Goal: Communication & Community: Participate in discussion

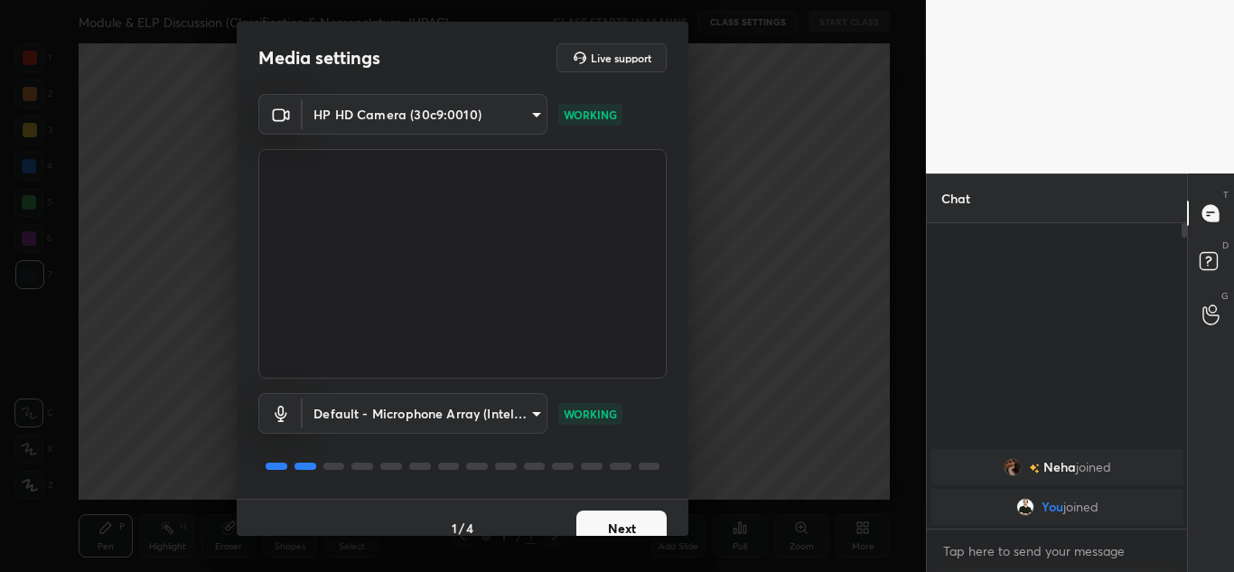
scroll to position [21, 0]
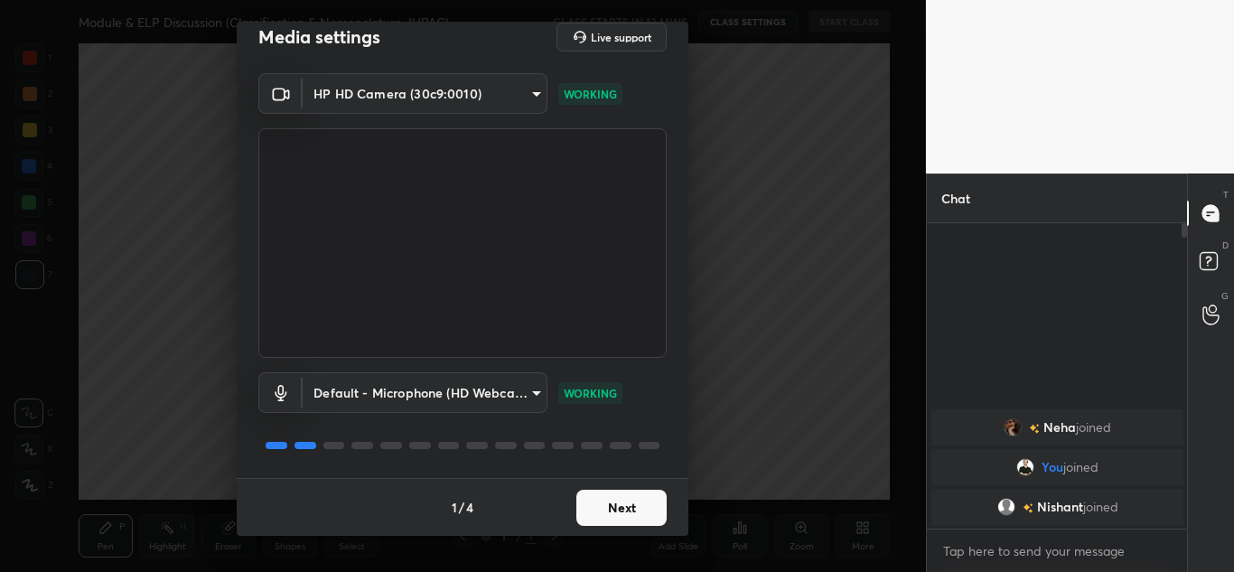
click at [455, 101] on body "1 2 3 4 5 6 7 C X Z C X Z E E Erase all H H Module & ELP Discussion (Classifica…" at bounding box center [617, 286] width 1234 height 572
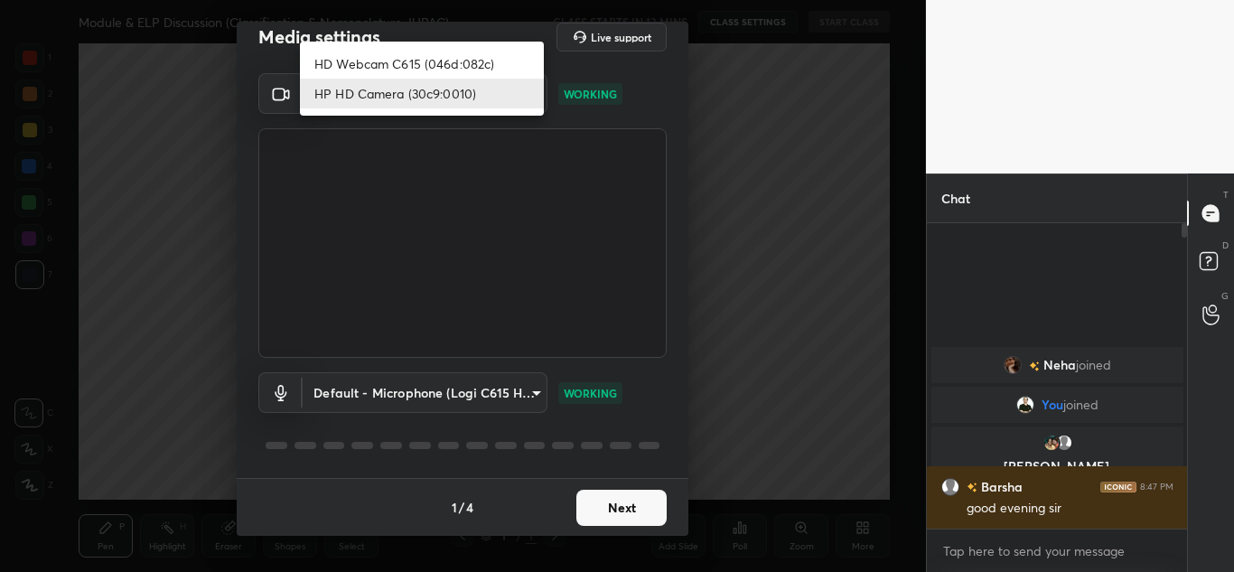
click at [390, 61] on li "HD Webcam C615 (046d:082c)" at bounding box center [422, 64] width 244 height 30
type input "bfd61f0f638953971a556ee84a56eee7773317227117832b0ecf716b86667f84"
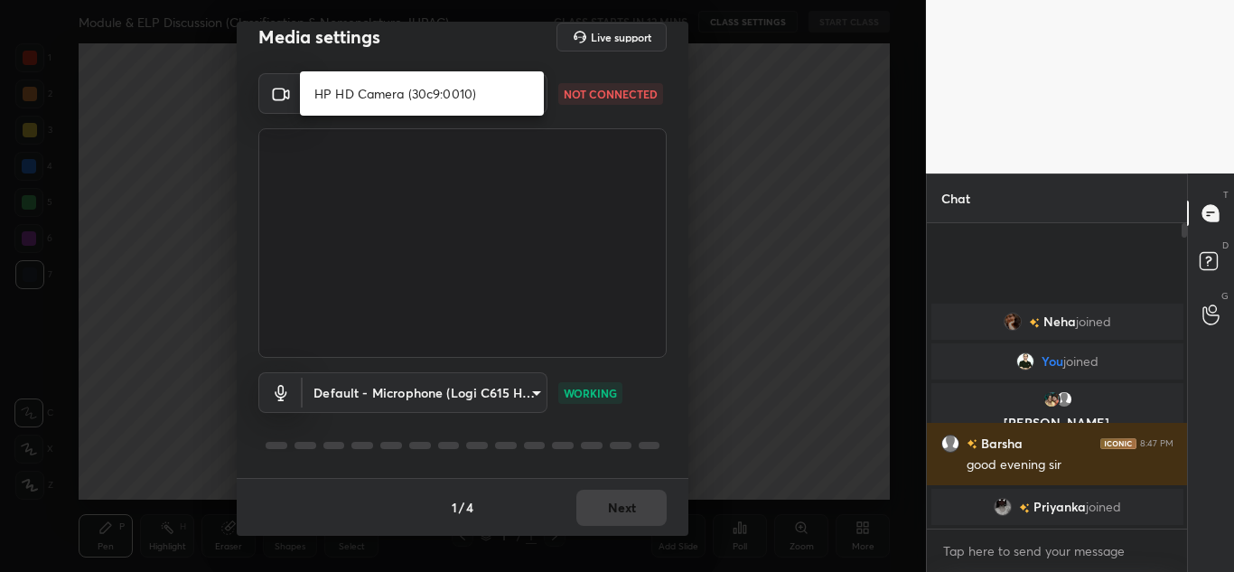
click at [413, 96] on body "1 2 3 4 5 6 7 C X Z C X Z E E Erase all H H Module & ELP Discussion (Classifica…" at bounding box center [617, 286] width 1234 height 572
click at [187, 122] on div at bounding box center [617, 286] width 1234 height 572
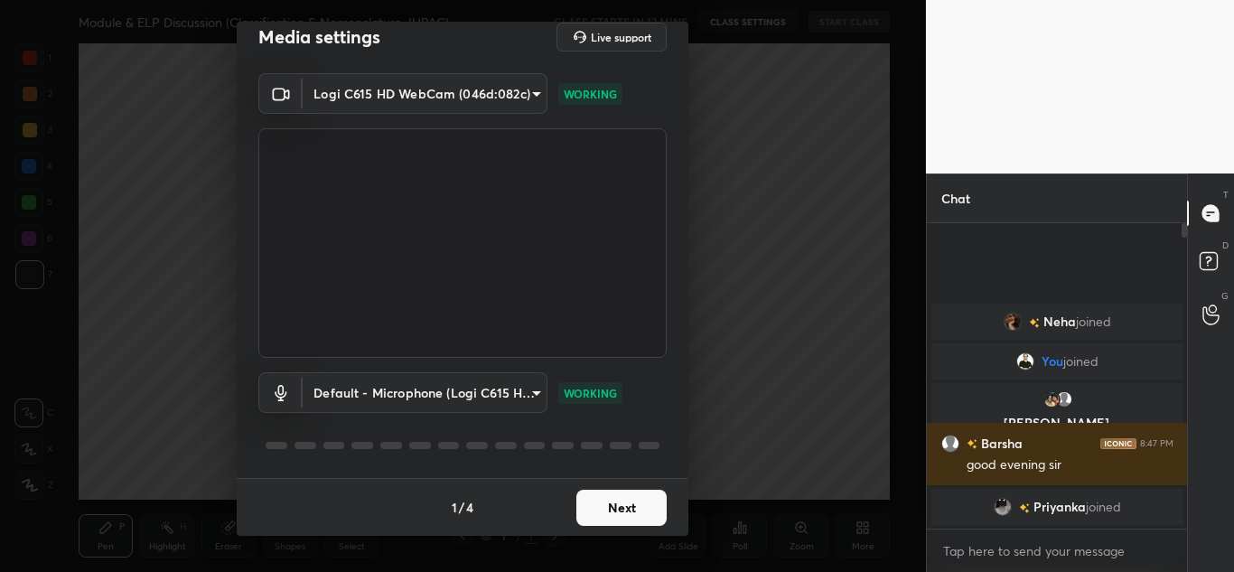
click at [387, 97] on body "1 2 3 4 5 6 7 C X Z C X Z E E Erase all H H Module & ELP Discussion (Classifica…" at bounding box center [617, 286] width 1234 height 572
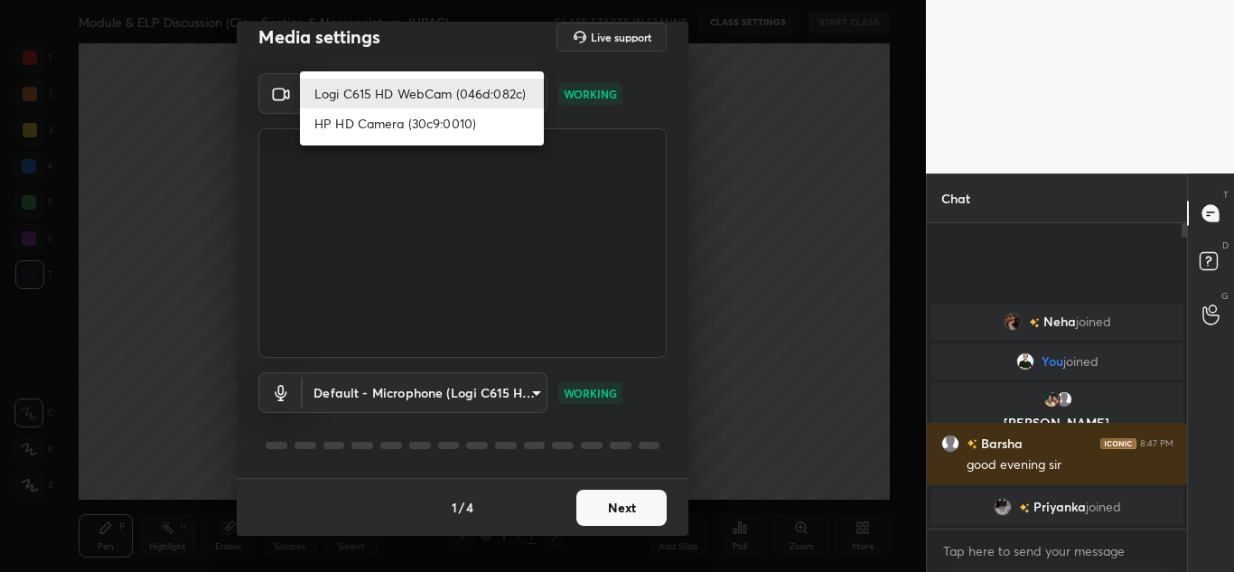
click at [392, 91] on li "Logi C615 HD WebCam (046d:082c)" at bounding box center [422, 94] width 244 height 30
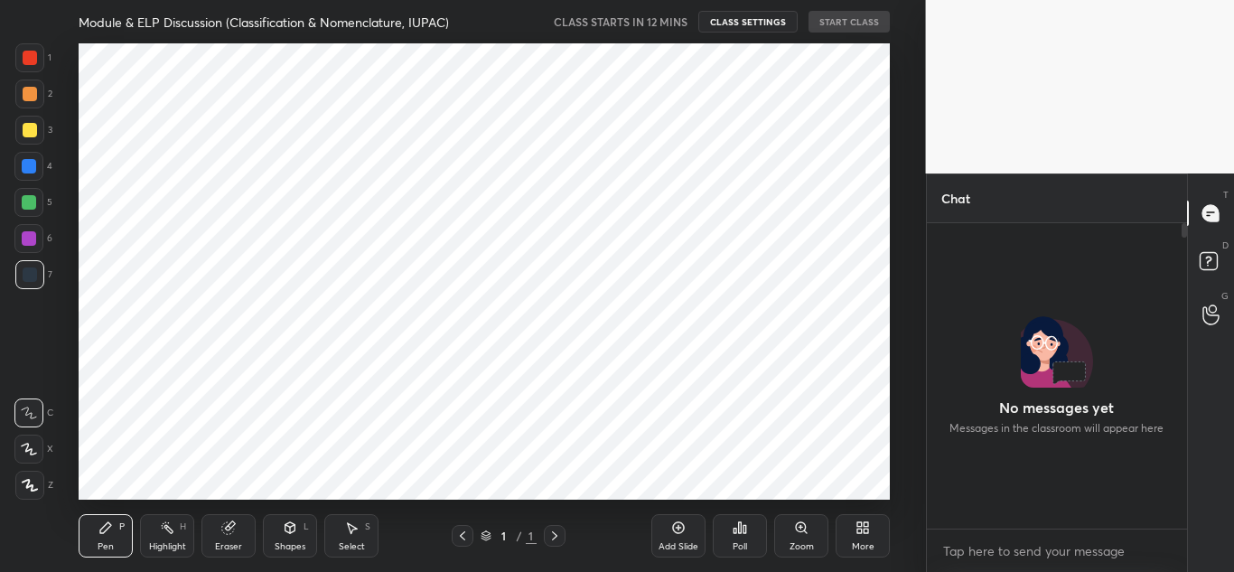
scroll to position [414, 0]
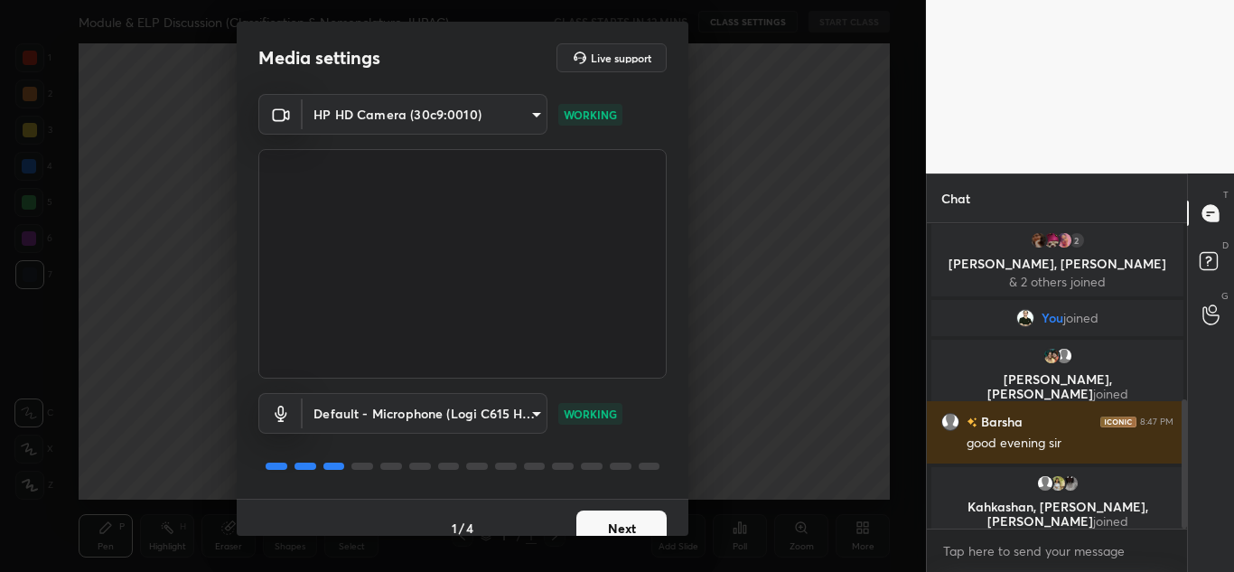
click at [406, 112] on body "1 2 3 4 5 6 7 C X Z C X Z E E Erase all H H Module & ELP Discussion (Classifica…" at bounding box center [617, 286] width 1234 height 572
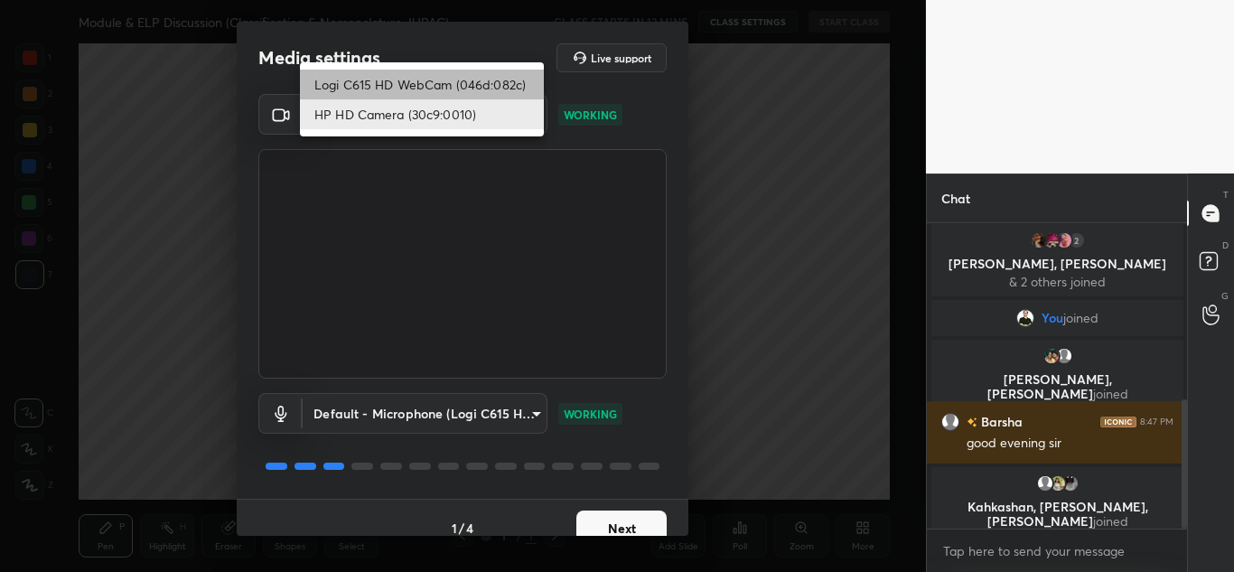
click at [415, 88] on li "Logi C615 HD WebCam (046d:082c)" at bounding box center [422, 85] width 244 height 30
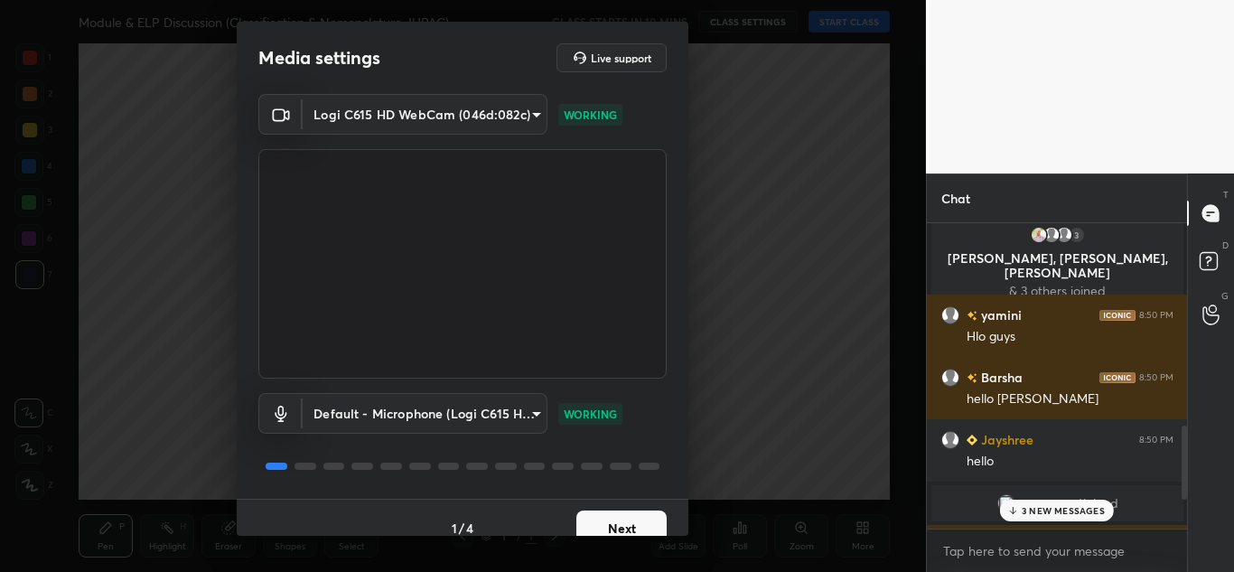
scroll to position [772, 0]
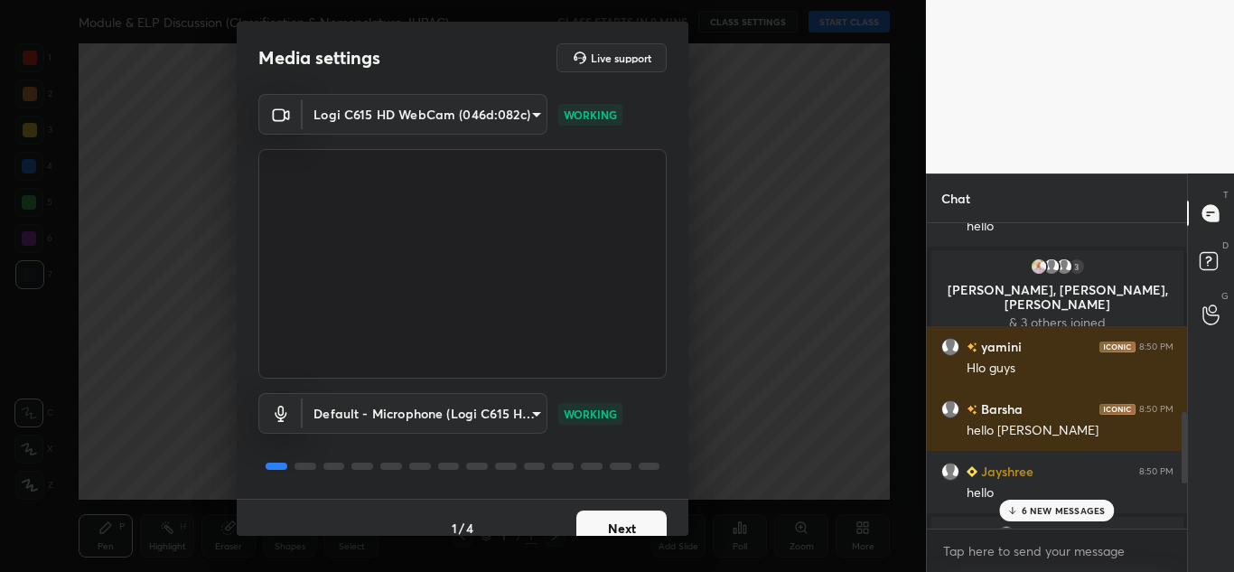
click at [409, 123] on body "1 2 3 4 5 6 7 C X Z C X Z E E Erase all H H Module & ELP Discussion (Classifica…" at bounding box center [617, 286] width 1234 height 572
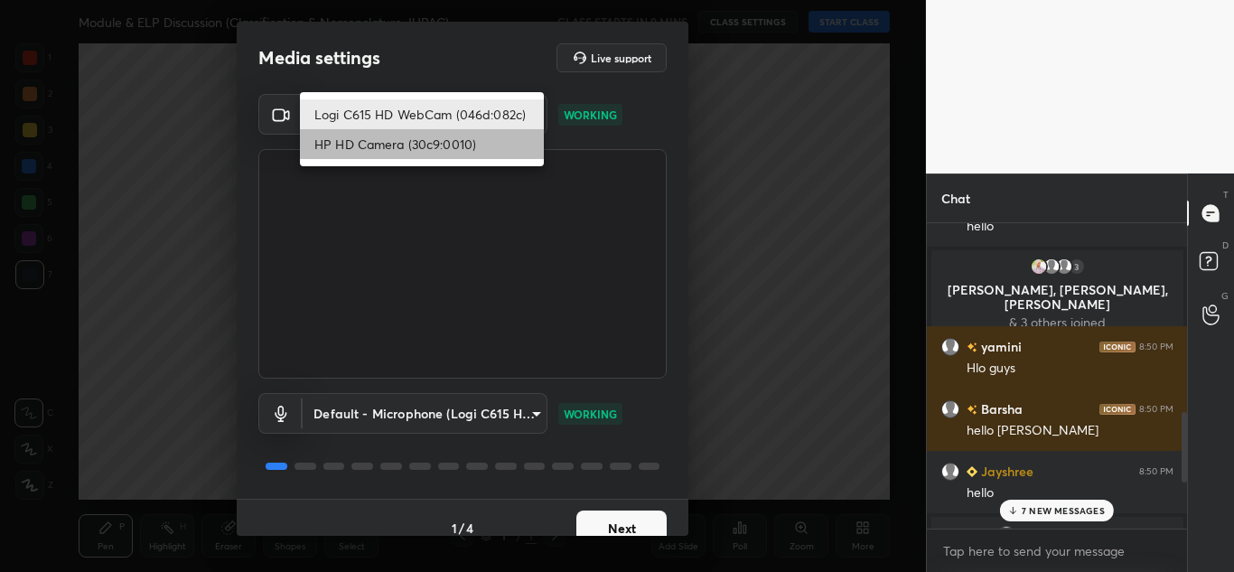
click at [405, 144] on li "HP HD Camera (30c9:0010)" at bounding box center [422, 144] width 244 height 30
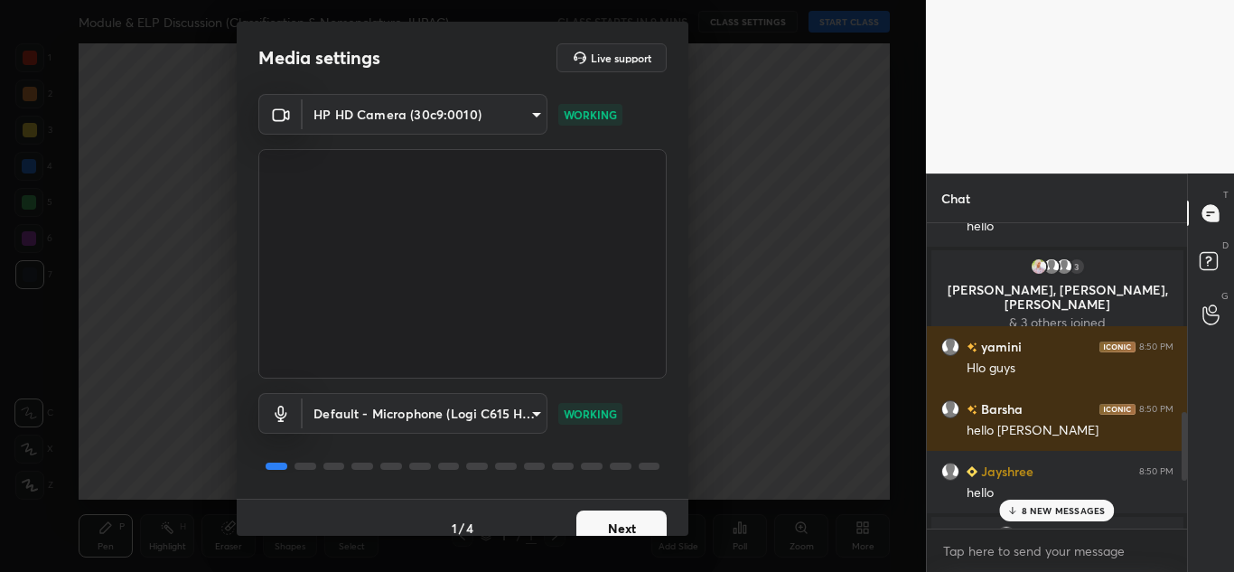
click at [415, 121] on body "1 2 3 4 5 6 7 C X Z C X Z E E Erase all H H Module & ELP Discussion (Classifica…" at bounding box center [617, 286] width 1234 height 572
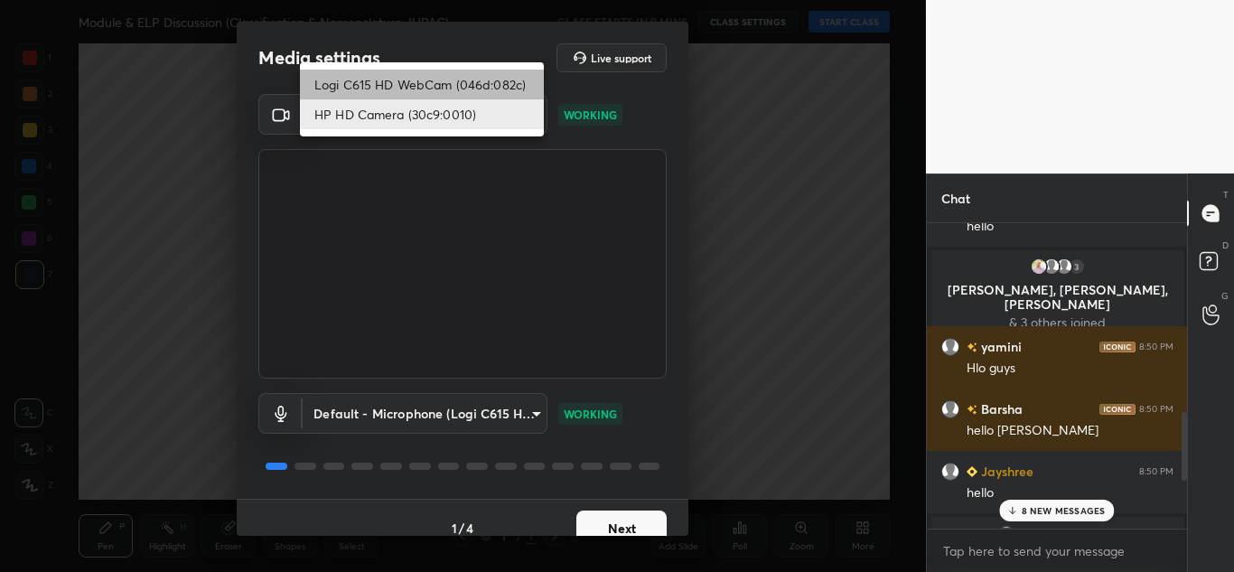
click at [420, 79] on li "Logi C615 HD WebCam (046d:082c)" at bounding box center [422, 85] width 244 height 30
type input "bfd61f0f638953971a556ee84a56eee7773317227117832b0ecf716b86667f84"
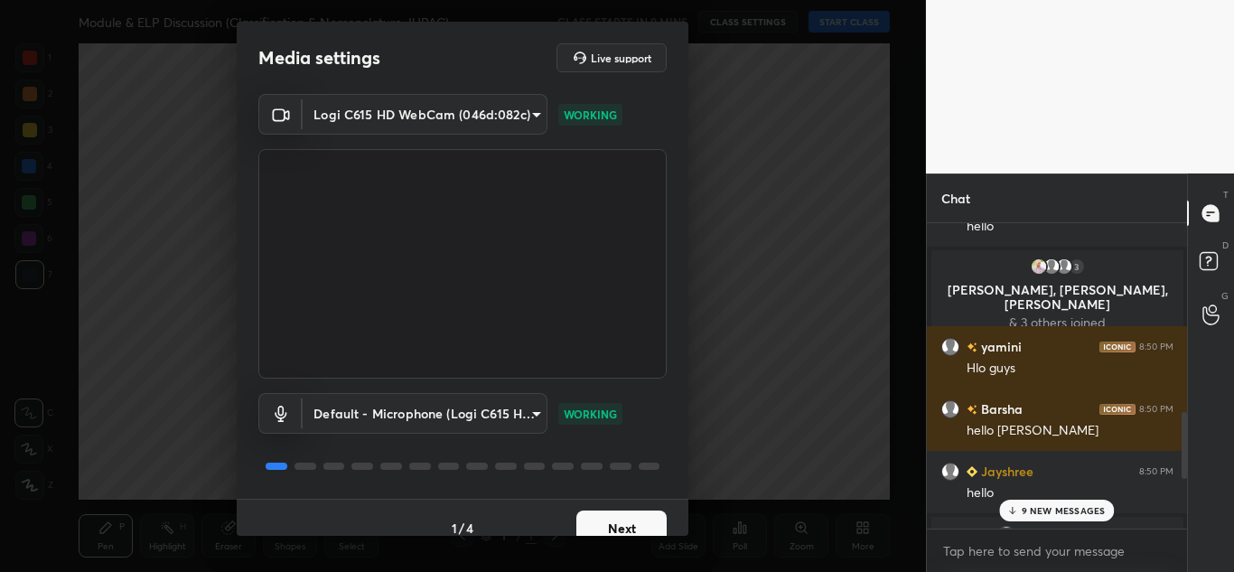
click at [375, 116] on body "1 2 3 4 5 6 7 C X Z C X Z E E Erase all H H Module & ELP Discussion (Classifica…" at bounding box center [617, 286] width 1234 height 572
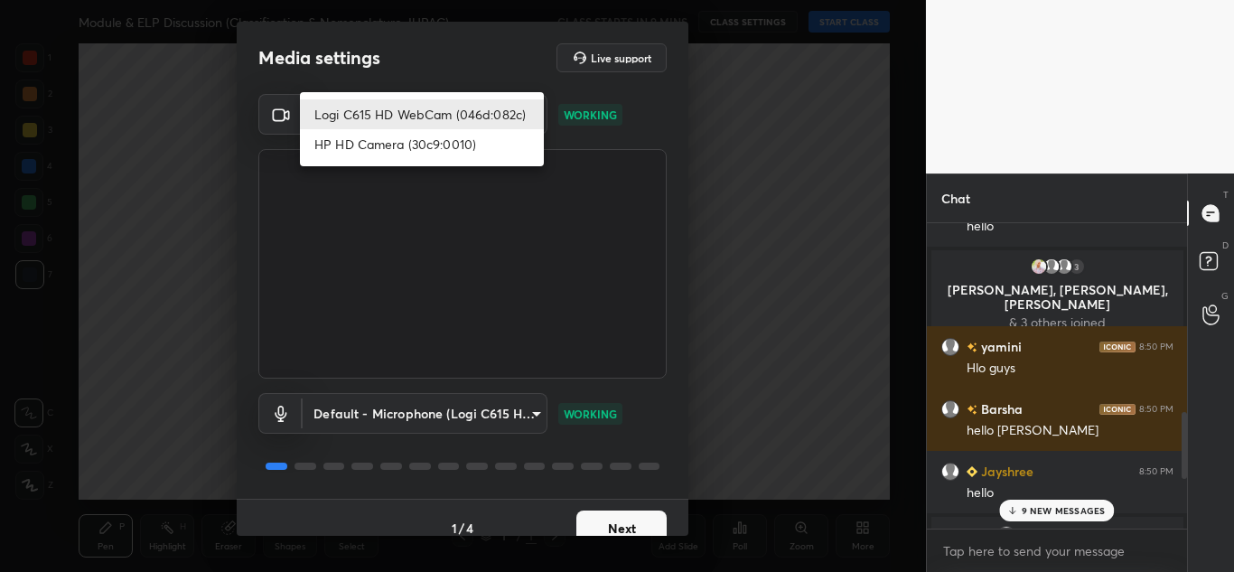
click at [375, 116] on li "Logi C615 HD WebCam (046d:082c)" at bounding box center [422, 114] width 244 height 30
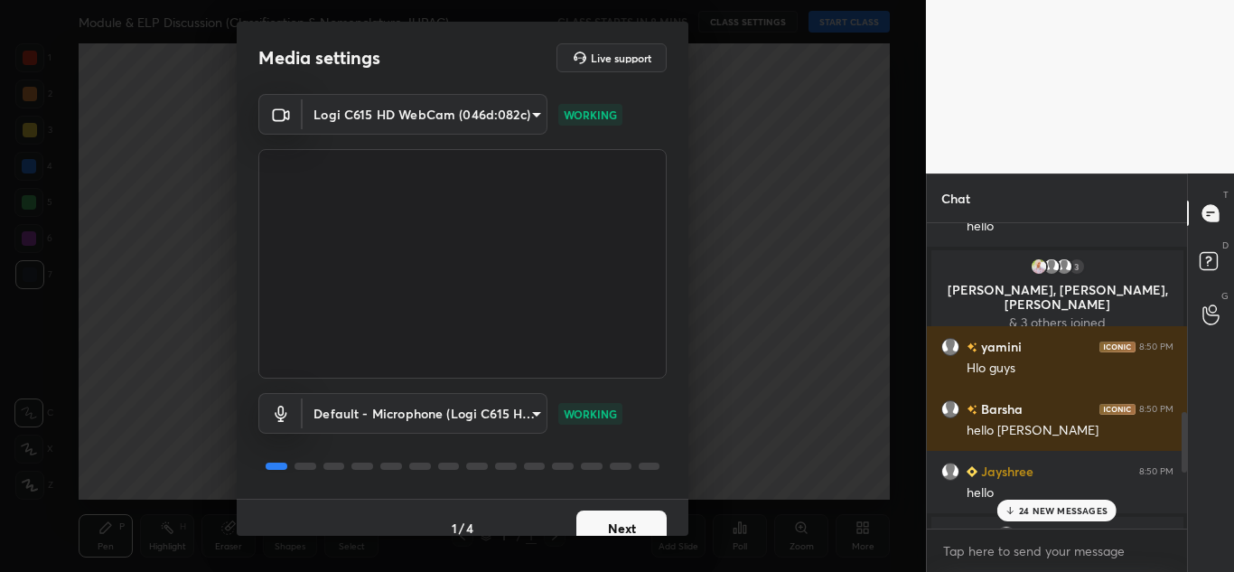
drag, startPoint x: 400, startPoint y: 138, endPoint x: 514, endPoint y: 222, distance: 141.4
click at [499, 205] on div "Logi C615 HD WebCam (046d:082c) bfd61f0f638953971a556ee84a56eee7773317227117832…" at bounding box center [462, 236] width 408 height 284
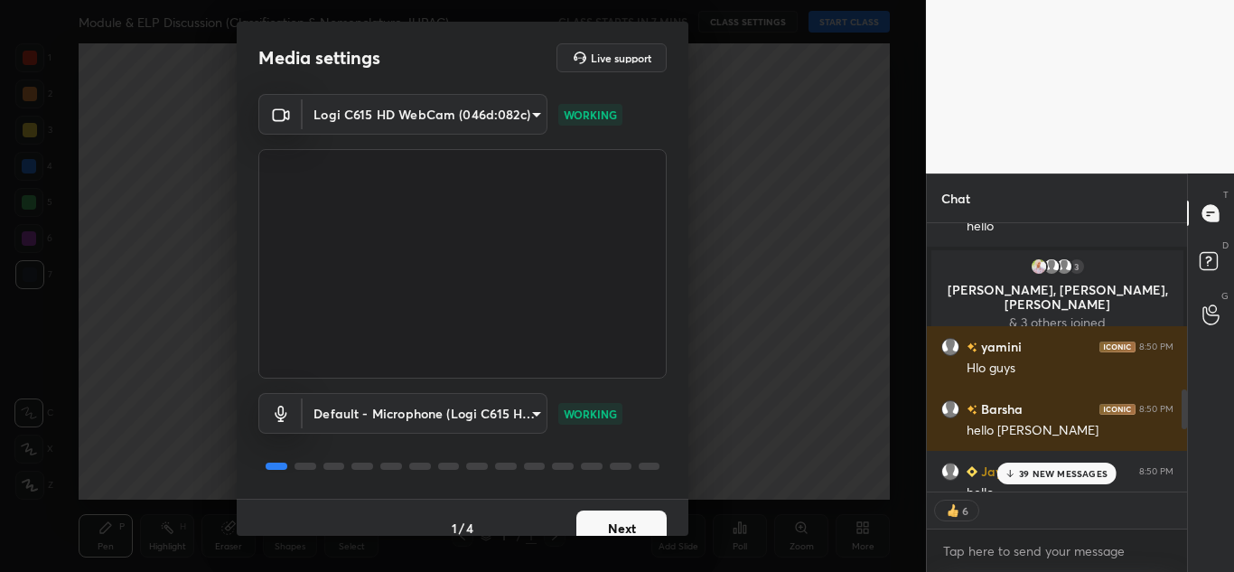
scroll to position [300, 255]
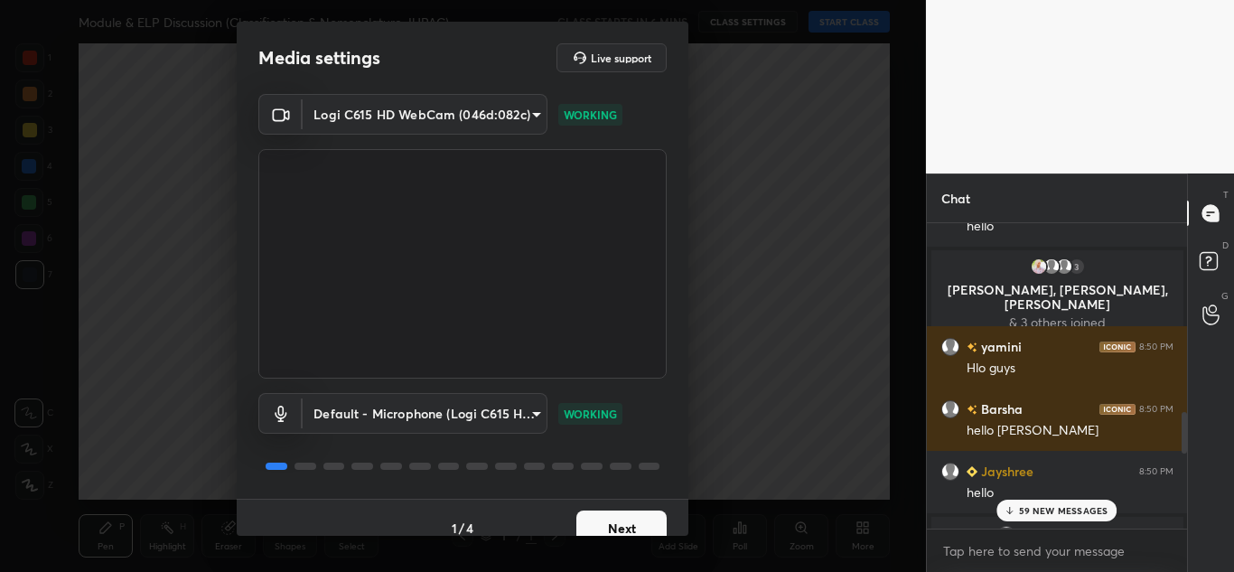
click at [1034, 513] on p "59 NEW MESSAGES" at bounding box center [1063, 510] width 89 height 11
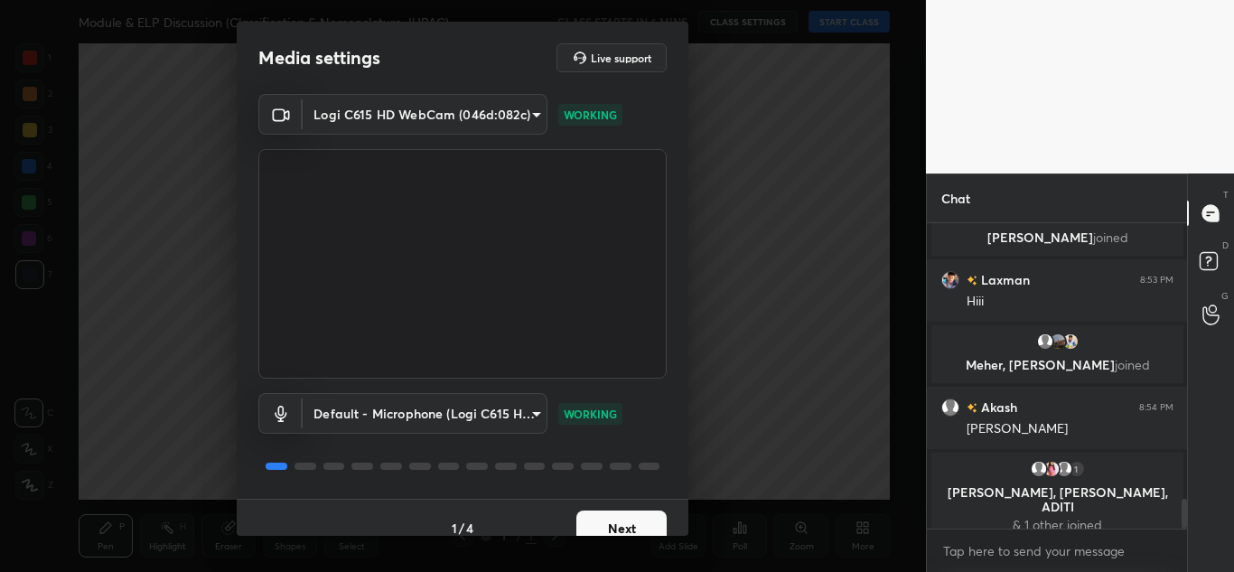
scroll to position [21, 0]
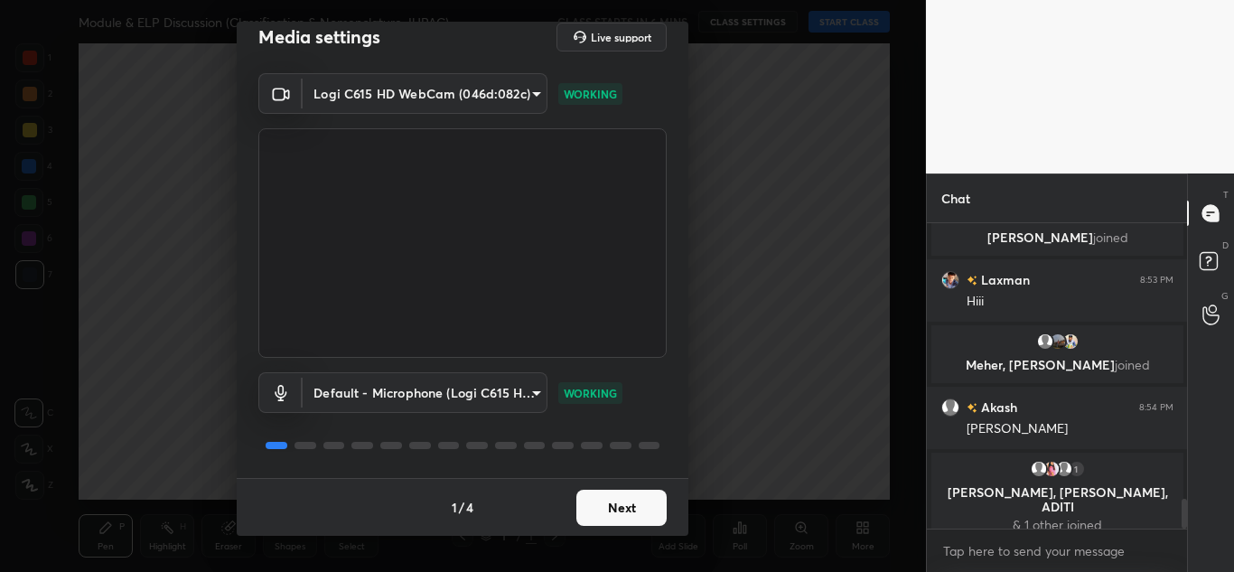
click at [585, 511] on button "Next" at bounding box center [621, 507] width 90 height 36
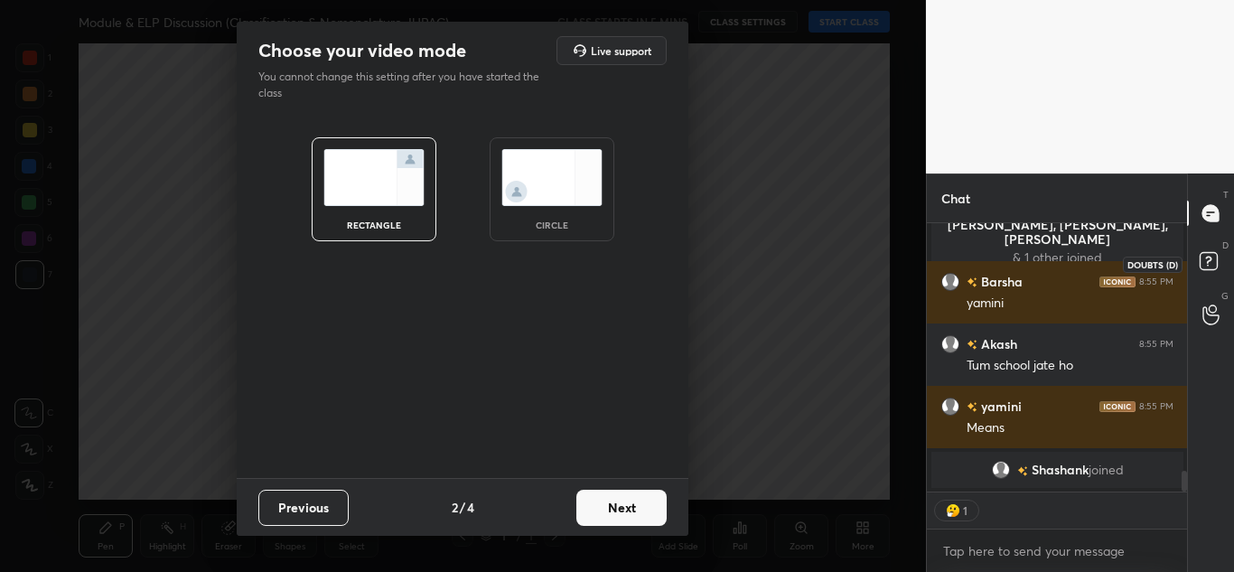
scroll to position [3253, 0]
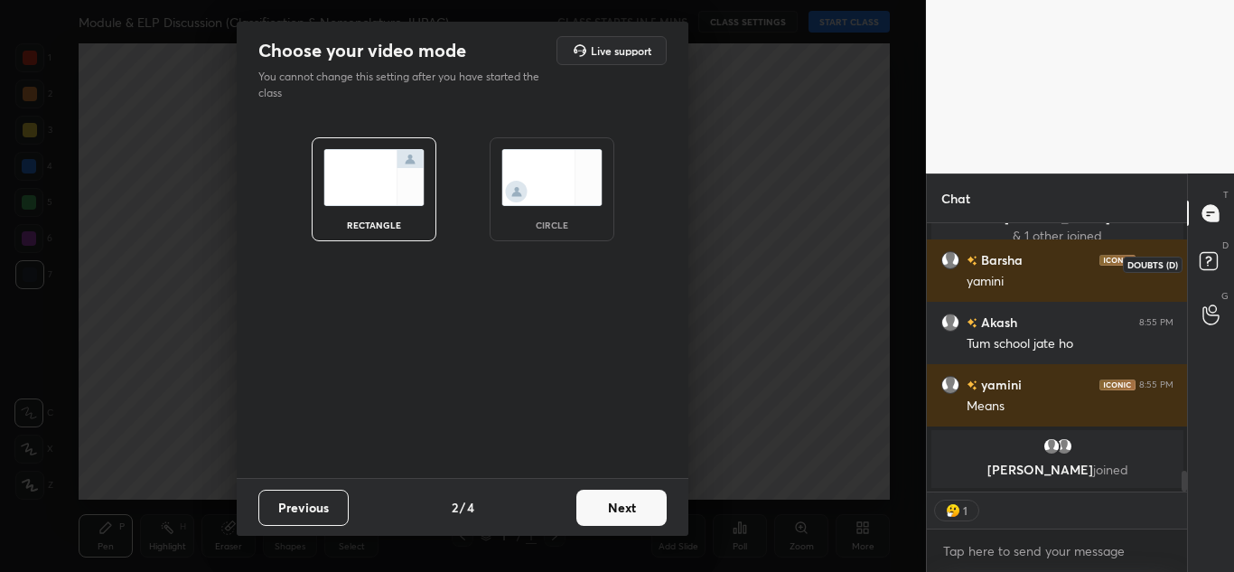
type textarea "x"
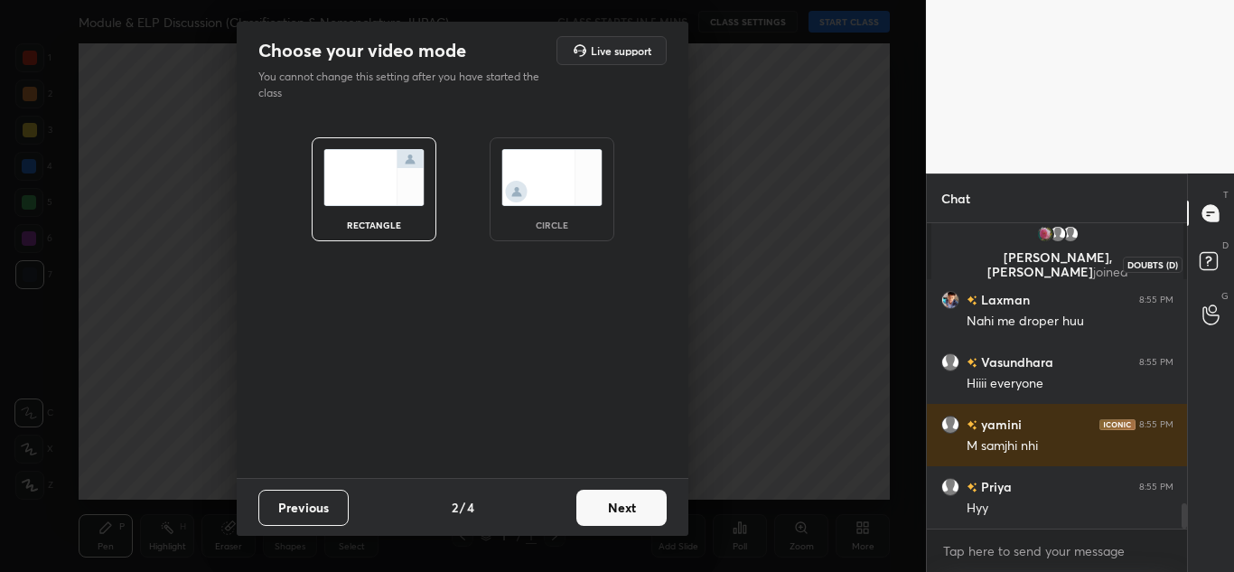
scroll to position [3403, 0]
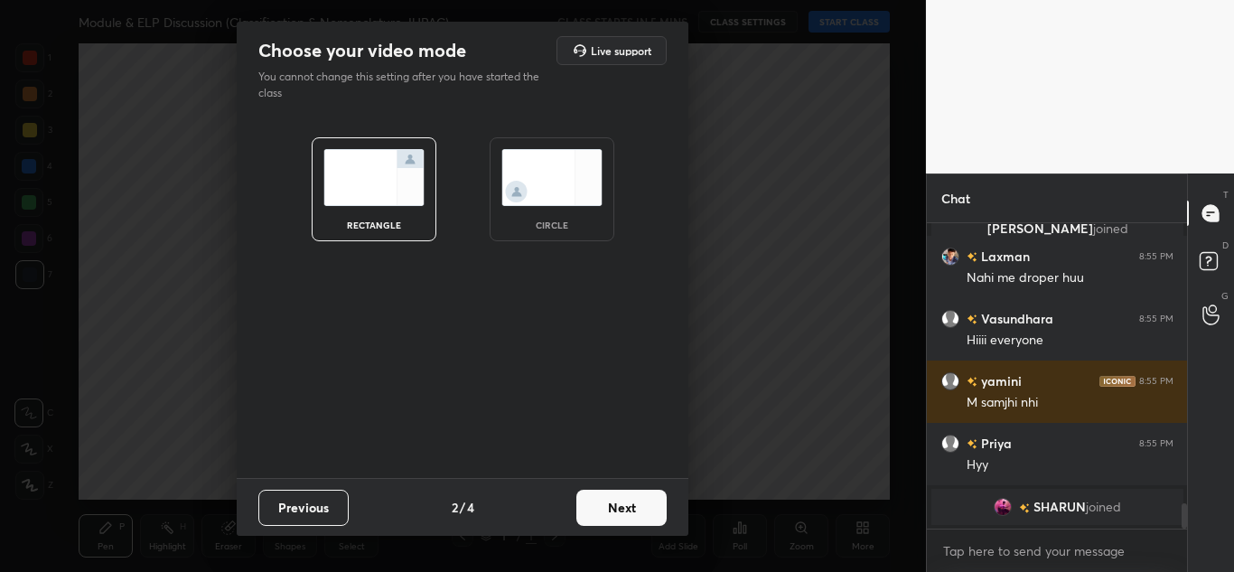
click at [290, 502] on button "Previous" at bounding box center [303, 507] width 90 height 36
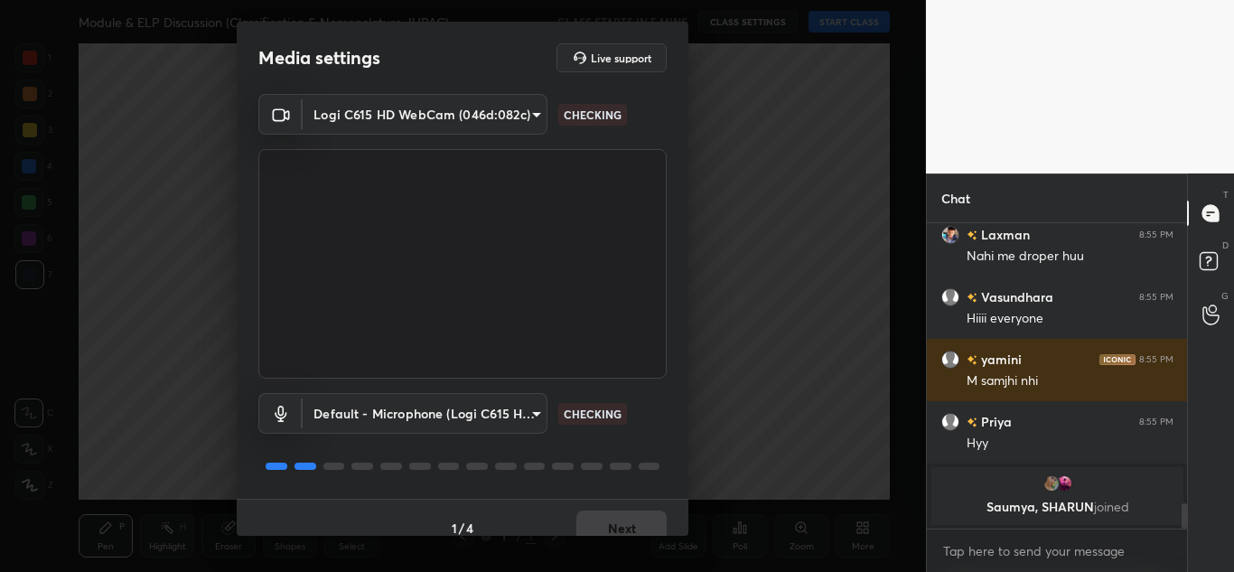
scroll to position [3402, 0]
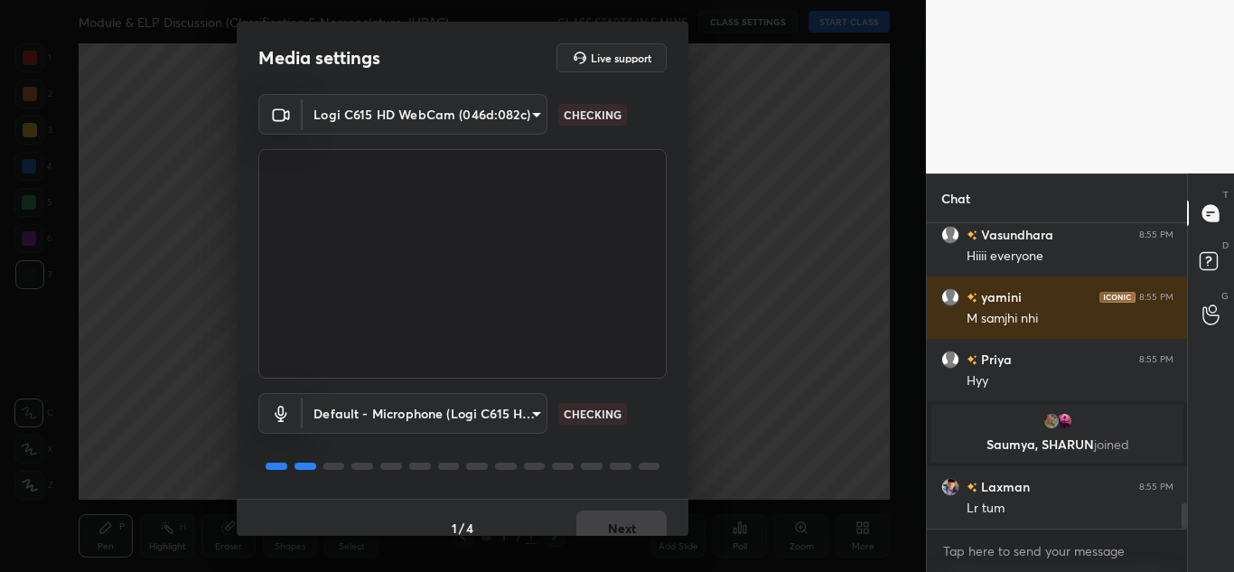
click at [404, 110] on body "1 2 3 4 5 6 7 C X Z C X Z E E Erase all H H Module & ELP Discussion (Classifica…" at bounding box center [617, 286] width 1234 height 572
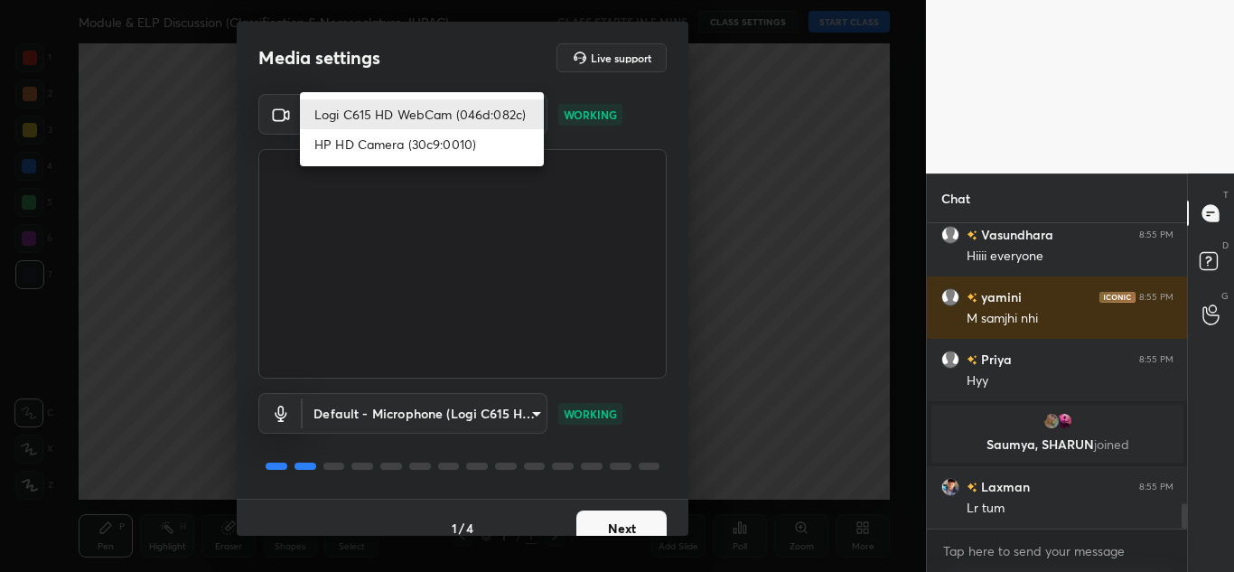
click at [399, 146] on li "HP HD Camera (30c9:0010)" at bounding box center [422, 144] width 244 height 30
type input "fee044633ef3ea054c332385f6468c20ff7f2fd92ccc6d496226beaa5c5c313b"
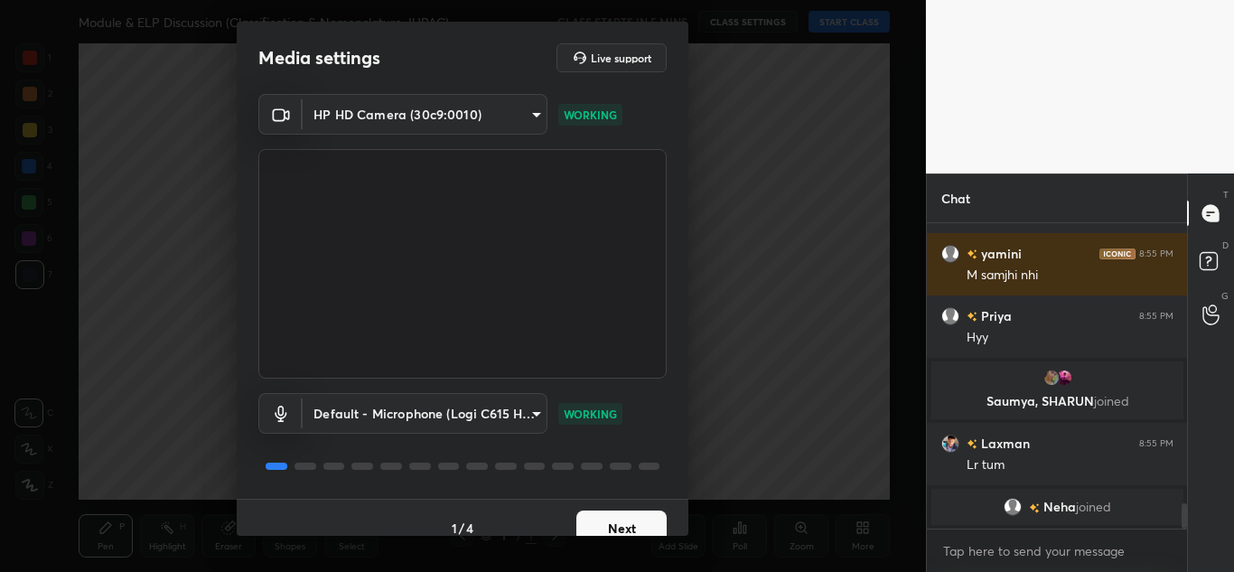
scroll to position [3467, 0]
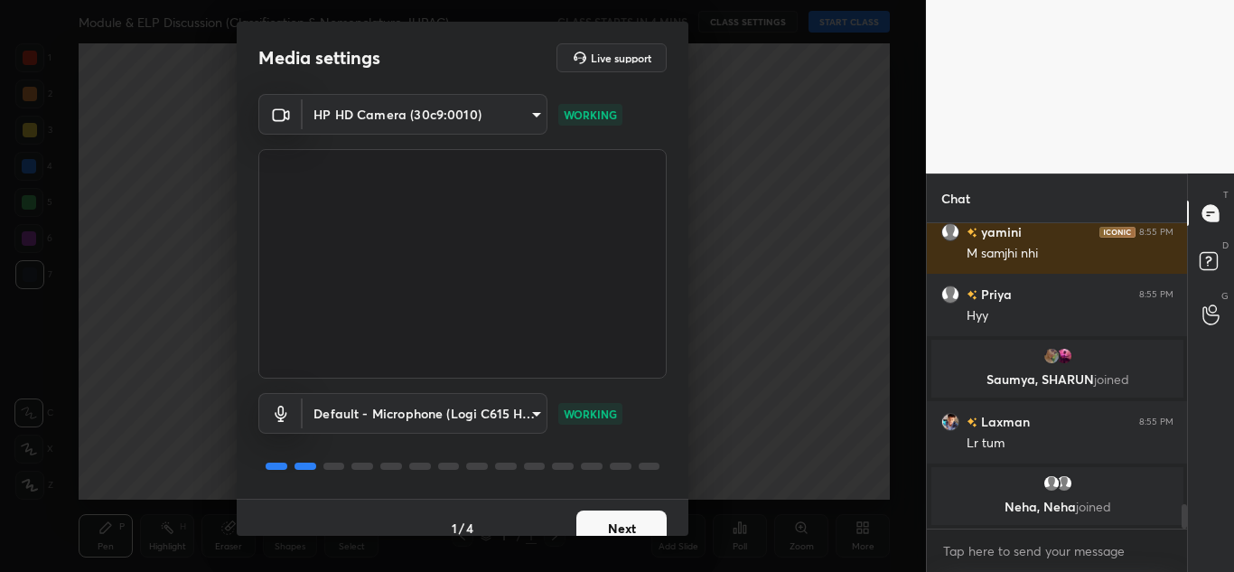
click at [617, 521] on button "Next" at bounding box center [621, 528] width 90 height 36
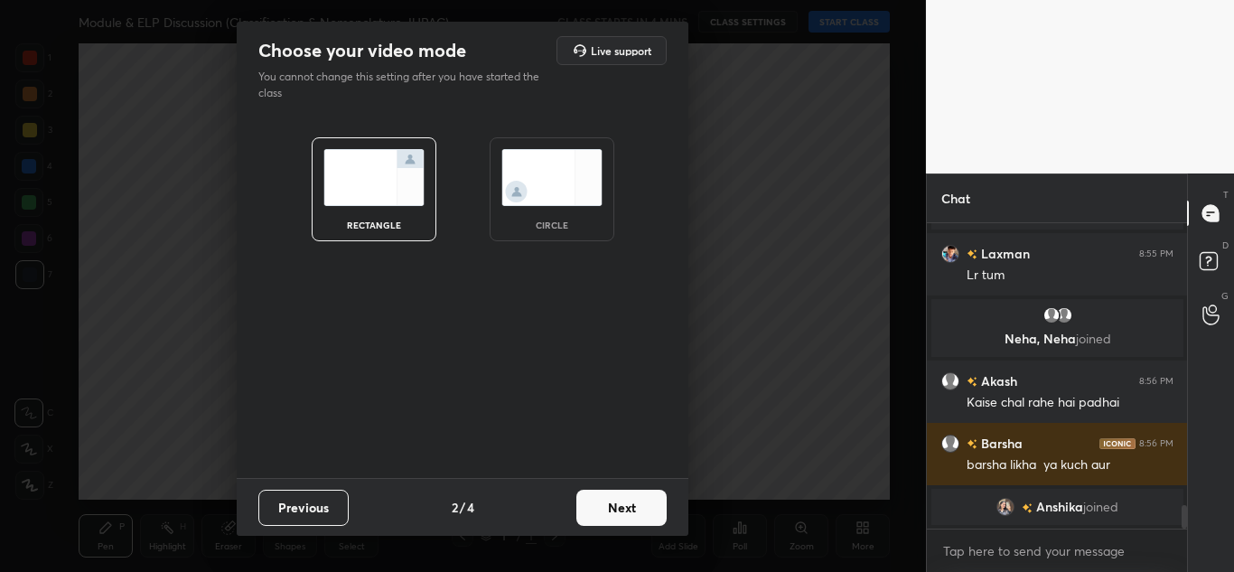
scroll to position [3623, 0]
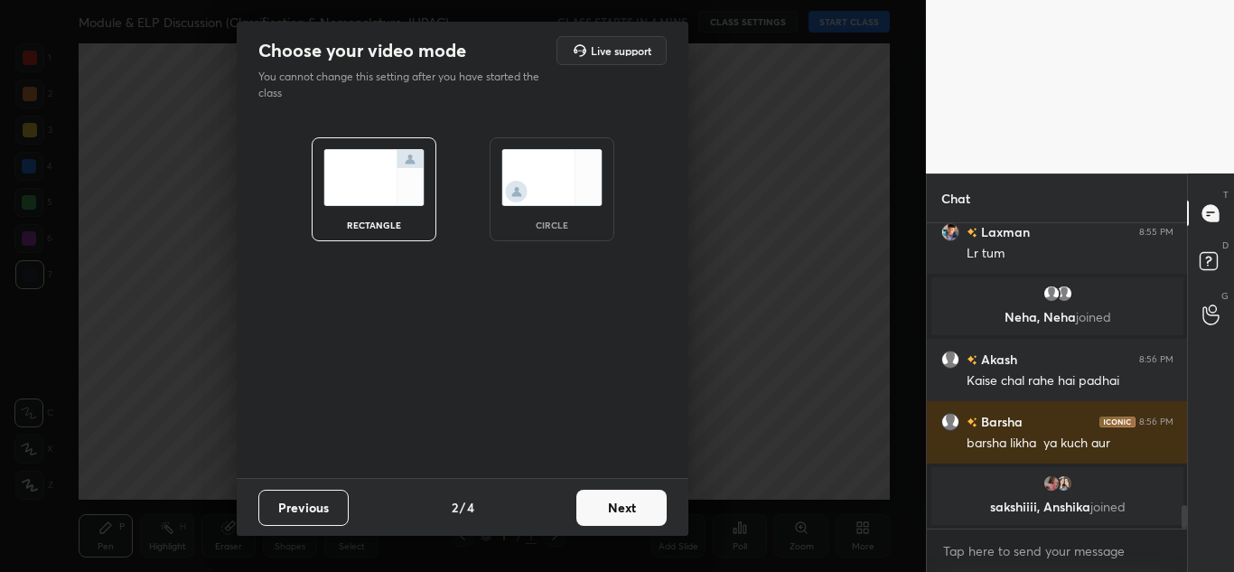
click at [265, 497] on button "Previous" at bounding box center [303, 507] width 90 height 36
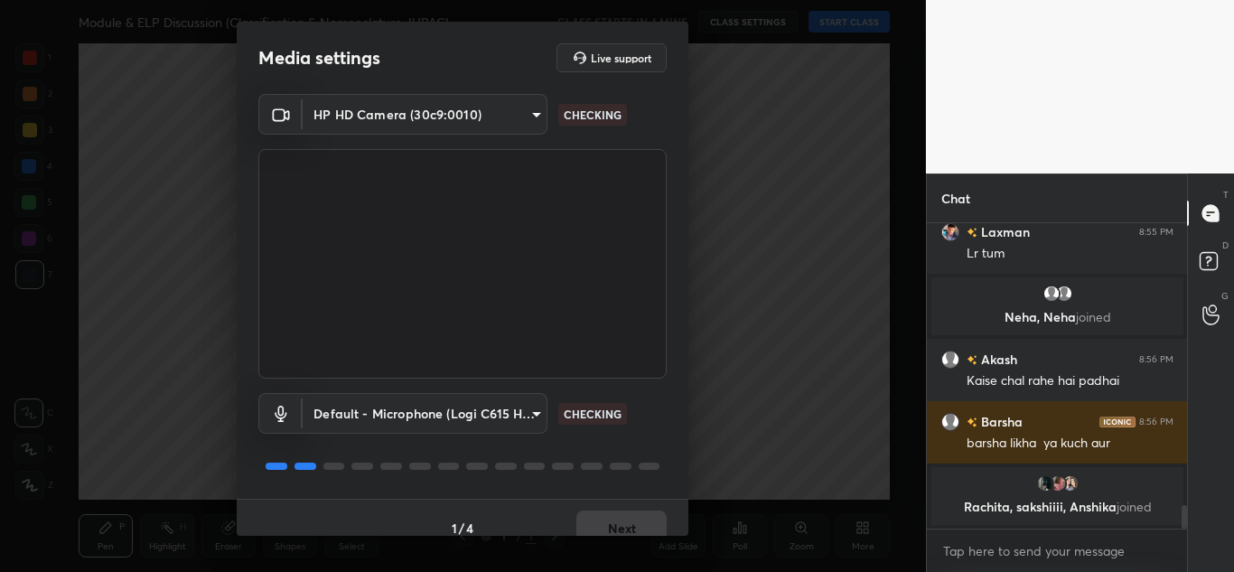
scroll to position [3638, 0]
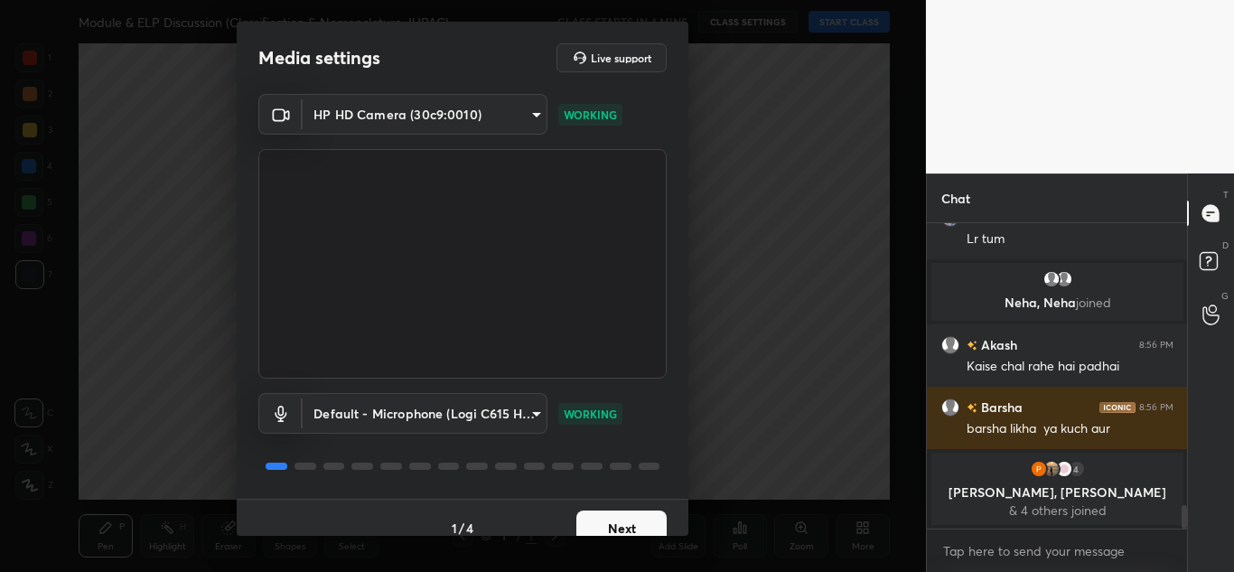
click at [407, 118] on body "1 2 3 4 5 6 7 C X Z C X Z E E Erase all H H Module & ELP Discussion (Classifica…" at bounding box center [617, 286] width 1234 height 572
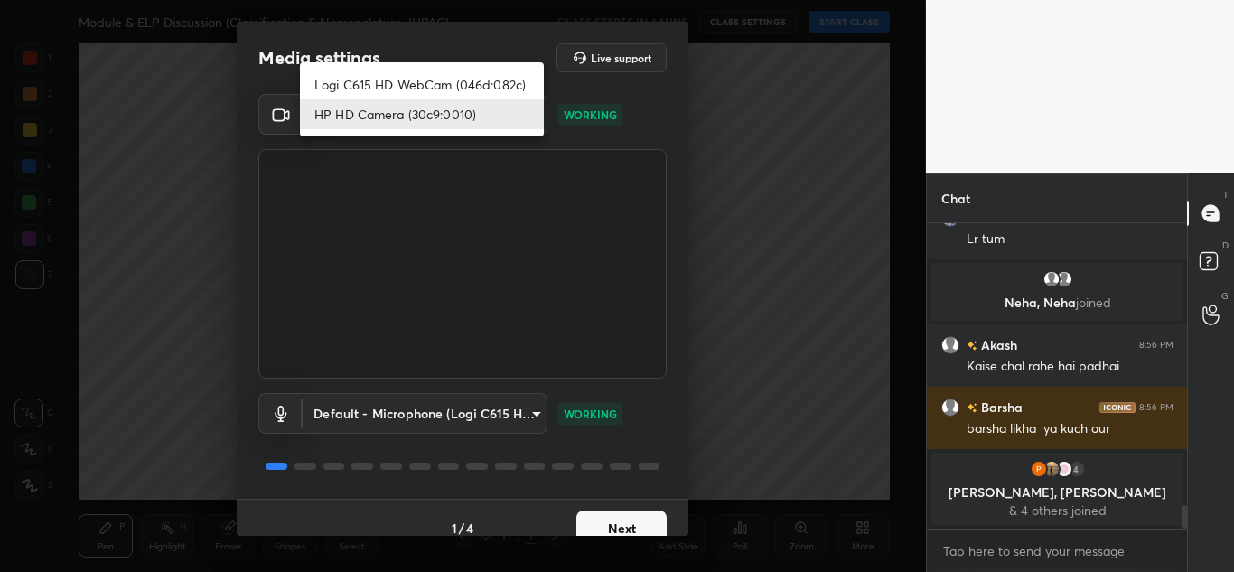
scroll to position [3749, 0]
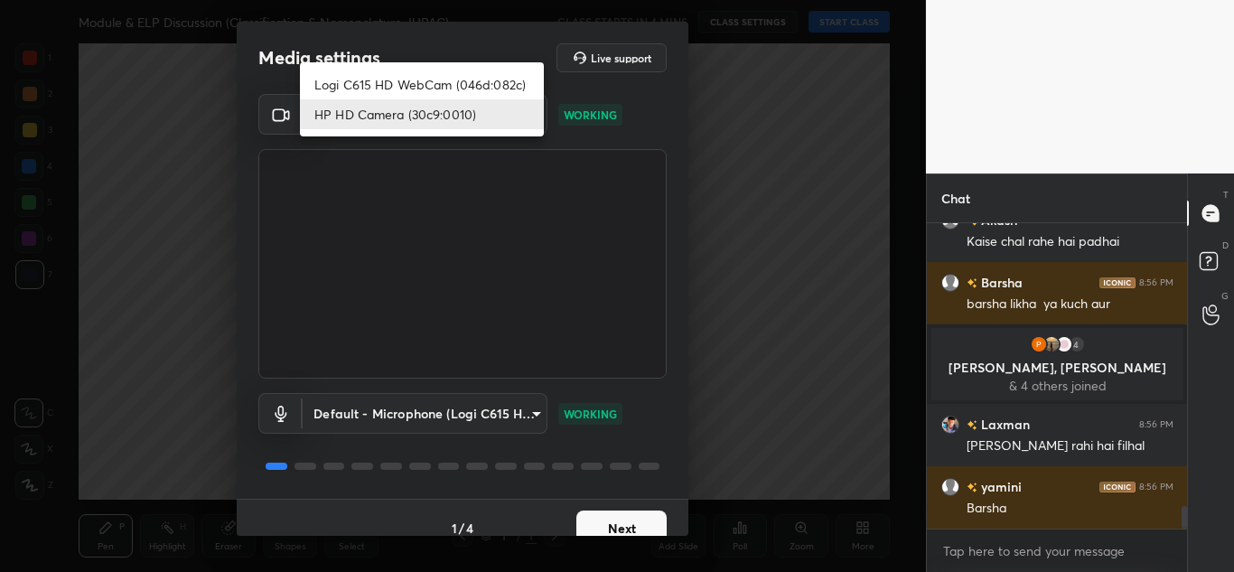
click at [407, 71] on li "Logi C615 HD WebCam (046d:082c)" at bounding box center [422, 85] width 244 height 30
type input "bfd61f0f638953971a556ee84a56eee7773317227117832b0ecf716b86667f84"
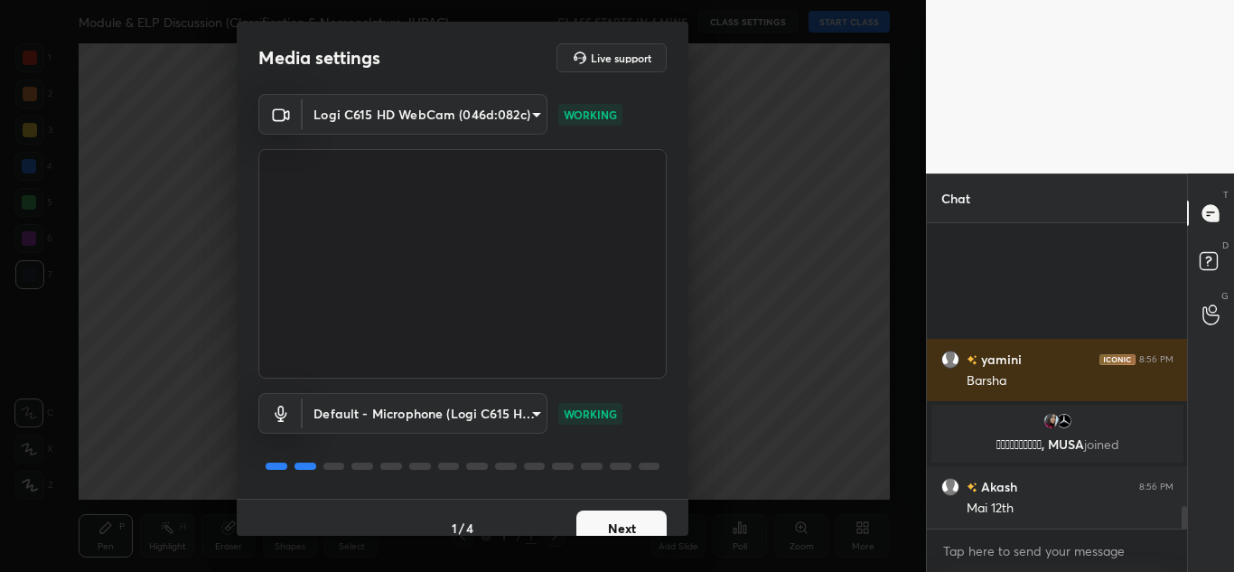
scroll to position [3825, 0]
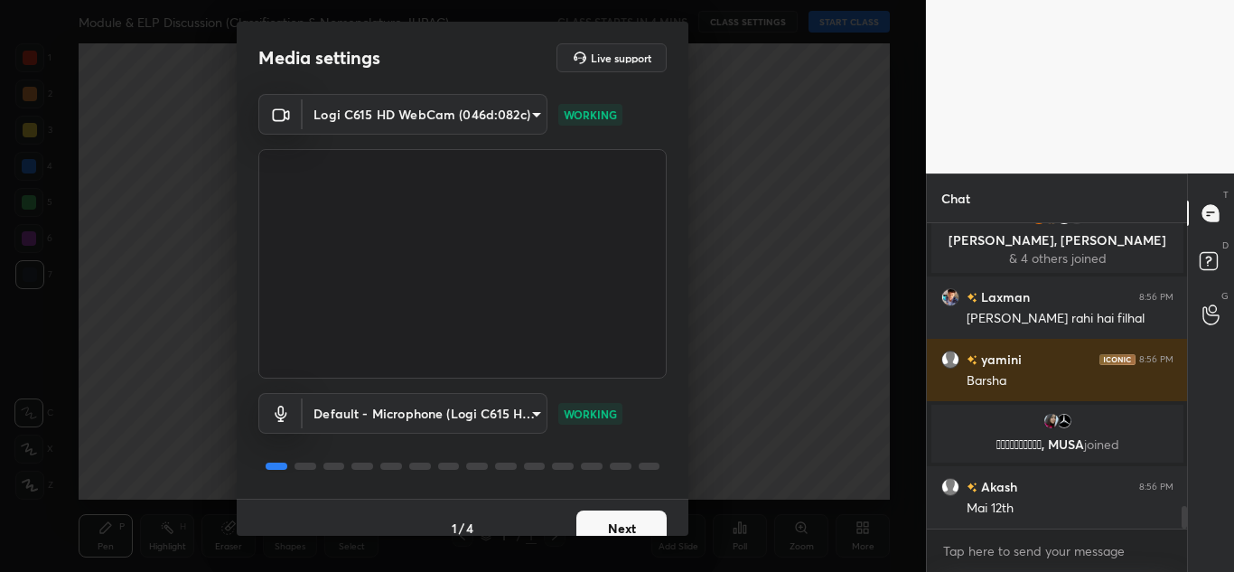
click at [641, 525] on button "Next" at bounding box center [621, 528] width 90 height 36
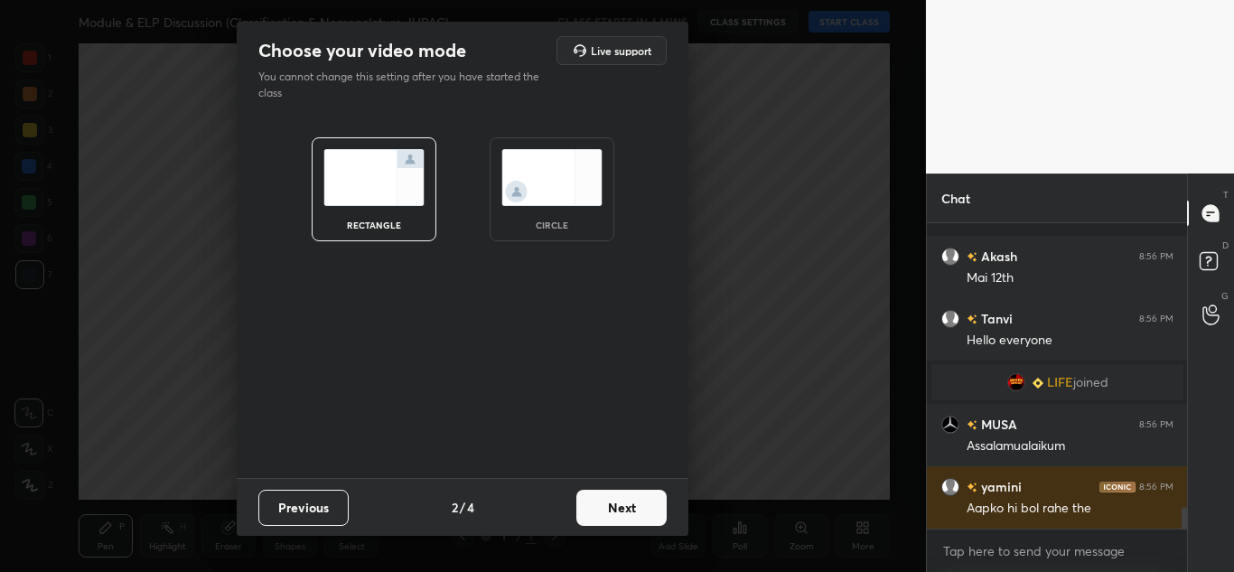
scroll to position [3984, 0]
click at [614, 517] on button "Next" at bounding box center [621, 507] width 90 height 36
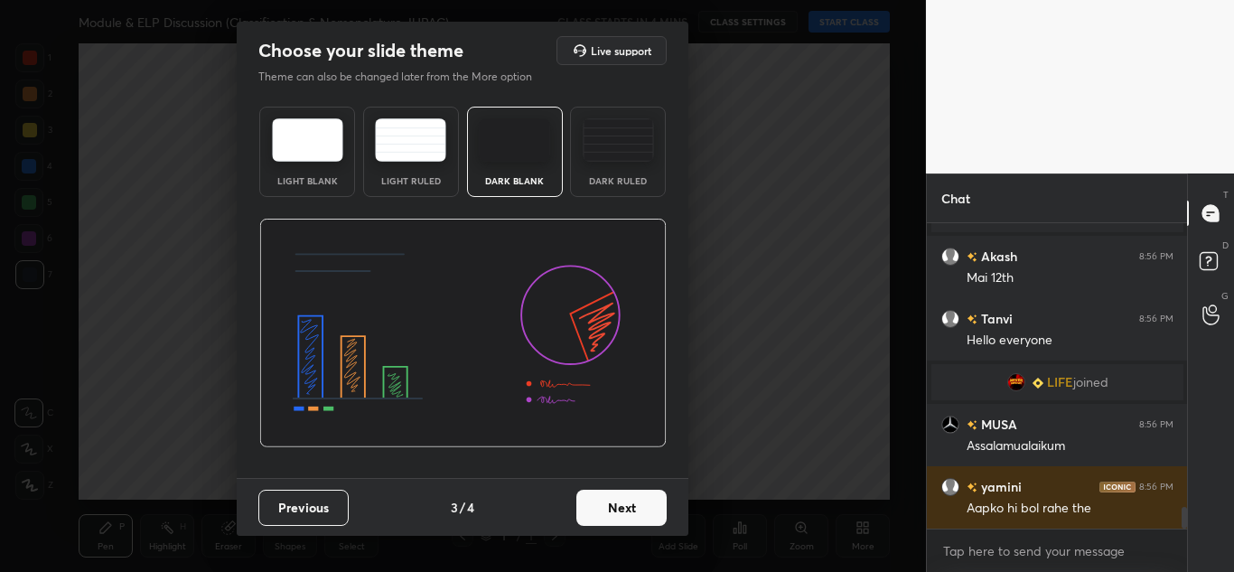
click at [601, 509] on button "Next" at bounding box center [621, 507] width 90 height 36
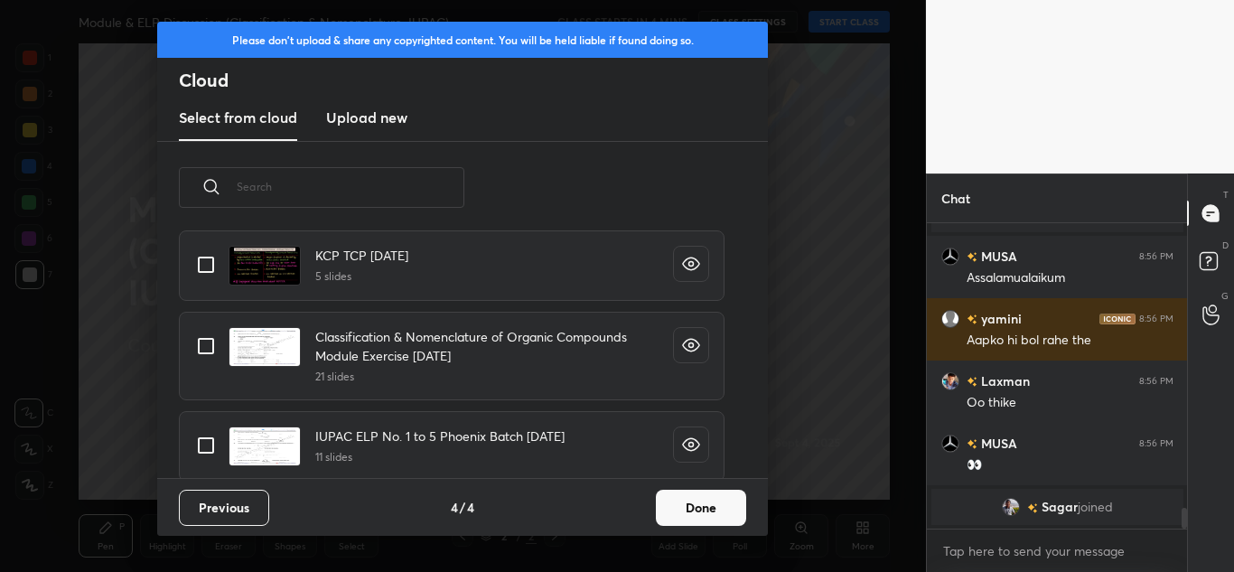
scroll to position [4162, 0]
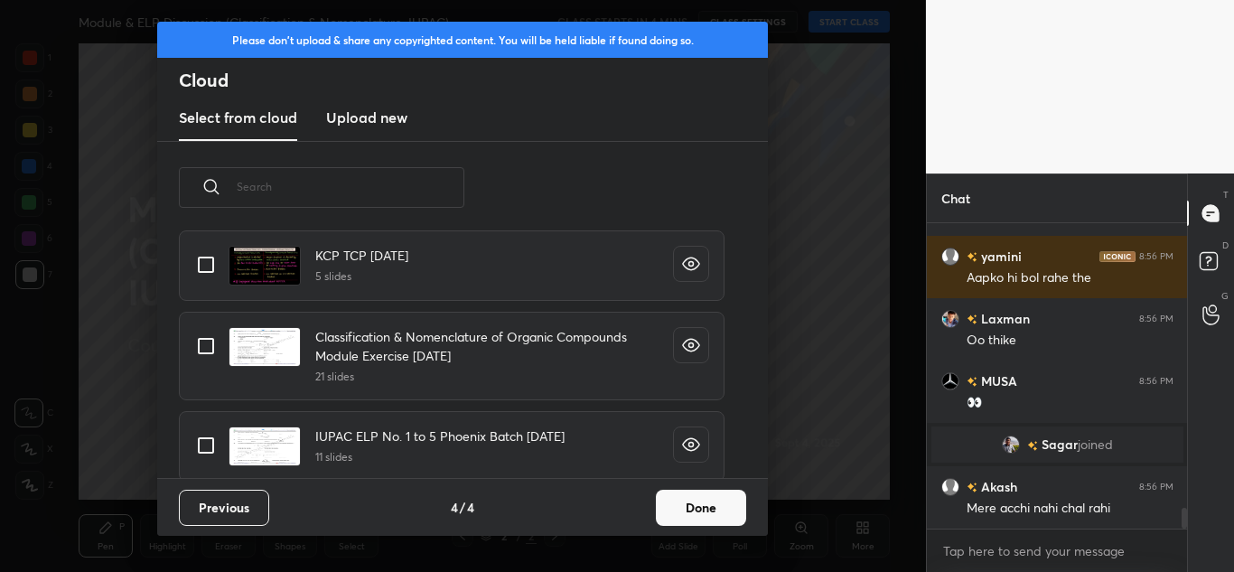
click at [209, 341] on input "grid" at bounding box center [206, 346] width 38 height 38
checkbox input "true"
click at [695, 520] on button "Done" at bounding box center [701, 507] width 90 height 36
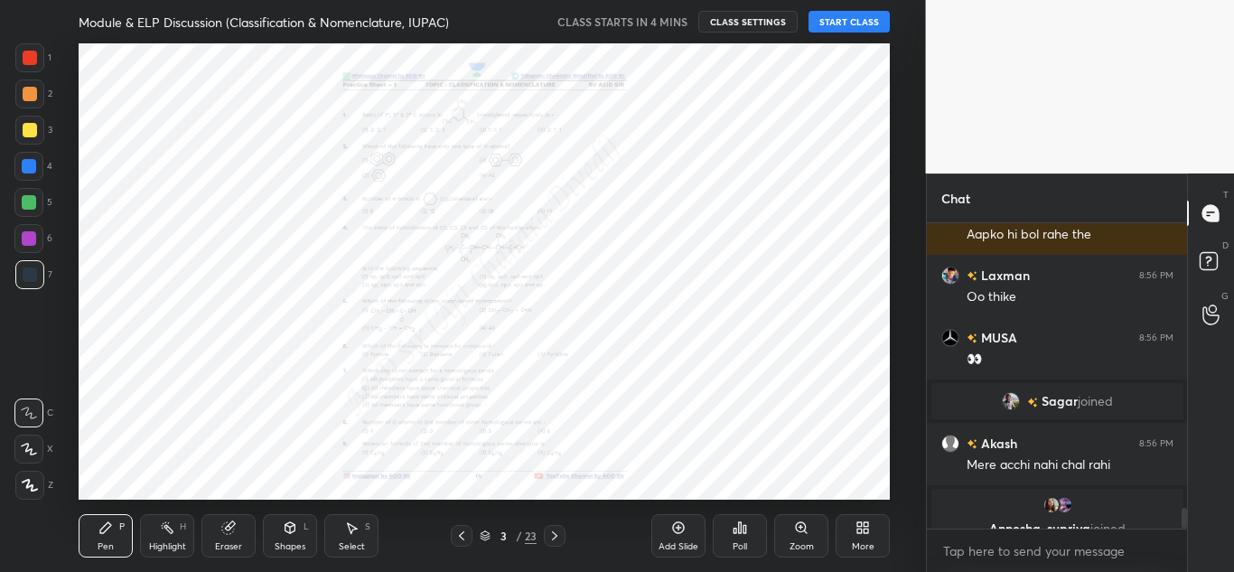
scroll to position [4227, 0]
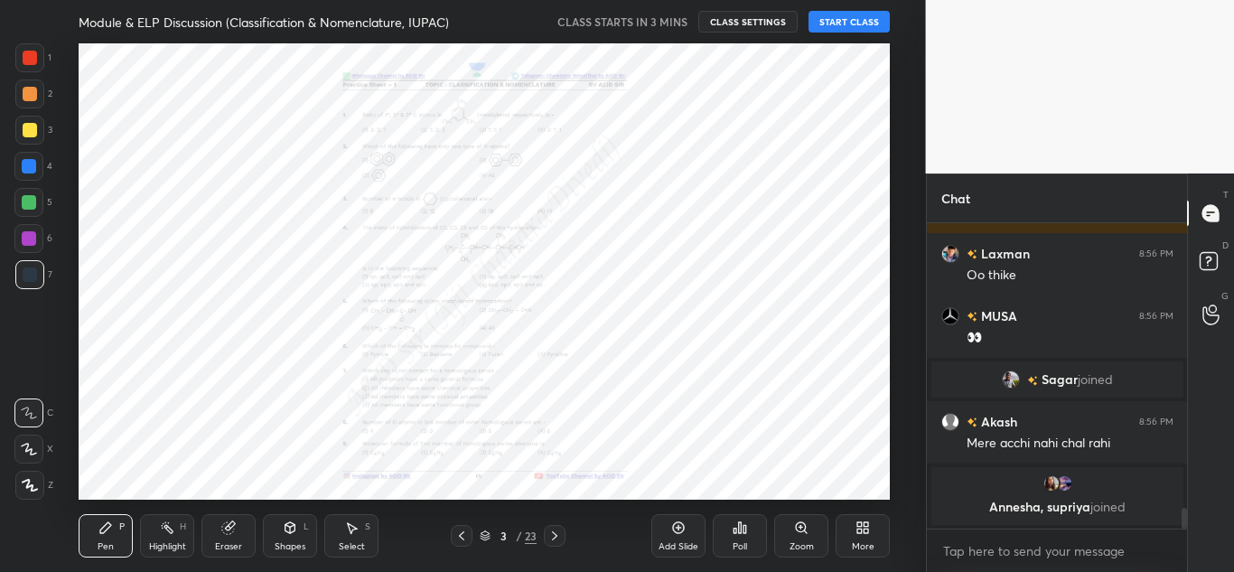
click at [790, 539] on div "Zoom" at bounding box center [801, 535] width 54 height 43
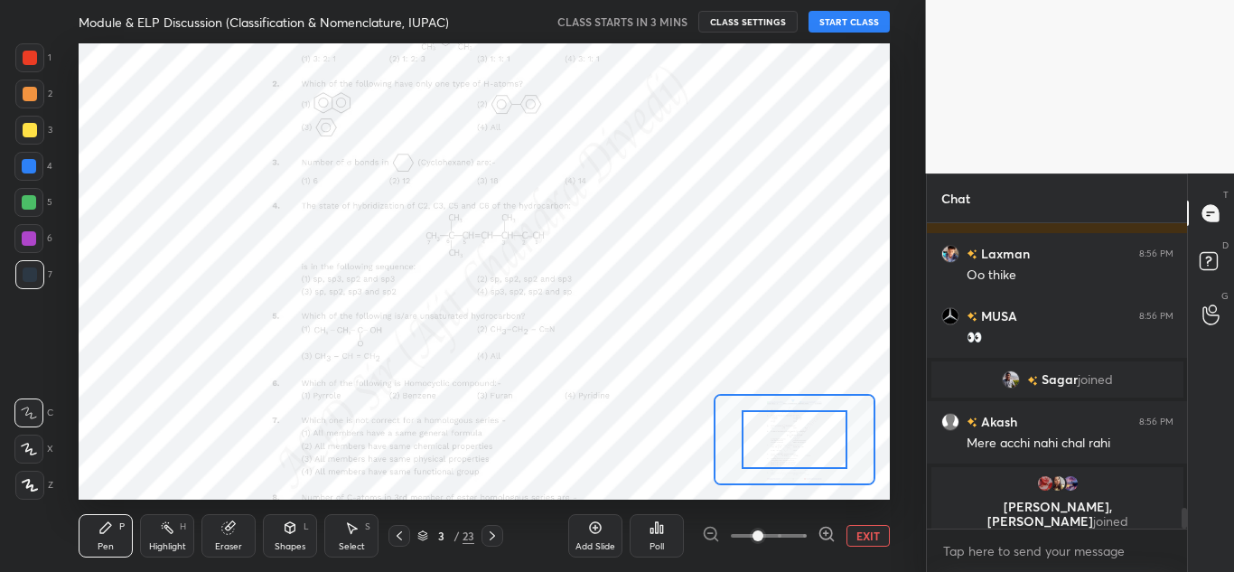
click at [790, 539] on span at bounding box center [769, 535] width 76 height 27
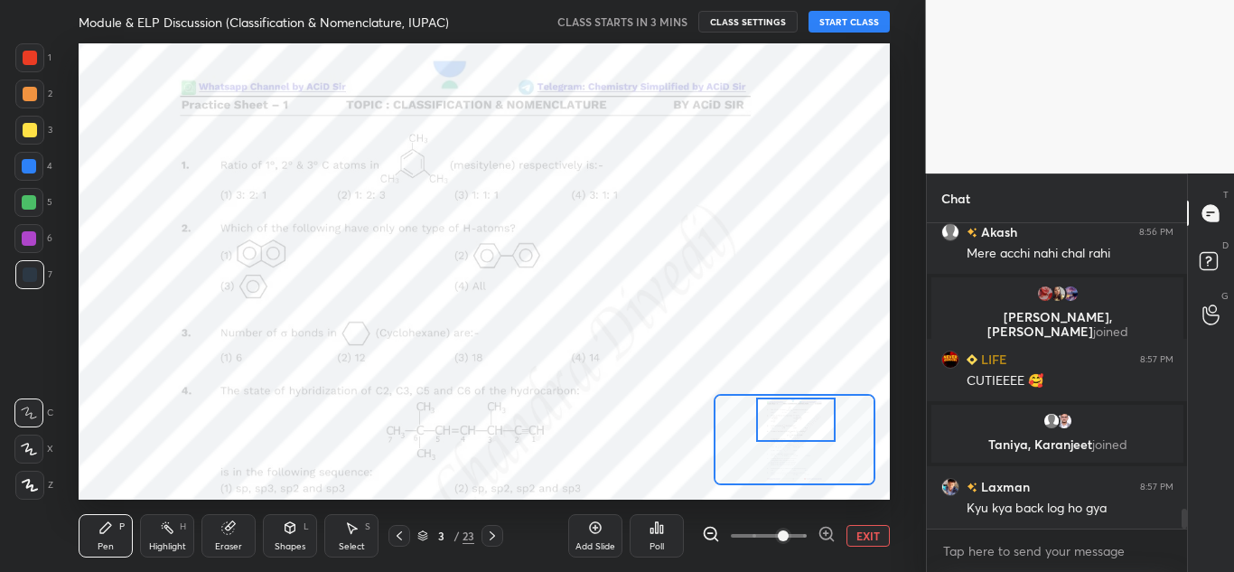
scroll to position [4369, 0]
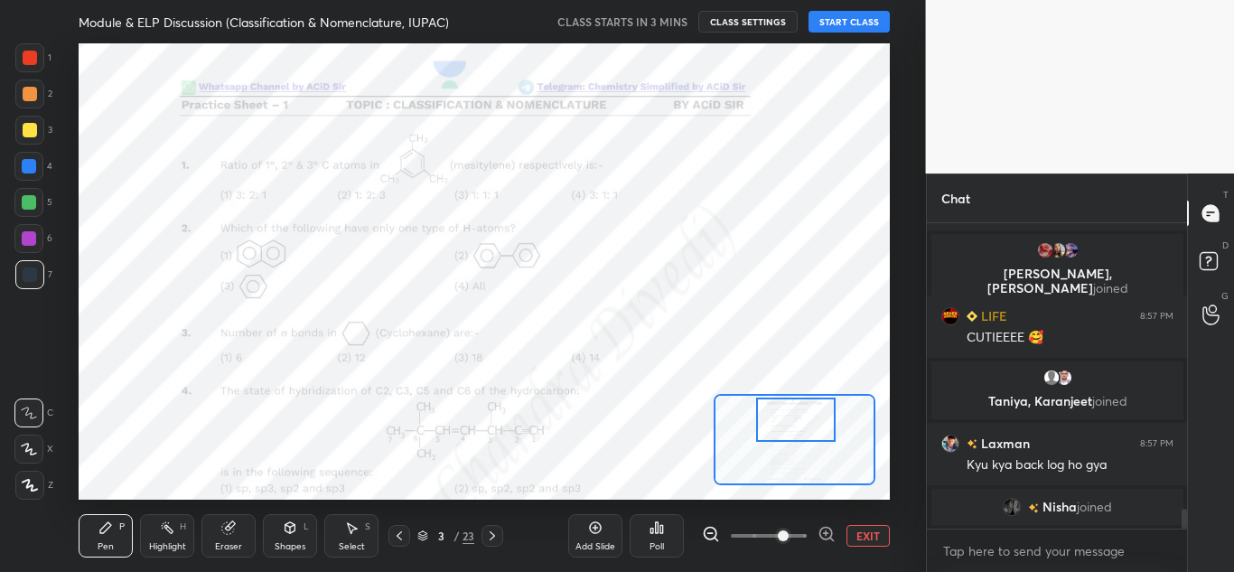
drag, startPoint x: 777, startPoint y: 449, endPoint x: 778, endPoint y: 429, distance: 19.9
click at [778, 429] on div at bounding box center [795, 419] width 79 height 44
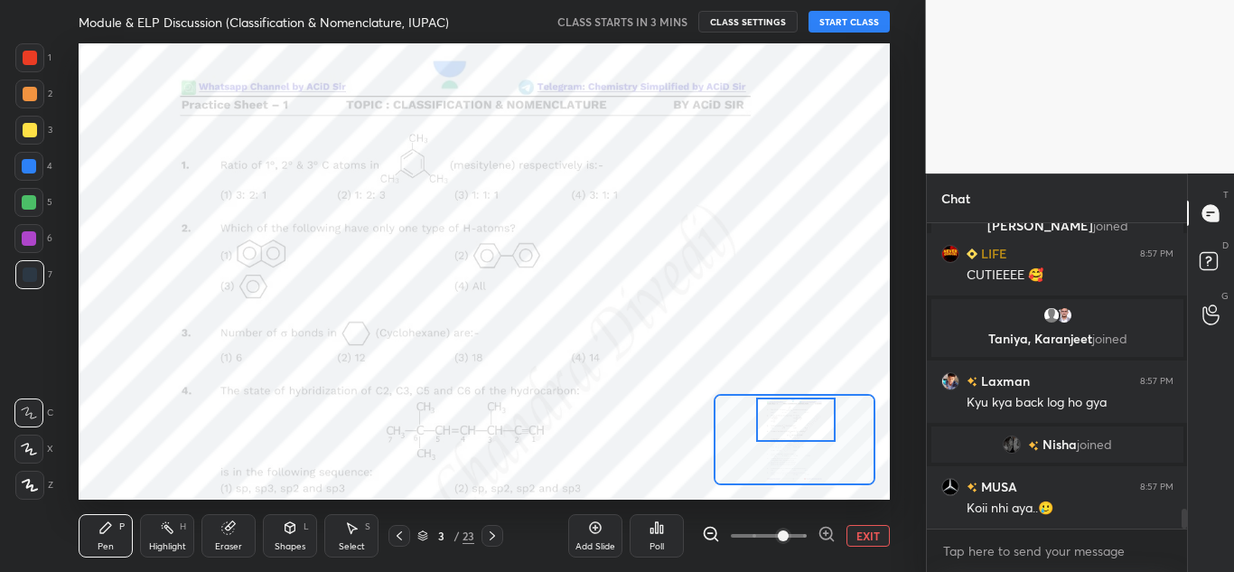
click at [408, 532] on div at bounding box center [399, 536] width 22 height 22
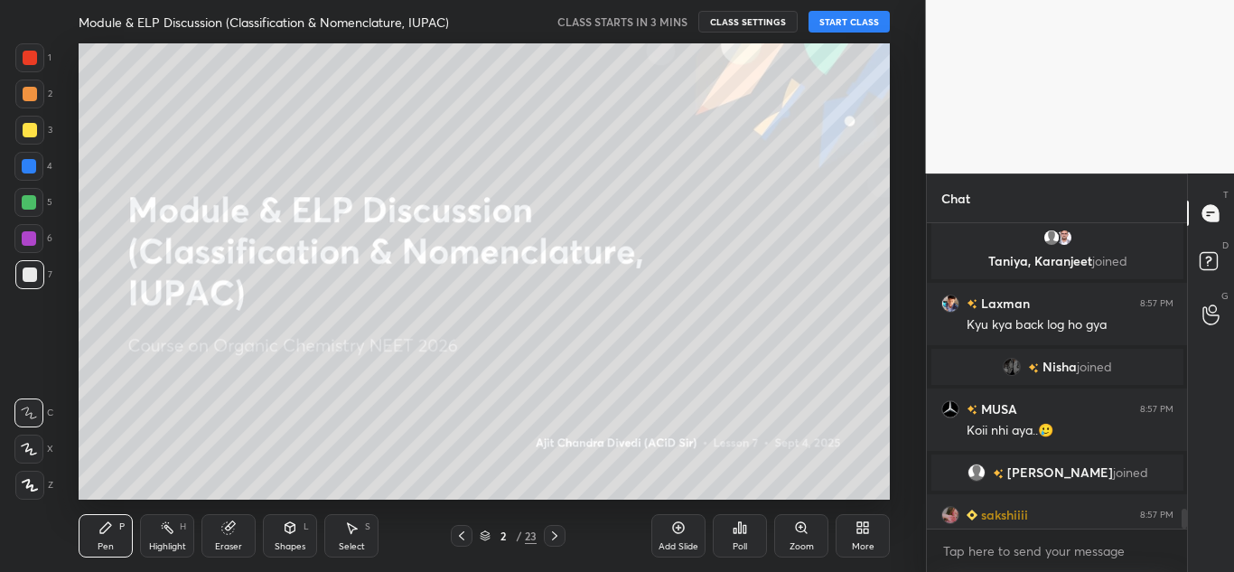
scroll to position [4451, 0]
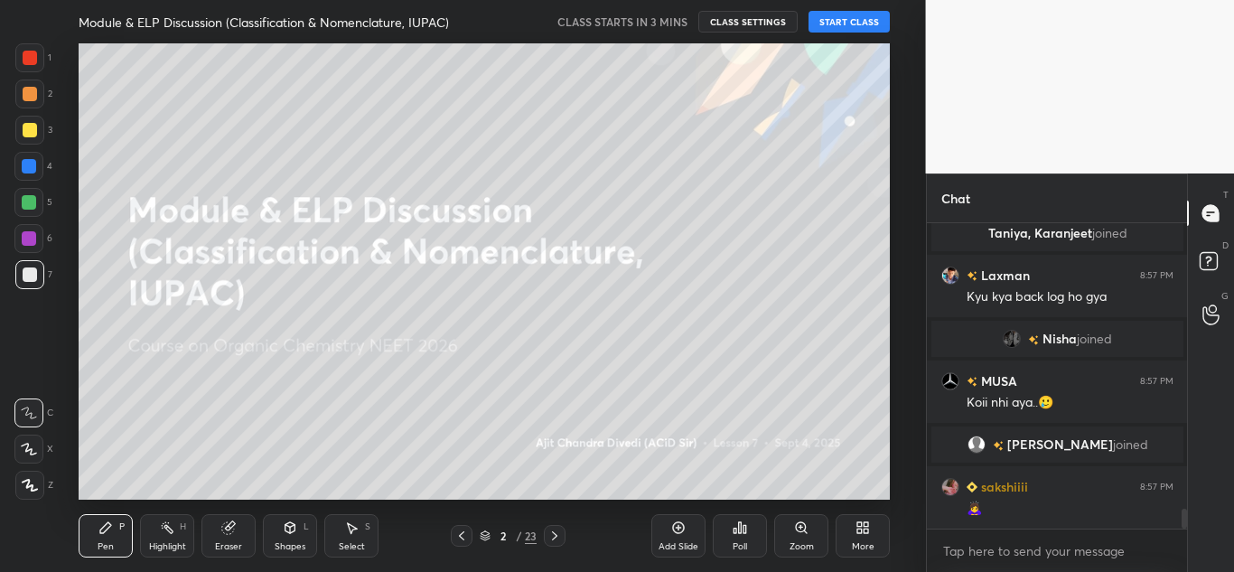
click at [553, 532] on icon at bounding box center [554, 535] width 5 height 9
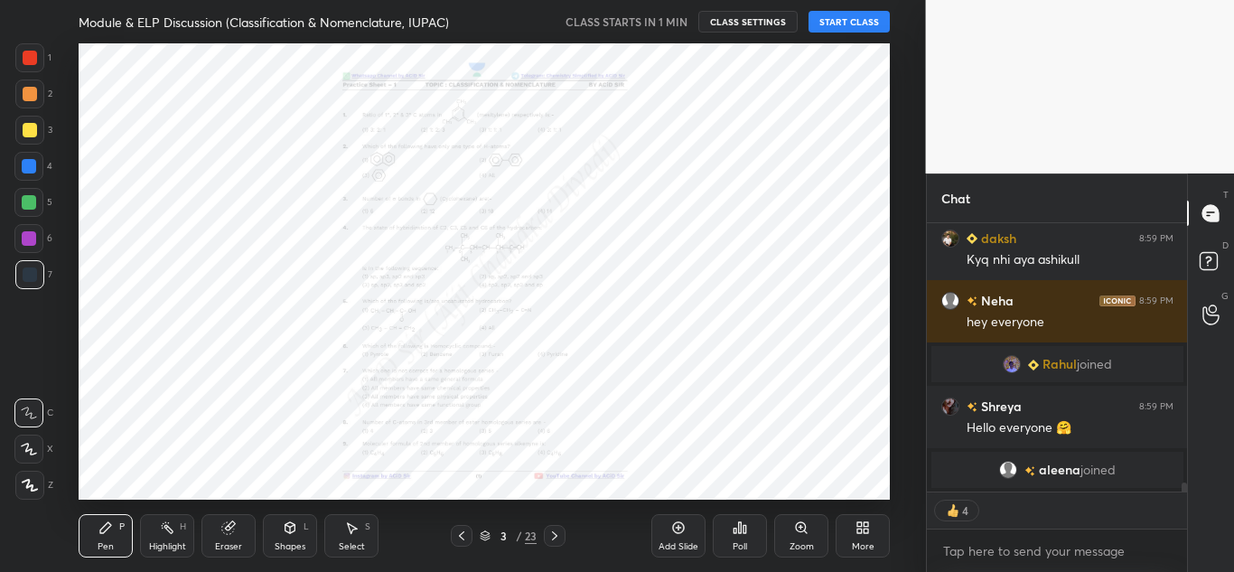
scroll to position [6, 6]
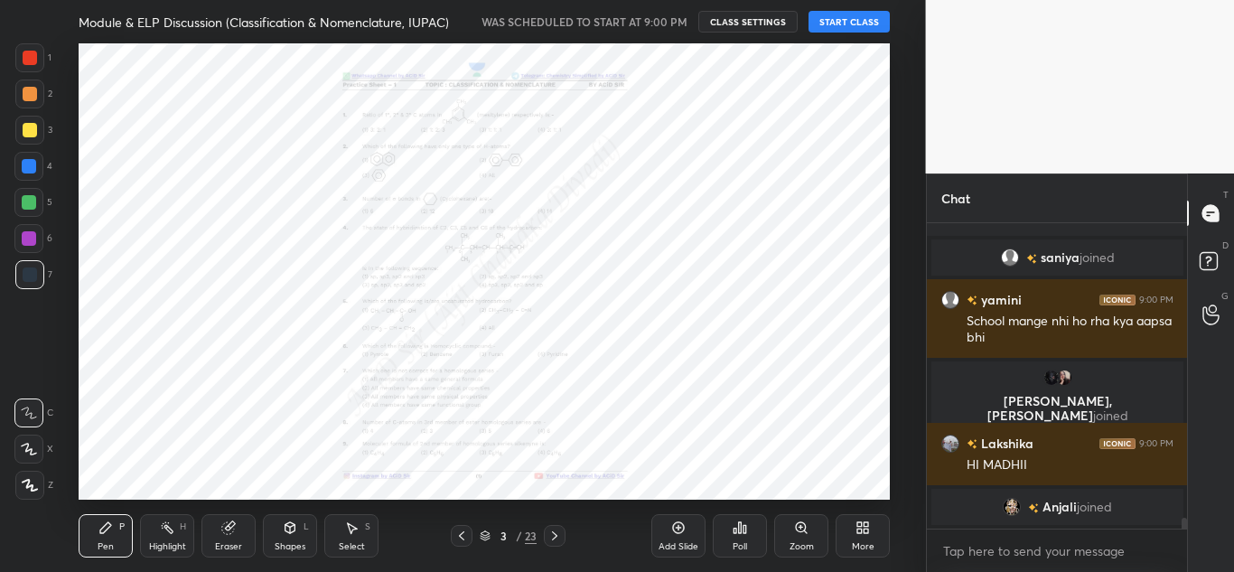
click at [848, 31] on button "START CLASS" at bounding box center [848, 22] width 81 height 22
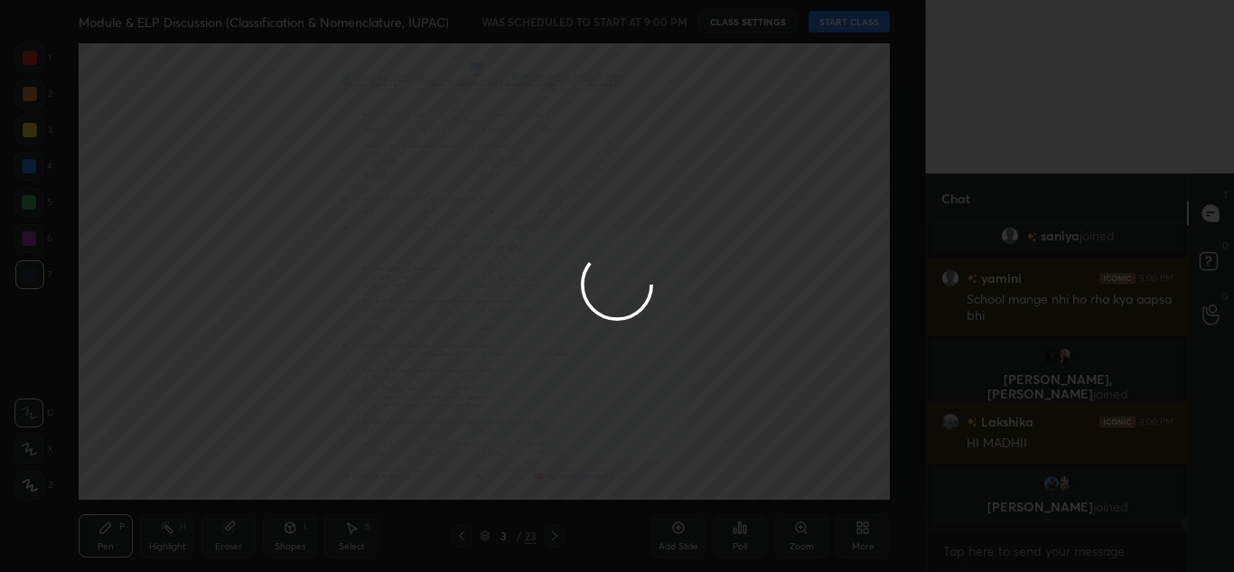
type textarea "x"
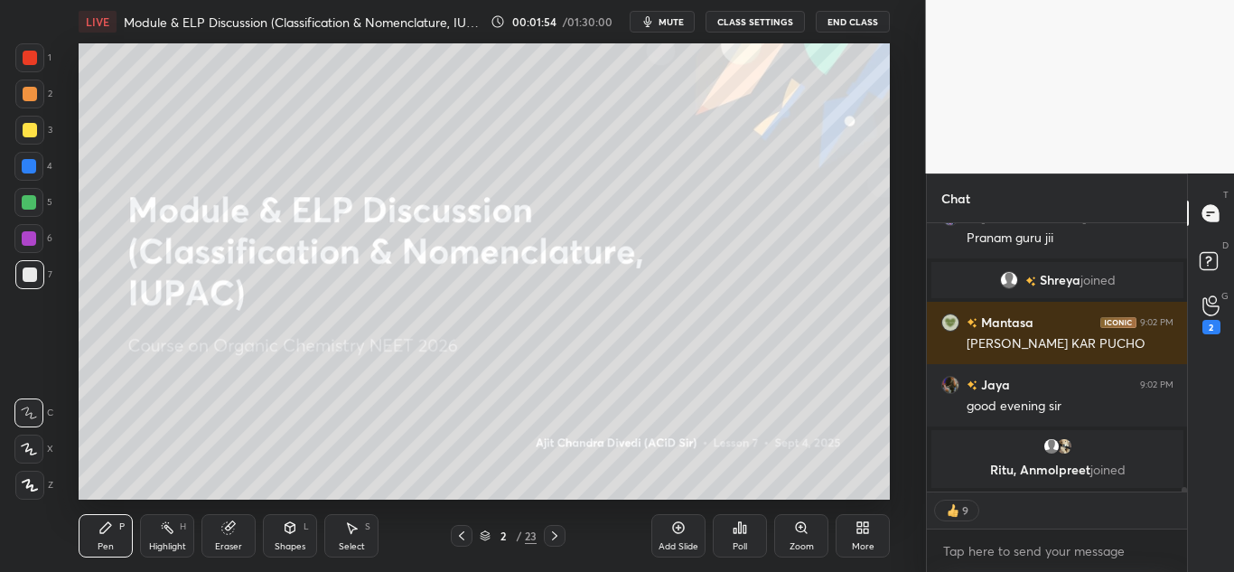
scroll to position [15594, 0]
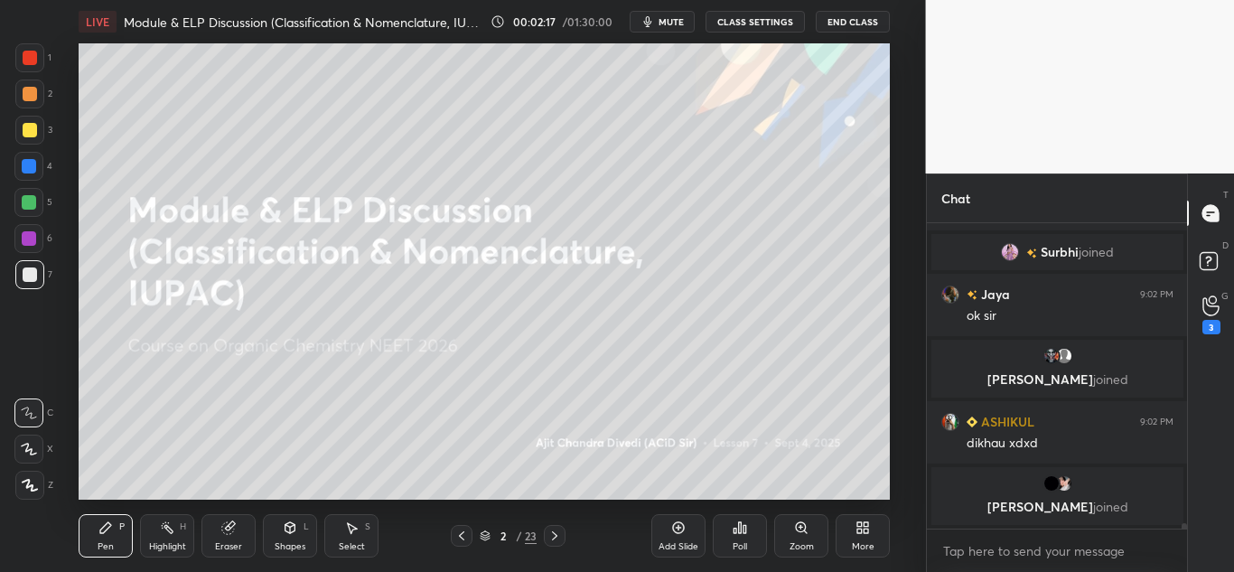
click at [1001, 554] on body "1 2 3 4 5 6 7 C X Z C X Z E E Erase all H H LIVE Module & ELP Discussion (Class…" at bounding box center [617, 286] width 1234 height 572
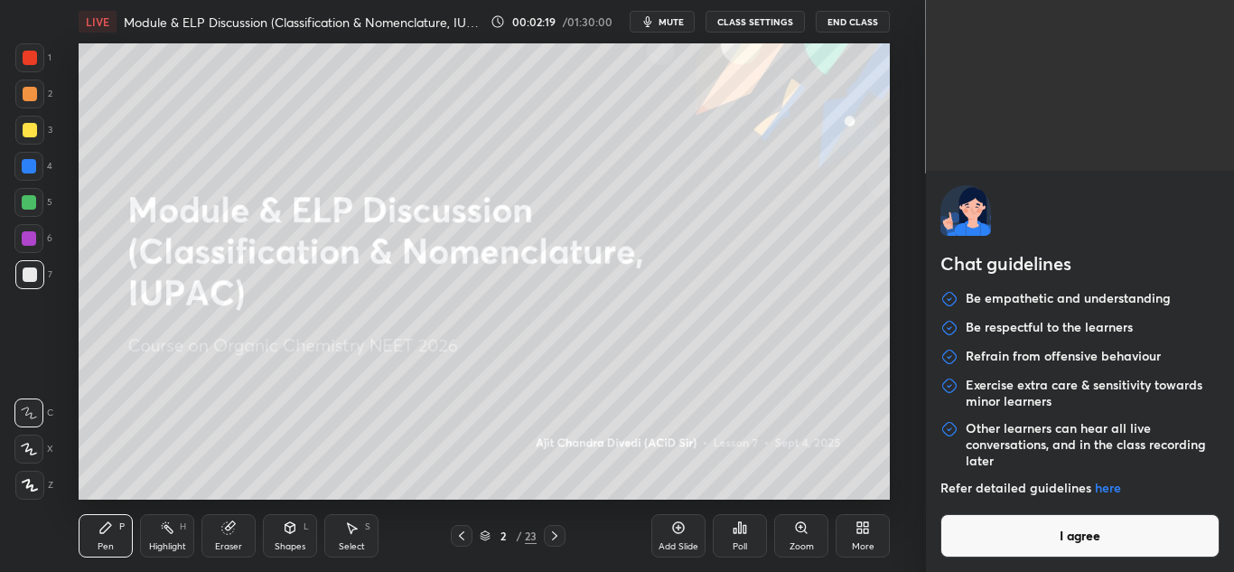
click at [1020, 533] on button "I agree" at bounding box center [1080, 535] width 280 height 43
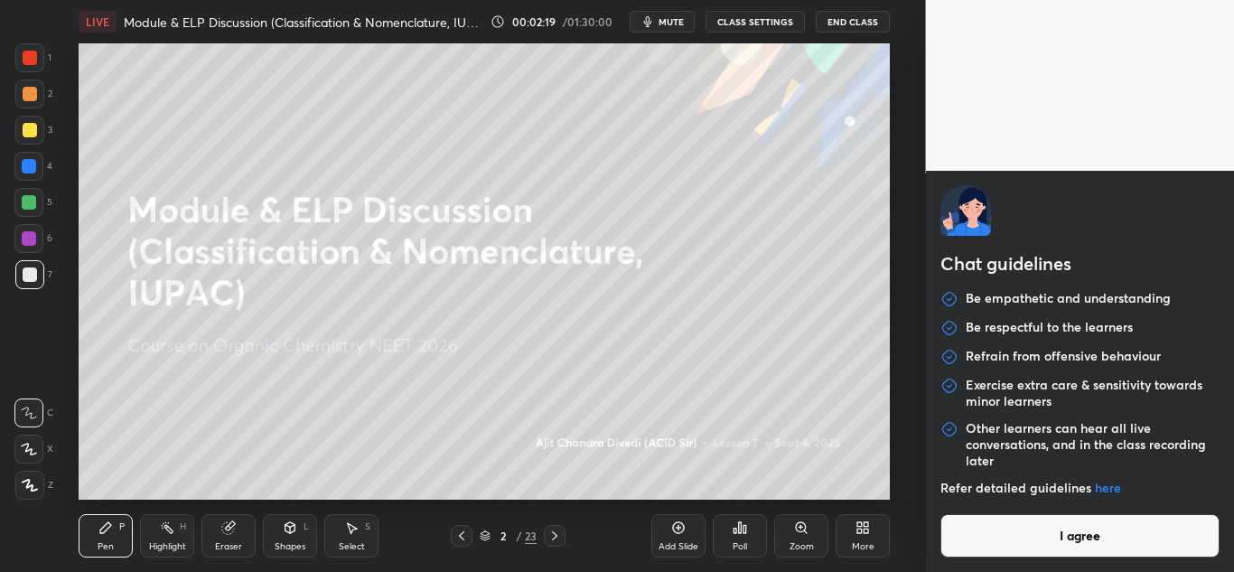
type textarea "x"
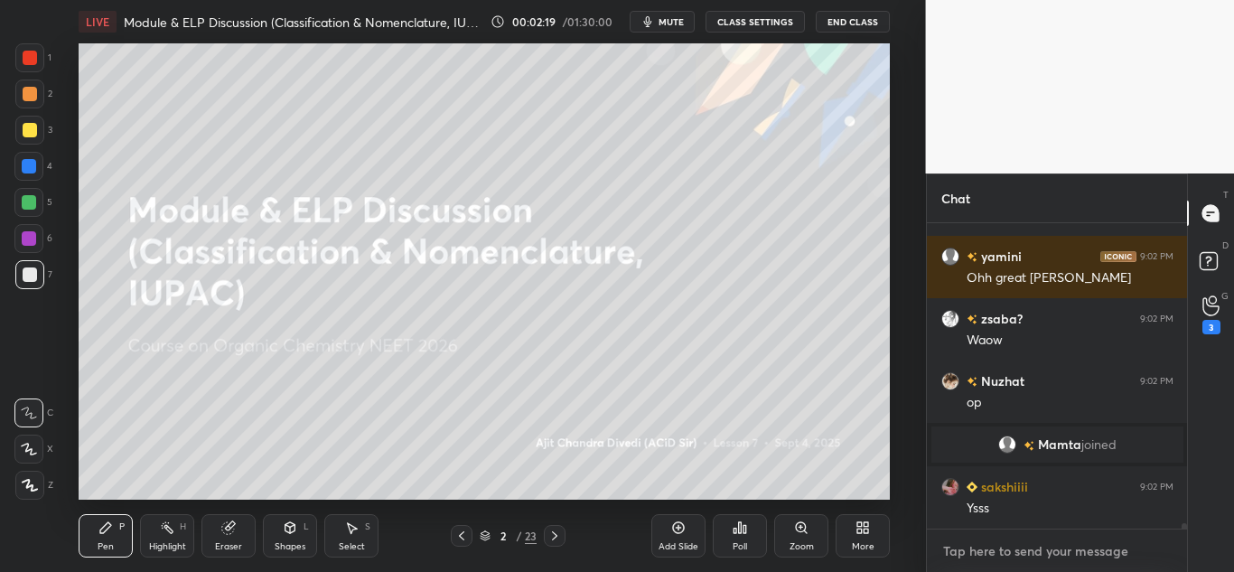
click at [995, 548] on textarea at bounding box center [1057, 550] width 232 height 29
paste textarea "[URL][DOMAIN_NAME]"
type textarea "[URL][DOMAIN_NAME]"
type textarea "x"
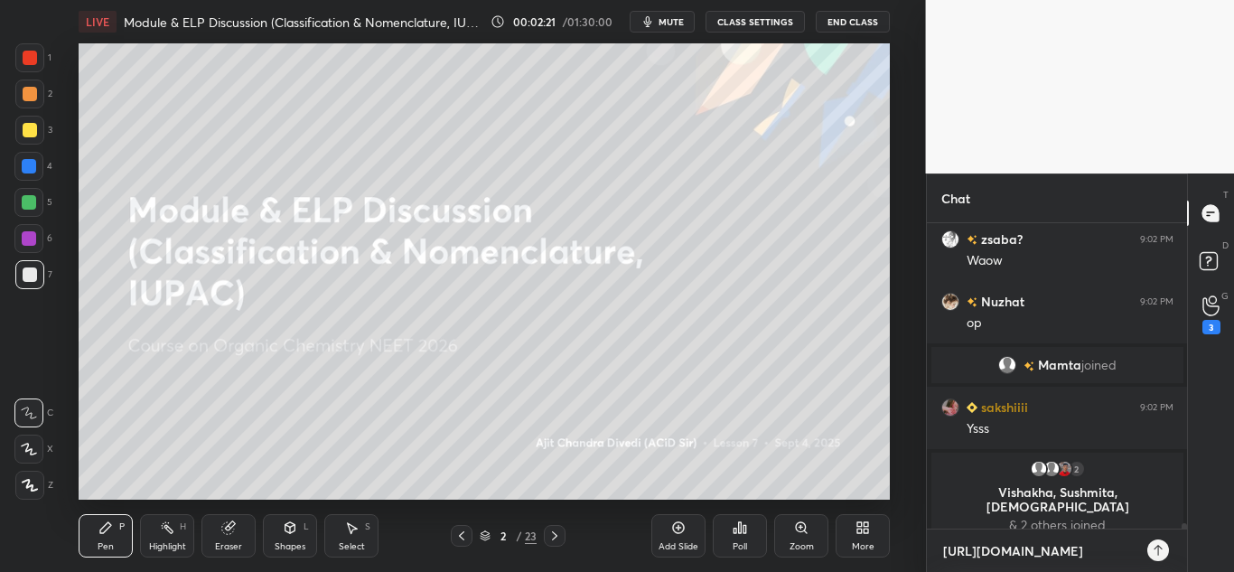
type textarea "[URL][DOMAIN_NAME]"
type textarea "x"
click at [1156, 557] on div at bounding box center [1158, 550] width 22 height 22
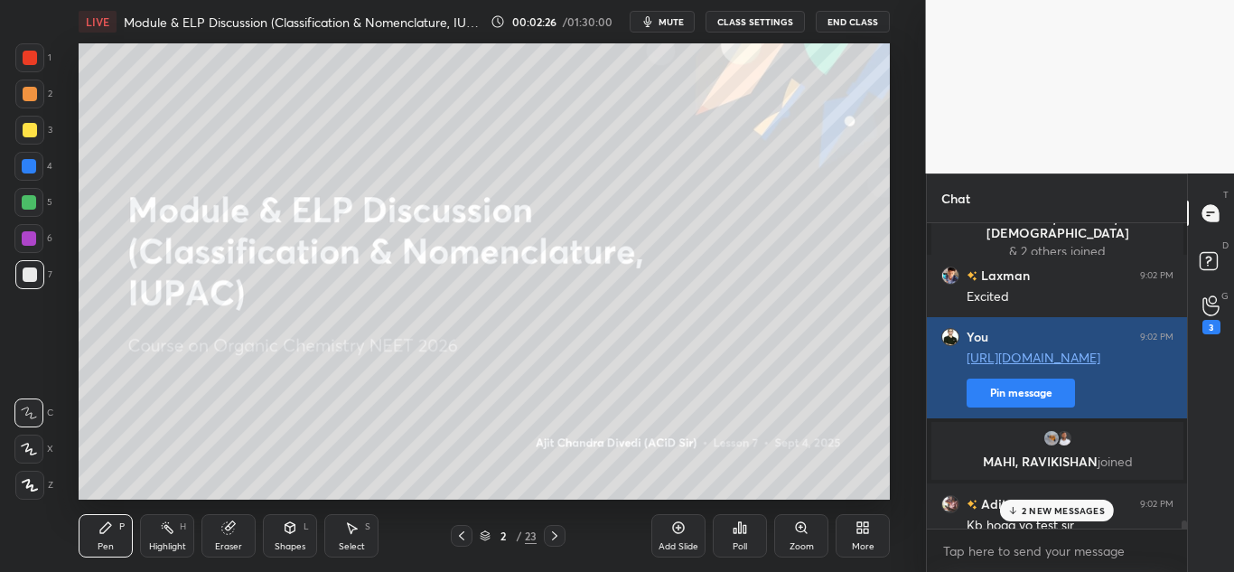
click at [1019, 388] on button "Pin message" at bounding box center [1020, 392] width 108 height 29
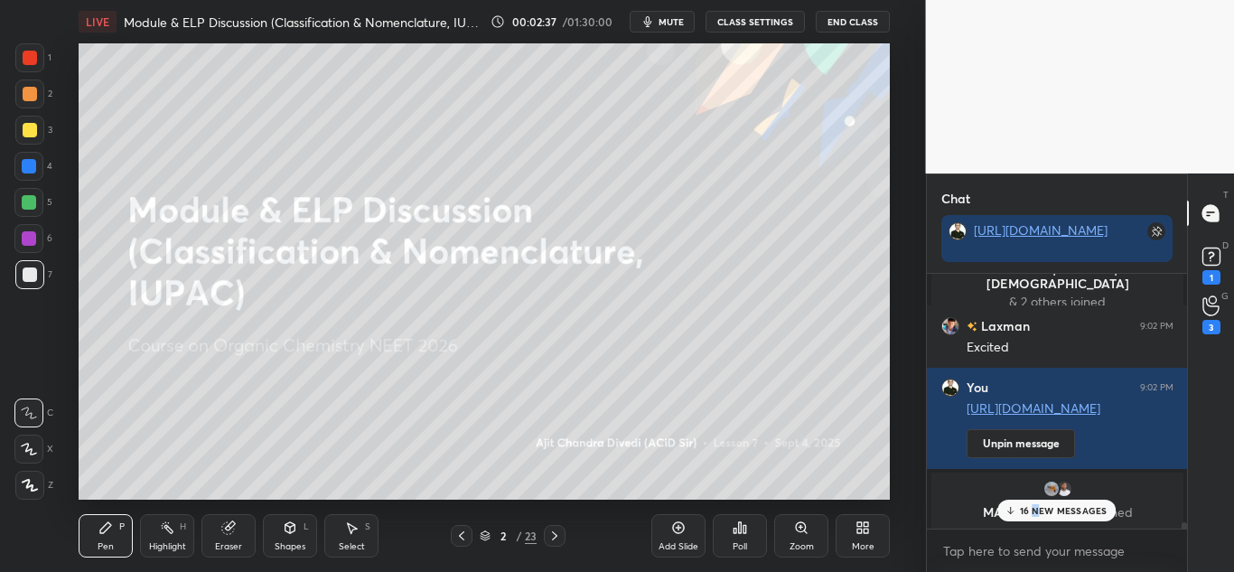
click at [1036, 505] on p "16 NEW MESSAGES" at bounding box center [1064, 510] width 88 height 11
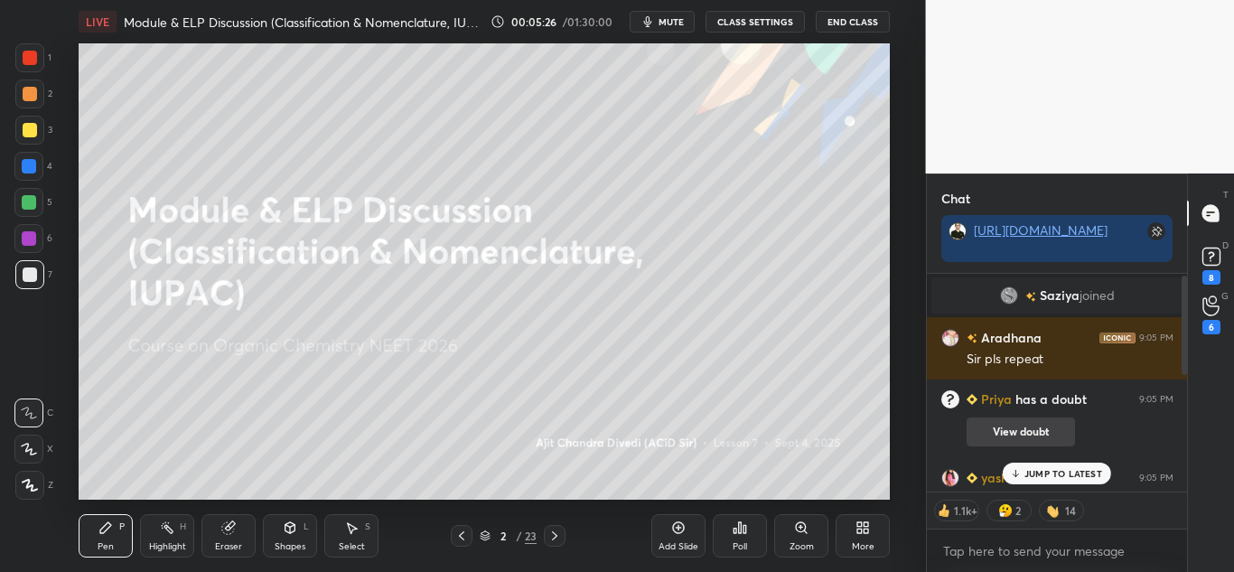
click at [1002, 425] on button "View doubt" at bounding box center [1020, 431] width 108 height 29
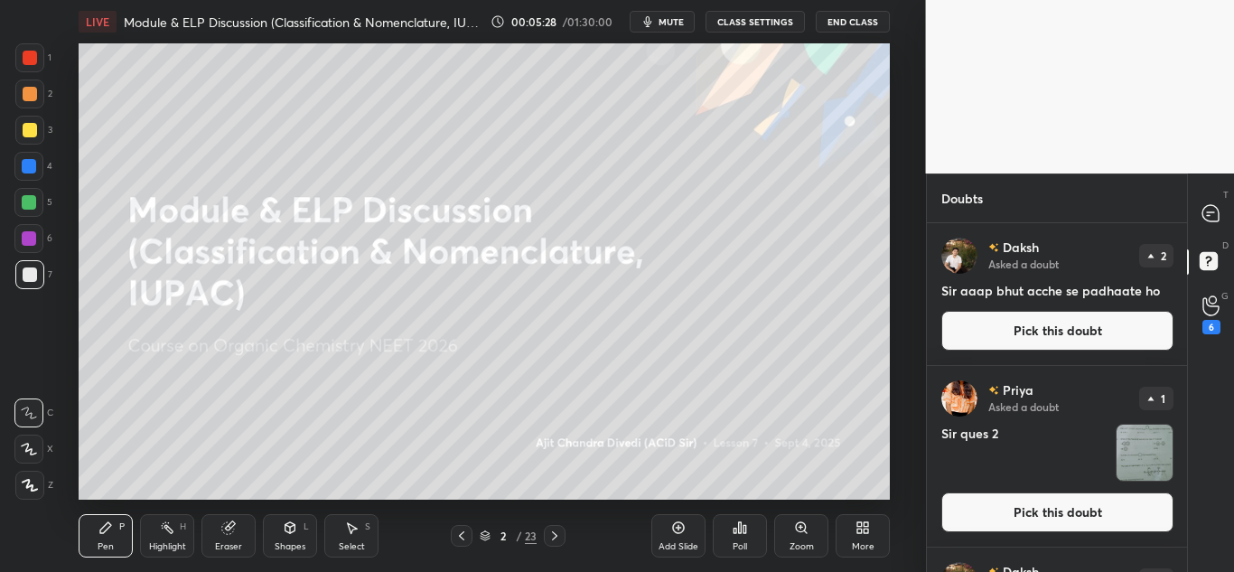
click at [1133, 472] on img "grid" at bounding box center [1144, 452] width 56 height 56
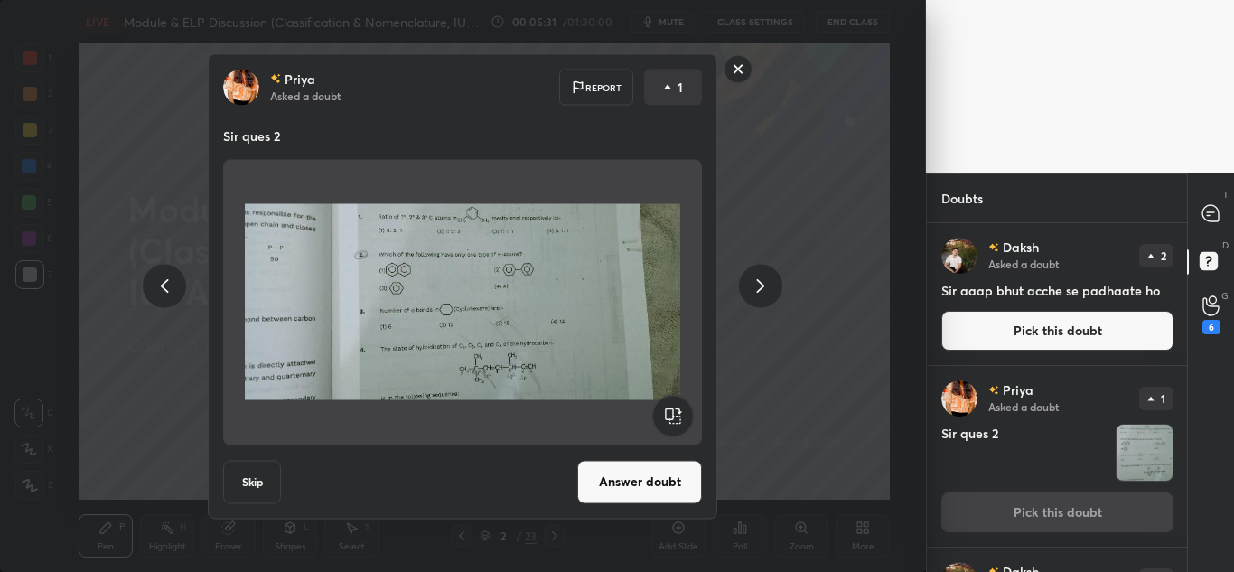
click at [736, 77] on rect at bounding box center [738, 69] width 28 height 28
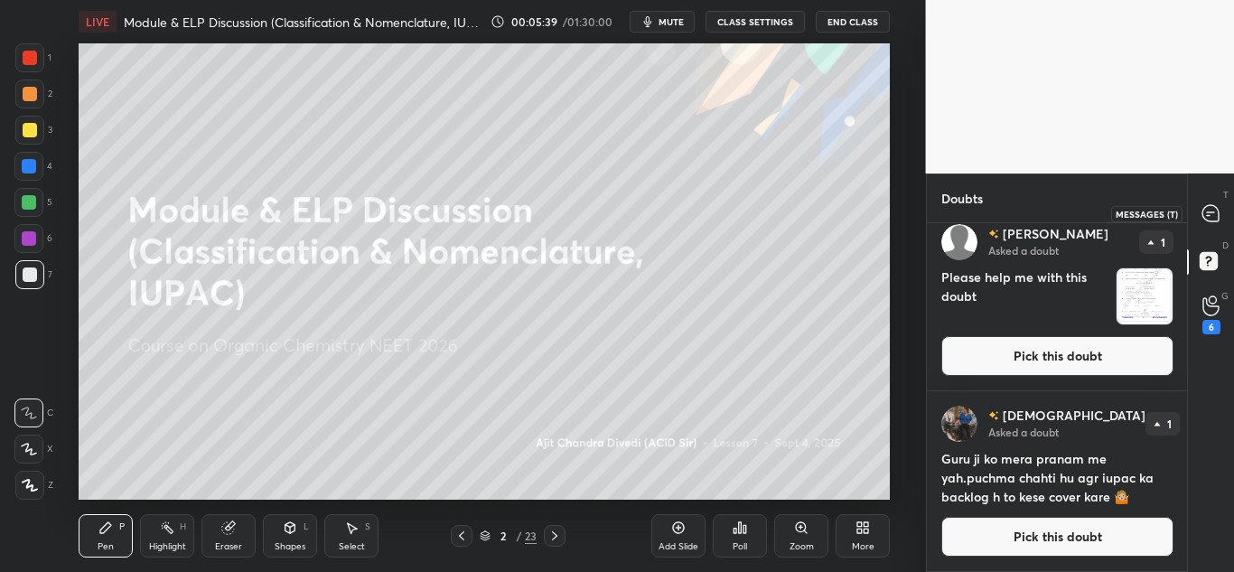
click at [1216, 219] on icon at bounding box center [1210, 213] width 16 height 16
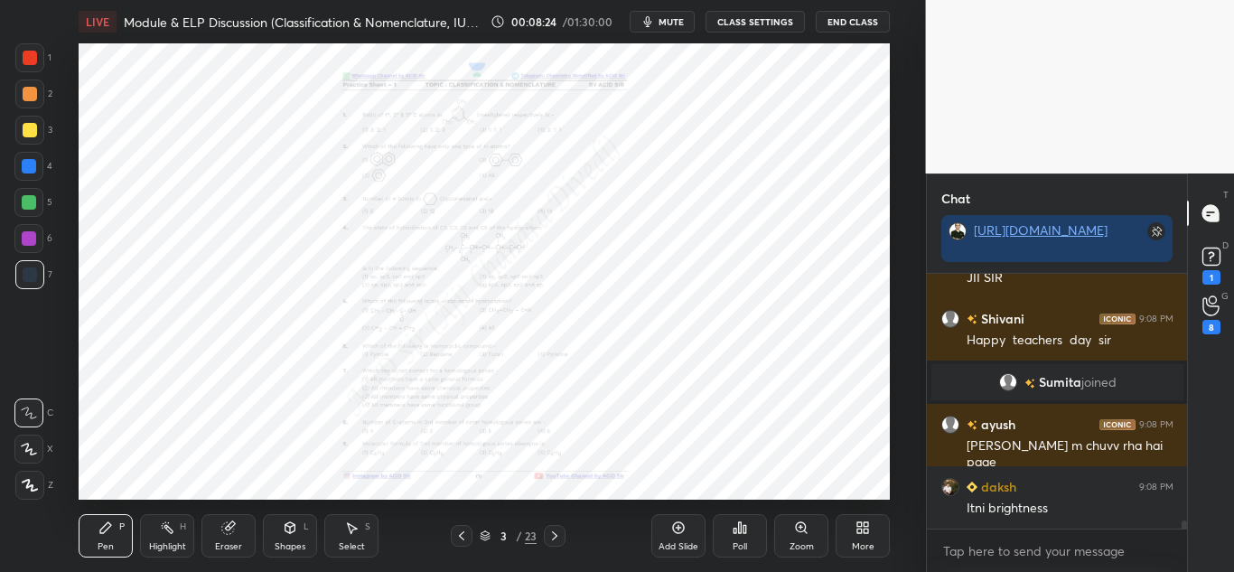
click at [813, 542] on div "Zoom" at bounding box center [801, 546] width 24 height 9
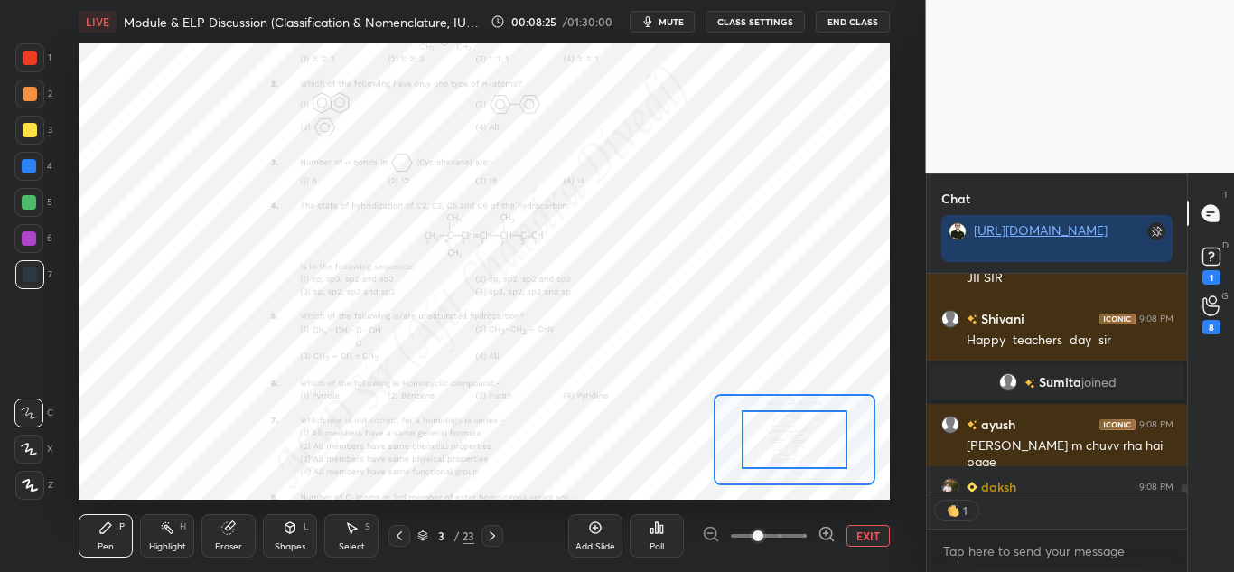
scroll to position [212, 255]
click at [824, 531] on icon at bounding box center [826, 534] width 18 height 18
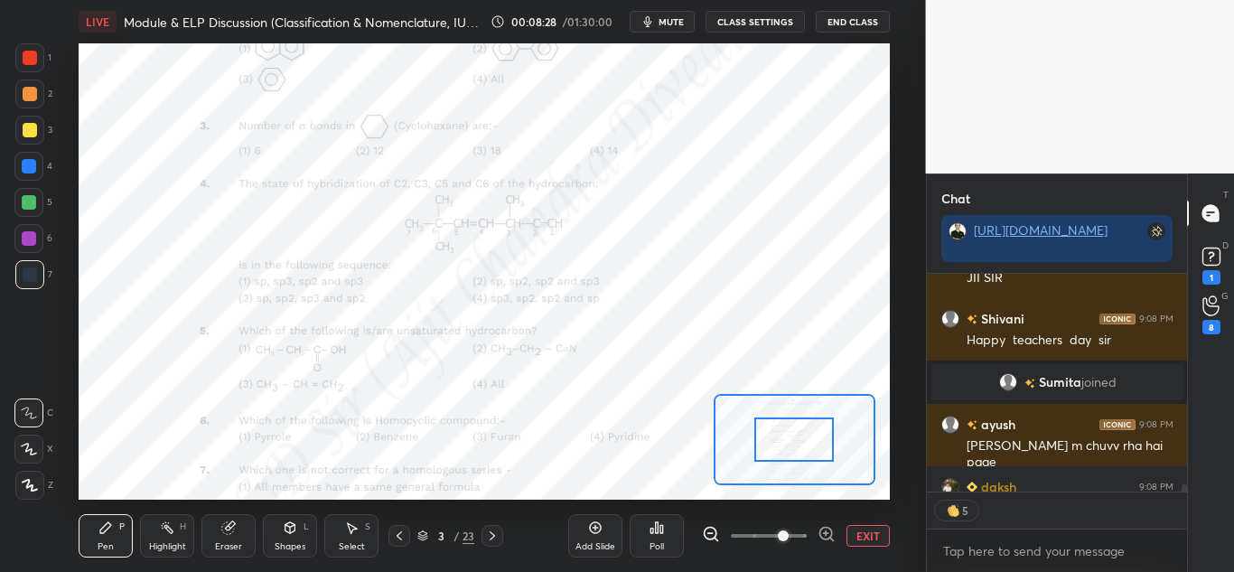
scroll to position [7446, 0]
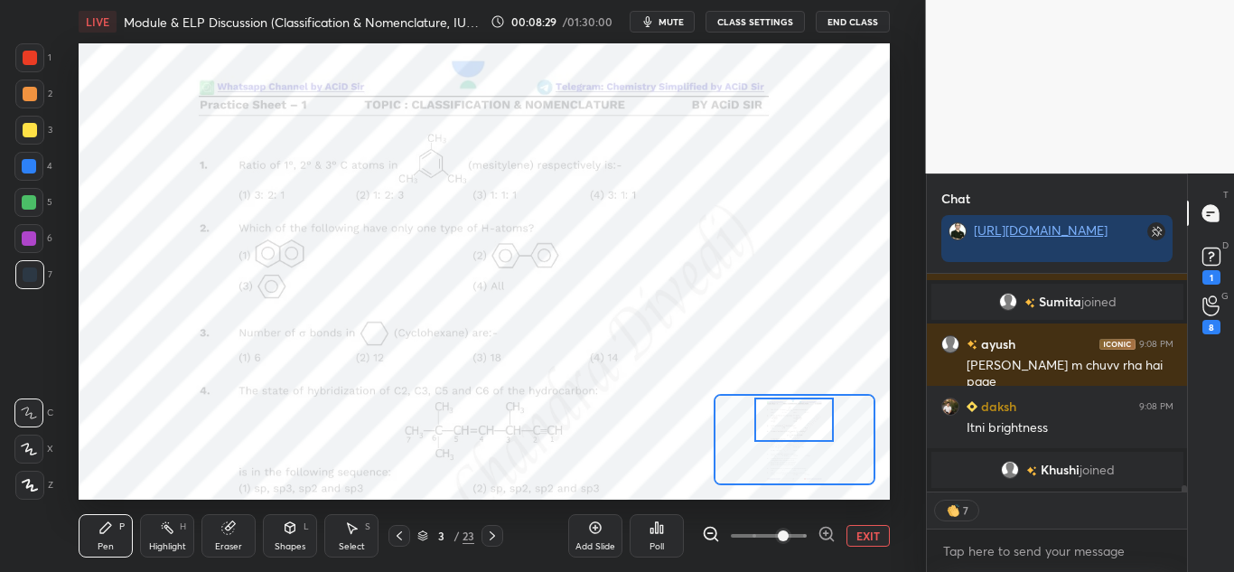
drag, startPoint x: 793, startPoint y: 447, endPoint x: 793, endPoint y: 427, distance: 19.9
click at [793, 427] on div at bounding box center [793, 419] width 79 height 44
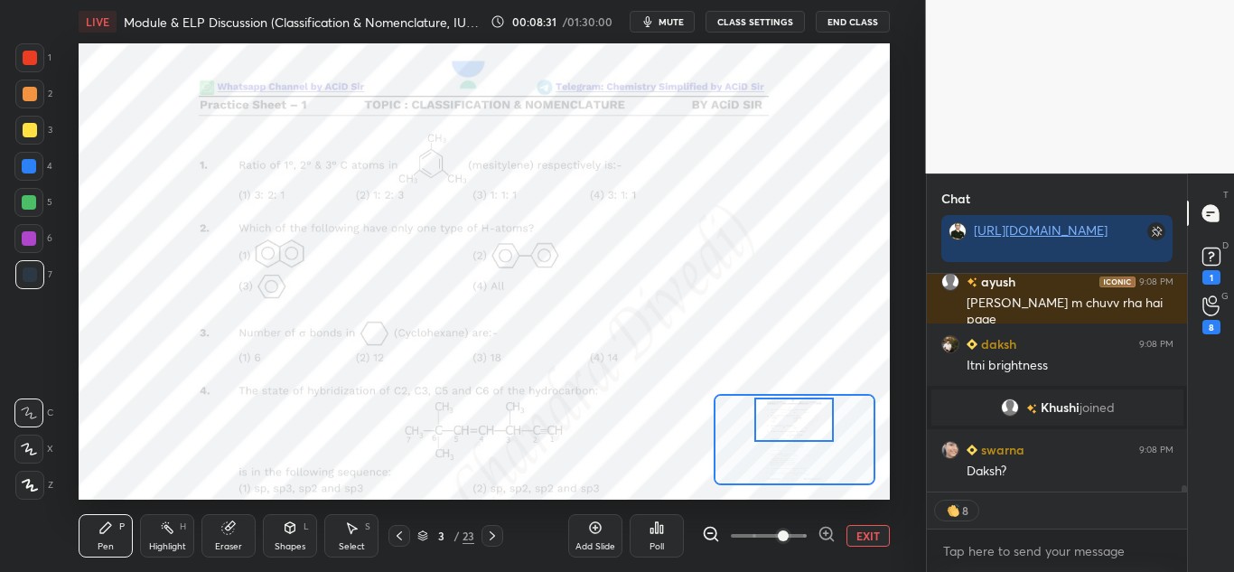
click at [23, 478] on div at bounding box center [29, 485] width 29 height 29
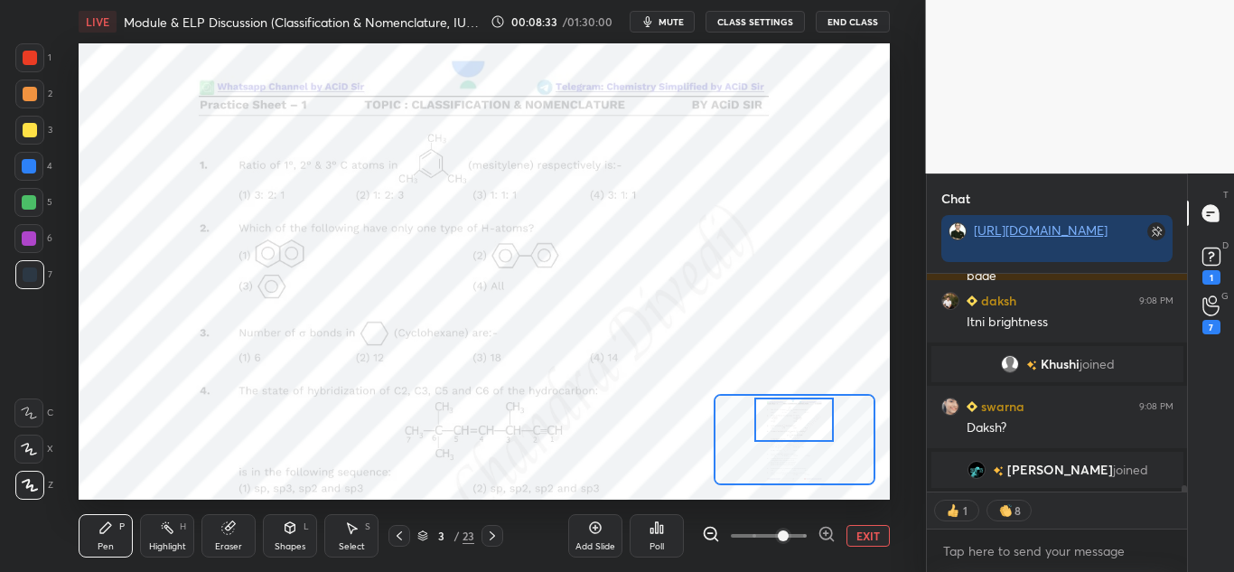
click at [26, 61] on div at bounding box center [30, 58] width 14 height 14
click at [162, 536] on div "Highlight H" at bounding box center [167, 535] width 54 height 43
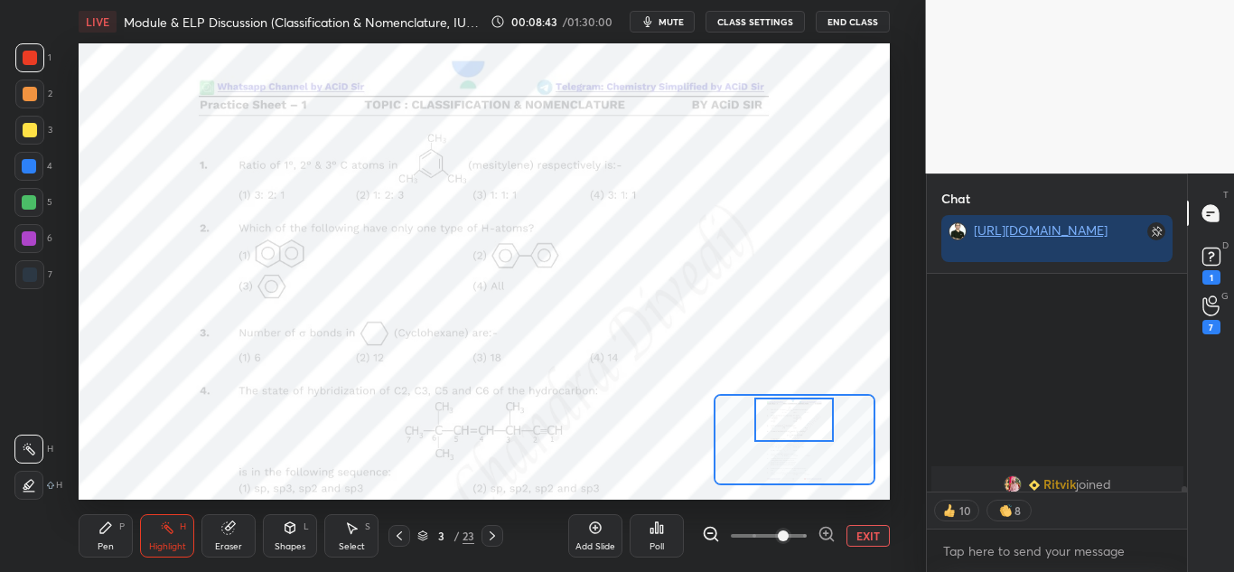
scroll to position [8193, 0]
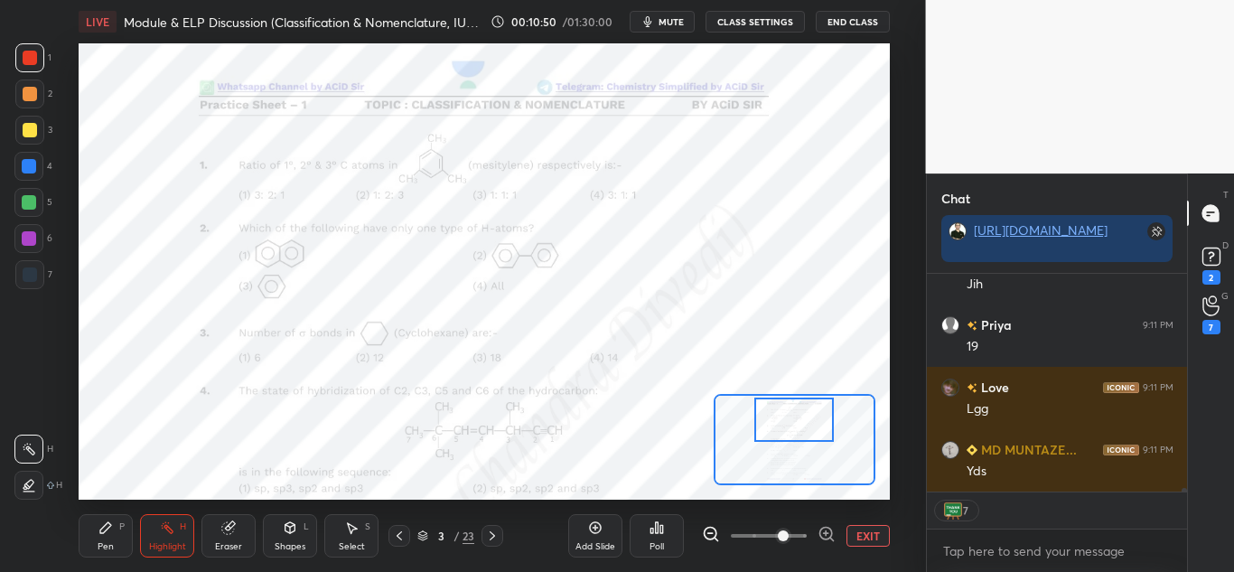
click at [95, 528] on div "Pen P" at bounding box center [106, 535] width 54 height 43
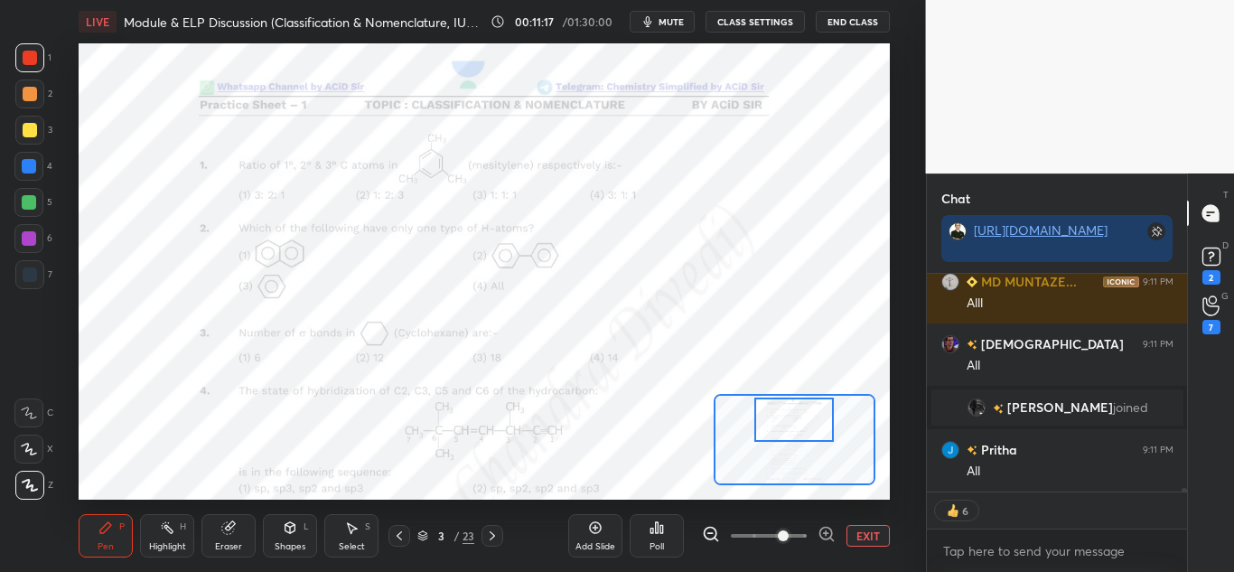
drag, startPoint x: 169, startPoint y: 544, endPoint x: 173, endPoint y: 527, distance: 17.7
click at [172, 542] on div "Highlight" at bounding box center [167, 546] width 37 height 9
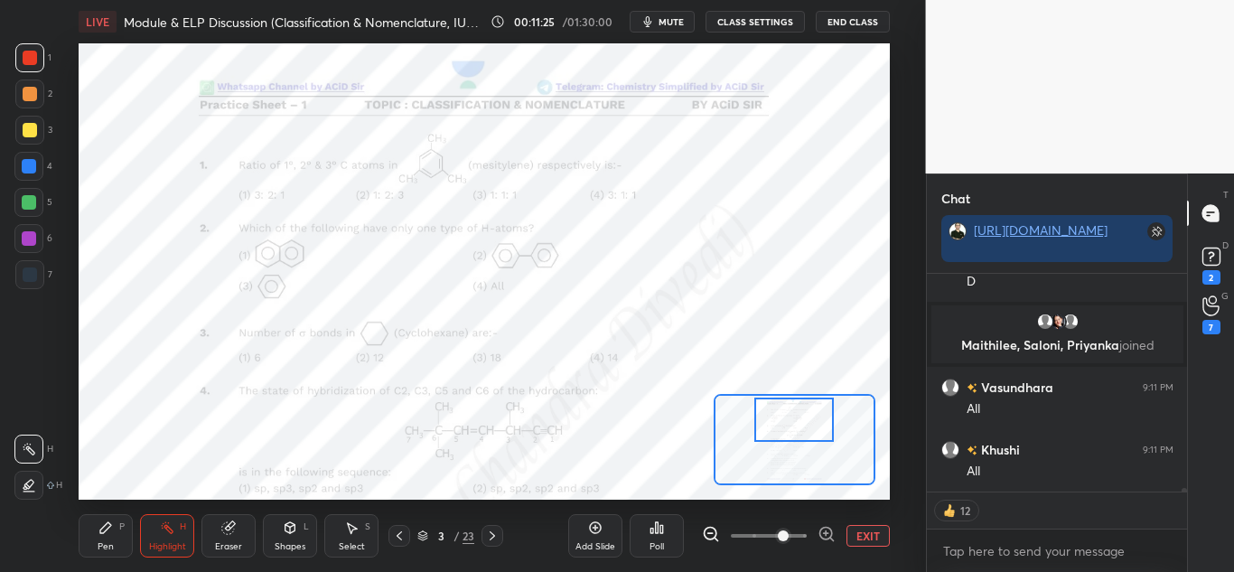
click at [84, 553] on div "Pen P" at bounding box center [106, 535] width 54 height 43
click at [32, 200] on div at bounding box center [29, 202] width 14 height 14
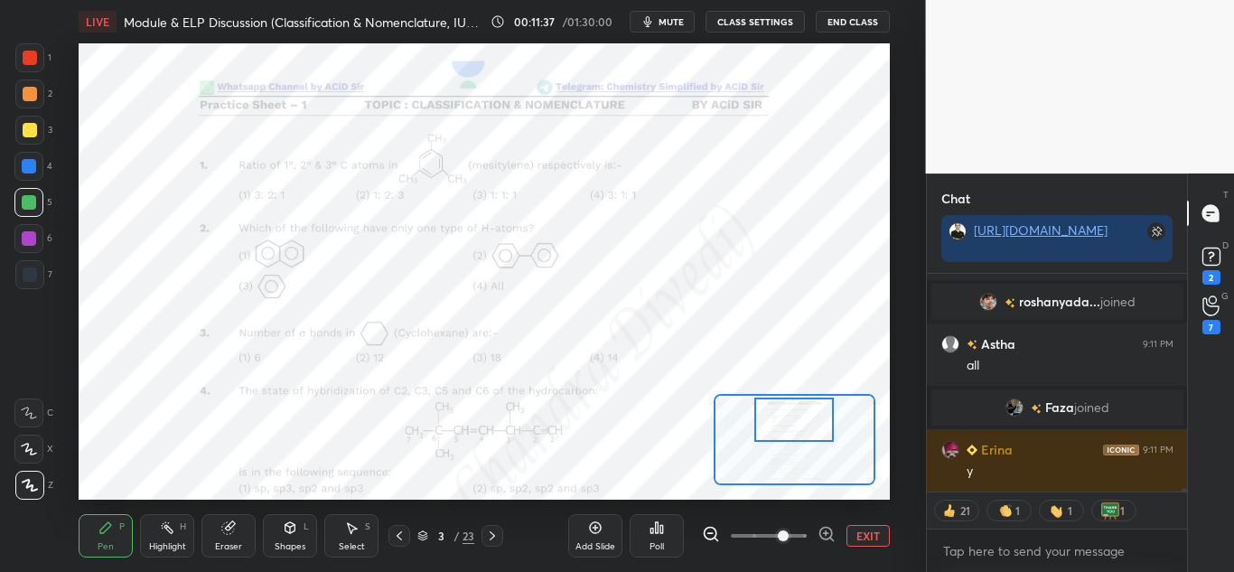
click at [33, 160] on div at bounding box center [29, 166] width 14 height 14
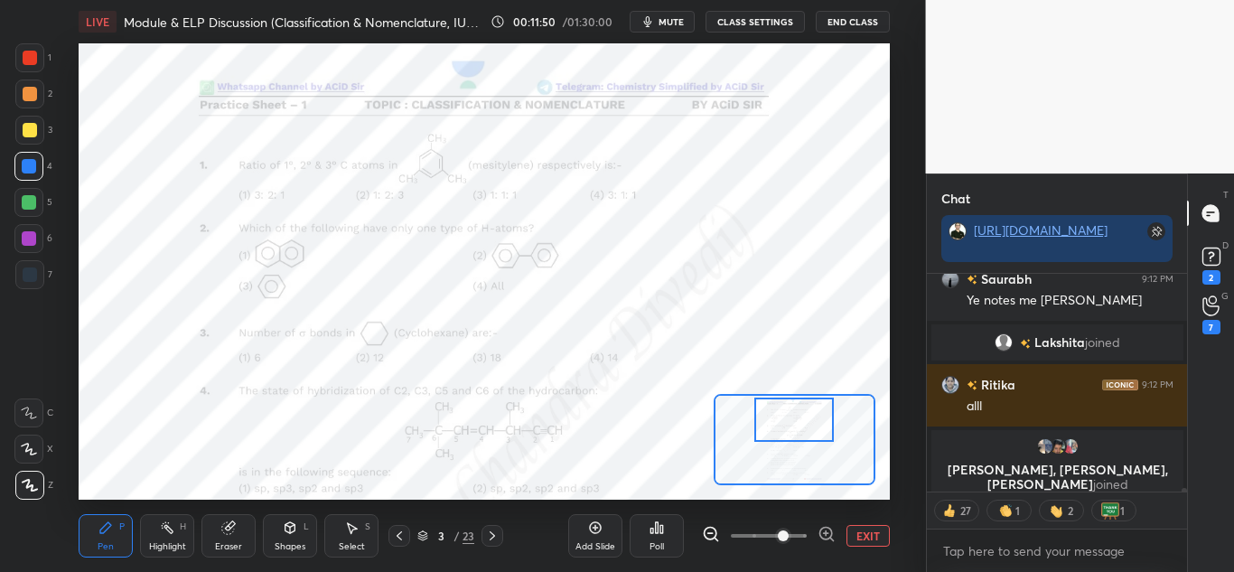
click at [176, 539] on div "Highlight H" at bounding box center [167, 535] width 54 height 43
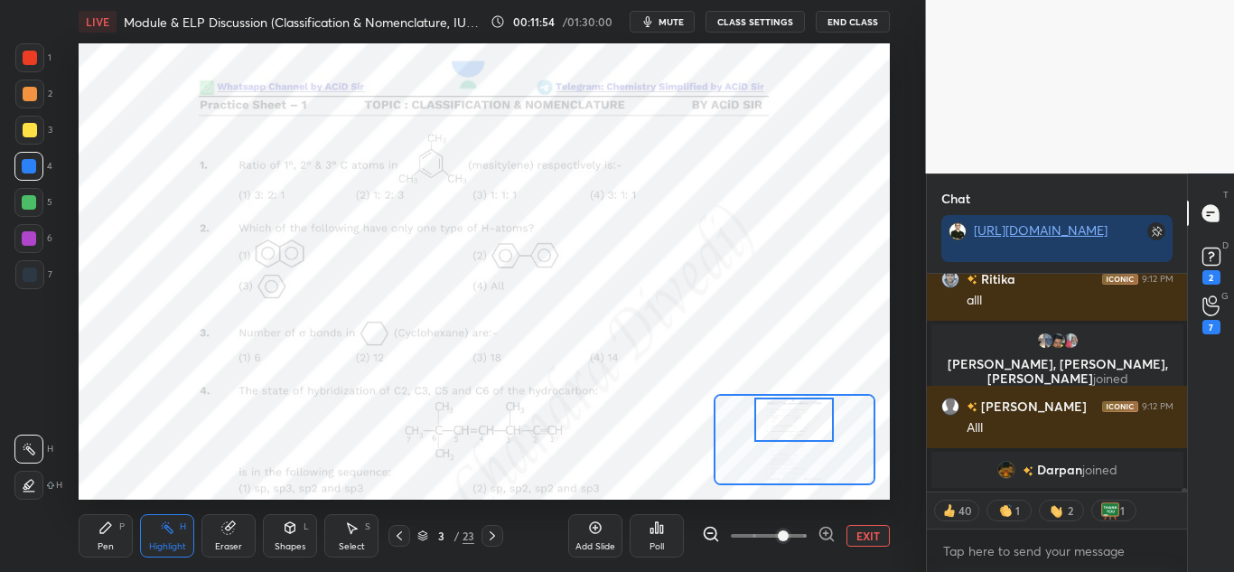
drag, startPoint x: 104, startPoint y: 544, endPoint x: 105, endPoint y: 535, distance: 9.1
click at [105, 542] on div "Pen" at bounding box center [106, 546] width 16 height 9
click at [29, 56] on div at bounding box center [30, 58] width 14 height 14
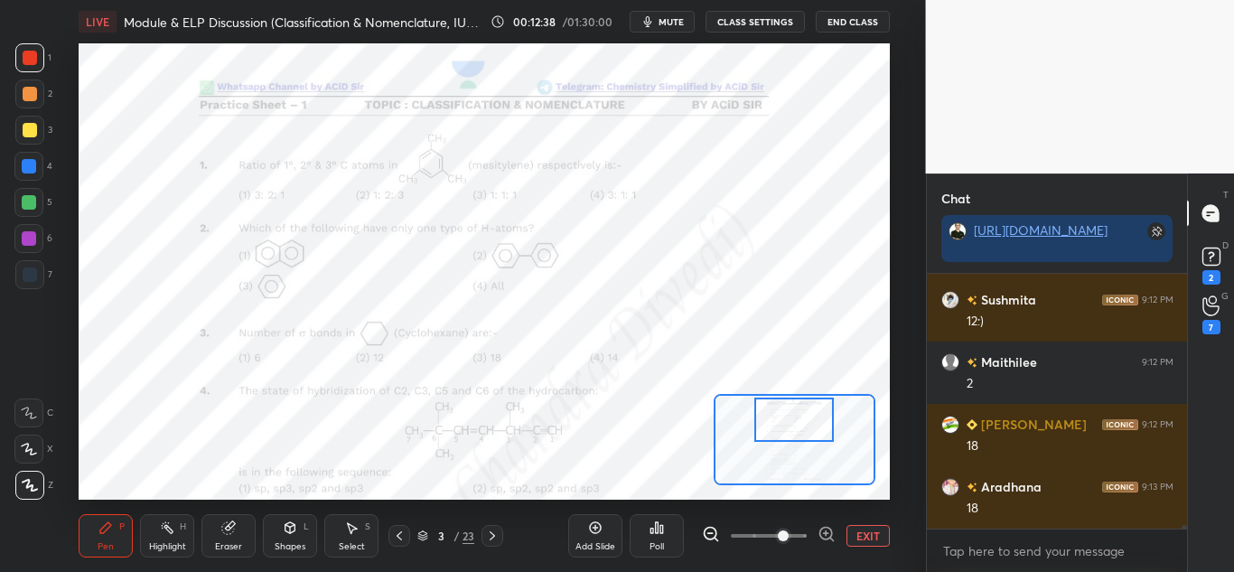
click at [39, 450] on div at bounding box center [28, 448] width 29 height 29
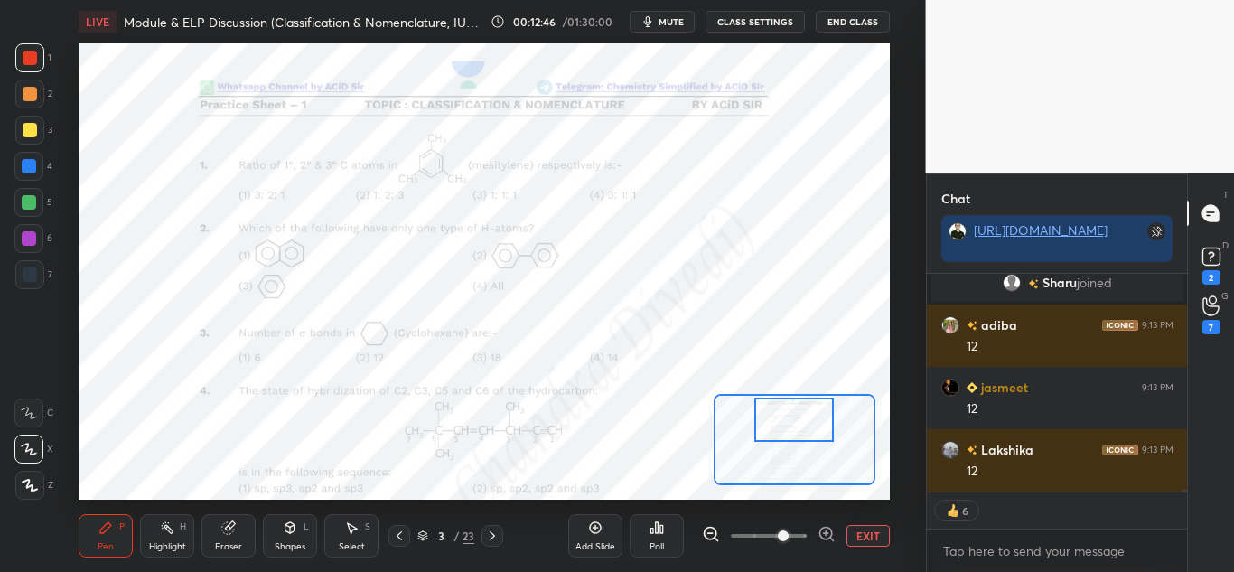
drag, startPoint x: 28, startPoint y: 410, endPoint x: 41, endPoint y: 381, distance: 31.5
click at [28, 409] on icon at bounding box center [29, 412] width 14 height 11
drag, startPoint x: 32, startPoint y: 163, endPoint x: 56, endPoint y: 203, distance: 47.4
click at [32, 163] on div at bounding box center [29, 166] width 14 height 14
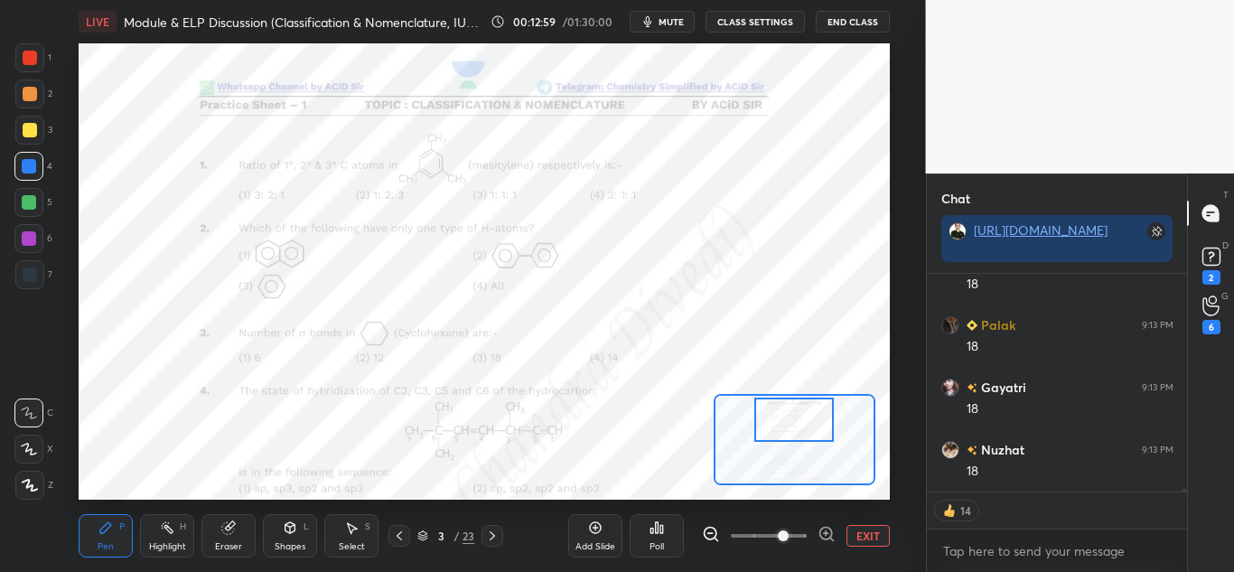
drag, startPoint x: 32, startPoint y: 52, endPoint x: 48, endPoint y: 64, distance: 20.1
click at [31, 53] on div at bounding box center [30, 58] width 14 height 14
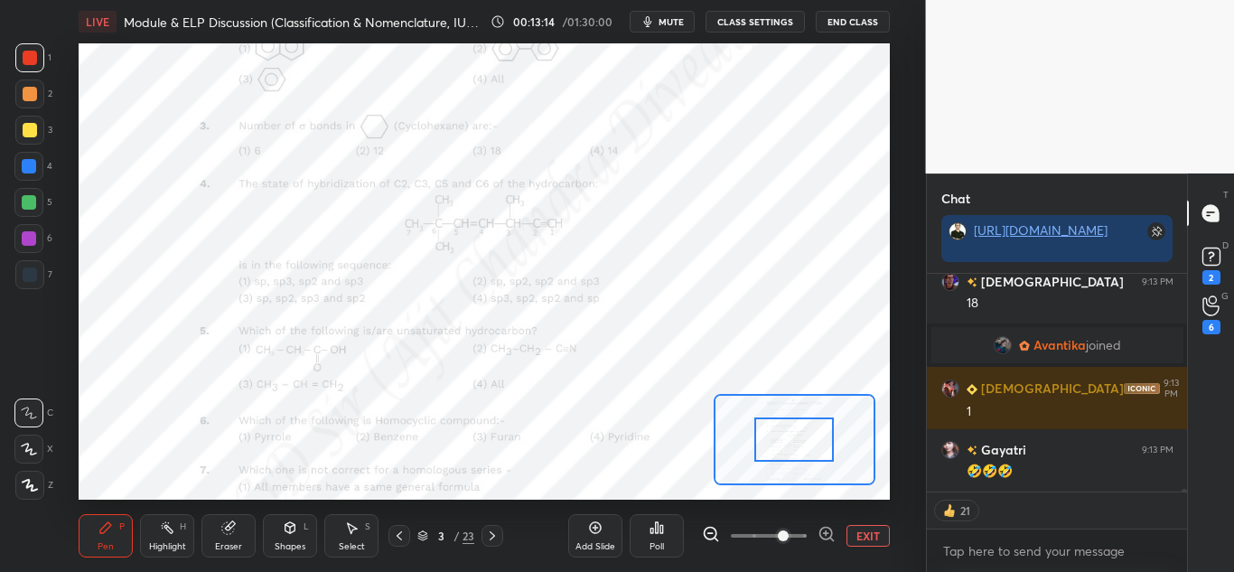
drag, startPoint x: 784, startPoint y: 412, endPoint x: 784, endPoint y: 432, distance: 19.9
click at [784, 432] on div at bounding box center [793, 439] width 79 height 44
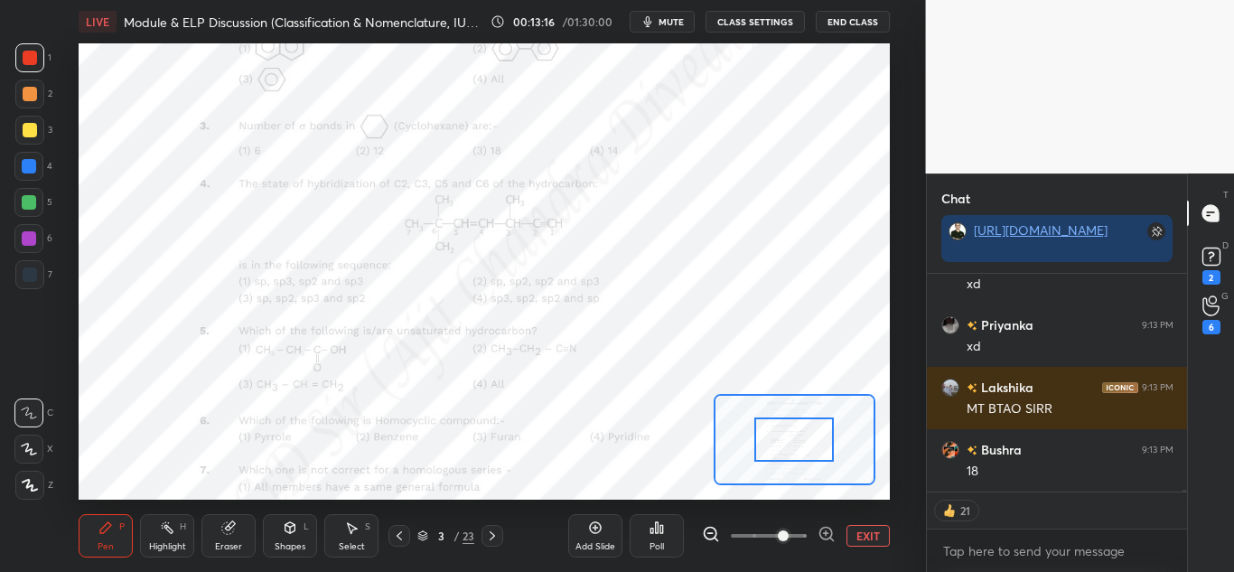
click at [167, 547] on div "Highlight" at bounding box center [167, 546] width 37 height 9
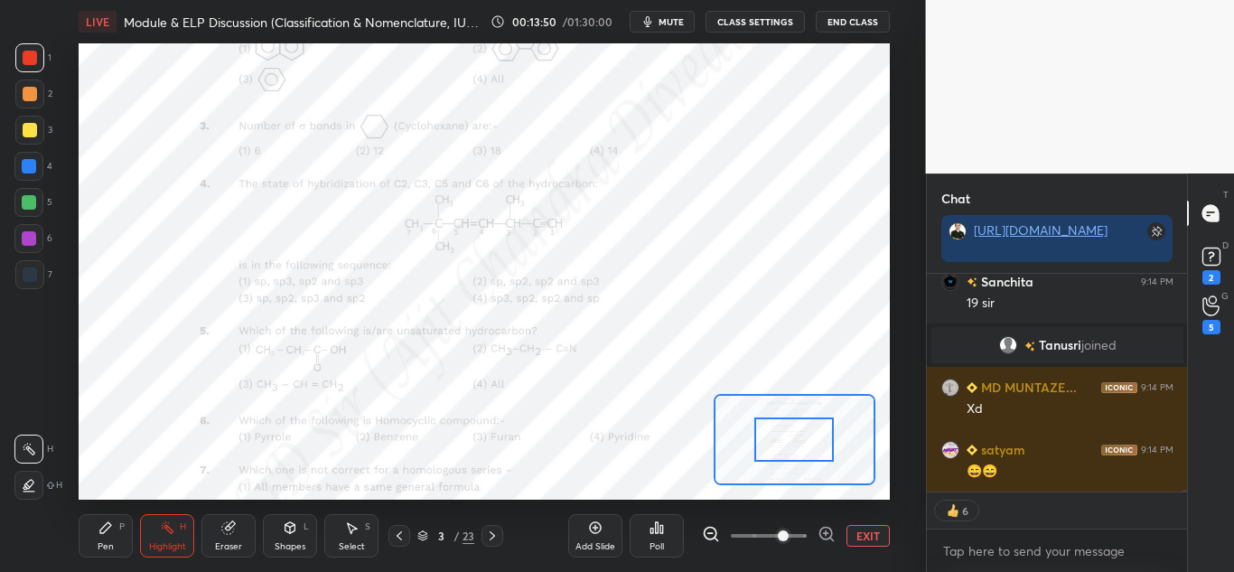
click at [100, 535] on div "Pen P" at bounding box center [106, 535] width 54 height 43
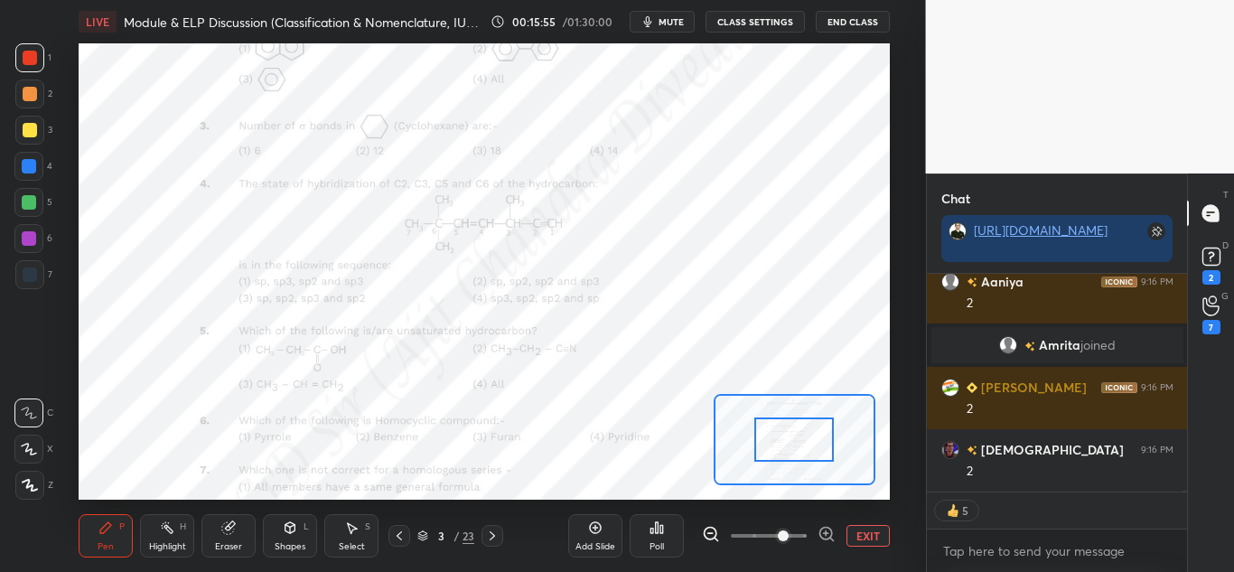
click at [164, 536] on div "Highlight H" at bounding box center [167, 535] width 54 height 43
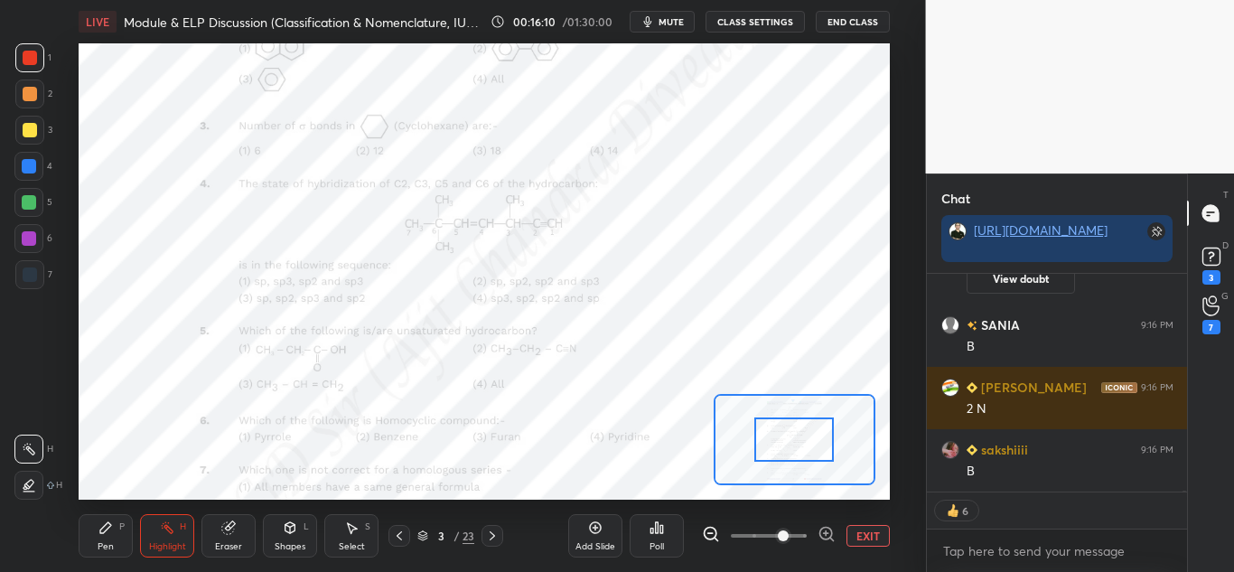
click at [101, 543] on div "Pen" at bounding box center [106, 546] width 16 height 9
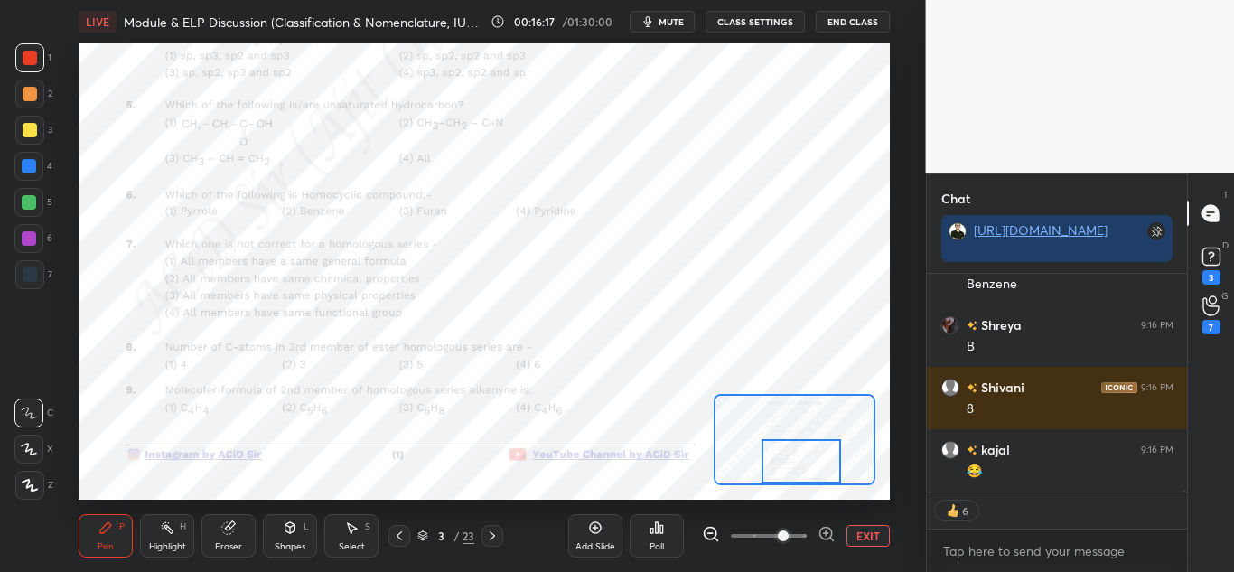
drag, startPoint x: 811, startPoint y: 442, endPoint x: 818, endPoint y: 463, distance: 22.8
click at [818, 463] on div at bounding box center [800, 461] width 79 height 44
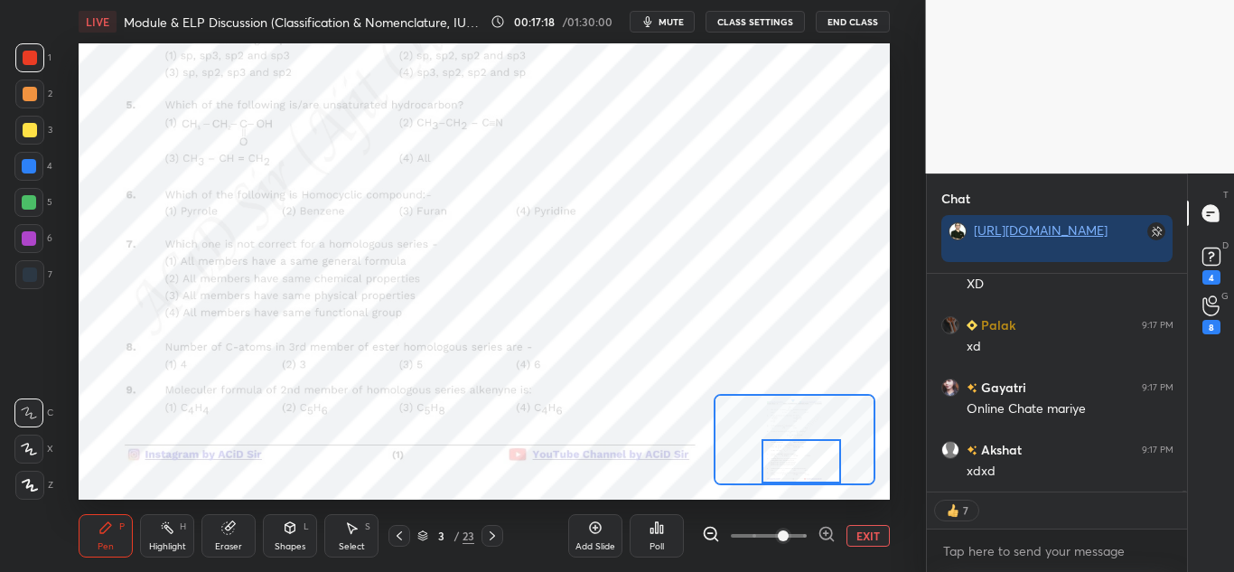
drag, startPoint x: 28, startPoint y: 230, endPoint x: 42, endPoint y: 236, distance: 14.6
click at [28, 231] on div at bounding box center [28, 238] width 29 height 29
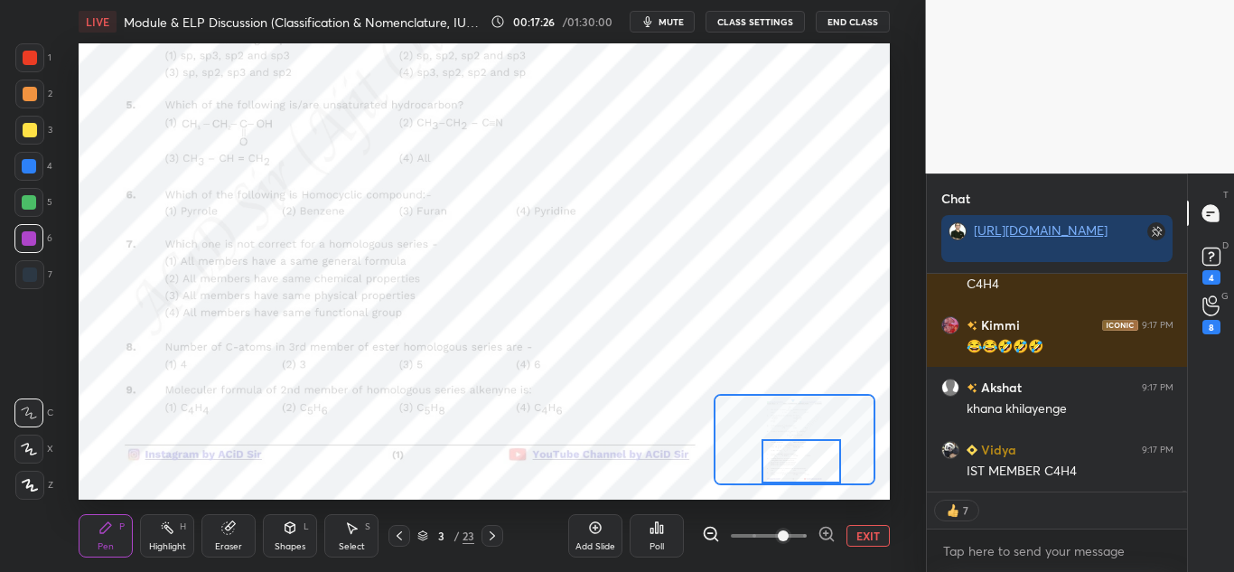
click at [713, 404] on div "Setting up your live class Poll for secs No correct answer Start poll" at bounding box center [484, 271] width 811 height 456
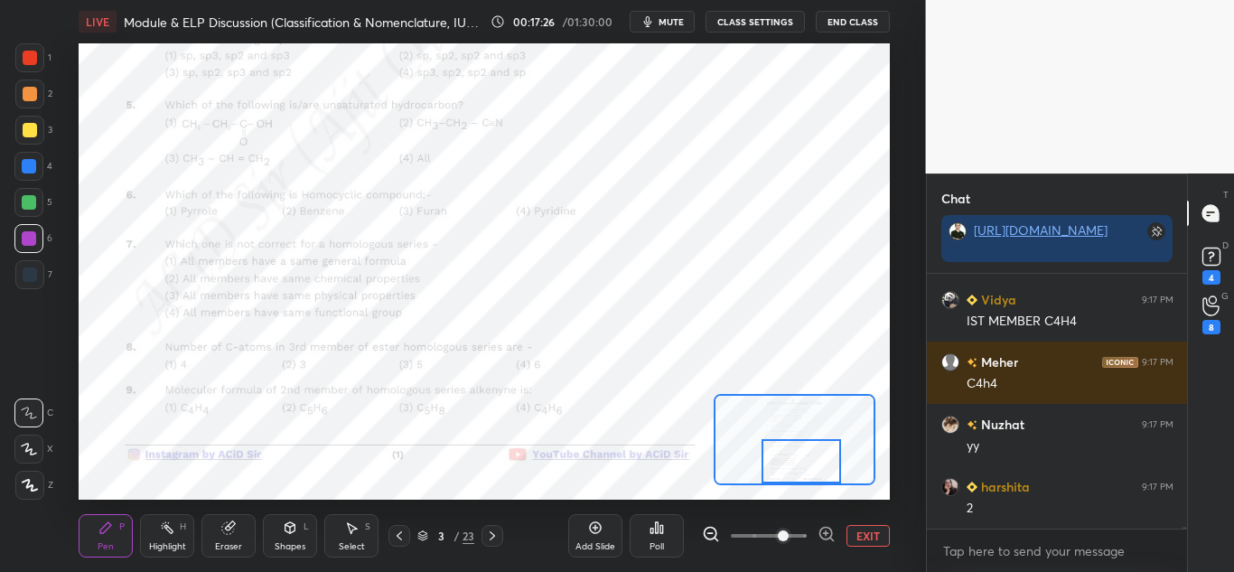
click at [722, 403] on div "Setting up your live class Poll for secs No correct answer Start poll" at bounding box center [484, 271] width 811 height 456
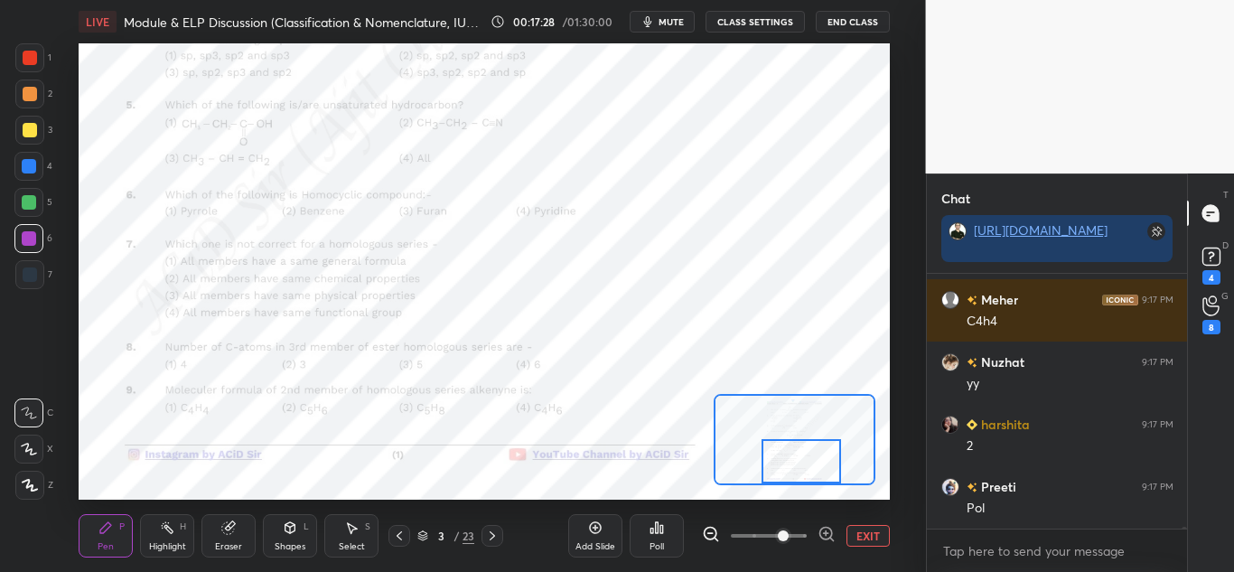
click at [721, 408] on div "Setting up your live class Poll for secs No correct answer Start poll" at bounding box center [484, 271] width 811 height 456
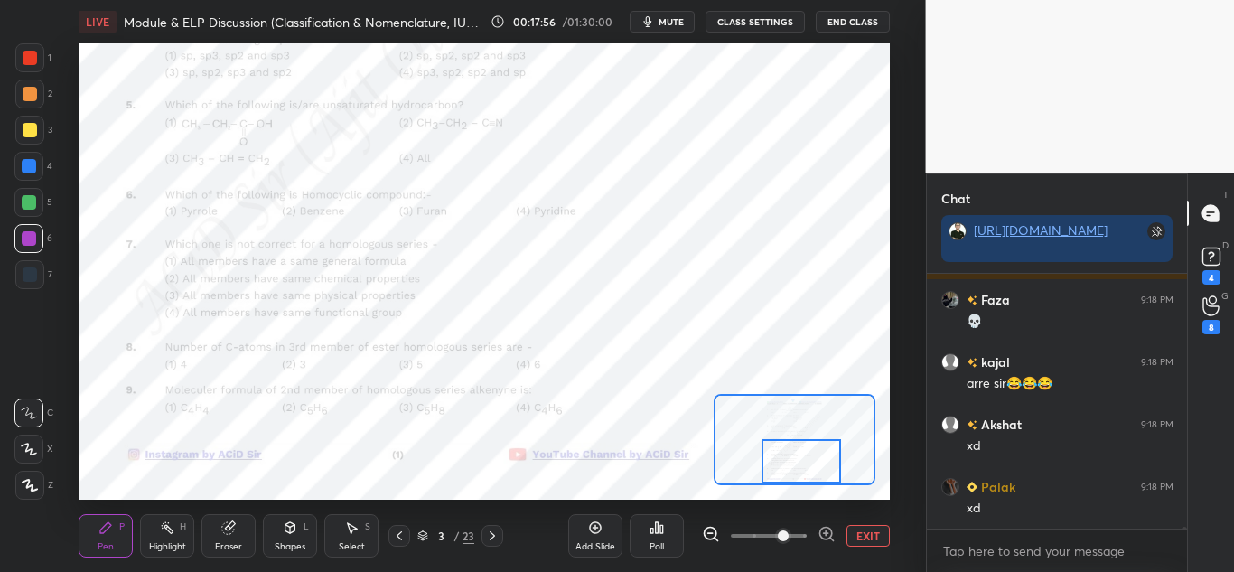
drag, startPoint x: 173, startPoint y: 529, endPoint x: 210, endPoint y: 508, distance: 42.9
click at [176, 529] on div "Highlight H" at bounding box center [167, 535] width 54 height 43
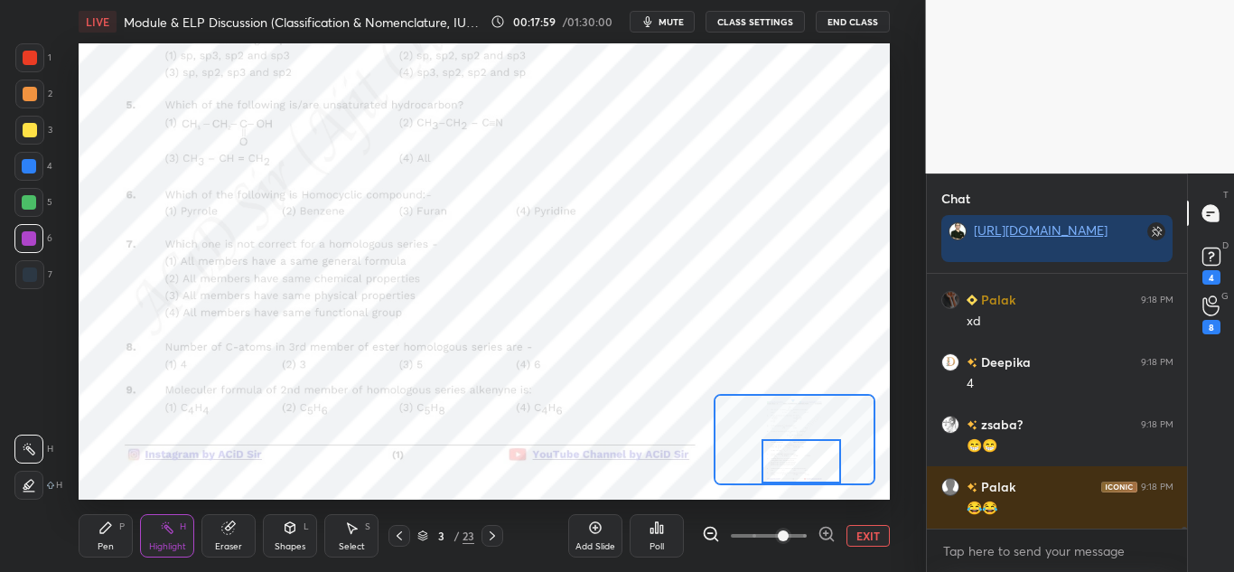
click at [87, 529] on div "Pen P" at bounding box center [106, 535] width 54 height 43
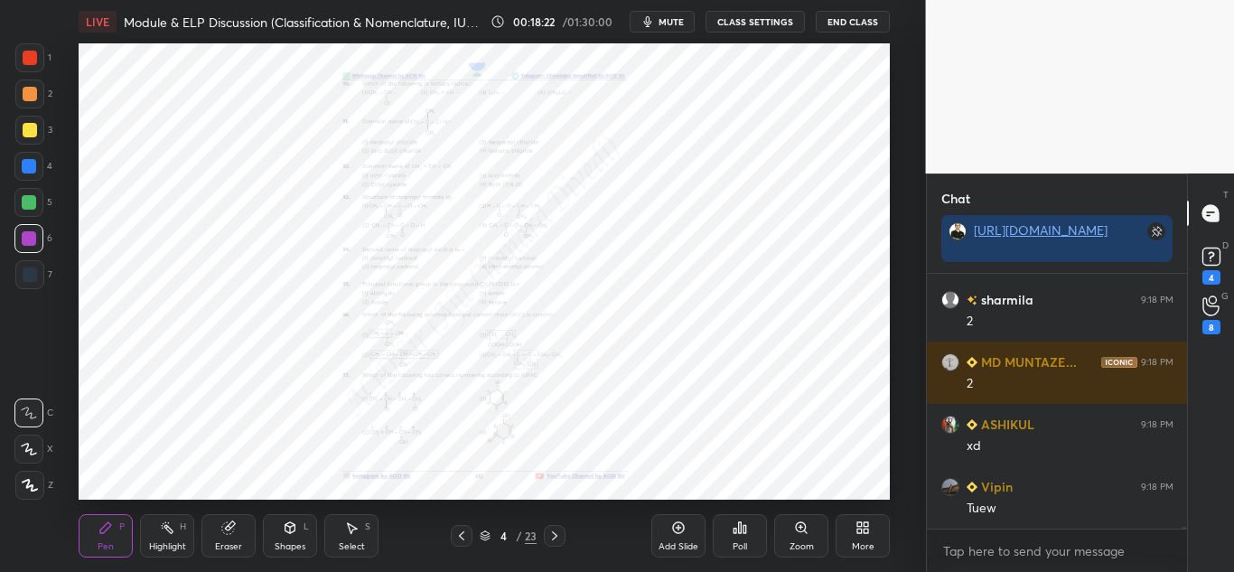
click at [809, 536] on div "Zoom" at bounding box center [801, 535] width 54 height 43
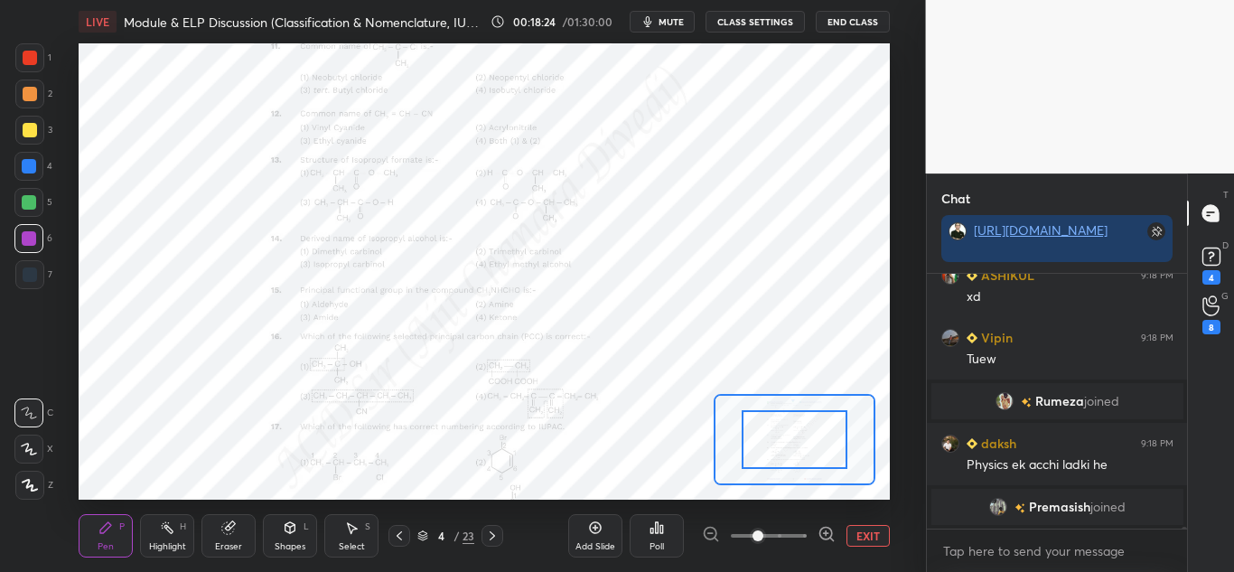
click at [829, 537] on icon at bounding box center [826, 533] width 12 height 12
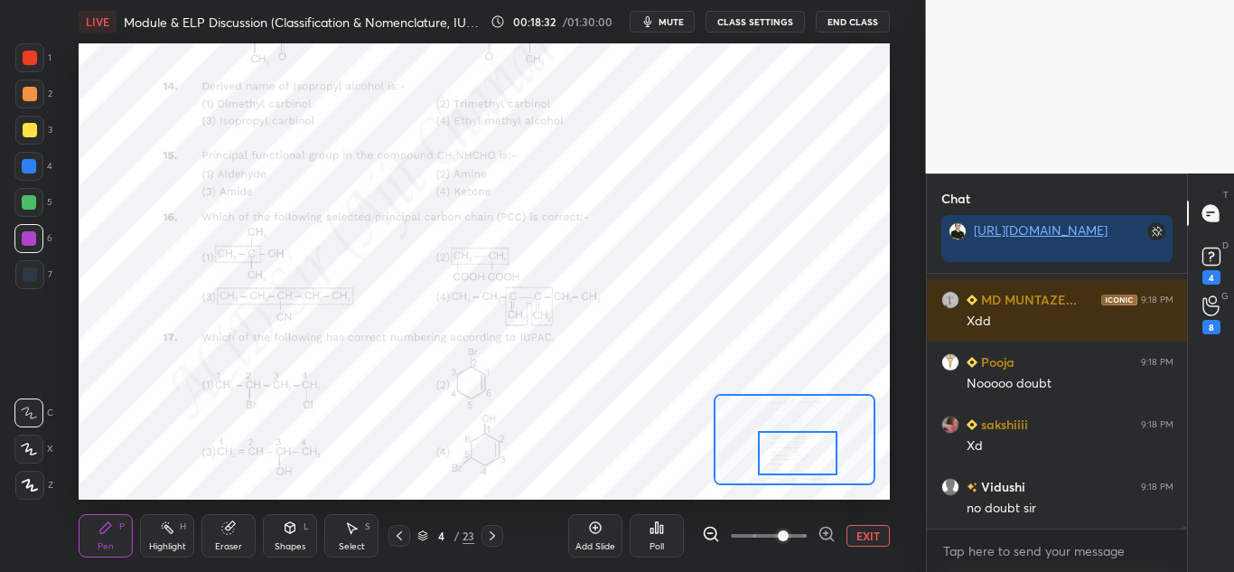
drag, startPoint x: 784, startPoint y: 443, endPoint x: 787, endPoint y: 457, distance: 14.0
click at [787, 457] on div at bounding box center [797, 453] width 79 height 44
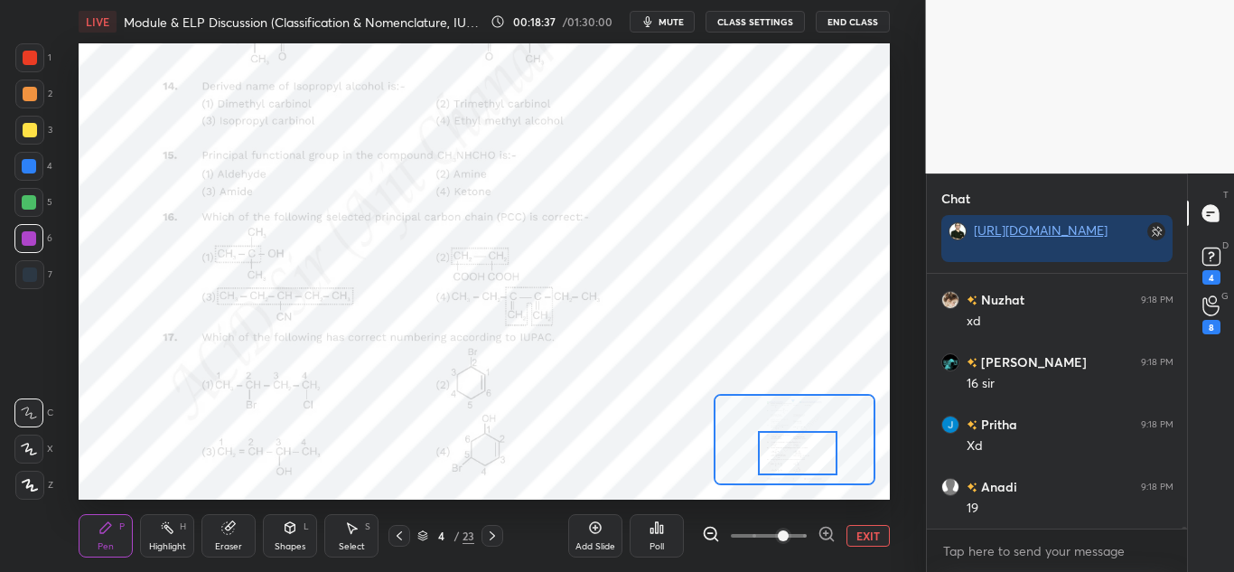
click at [32, 59] on div at bounding box center [30, 58] width 14 height 14
drag, startPoint x: 169, startPoint y: 538, endPoint x: 179, endPoint y: 533, distance: 11.3
click at [166, 542] on div "Highlight H" at bounding box center [167, 535] width 54 height 43
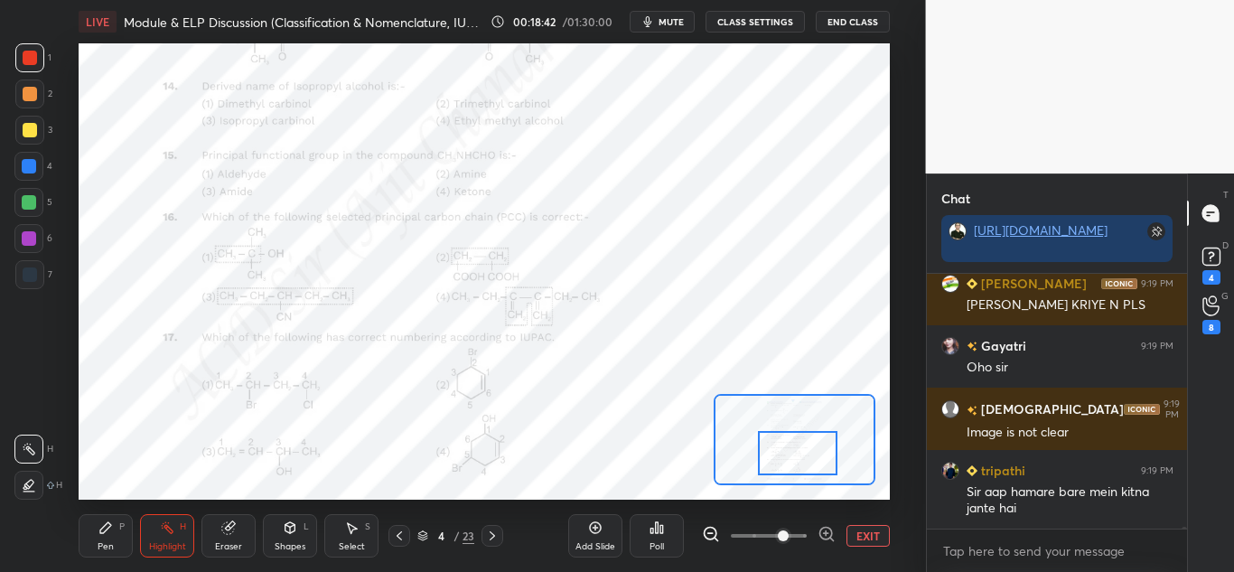
drag, startPoint x: 95, startPoint y: 545, endPoint x: 114, endPoint y: 531, distance: 23.8
click at [96, 545] on div "Pen P" at bounding box center [106, 535] width 54 height 43
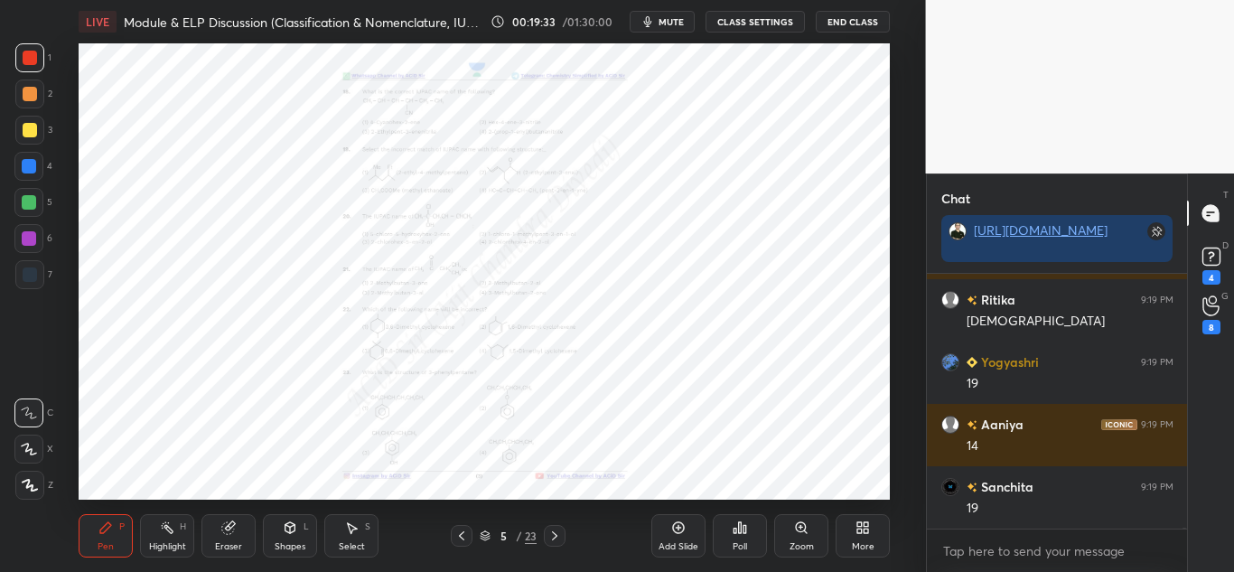
click at [679, 537] on div "Add Slide" at bounding box center [678, 535] width 54 height 43
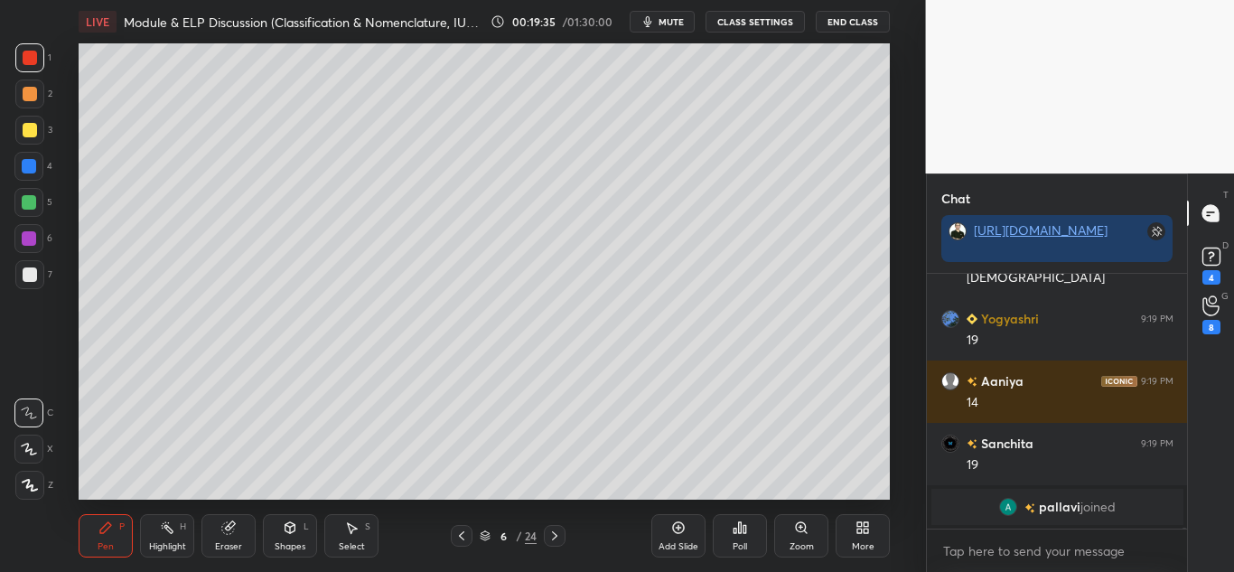
click at [810, 542] on div "Zoom" at bounding box center [801, 546] width 24 height 9
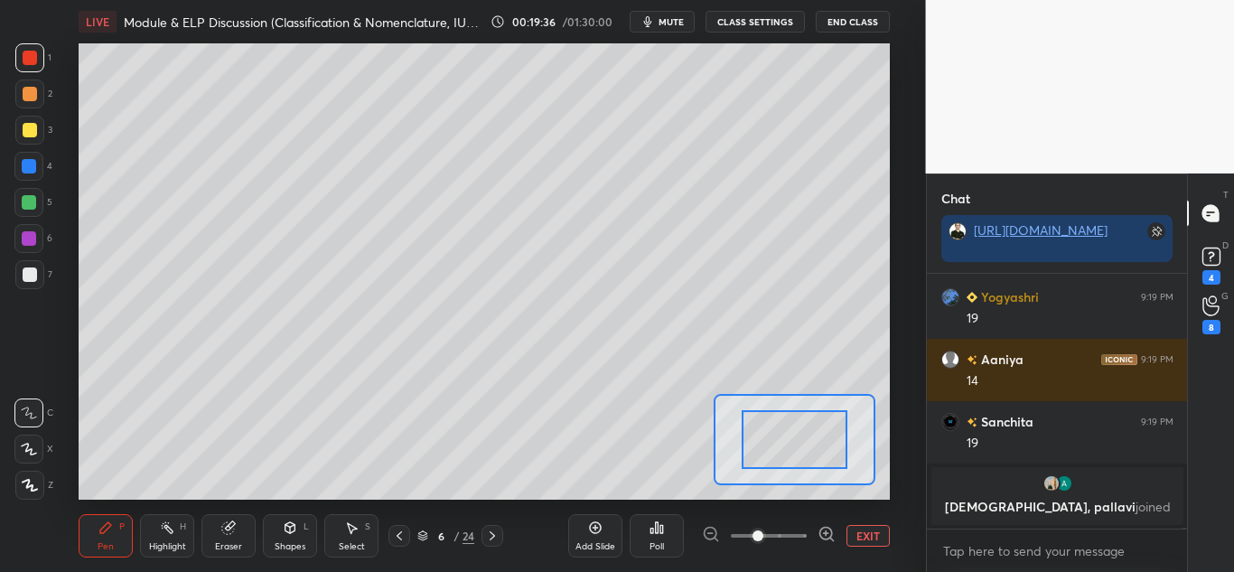
click at [823, 531] on icon at bounding box center [826, 534] width 18 height 18
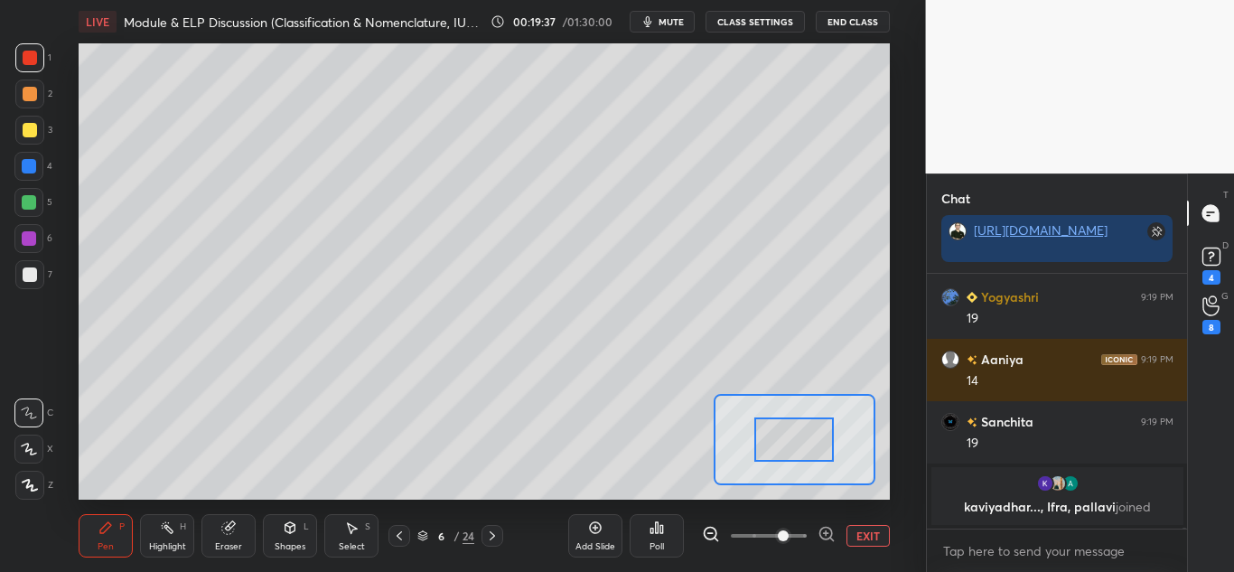
click at [402, 536] on icon at bounding box center [399, 535] width 14 height 14
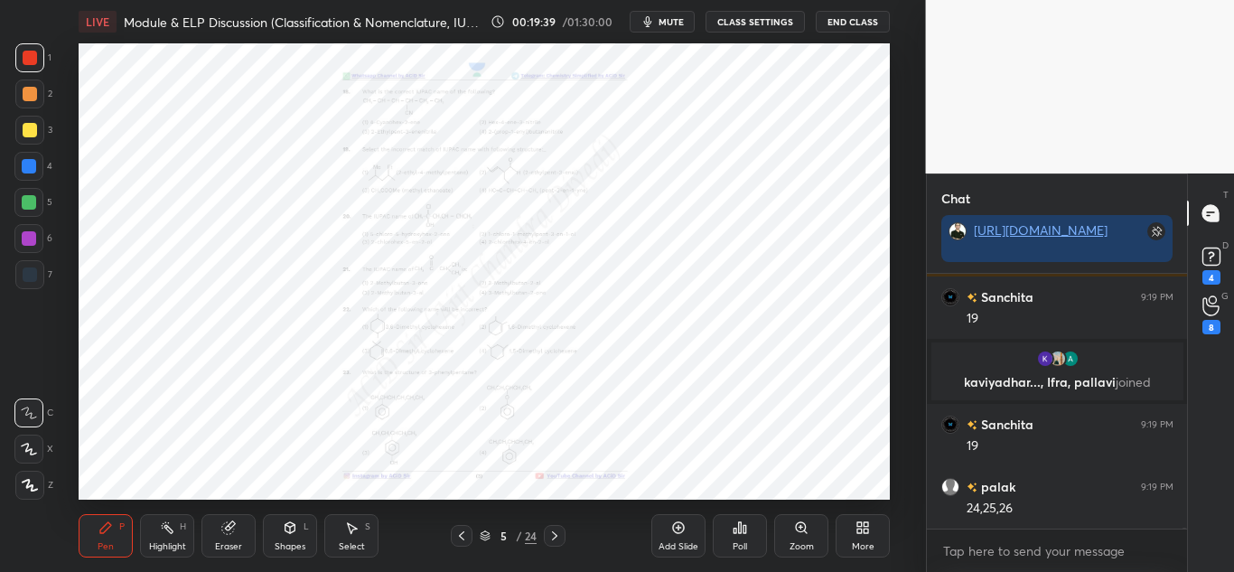
click at [805, 531] on icon at bounding box center [805, 531] width 3 height 3
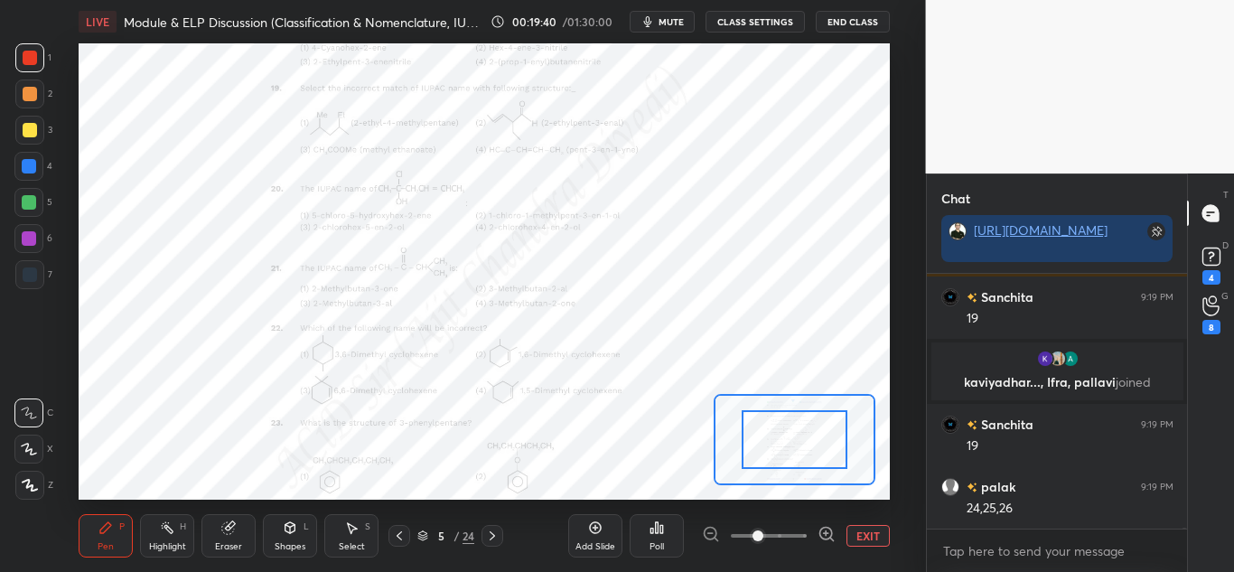
click at [822, 536] on icon at bounding box center [826, 534] width 18 height 18
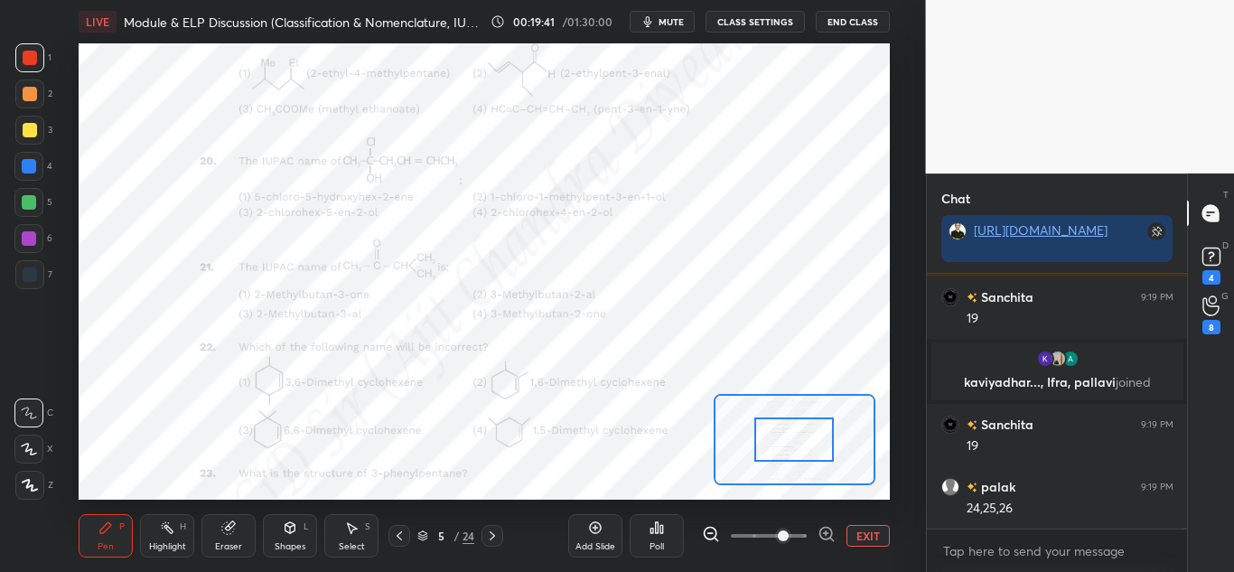
scroll to position [47866, 0]
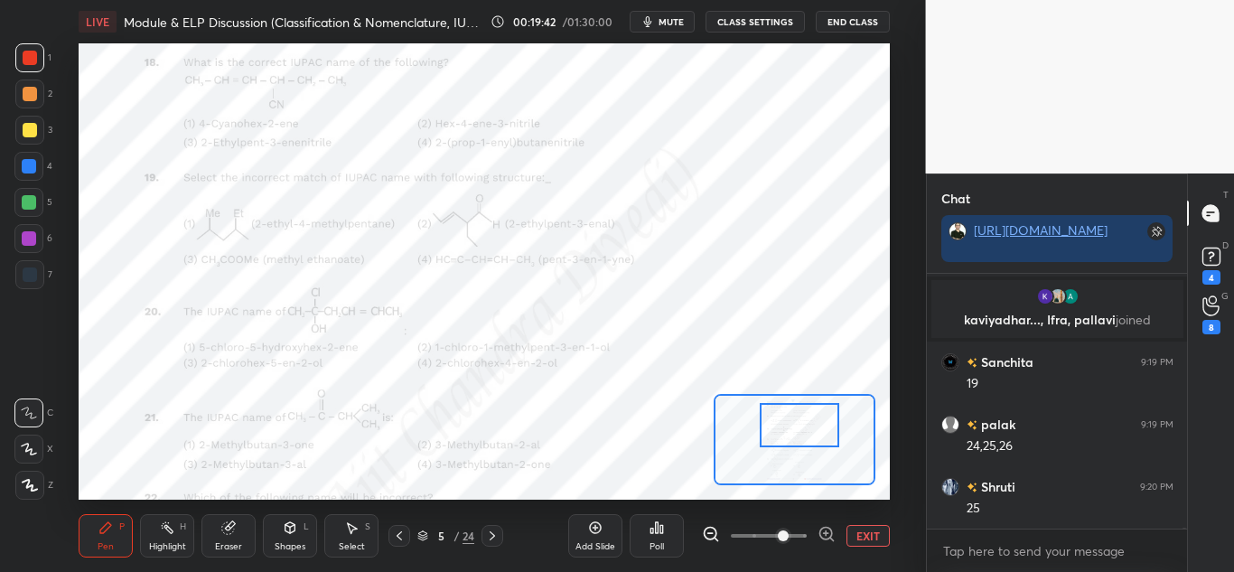
drag, startPoint x: 783, startPoint y: 433, endPoint x: 787, endPoint y: 418, distance: 14.9
click at [787, 418] on div at bounding box center [799, 425] width 79 height 44
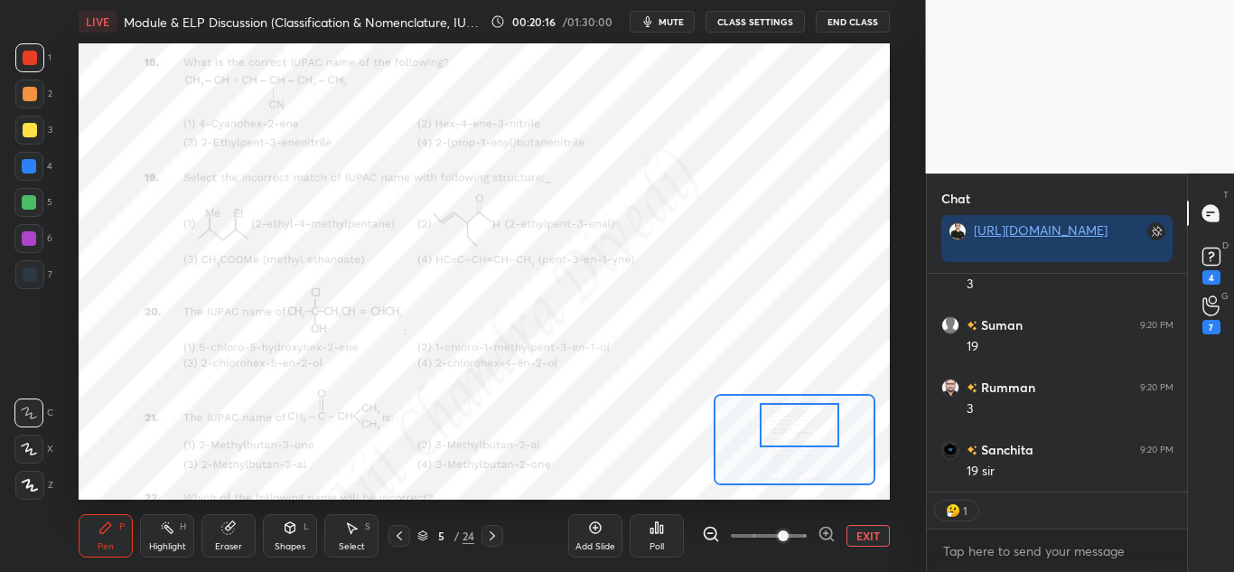
scroll to position [49141, 0]
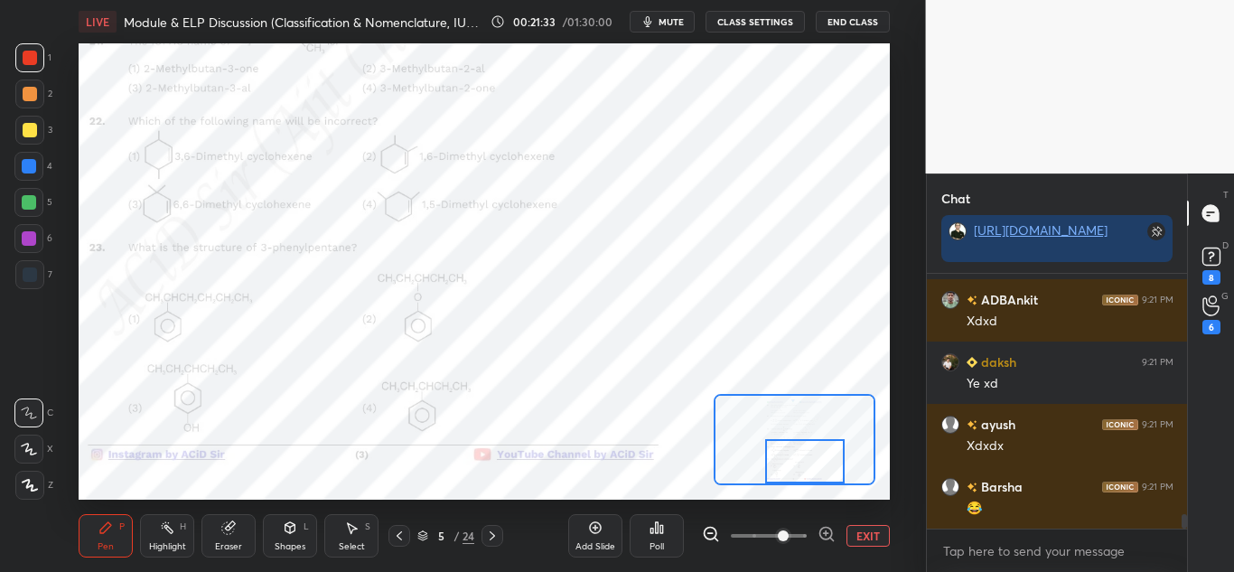
drag, startPoint x: 804, startPoint y: 425, endPoint x: 809, endPoint y: 465, distance: 40.1
click at [809, 465] on div at bounding box center [804, 461] width 79 height 44
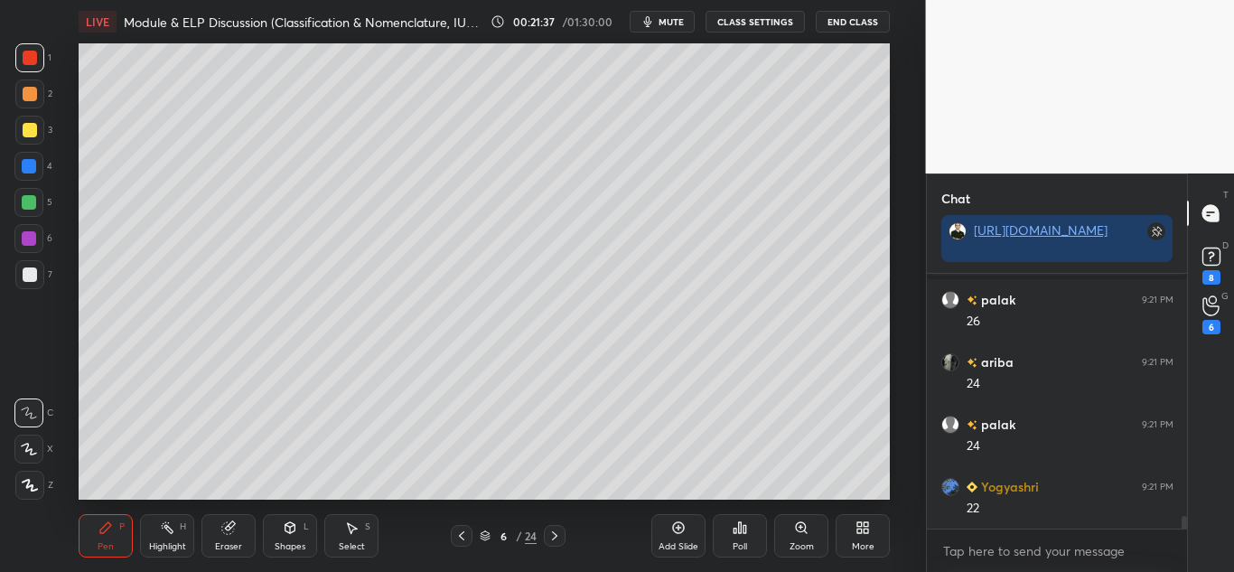
click at [26, 492] on div at bounding box center [29, 485] width 29 height 29
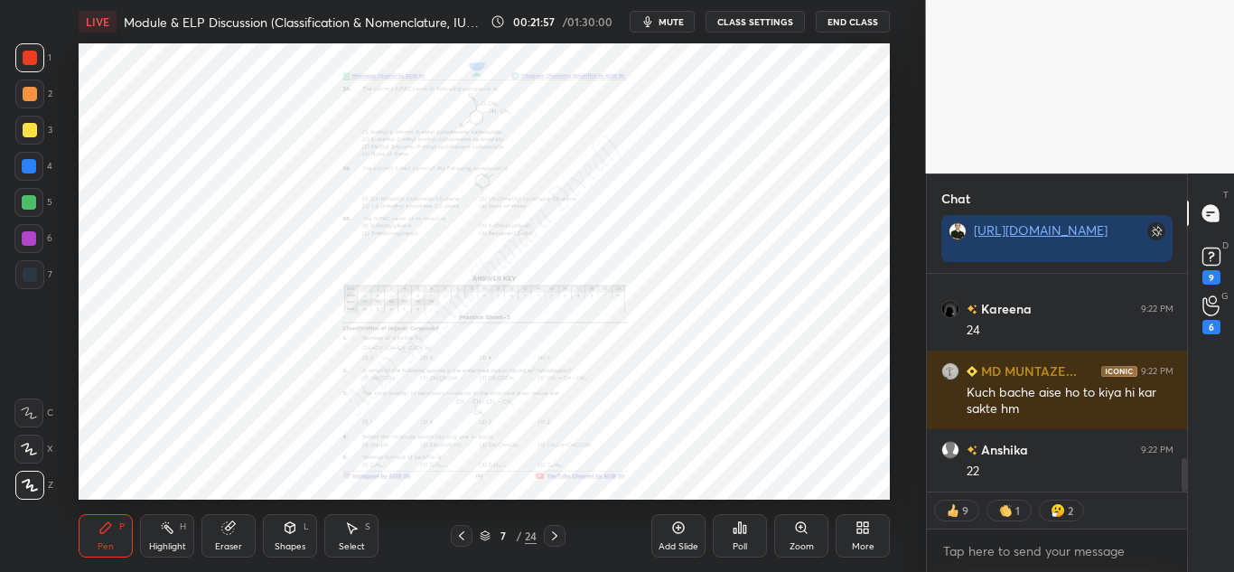
click at [802, 545] on div "Zoom" at bounding box center [801, 546] width 24 height 9
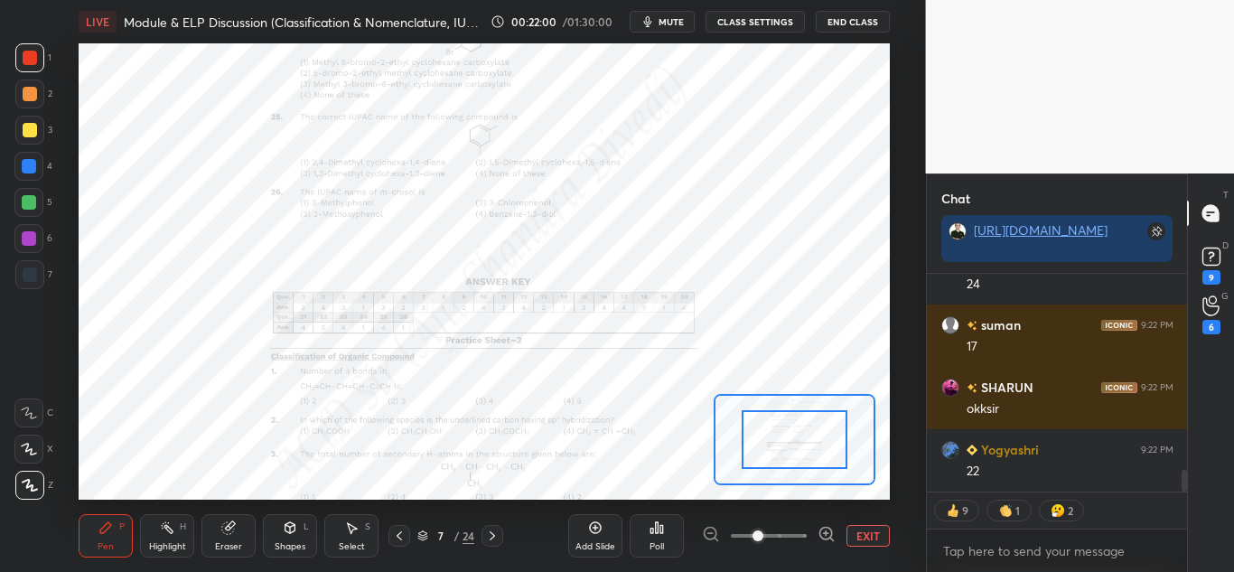
click at [825, 536] on icon at bounding box center [825, 533] width 0 height 5
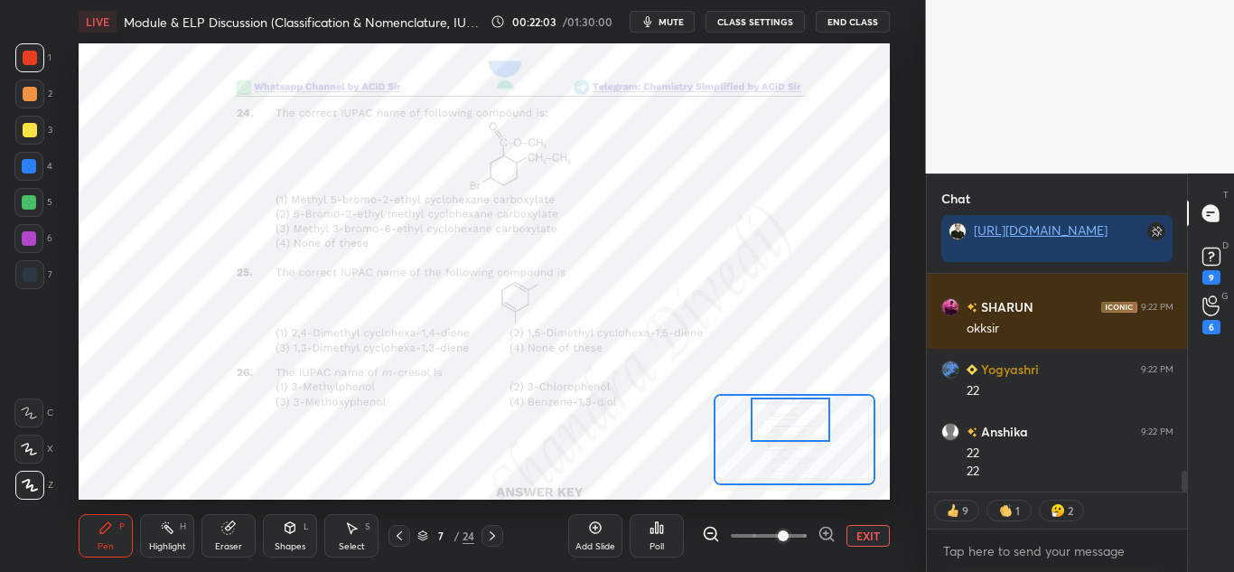
drag, startPoint x: 797, startPoint y: 434, endPoint x: 794, endPoint y: 415, distance: 20.2
click at [794, 415] on div at bounding box center [789, 419] width 79 height 44
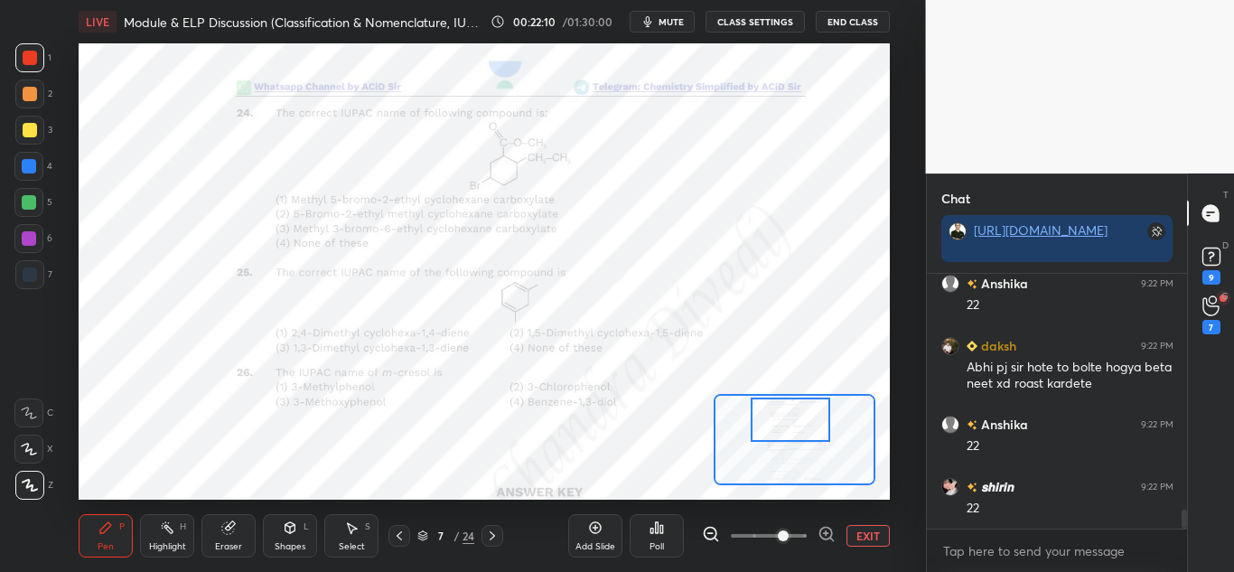
drag, startPoint x: 160, startPoint y: 540, endPoint x: 214, endPoint y: 531, distance: 54.9
click at [161, 542] on div "Highlight" at bounding box center [167, 546] width 37 height 9
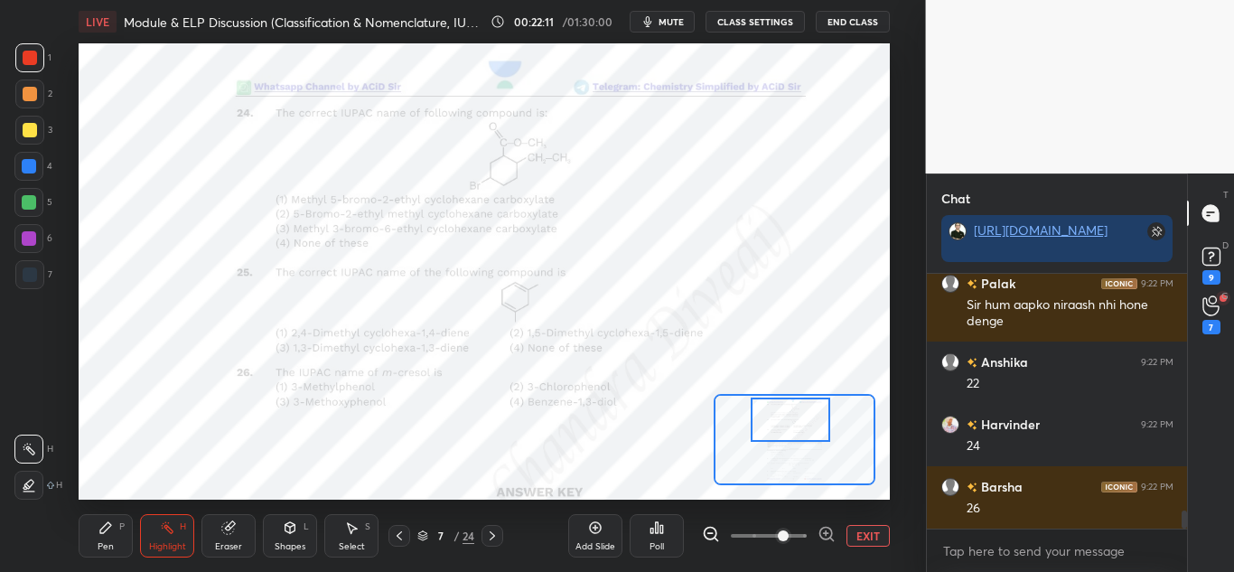
click at [115, 536] on div "Pen P" at bounding box center [106, 535] width 54 height 43
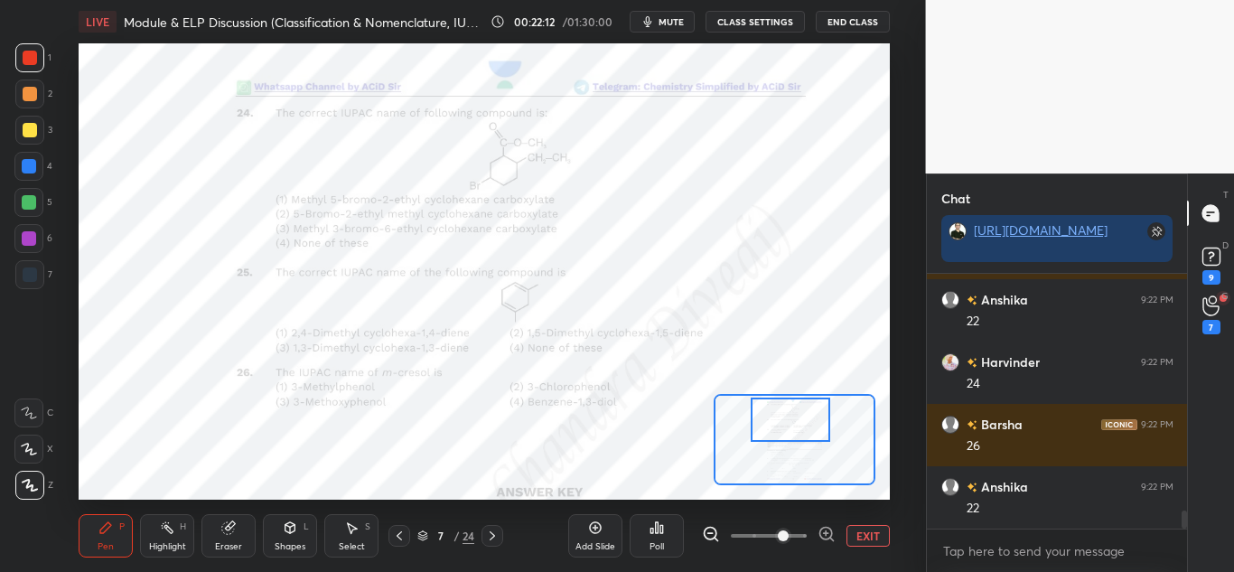
click at [29, 405] on div at bounding box center [28, 412] width 29 height 29
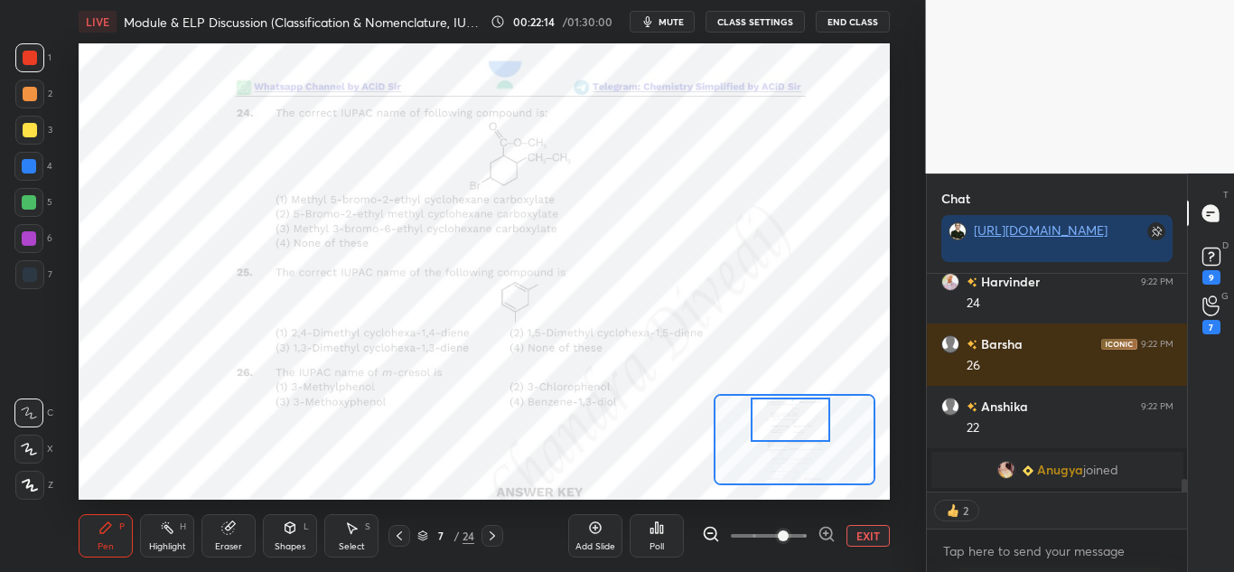
click at [176, 534] on div "Highlight H" at bounding box center [167, 535] width 54 height 43
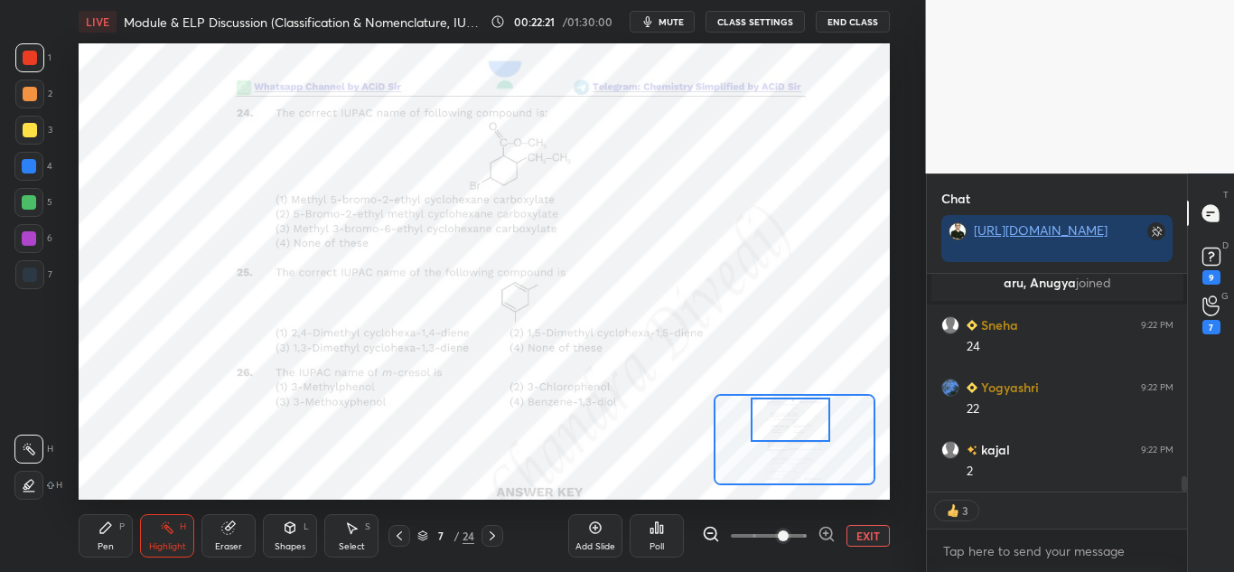
drag, startPoint x: 115, startPoint y: 533, endPoint x: 132, endPoint y: 516, distance: 24.3
click at [114, 533] on div "Pen P" at bounding box center [106, 535] width 54 height 43
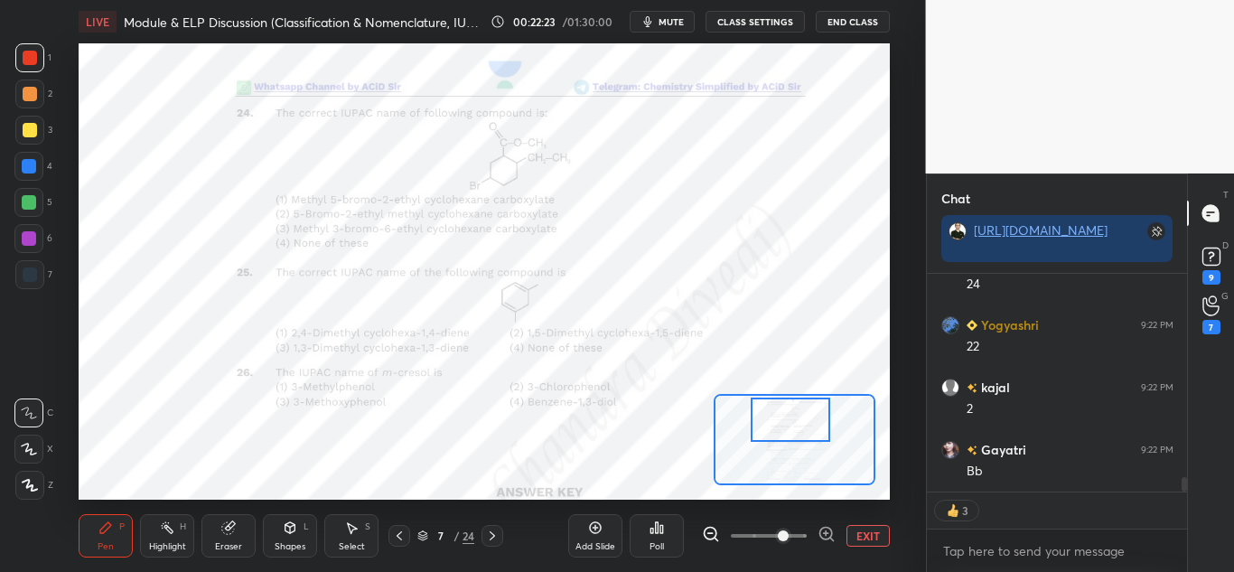
drag, startPoint x: 153, startPoint y: 536, endPoint x: 197, endPoint y: 508, distance: 52.9
click at [156, 535] on div "Highlight H" at bounding box center [167, 535] width 54 height 43
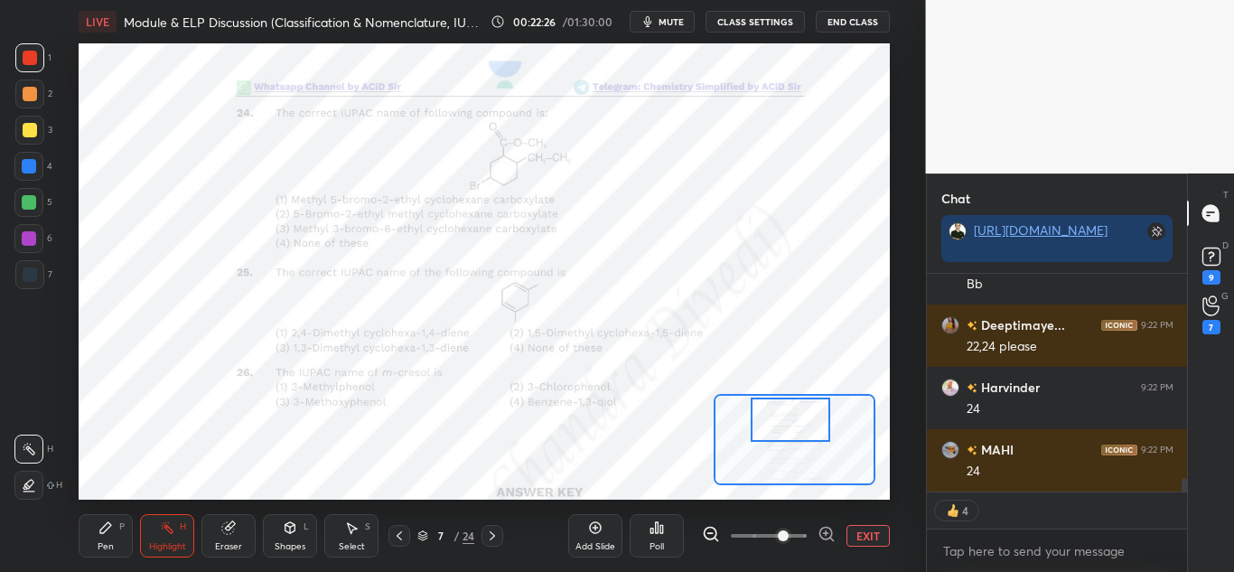
drag, startPoint x: 97, startPoint y: 529, endPoint x: 155, endPoint y: 508, distance: 62.3
click at [99, 528] on div "Pen P" at bounding box center [106, 535] width 54 height 43
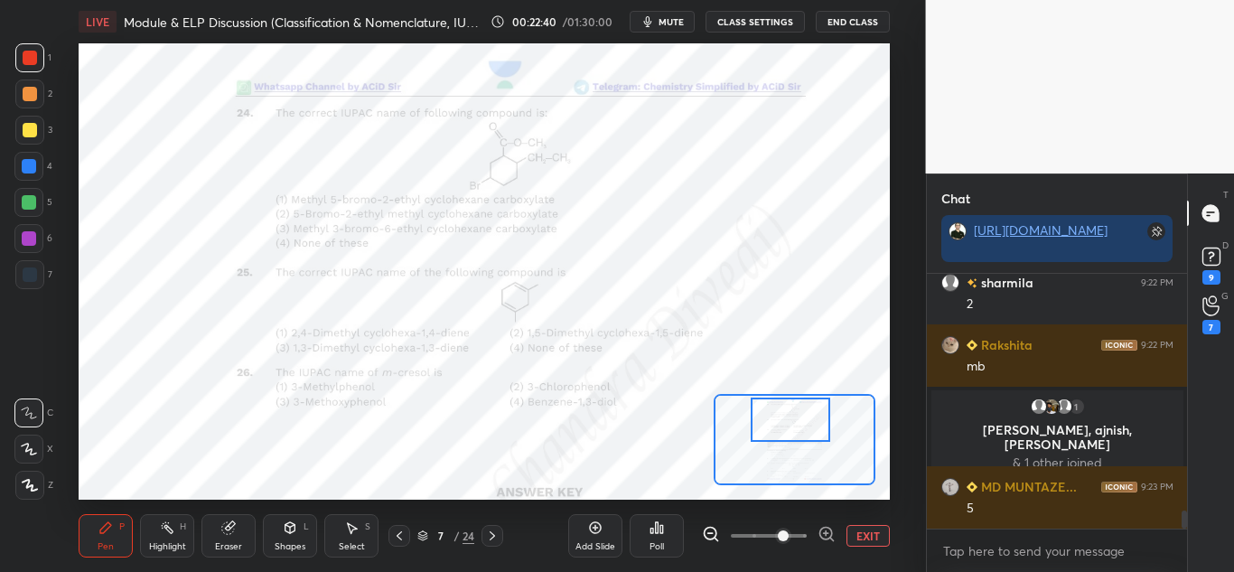
drag, startPoint x: 168, startPoint y: 537, endPoint x: 178, endPoint y: 536, distance: 10.1
click at [172, 537] on div "Highlight H" at bounding box center [167, 535] width 54 height 43
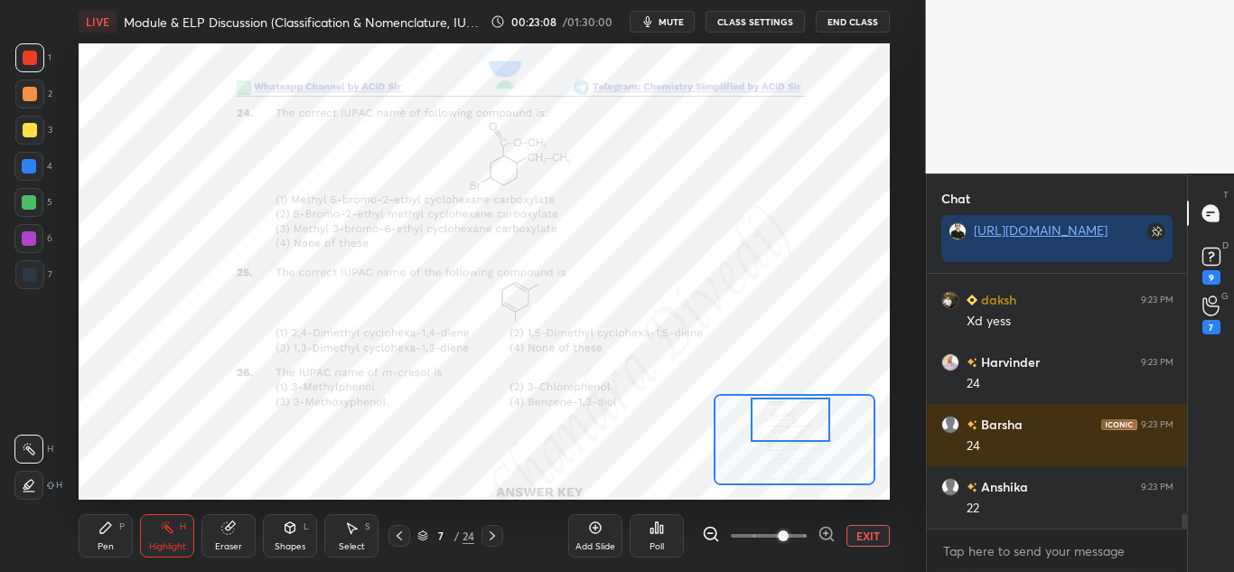
click at [82, 538] on div "Pen P" at bounding box center [106, 535] width 54 height 43
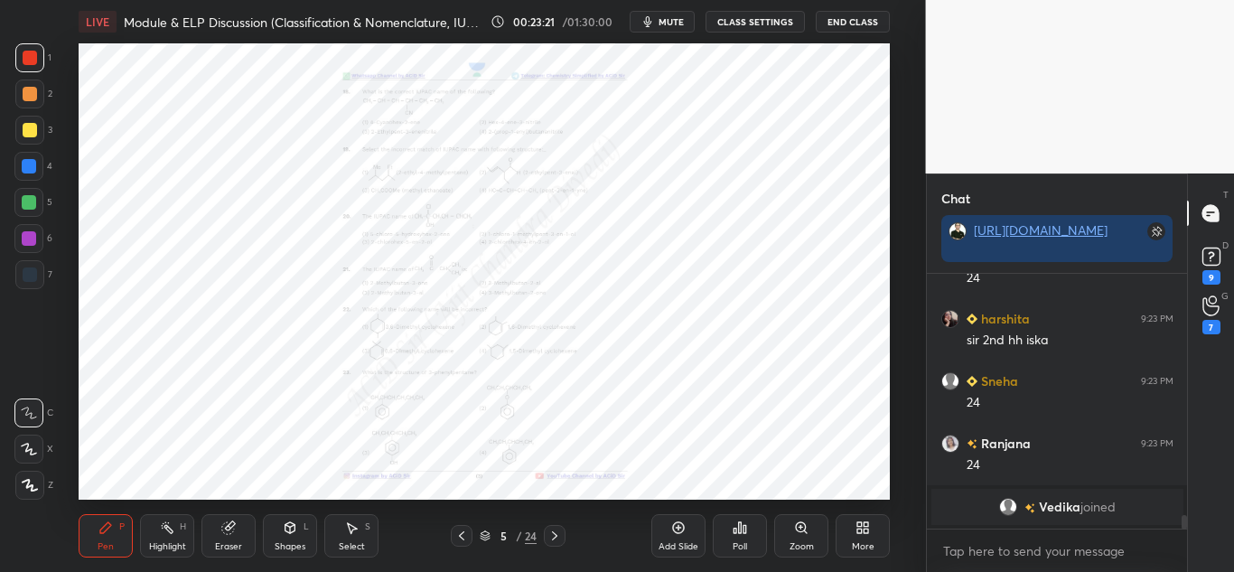
click at [814, 519] on div "Zoom" at bounding box center [801, 535] width 54 height 43
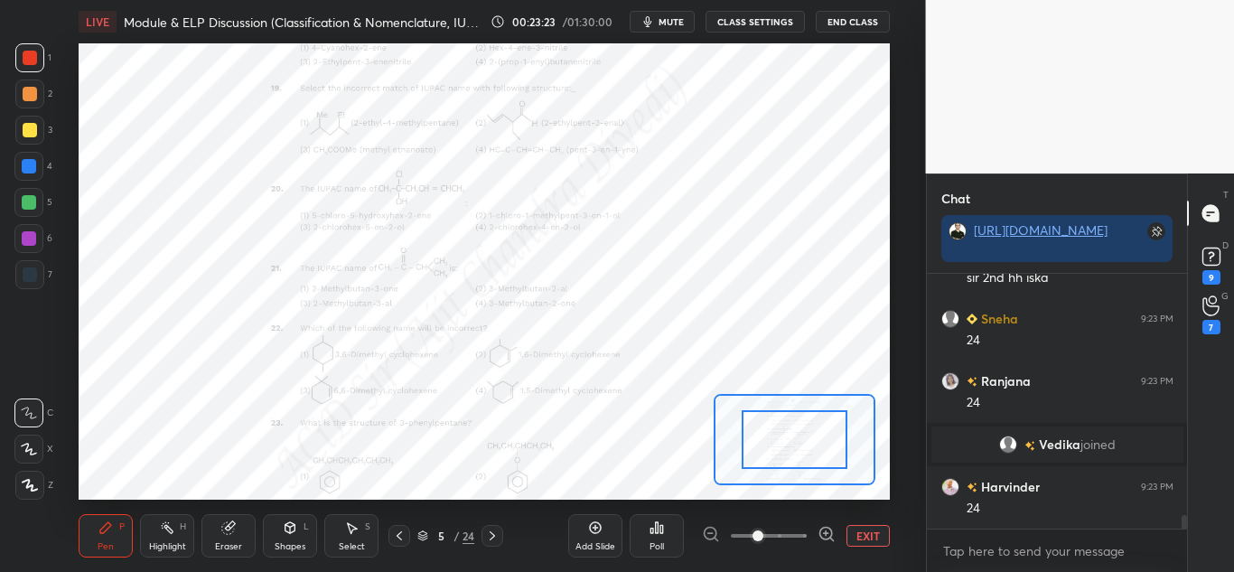
click at [825, 530] on icon at bounding box center [826, 534] width 18 height 18
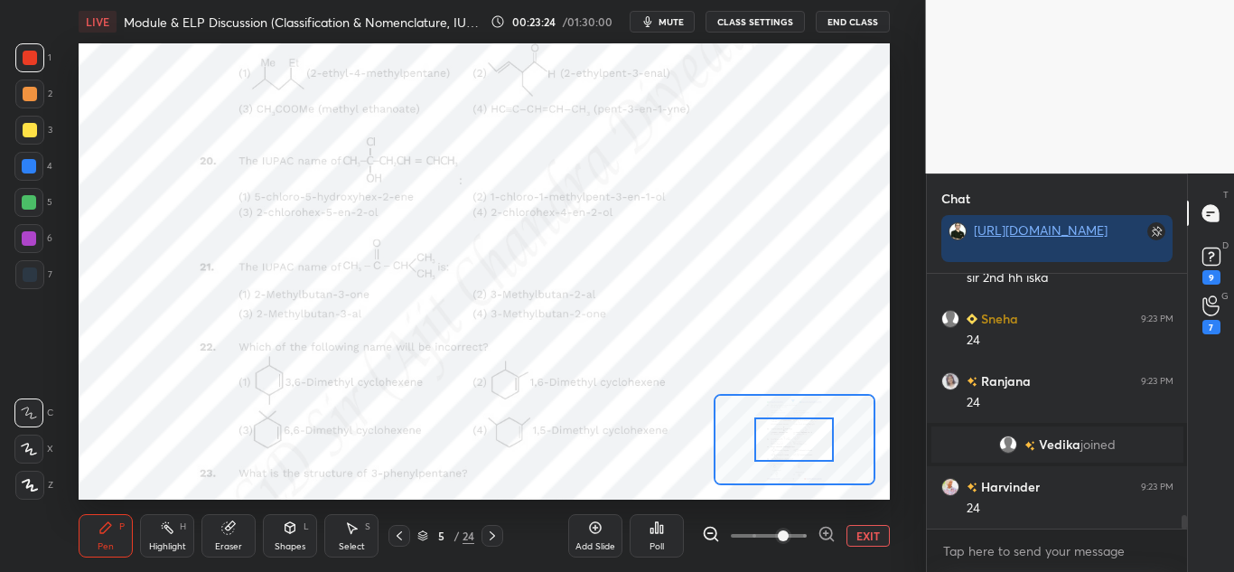
click at [825, 530] on icon at bounding box center [826, 534] width 18 height 18
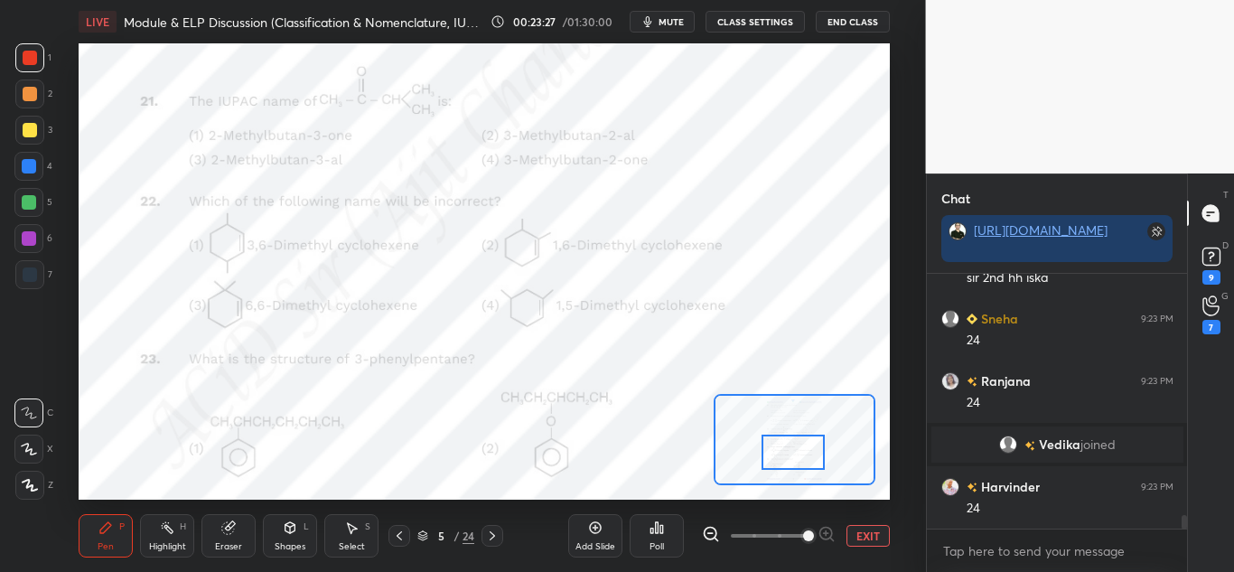
drag, startPoint x: 797, startPoint y: 432, endPoint x: 797, endPoint y: 444, distance: 12.7
click at [797, 444] on div at bounding box center [792, 451] width 63 height 35
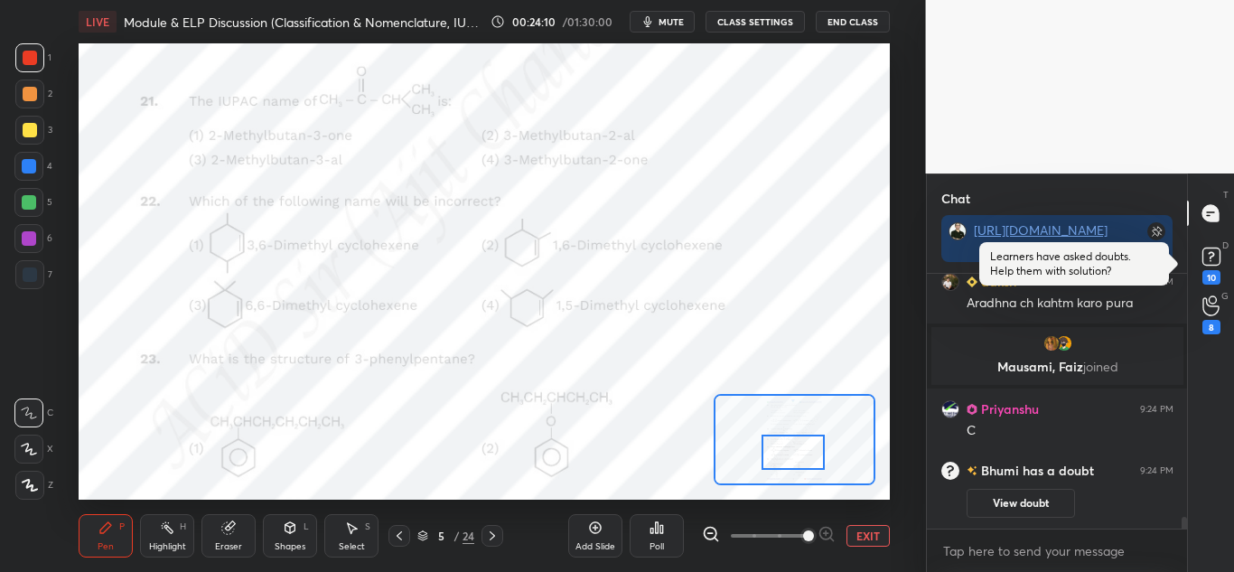
scroll to position [5097, 0]
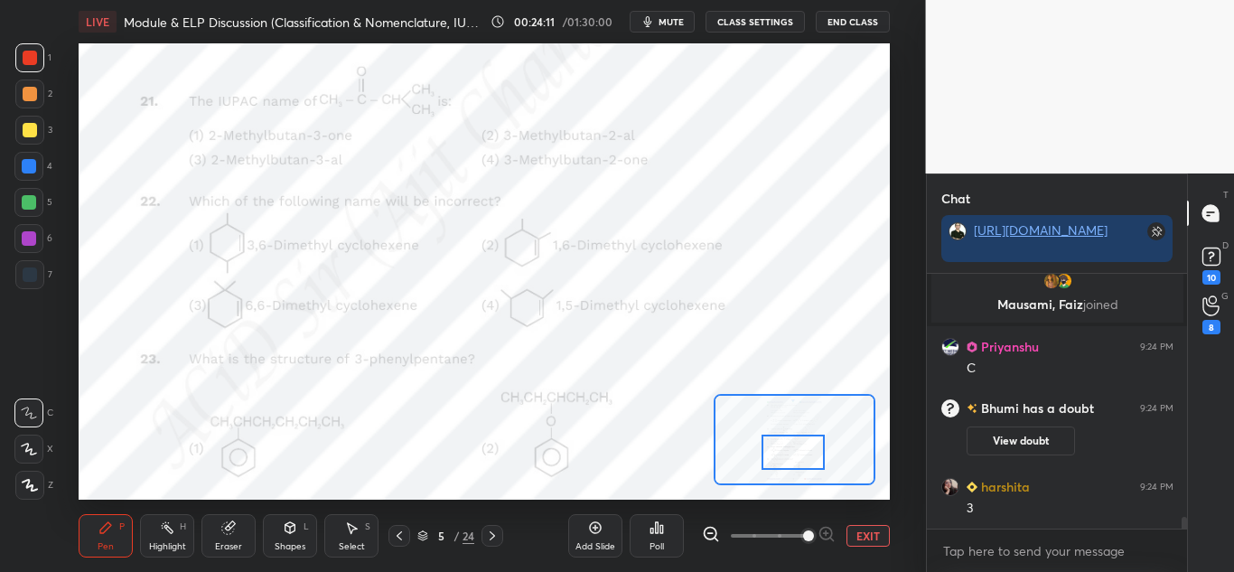
drag, startPoint x: 31, startPoint y: 162, endPoint x: 44, endPoint y: 179, distance: 21.9
click at [33, 163] on div at bounding box center [29, 166] width 14 height 14
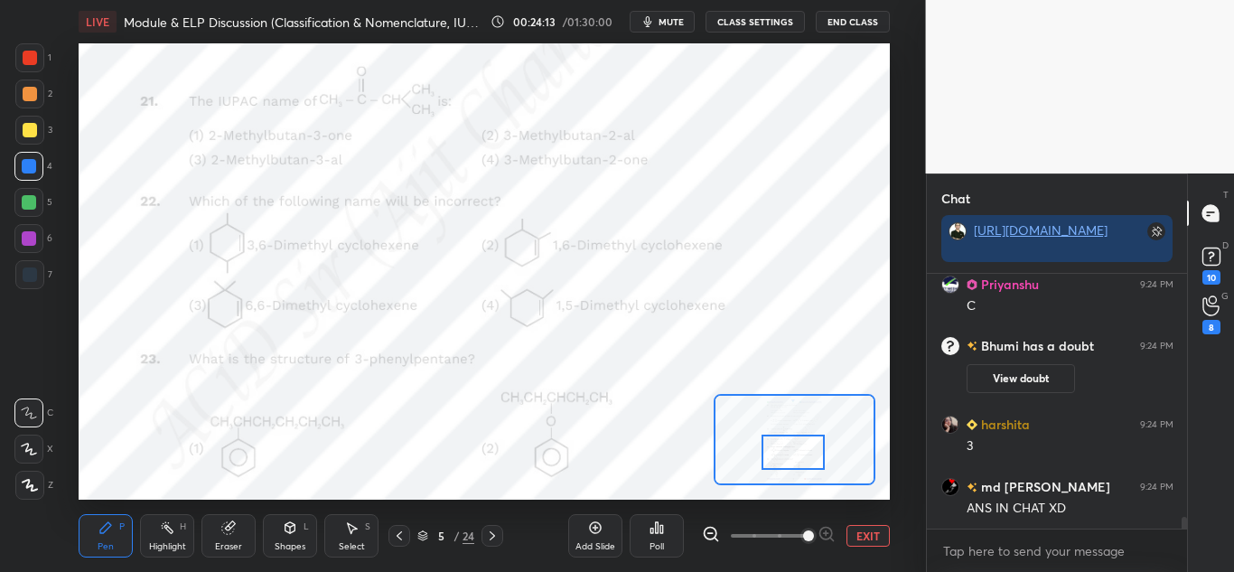
scroll to position [5222, 0]
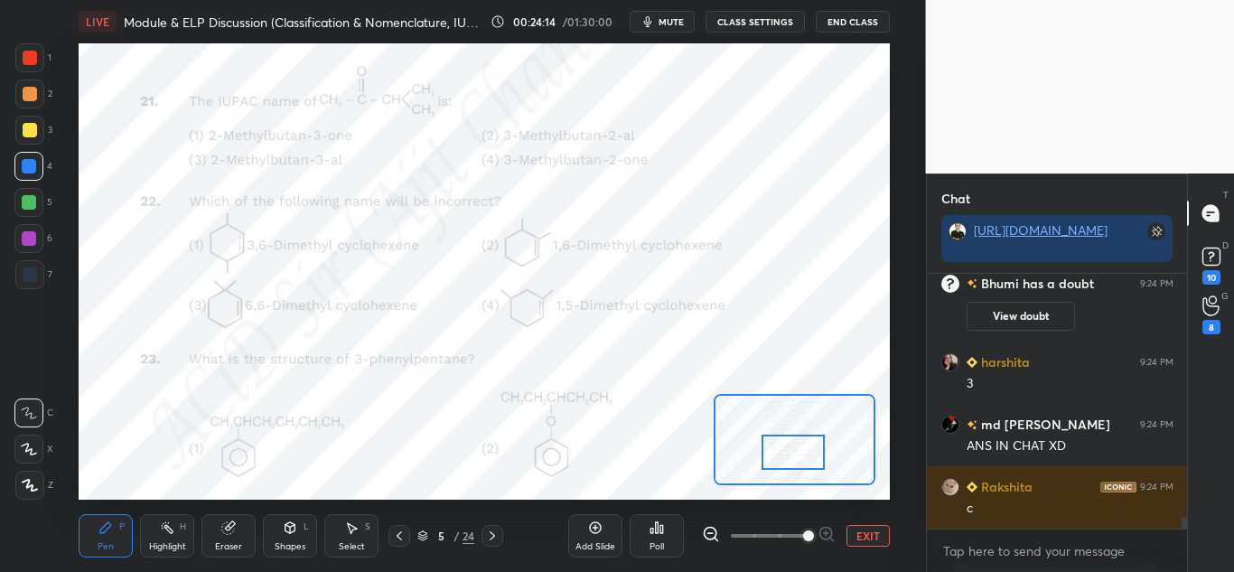
drag, startPoint x: 151, startPoint y: 545, endPoint x: 154, endPoint y: 517, distance: 28.2
click at [154, 544] on div "Highlight" at bounding box center [167, 546] width 37 height 9
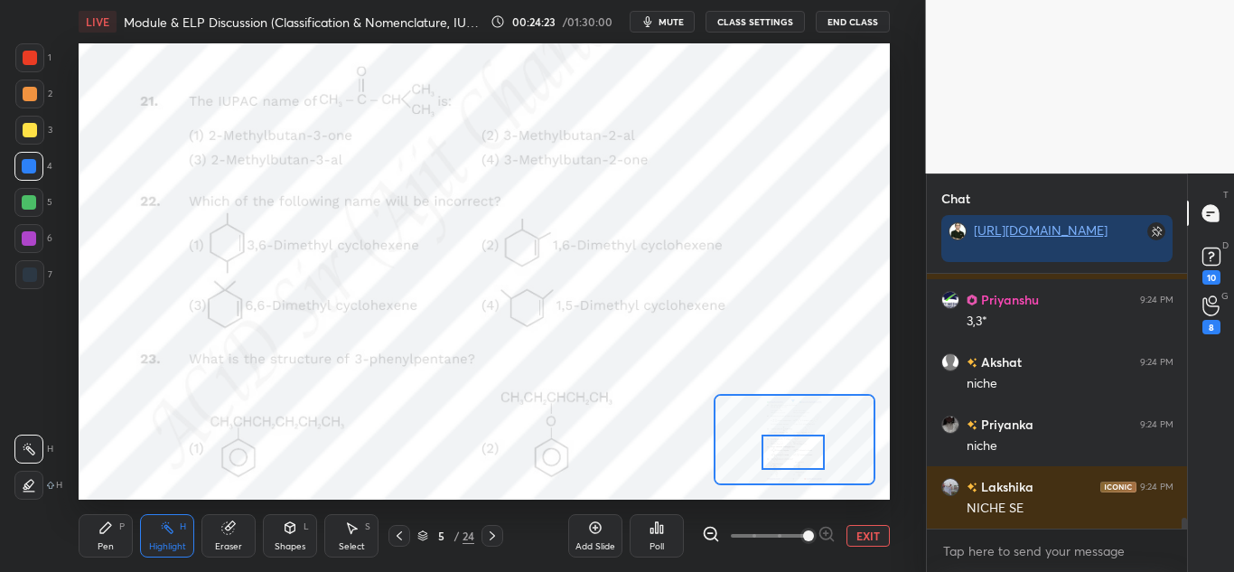
scroll to position [6032, 0]
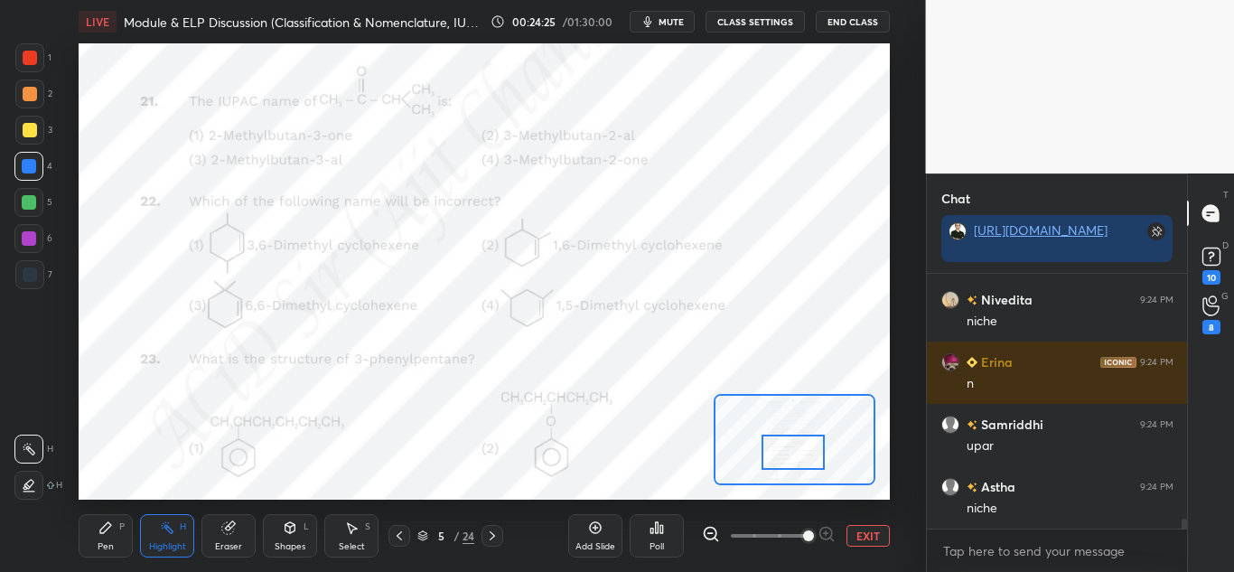
click at [117, 527] on div "Pen P" at bounding box center [106, 535] width 54 height 43
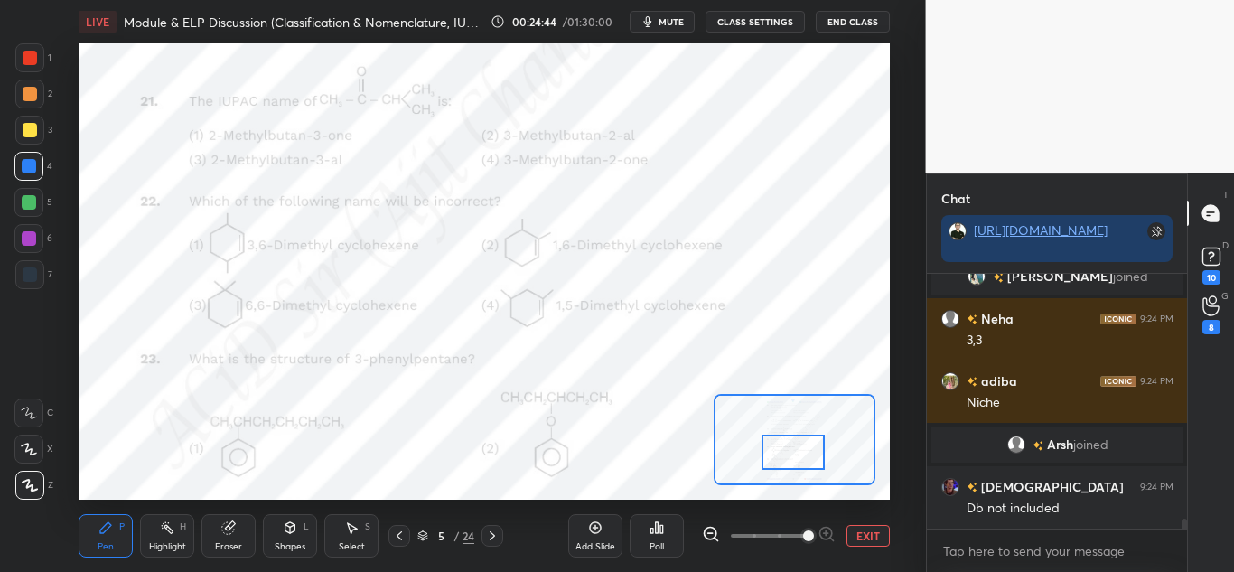
scroll to position [6445, 0]
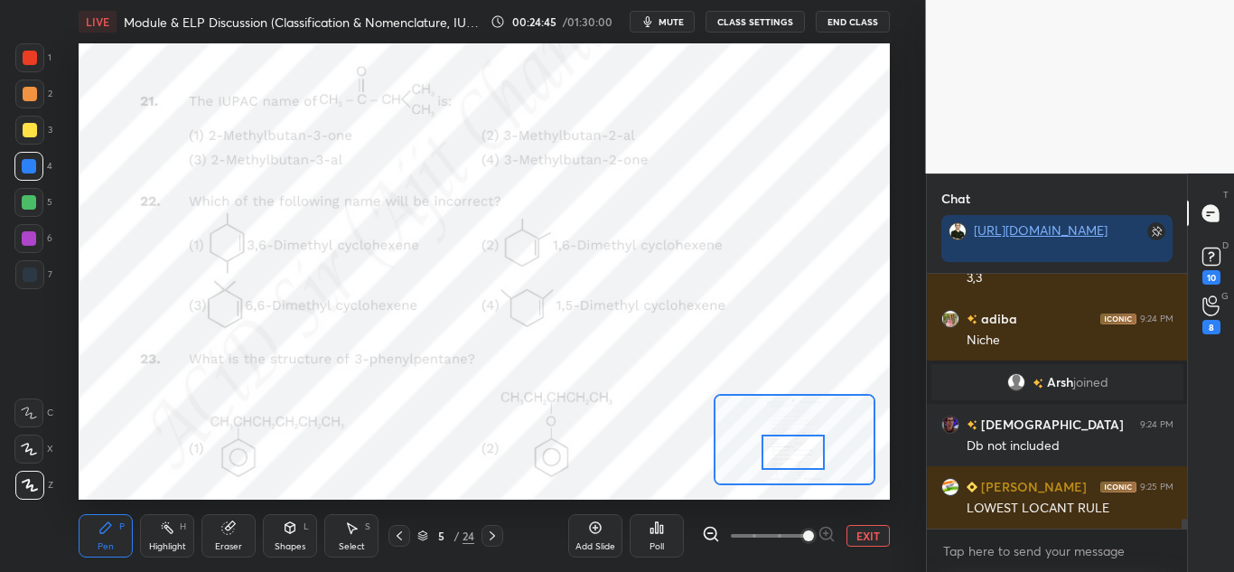
click at [39, 410] on div at bounding box center [28, 412] width 29 height 29
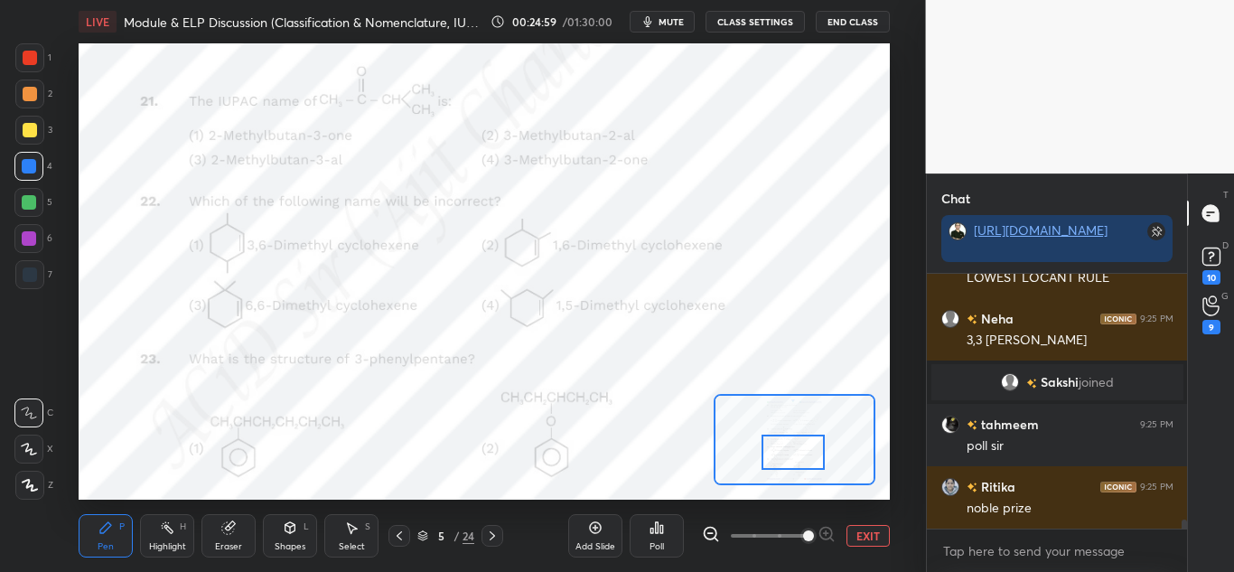
scroll to position [6652, 0]
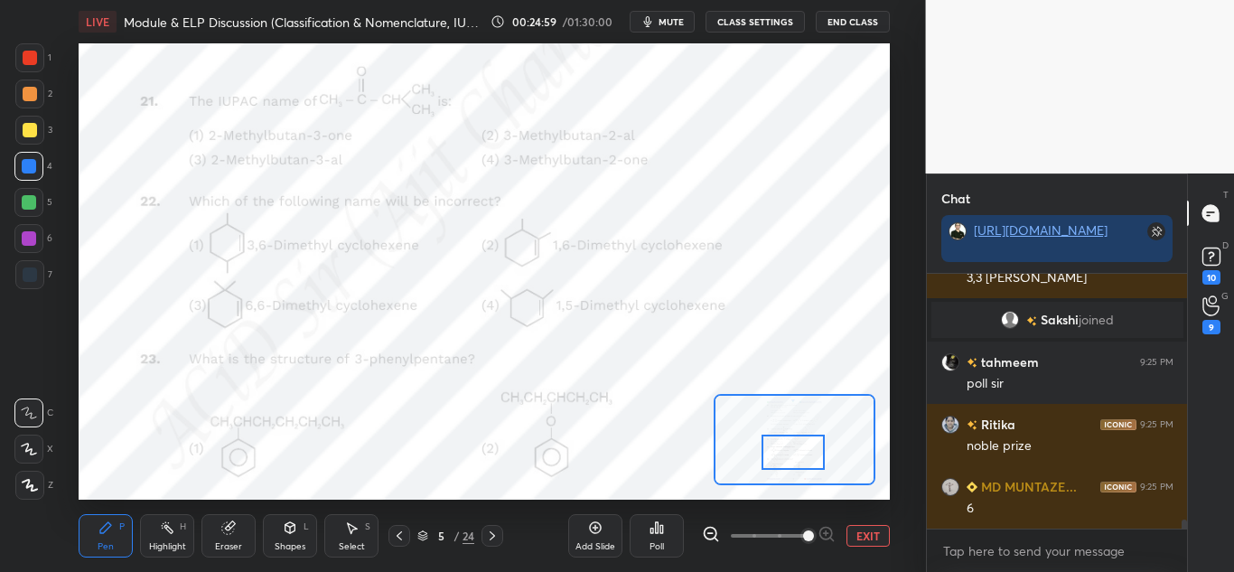
click at [30, 61] on div at bounding box center [30, 58] width 14 height 14
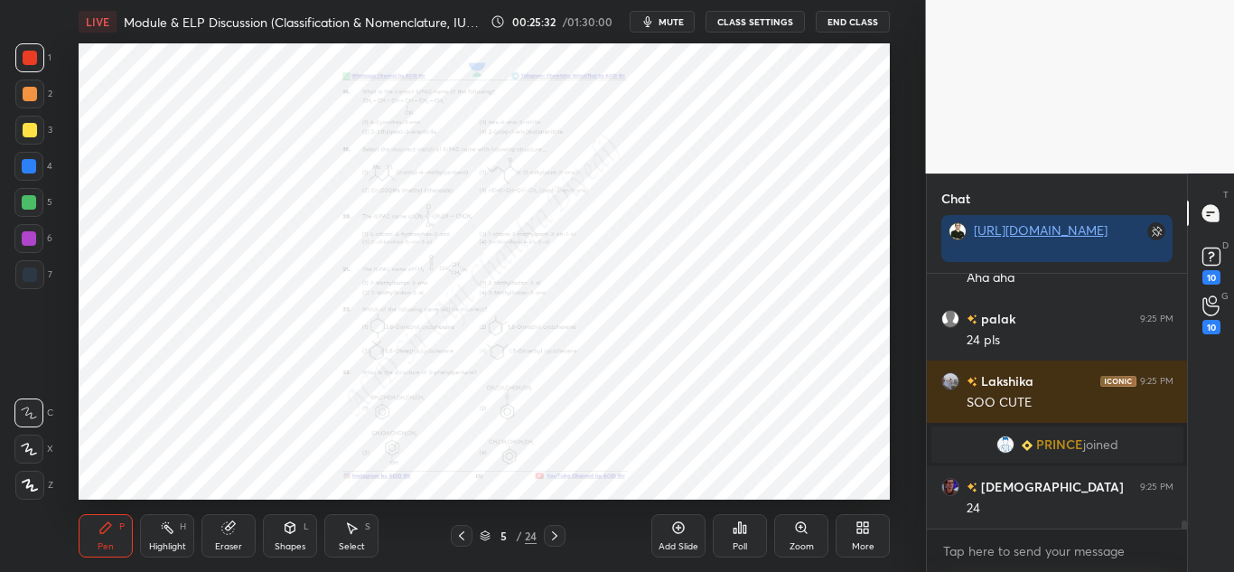
scroll to position [7709, 0]
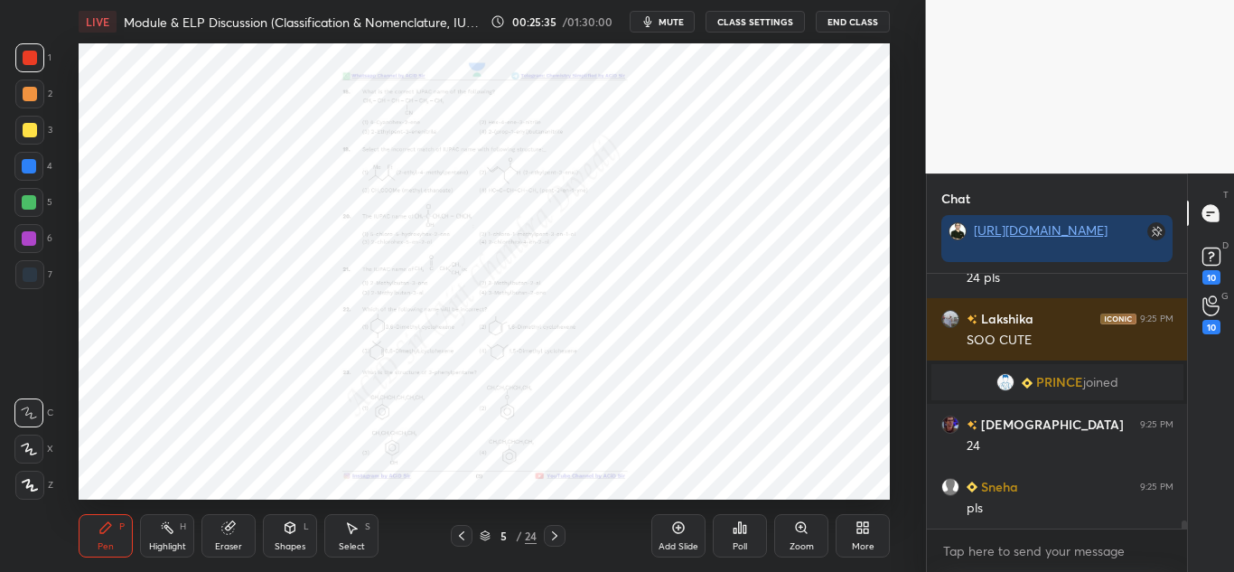
click at [793, 532] on div "Zoom" at bounding box center [801, 535] width 54 height 43
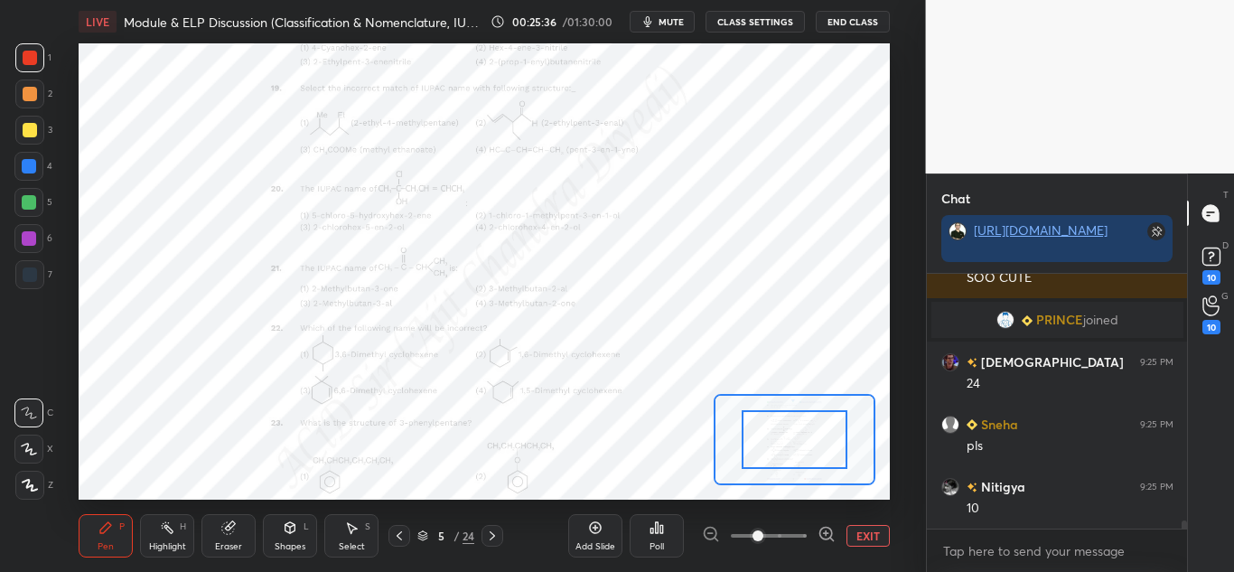
click at [824, 526] on icon at bounding box center [826, 534] width 18 height 18
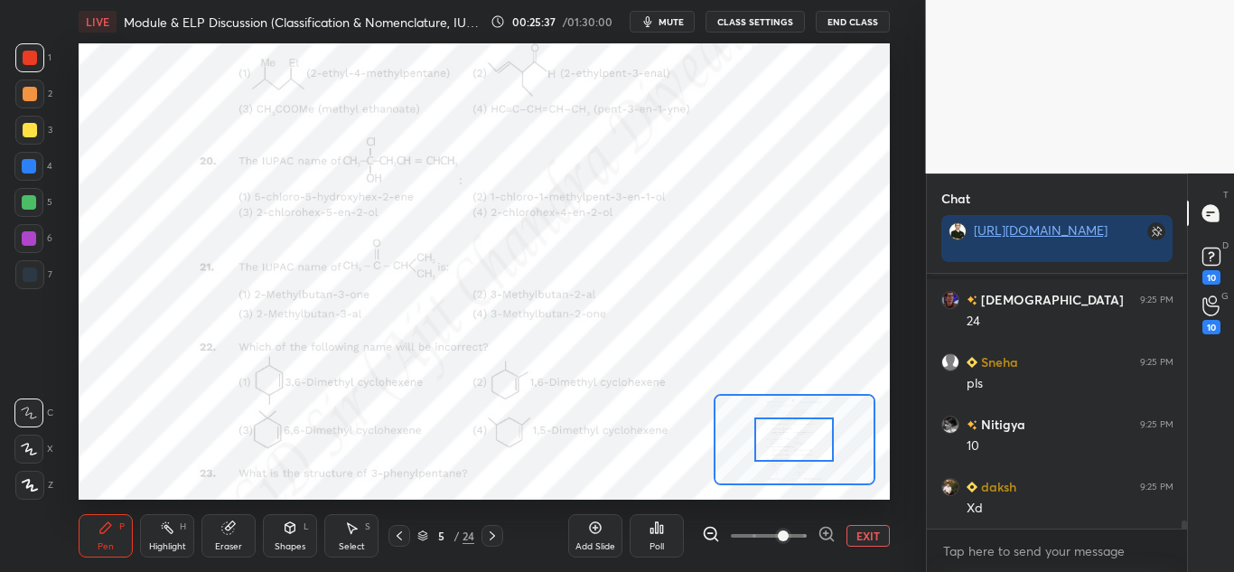
scroll to position [8083, 0]
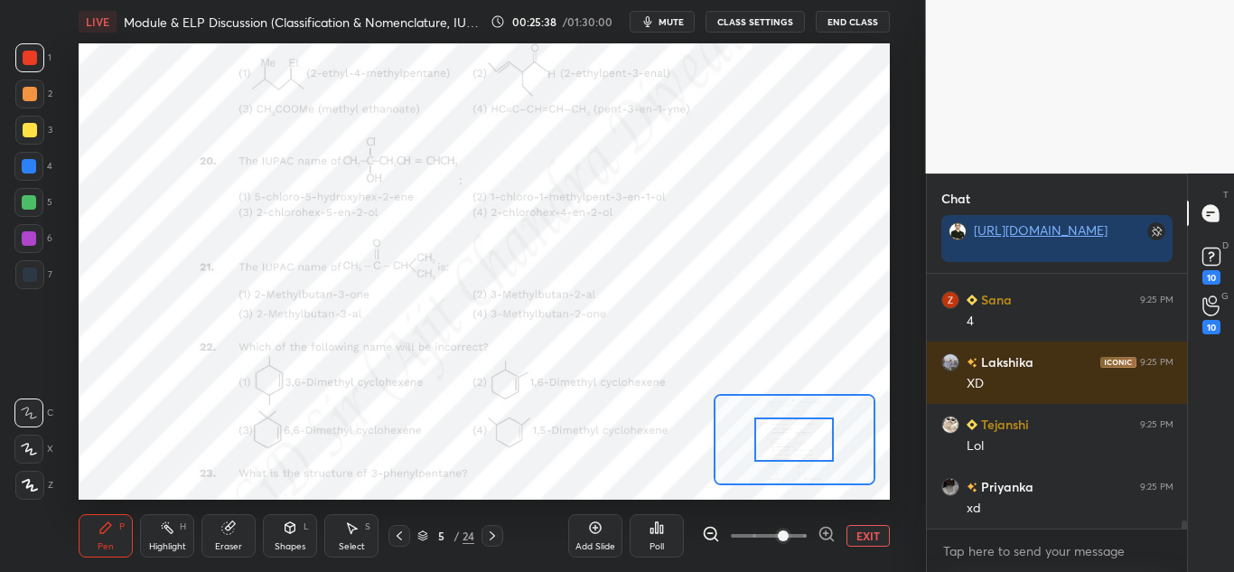
click at [825, 531] on icon at bounding box center [825, 533] width 0 height 5
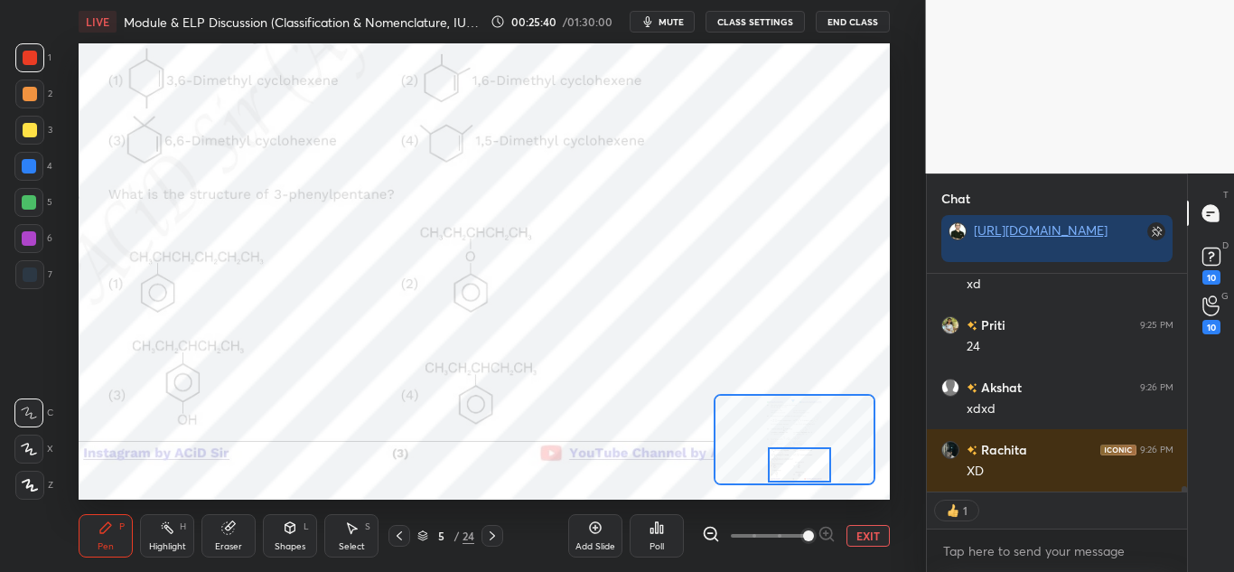
scroll to position [8369, 0]
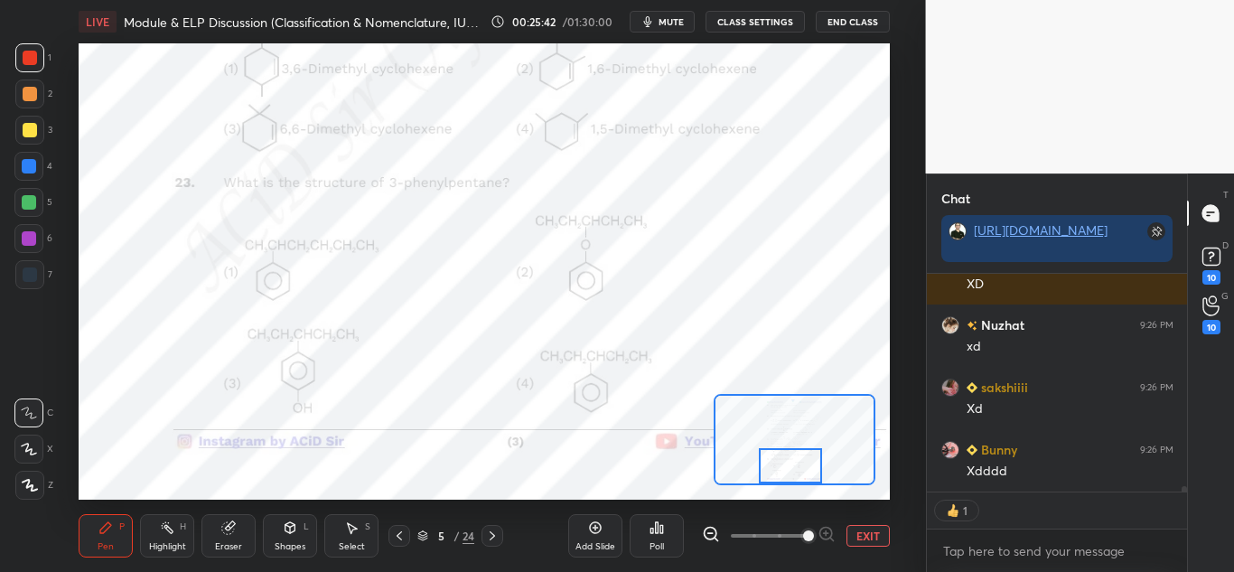
drag, startPoint x: 795, startPoint y: 433, endPoint x: 791, endPoint y: 460, distance: 27.3
click at [791, 460] on div at bounding box center [790, 465] width 63 height 35
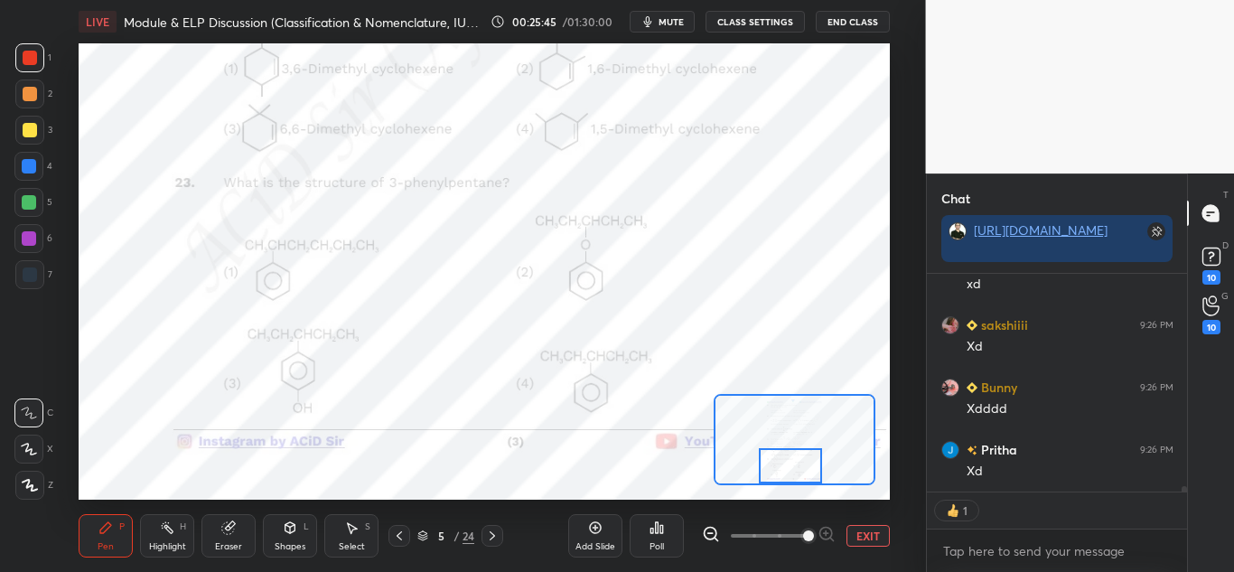
click at [30, 412] on icon at bounding box center [29, 412] width 16 height 13
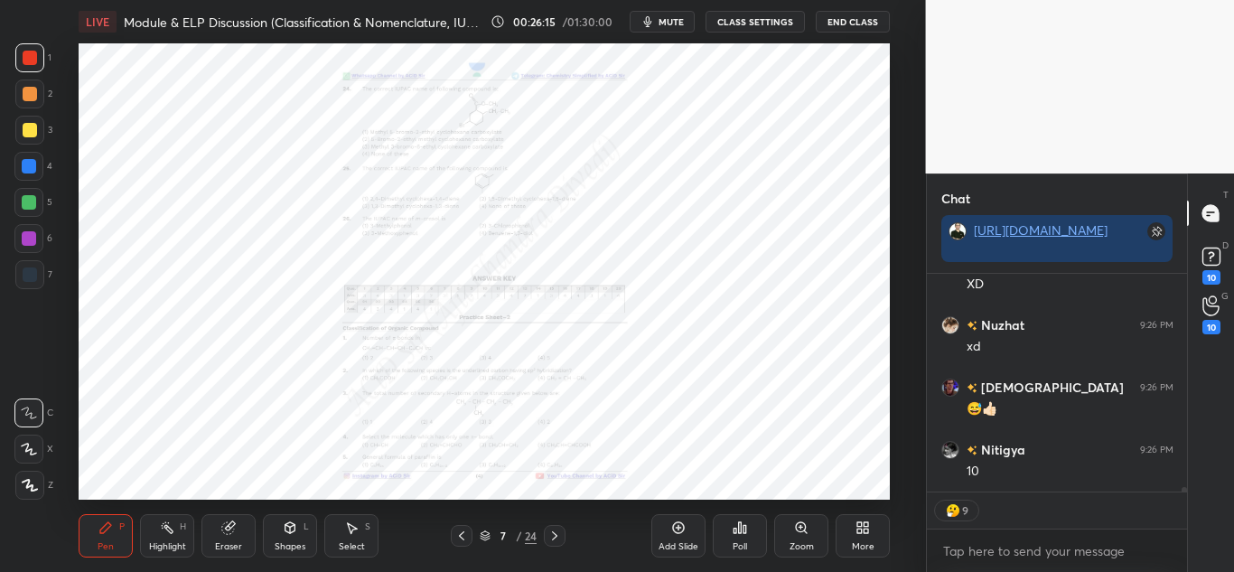
click at [789, 542] on div "Zoom" at bounding box center [801, 546] width 24 height 9
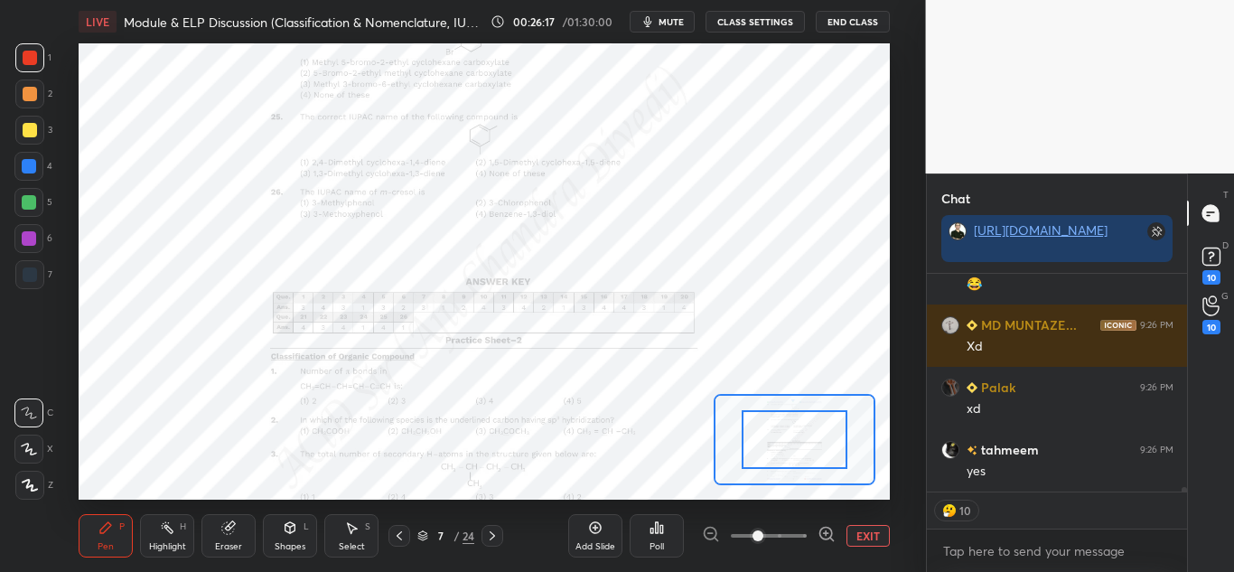
click at [834, 535] on icon at bounding box center [826, 534] width 18 height 18
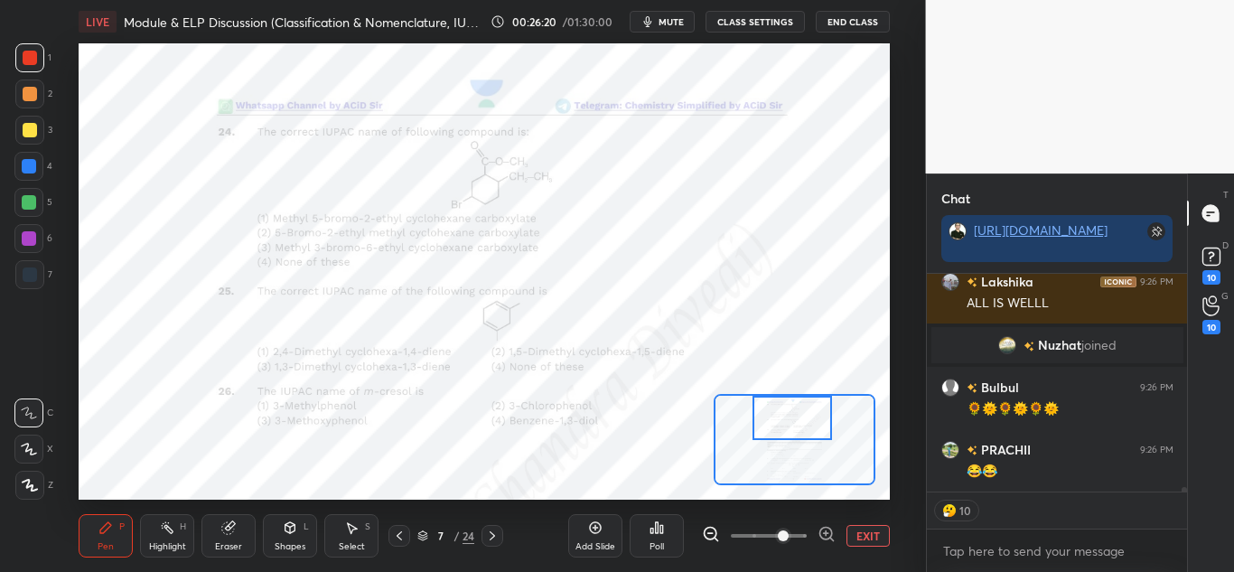
drag, startPoint x: 799, startPoint y: 432, endPoint x: 797, endPoint y: 409, distance: 22.6
click at [797, 409] on div at bounding box center [791, 418] width 79 height 44
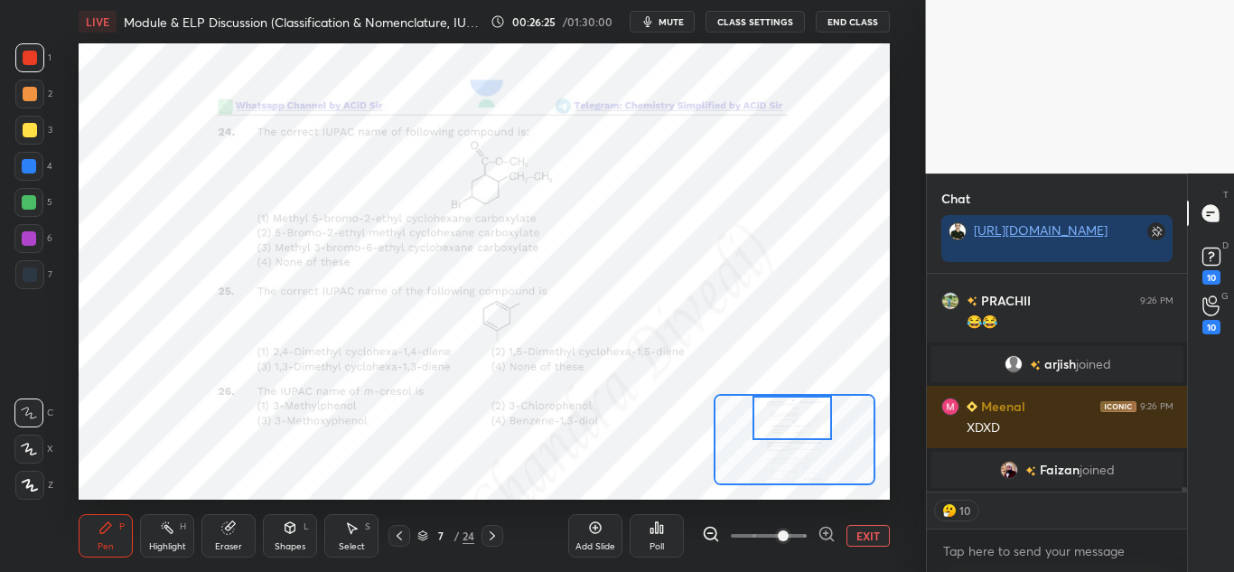
click at [825, 531] on icon at bounding box center [825, 533] width 0 height 5
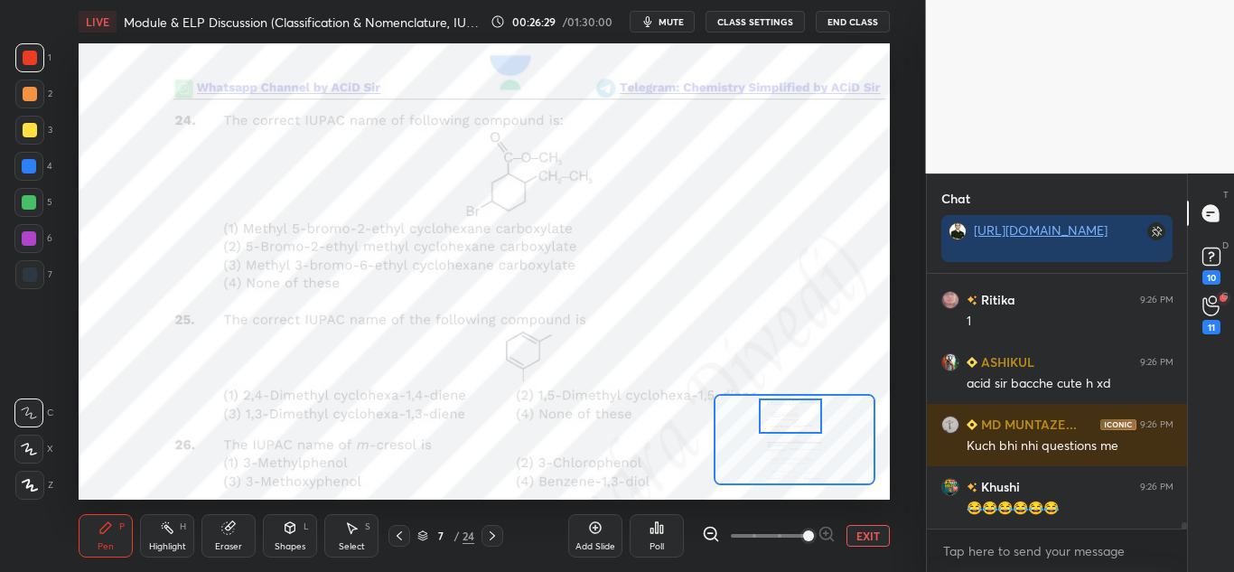
click at [802, 421] on div at bounding box center [790, 415] width 63 height 35
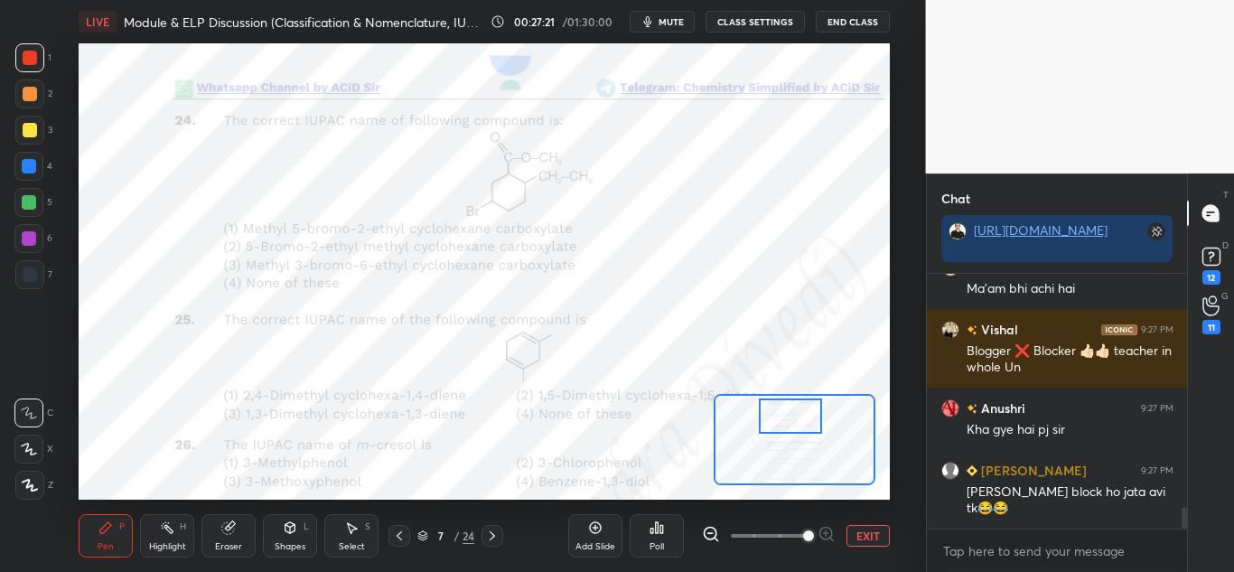
drag, startPoint x: 158, startPoint y: 545, endPoint x: 171, endPoint y: 533, distance: 17.9
click at [161, 545] on div "Highlight" at bounding box center [167, 546] width 37 height 9
click at [114, 532] on div "Pen P" at bounding box center [106, 535] width 54 height 43
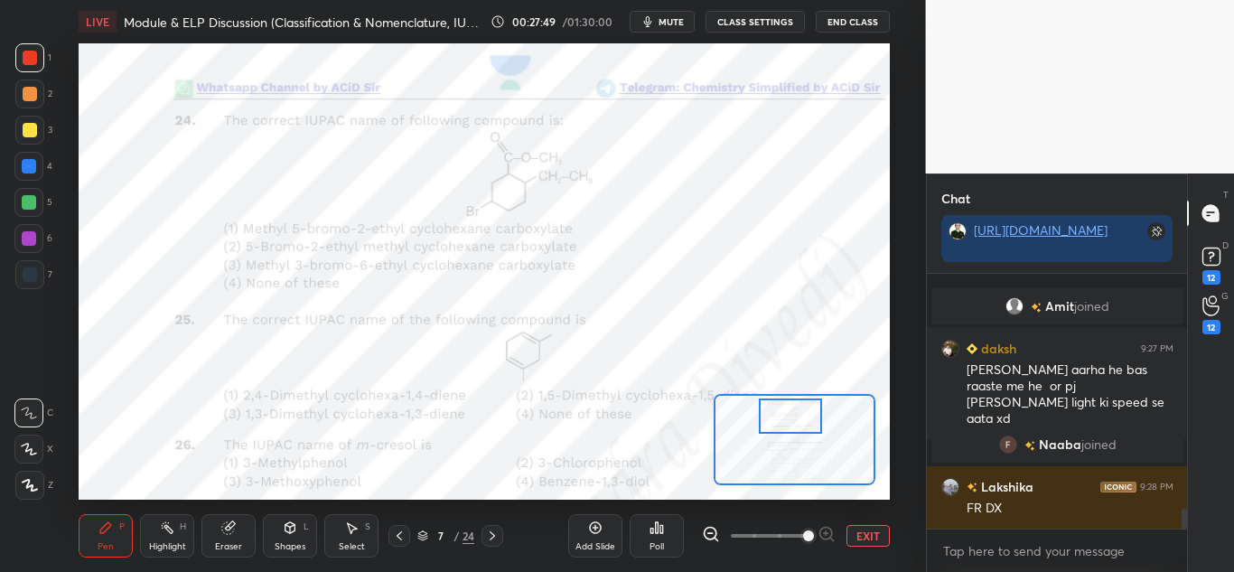
scroll to position [3000, 0]
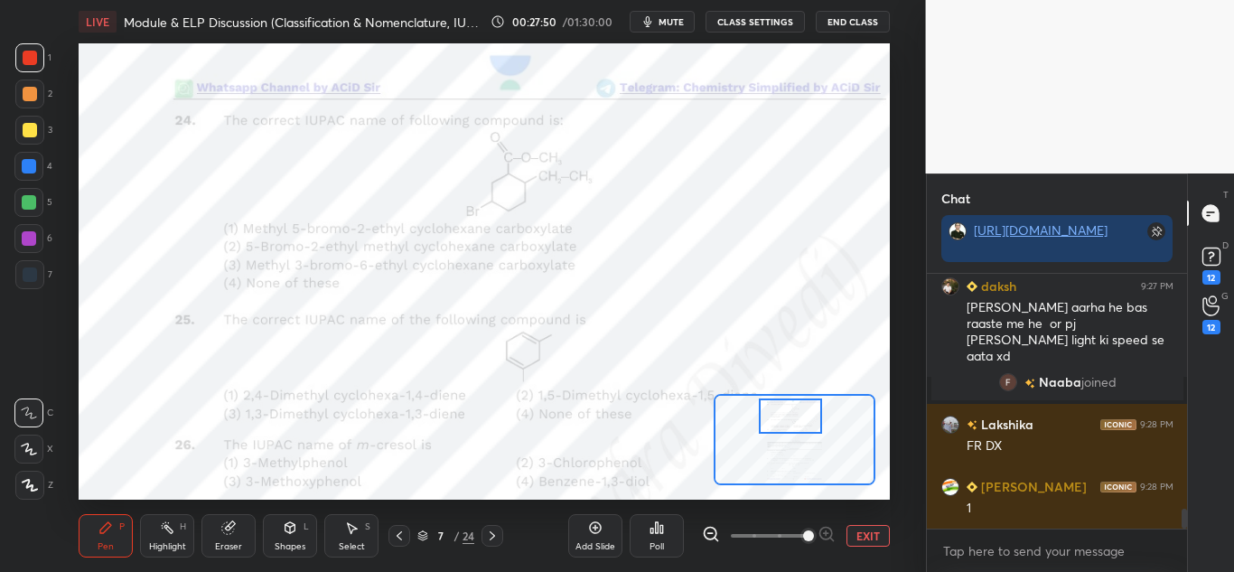
drag, startPoint x: 164, startPoint y: 535, endPoint x: 184, endPoint y: 516, distance: 27.5
click at [169, 535] on div "Highlight H" at bounding box center [167, 535] width 54 height 43
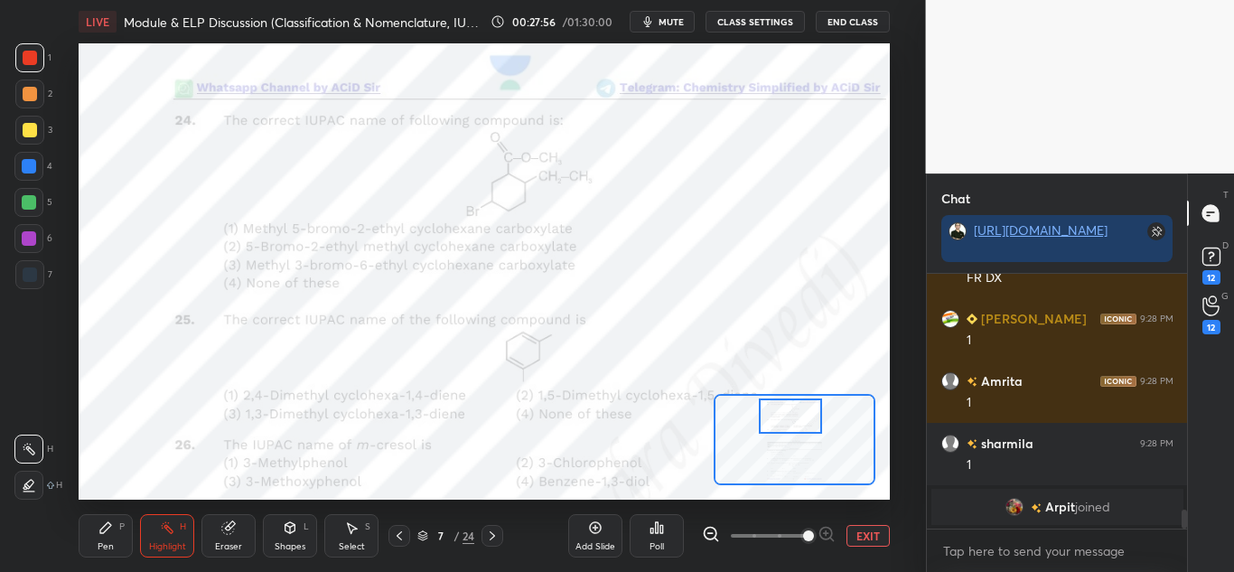
scroll to position [3190, 0]
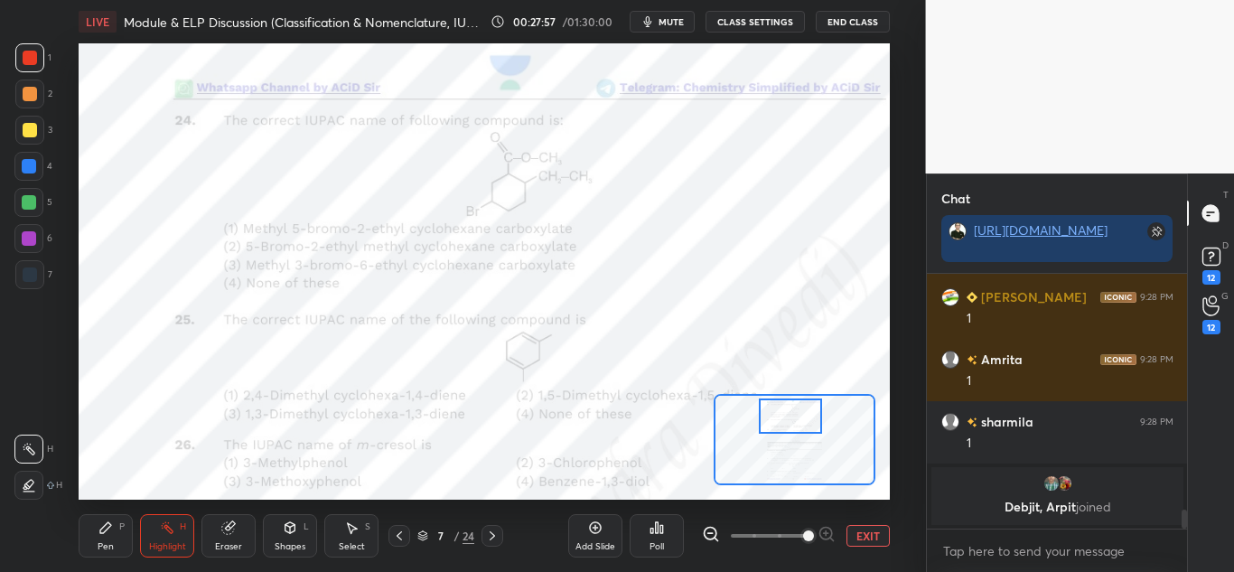
click at [107, 523] on icon at bounding box center [105, 527] width 14 height 14
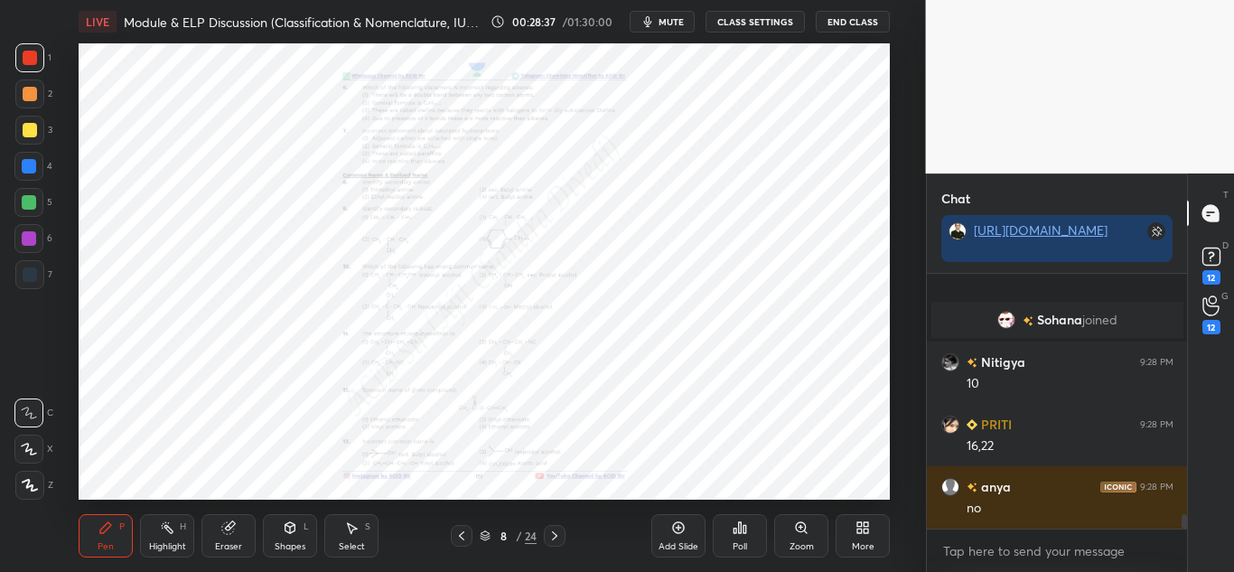
scroll to position [4226, 0]
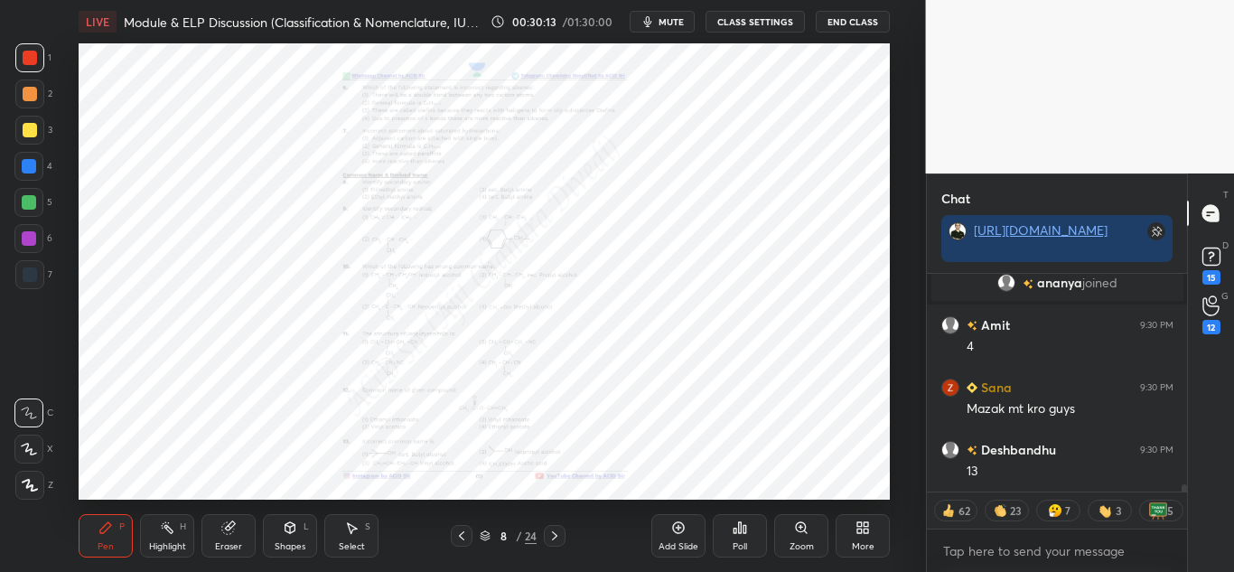
click at [799, 535] on div "Zoom" at bounding box center [801, 535] width 54 height 43
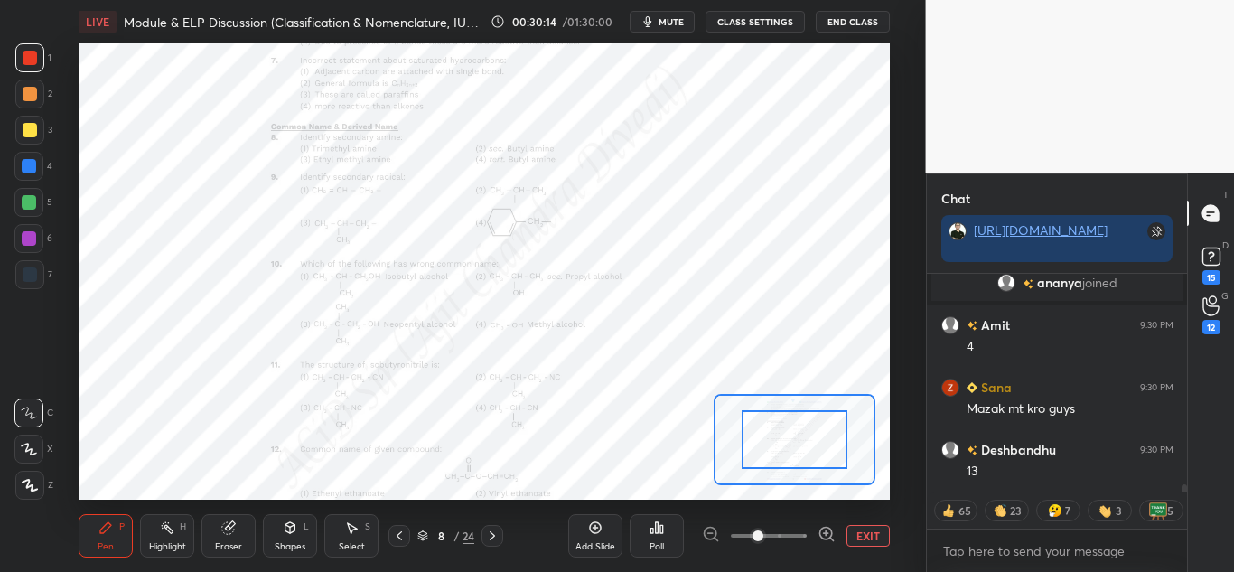
click at [826, 533] on icon at bounding box center [826, 533] width 5 height 0
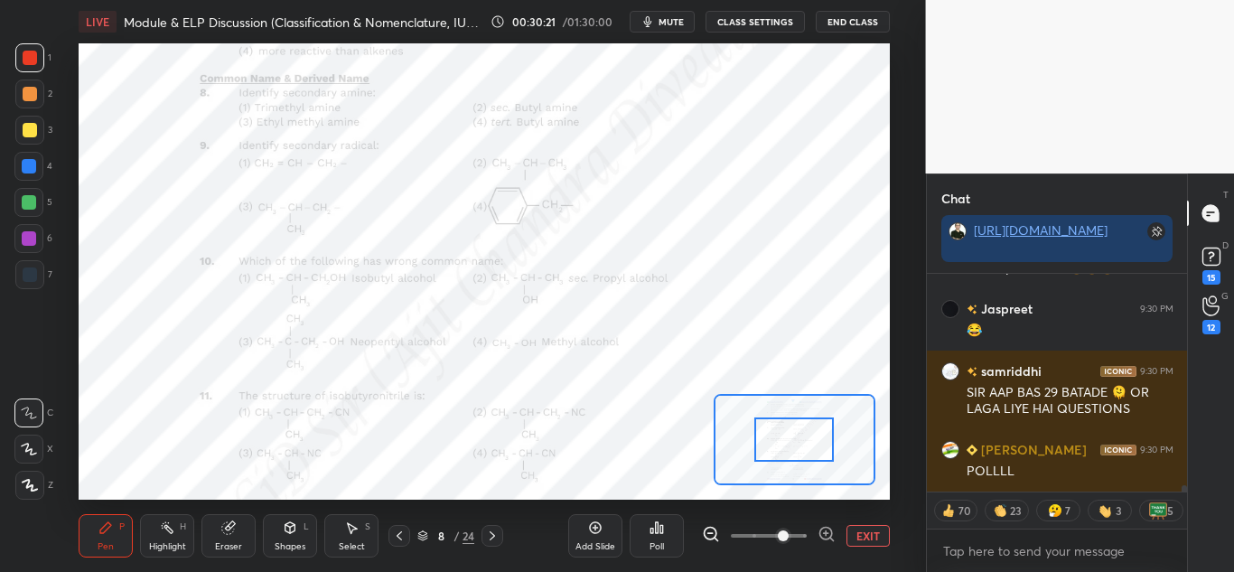
click at [826, 533] on icon at bounding box center [826, 533] width 5 height 0
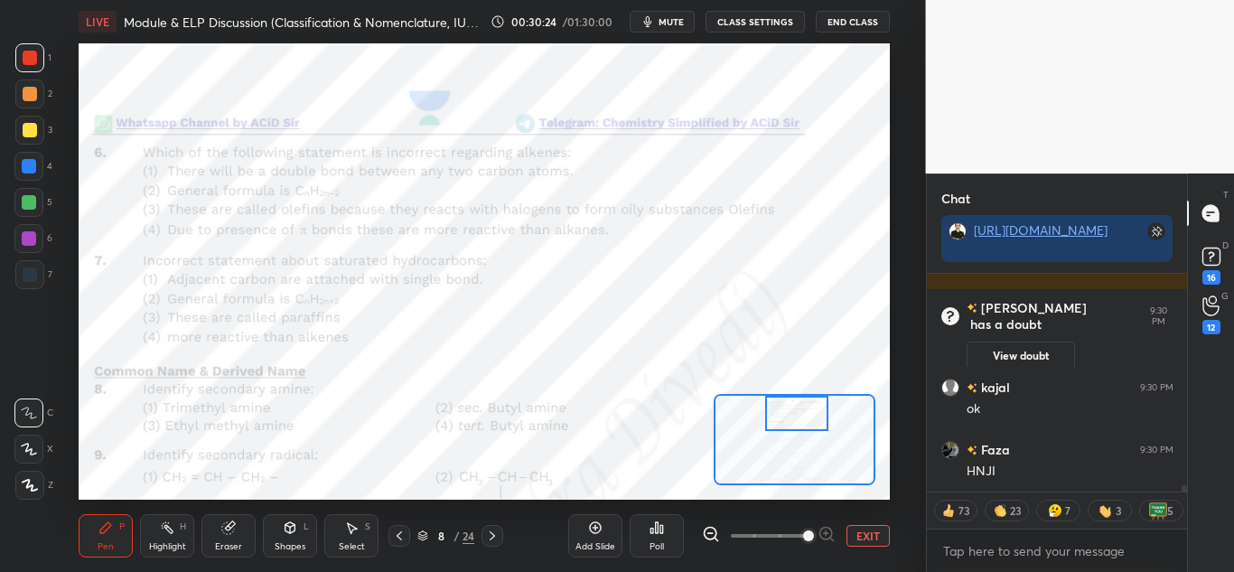
drag, startPoint x: 808, startPoint y: 444, endPoint x: 811, endPoint y: 396, distance: 47.9
click at [811, 396] on div at bounding box center [796, 413] width 63 height 35
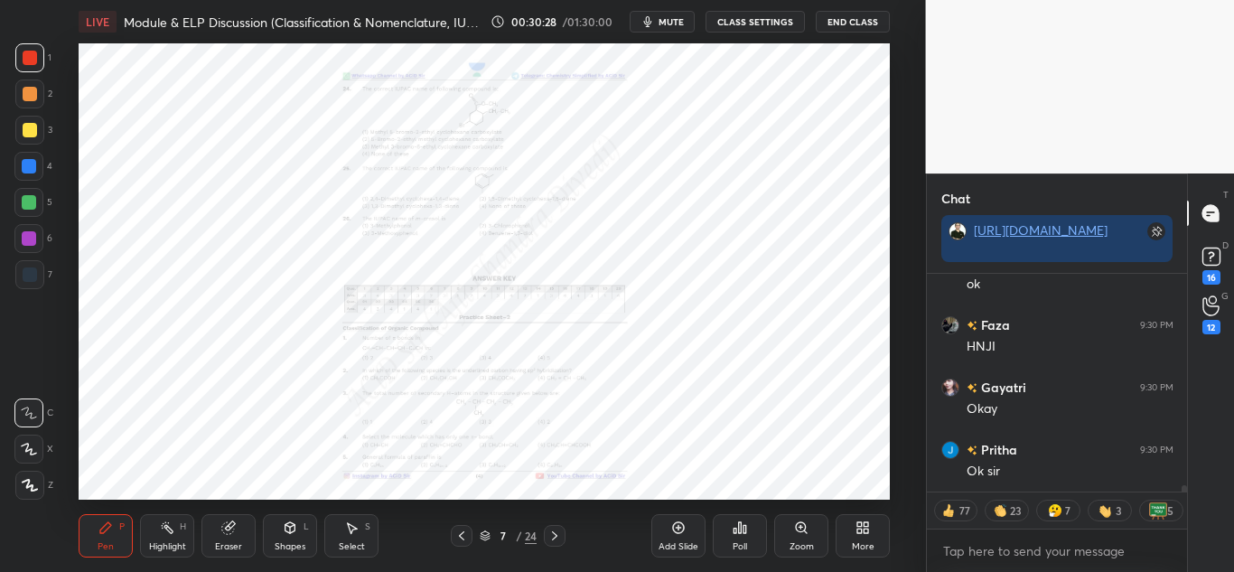
click at [805, 537] on div "Zoom" at bounding box center [801, 535] width 54 height 43
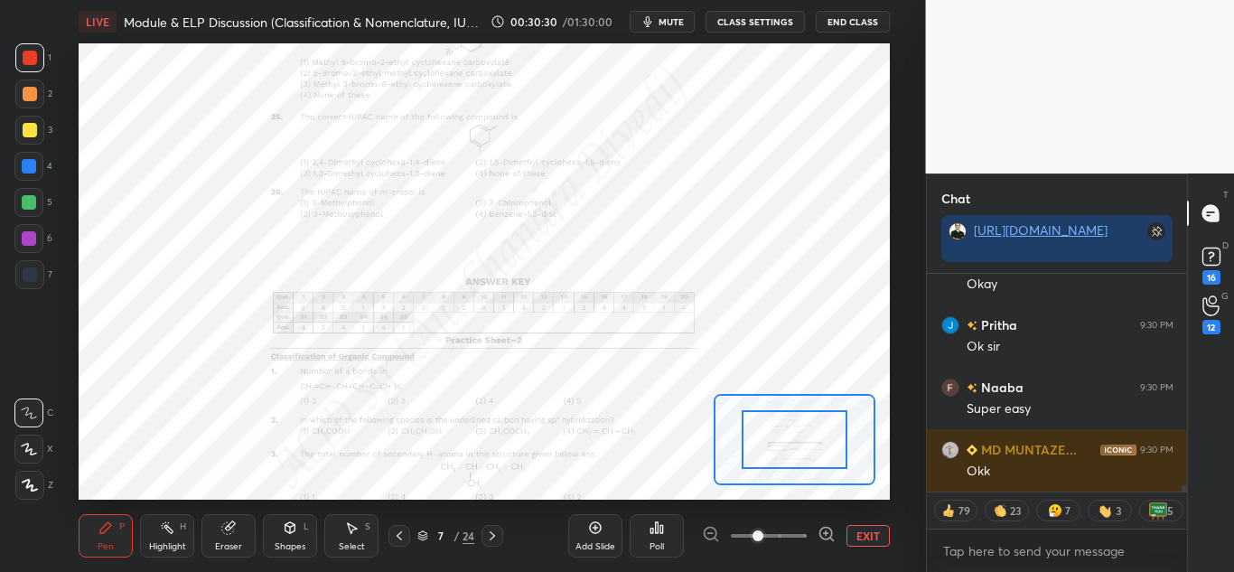
click at [819, 535] on icon at bounding box center [826, 534] width 18 height 18
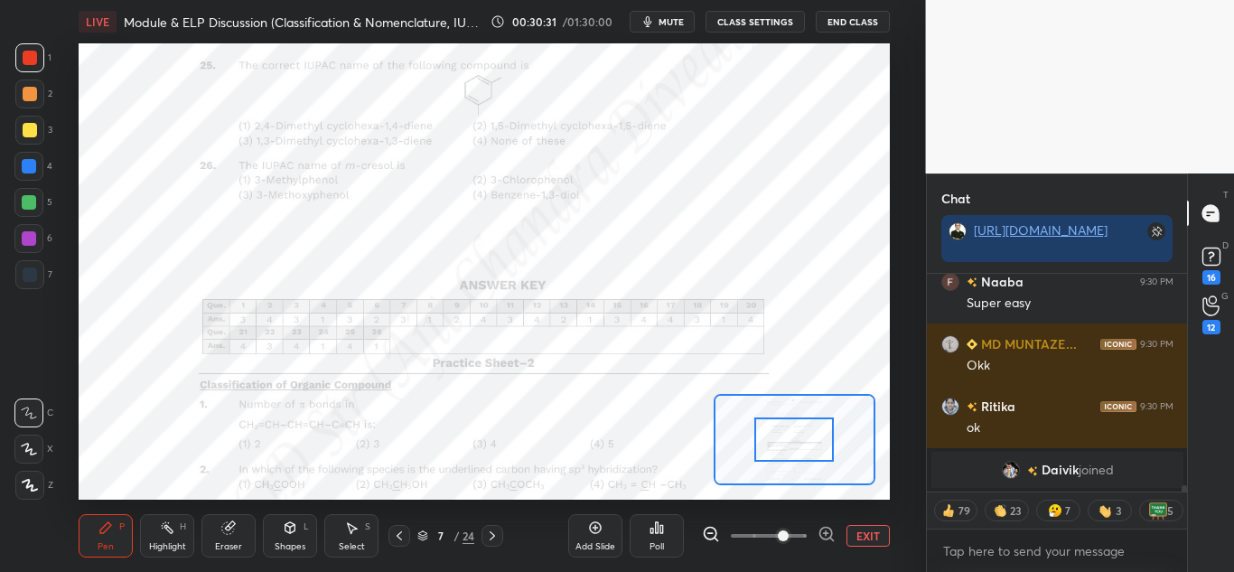
click at [819, 535] on icon at bounding box center [826, 534] width 18 height 18
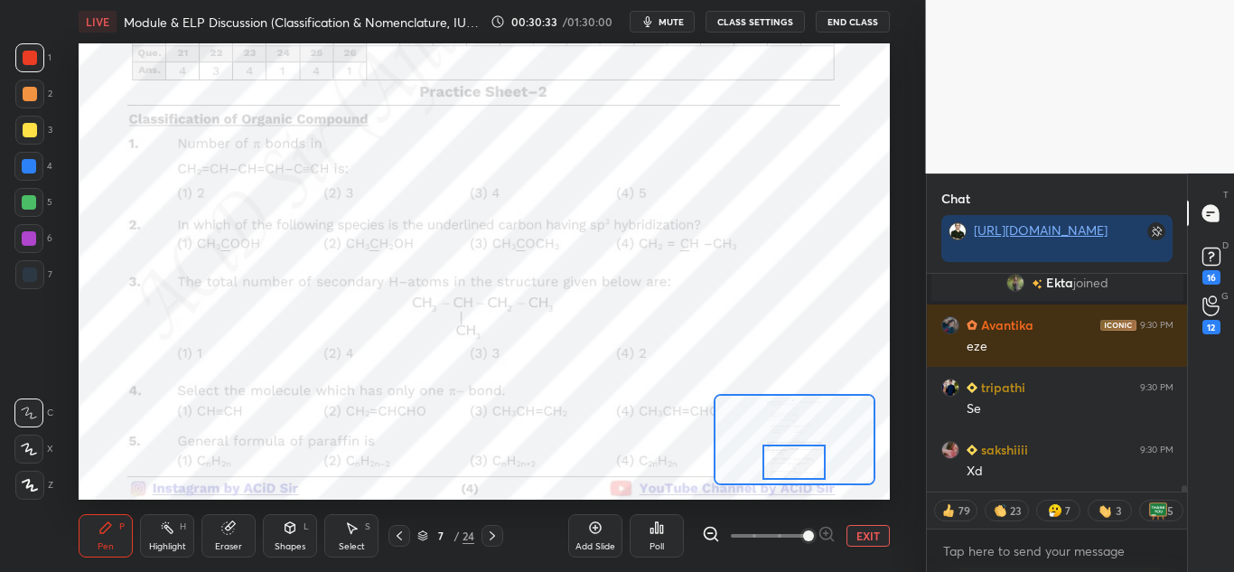
drag, startPoint x: 778, startPoint y: 431, endPoint x: 778, endPoint y: 453, distance: 22.6
click at [778, 453] on div at bounding box center [793, 461] width 63 height 35
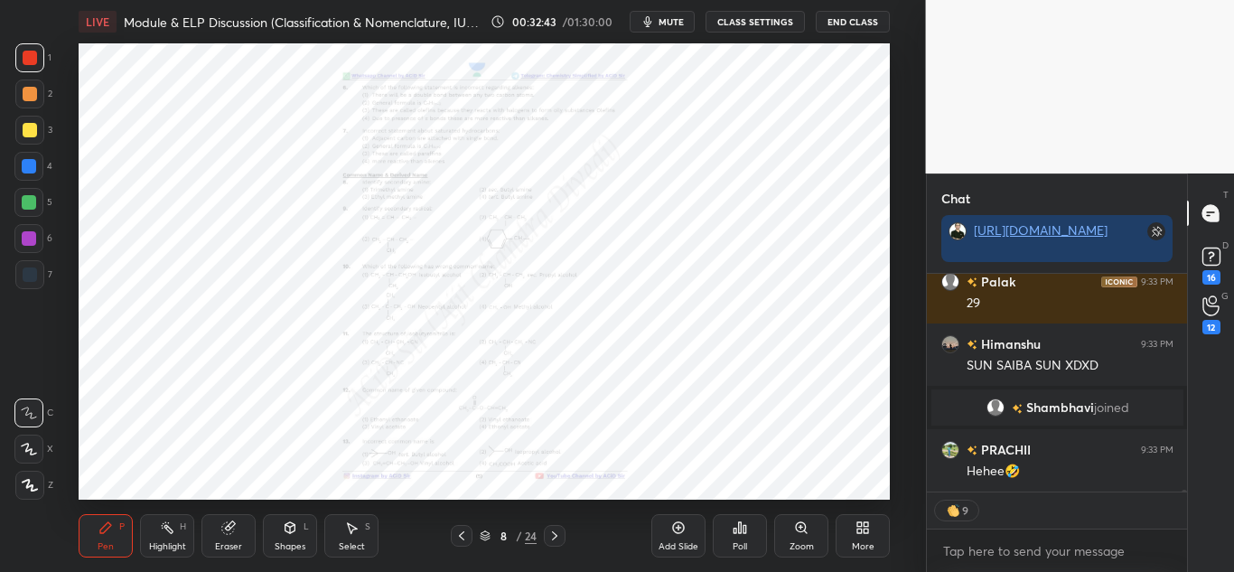
click at [812, 538] on div "Zoom" at bounding box center [801, 535] width 54 height 43
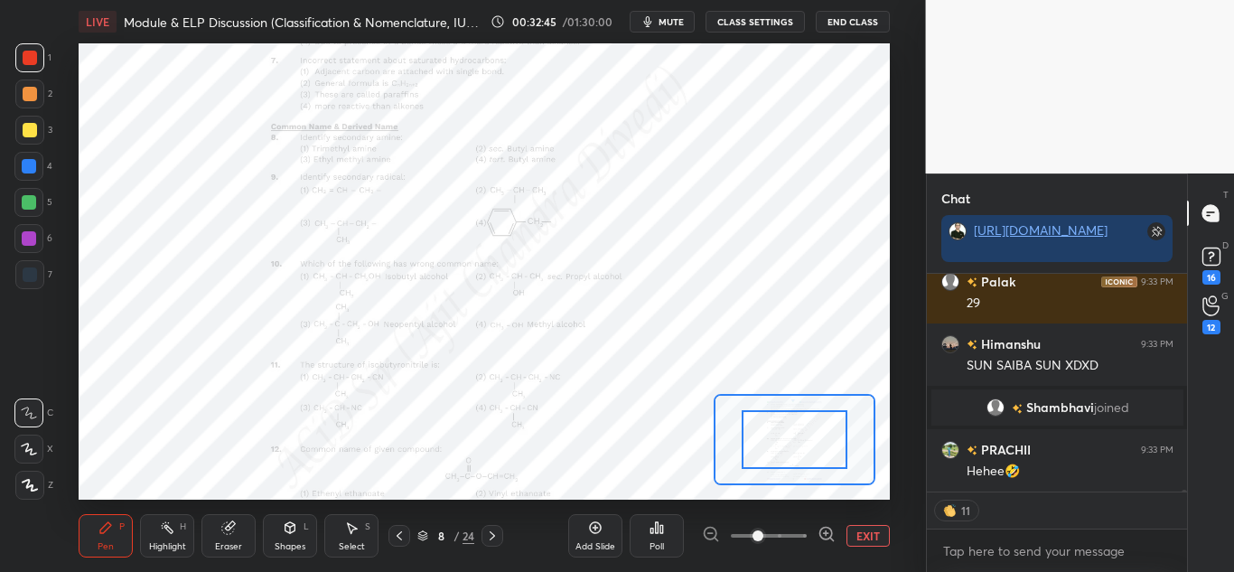
click at [828, 533] on icon at bounding box center [826, 533] width 5 height 0
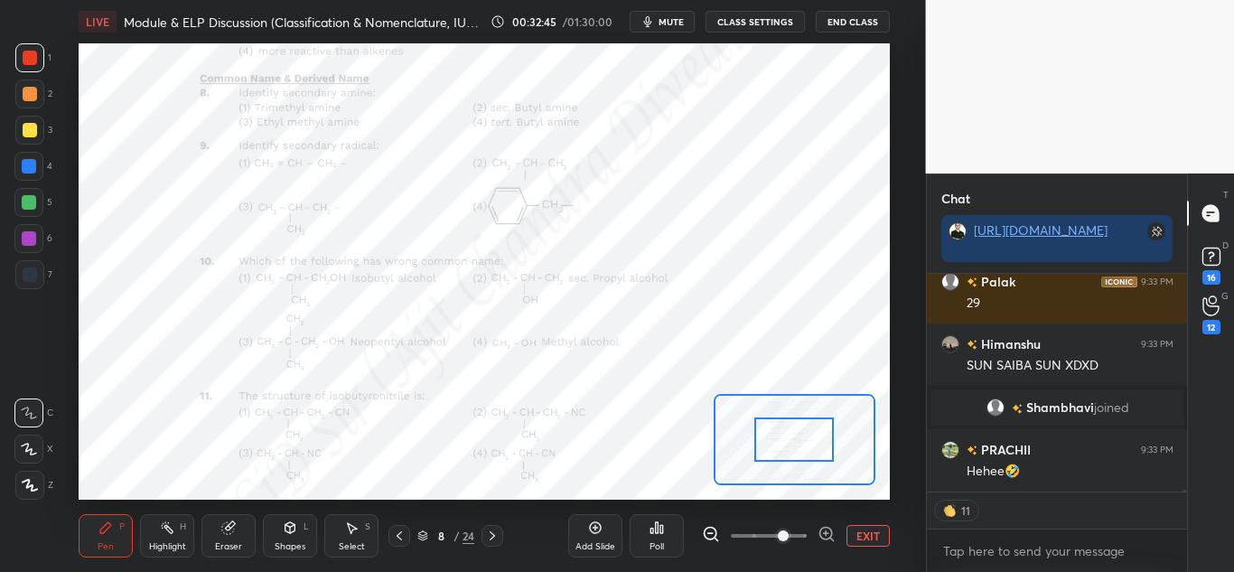
click at [828, 533] on icon at bounding box center [826, 533] width 5 height 0
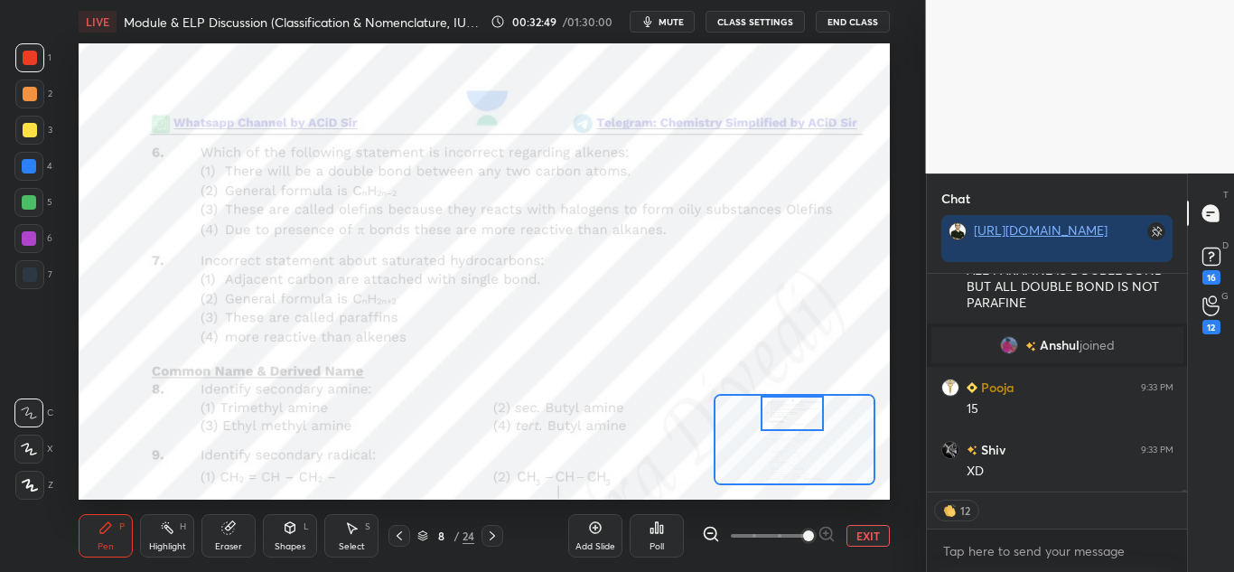
drag, startPoint x: 800, startPoint y: 437, endPoint x: 798, endPoint y: 411, distance: 26.3
click at [798, 411] on div at bounding box center [791, 413] width 63 height 35
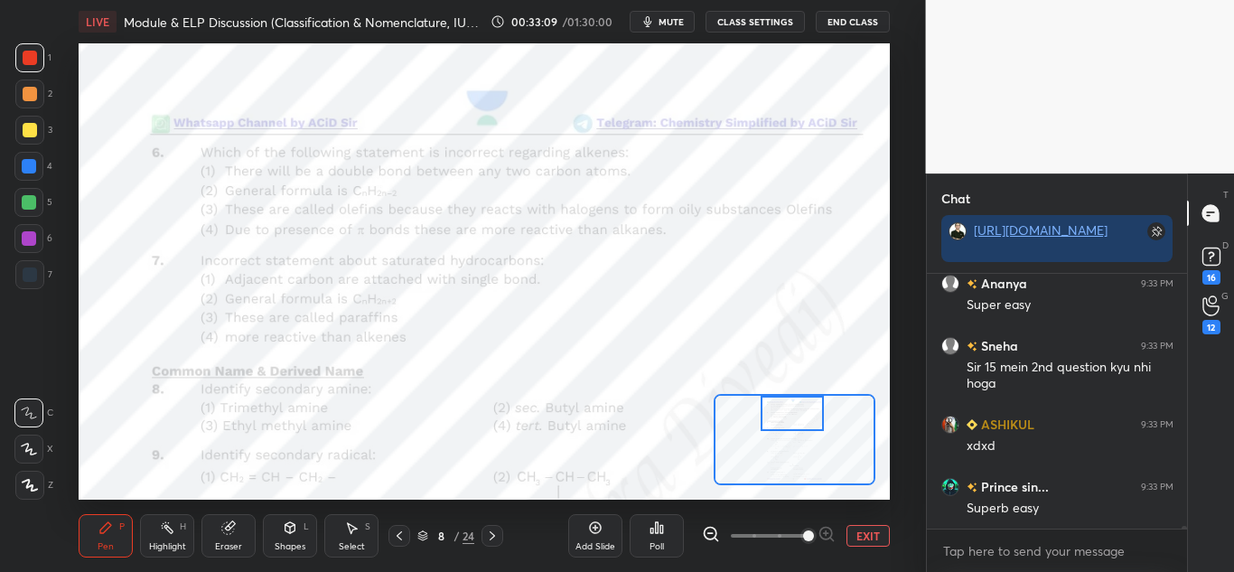
click at [168, 530] on rect at bounding box center [168, 529] width 9 height 9
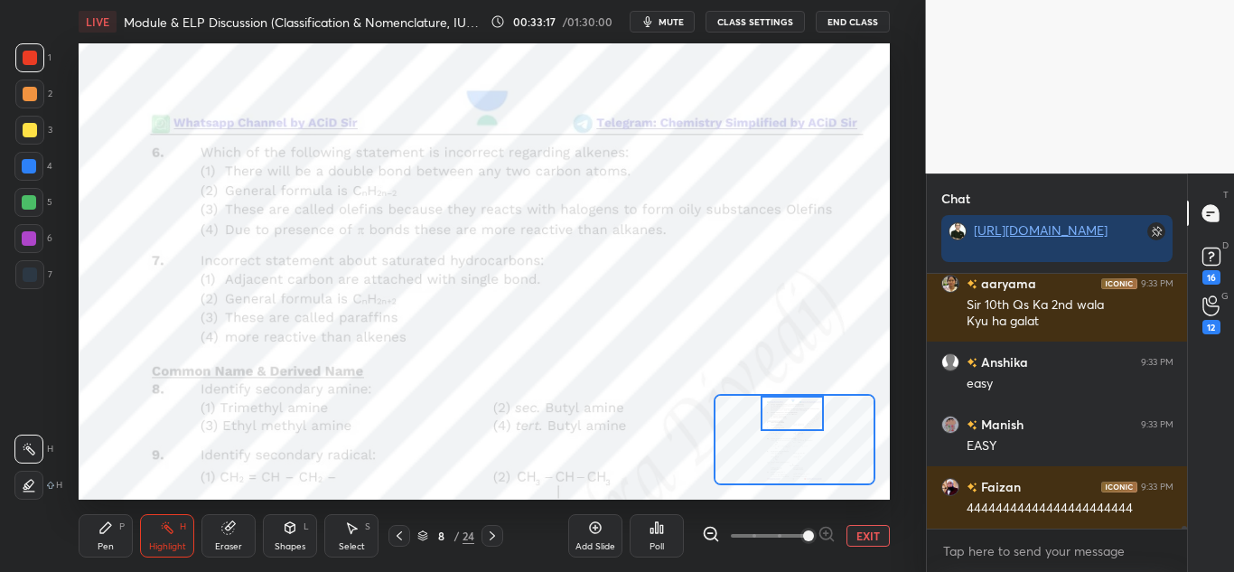
drag, startPoint x: 104, startPoint y: 535, endPoint x: 129, endPoint y: 531, distance: 25.5
click at [106, 535] on div "Pen P" at bounding box center [106, 535] width 54 height 43
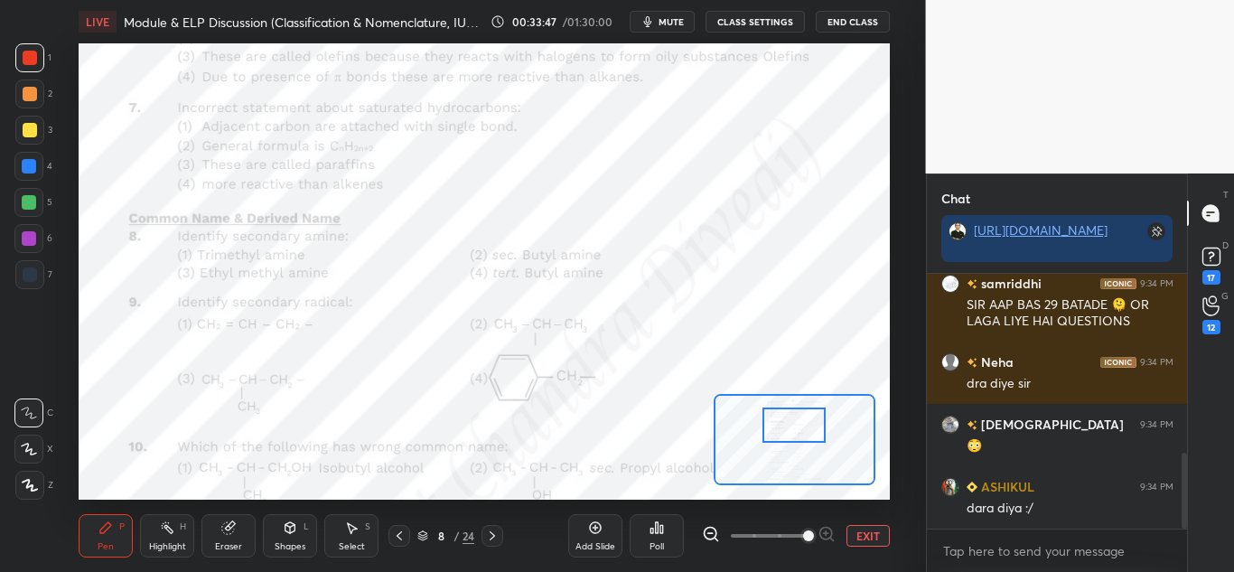
drag, startPoint x: 798, startPoint y: 412, endPoint x: 800, endPoint y: 424, distance: 11.9
click at [800, 424] on div at bounding box center [793, 424] width 63 height 35
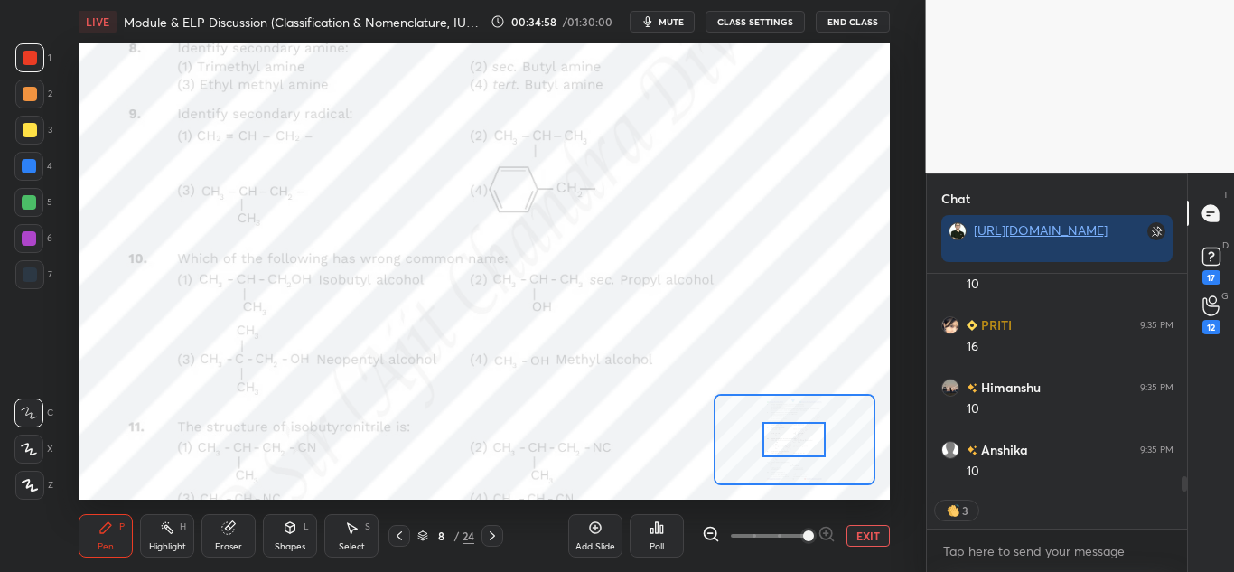
scroll to position [2926, 0]
drag, startPoint x: 781, startPoint y: 418, endPoint x: 781, endPoint y: 433, distance: 14.4
click at [781, 433] on div at bounding box center [793, 439] width 63 height 35
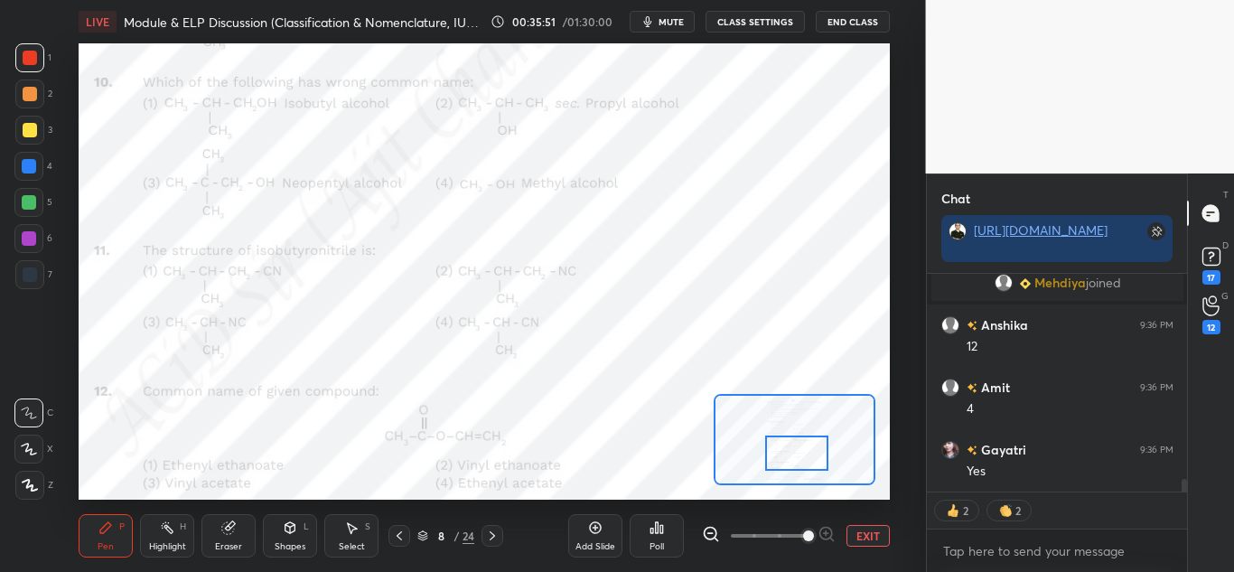
scroll to position [3631, 0]
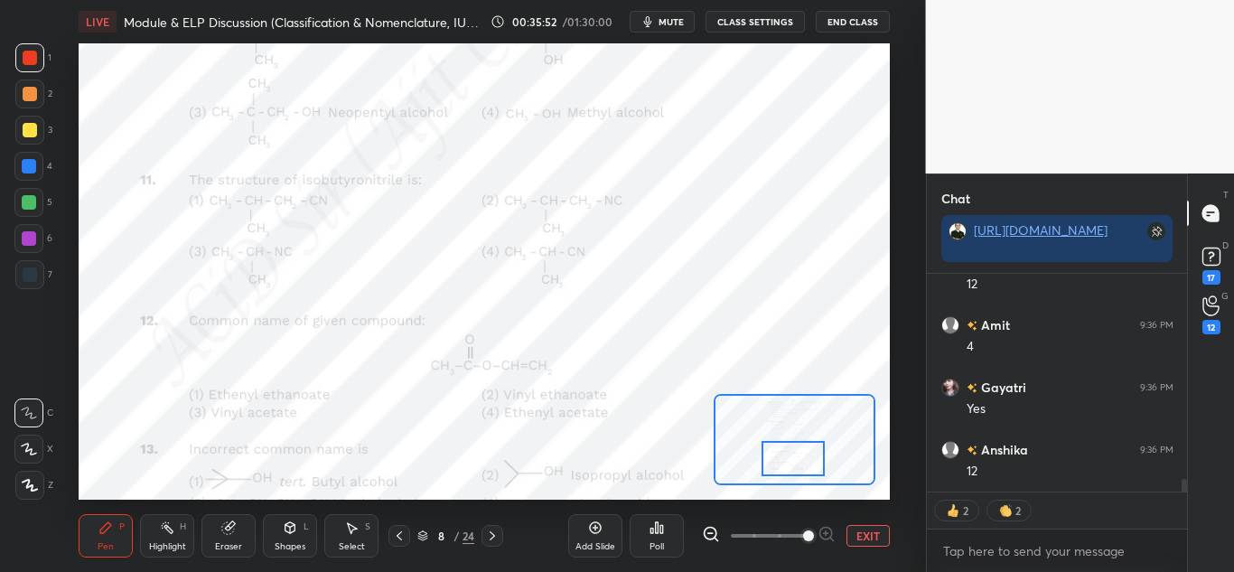
drag, startPoint x: 779, startPoint y: 443, endPoint x: 778, endPoint y: 461, distance: 19.0
click at [778, 461] on div at bounding box center [792, 458] width 63 height 35
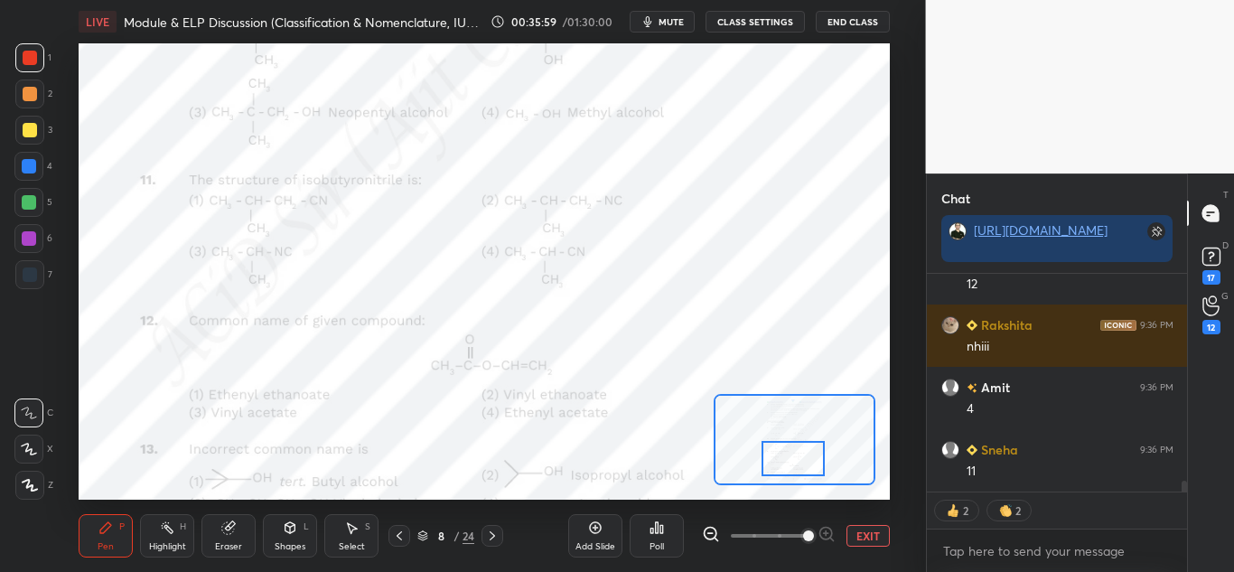
scroll to position [4182, 0]
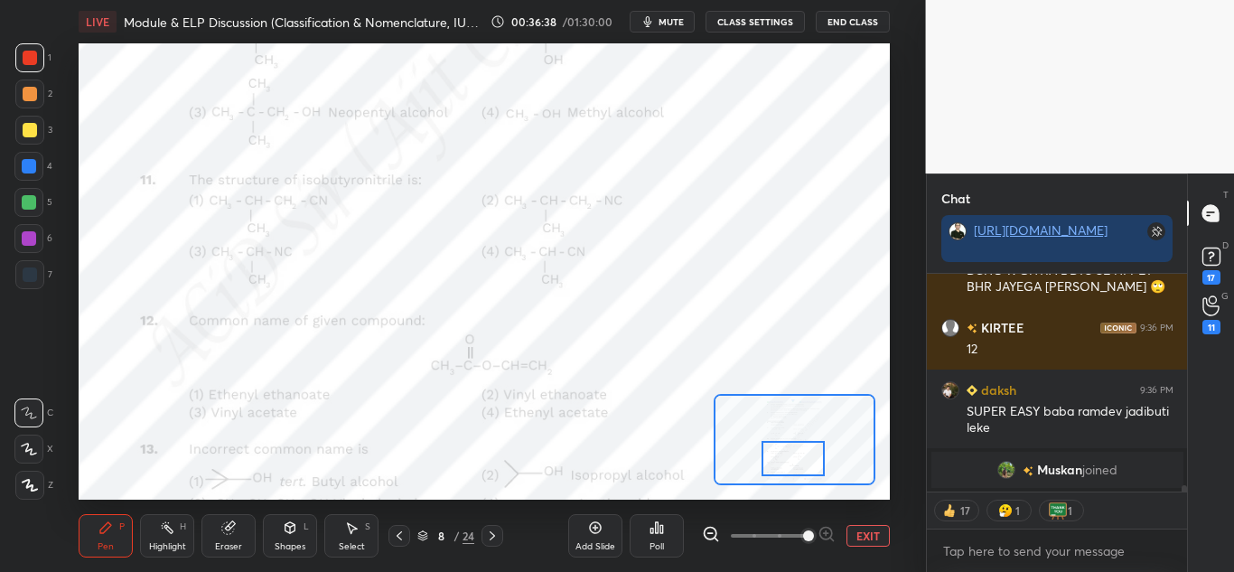
click at [169, 539] on div "Highlight H" at bounding box center [167, 535] width 54 height 43
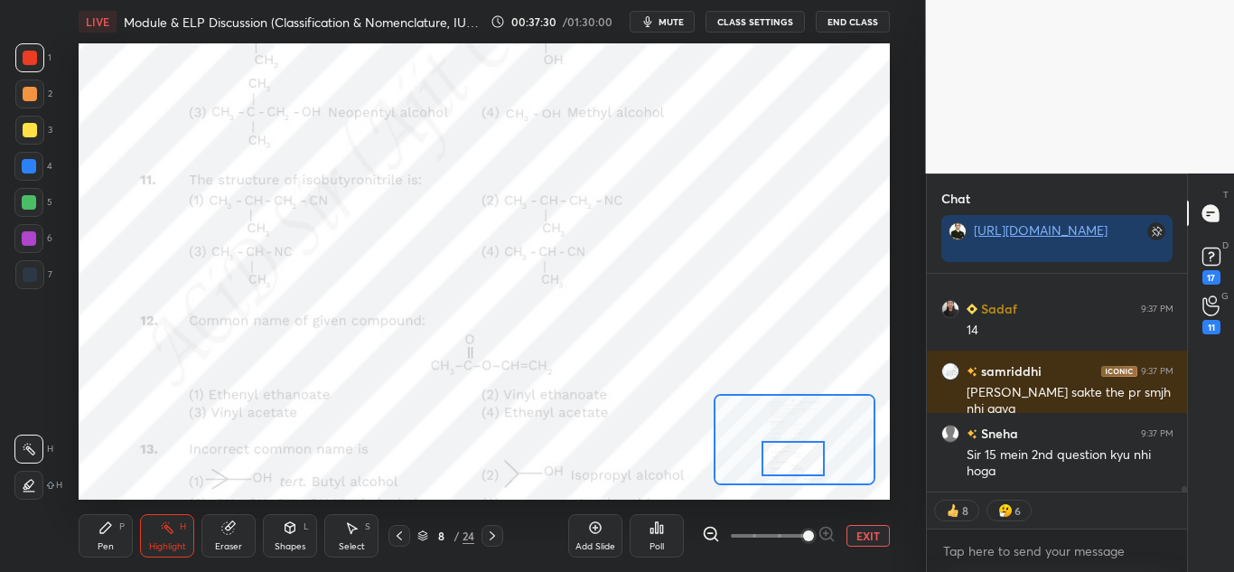
click at [109, 545] on div "Pen" at bounding box center [106, 546] width 16 height 9
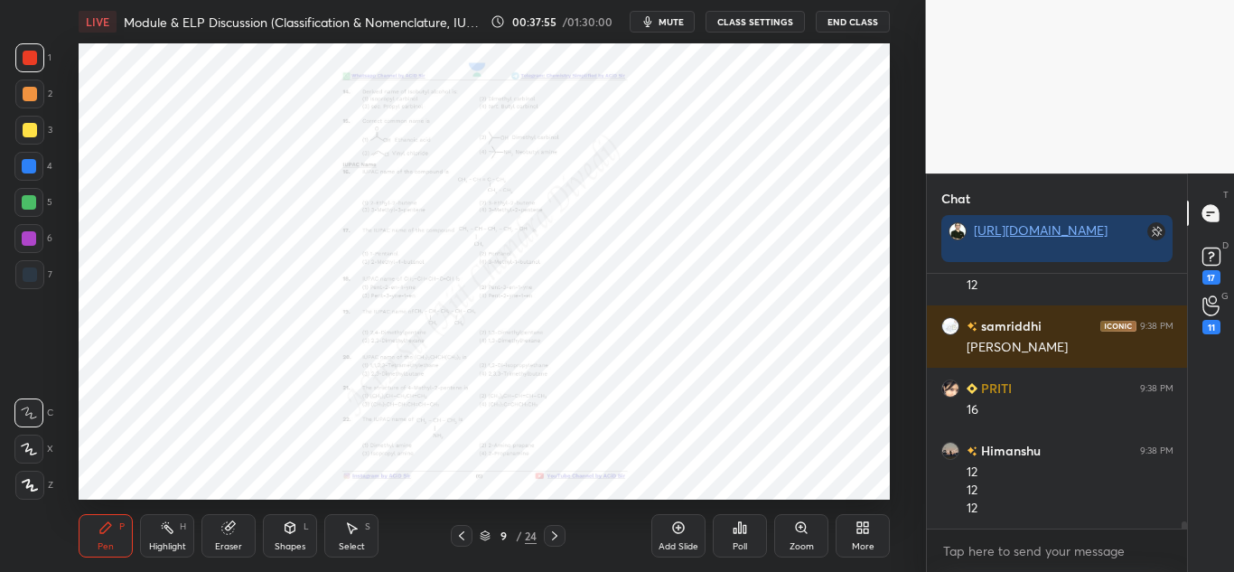
click at [794, 536] on div "Zoom" at bounding box center [801, 535] width 54 height 43
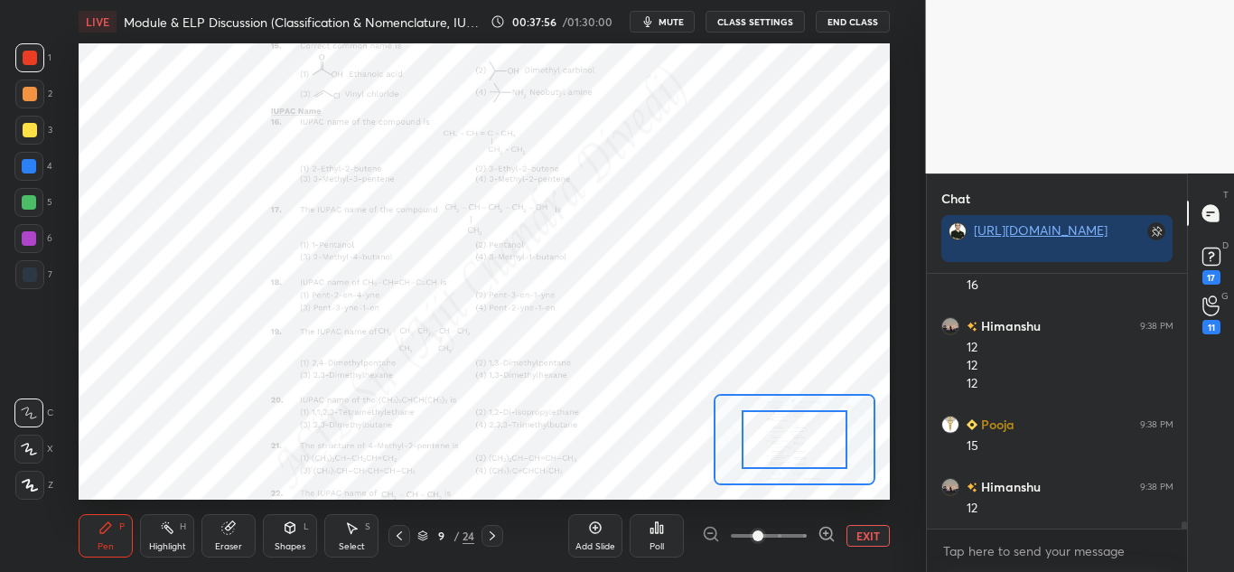
click at [821, 531] on icon at bounding box center [826, 534] width 18 height 18
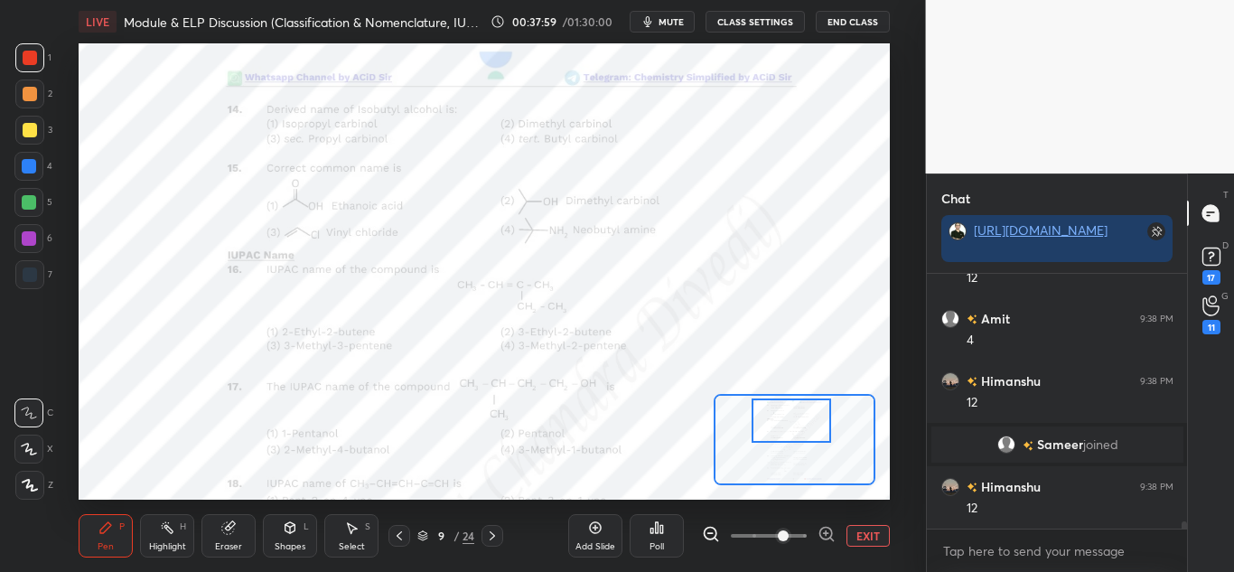
drag, startPoint x: 781, startPoint y: 436, endPoint x: 778, endPoint y: 417, distance: 19.2
click at [778, 417] on div at bounding box center [790, 420] width 79 height 44
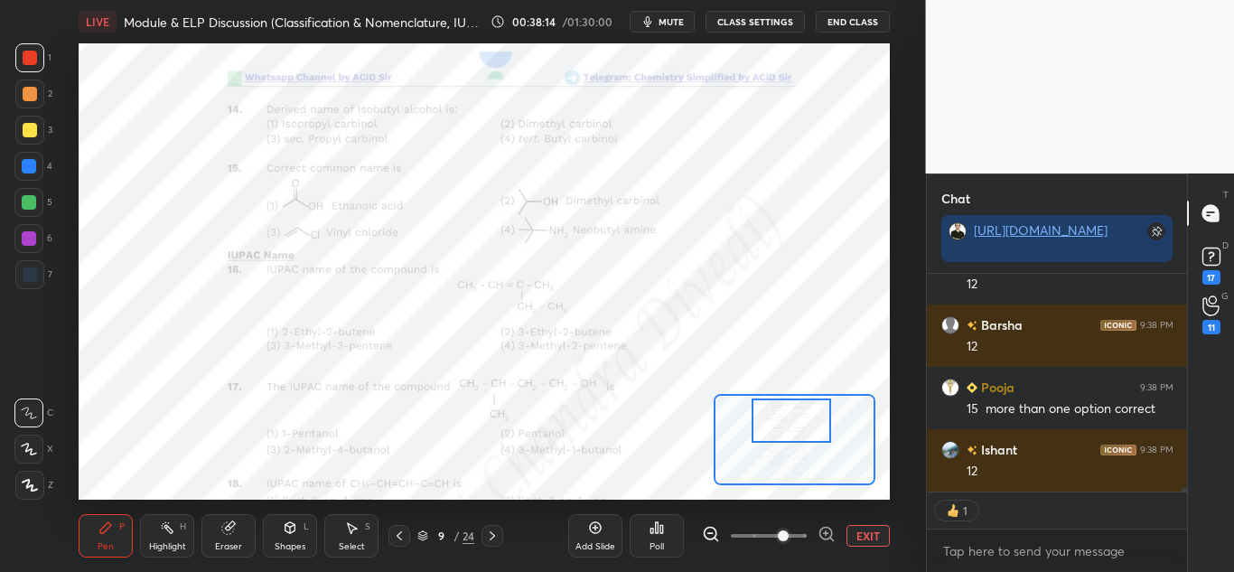
click at [284, 530] on icon at bounding box center [290, 527] width 14 height 14
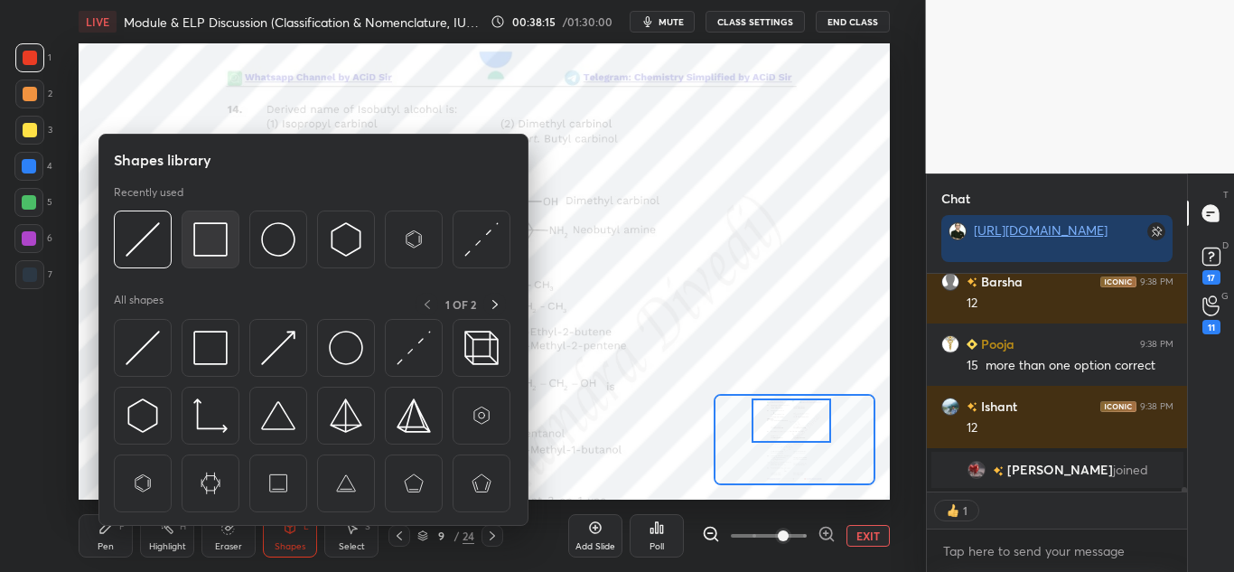
click at [216, 251] on img at bounding box center [210, 239] width 34 height 34
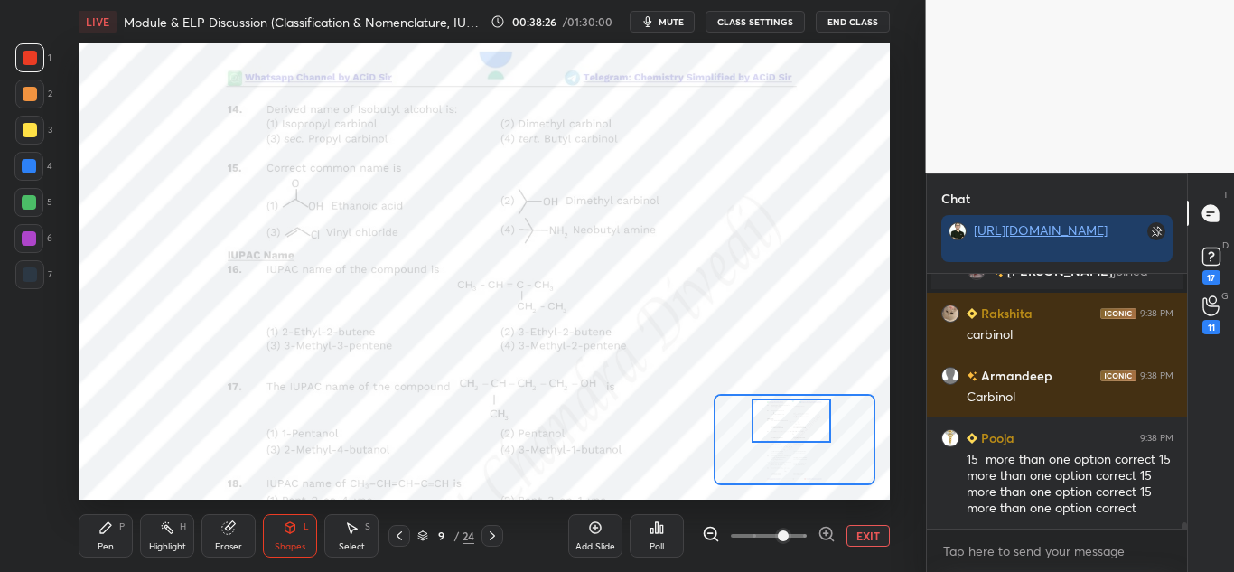
drag, startPoint x: 112, startPoint y: 533, endPoint x: 148, endPoint y: 505, distance: 45.7
click at [114, 533] on div "Pen P" at bounding box center [106, 535] width 54 height 43
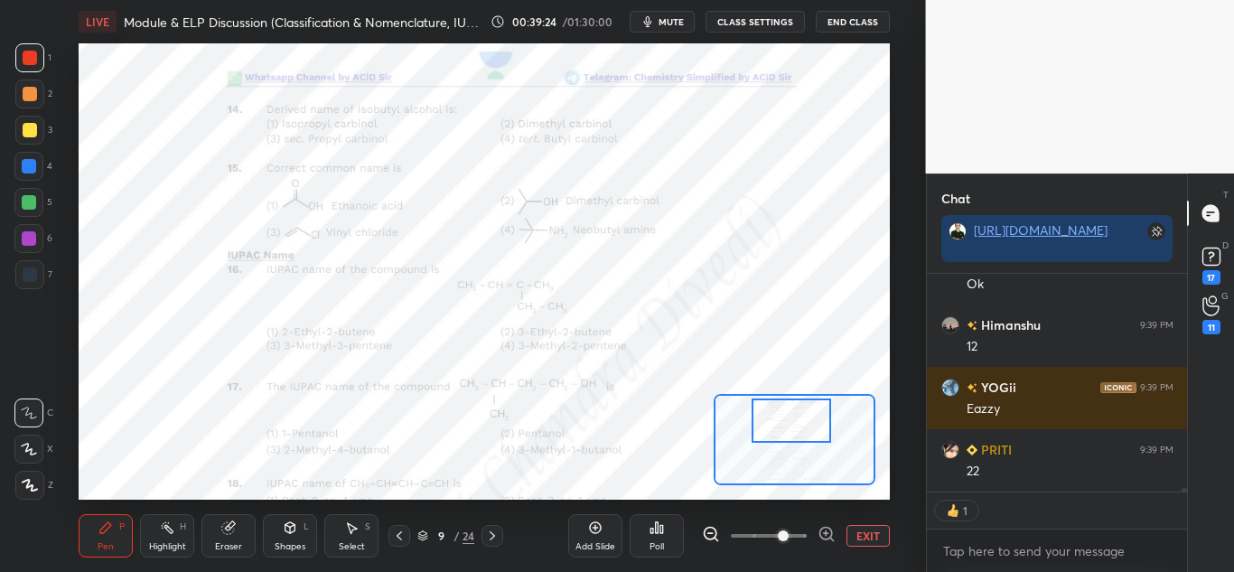
scroll to position [11655, 0]
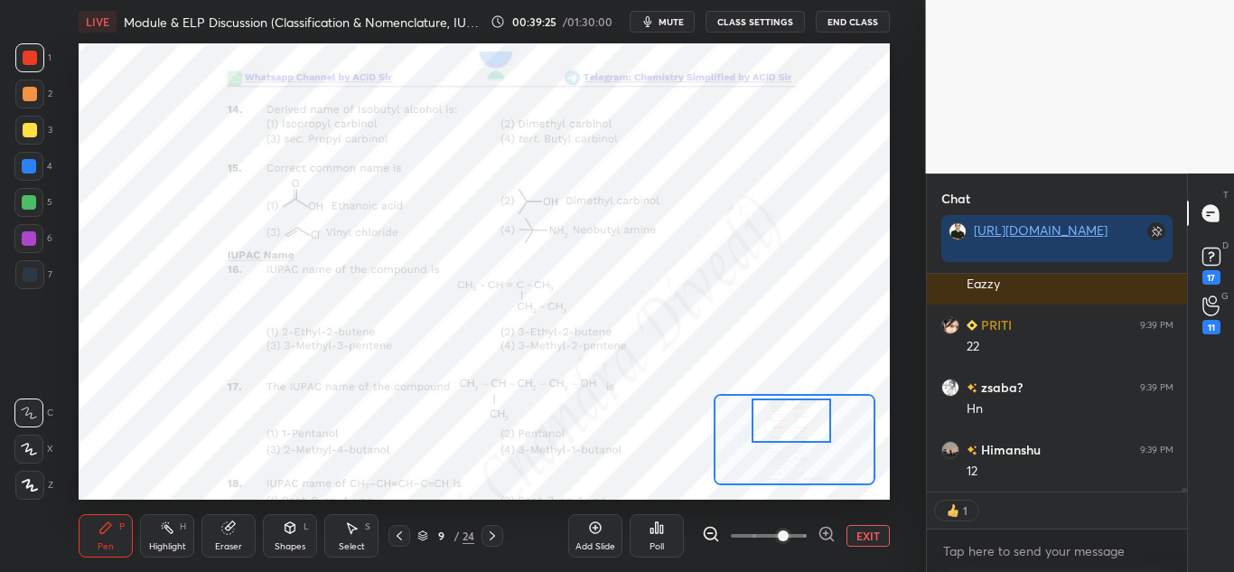
type textarea "x"
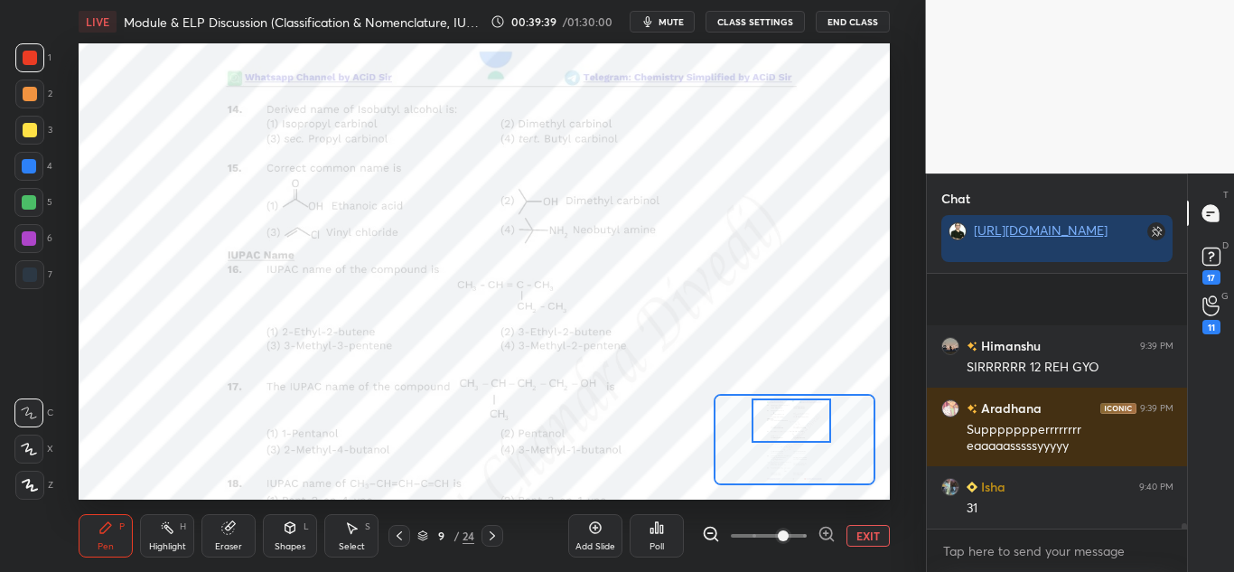
scroll to position [12471, 0]
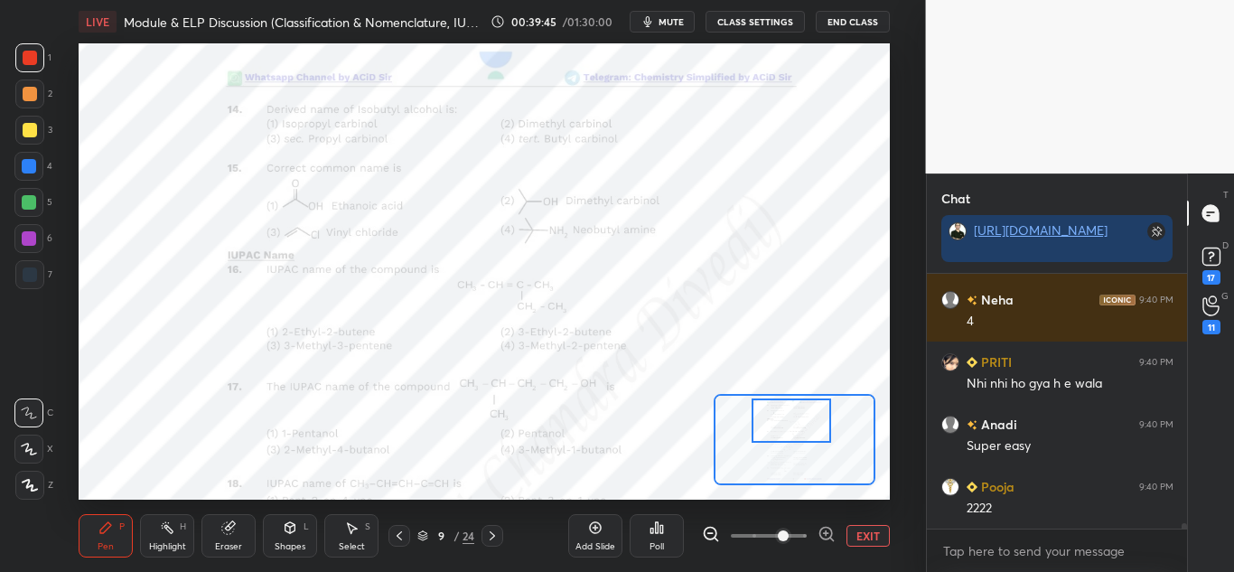
click at [497, 536] on icon at bounding box center [492, 535] width 14 height 14
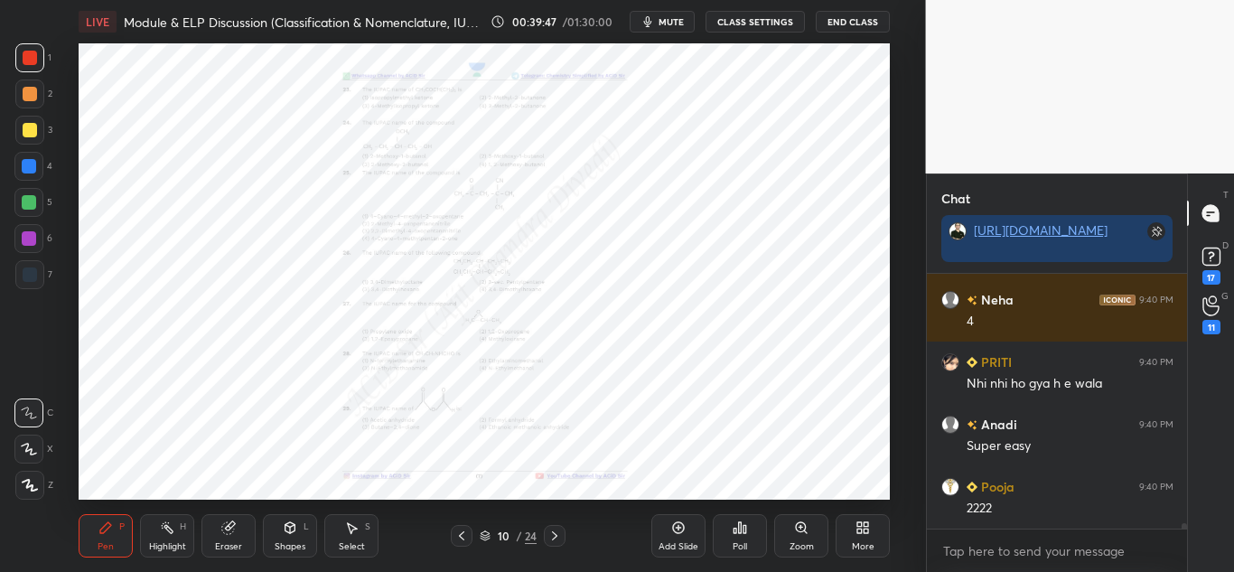
scroll to position [12658, 0]
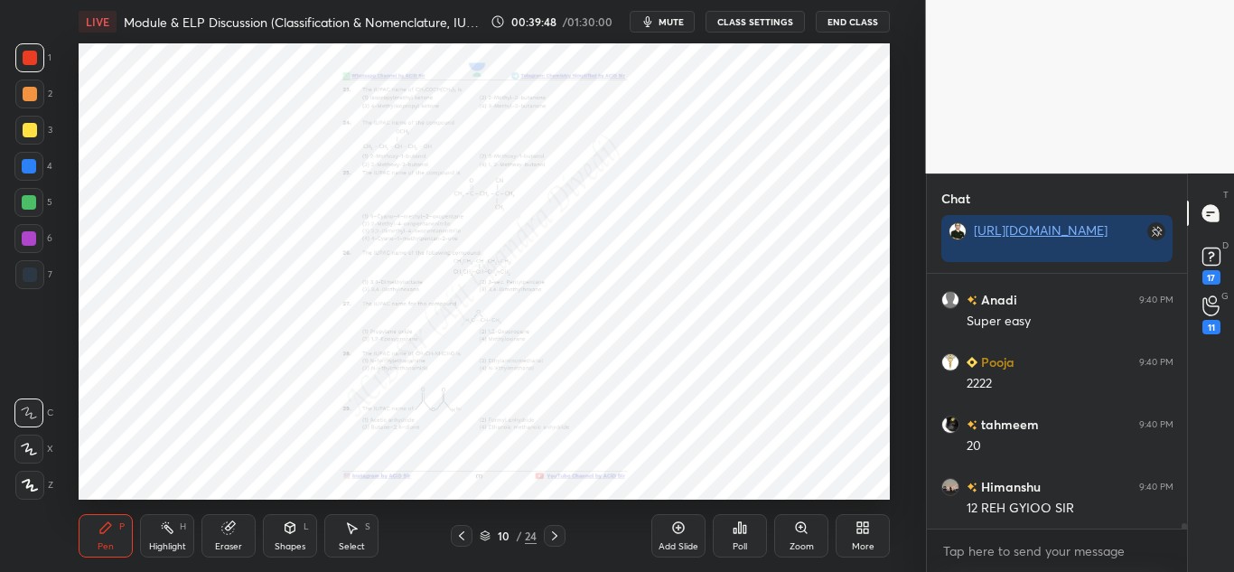
click at [816, 535] on div "Zoom" at bounding box center [801, 535] width 54 height 43
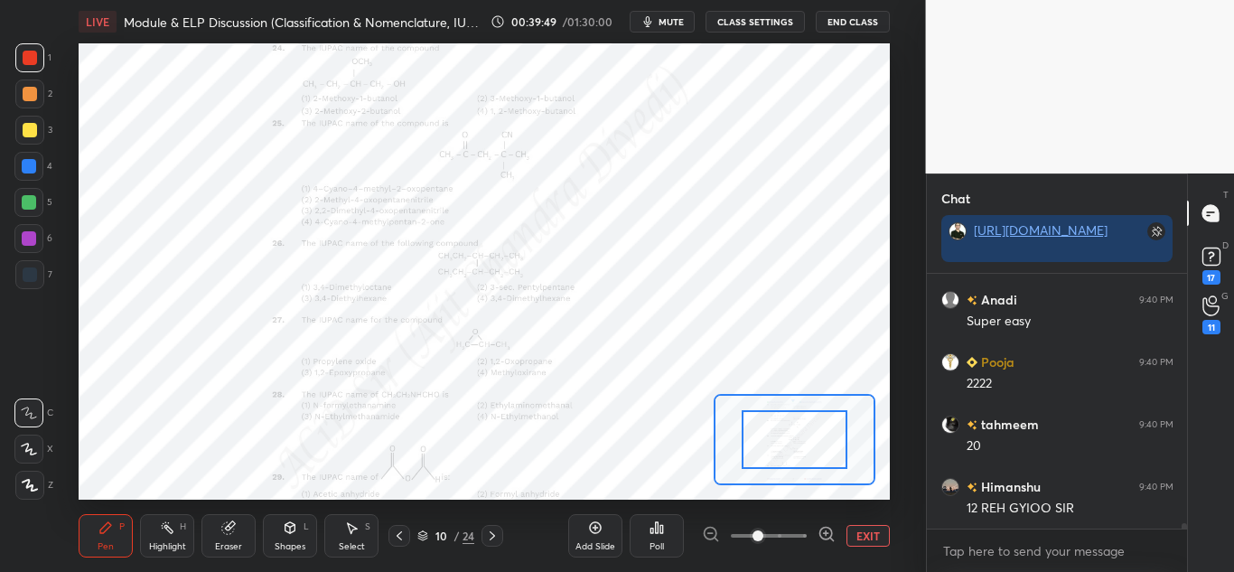
click at [823, 527] on icon at bounding box center [826, 533] width 12 height 12
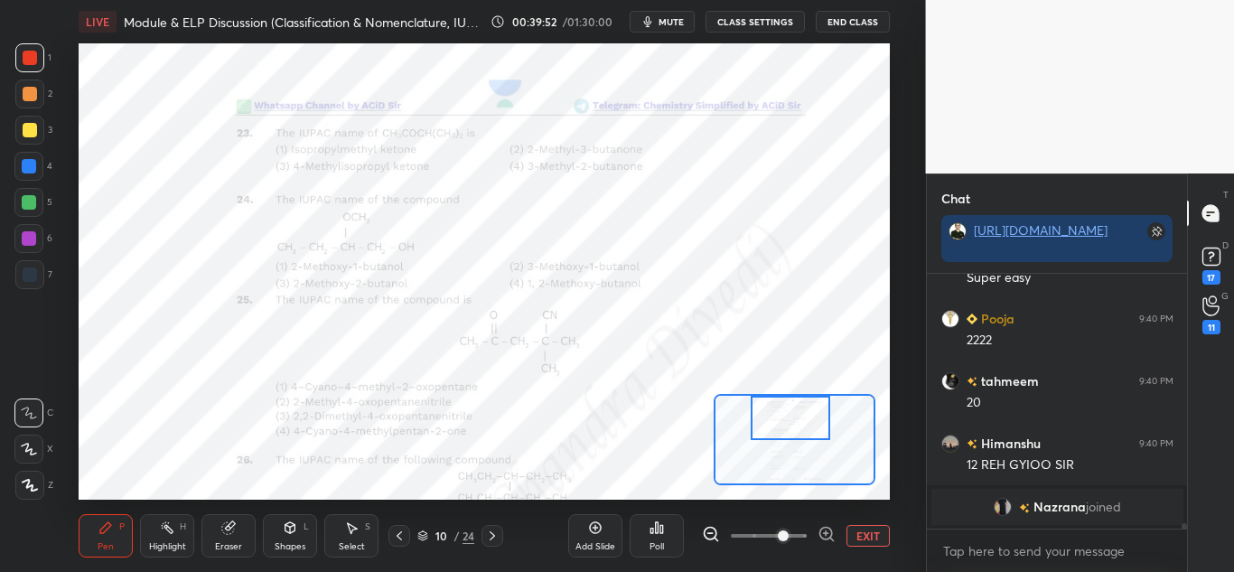
drag, startPoint x: 799, startPoint y: 434, endPoint x: 796, endPoint y: 404, distance: 30.9
click at [796, 404] on div at bounding box center [789, 418] width 79 height 44
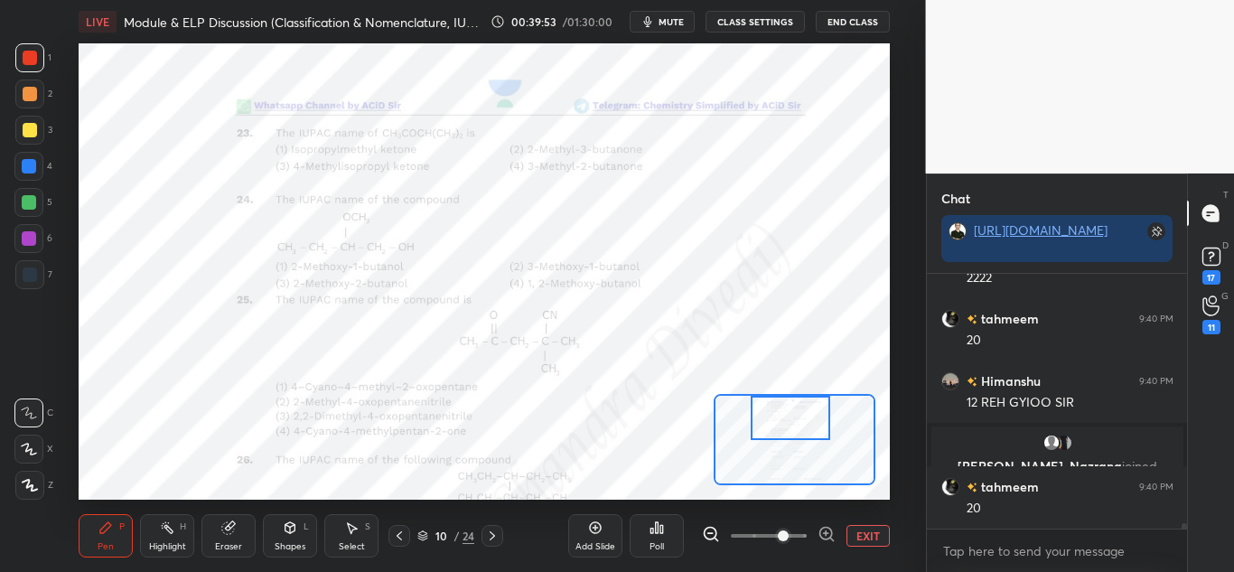
scroll to position [12536, 0]
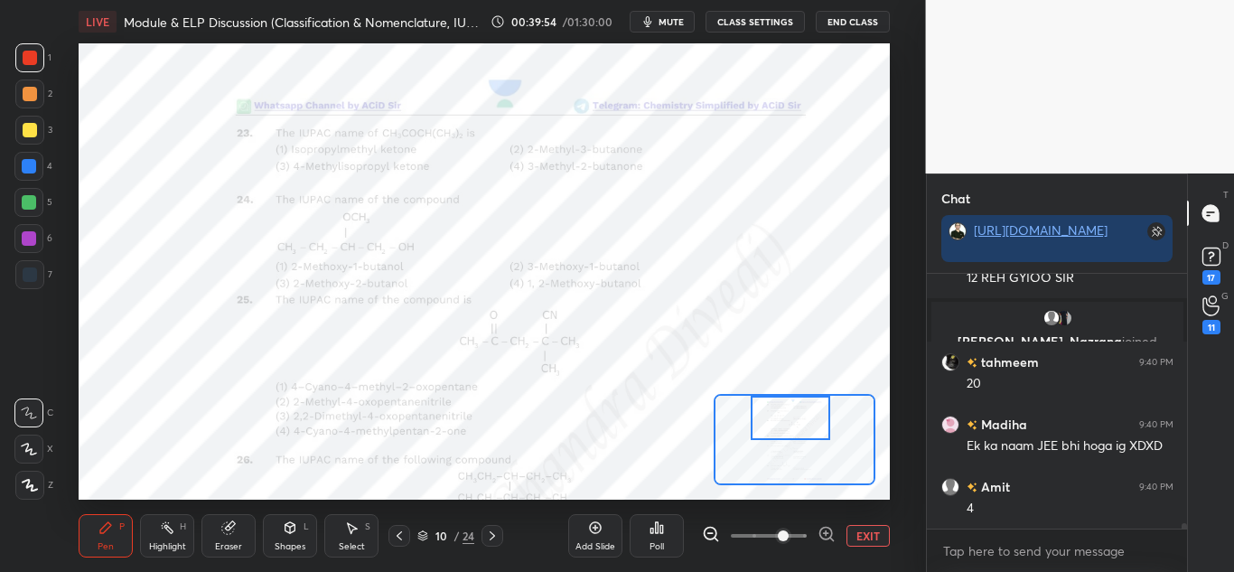
click at [406, 538] on div at bounding box center [399, 536] width 22 height 22
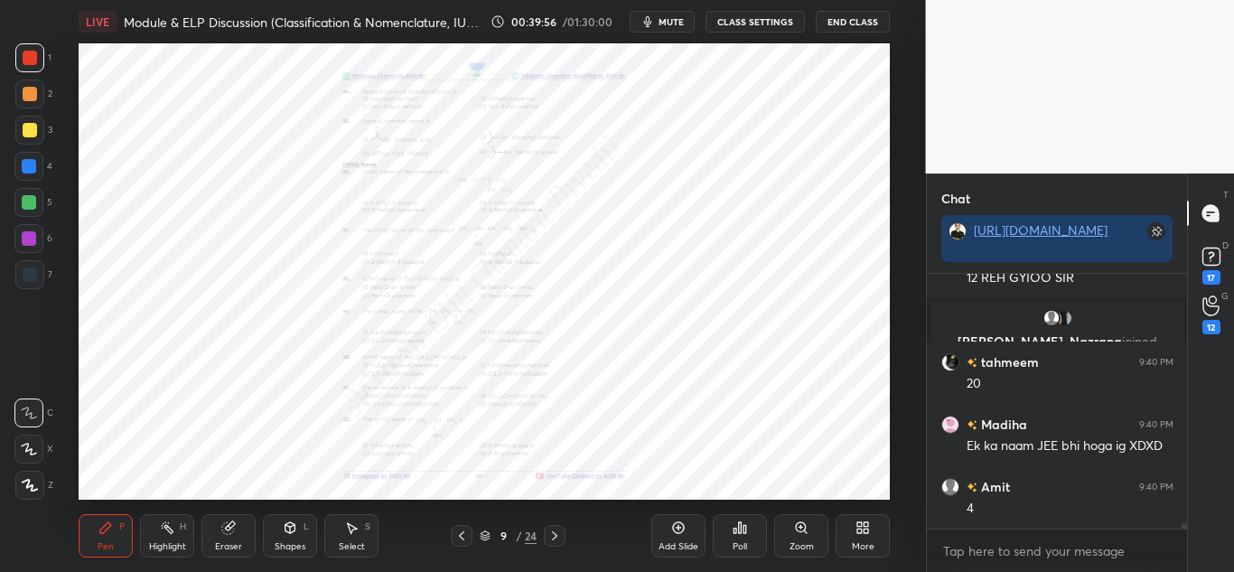
click at [808, 527] on icon at bounding box center [801, 527] width 14 height 14
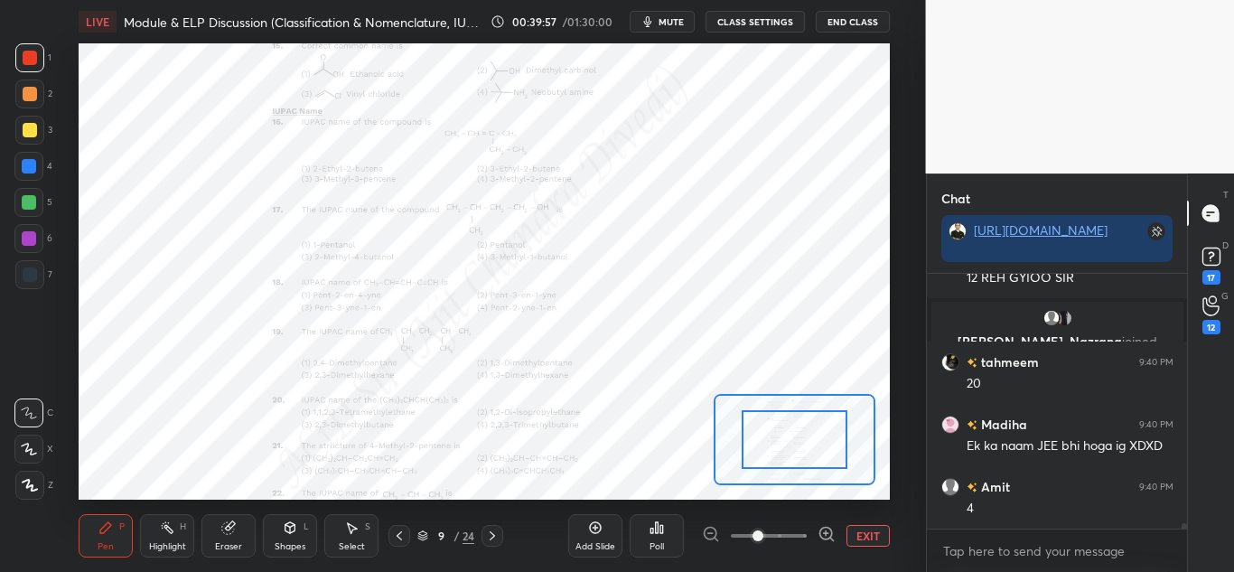
click at [818, 532] on icon at bounding box center [826, 534] width 18 height 18
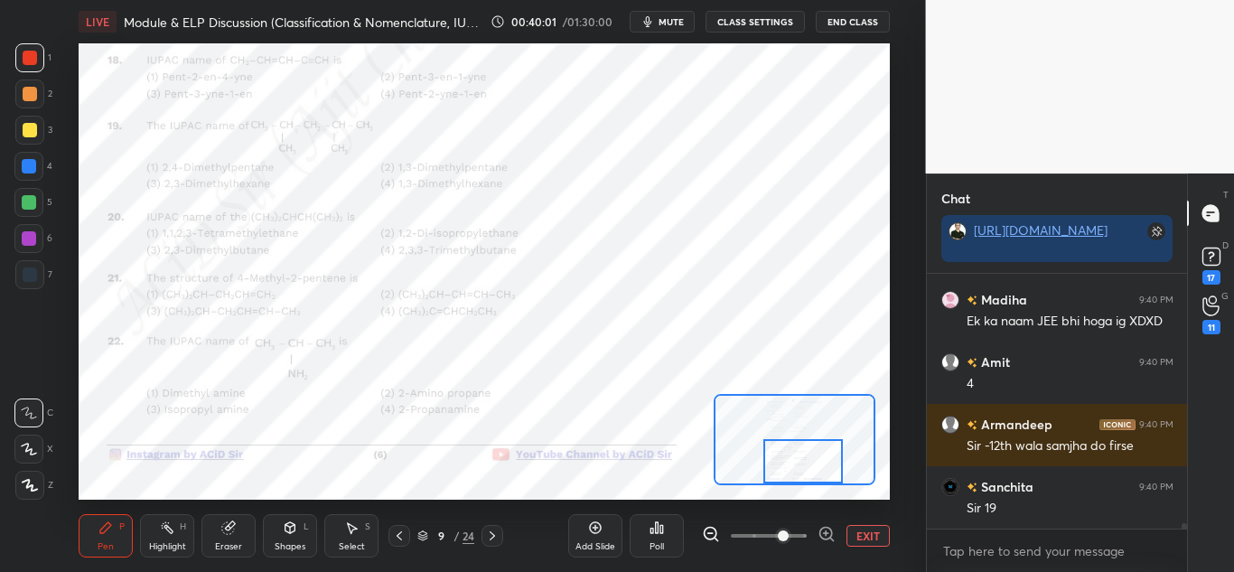
drag, startPoint x: 801, startPoint y: 436, endPoint x: 810, endPoint y: 476, distance: 40.7
click at [810, 476] on div at bounding box center [802, 461] width 79 height 44
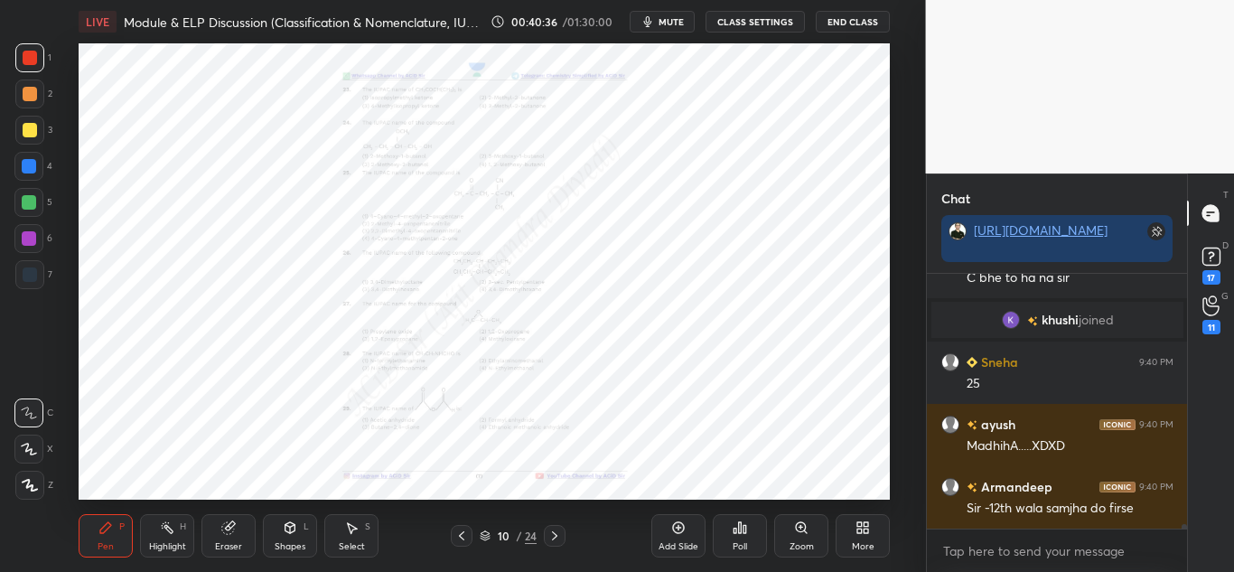
scroll to position [13391, 0]
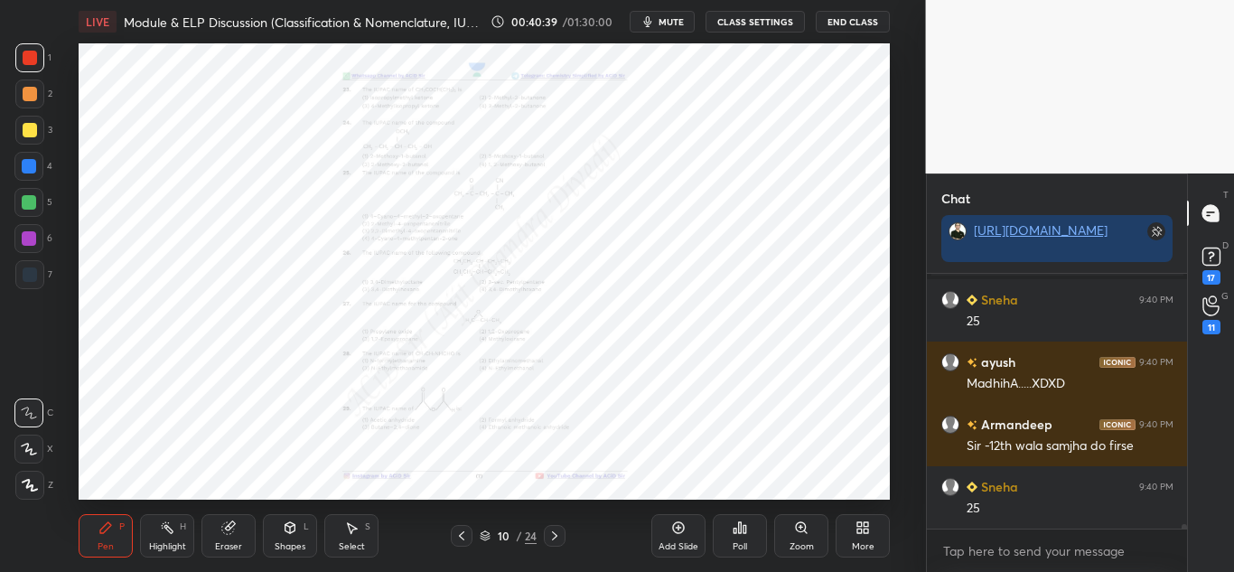
click at [778, 527] on div "Zoom" at bounding box center [801, 535] width 54 height 43
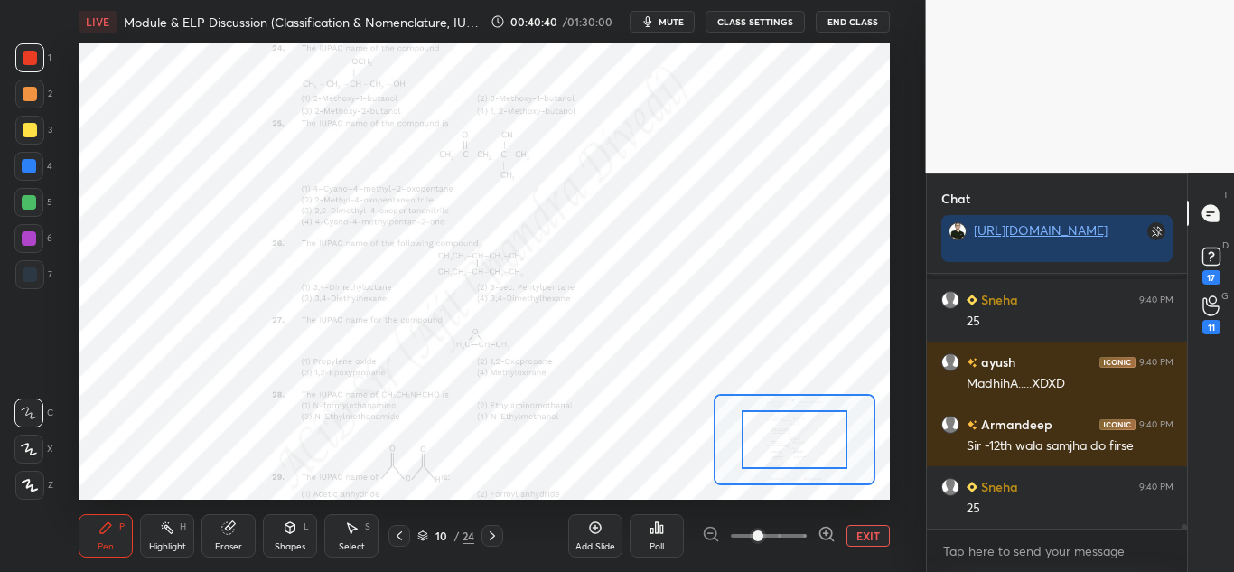
click at [825, 538] on icon at bounding box center [826, 533] width 12 height 12
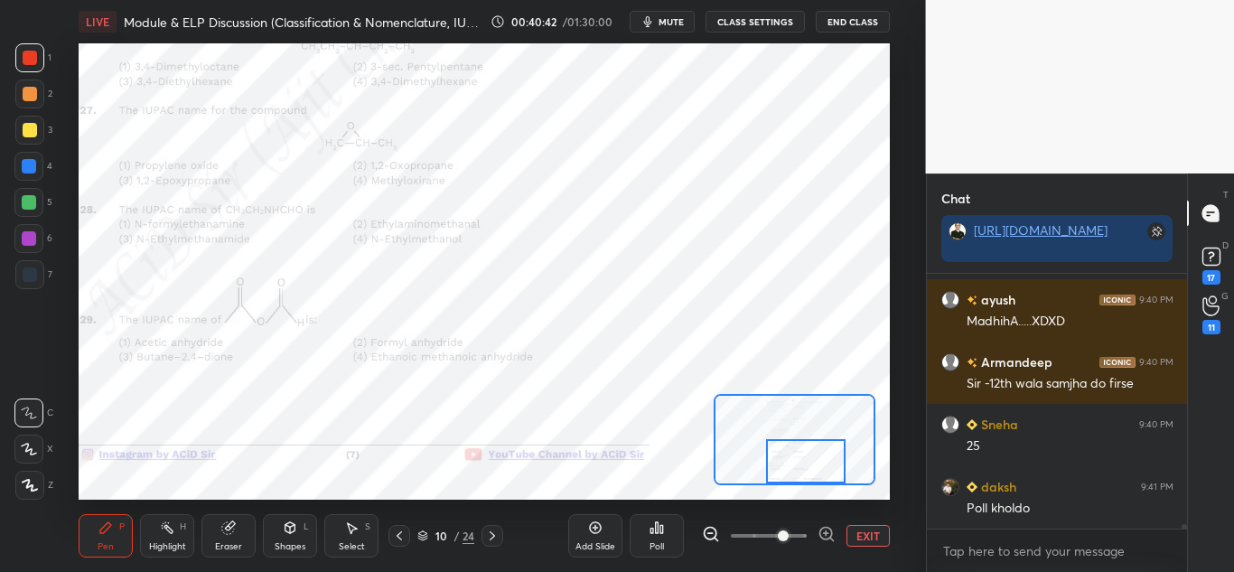
scroll to position [13516, 0]
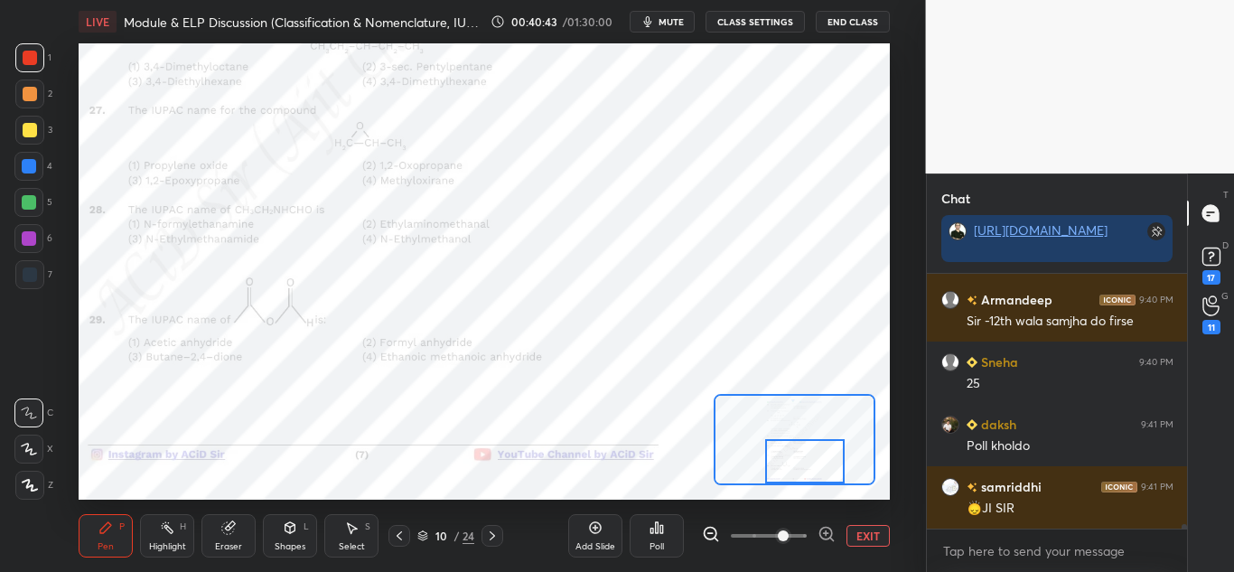
drag, startPoint x: 799, startPoint y: 438, endPoint x: 810, endPoint y: 464, distance: 28.3
click at [810, 464] on div at bounding box center [804, 461] width 79 height 44
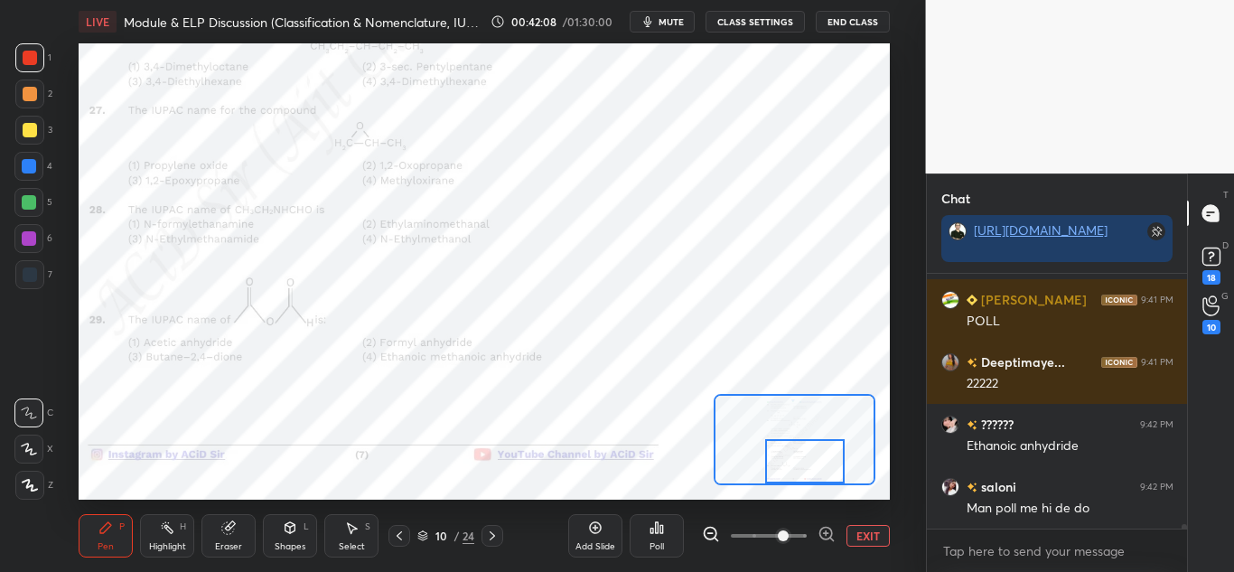
scroll to position [15499, 0]
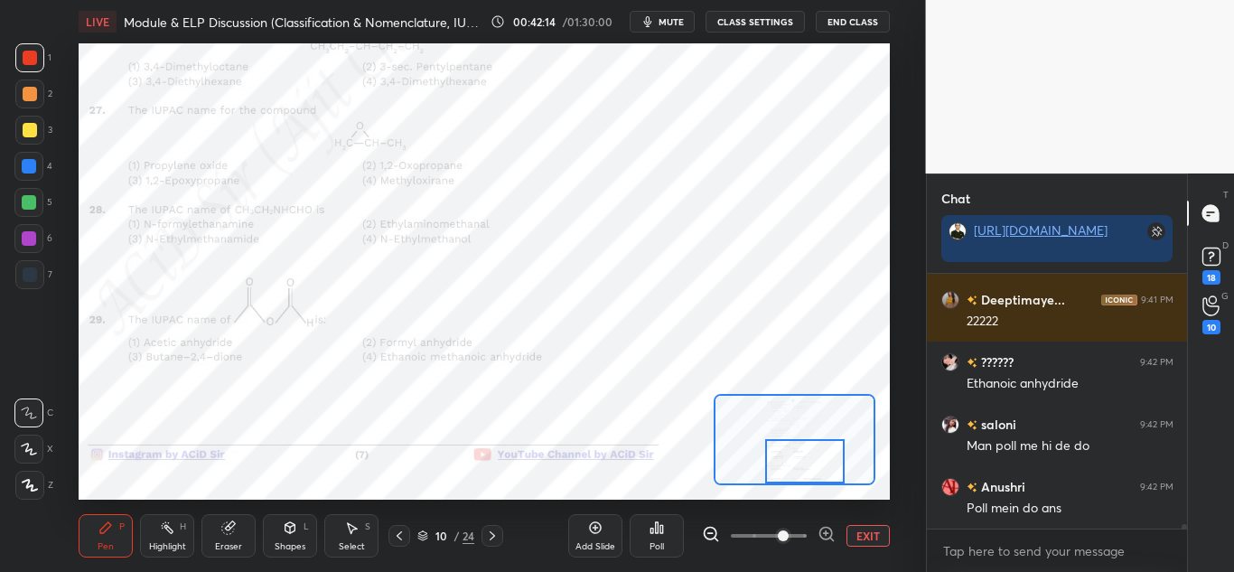
click at [648, 533] on div "Poll" at bounding box center [656, 535] width 54 height 43
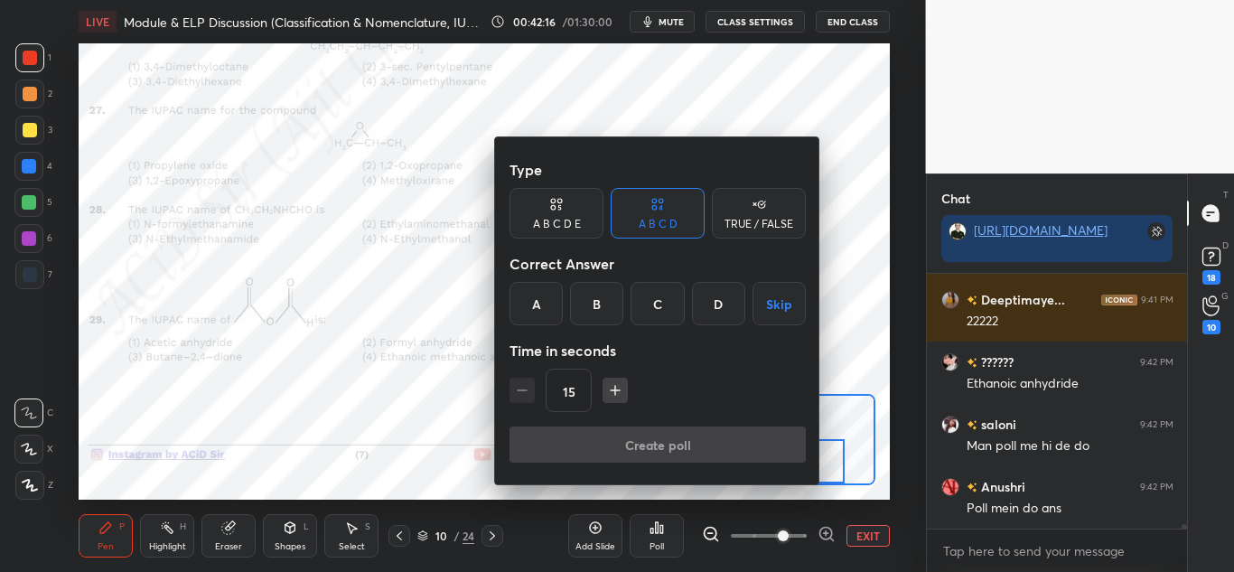
click at [599, 295] on div "B" at bounding box center [596, 303] width 53 height 43
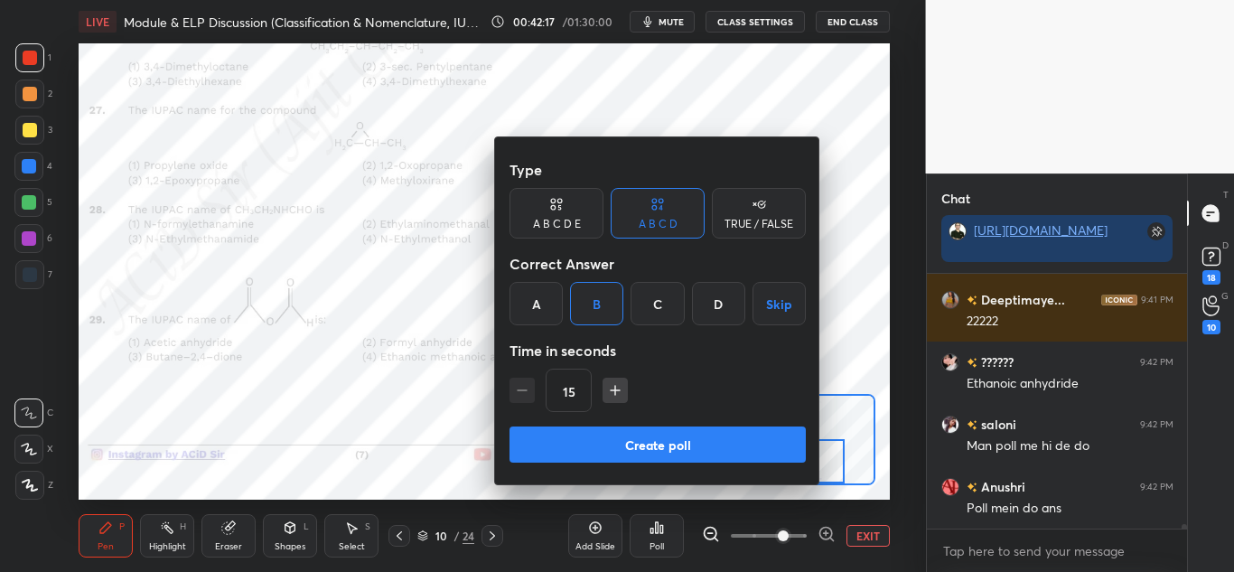
click at [610, 394] on icon "button" at bounding box center [615, 390] width 18 height 18
type input "30"
click at [608, 438] on button "Create poll" at bounding box center [657, 444] width 296 height 36
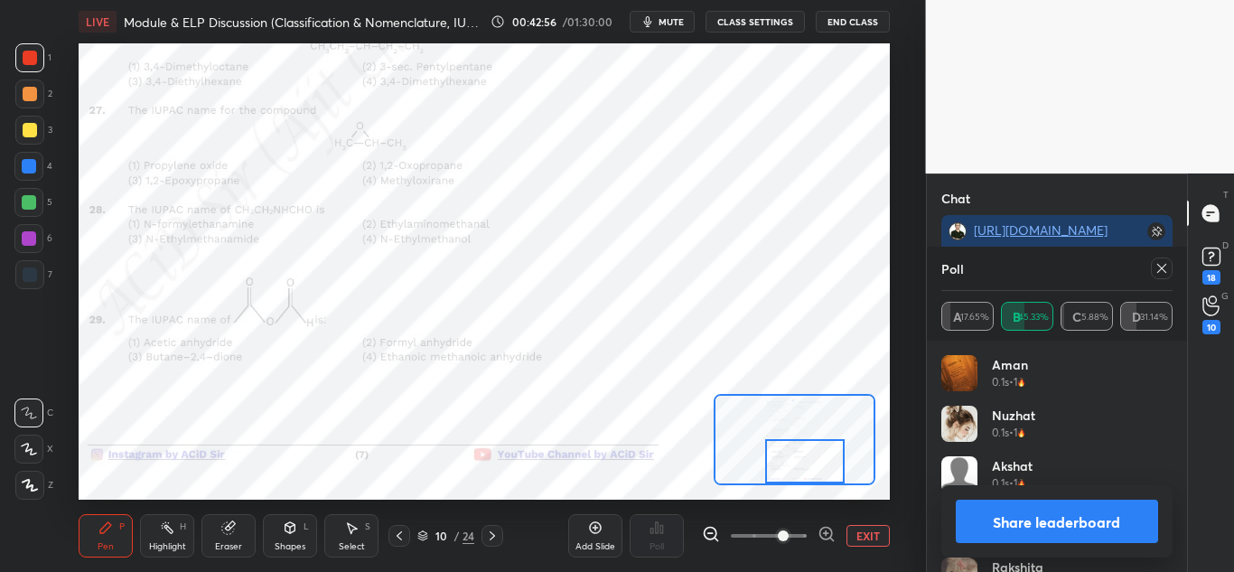
scroll to position [17251, 0]
click at [993, 523] on button "Share leaderboard" at bounding box center [1056, 520] width 203 height 43
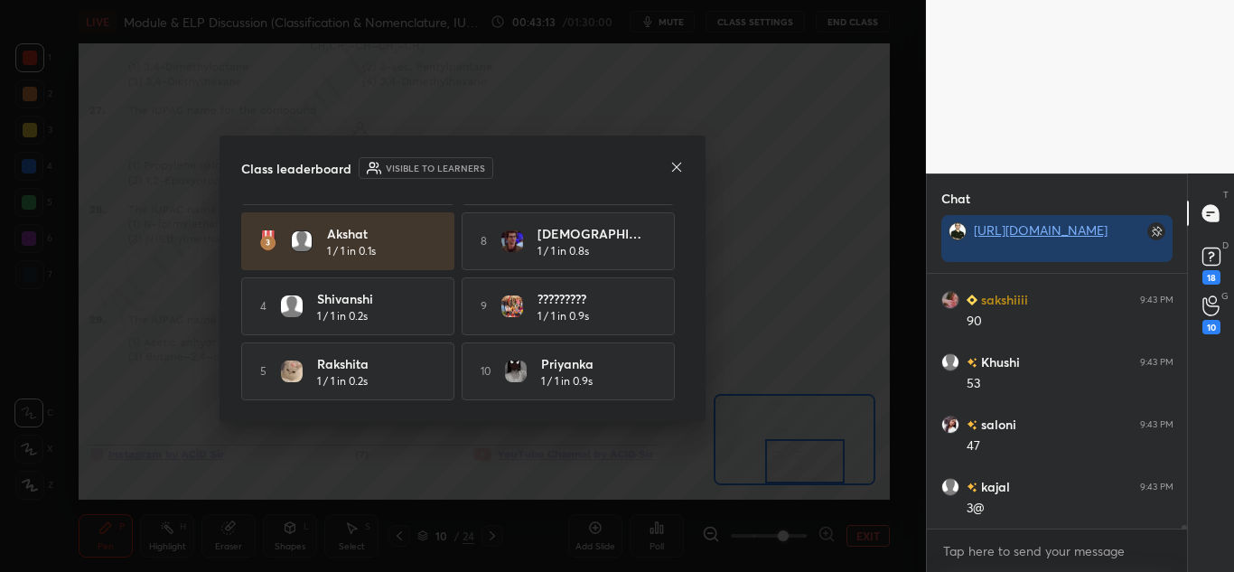
click at [704, 163] on div "Class leaderboard Visible to learners Aman 1 / 1 in 0.1s 6 [PERSON_NAME] 1 / 1 …" at bounding box center [462, 278] width 486 height 286
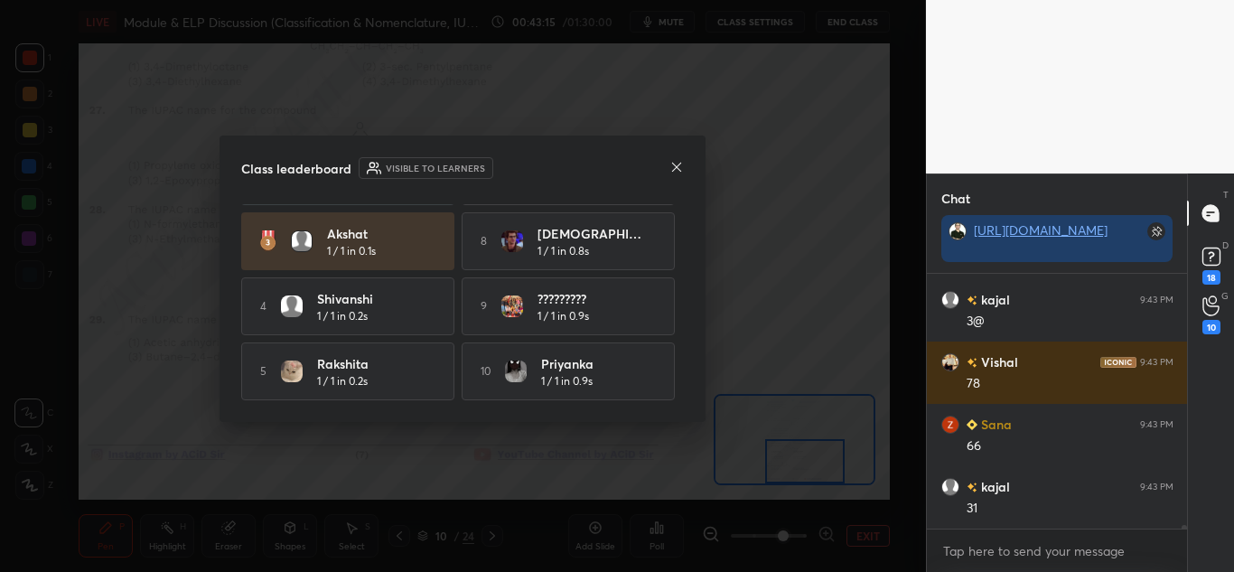
click at [673, 164] on icon at bounding box center [676, 167] width 14 height 14
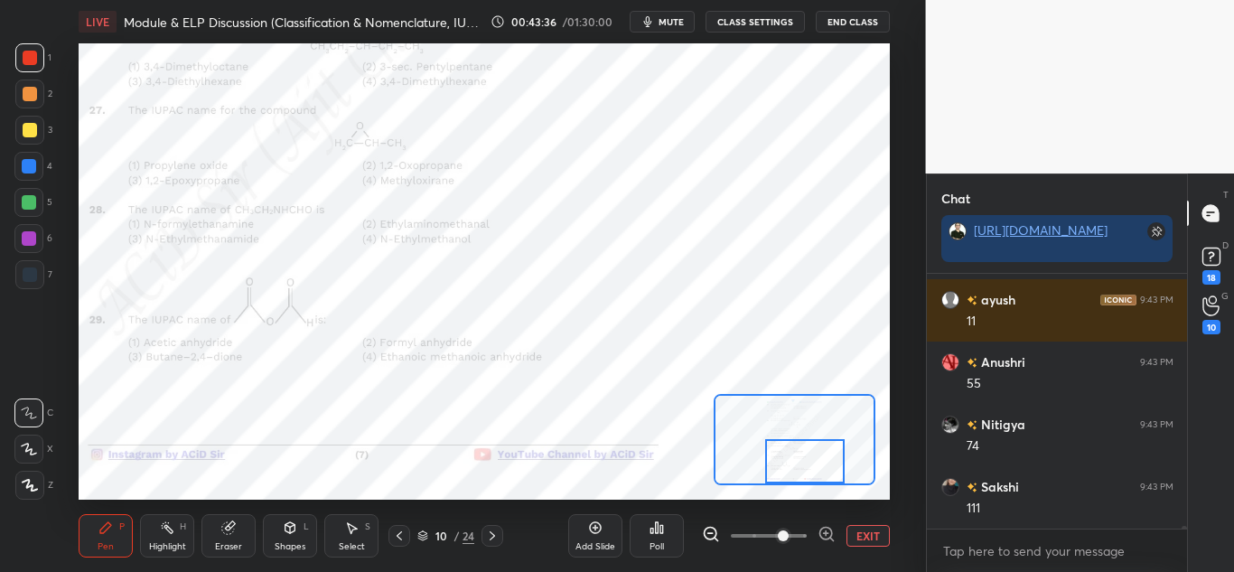
click at [30, 200] on div at bounding box center [29, 202] width 14 height 14
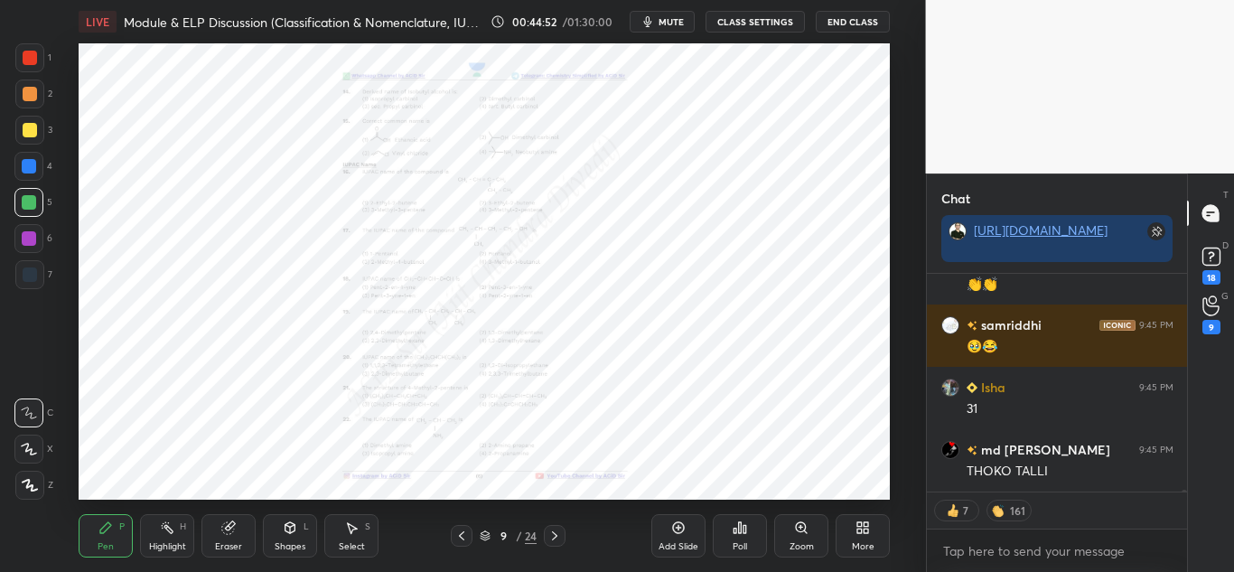
scroll to position [25804, 0]
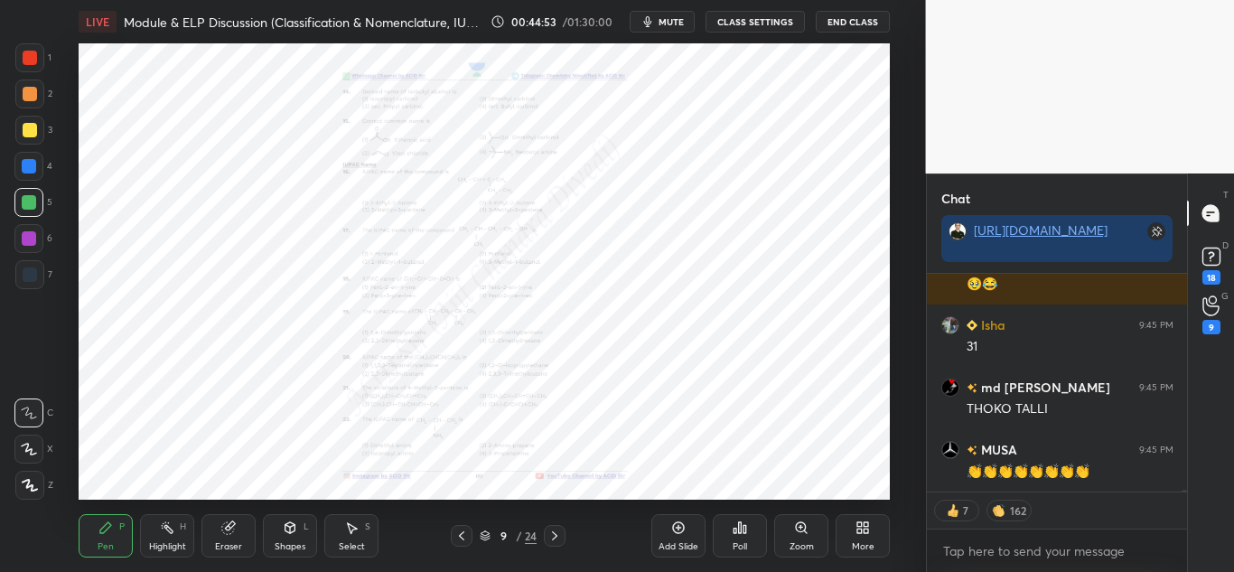
click at [806, 525] on icon at bounding box center [801, 527] width 14 height 14
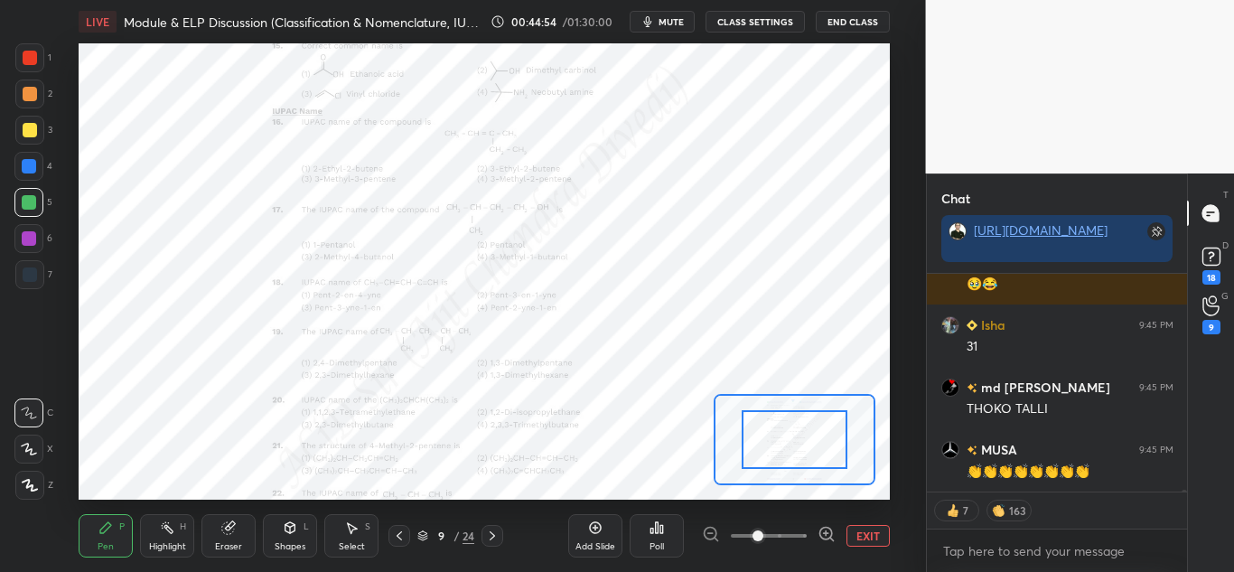
click at [825, 530] on icon at bounding box center [826, 534] width 18 height 18
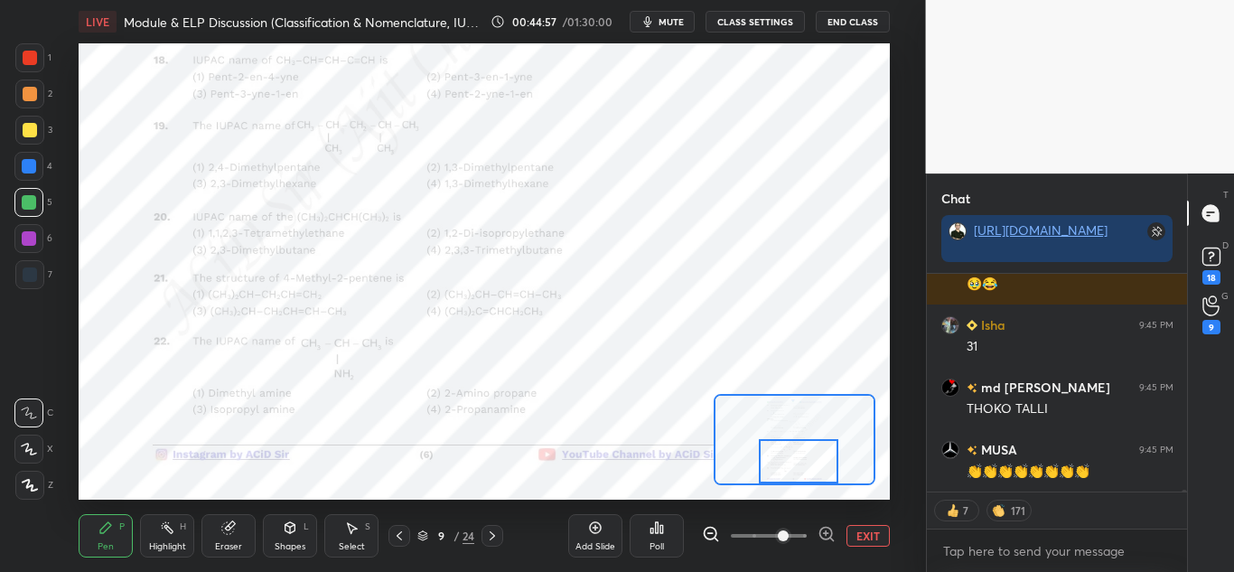
drag, startPoint x: 768, startPoint y: 440, endPoint x: 772, endPoint y: 471, distance: 31.9
click at [772, 471] on div at bounding box center [798, 461] width 79 height 44
click at [155, 539] on div "Highlight H" at bounding box center [167, 535] width 54 height 43
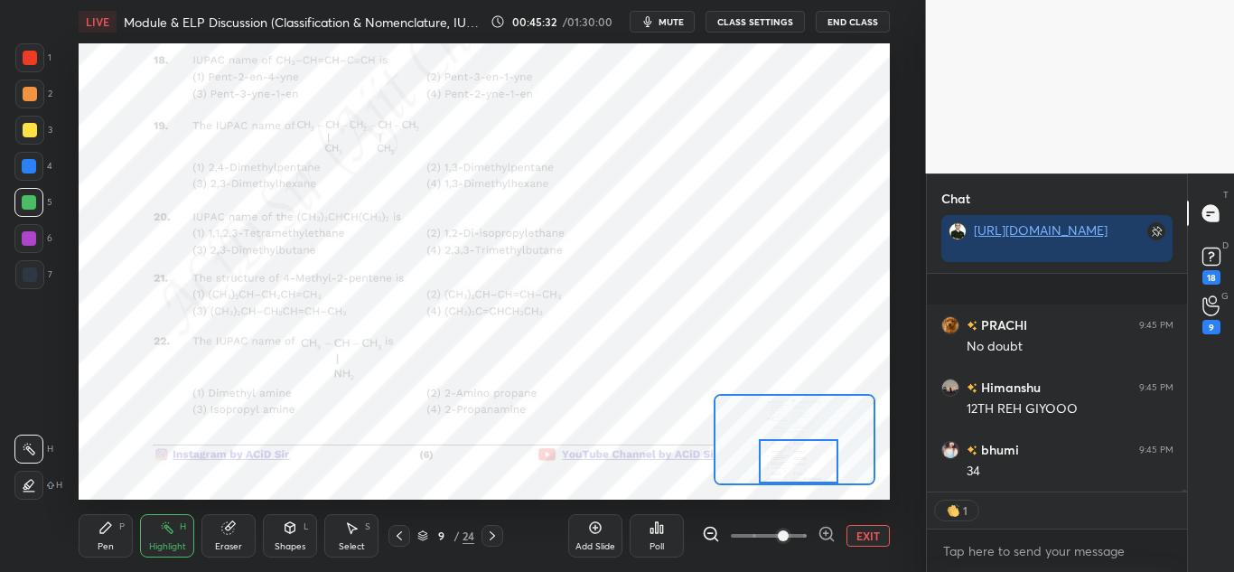
scroll to position [27323, 0]
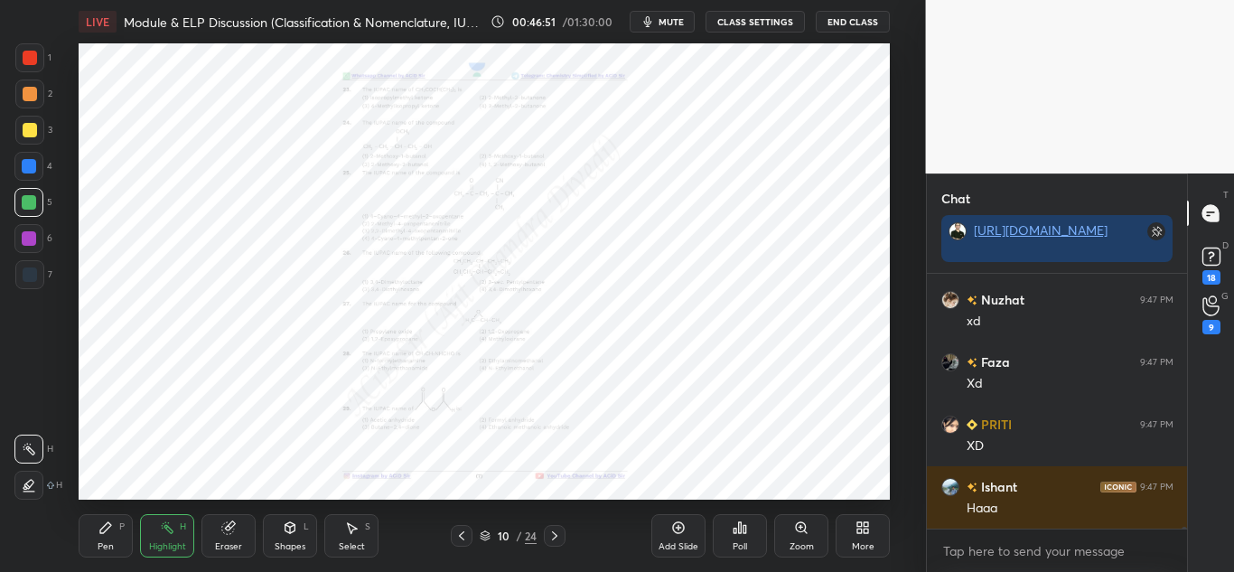
click at [815, 534] on div "Zoom" at bounding box center [801, 535] width 54 height 43
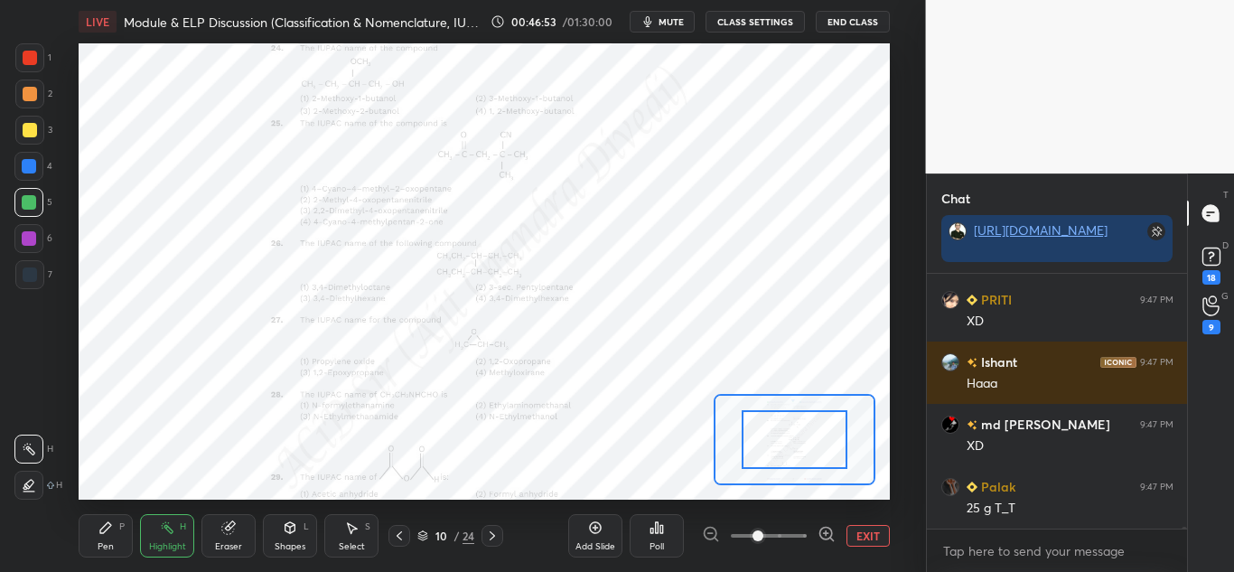
click at [822, 528] on icon at bounding box center [826, 533] width 12 height 12
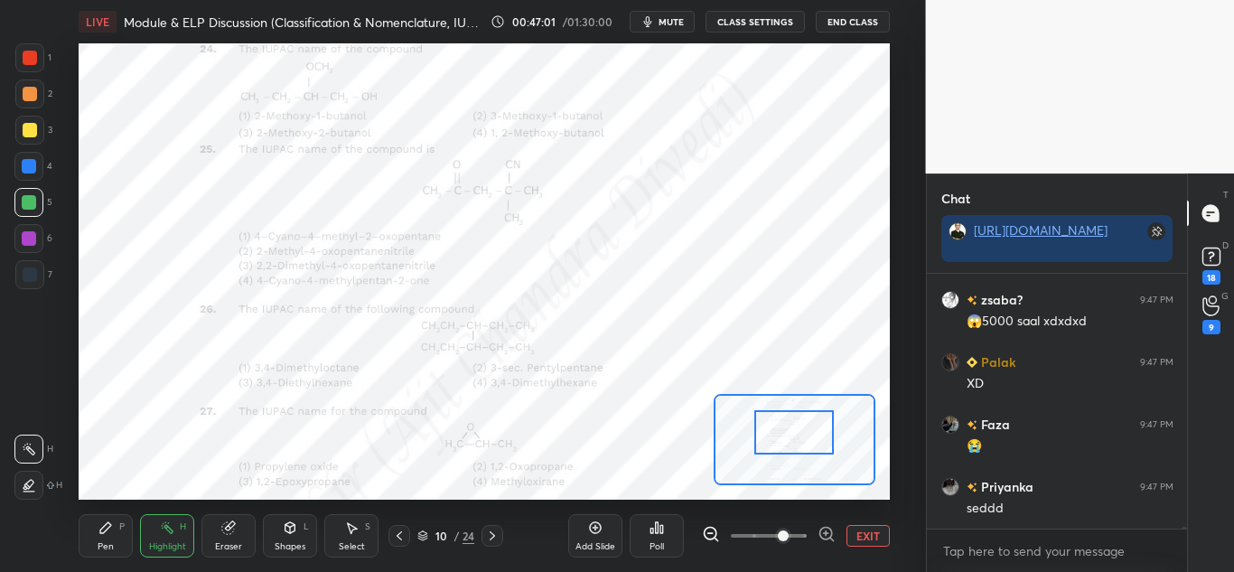
click at [812, 427] on div at bounding box center [793, 432] width 79 height 44
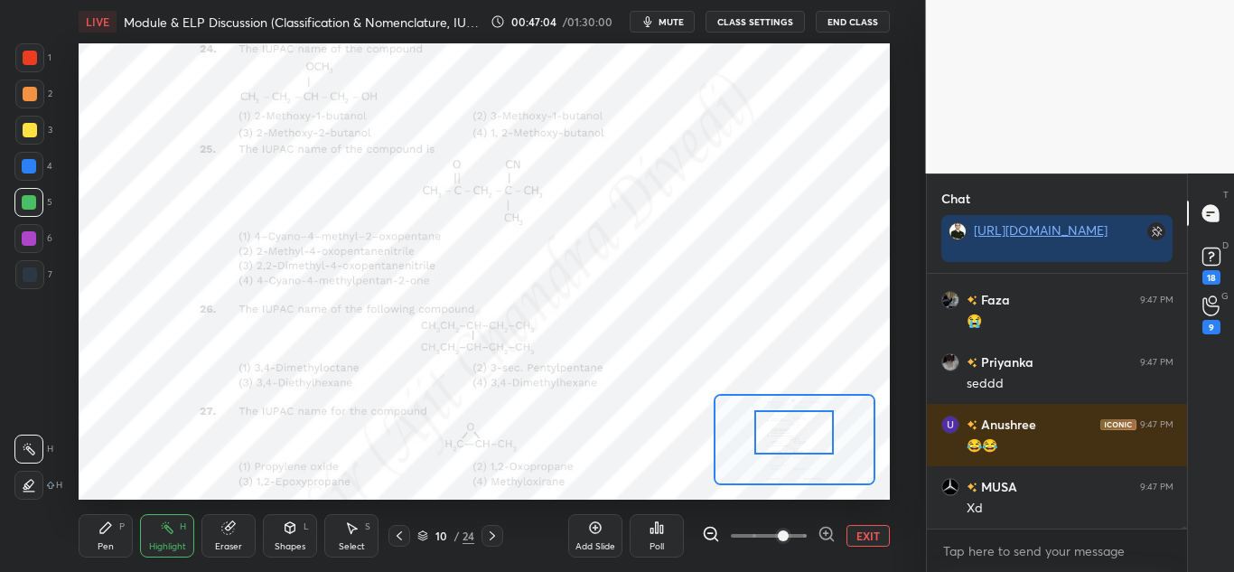
click at [29, 65] on div at bounding box center [29, 57] width 29 height 29
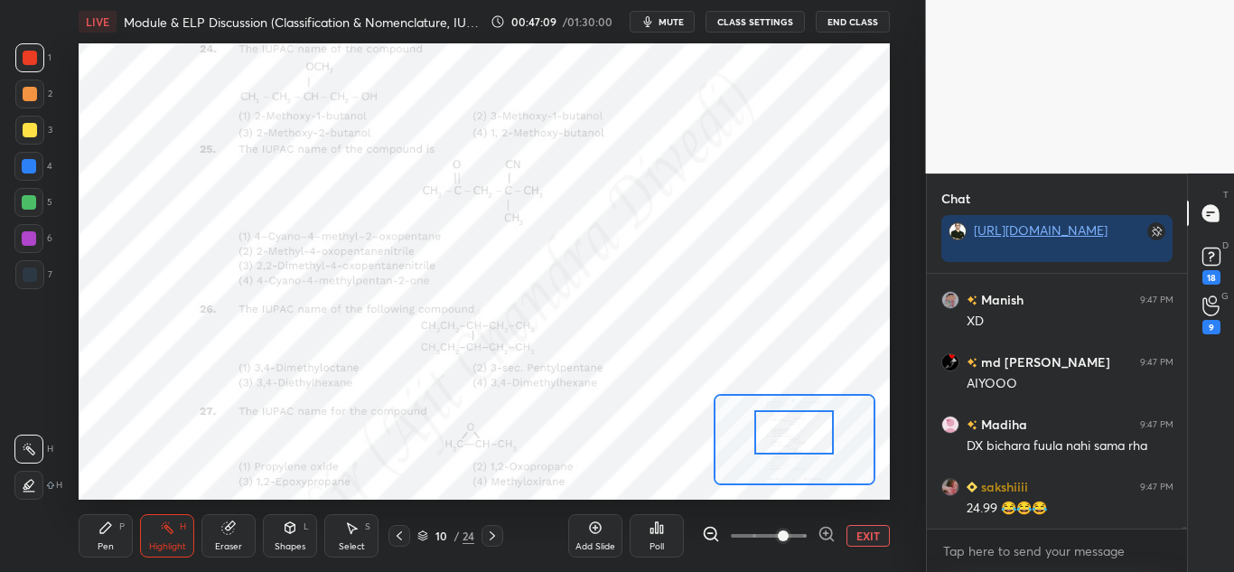
click at [108, 527] on icon at bounding box center [105, 527] width 14 height 14
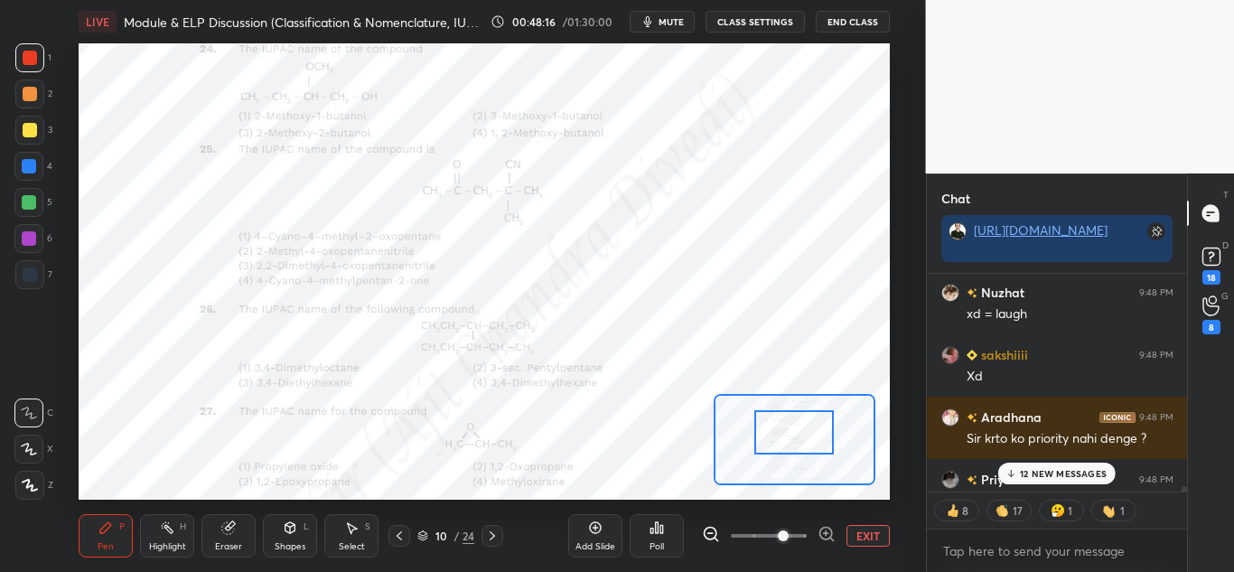
click at [1054, 482] on div "12 NEW MESSAGES" at bounding box center [1057, 473] width 118 height 22
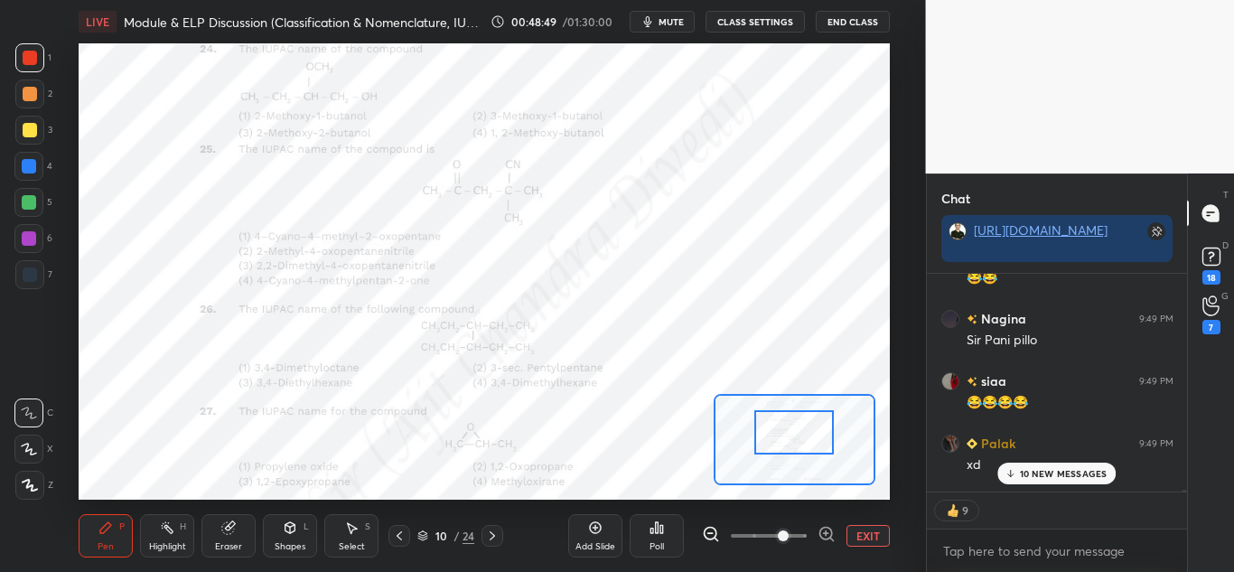
drag, startPoint x: 1075, startPoint y: 468, endPoint x: 1091, endPoint y: 495, distance: 31.6
click at [1083, 475] on p "10 NEW MESSAGES" at bounding box center [1064, 473] width 88 height 11
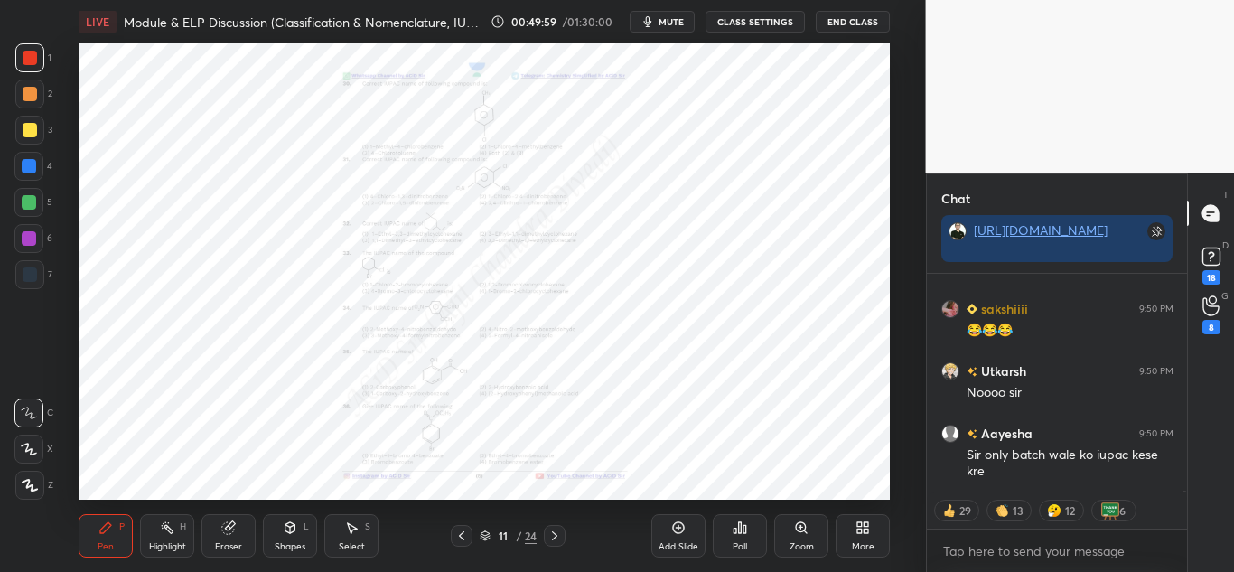
click at [776, 536] on div "Zoom" at bounding box center [801, 535] width 54 height 43
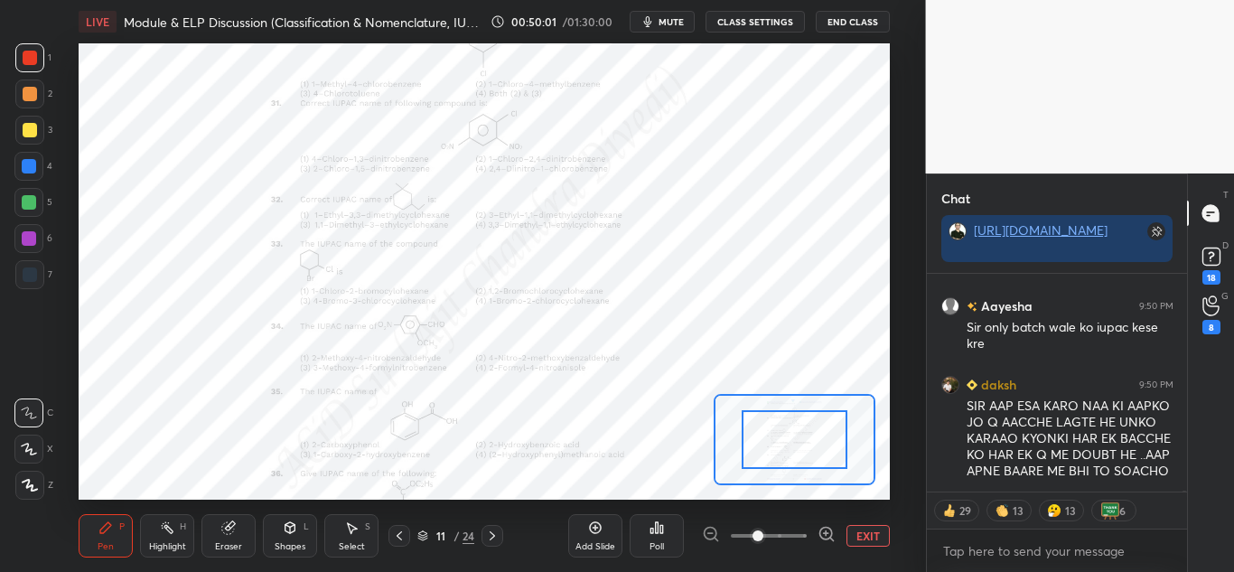
click at [820, 533] on icon at bounding box center [826, 533] width 12 height 12
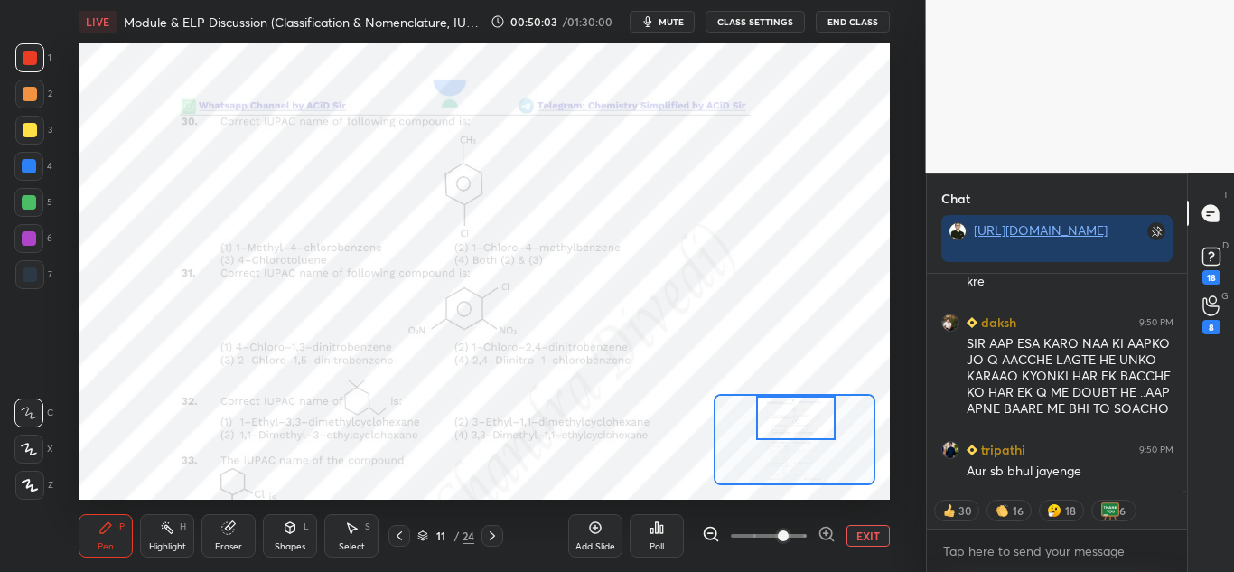
drag, startPoint x: 800, startPoint y: 447, endPoint x: 802, endPoint y: 425, distance: 21.7
click at [802, 425] on div at bounding box center [795, 418] width 79 height 44
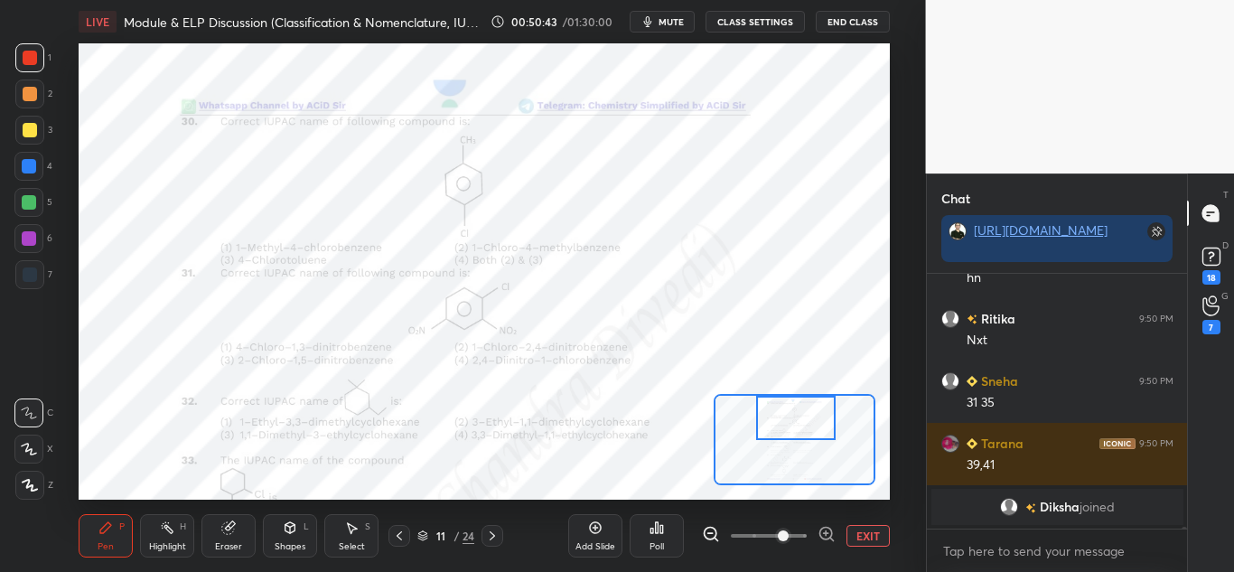
click at [31, 171] on div at bounding box center [29, 166] width 14 height 14
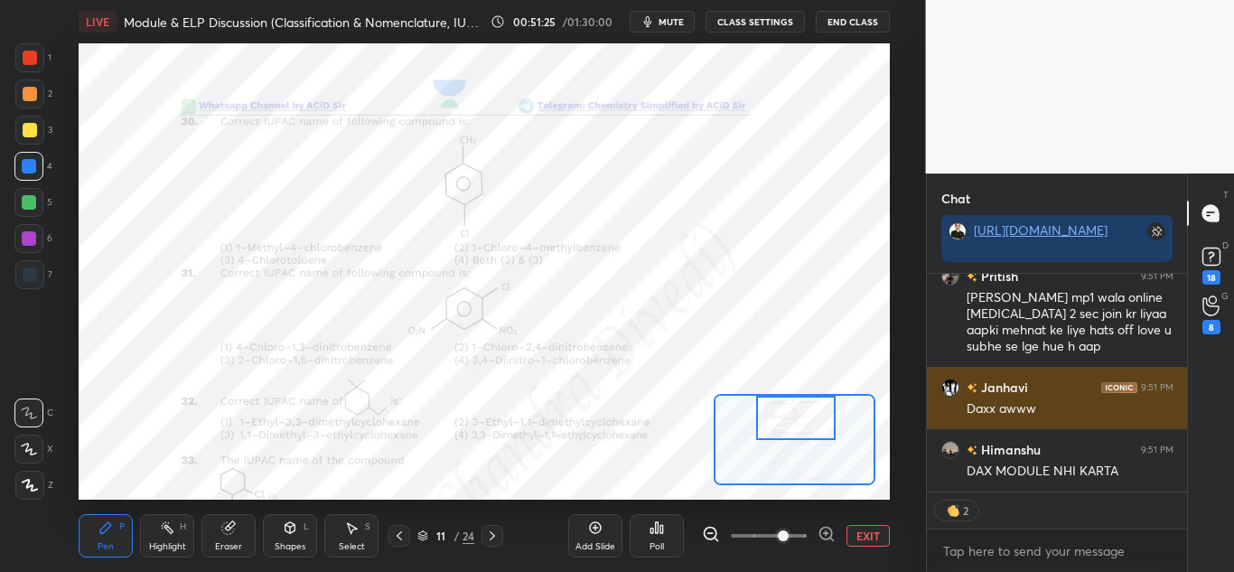
scroll to position [43637, 0]
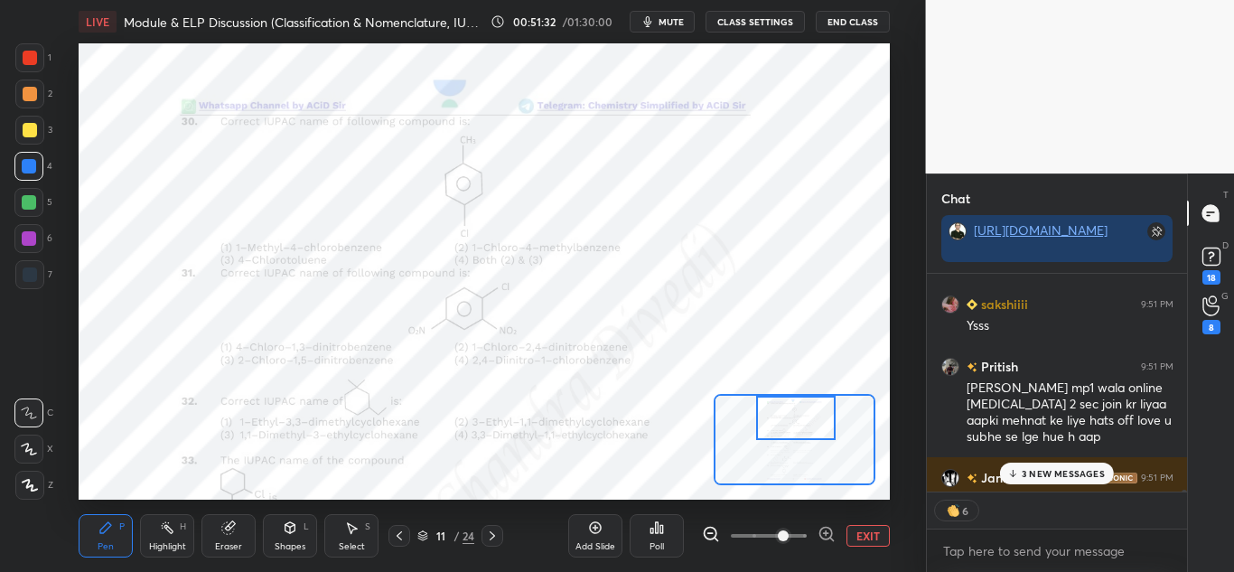
click at [1044, 480] on div "3 NEW MESSAGES" at bounding box center [1057, 473] width 114 height 22
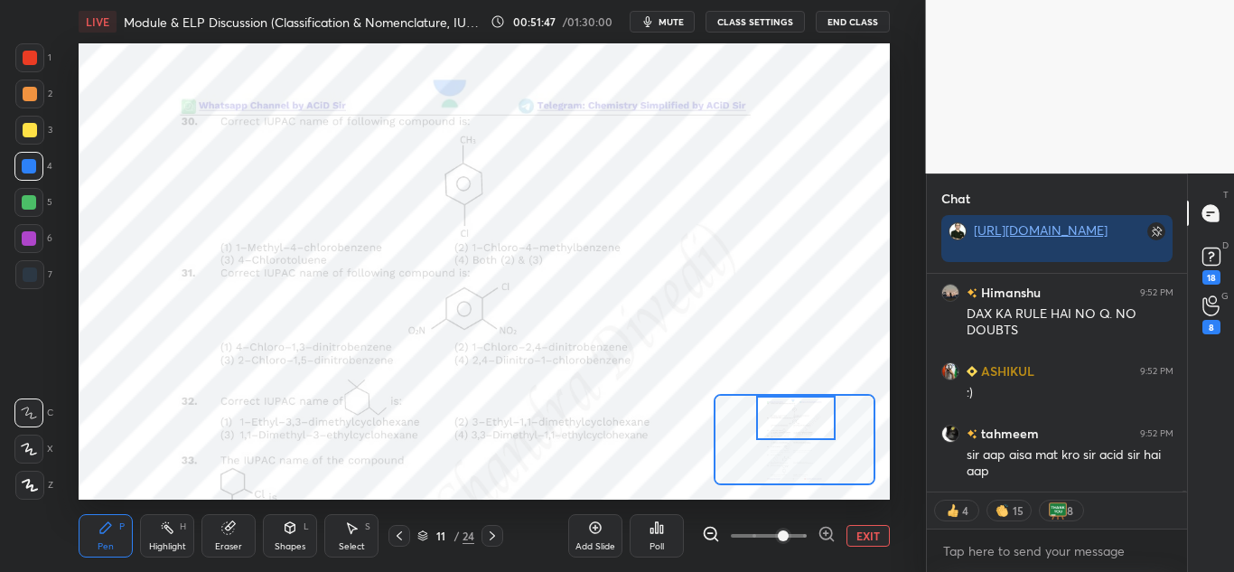
scroll to position [44399, 0]
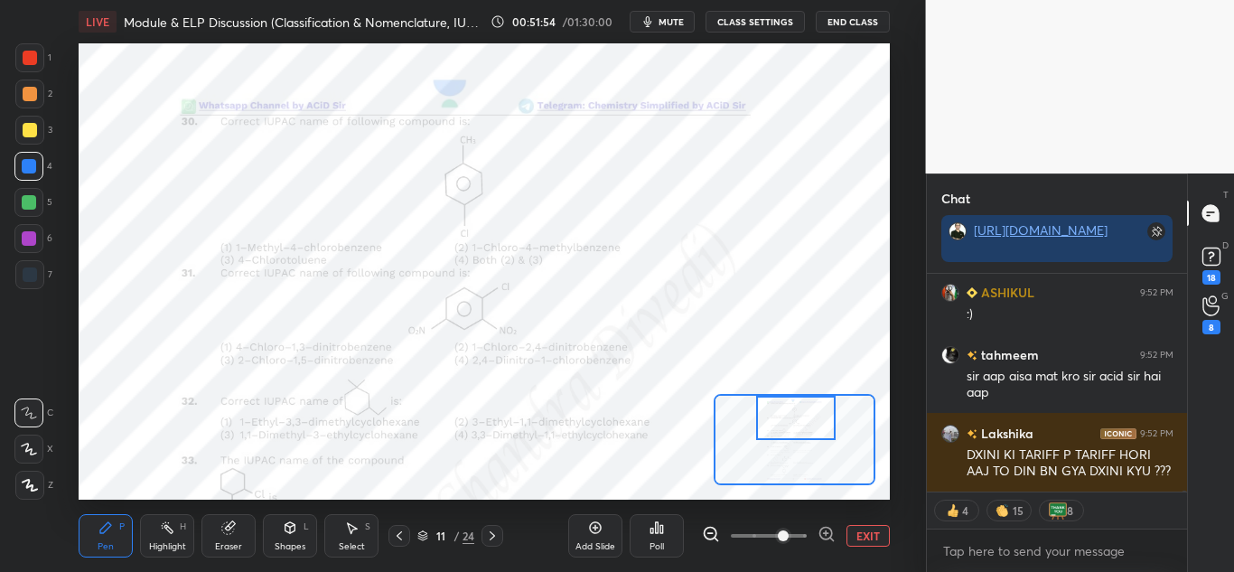
click at [32, 54] on div at bounding box center [30, 58] width 14 height 14
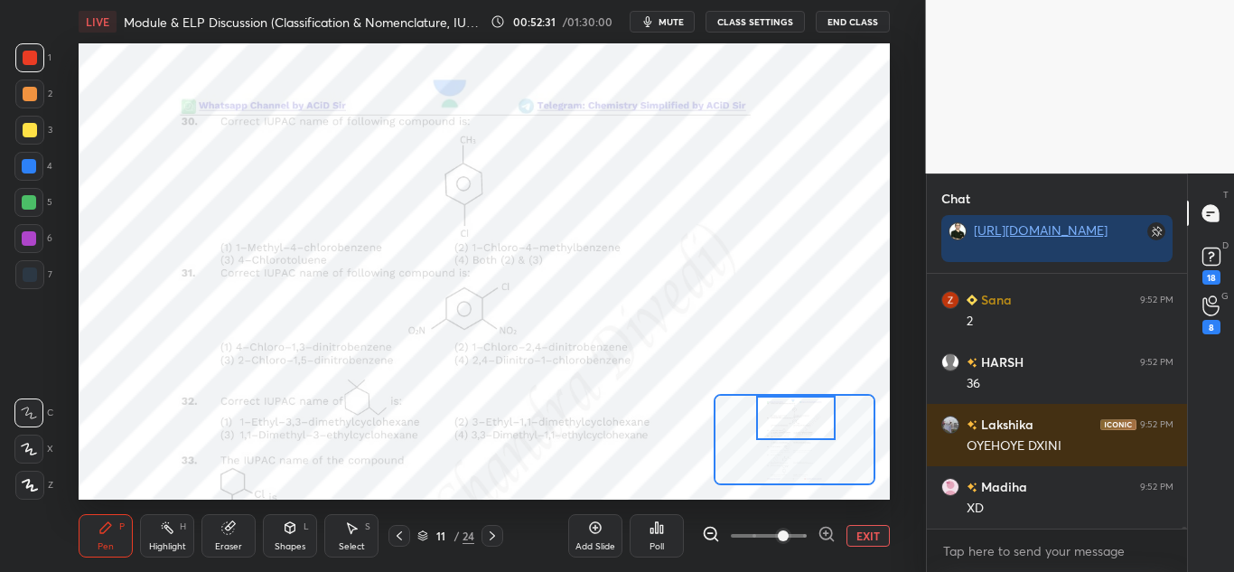
scroll to position [45001, 0]
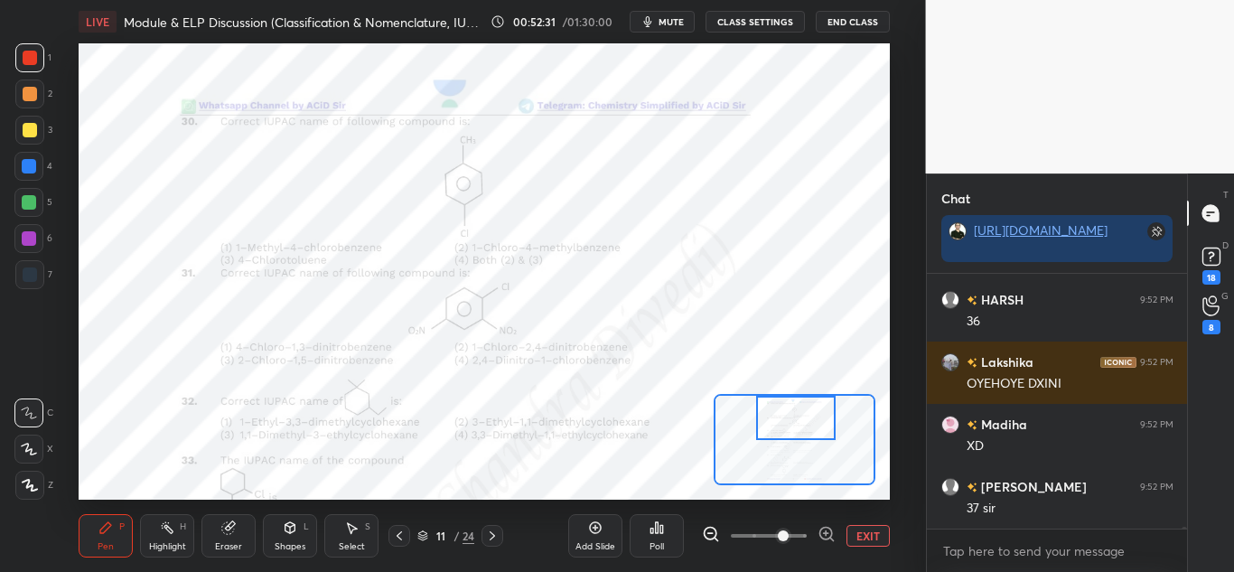
drag, startPoint x: 22, startPoint y: 234, endPoint x: 69, endPoint y: 270, distance: 59.2
click at [25, 238] on div at bounding box center [29, 238] width 14 height 14
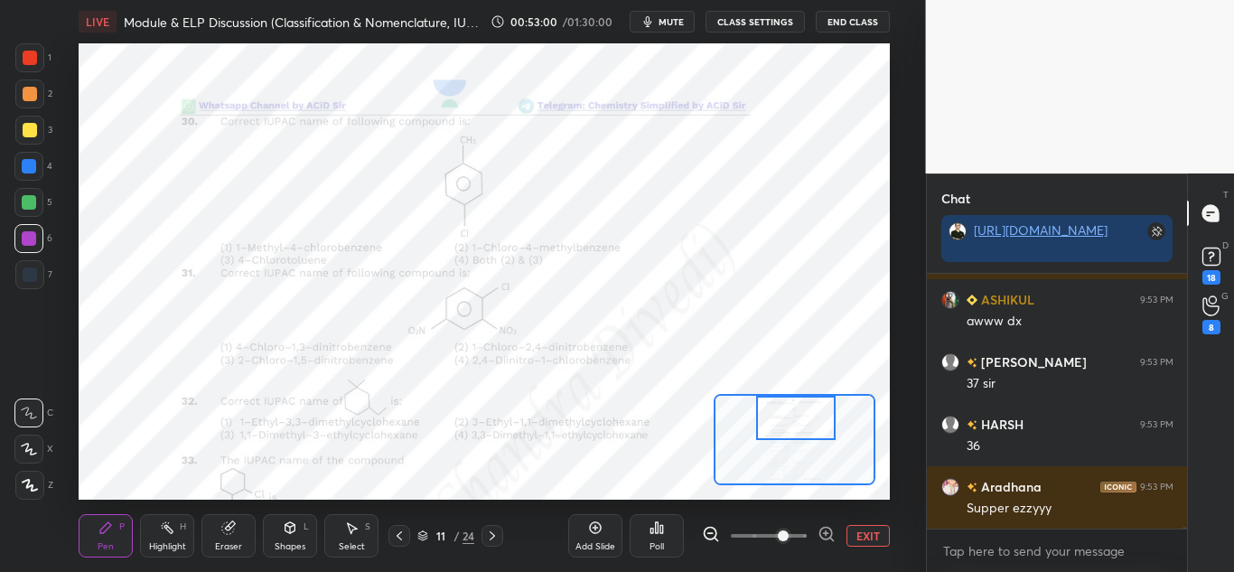
scroll to position [45364, 0]
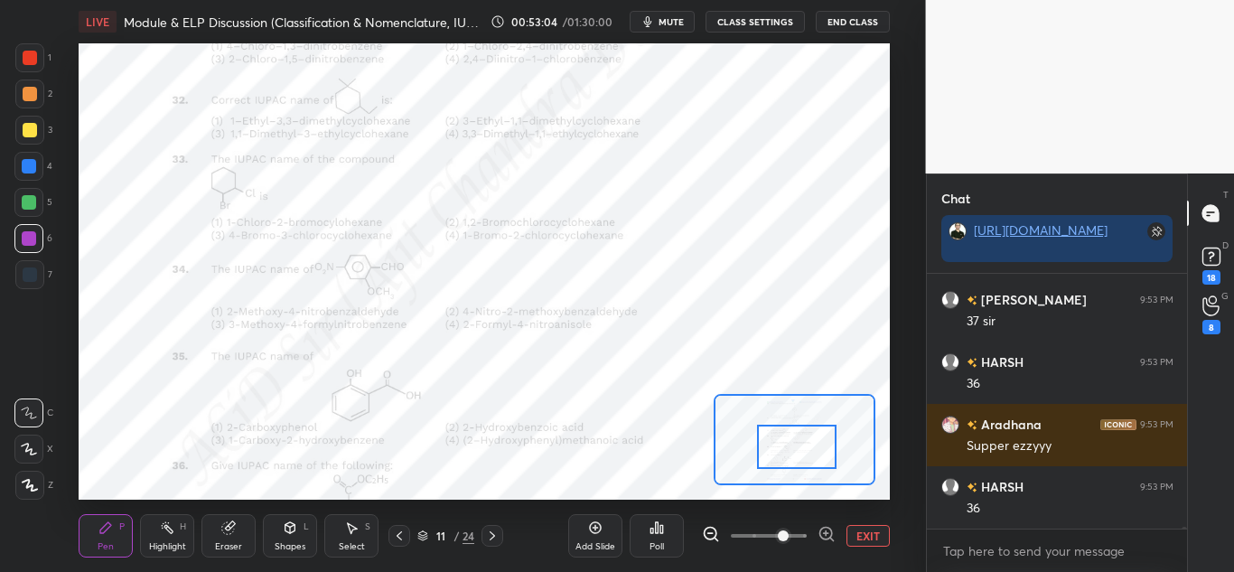
drag, startPoint x: 783, startPoint y: 417, endPoint x: 784, endPoint y: 446, distance: 28.9
click at [784, 446] on div at bounding box center [796, 446] width 79 height 44
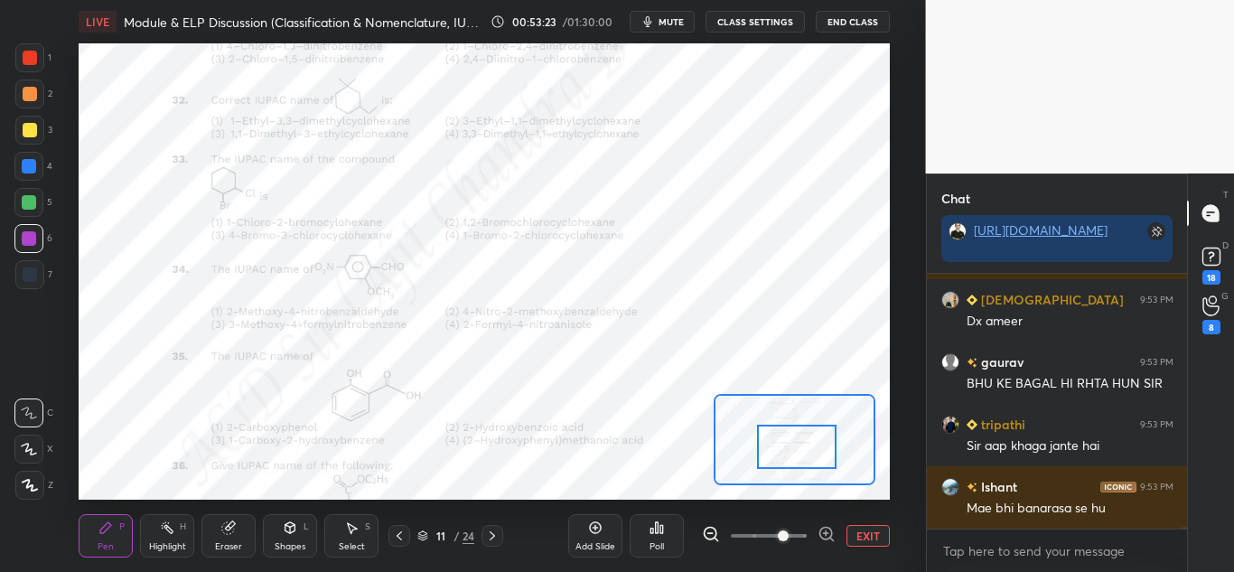
scroll to position [46052, 0]
drag, startPoint x: 29, startPoint y: 61, endPoint x: 69, endPoint y: 88, distance: 47.6
click at [33, 63] on div at bounding box center [30, 58] width 14 height 14
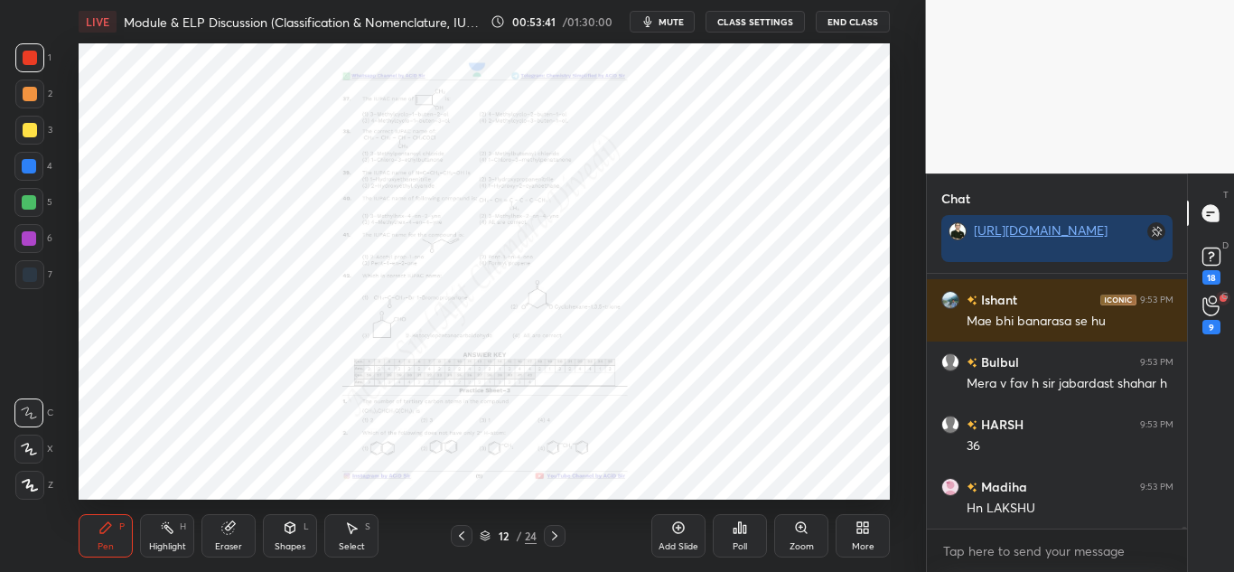
scroll to position [46302, 0]
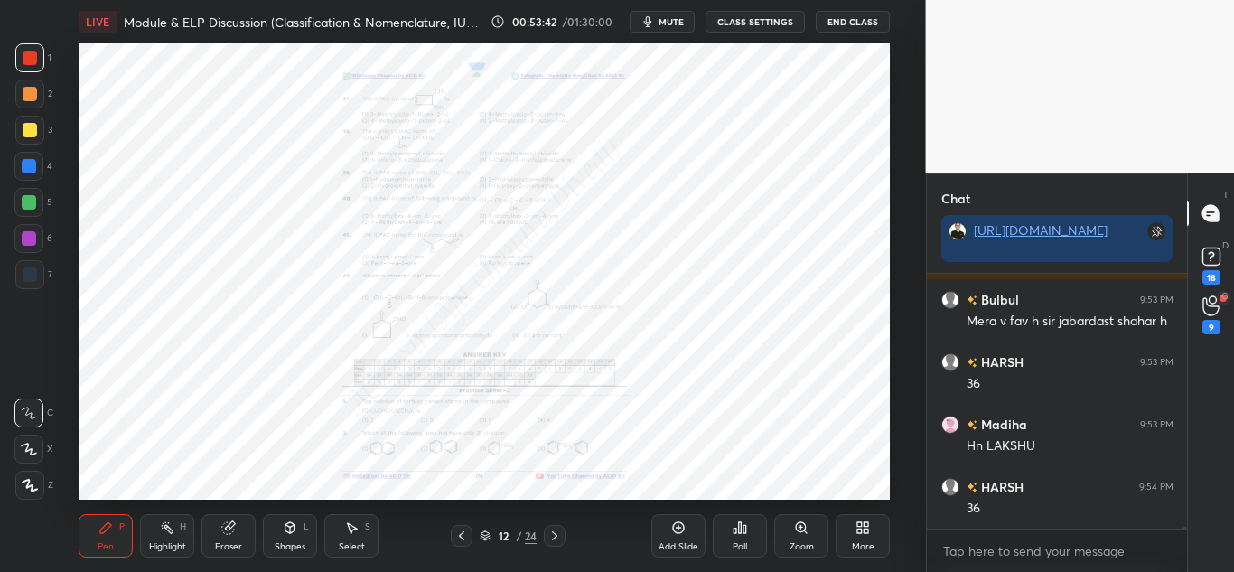
click at [785, 545] on div "Zoom" at bounding box center [801, 535] width 54 height 43
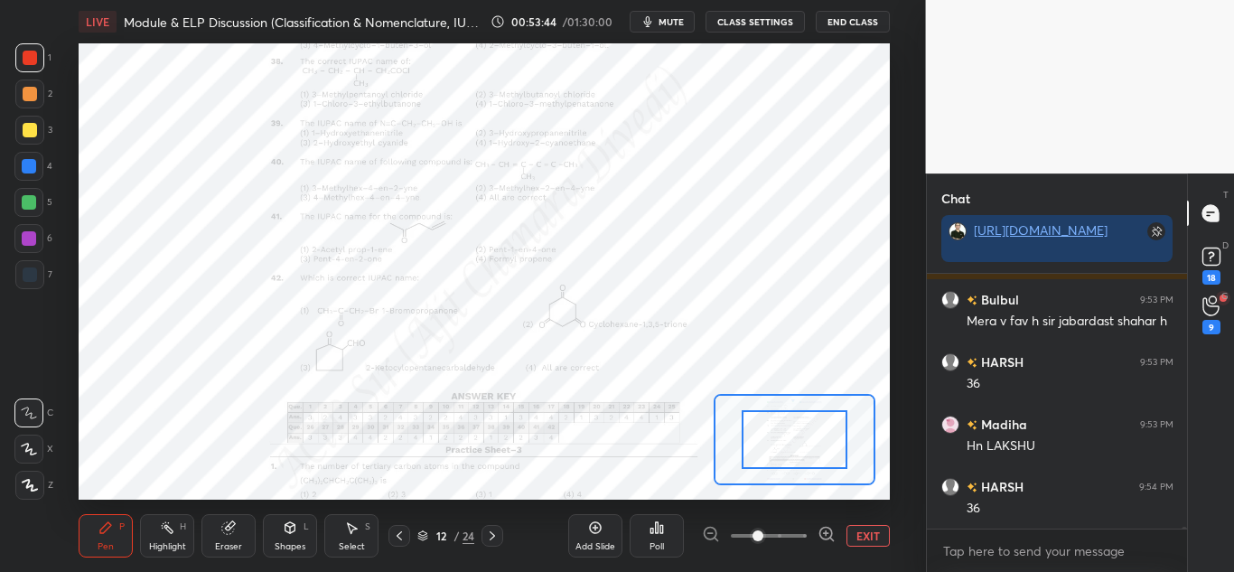
click at [821, 534] on icon at bounding box center [826, 534] width 18 height 18
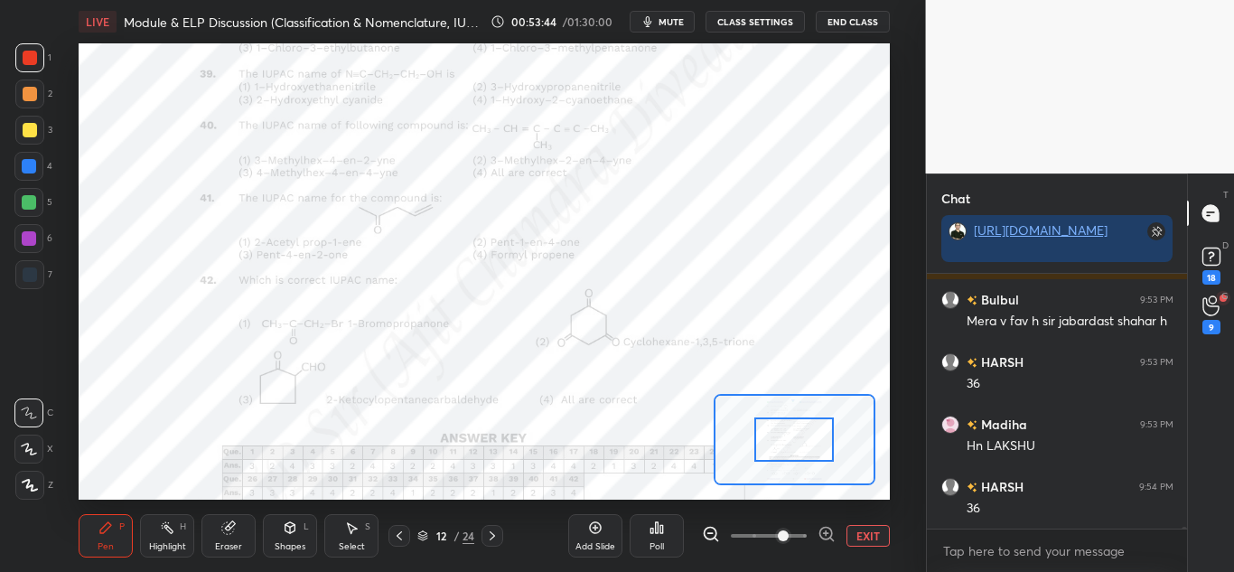
scroll to position [46364, 0]
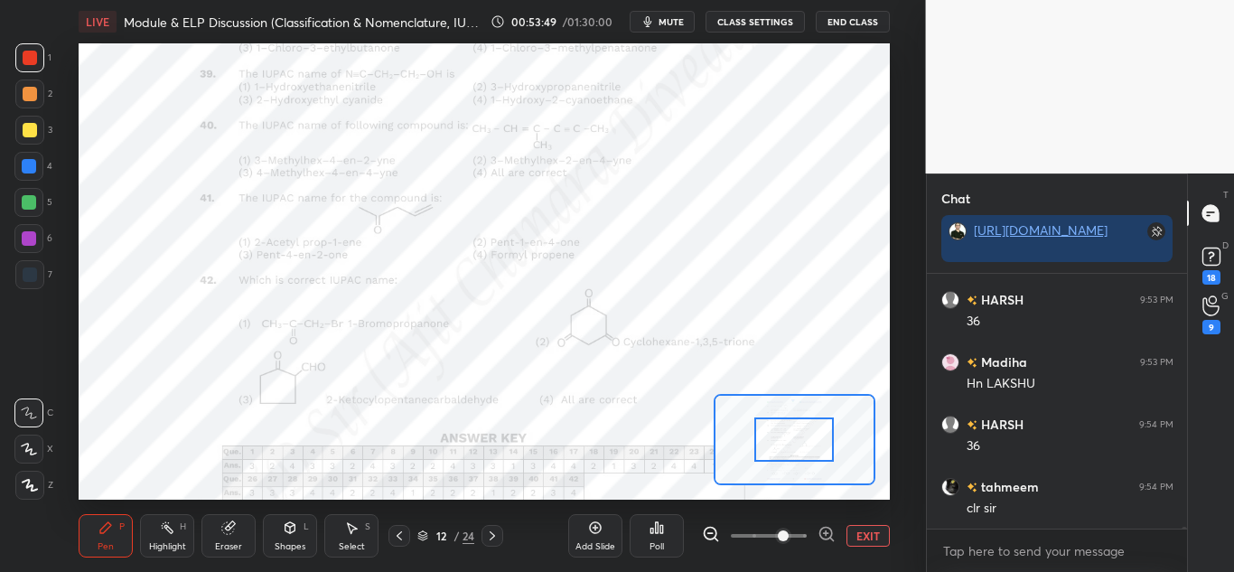
click at [165, 527] on rect at bounding box center [168, 529] width 9 height 9
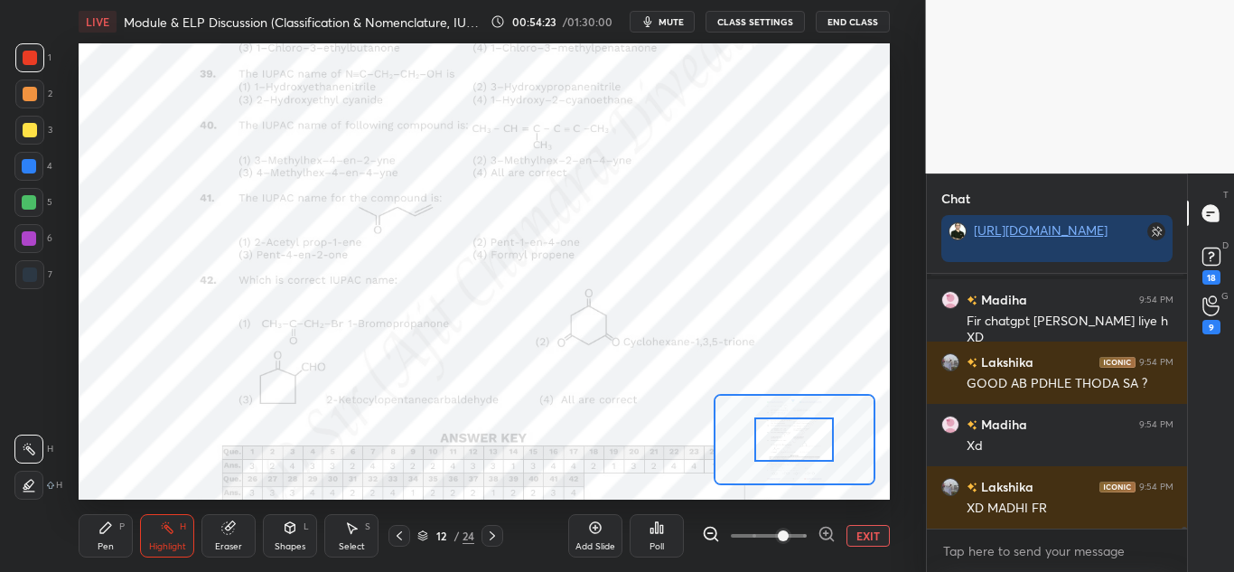
scroll to position [46372, 0]
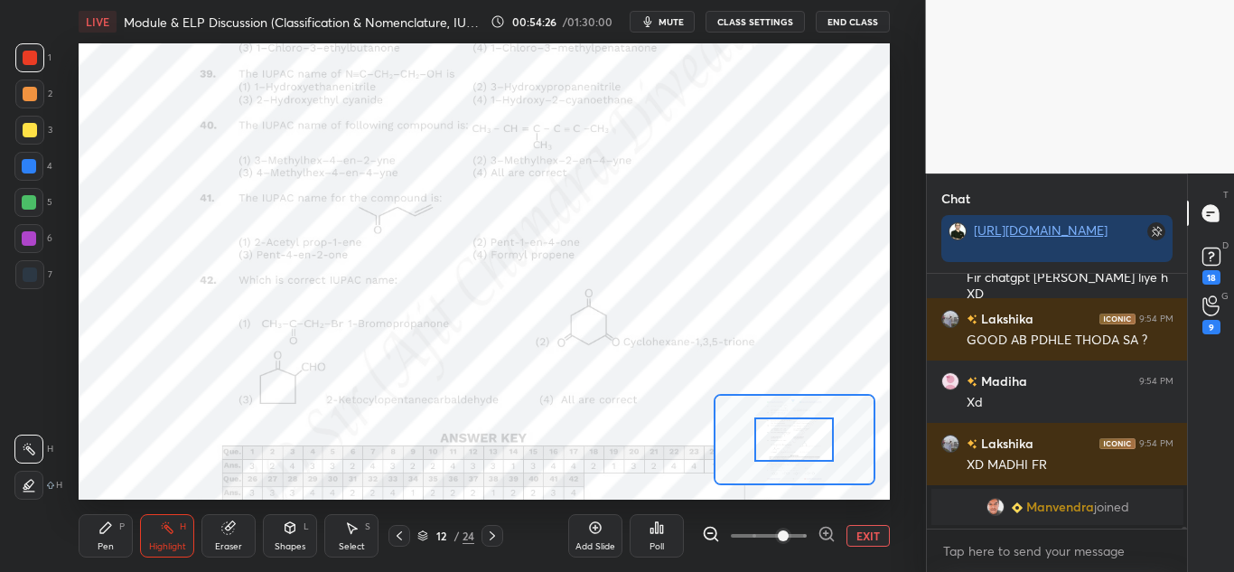
click at [95, 534] on div "Pen P" at bounding box center [106, 535] width 54 height 43
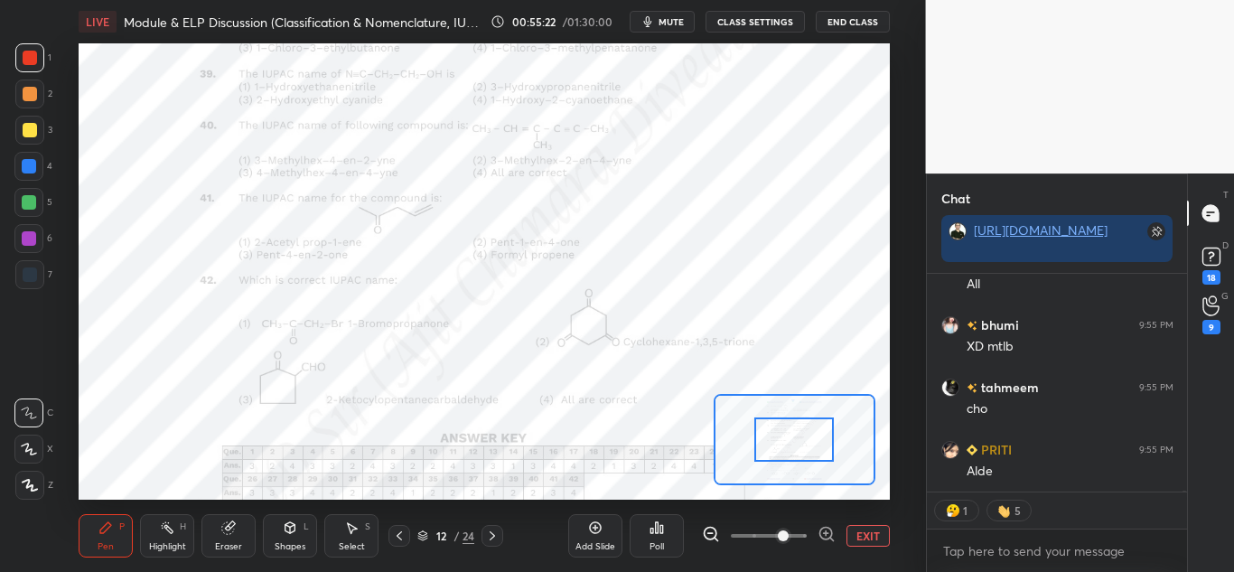
scroll to position [47359, 0]
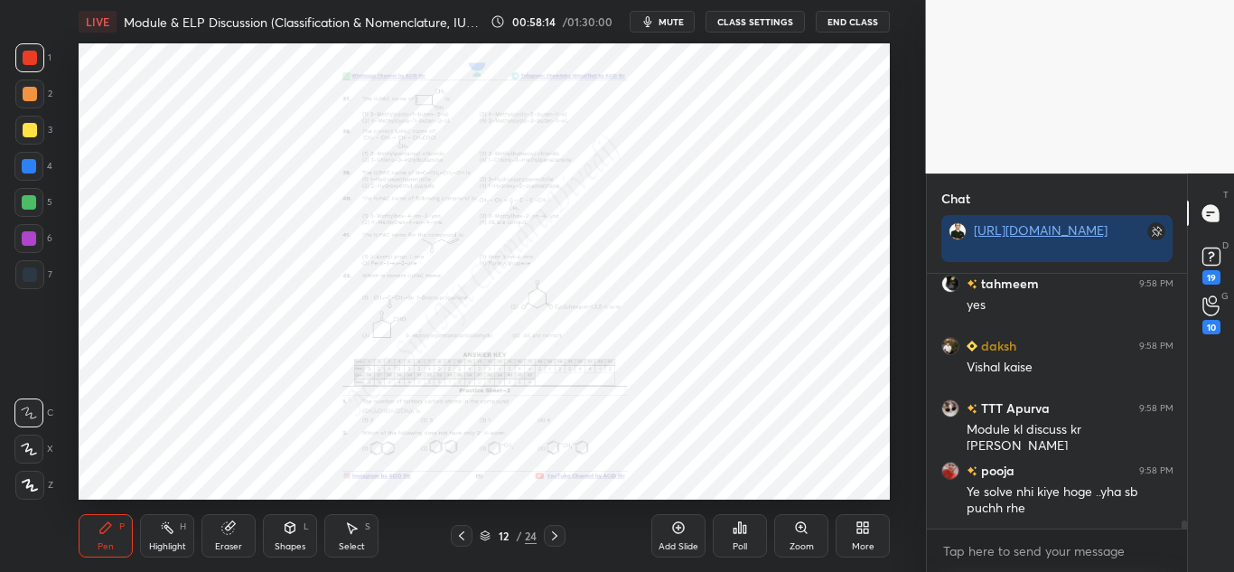
click at [806, 542] on div "Zoom" at bounding box center [801, 546] width 24 height 9
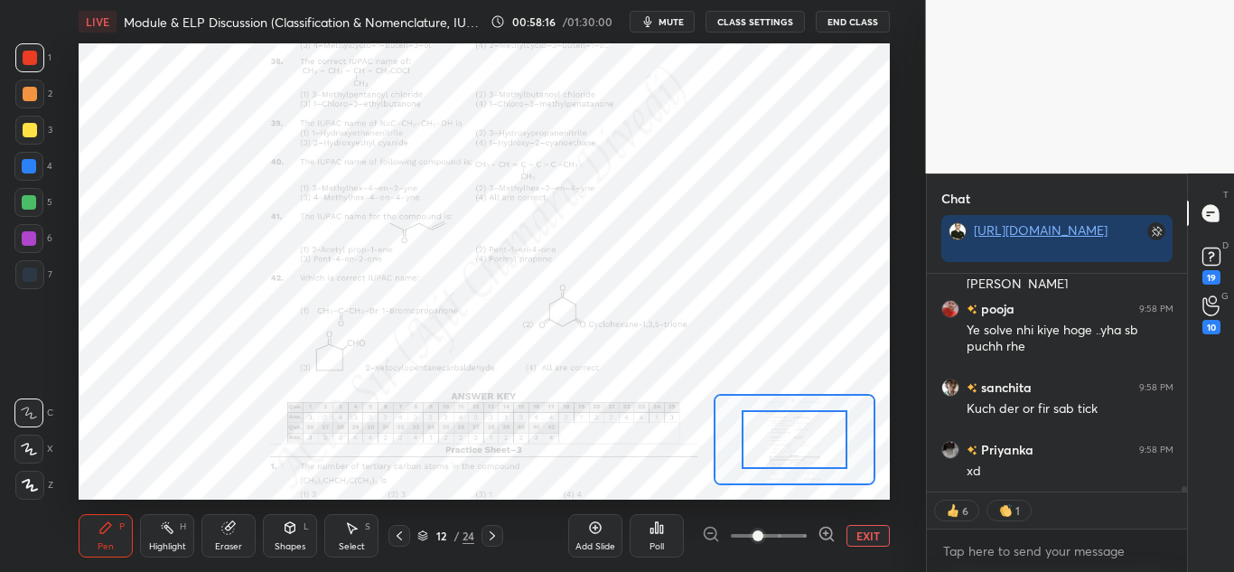
click at [820, 537] on icon at bounding box center [826, 534] width 18 height 18
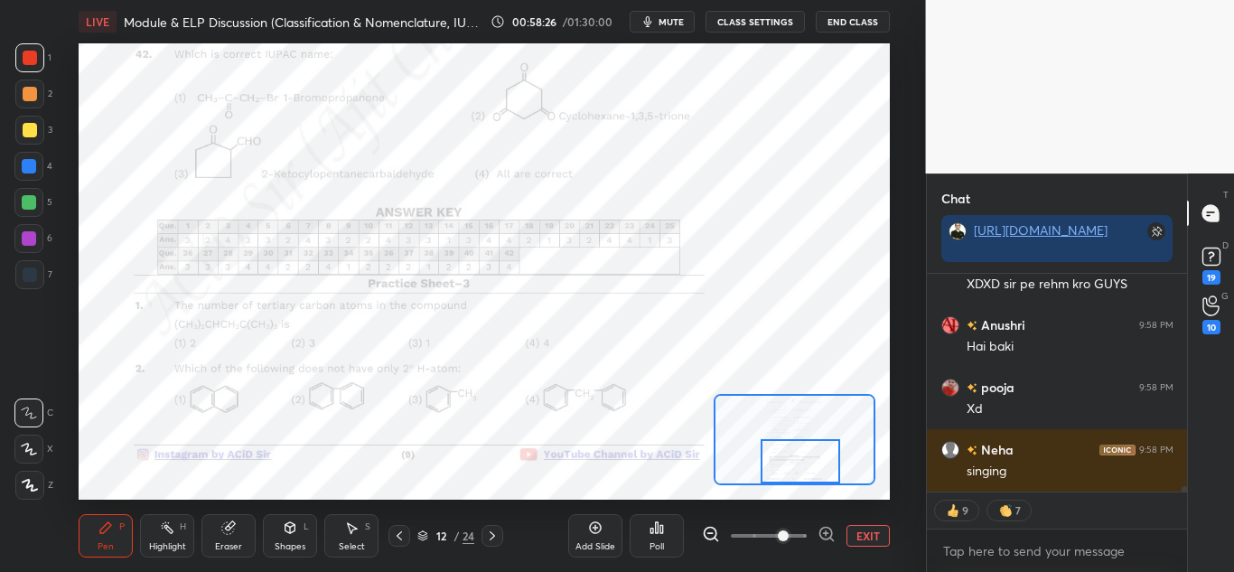
drag, startPoint x: 787, startPoint y: 426, endPoint x: 794, endPoint y: 451, distance: 25.2
click at [794, 451] on div at bounding box center [799, 461] width 79 height 44
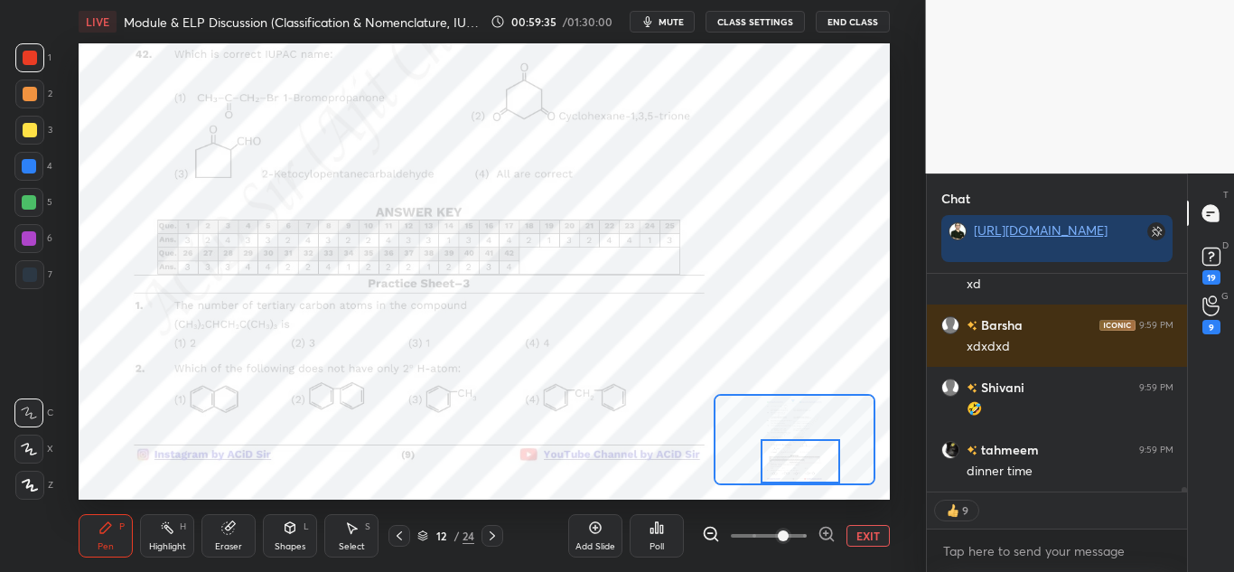
scroll to position [9829, 0]
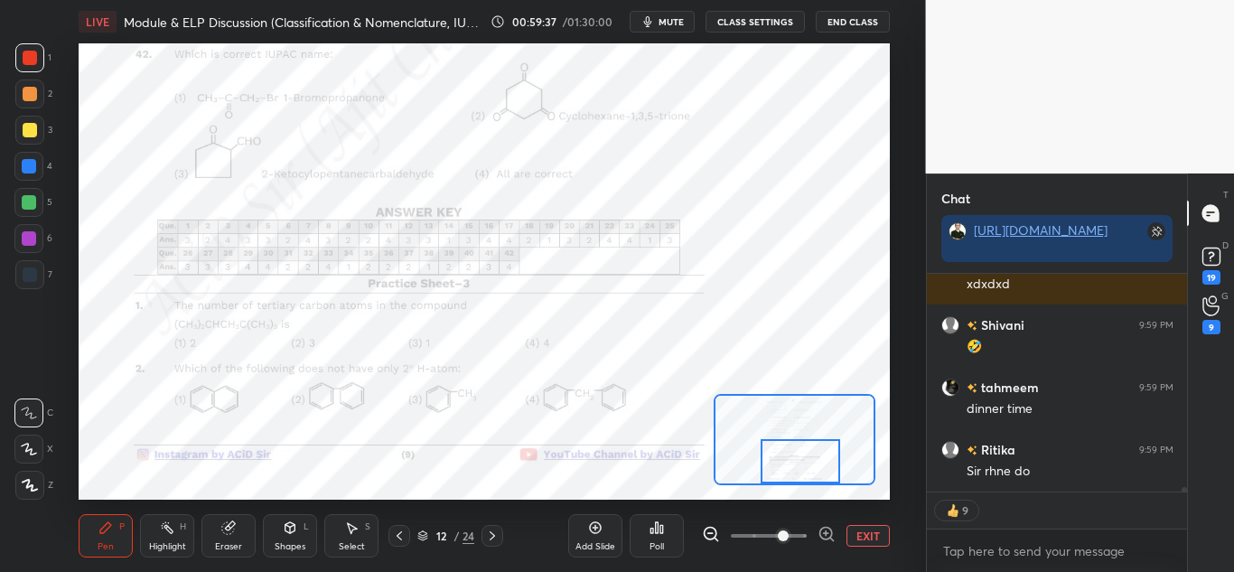
click at [496, 536] on icon at bounding box center [492, 535] width 14 height 14
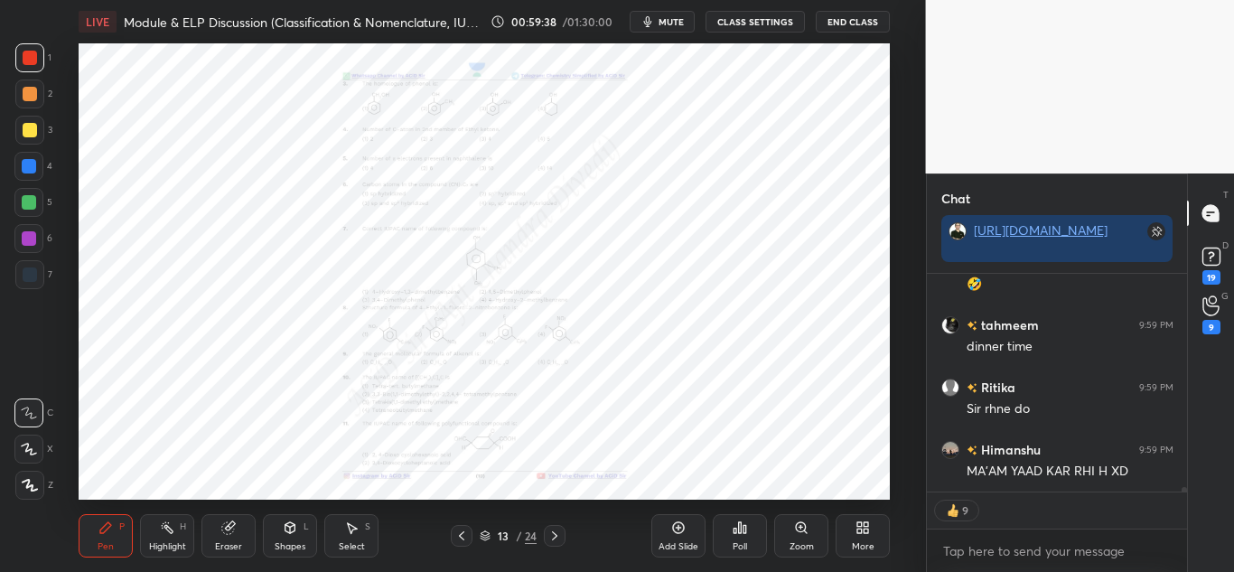
scroll to position [9954, 0]
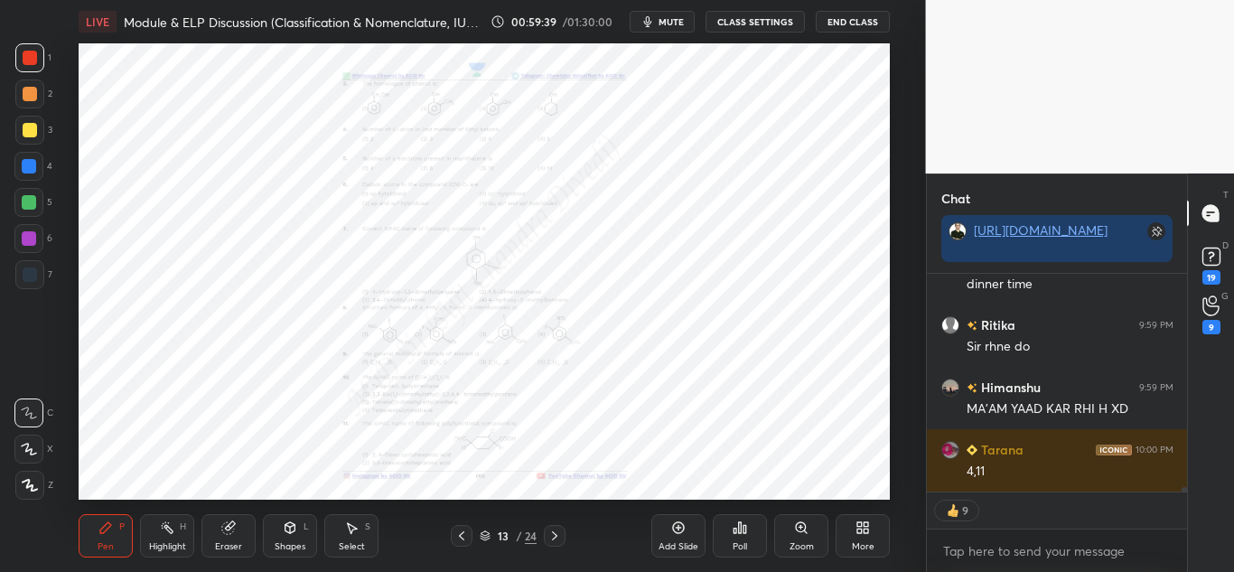
click at [807, 535] on div "Zoom" at bounding box center [801, 535] width 54 height 43
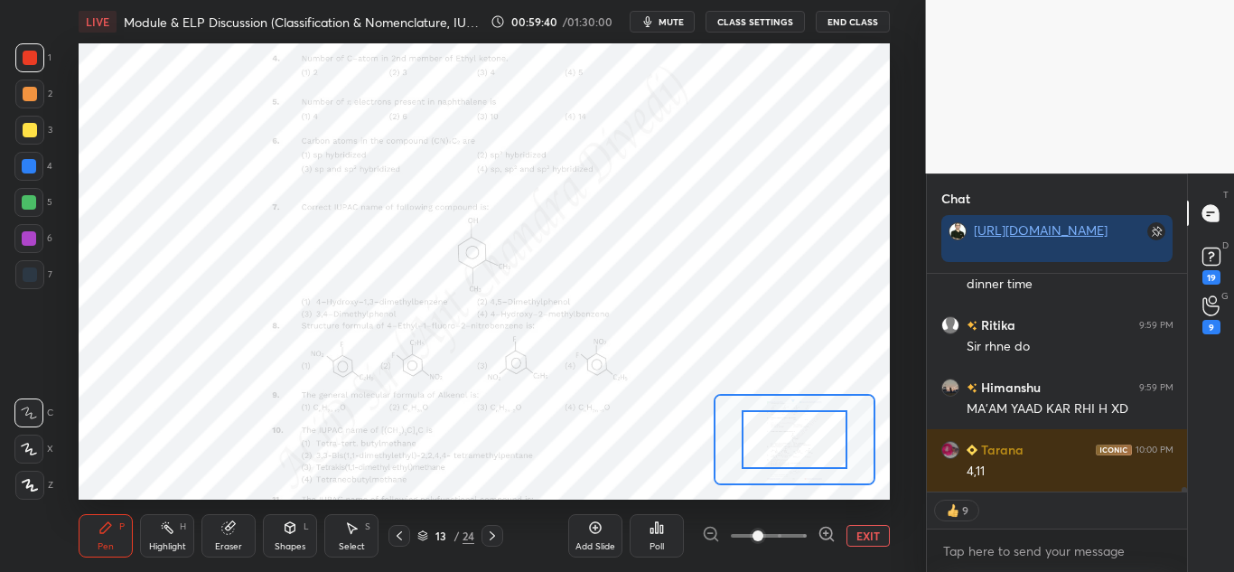
scroll to position [10032, 0]
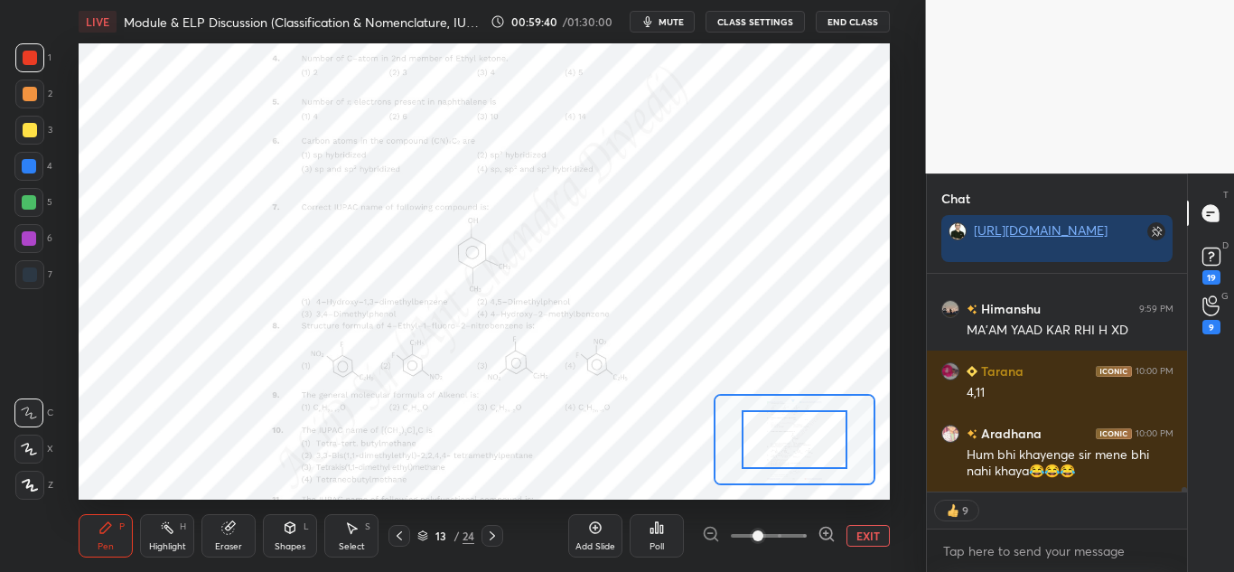
click at [830, 539] on icon at bounding box center [826, 534] width 18 height 18
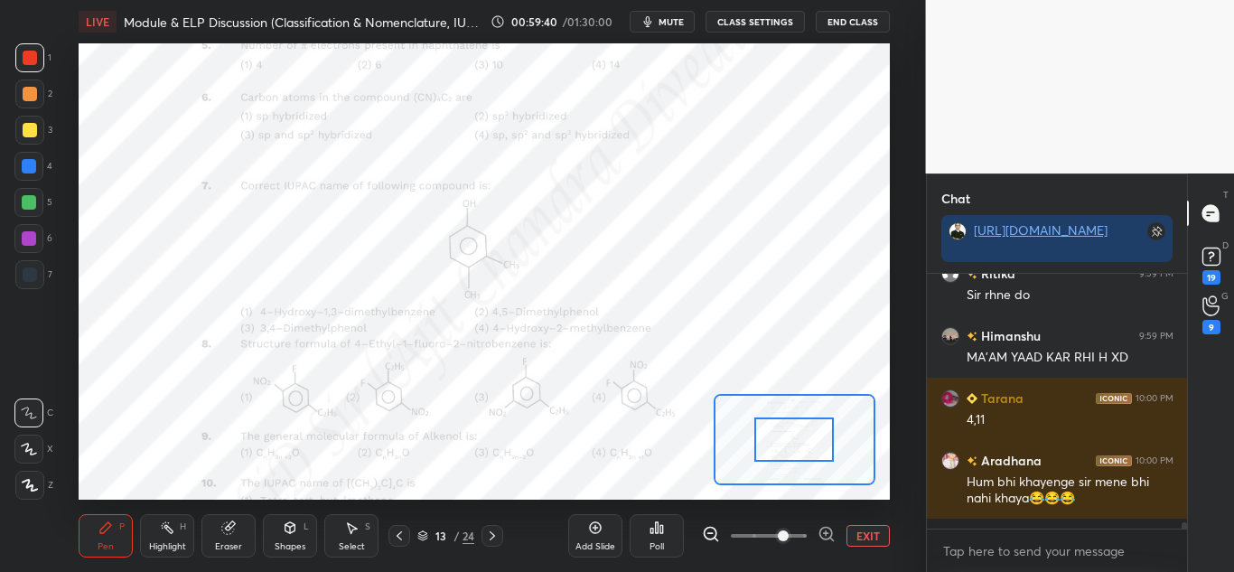
scroll to position [249, 255]
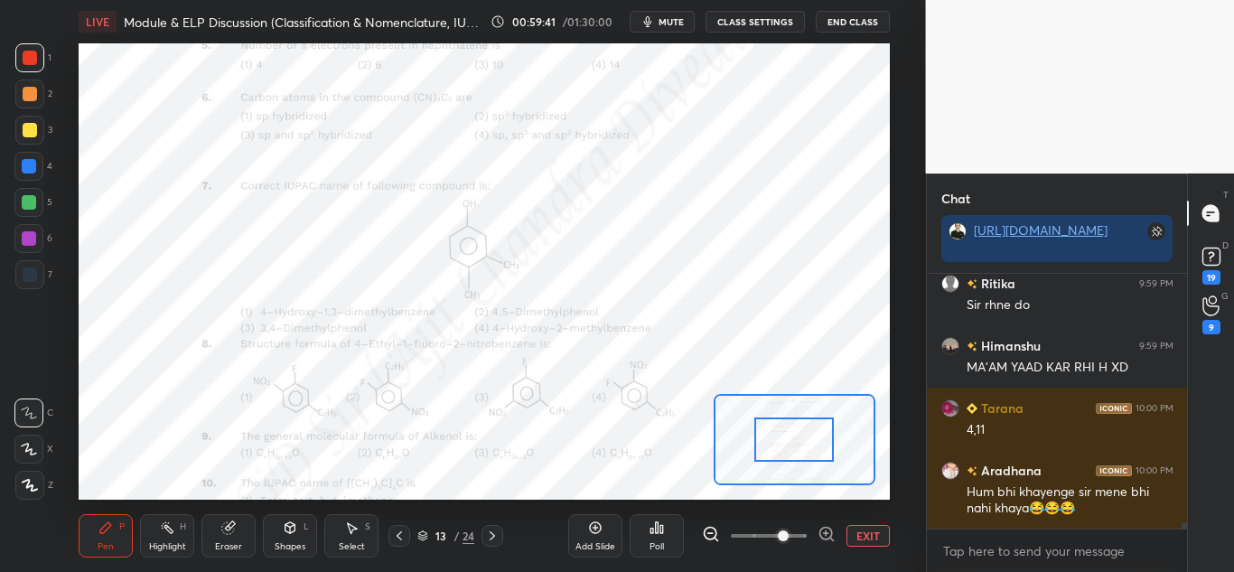
click at [830, 539] on icon at bounding box center [826, 534] width 18 height 18
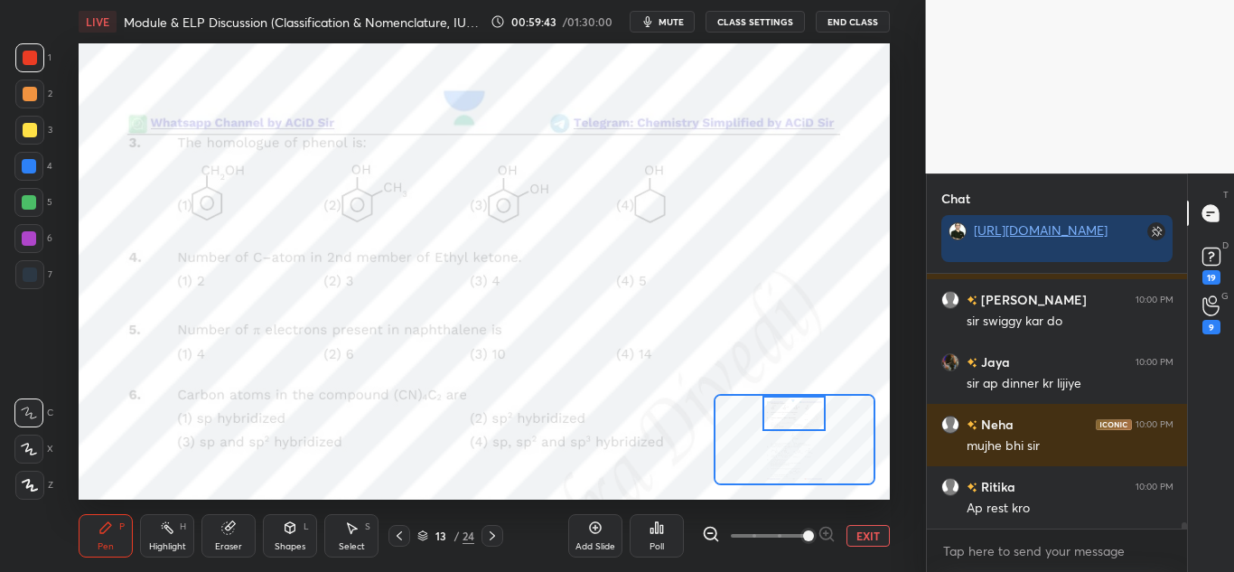
drag, startPoint x: 778, startPoint y: 438, endPoint x: 778, endPoint y: 408, distance: 29.8
click at [778, 408] on div at bounding box center [793, 413] width 63 height 35
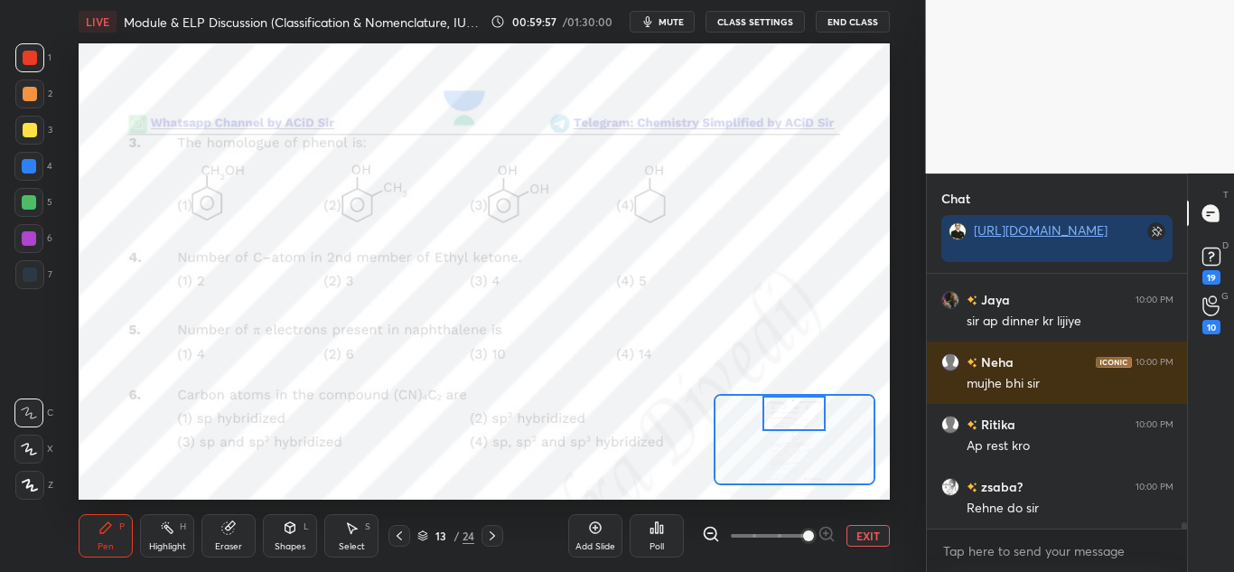
scroll to position [10432, 0]
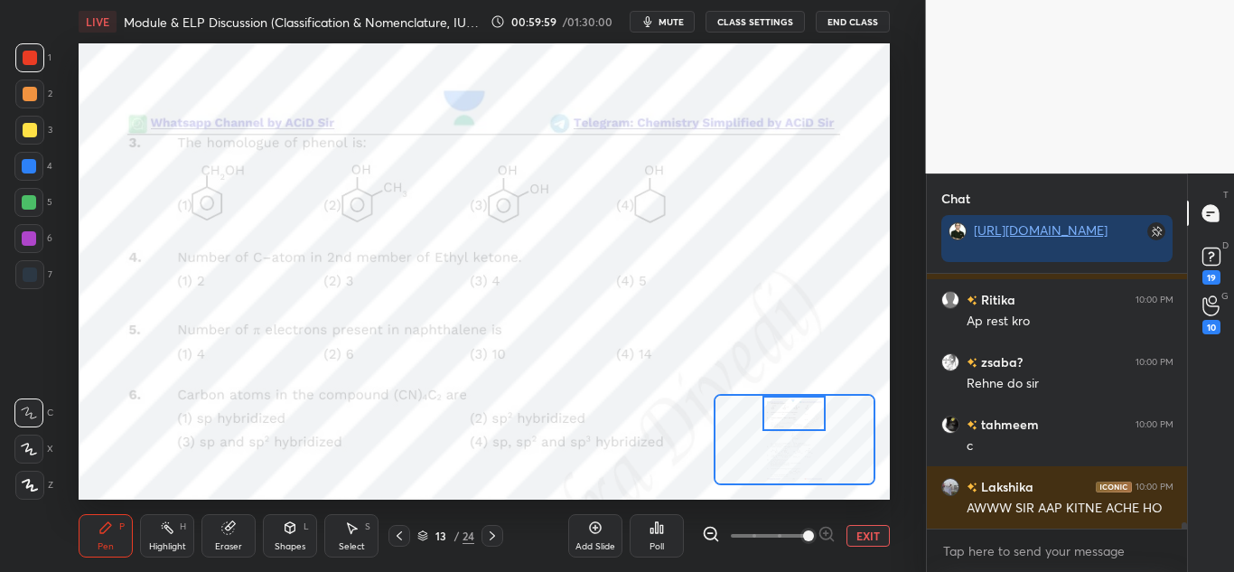
drag, startPoint x: 28, startPoint y: 201, endPoint x: 78, endPoint y: 199, distance: 49.7
click at [30, 201] on div at bounding box center [29, 202] width 14 height 14
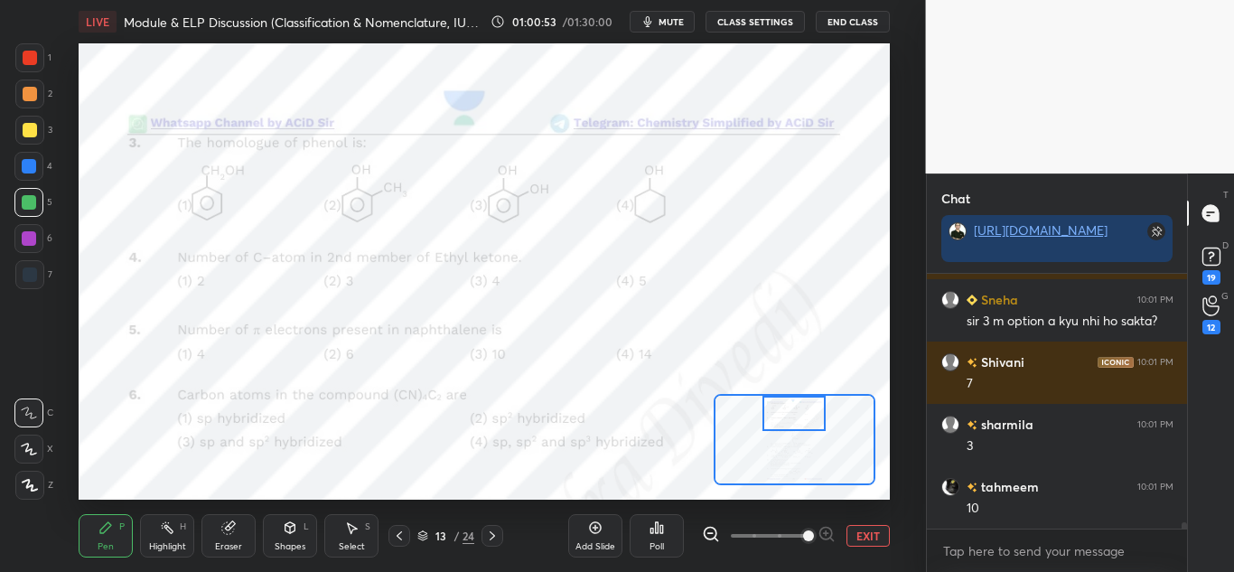
scroll to position [10566, 0]
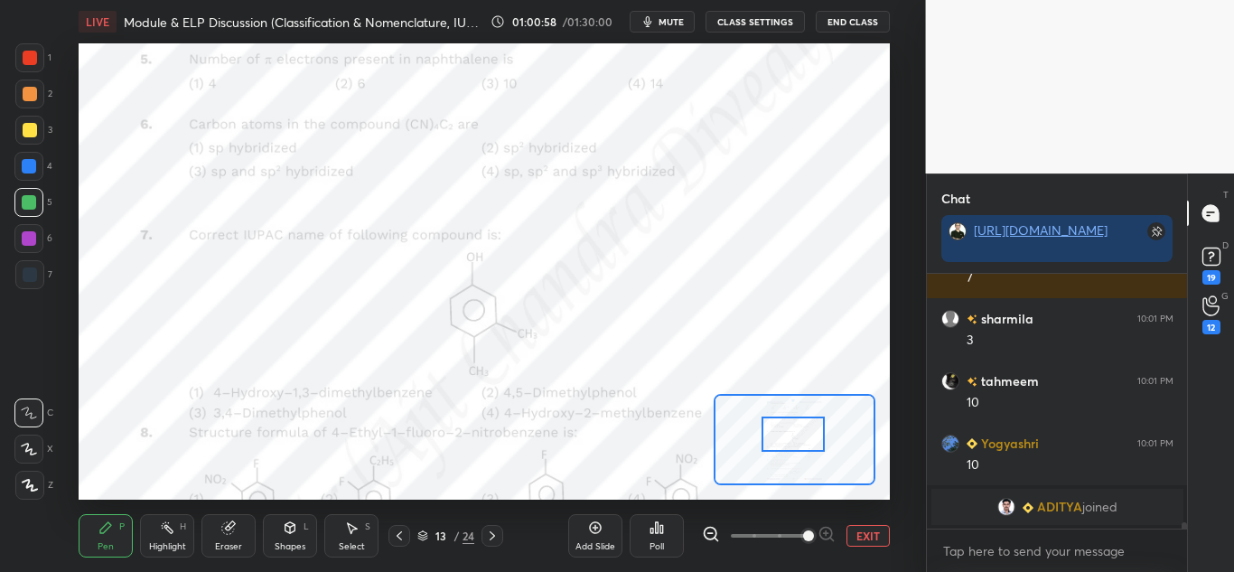
drag, startPoint x: 792, startPoint y: 407, endPoint x: 791, endPoint y: 428, distance: 20.8
click at [791, 428] on div at bounding box center [792, 433] width 63 height 35
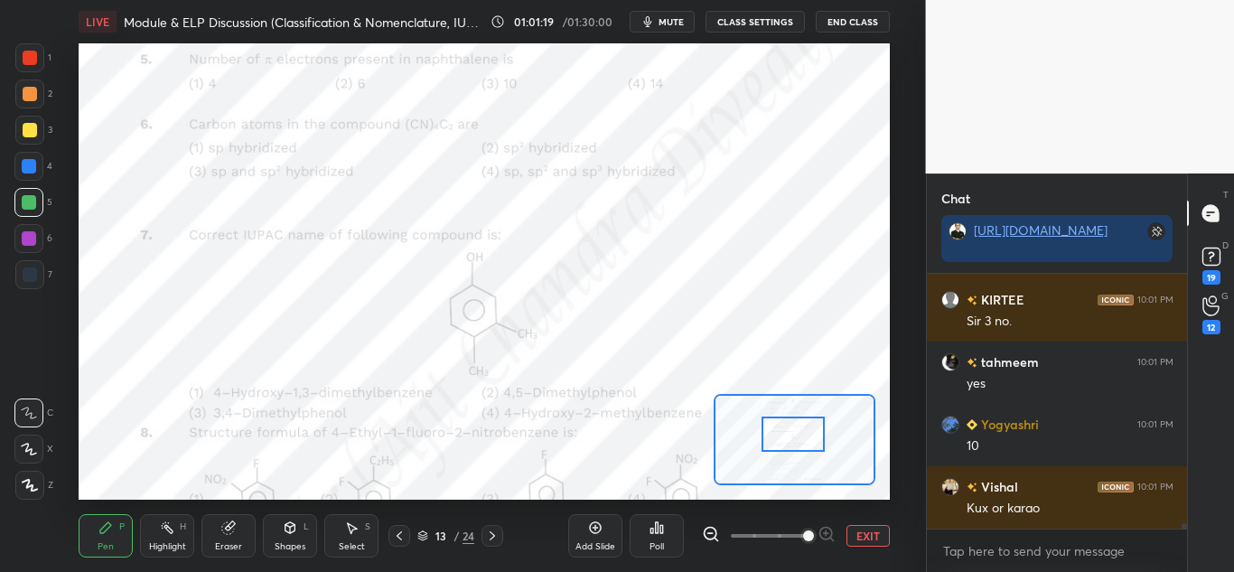
scroll to position [11118, 0]
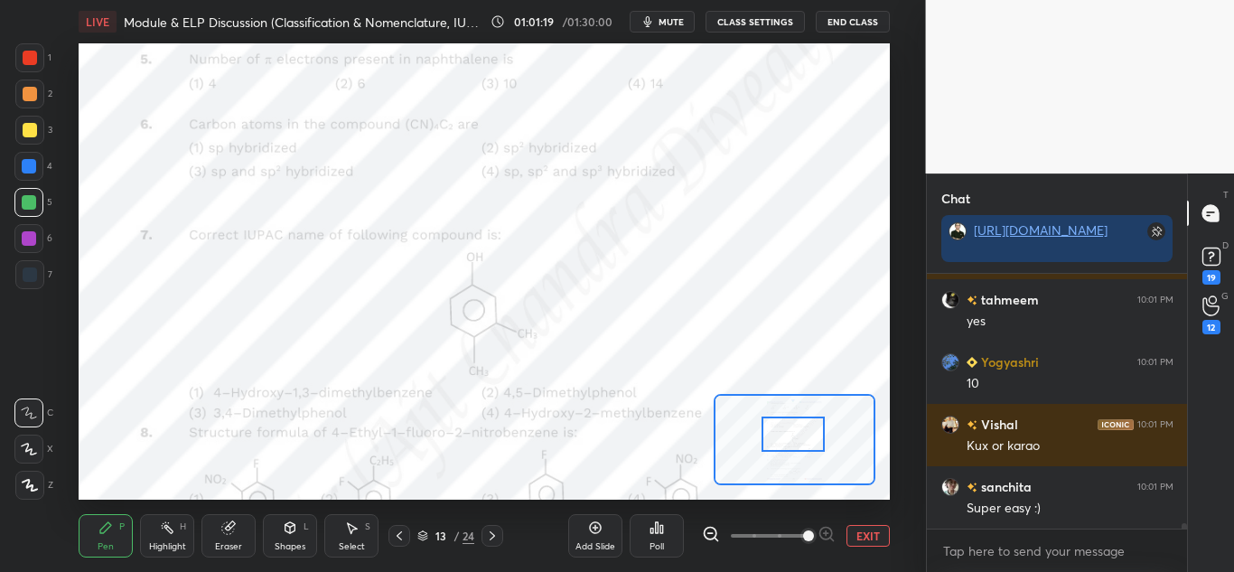
click at [24, 60] on div at bounding box center [30, 58] width 14 height 14
drag, startPoint x: 173, startPoint y: 537, endPoint x: 185, endPoint y: 516, distance: 24.6
click at [173, 536] on div "Highlight H" at bounding box center [167, 535] width 54 height 43
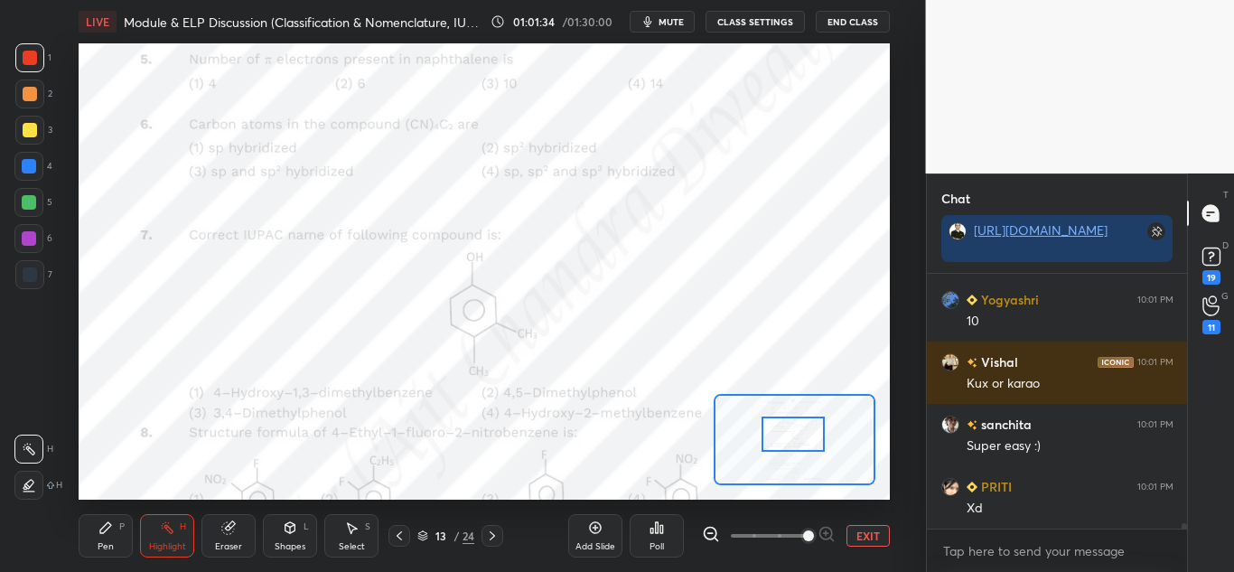
scroll to position [11243, 0]
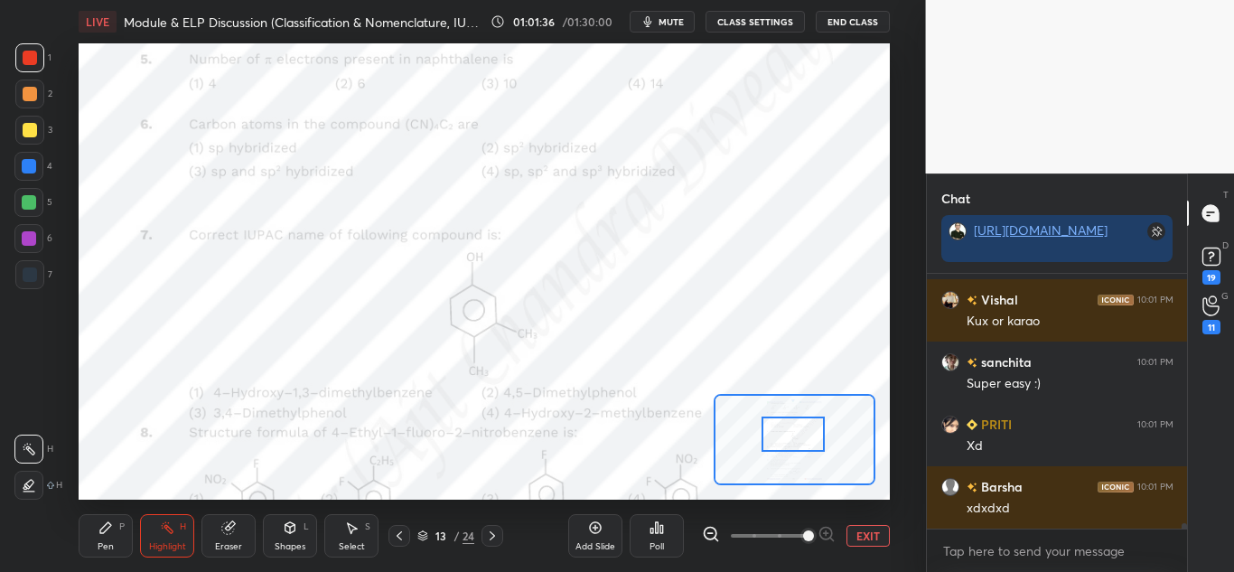
click at [125, 526] on div "Pen P" at bounding box center [106, 535] width 54 height 43
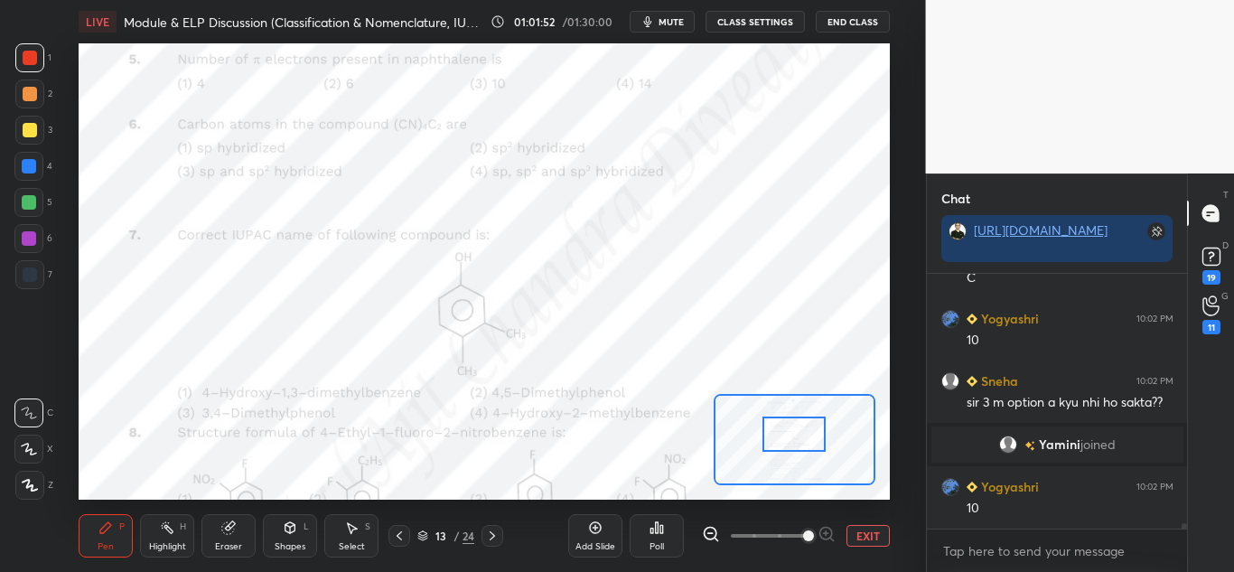
scroll to position [11535, 0]
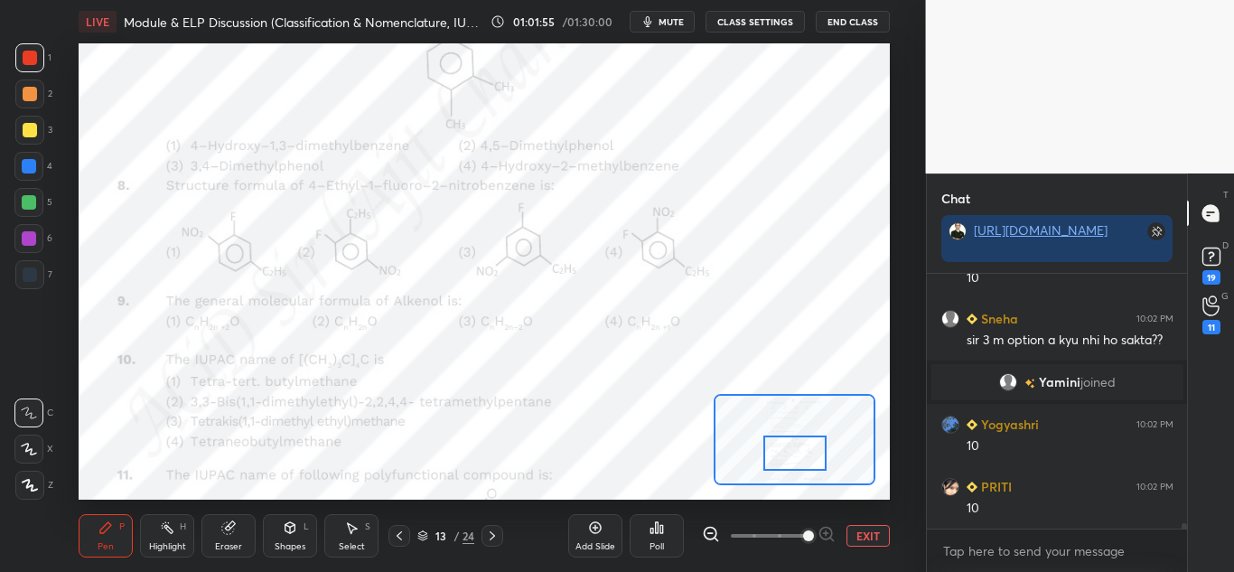
drag, startPoint x: 806, startPoint y: 428, endPoint x: 807, endPoint y: 447, distance: 19.1
click at [807, 447] on div at bounding box center [794, 452] width 63 height 35
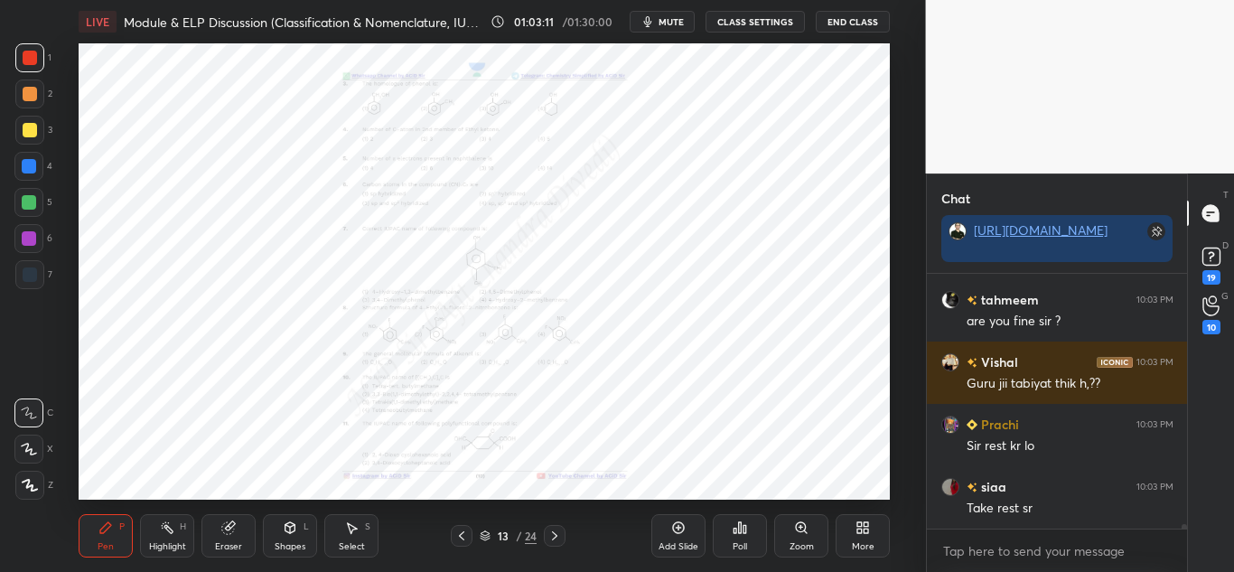
scroll to position [13473, 0]
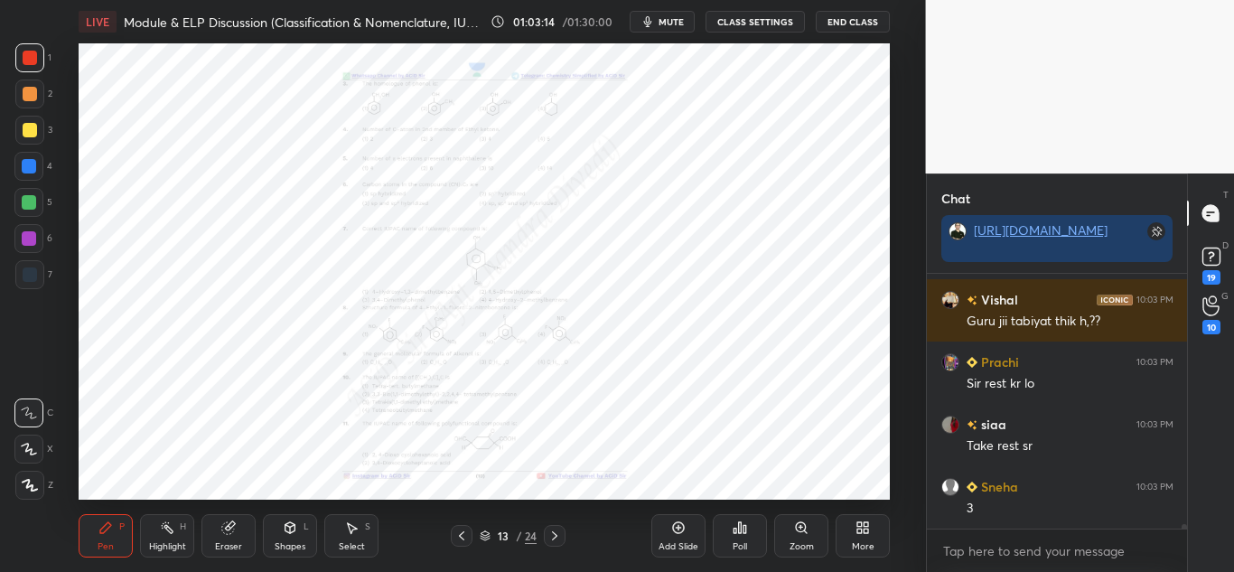
click at [796, 524] on icon at bounding box center [801, 527] width 14 height 14
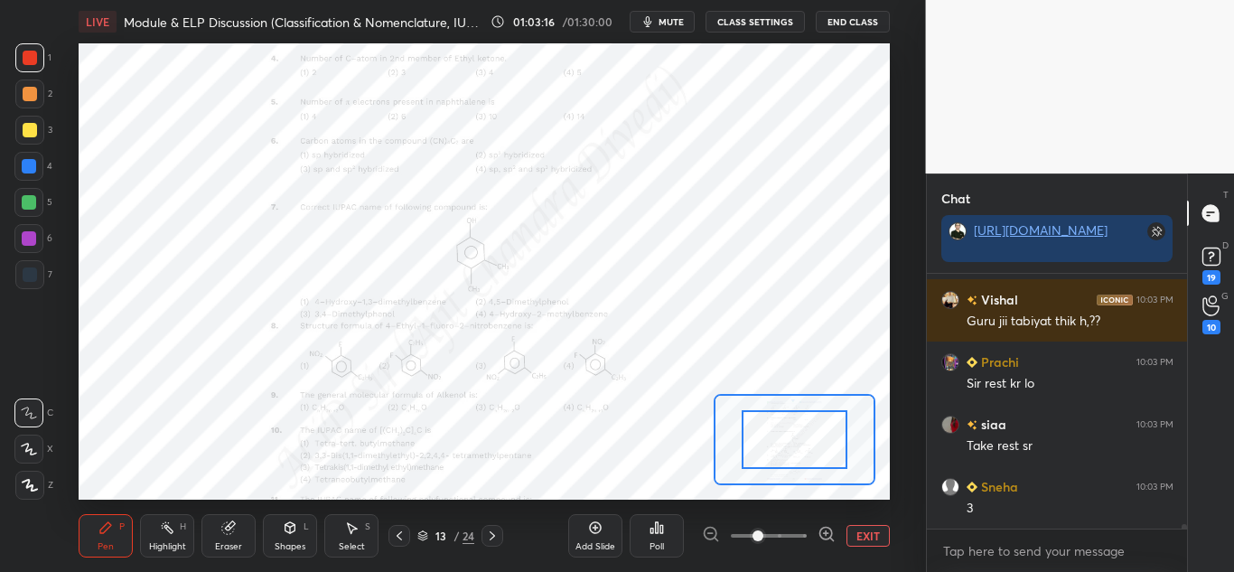
click at [825, 533] on icon at bounding box center [826, 533] width 5 height 0
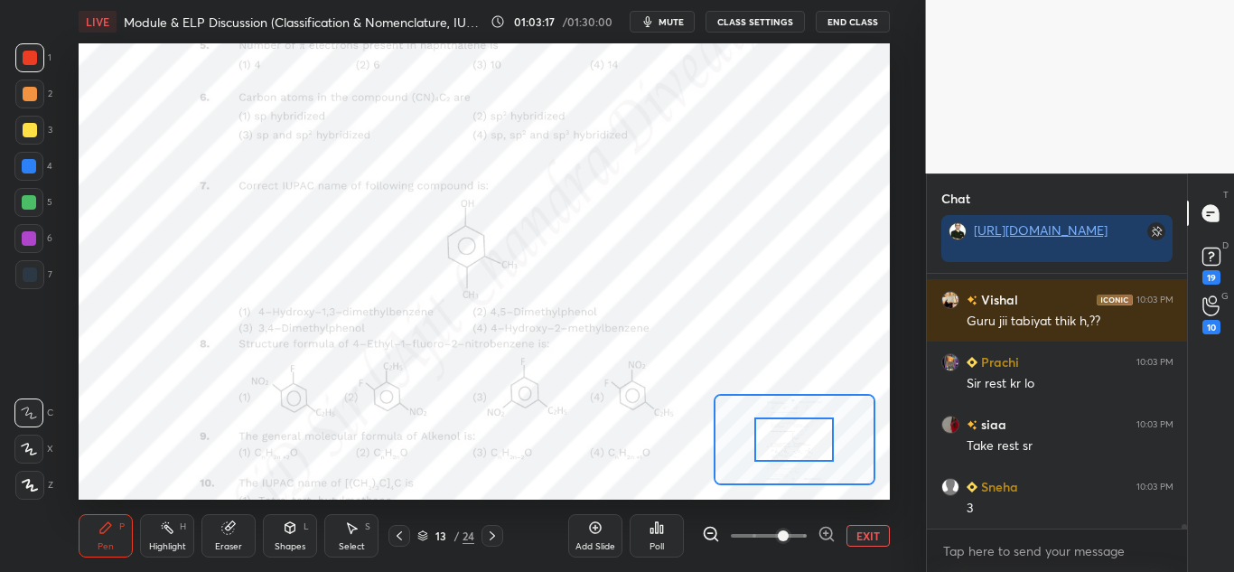
scroll to position [13536, 0]
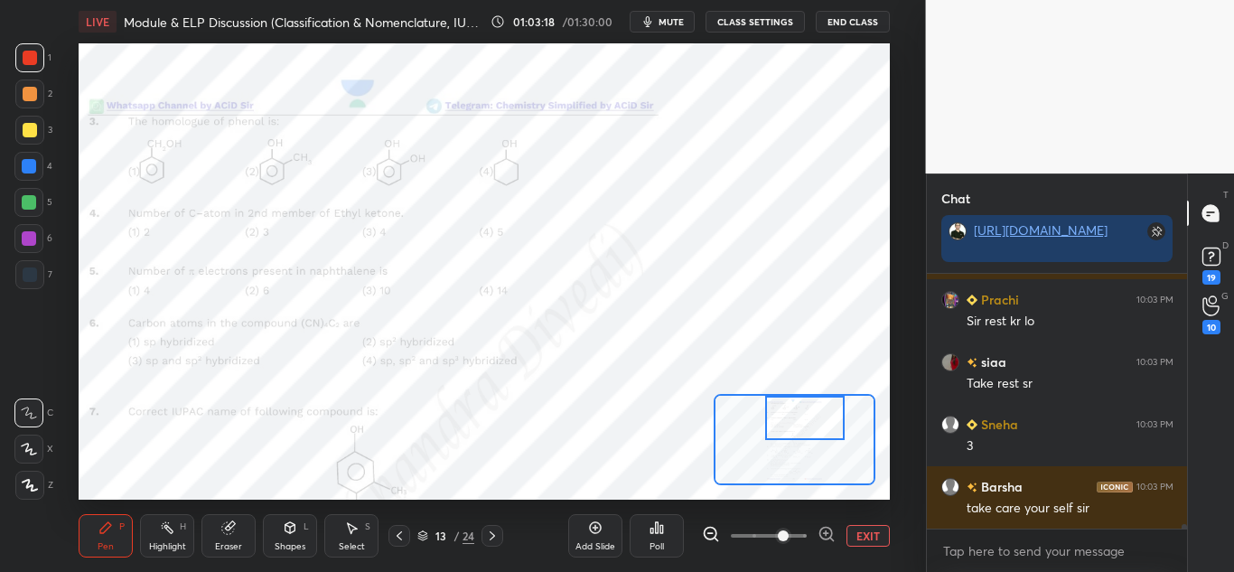
click at [804, 393] on div "Setting up your live class Poll for secs No correct answer Start poll" at bounding box center [484, 271] width 811 height 456
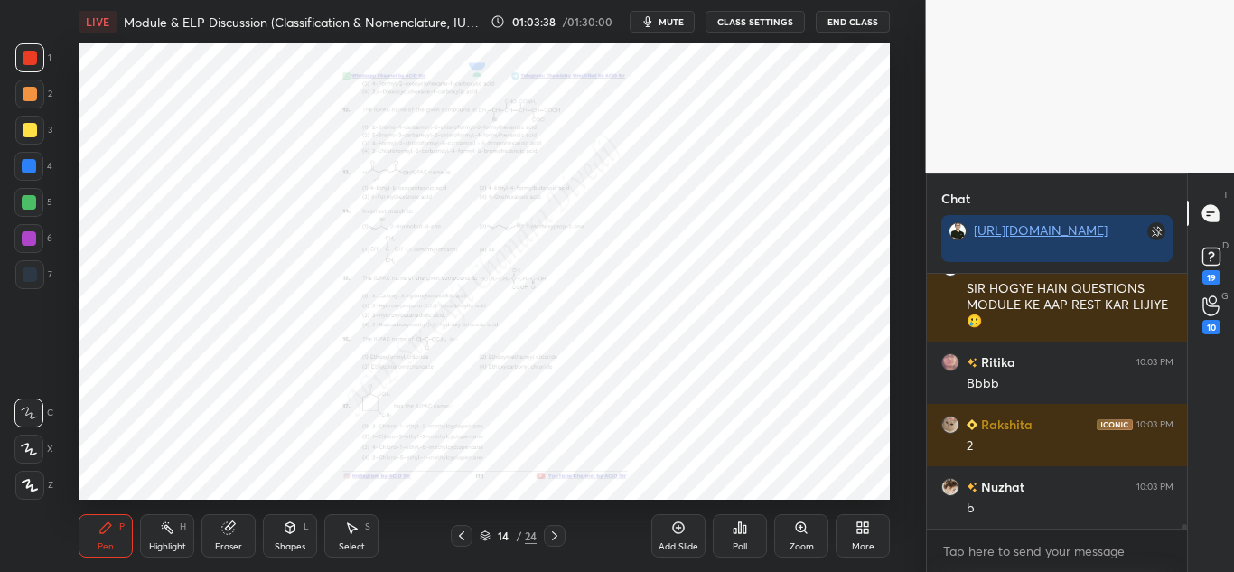
scroll to position [13942, 0]
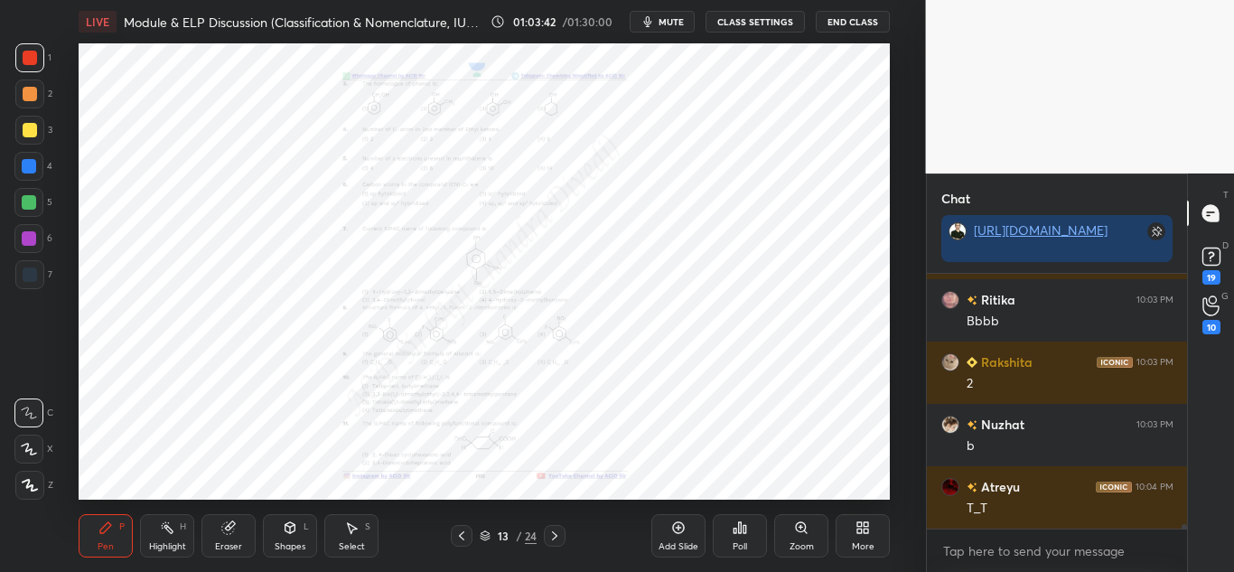
click at [793, 536] on div "Zoom" at bounding box center [801, 535] width 54 height 43
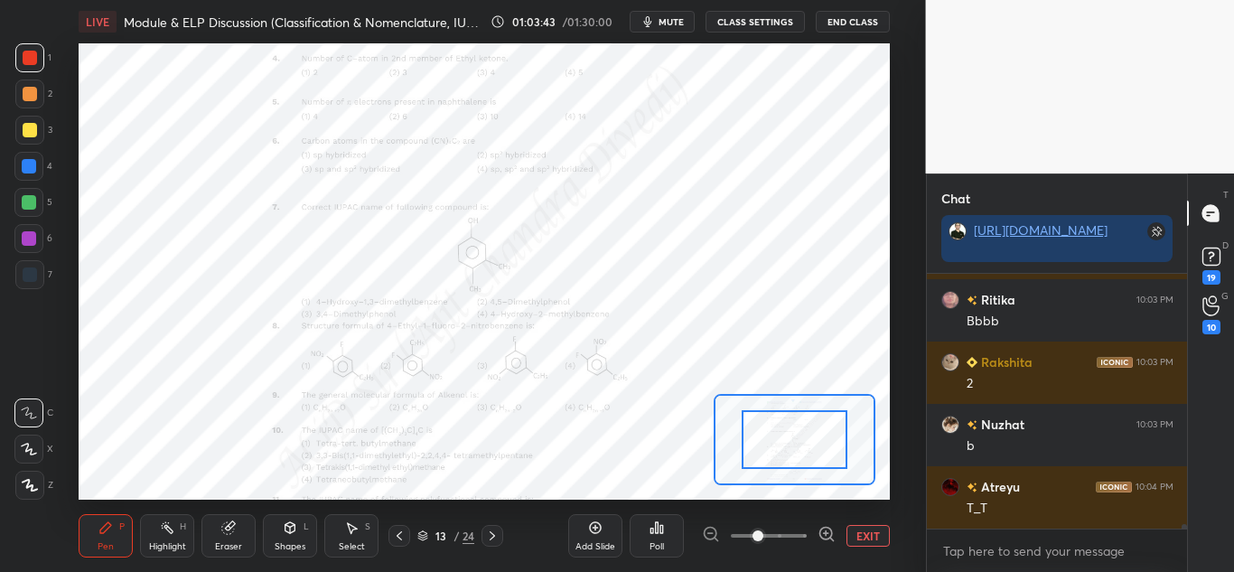
click at [825, 529] on icon at bounding box center [826, 534] width 18 height 18
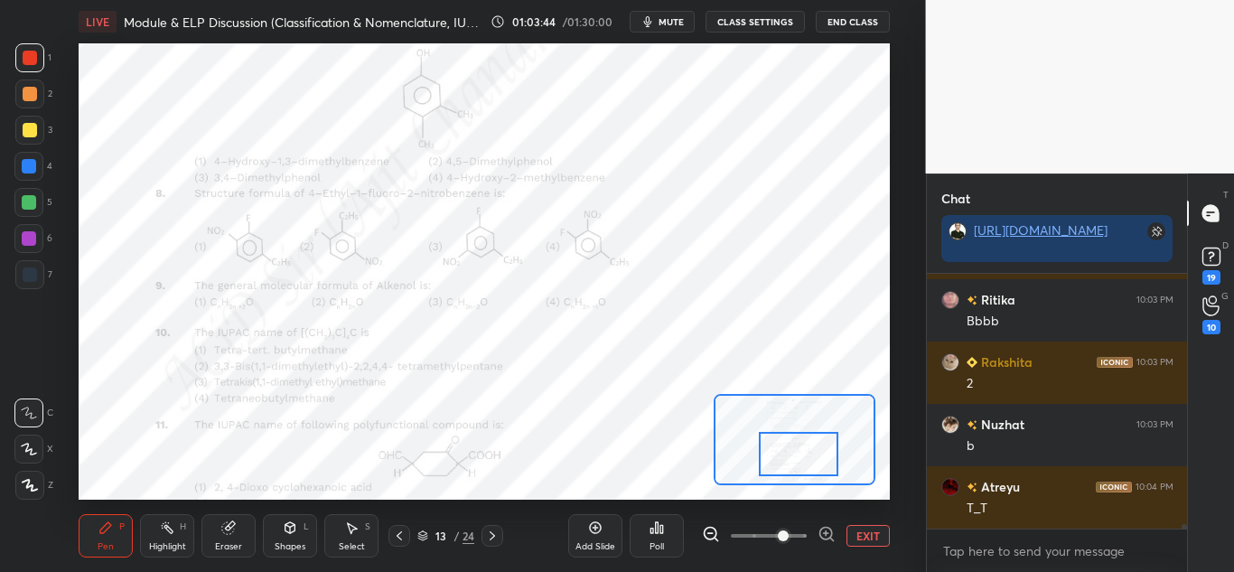
scroll to position [14021, 0]
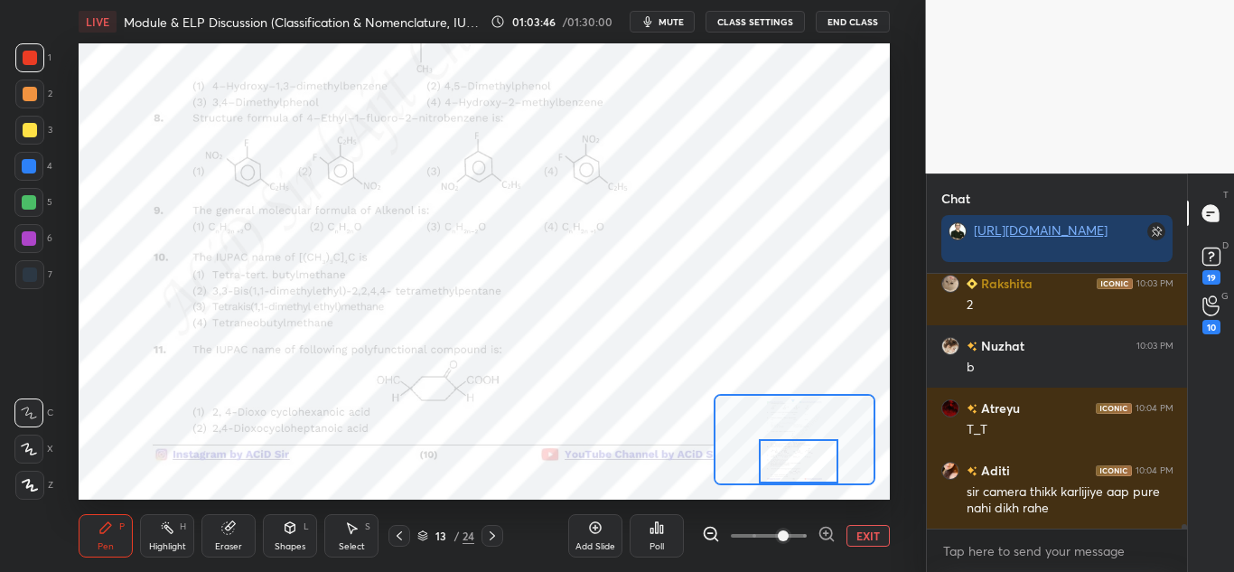
drag, startPoint x: 814, startPoint y: 441, endPoint x: 818, endPoint y: 470, distance: 29.2
click at [818, 470] on div at bounding box center [798, 461] width 79 height 44
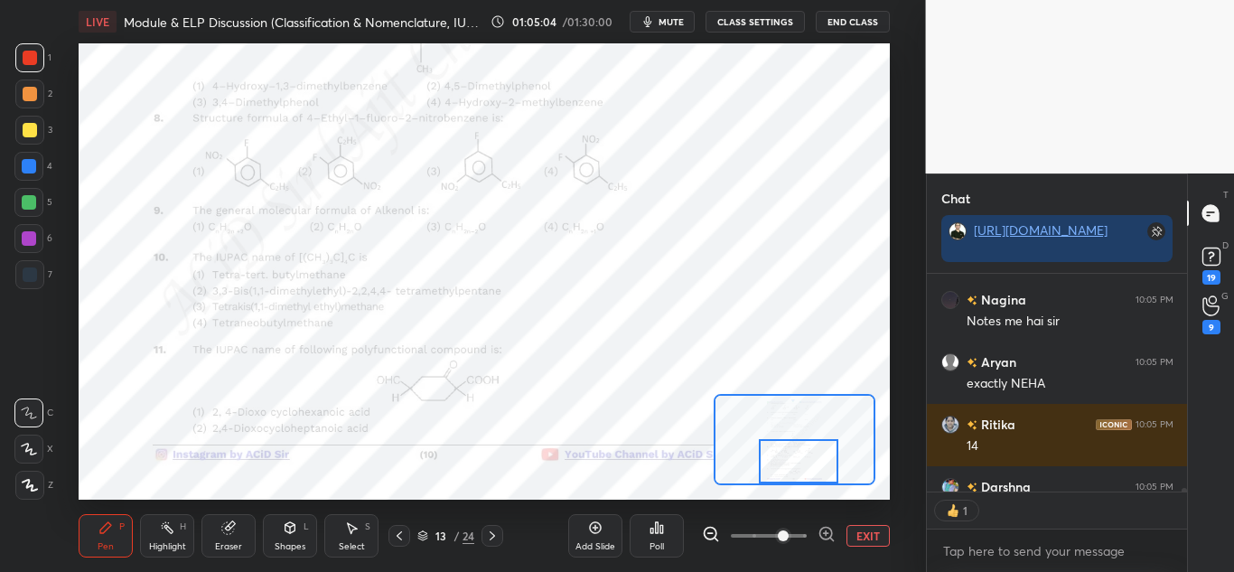
scroll to position [15073, 0]
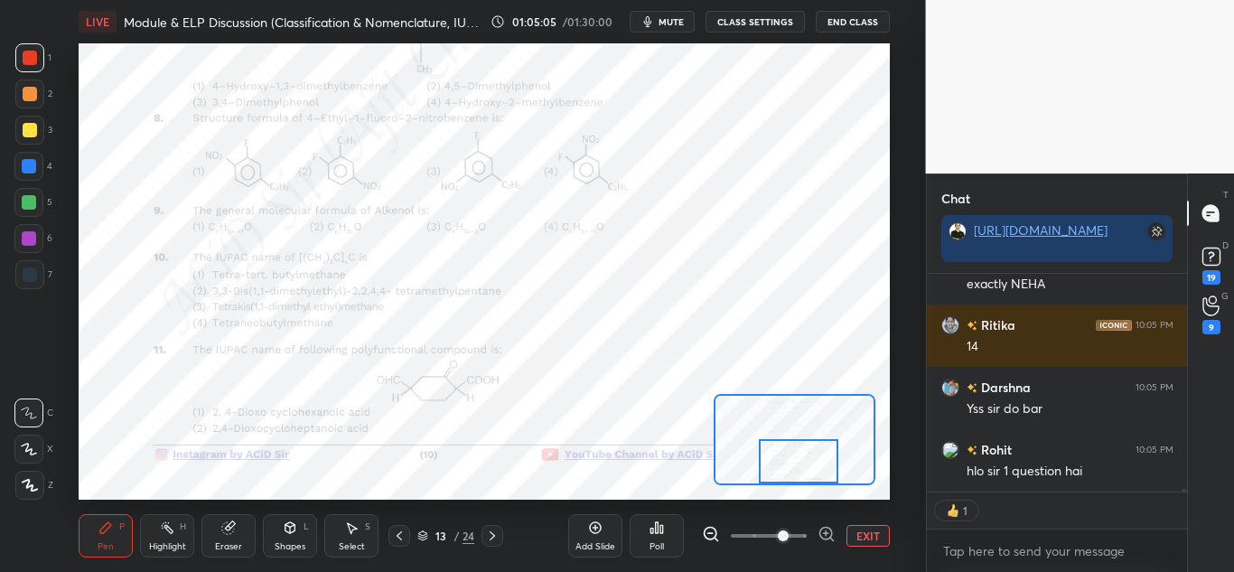
click at [27, 169] on div at bounding box center [29, 166] width 14 height 14
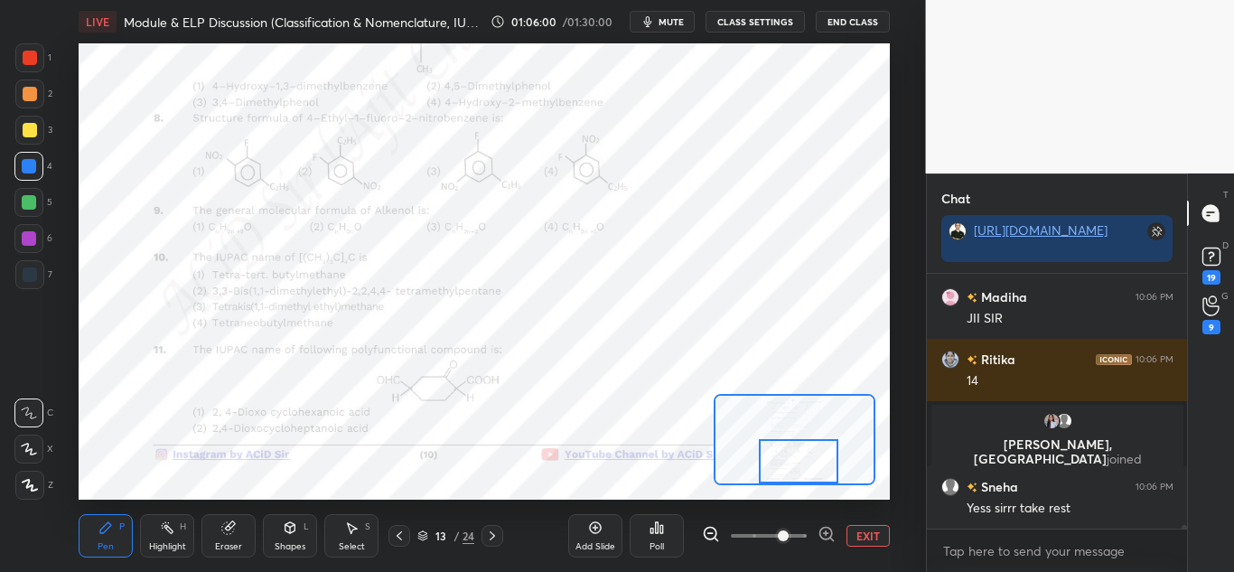
scroll to position [15437, 0]
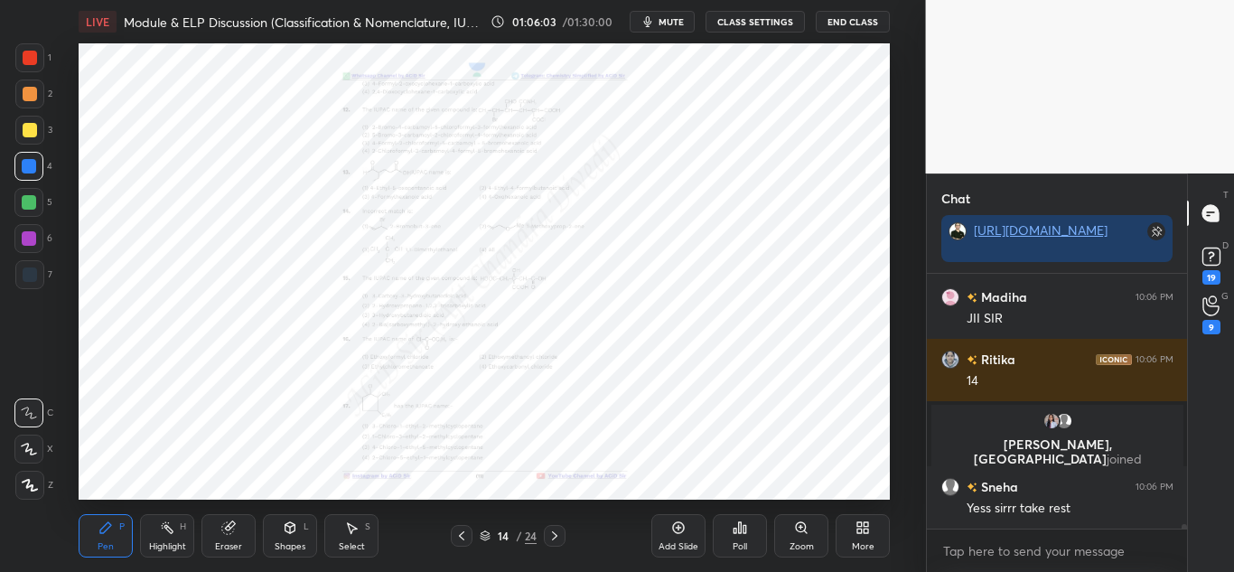
click at [809, 533] on div "Zoom" at bounding box center [801, 535] width 54 height 43
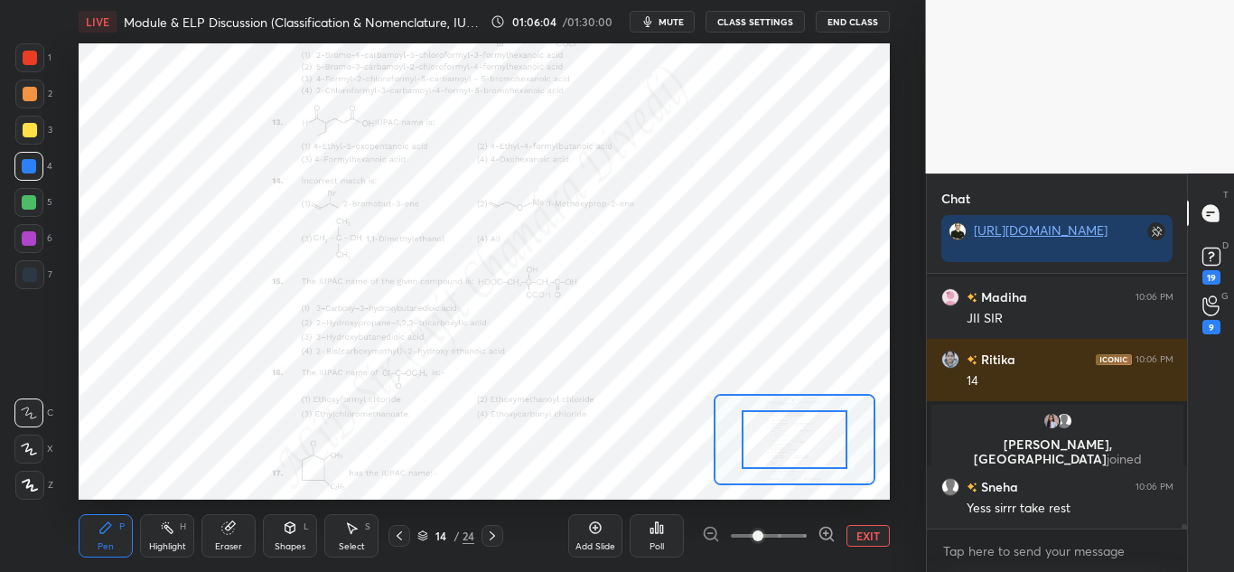
scroll to position [15516, 0]
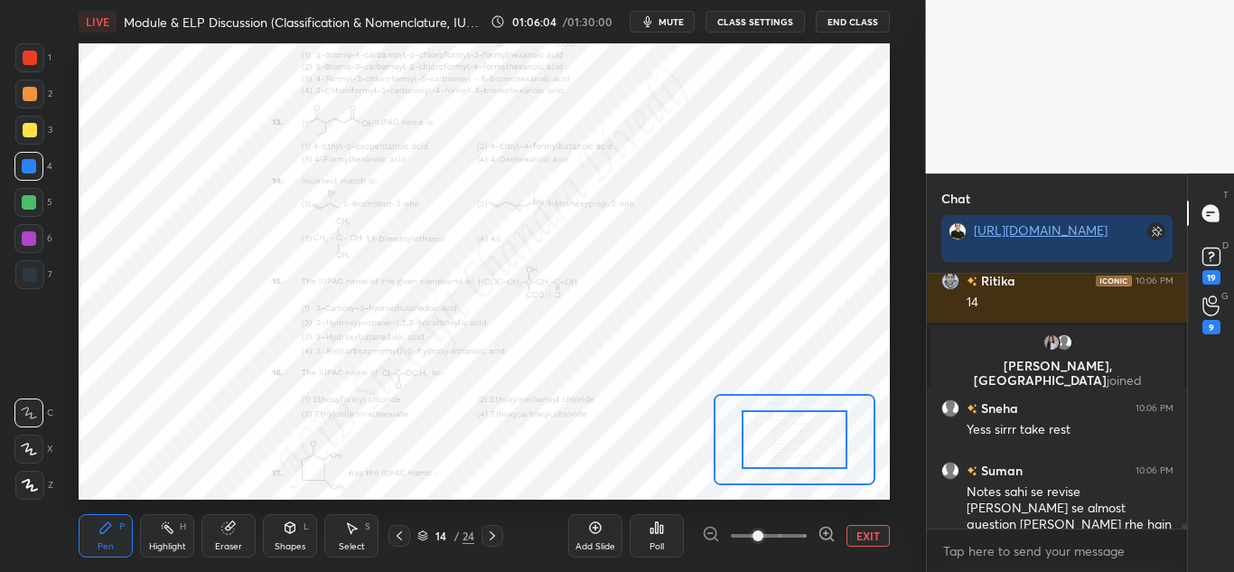
click at [825, 534] on icon at bounding box center [826, 534] width 18 height 18
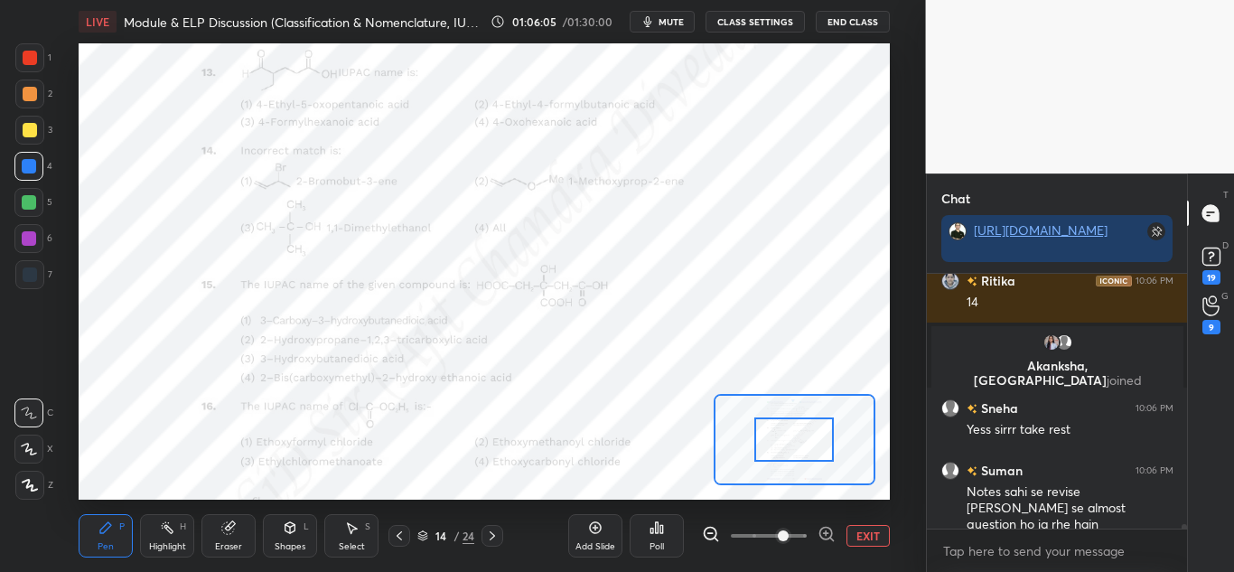
scroll to position [15559, 0]
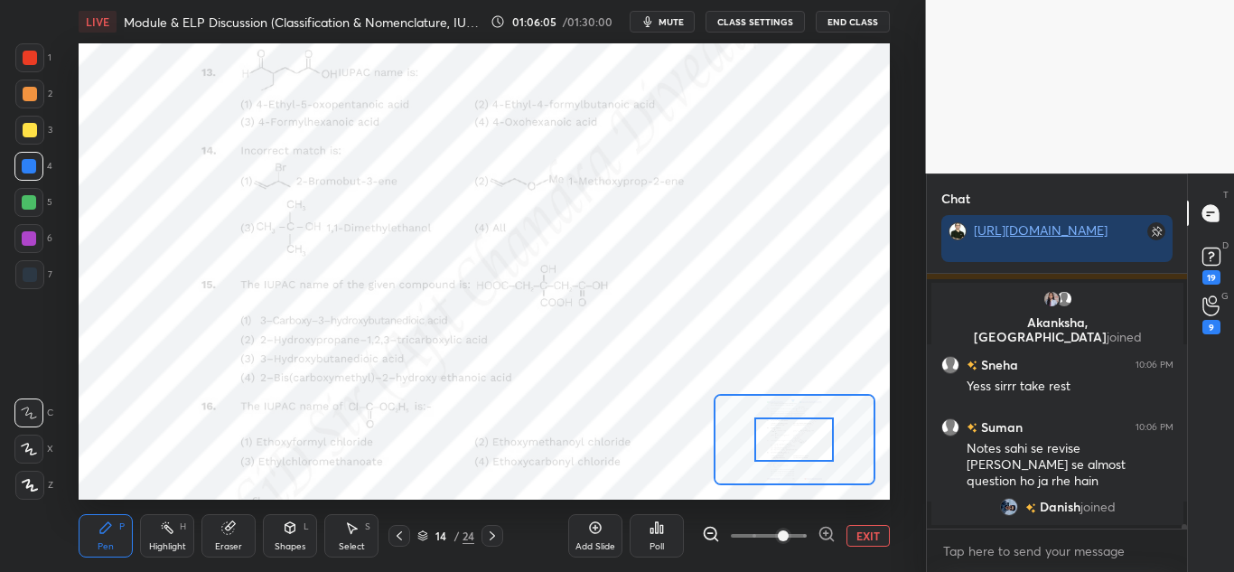
click at [825, 534] on icon at bounding box center [826, 534] width 18 height 18
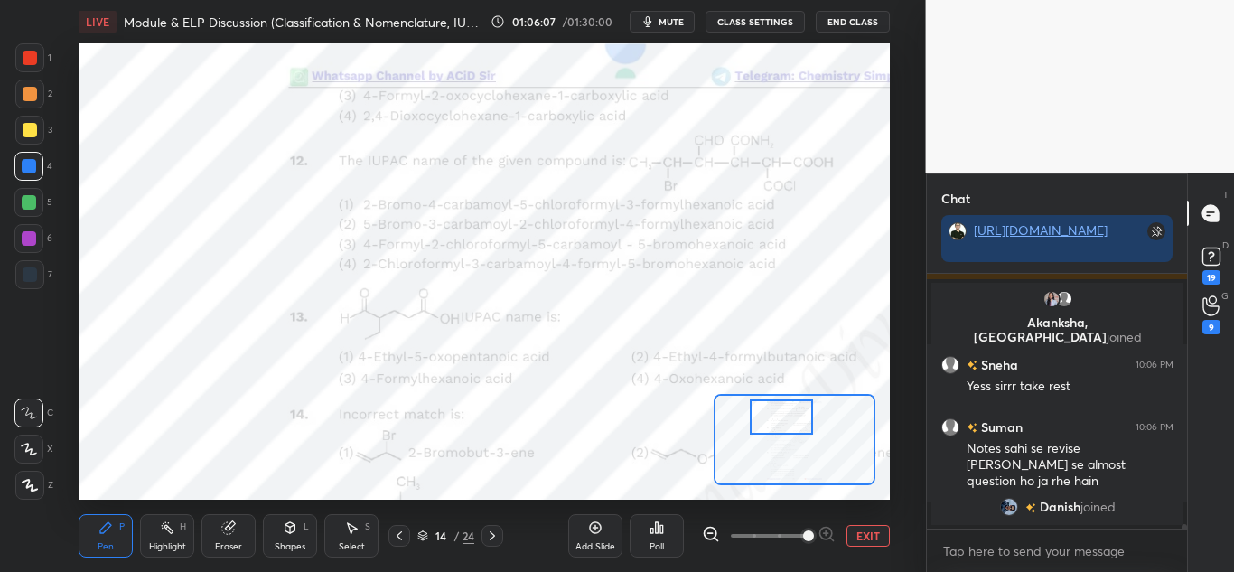
drag, startPoint x: 798, startPoint y: 441, endPoint x: 786, endPoint y: 418, distance: 25.9
click at [786, 418] on div at bounding box center [781, 416] width 63 height 35
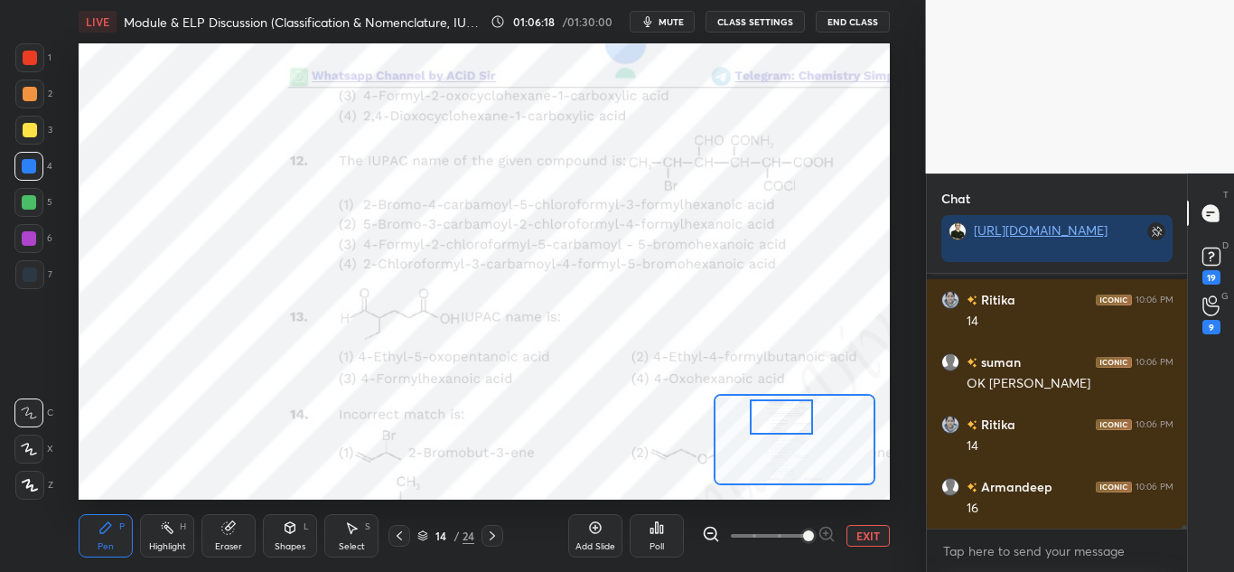
scroll to position [212, 255]
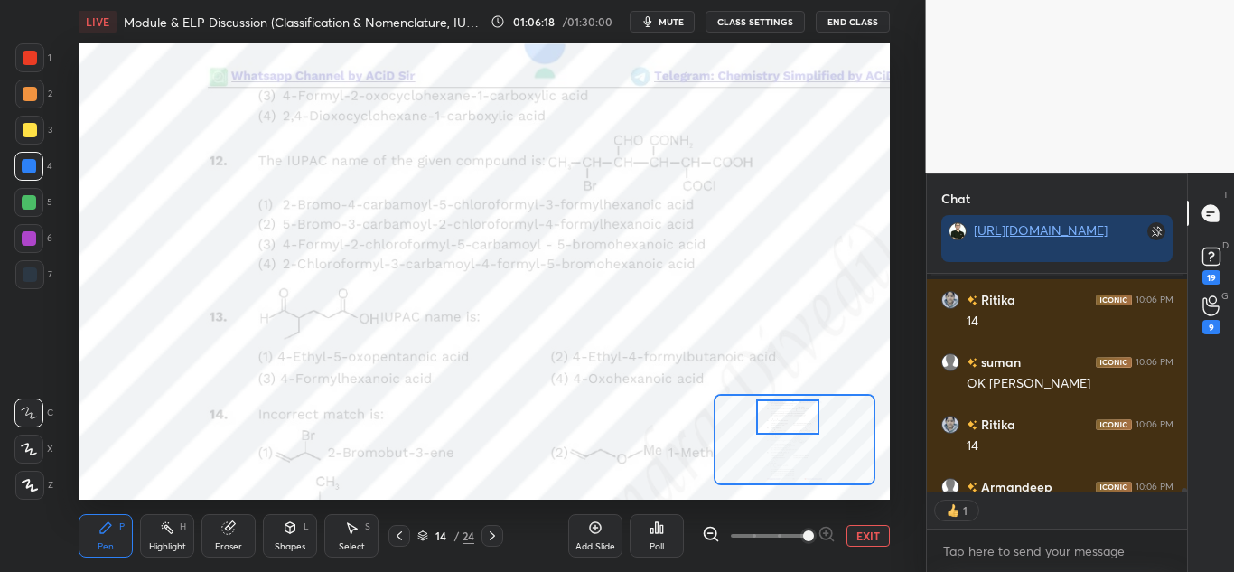
click at [787, 418] on div at bounding box center [787, 416] width 63 height 35
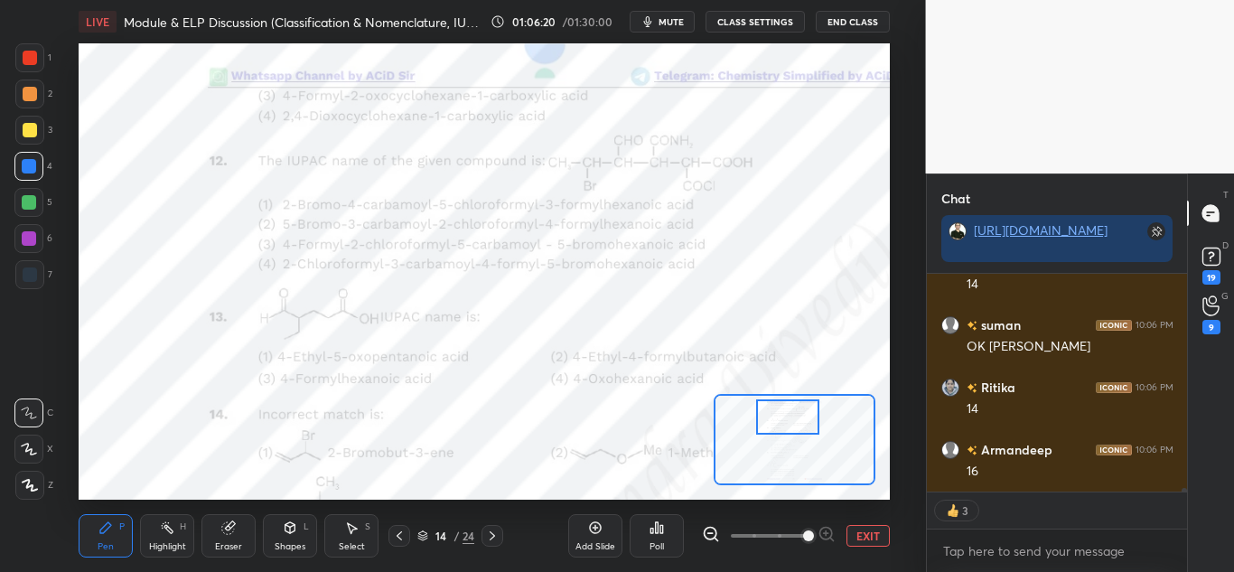
click at [39, 60] on div at bounding box center [29, 57] width 29 height 29
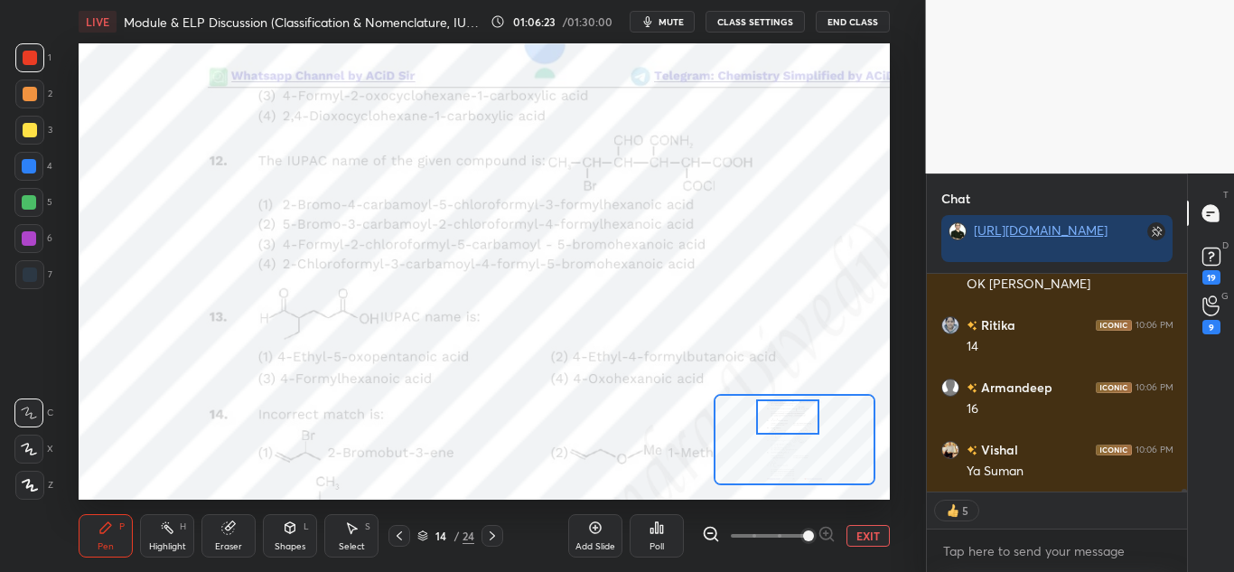
scroll to position [15940, 0]
drag, startPoint x: 159, startPoint y: 536, endPoint x: 167, endPoint y: 524, distance: 14.3
click at [161, 533] on div "Highlight H" at bounding box center [167, 535] width 54 height 43
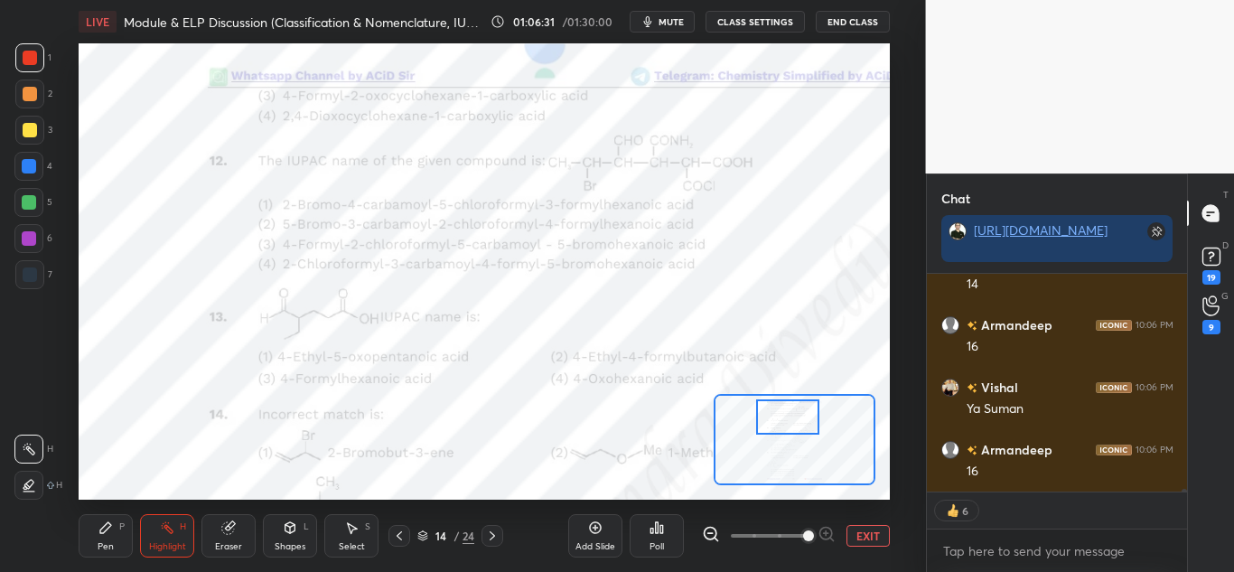
scroll to position [16003, 0]
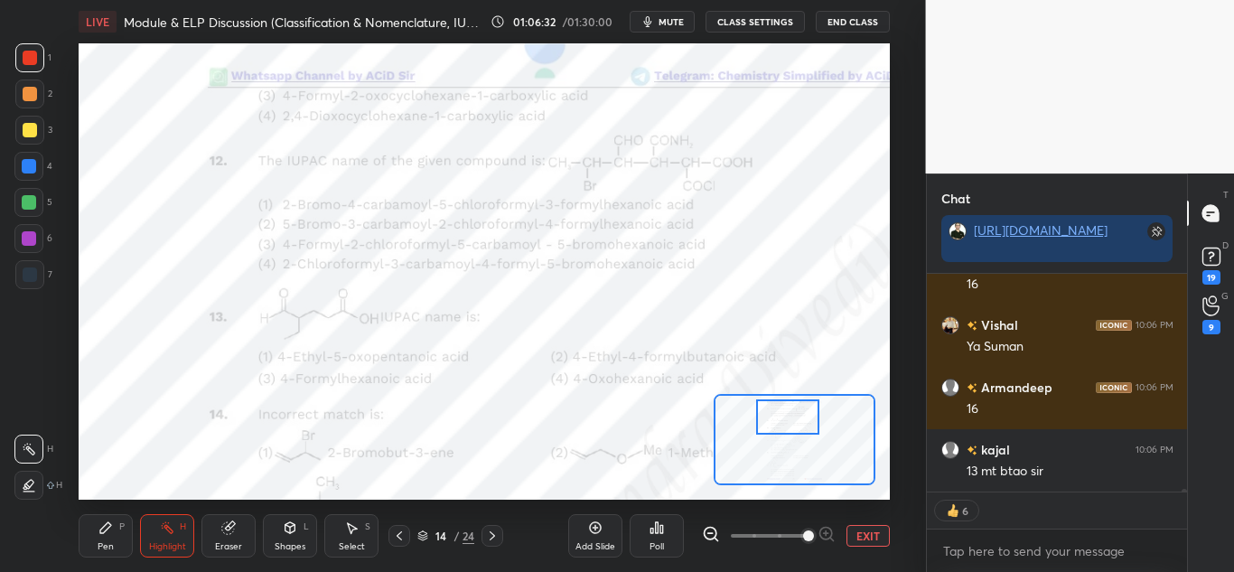
drag, startPoint x: 98, startPoint y: 541, endPoint x: 116, endPoint y: 507, distance: 38.4
click at [99, 542] on div "Pen" at bounding box center [106, 546] width 16 height 9
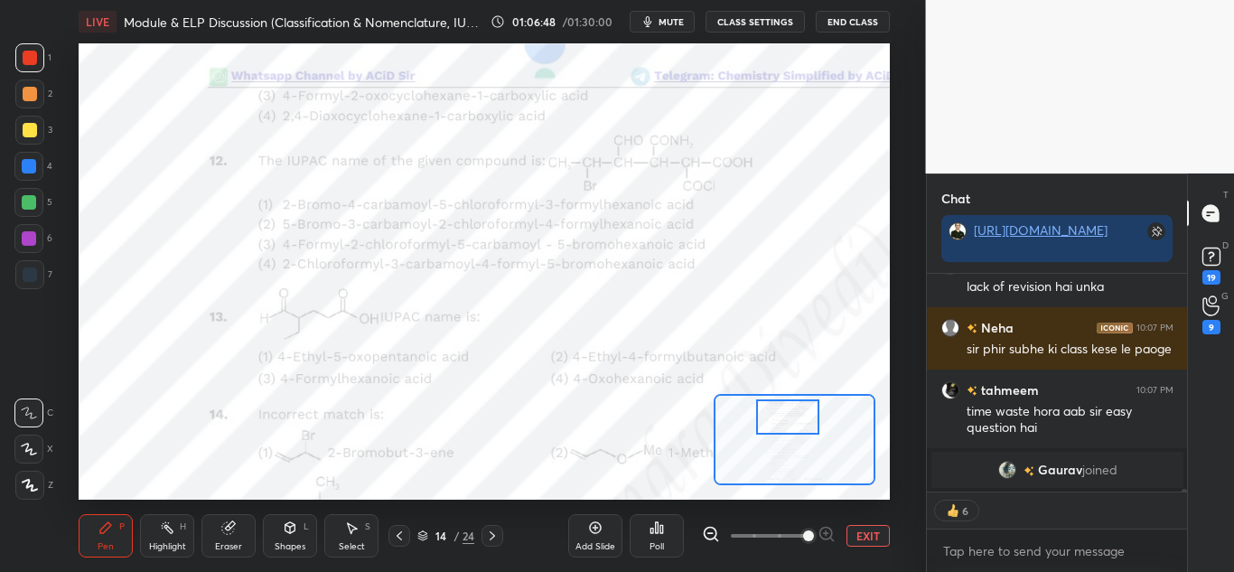
scroll to position [16168, 0]
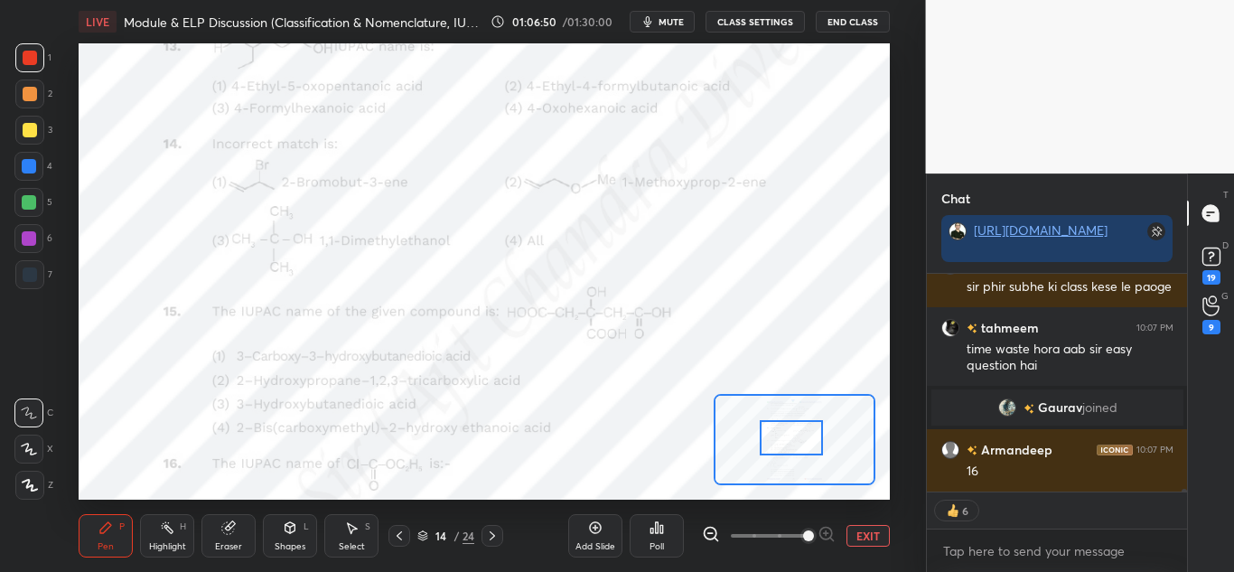
drag, startPoint x: 798, startPoint y: 408, endPoint x: 802, endPoint y: 429, distance: 21.1
click at [802, 429] on div at bounding box center [791, 437] width 63 height 35
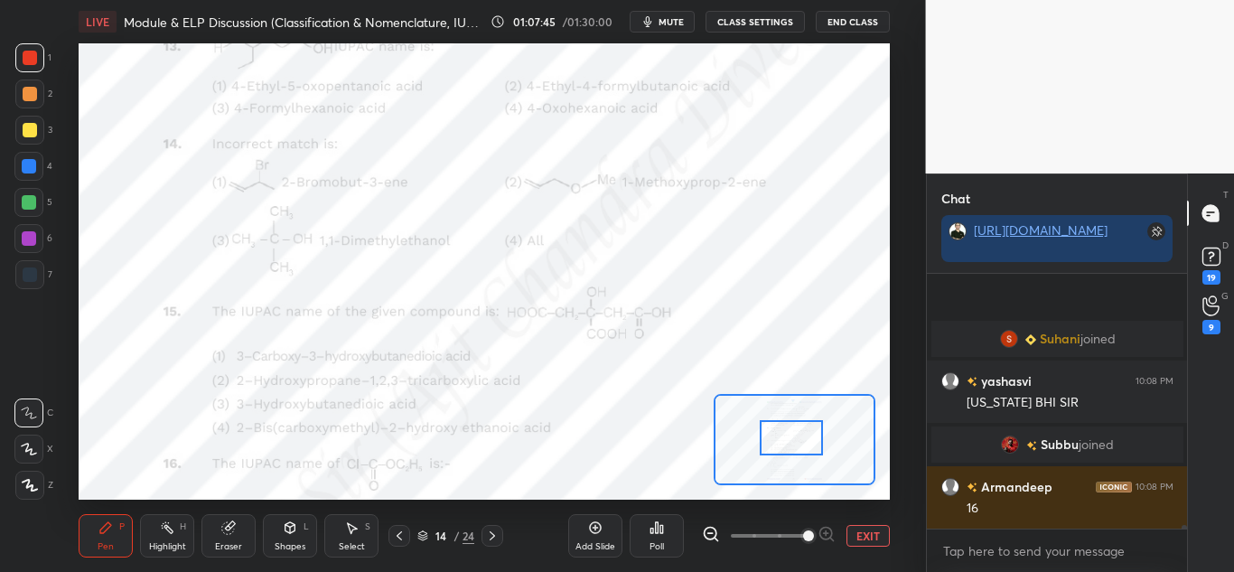
scroll to position [16877, 0]
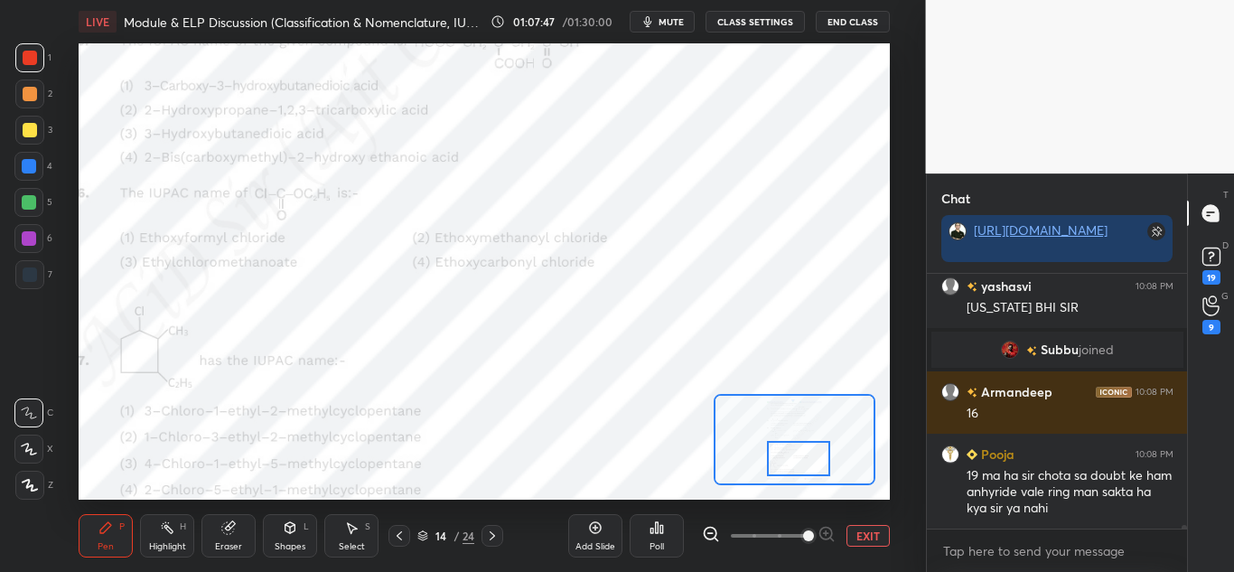
drag, startPoint x: 807, startPoint y: 436, endPoint x: 815, endPoint y: 457, distance: 22.0
click at [815, 457] on div at bounding box center [798, 458] width 63 height 35
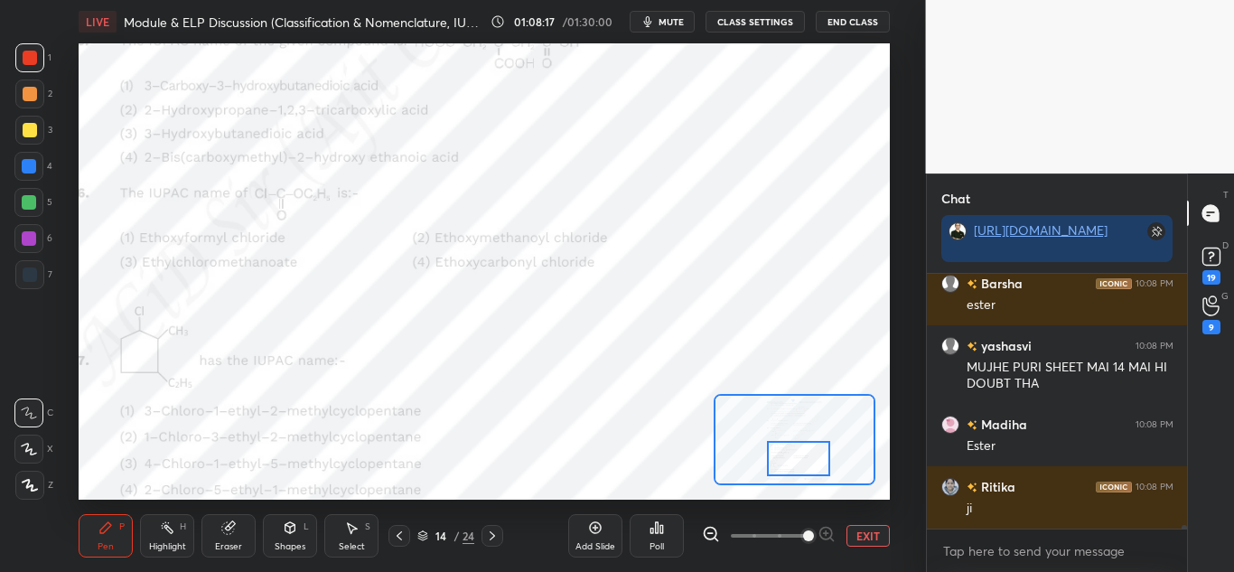
scroll to position [17850, 0]
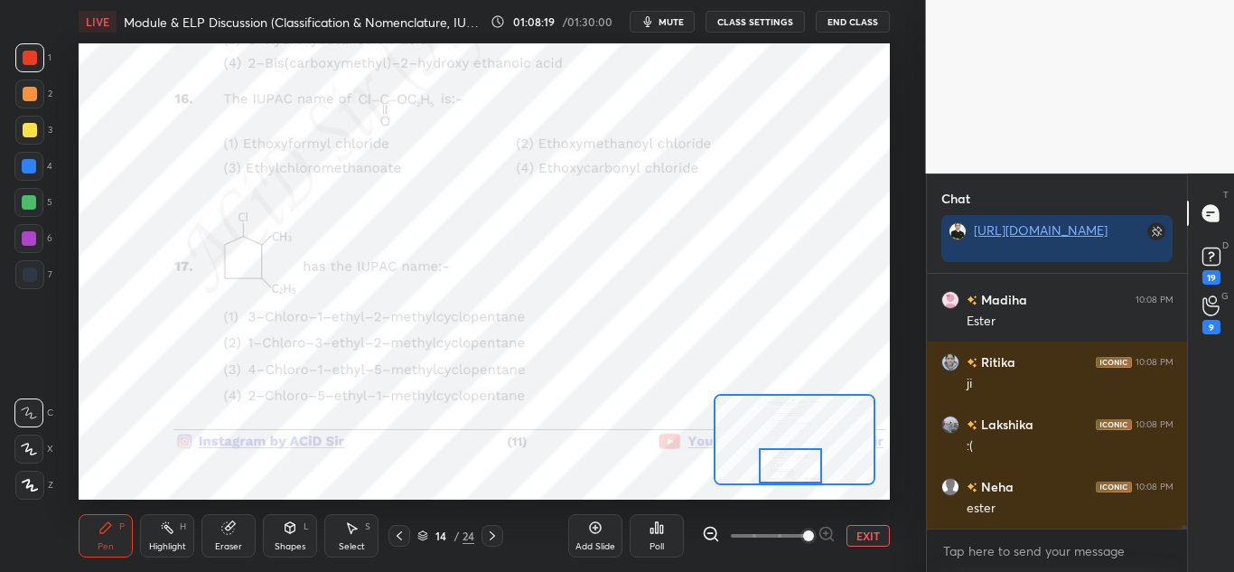
drag, startPoint x: 798, startPoint y: 456, endPoint x: 790, endPoint y: 465, distance: 12.1
click at [790, 465] on div at bounding box center [790, 465] width 63 height 35
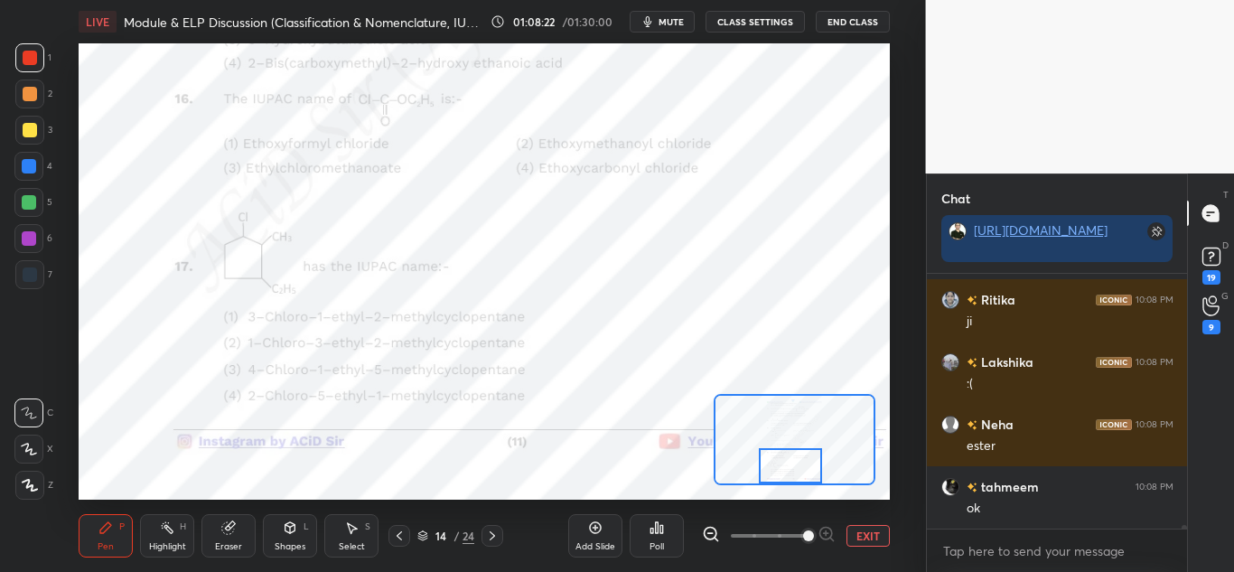
scroll to position [17974, 0]
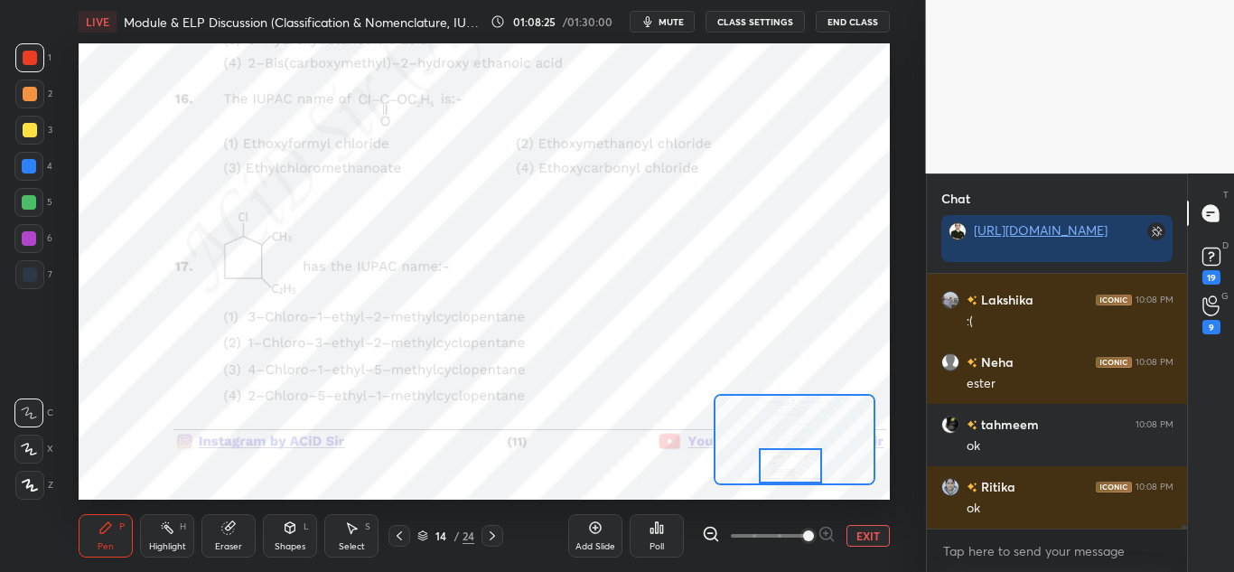
click at [171, 542] on div "Highlight" at bounding box center [167, 546] width 37 height 9
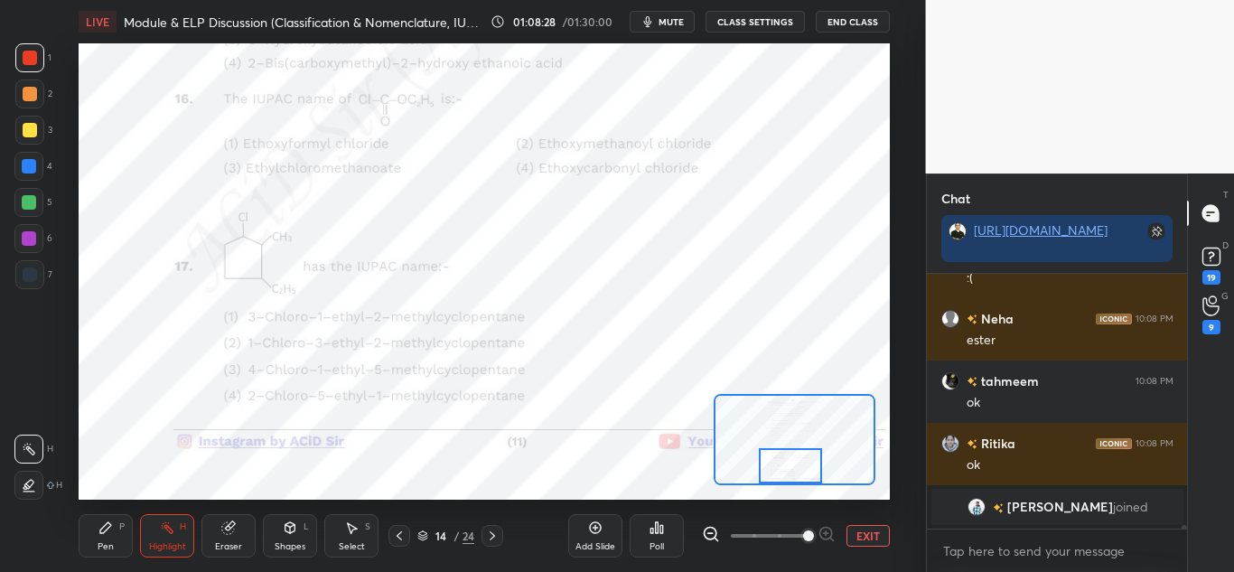
drag, startPoint x: 107, startPoint y: 530, endPoint x: 117, endPoint y: 531, distance: 10.9
click at [109, 530] on icon at bounding box center [105, 527] width 14 height 14
drag, startPoint x: 166, startPoint y: 536, endPoint x: 177, endPoint y: 514, distance: 25.0
click at [172, 534] on div "Highlight H" at bounding box center [167, 535] width 54 height 43
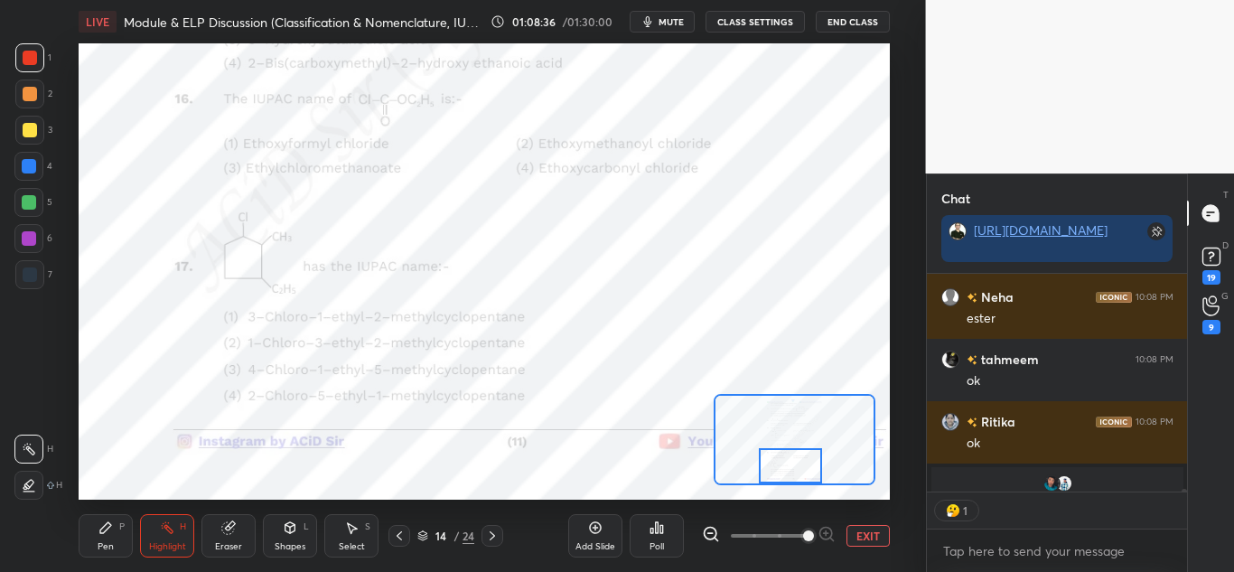
scroll to position [212, 255]
click at [110, 536] on div "Pen P" at bounding box center [106, 535] width 54 height 43
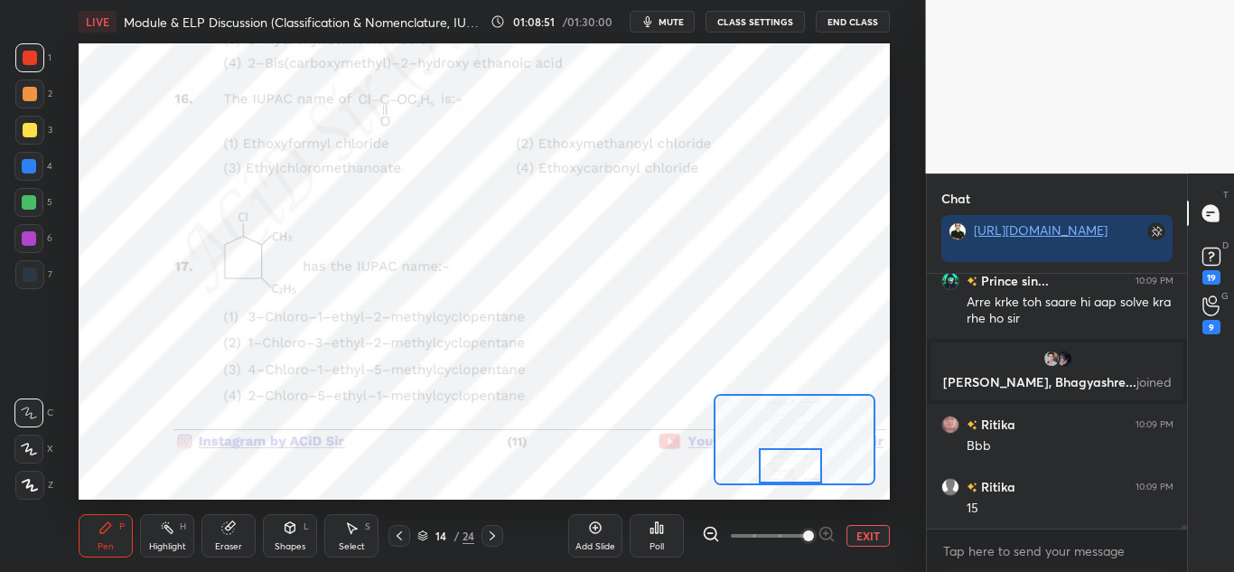
scroll to position [18019, 0]
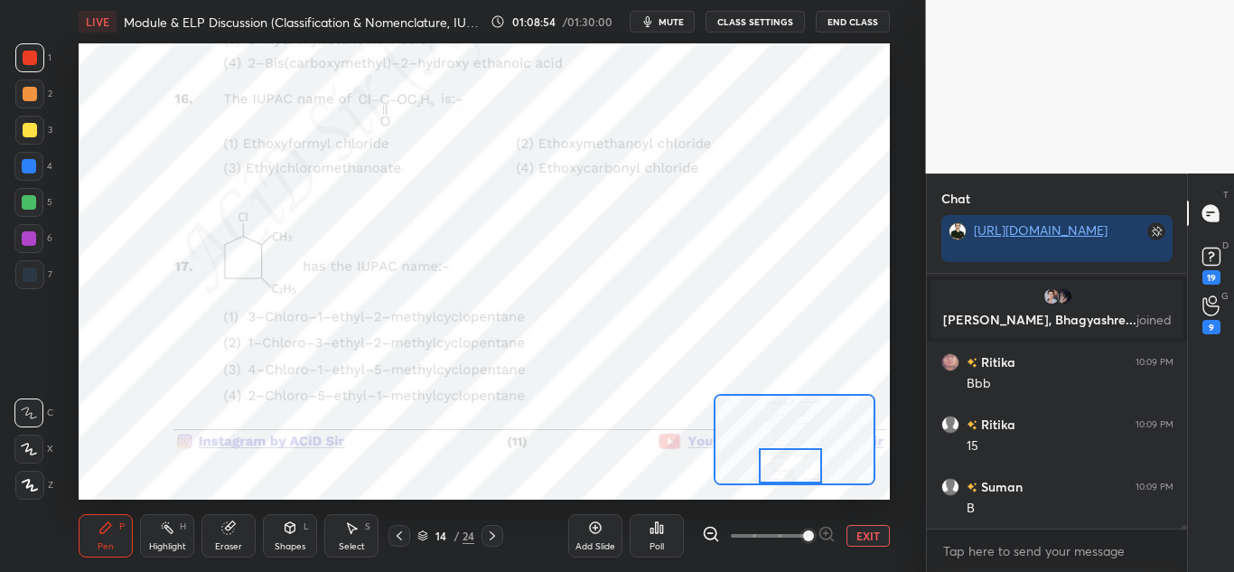
click at [490, 533] on icon at bounding box center [492, 535] width 14 height 14
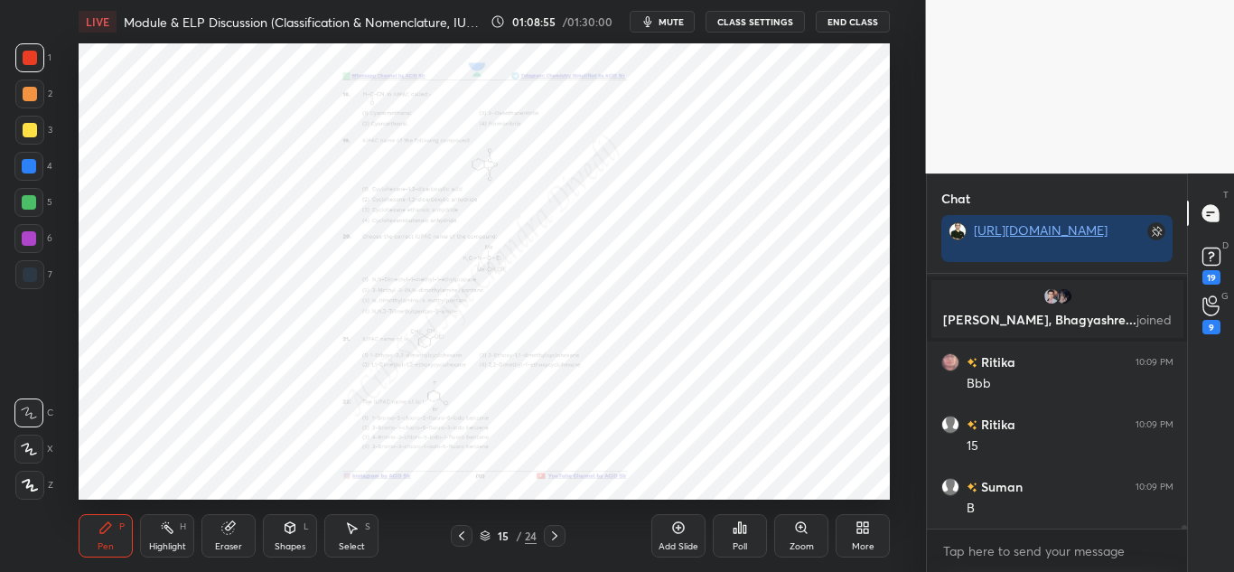
click at [799, 542] on div "Zoom" at bounding box center [801, 546] width 24 height 9
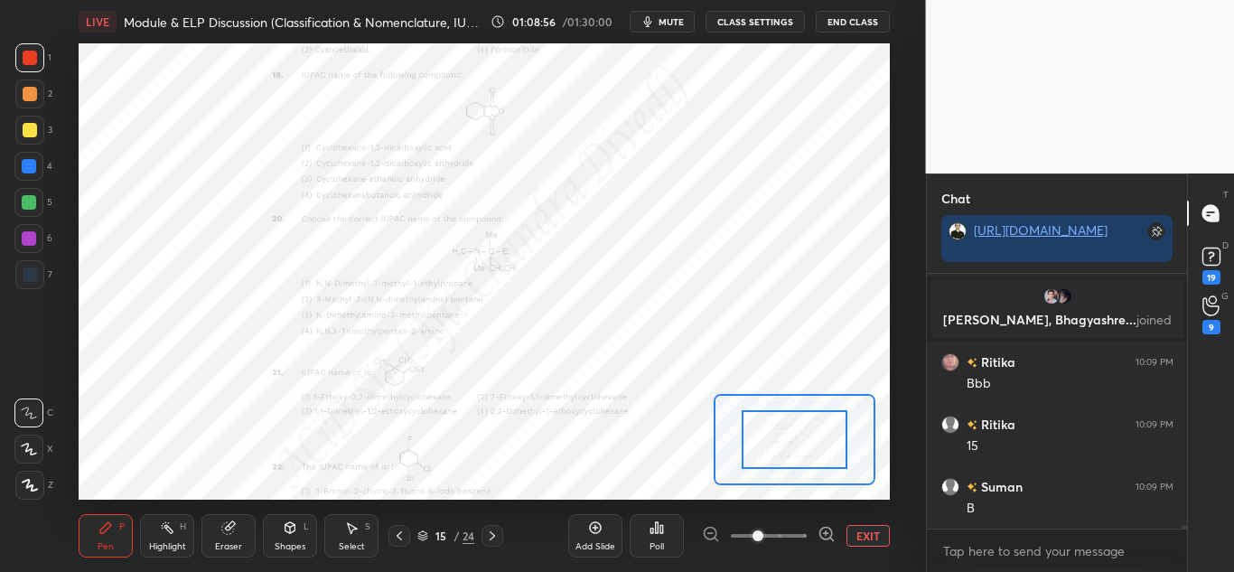
click at [829, 533] on icon at bounding box center [826, 534] width 18 height 18
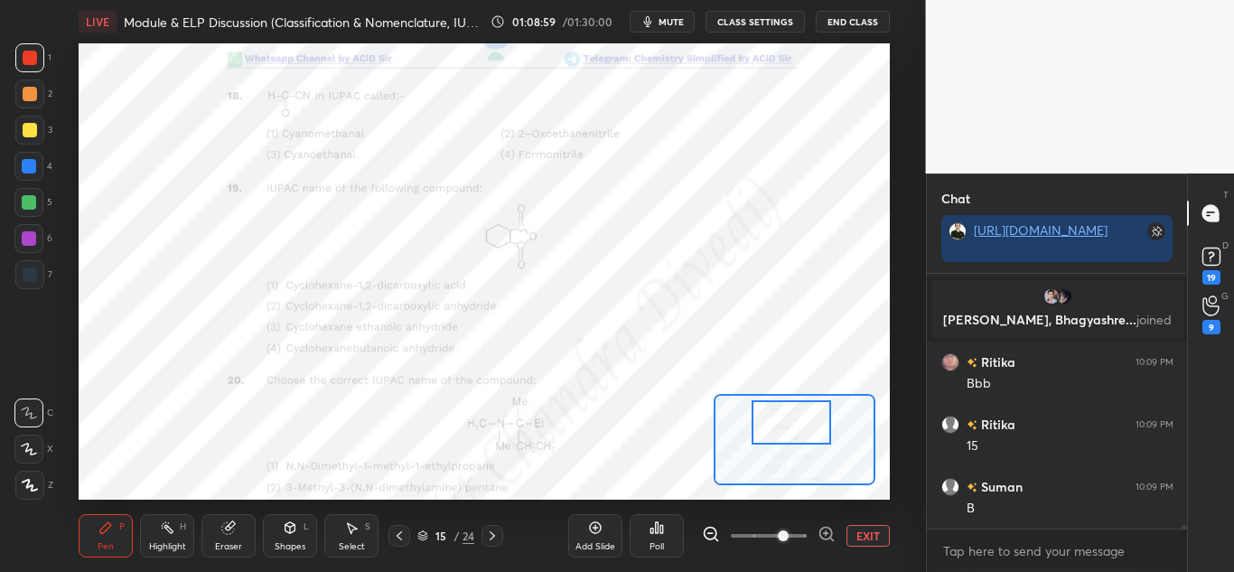
drag, startPoint x: 779, startPoint y: 453, endPoint x: 777, endPoint y: 436, distance: 17.4
click at [777, 436] on div at bounding box center [790, 422] width 79 height 44
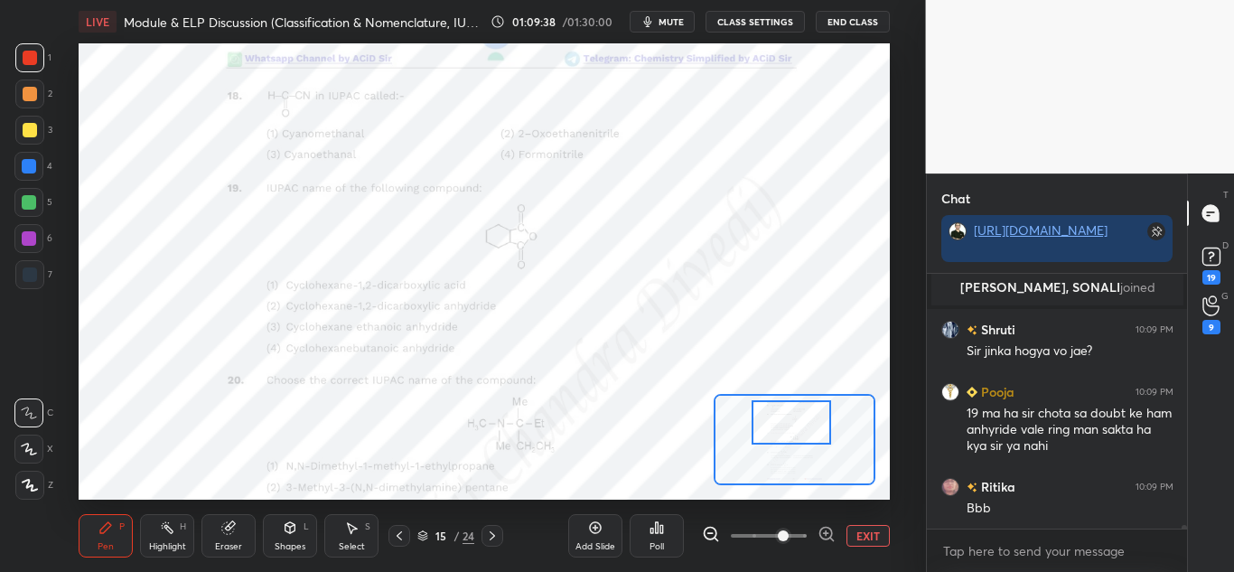
scroll to position [18555, 0]
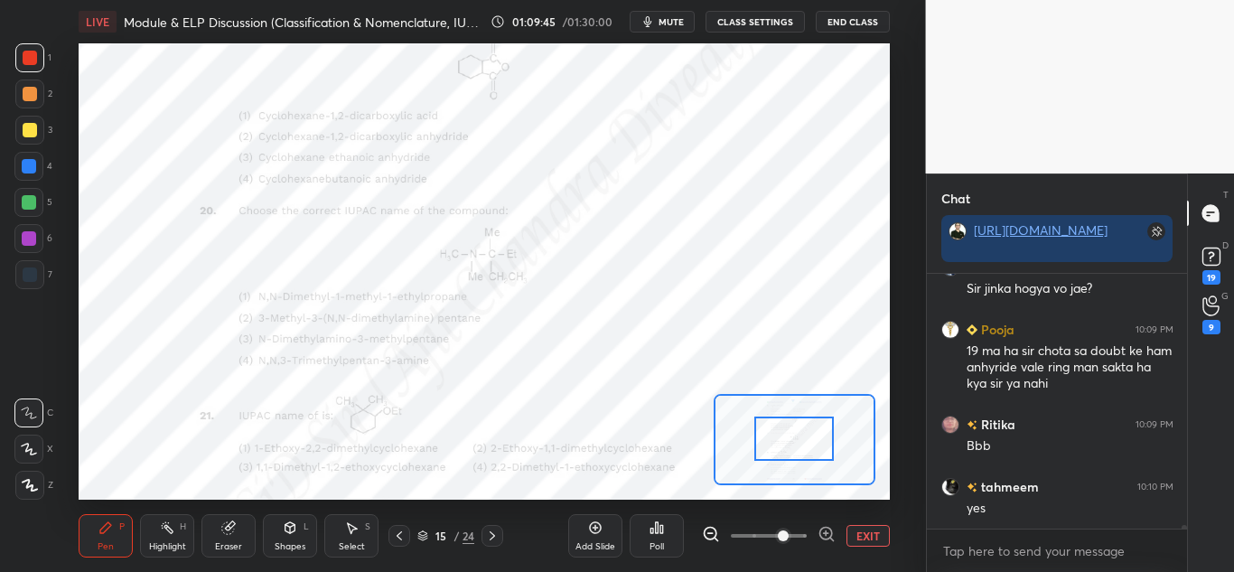
drag, startPoint x: 802, startPoint y: 422, endPoint x: 805, endPoint y: 438, distance: 16.5
click at [805, 438] on div at bounding box center [793, 438] width 79 height 44
click at [825, 531] on icon at bounding box center [826, 534] width 18 height 18
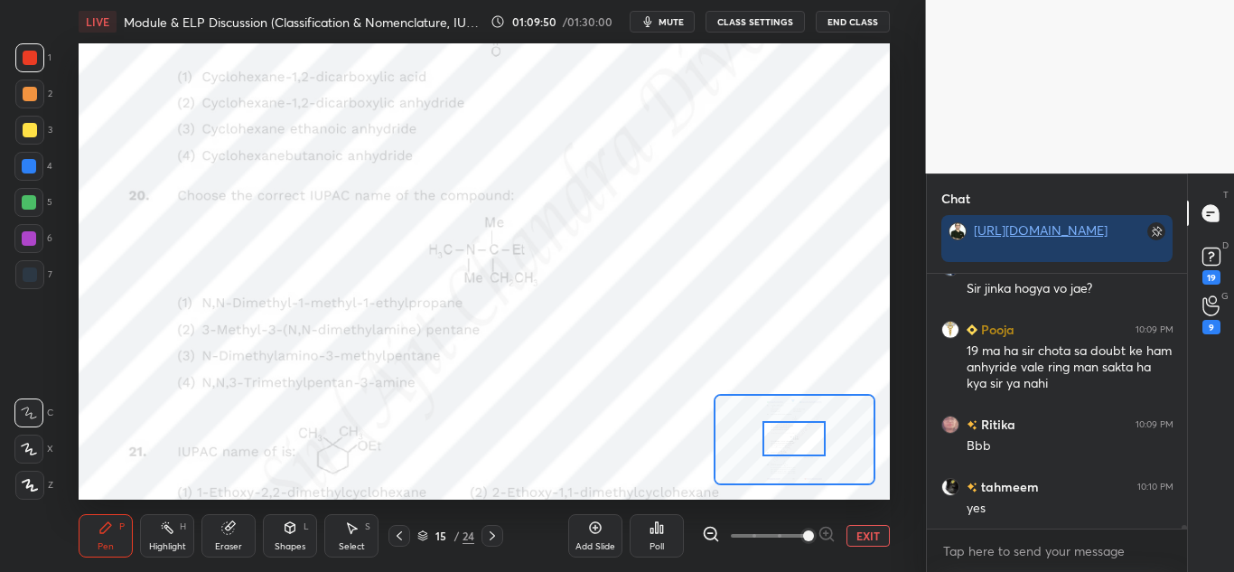
drag, startPoint x: 171, startPoint y: 523, endPoint x: 180, endPoint y: 509, distance: 16.3
click at [173, 523] on icon at bounding box center [167, 527] width 14 height 14
click at [119, 524] on div "P" at bounding box center [121, 526] width 5 height 9
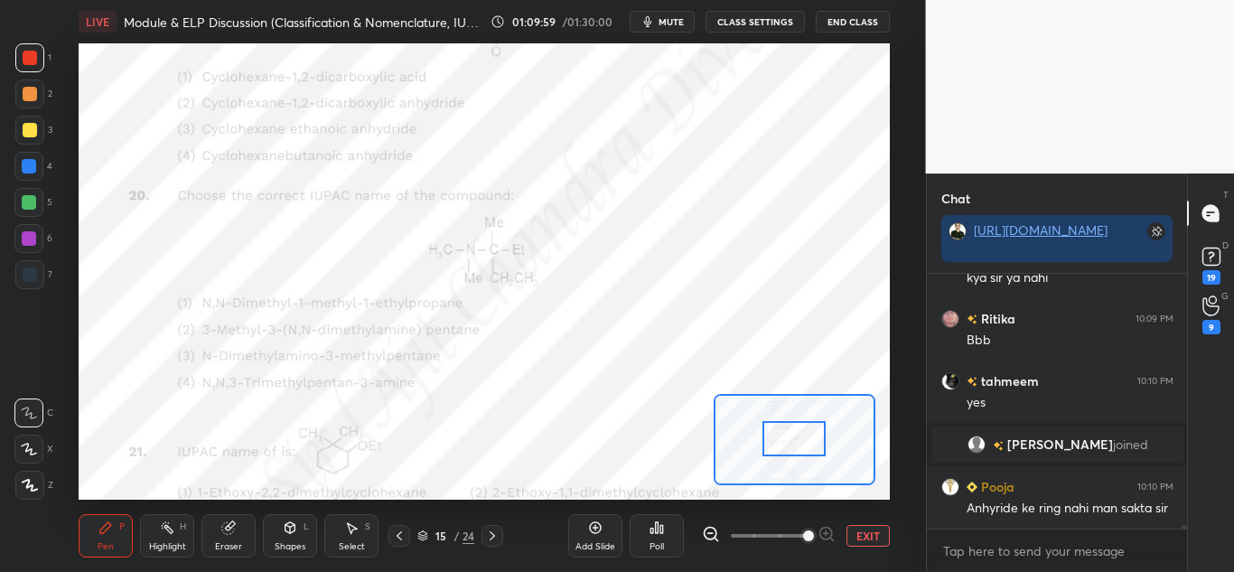
scroll to position [18592, 0]
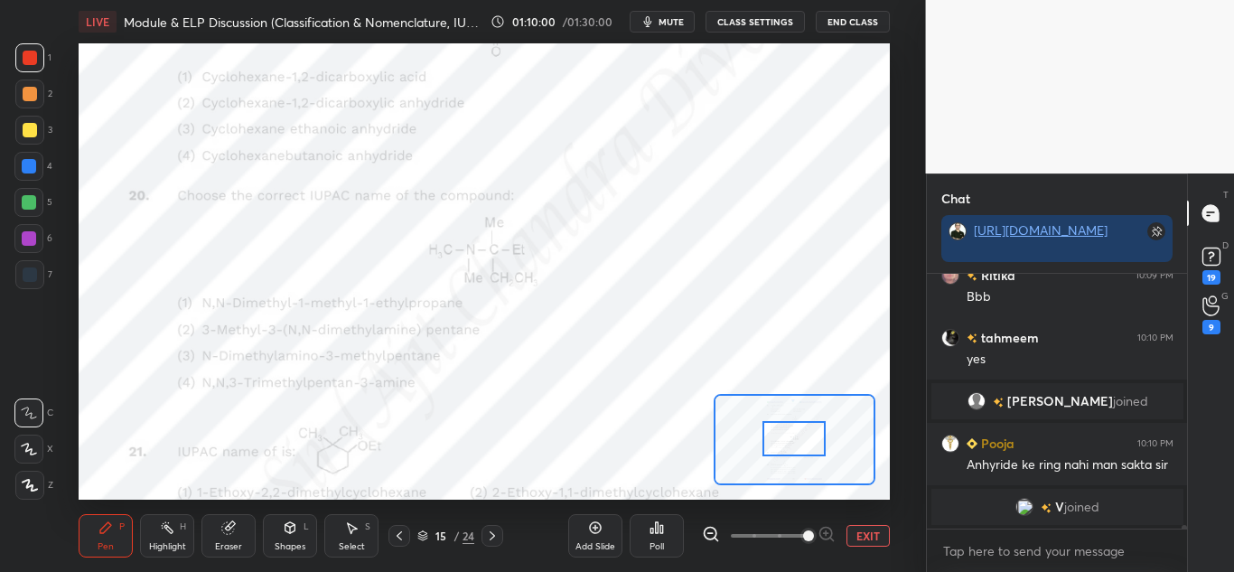
drag, startPoint x: 158, startPoint y: 528, endPoint x: 167, endPoint y: 509, distance: 21.0
click at [161, 527] on div "Highlight H" at bounding box center [167, 535] width 54 height 43
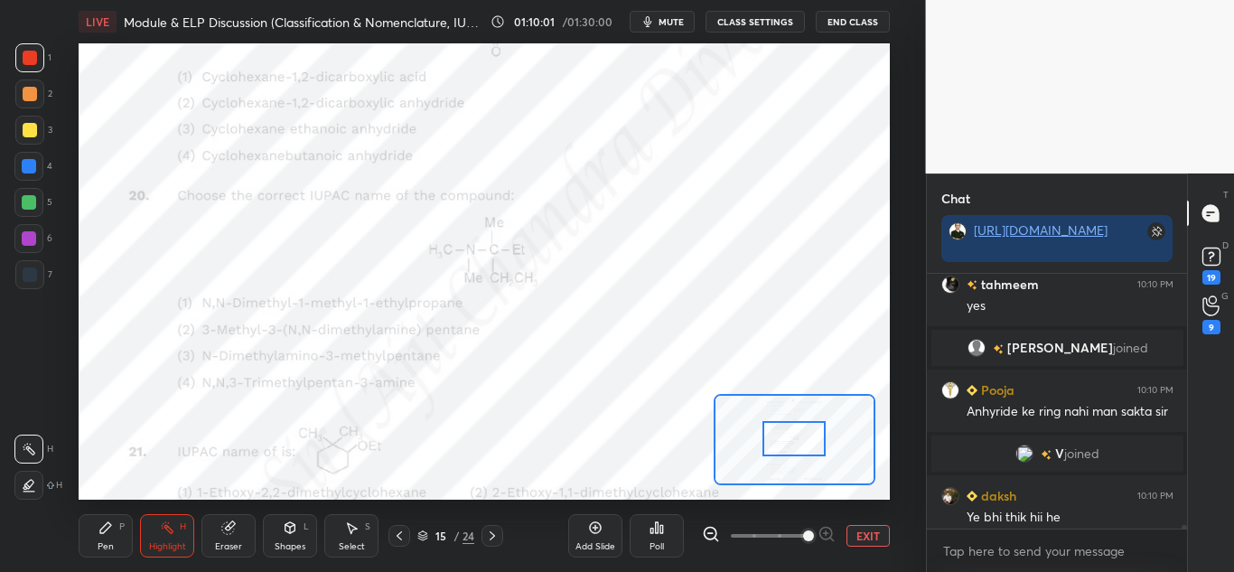
scroll to position [18644, 0]
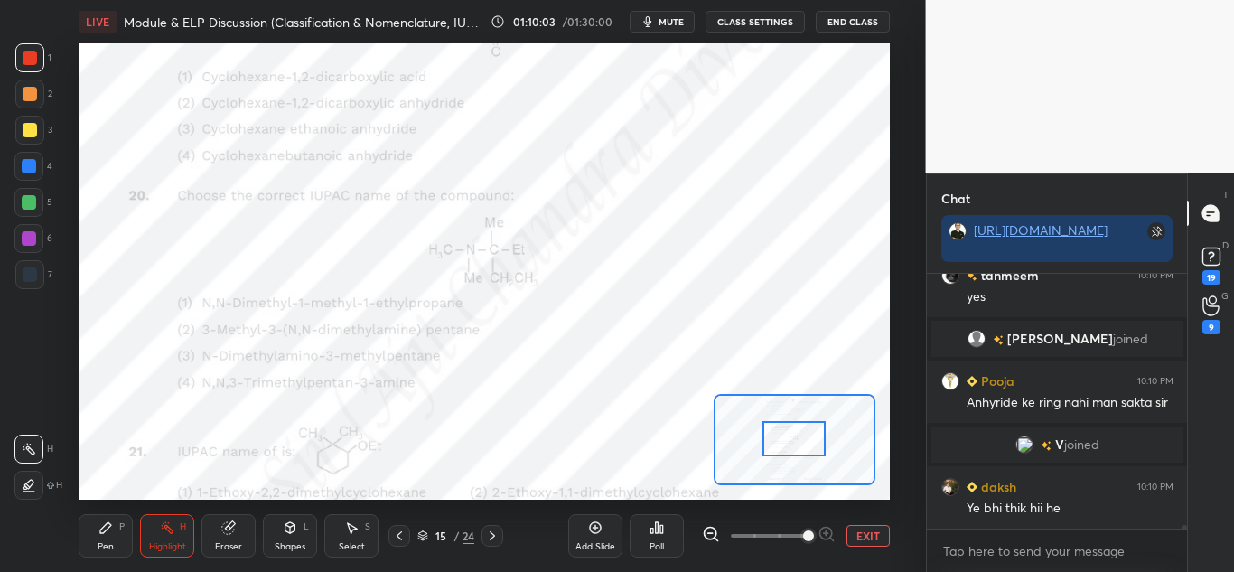
click at [116, 536] on div "Pen P" at bounding box center [106, 535] width 54 height 43
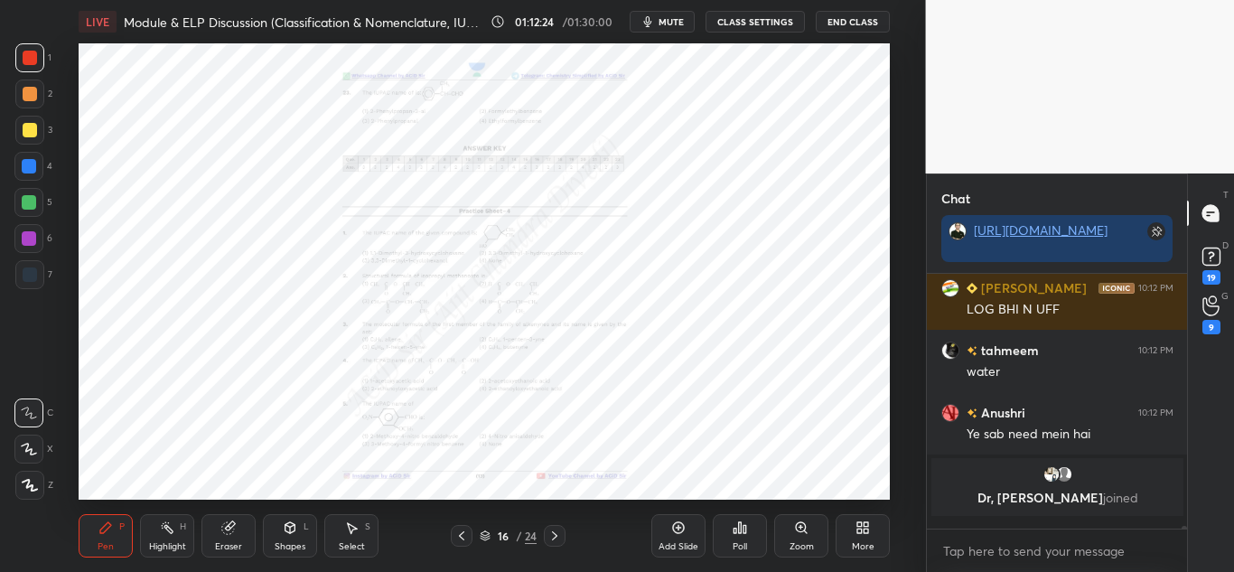
scroll to position [249, 255]
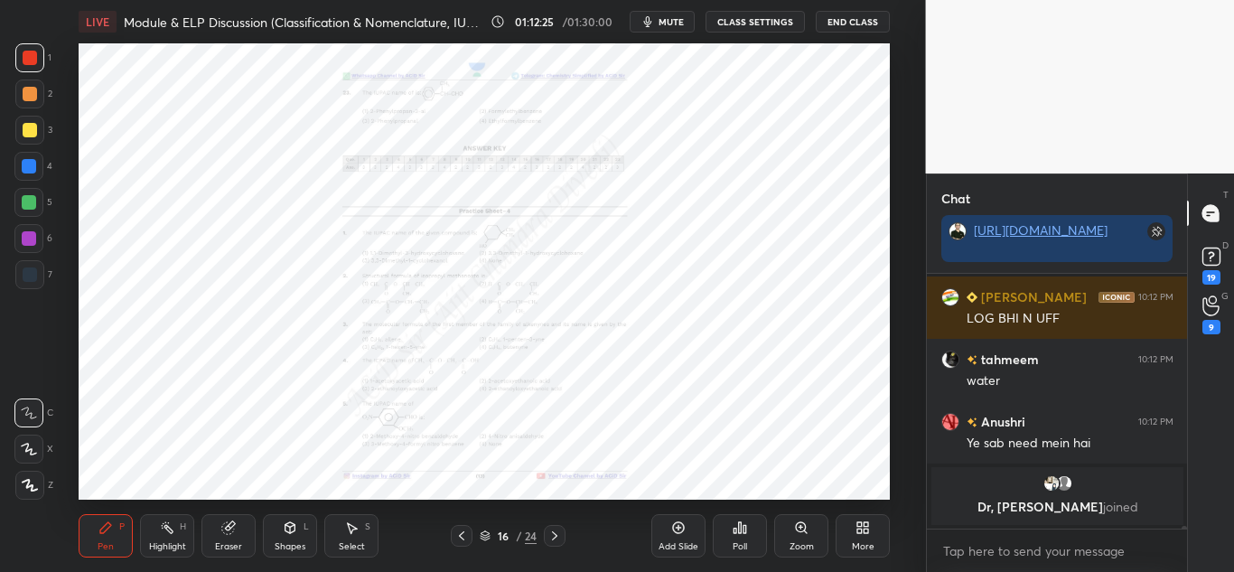
click at [547, 542] on icon at bounding box center [554, 535] width 14 height 14
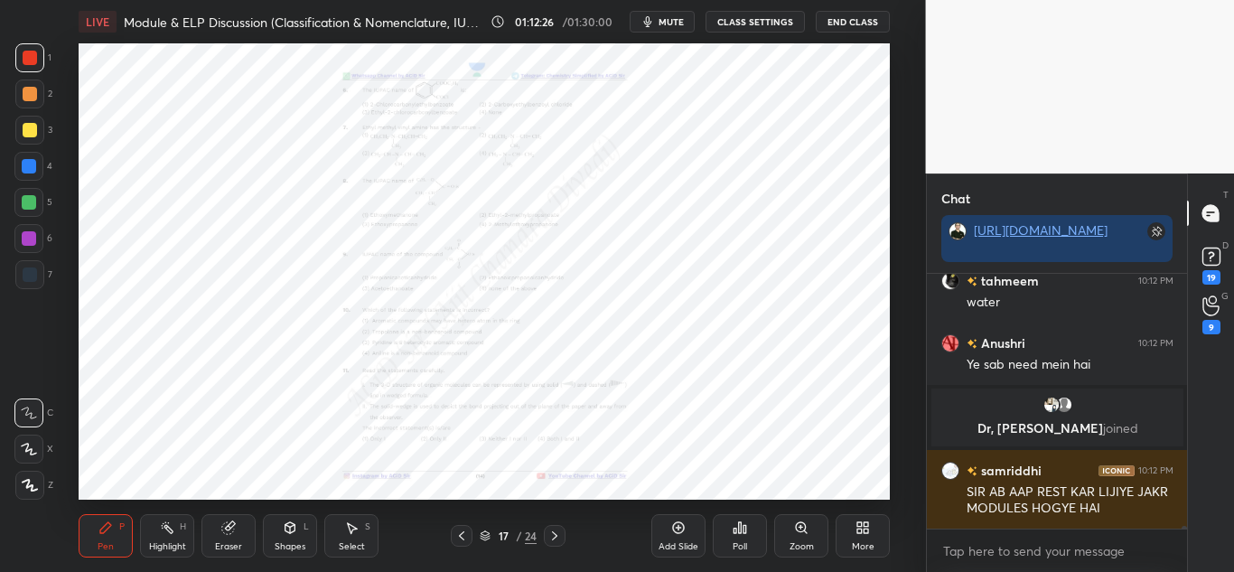
click at [786, 532] on div "Zoom" at bounding box center [801, 535] width 54 height 43
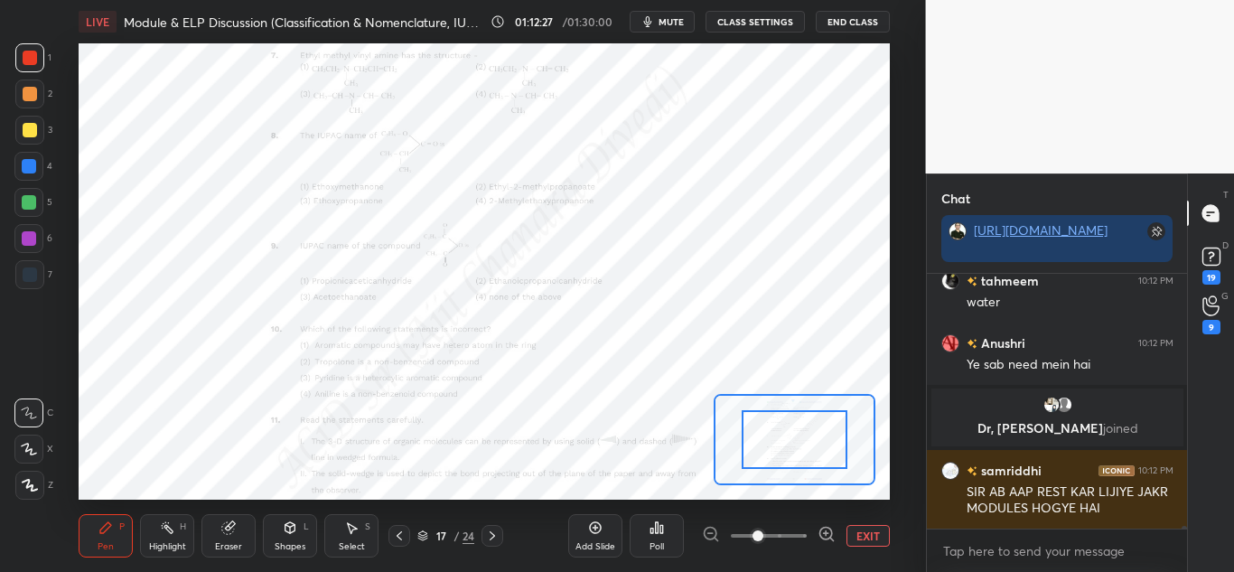
click at [824, 530] on icon at bounding box center [826, 534] width 18 height 18
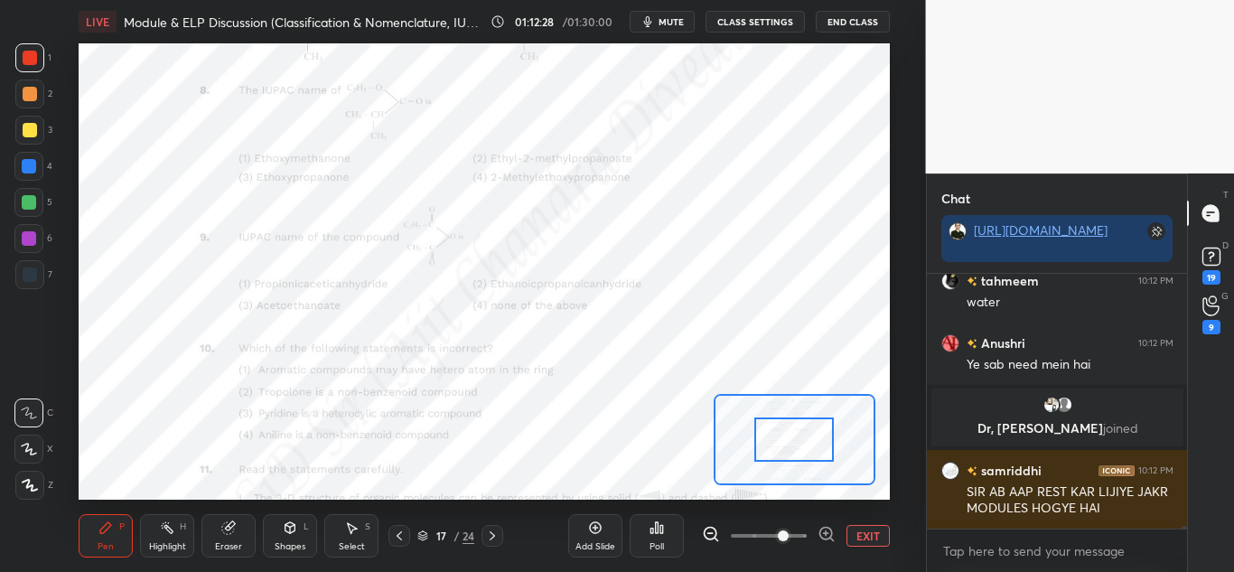
click at [824, 530] on icon at bounding box center [826, 534] width 18 height 18
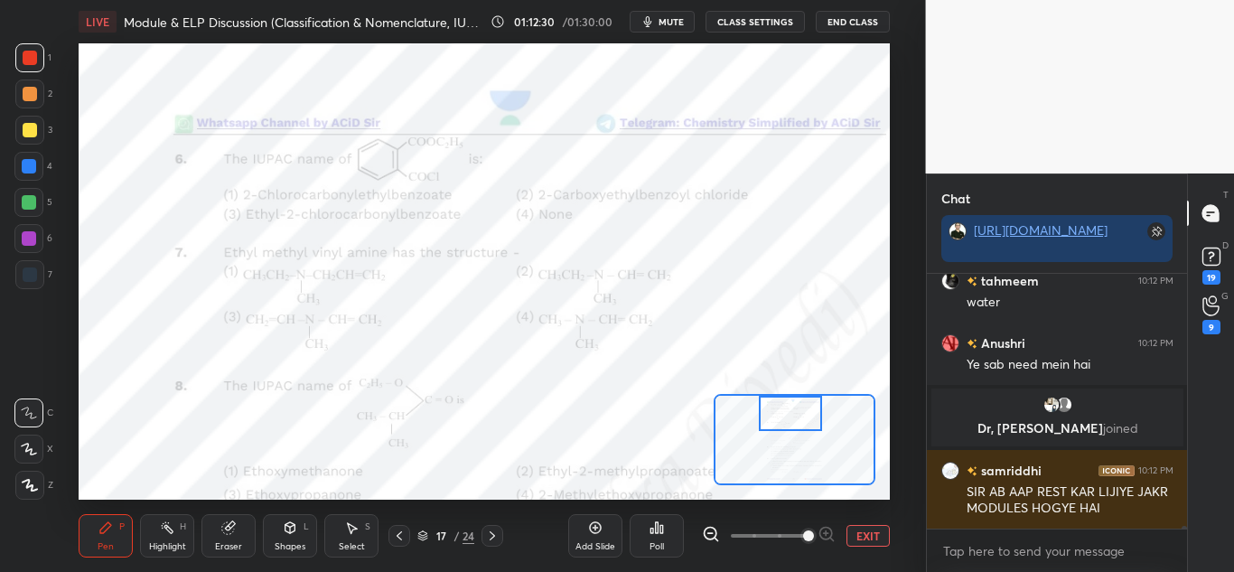
click at [770, 382] on div "Setting up your live class Poll for secs No correct answer Start poll" at bounding box center [484, 271] width 811 height 456
click at [156, 531] on div "Highlight H" at bounding box center [167, 535] width 54 height 43
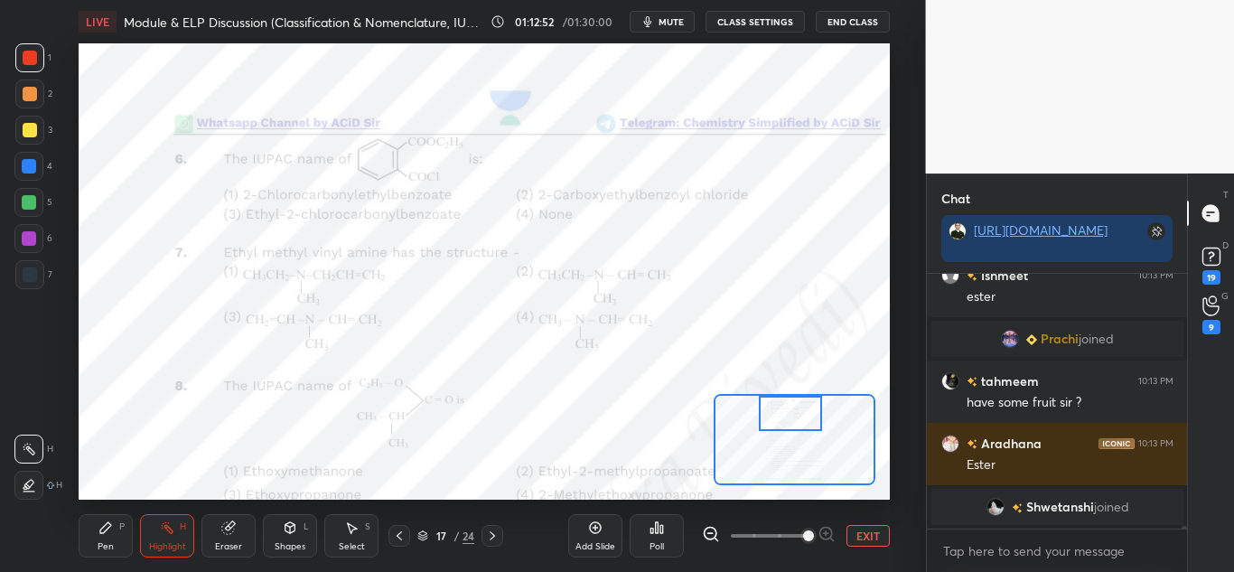
scroll to position [20977, 0]
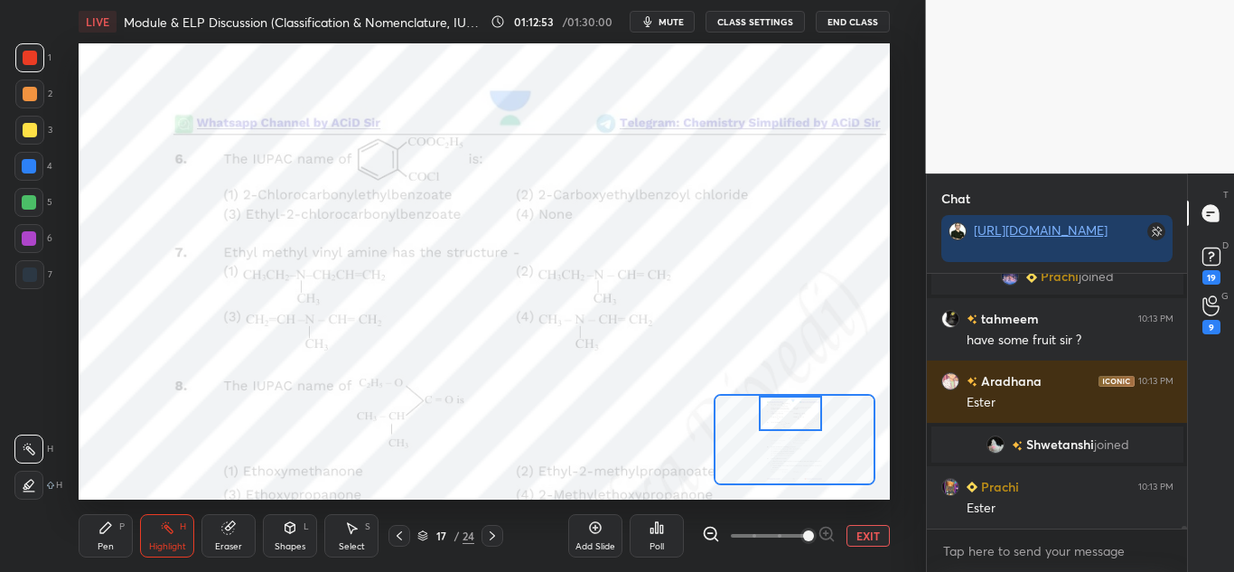
click at [119, 530] on div "P" at bounding box center [121, 526] width 5 height 9
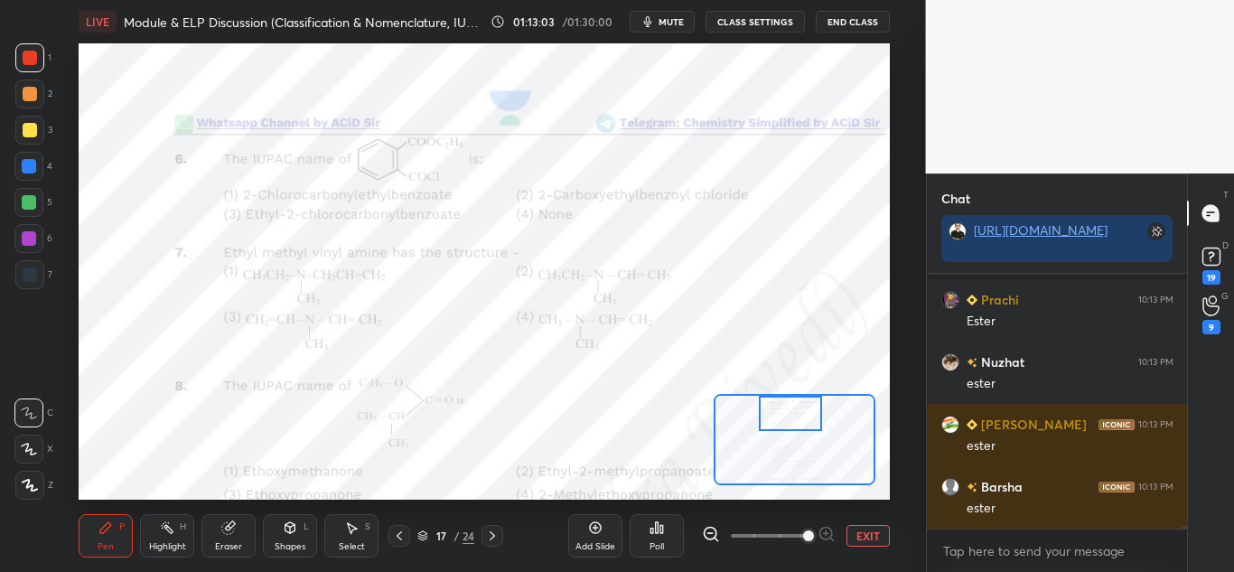
scroll to position [21226, 0]
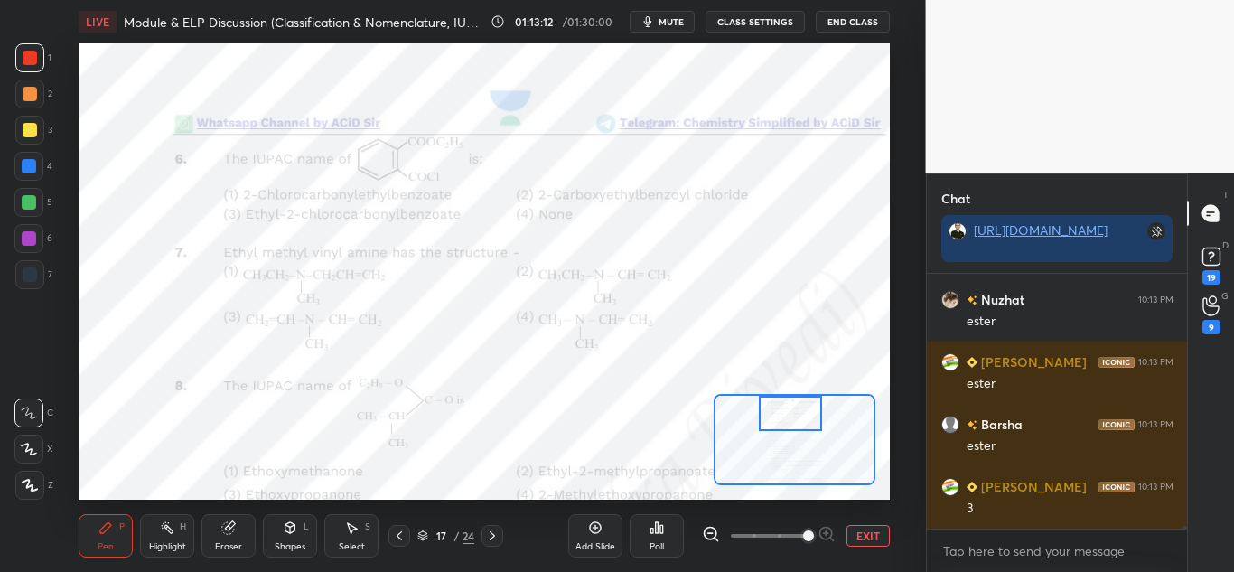
drag, startPoint x: 171, startPoint y: 538, endPoint x: 182, endPoint y: 502, distance: 37.7
click at [173, 534] on div "Highlight H" at bounding box center [167, 535] width 54 height 43
click at [102, 531] on icon at bounding box center [105, 527] width 11 height 11
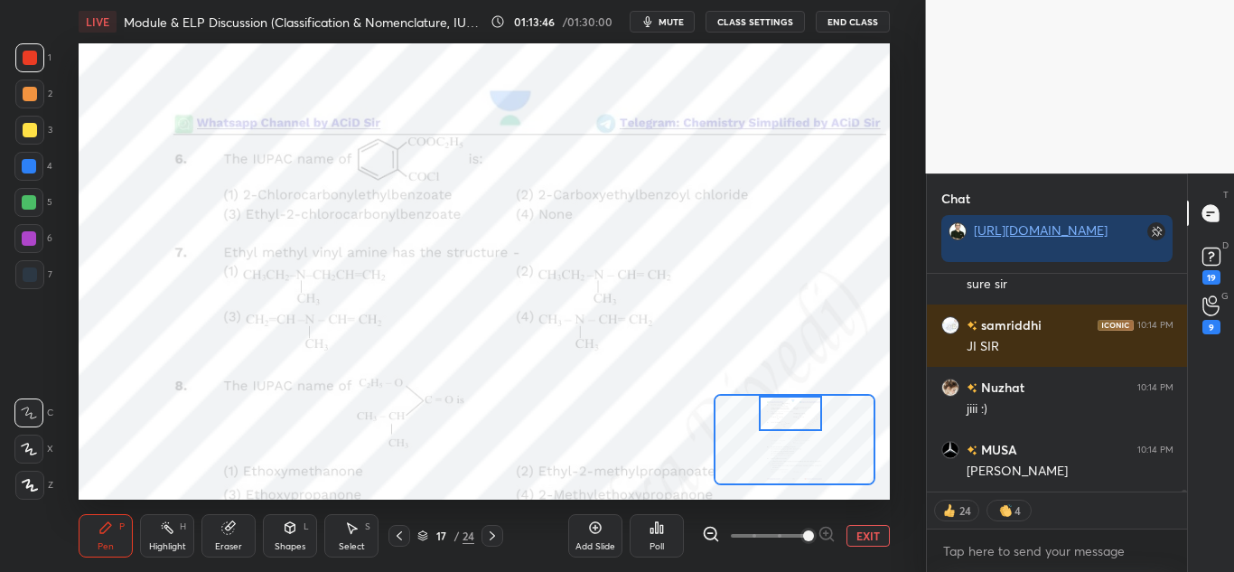
scroll to position [21919, 0]
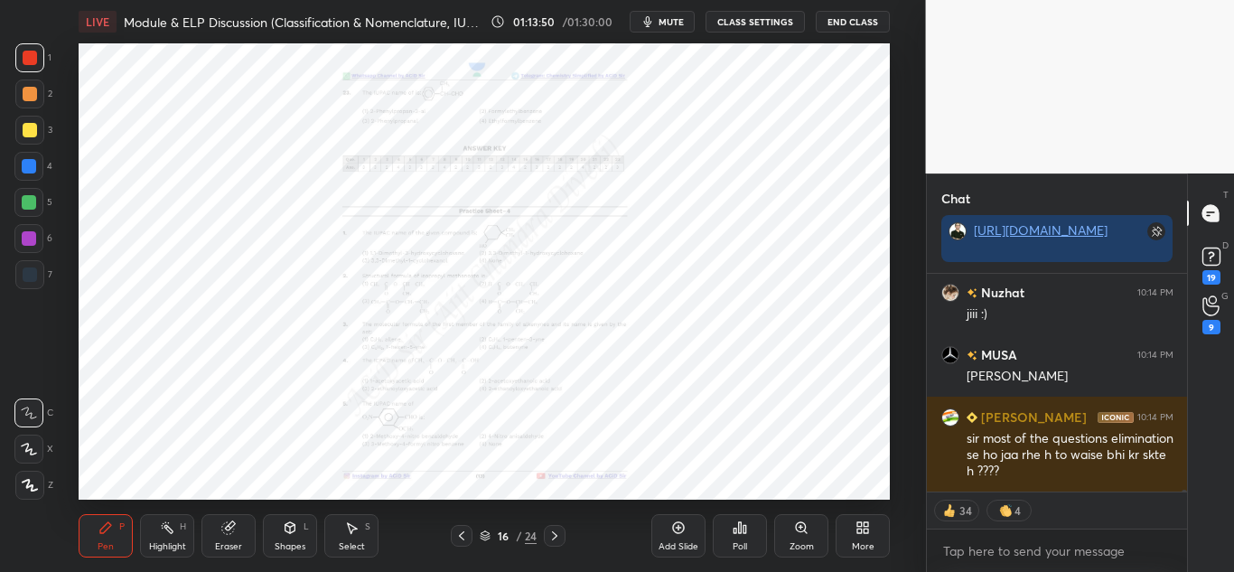
click at [806, 528] on icon at bounding box center [801, 527] width 14 height 14
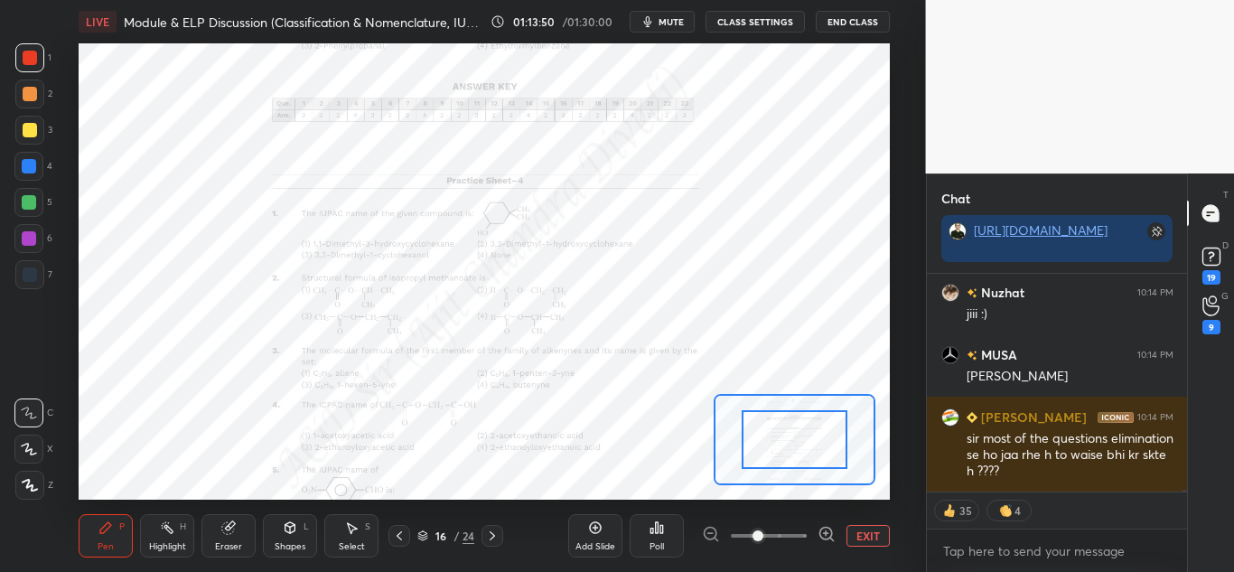
scroll to position [21981, 0]
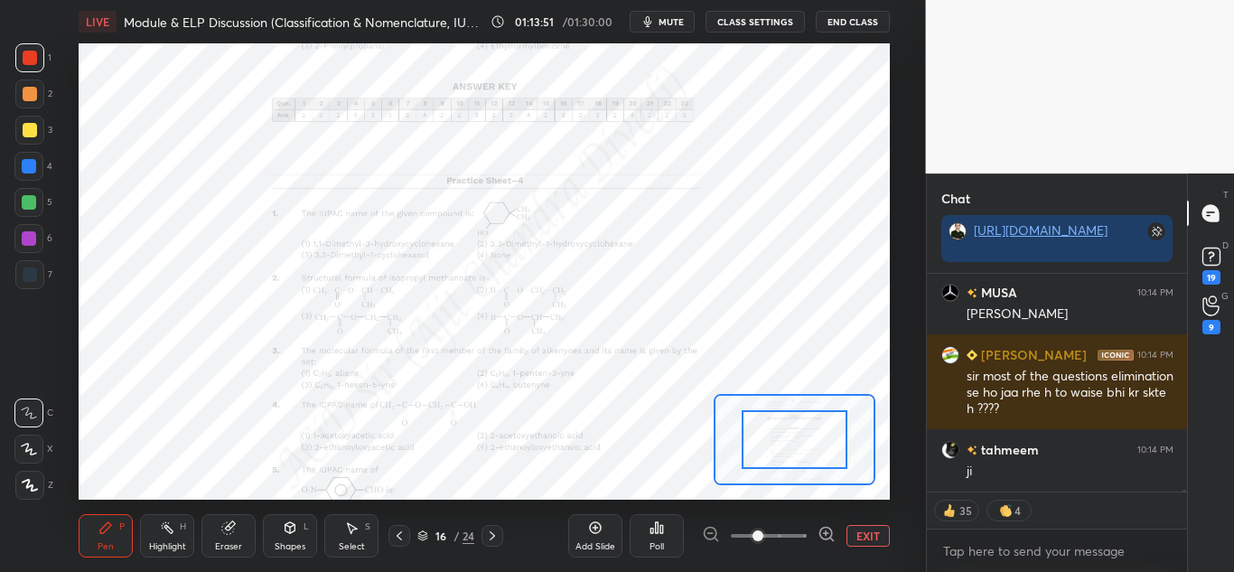
click at [822, 530] on icon at bounding box center [826, 534] width 18 height 18
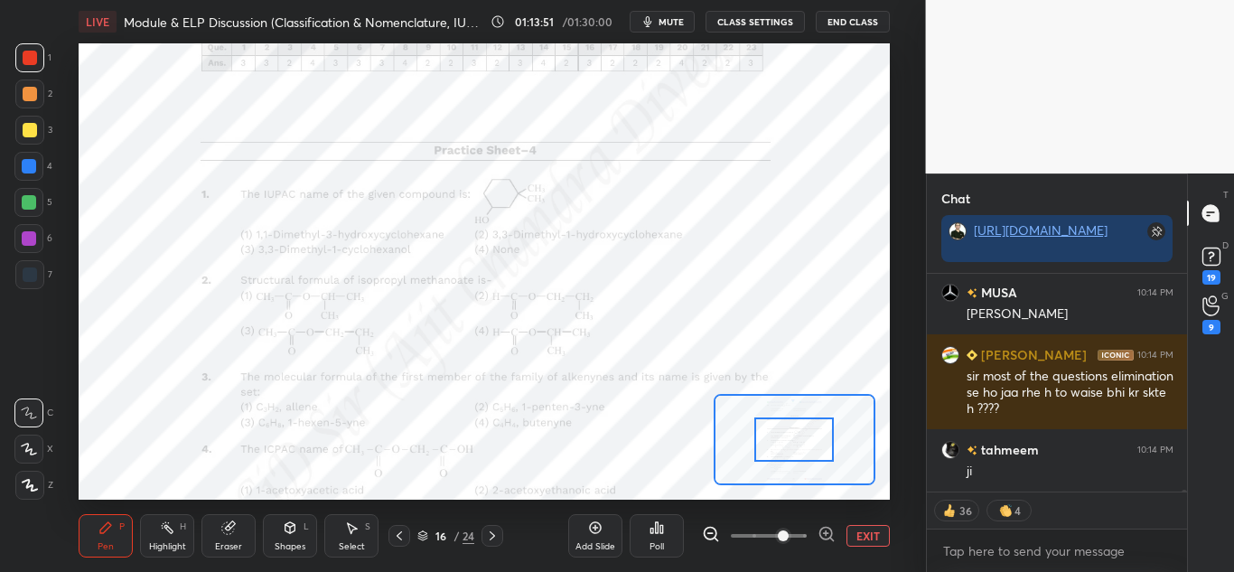
click at [822, 530] on icon at bounding box center [826, 534] width 18 height 18
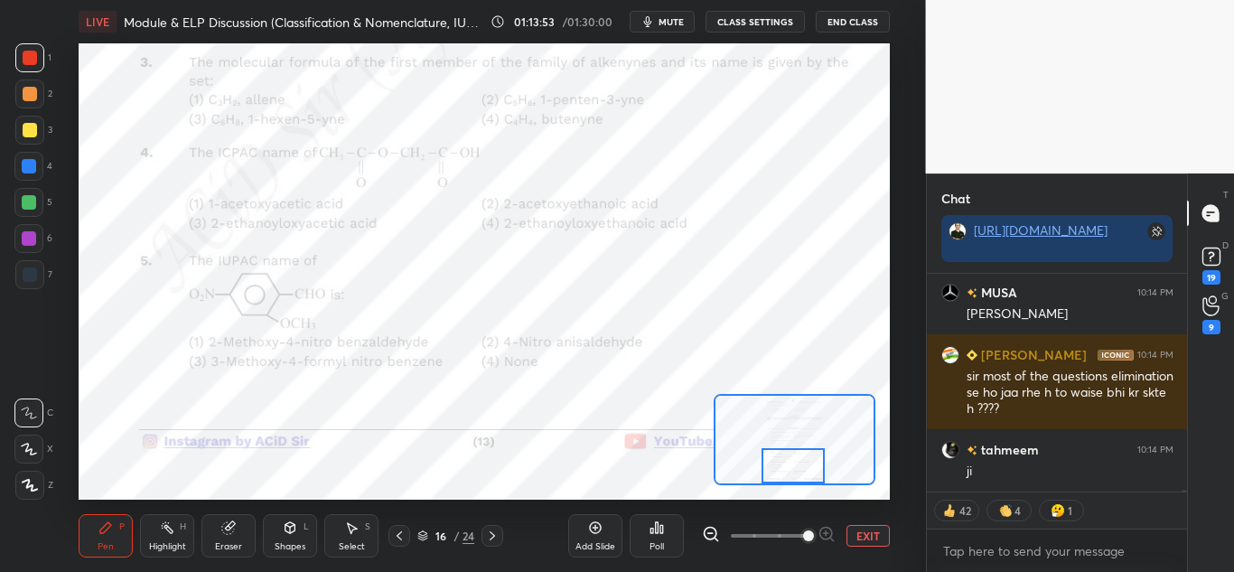
drag, startPoint x: 806, startPoint y: 431, endPoint x: 806, endPoint y: 471, distance: 40.6
click at [806, 471] on div at bounding box center [792, 465] width 63 height 35
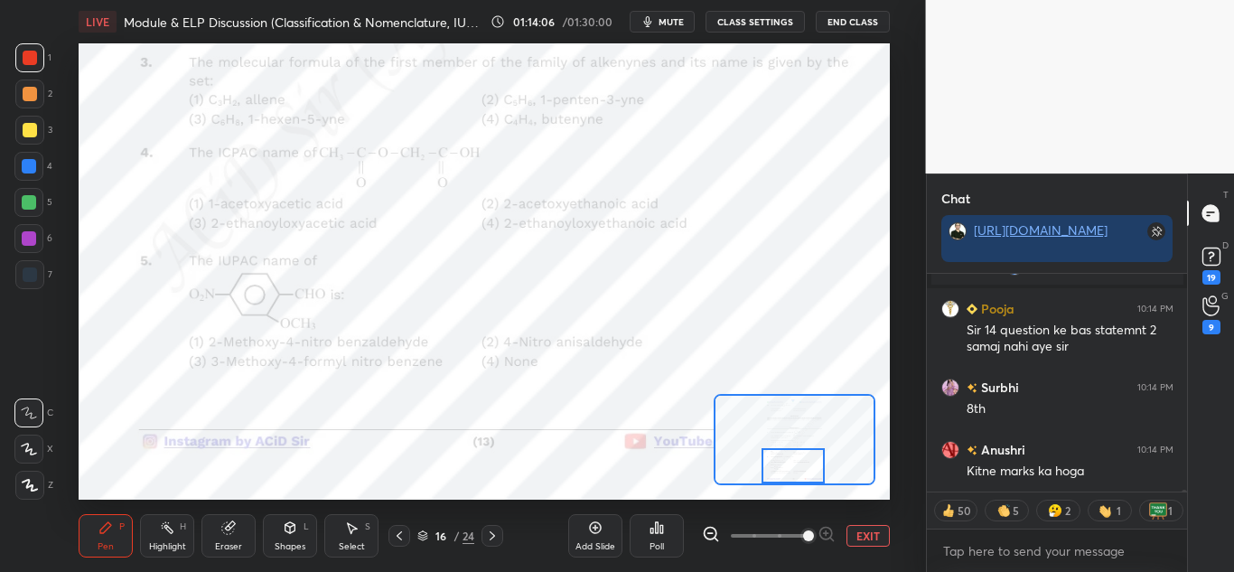
scroll to position [22110, 0]
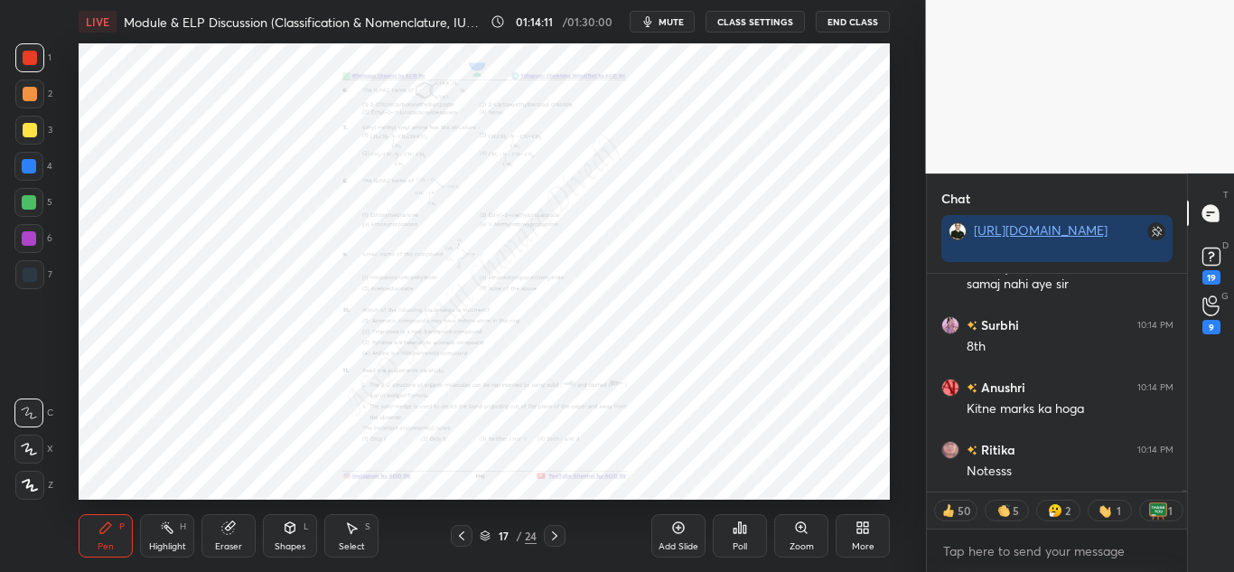
click at [799, 545] on div "Zoom" at bounding box center [801, 546] width 24 height 9
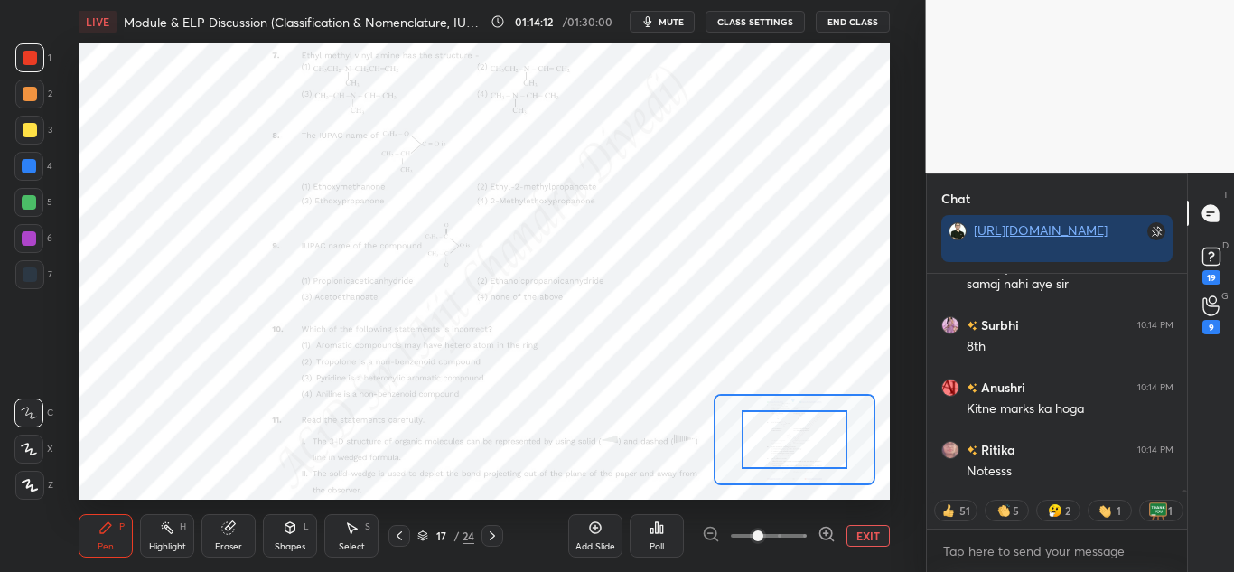
click at [819, 536] on icon at bounding box center [826, 534] width 18 height 18
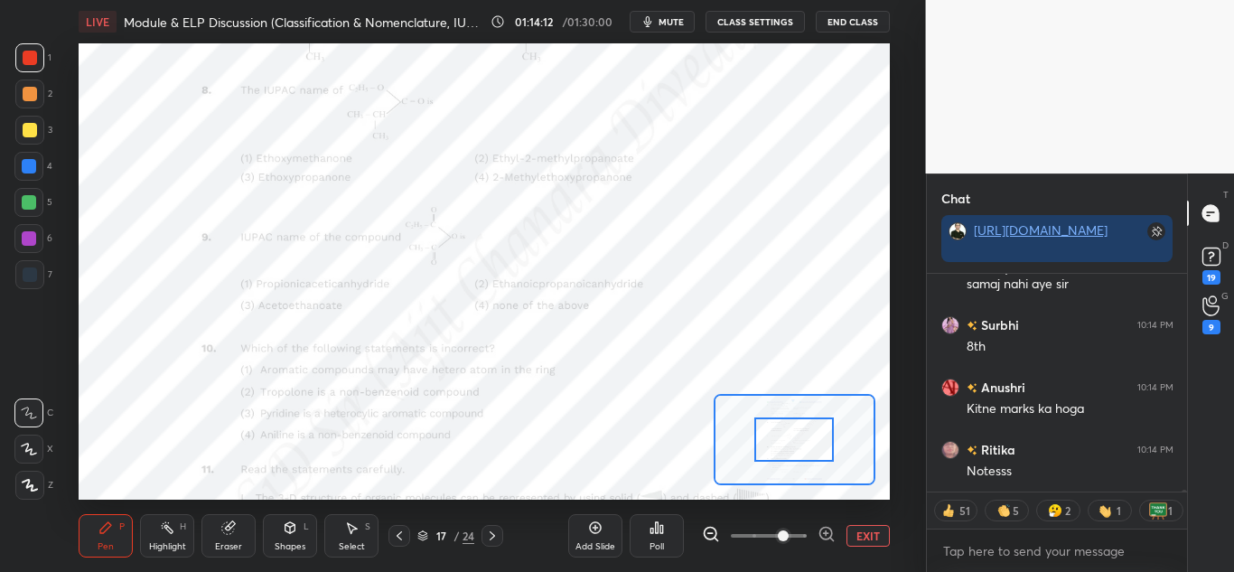
click at [819, 536] on icon at bounding box center [826, 534] width 18 height 18
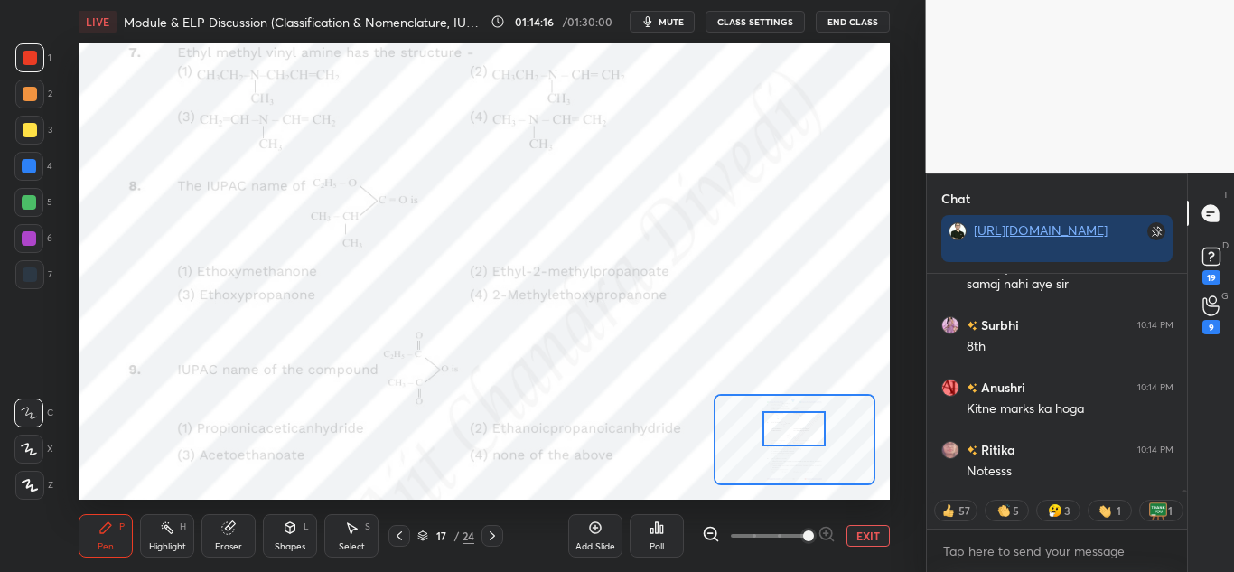
scroll to position [22188, 0]
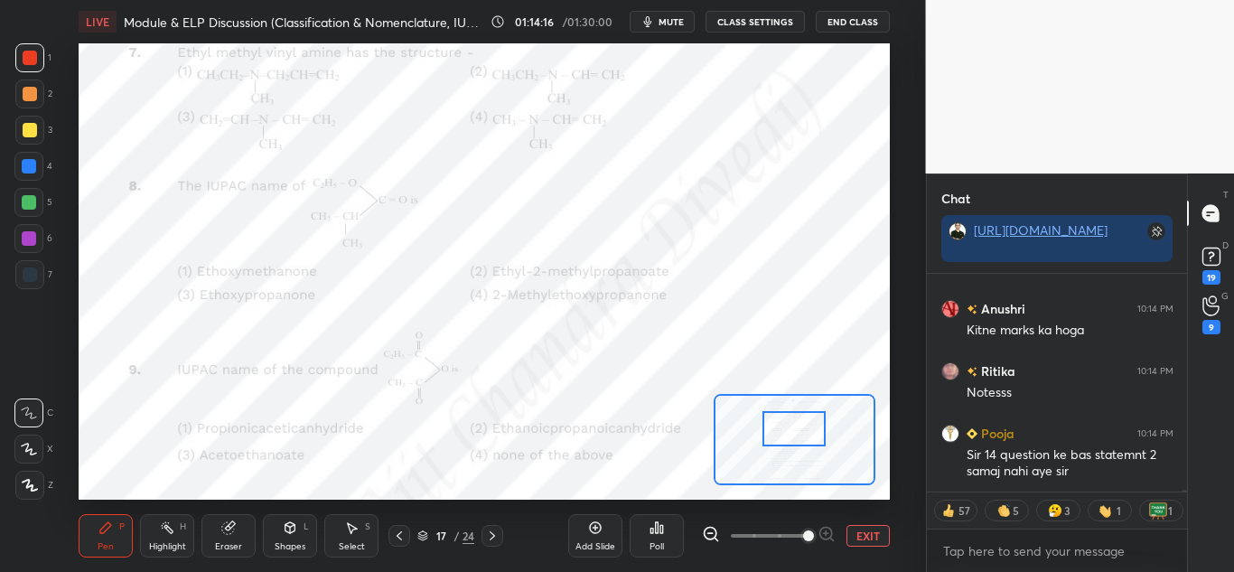
drag, startPoint x: 770, startPoint y: 437, endPoint x: 770, endPoint y: 426, distance: 10.8
click at [770, 426] on div at bounding box center [793, 428] width 63 height 35
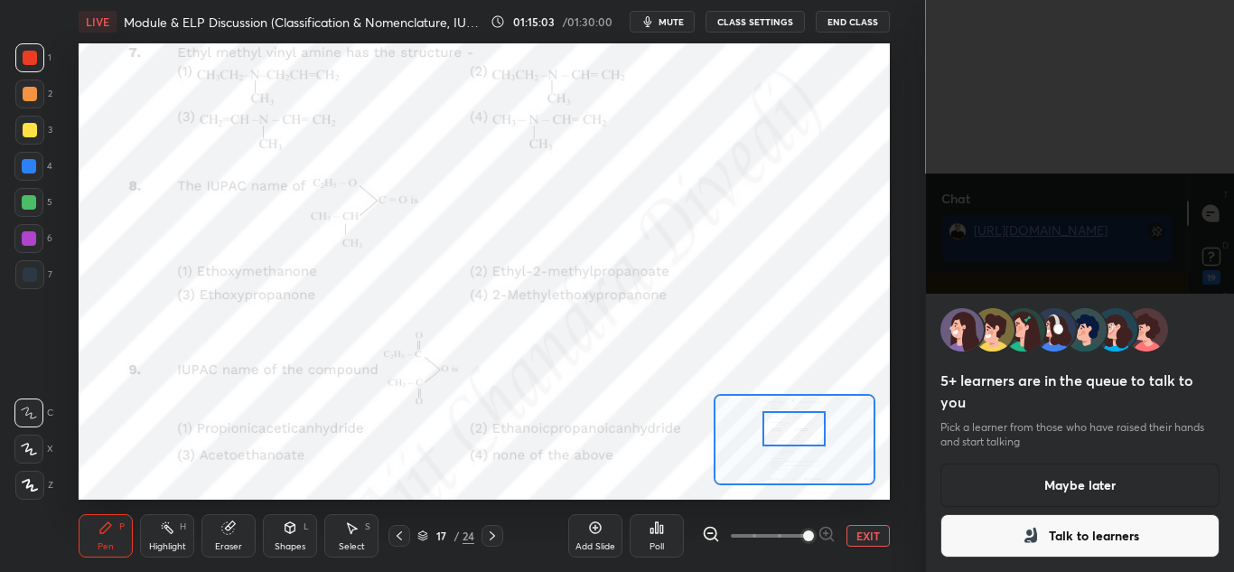
scroll to position [22426, 0]
click at [1132, 485] on button "Maybe later" at bounding box center [1080, 484] width 280 height 43
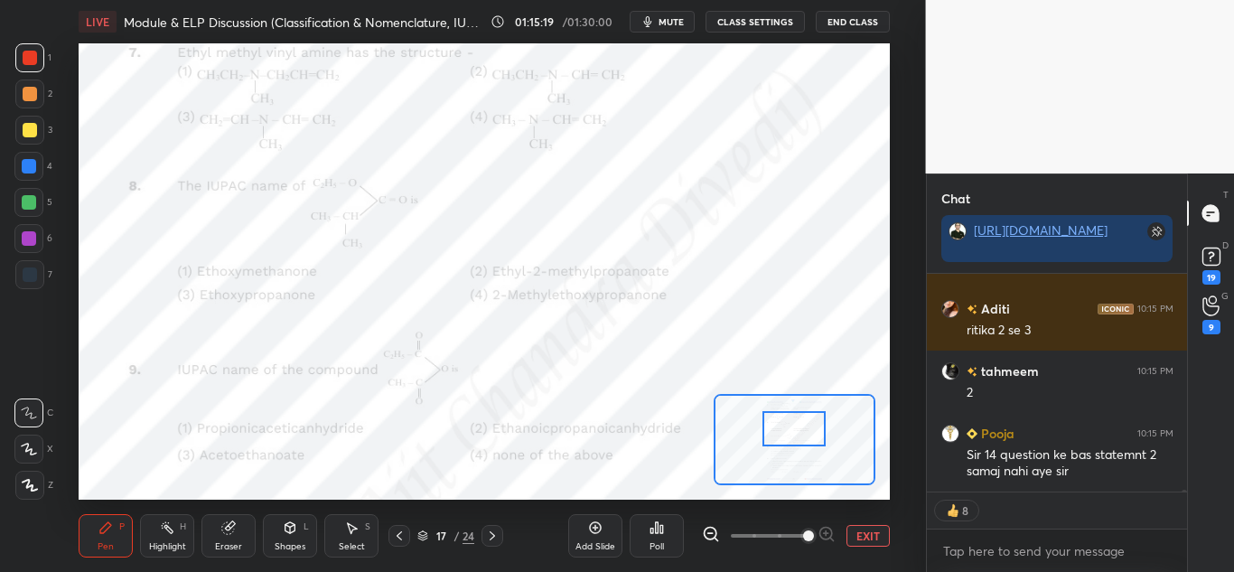
scroll to position [22775, 0]
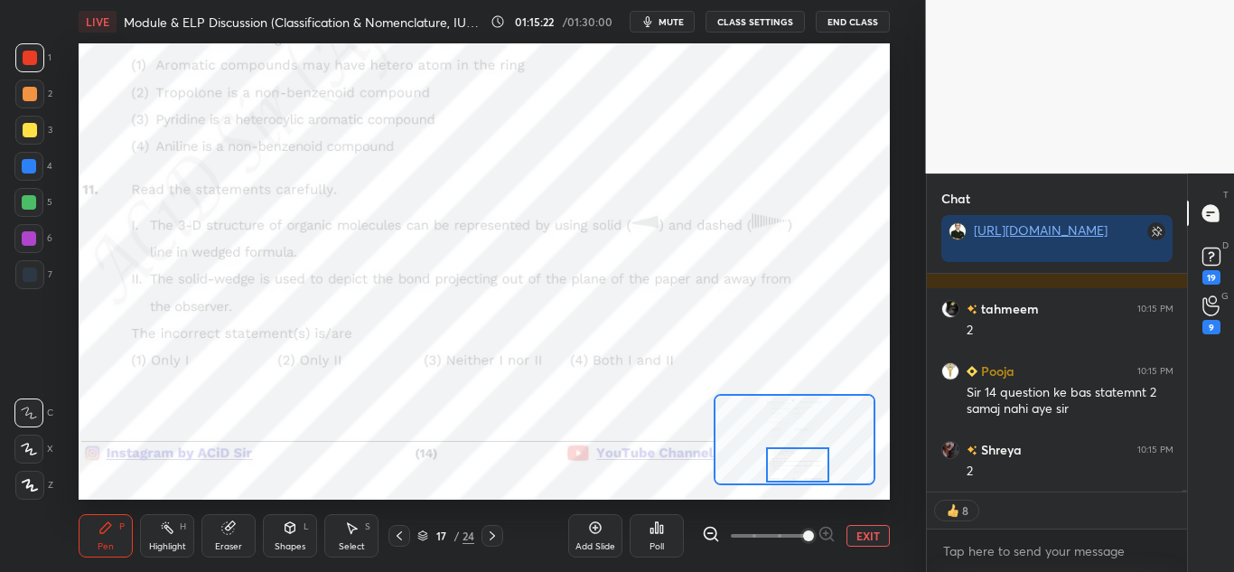
drag, startPoint x: 787, startPoint y: 432, endPoint x: 790, endPoint y: 468, distance: 36.3
click at [790, 468] on div at bounding box center [797, 464] width 63 height 35
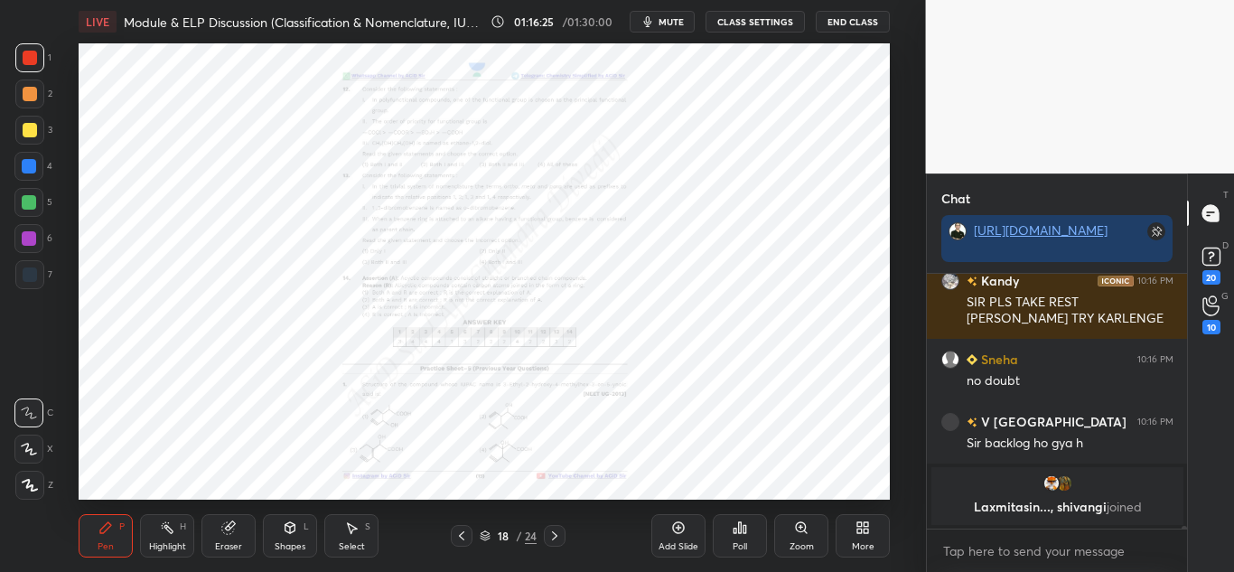
scroll to position [23959, 0]
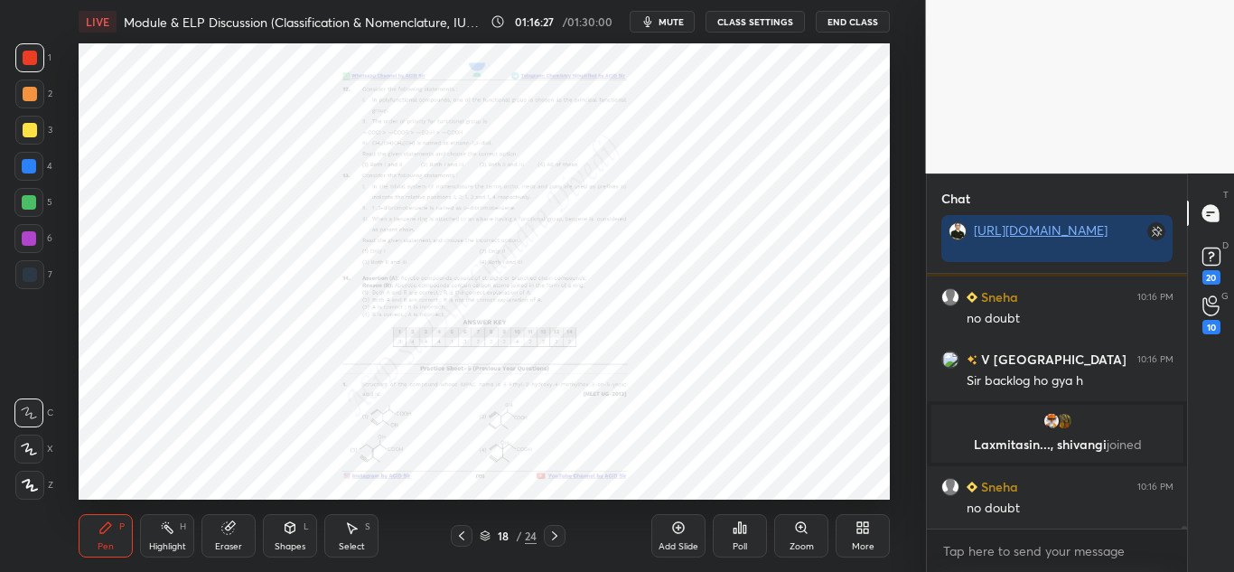
click at [784, 543] on div "Zoom" at bounding box center [801, 535] width 54 height 43
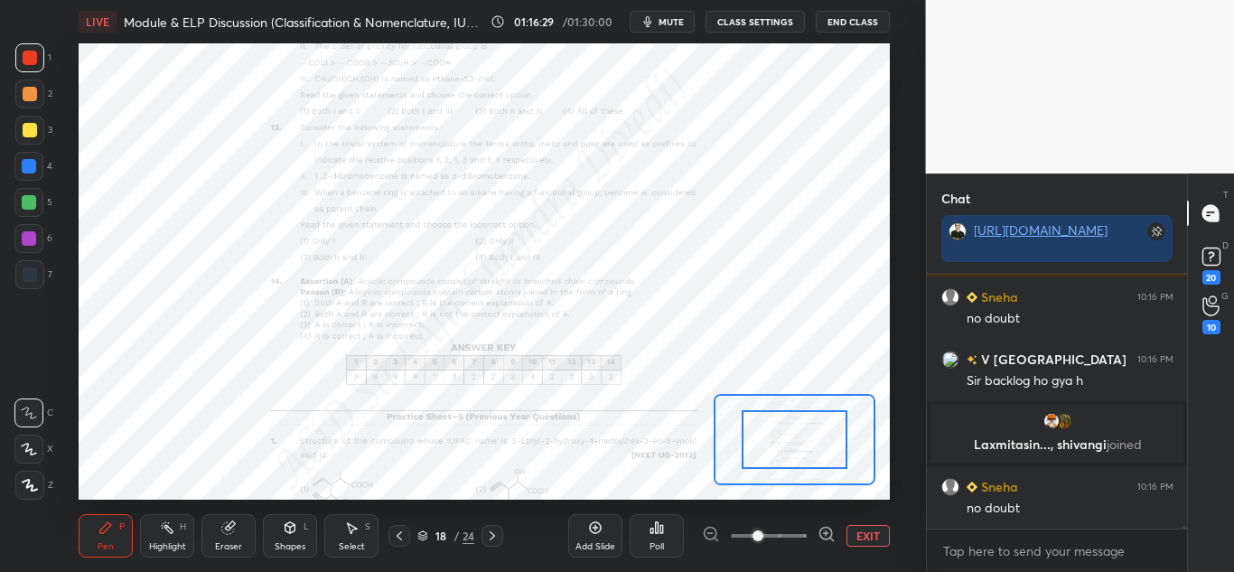
scroll to position [24038, 0]
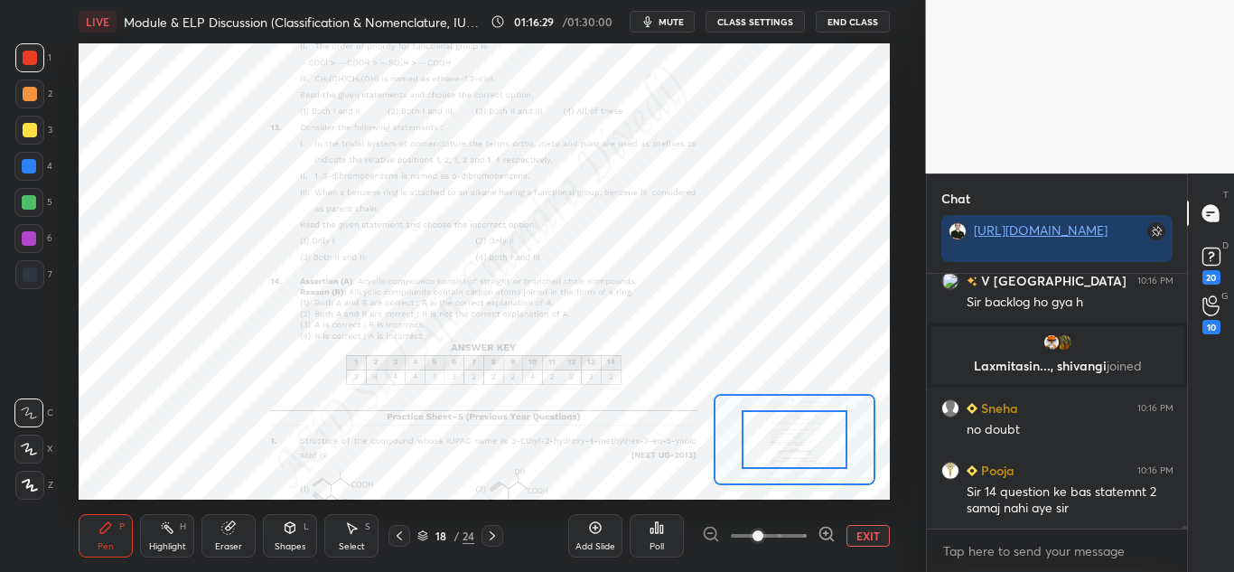
click at [822, 539] on icon at bounding box center [826, 534] width 18 height 18
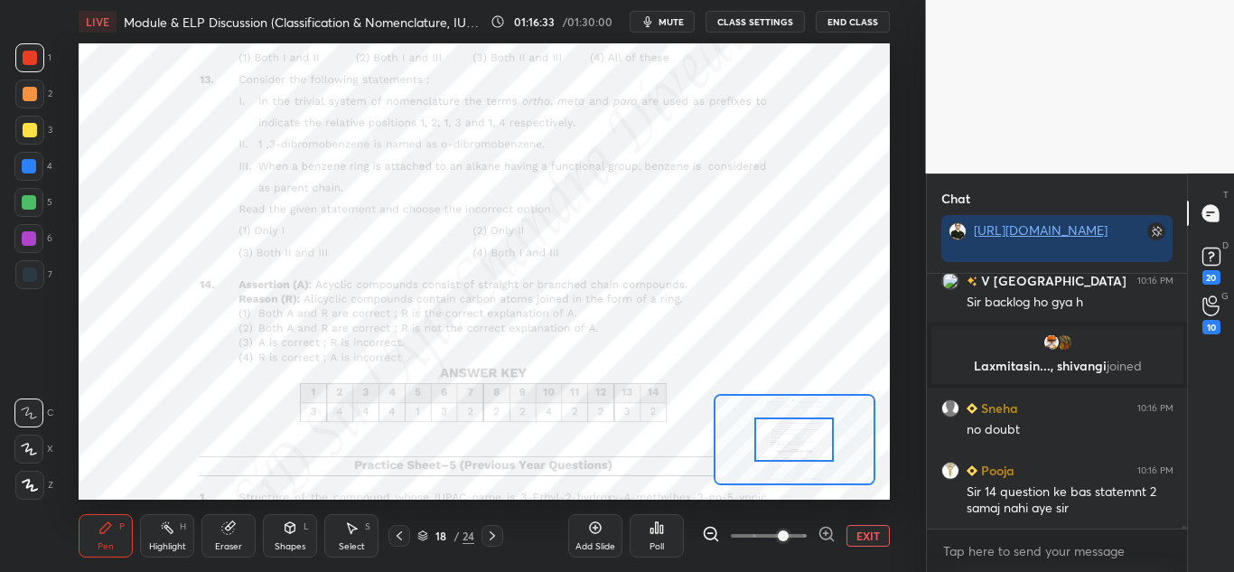
click at [824, 536] on icon at bounding box center [826, 534] width 18 height 18
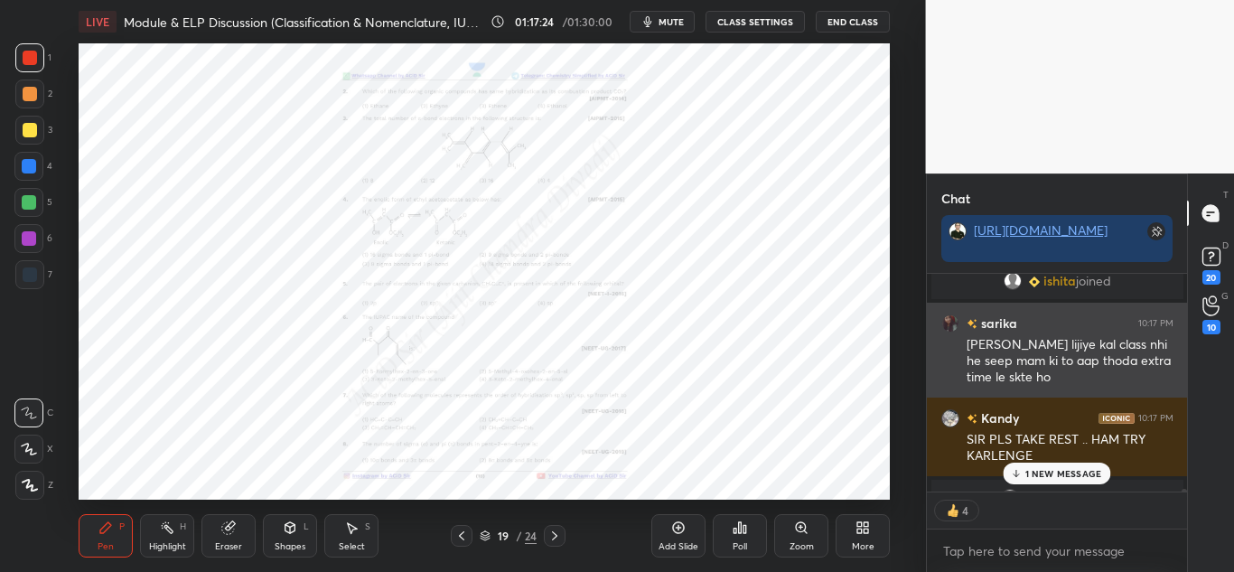
scroll to position [249, 255]
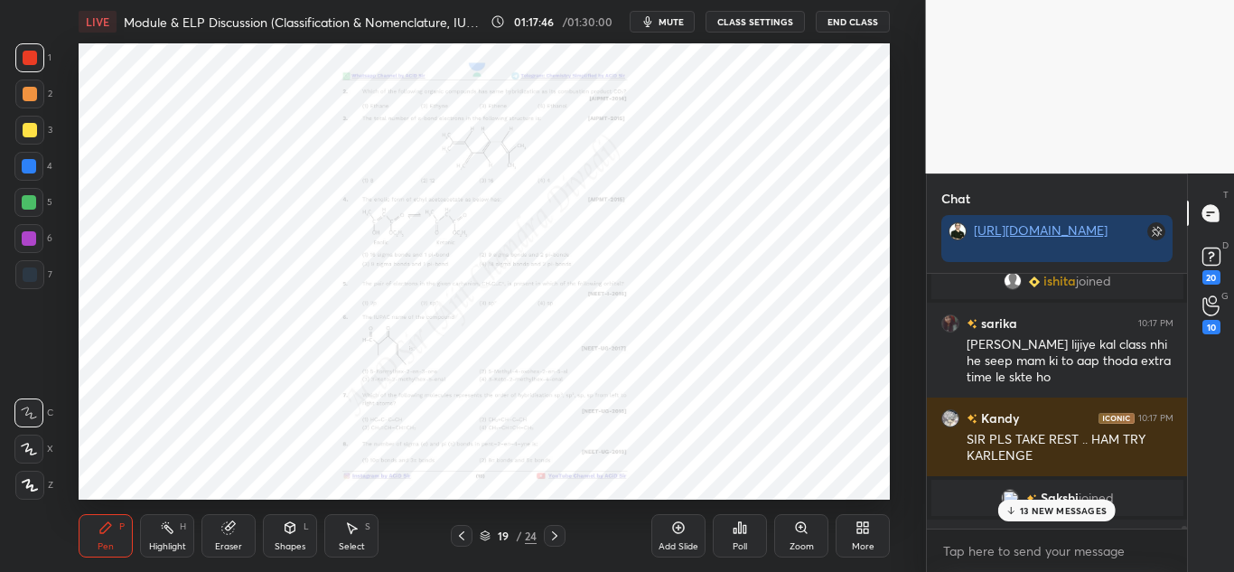
click at [1027, 508] on p "13 NEW MESSAGES" at bounding box center [1063, 510] width 87 height 11
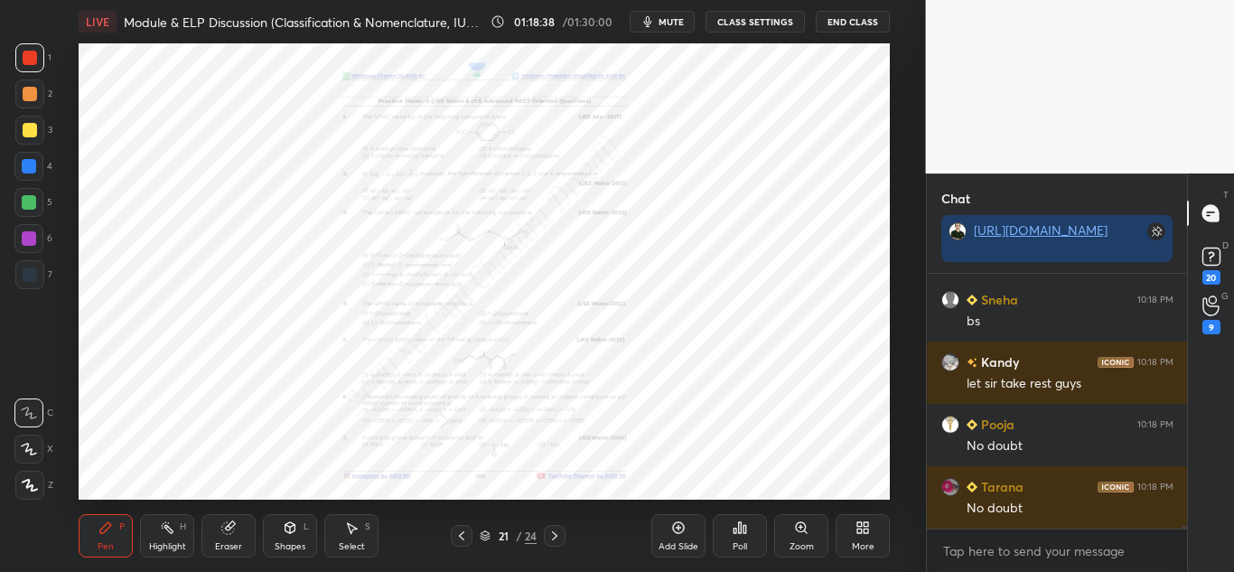
scroll to position [27840, 0]
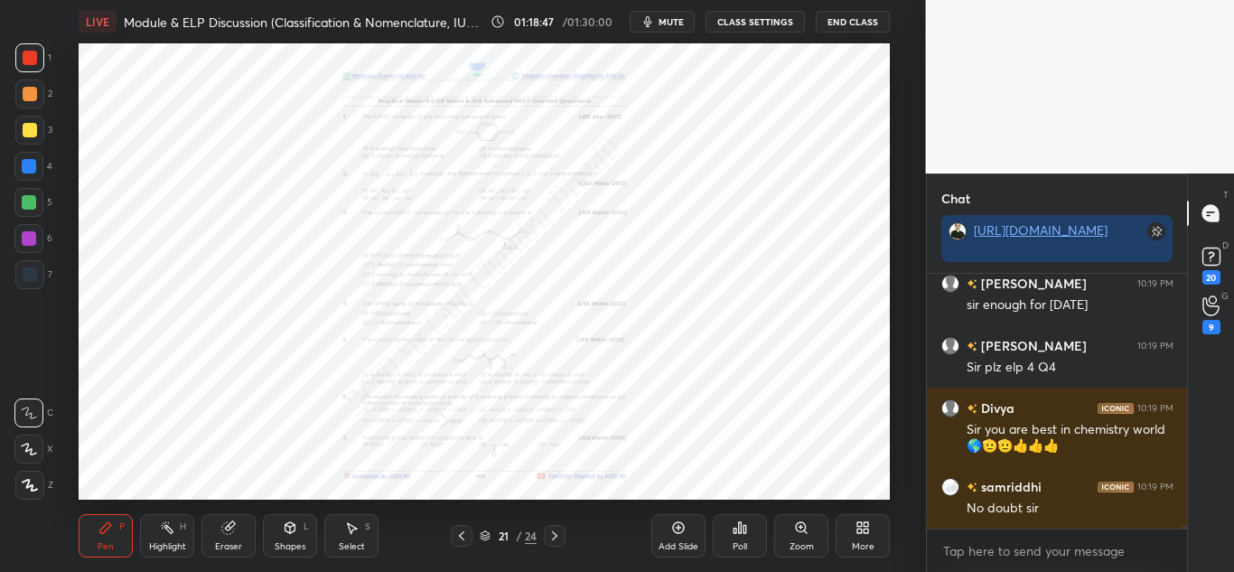
click at [813, 532] on div "Zoom" at bounding box center [801, 535] width 54 height 43
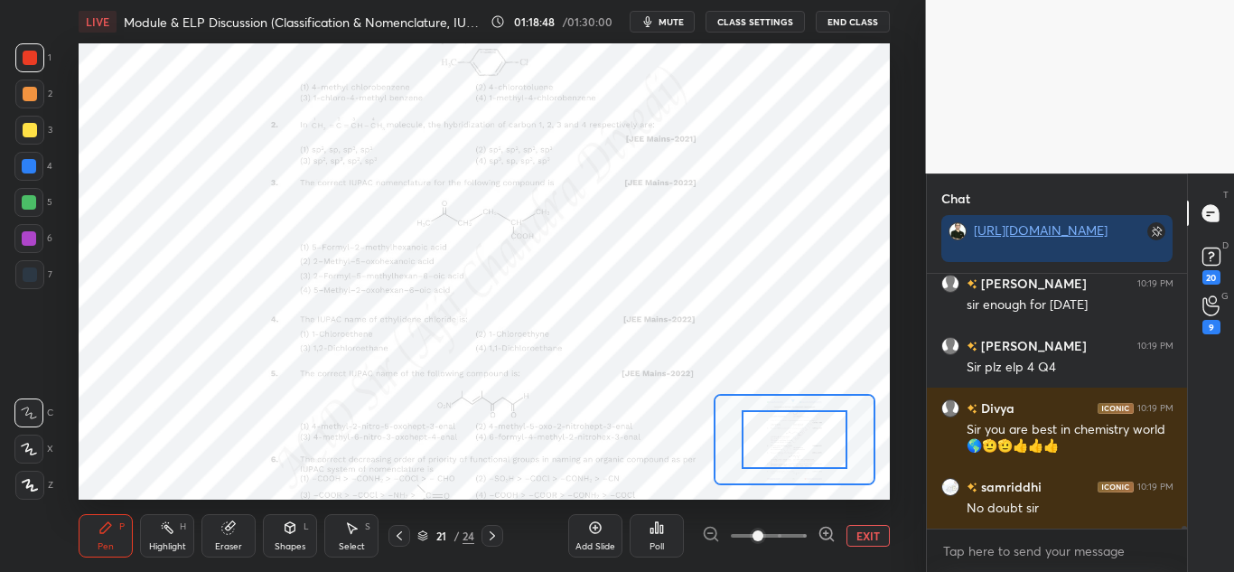
click at [818, 532] on icon at bounding box center [826, 534] width 18 height 18
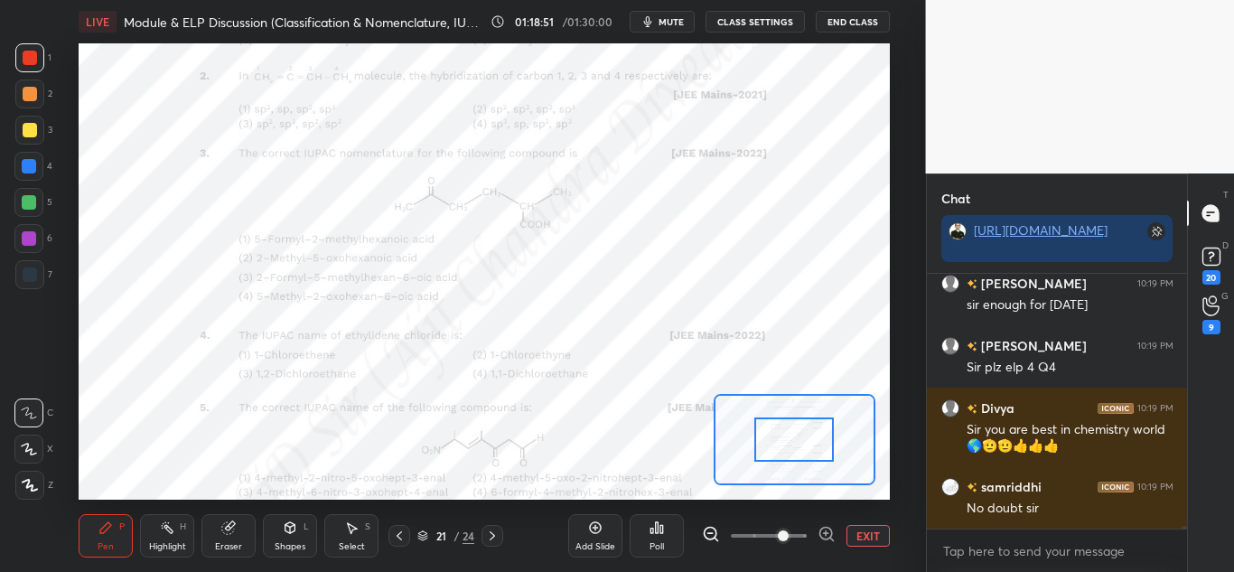
click at [828, 538] on icon at bounding box center [826, 533] width 12 height 12
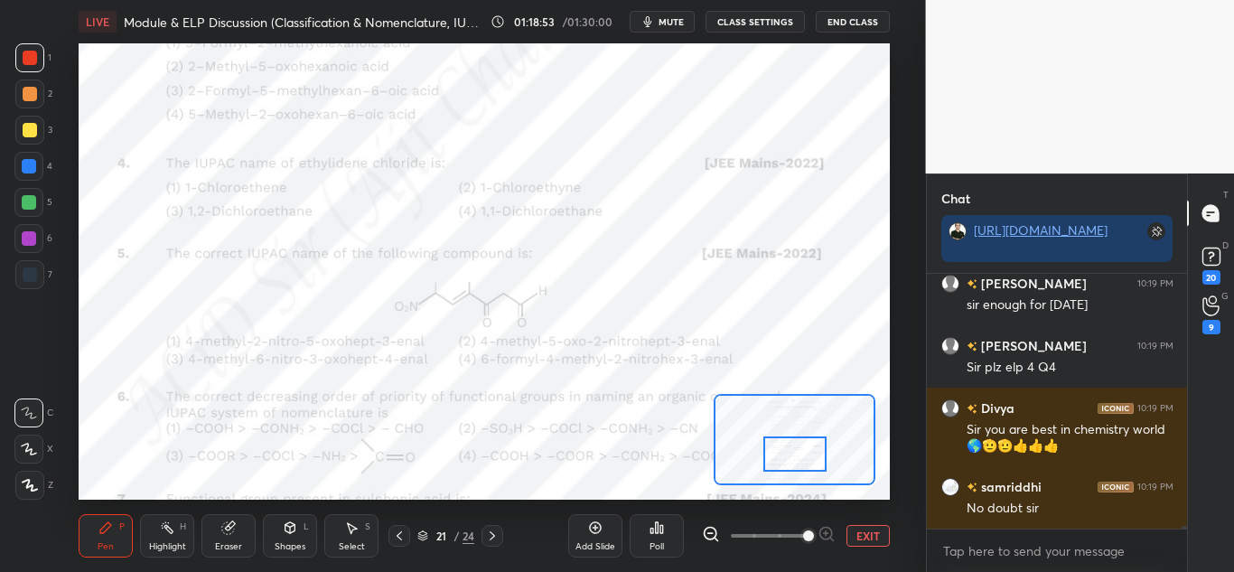
drag, startPoint x: 789, startPoint y: 437, endPoint x: 790, endPoint y: 452, distance: 14.5
click at [790, 452] on div at bounding box center [794, 453] width 63 height 35
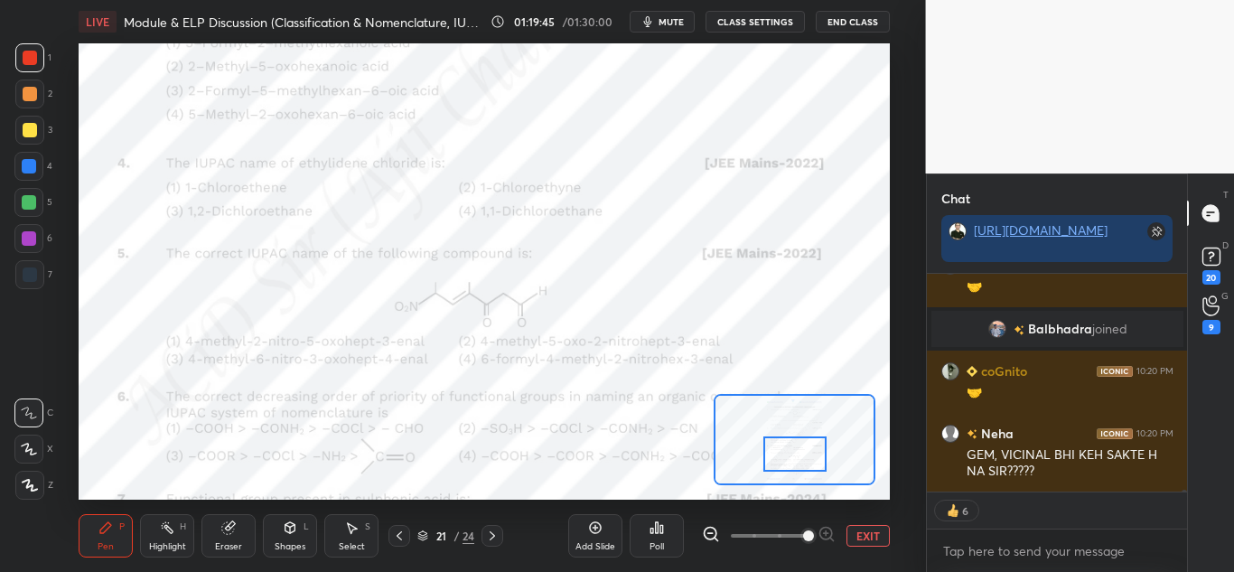
scroll to position [28678, 0]
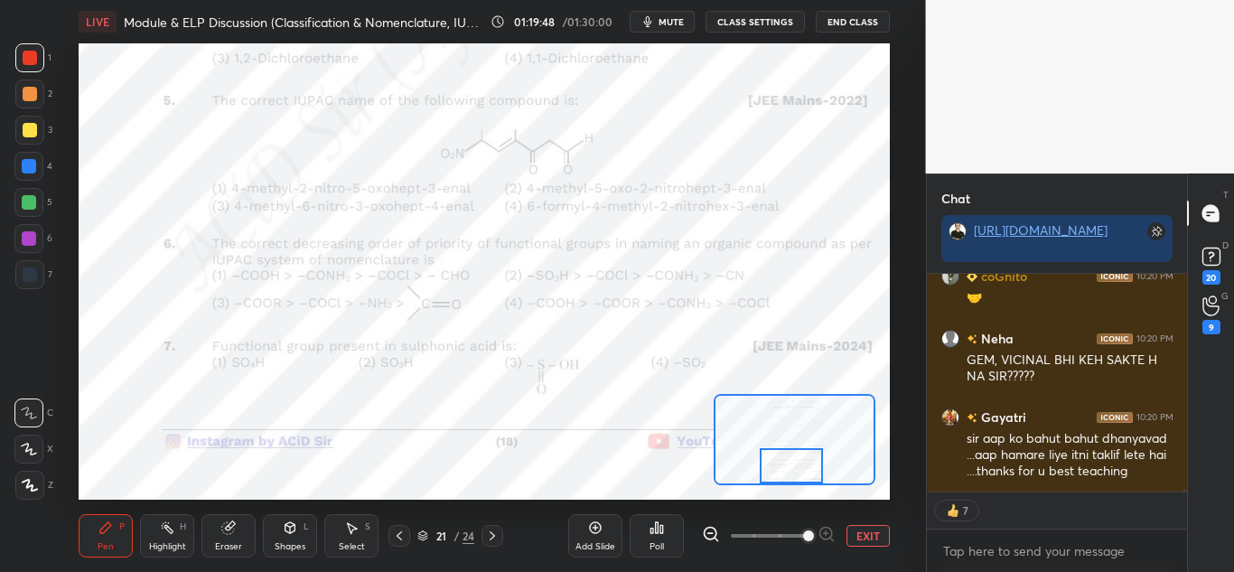
drag, startPoint x: 776, startPoint y: 453, endPoint x: 749, endPoint y: 537, distance: 88.2
click at [770, 468] on div at bounding box center [791, 465] width 63 height 35
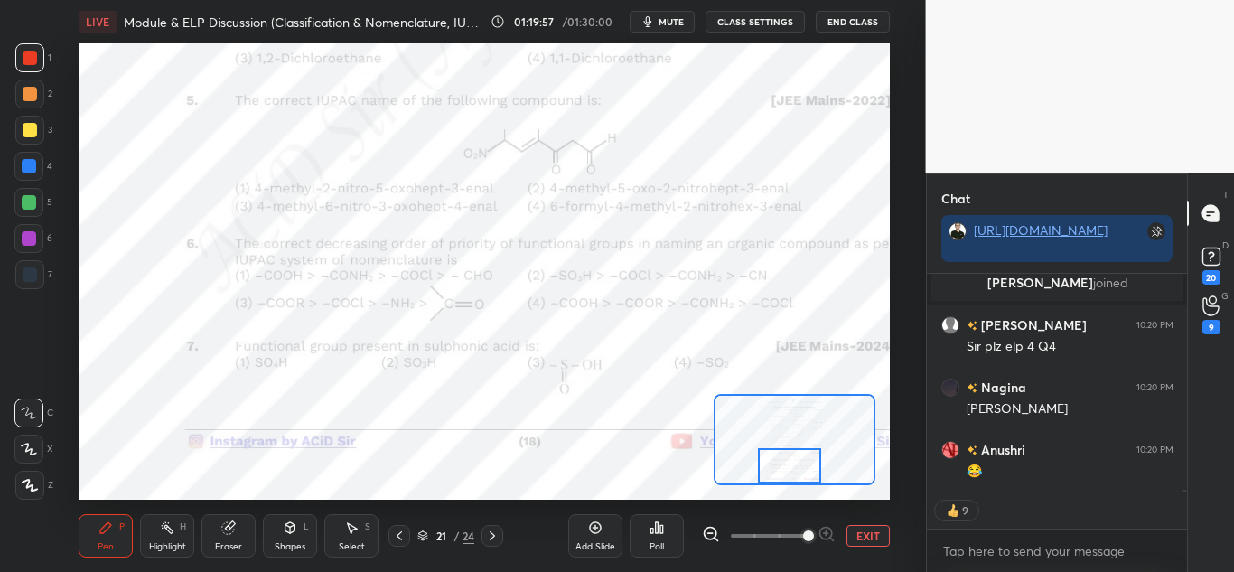
scroll to position [28868, 0]
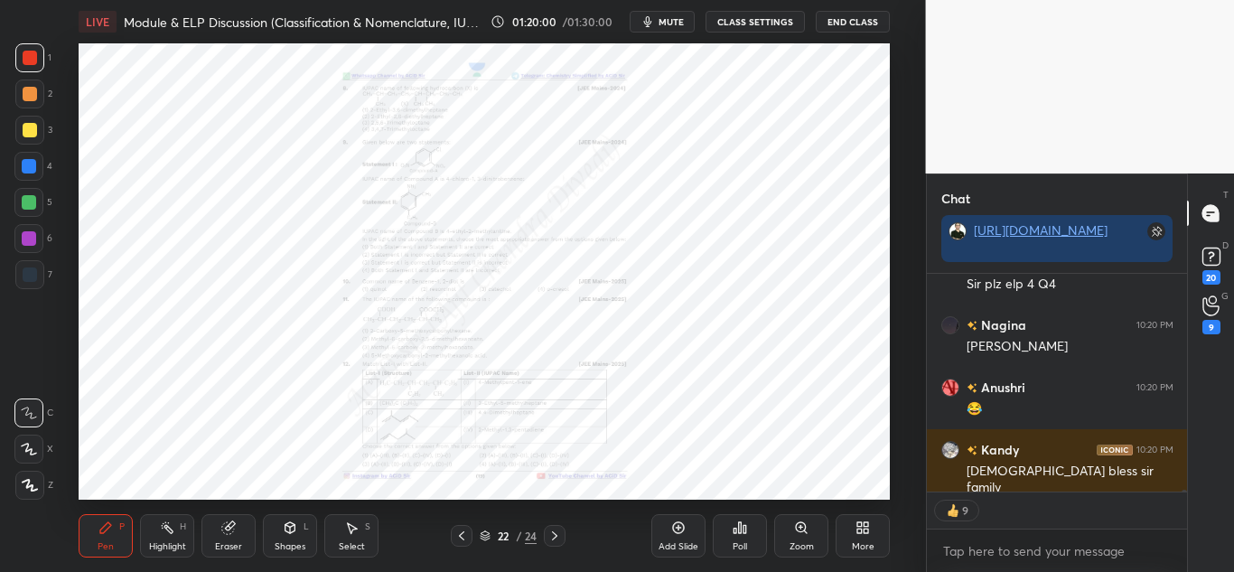
click at [799, 539] on div "Zoom" at bounding box center [801, 535] width 54 height 43
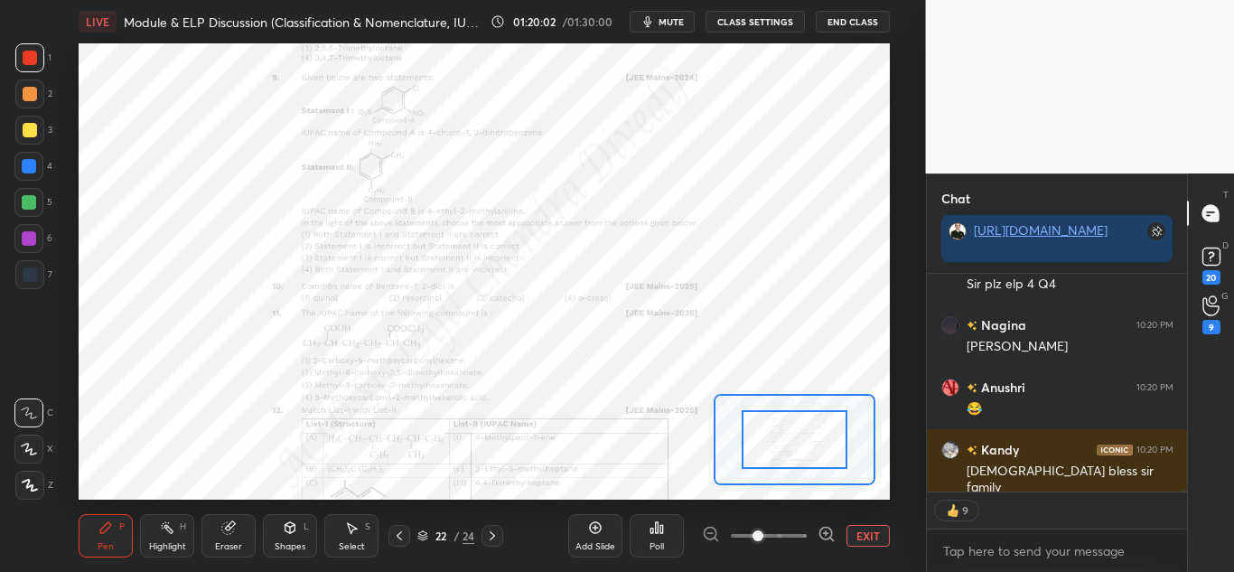
click at [823, 532] on icon at bounding box center [826, 534] width 18 height 18
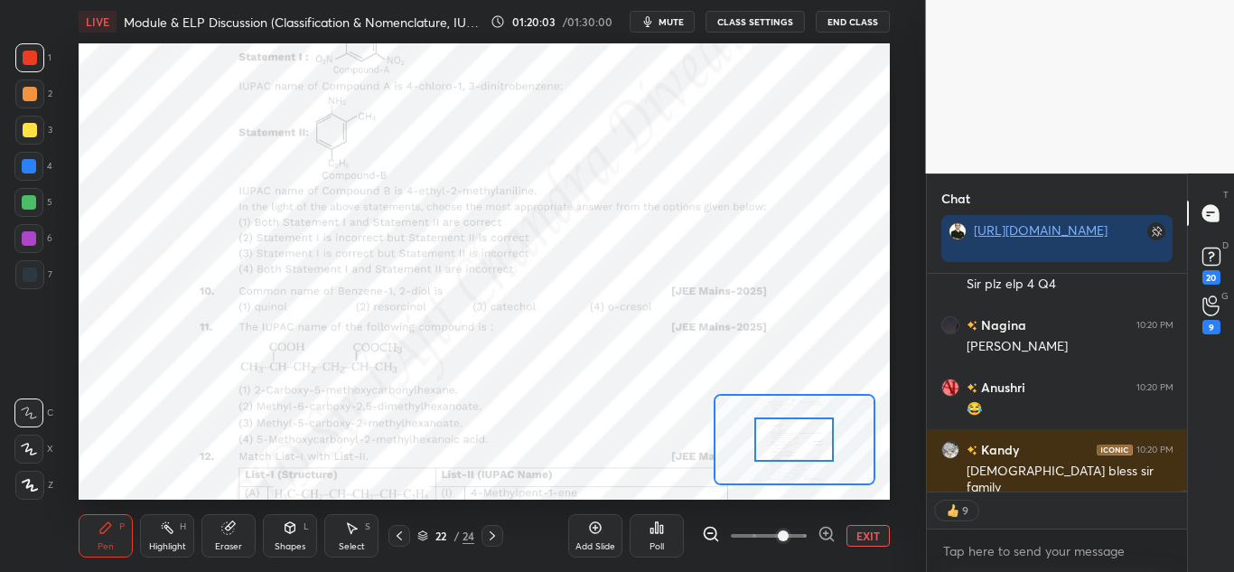
scroll to position [28912, 0]
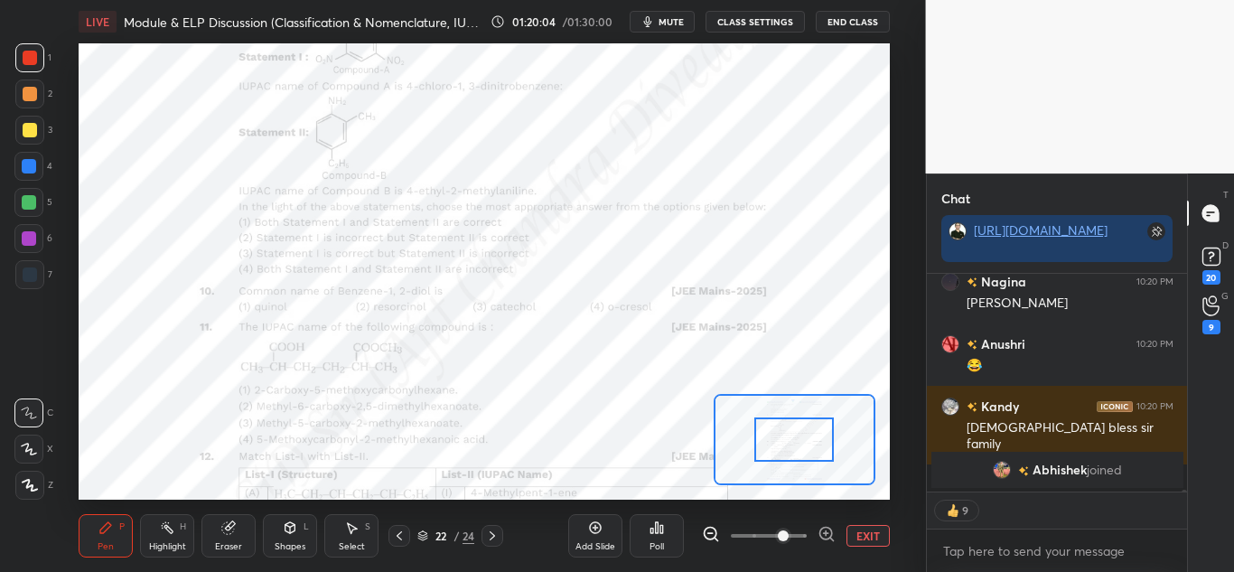
click at [832, 534] on icon at bounding box center [826, 533] width 12 height 12
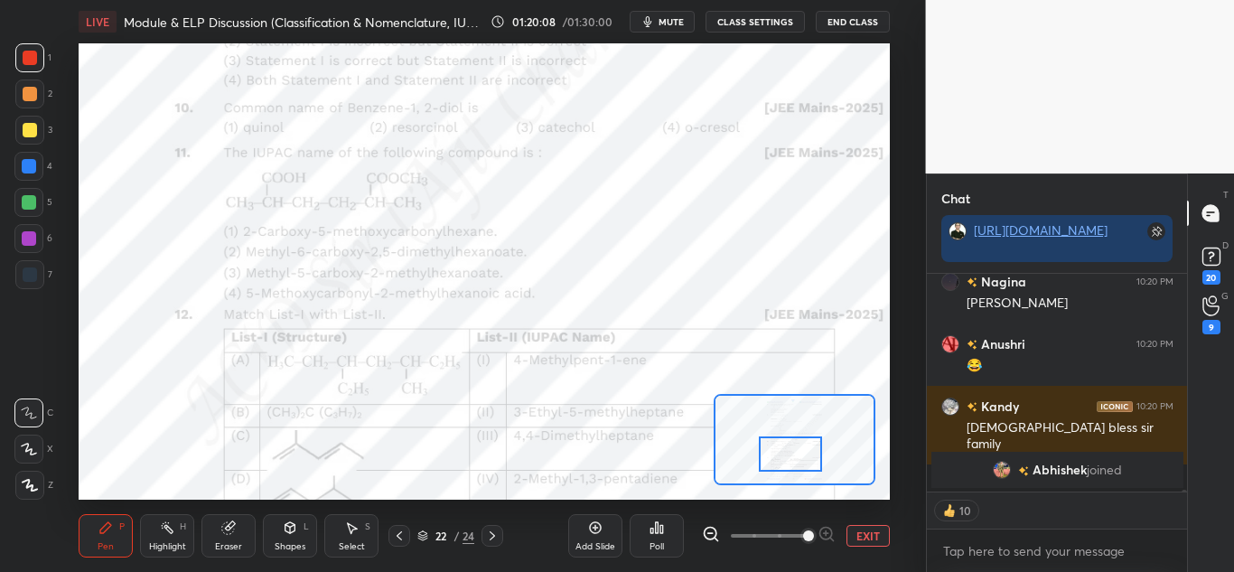
drag, startPoint x: 778, startPoint y: 437, endPoint x: 774, endPoint y: 452, distance: 14.9
click at [774, 452] on div at bounding box center [790, 453] width 63 height 35
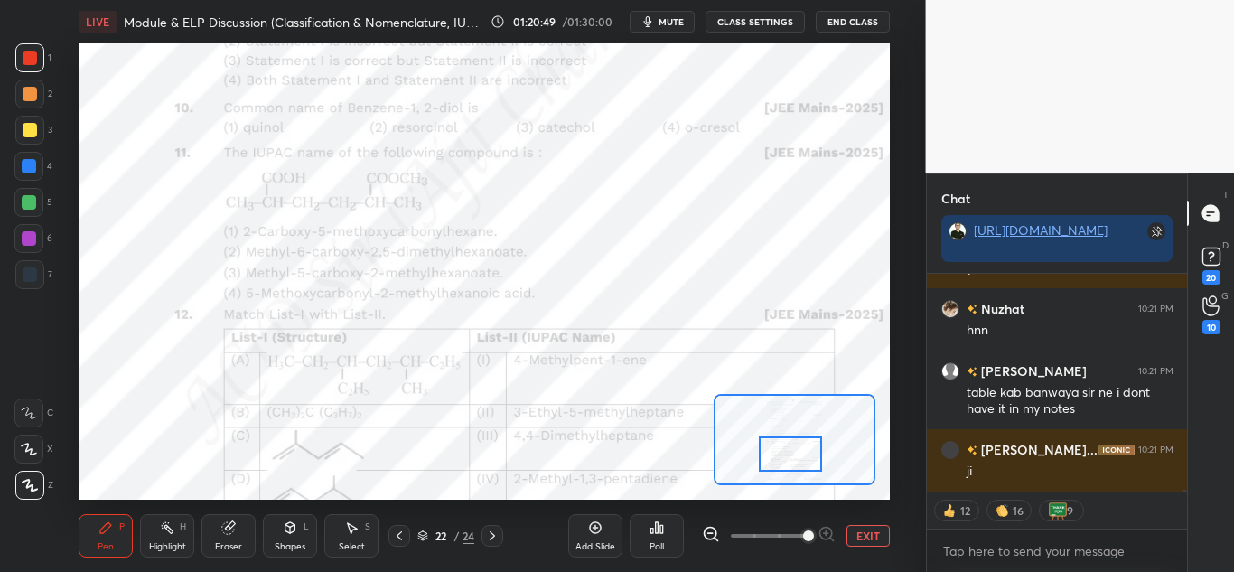
scroll to position [29902, 0]
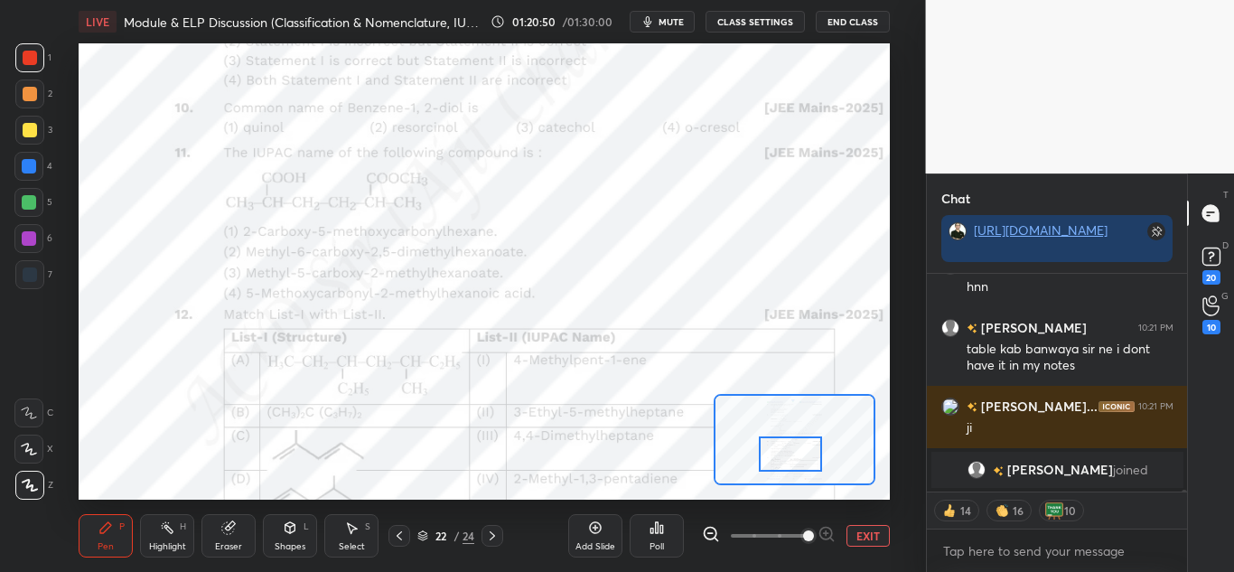
click at [24, 163] on div at bounding box center [29, 166] width 14 height 14
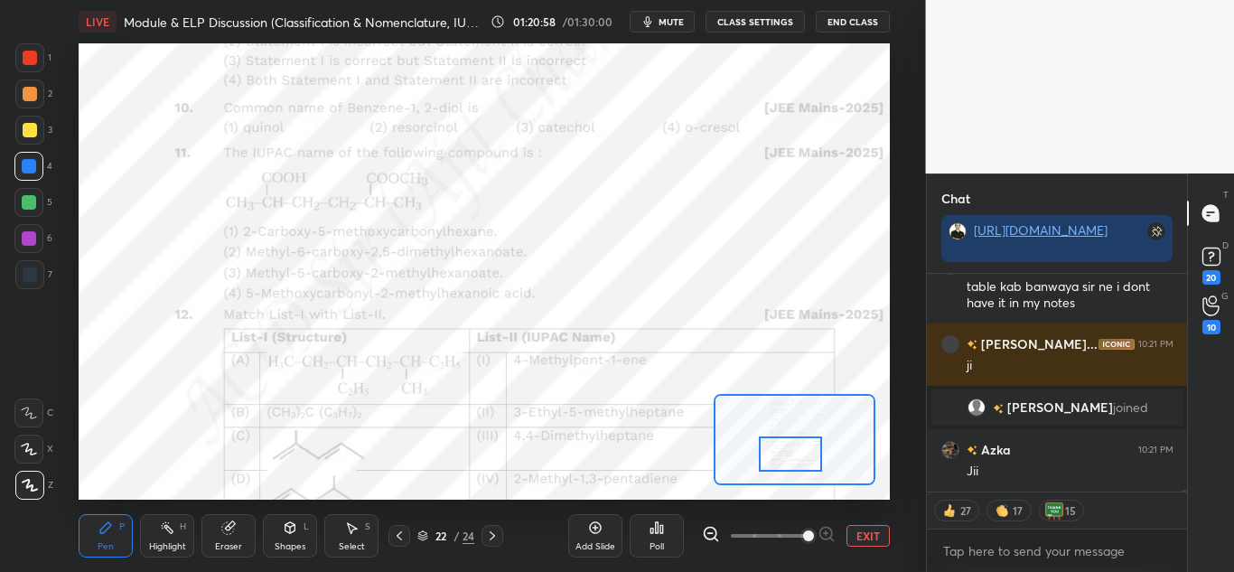
scroll to position [29854, 0]
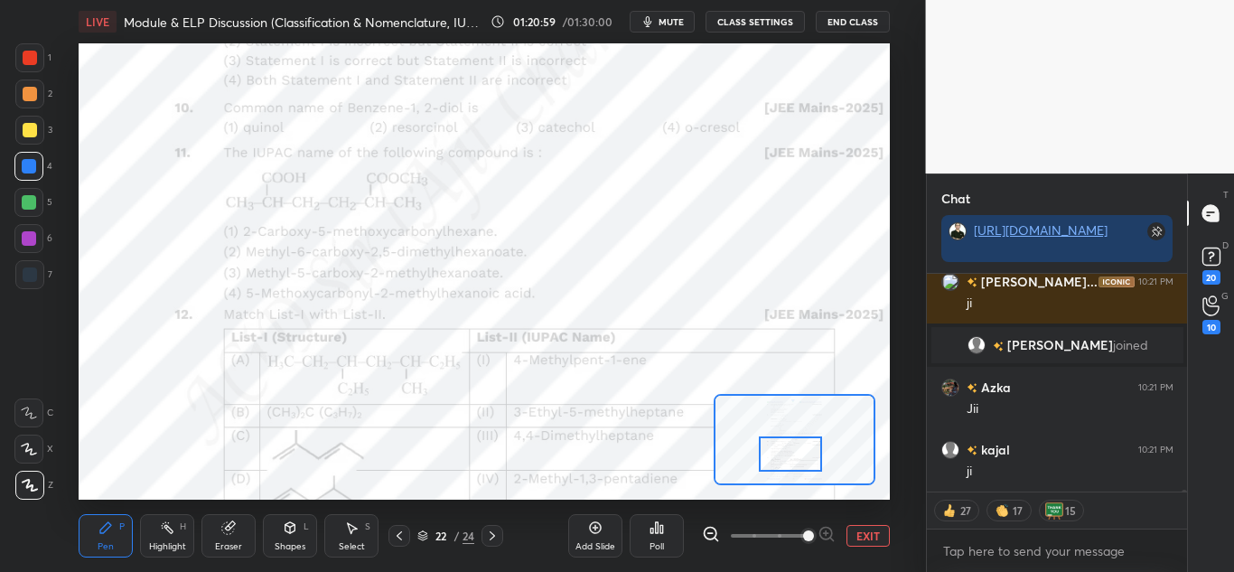
click at [177, 543] on div "Highlight" at bounding box center [167, 546] width 37 height 9
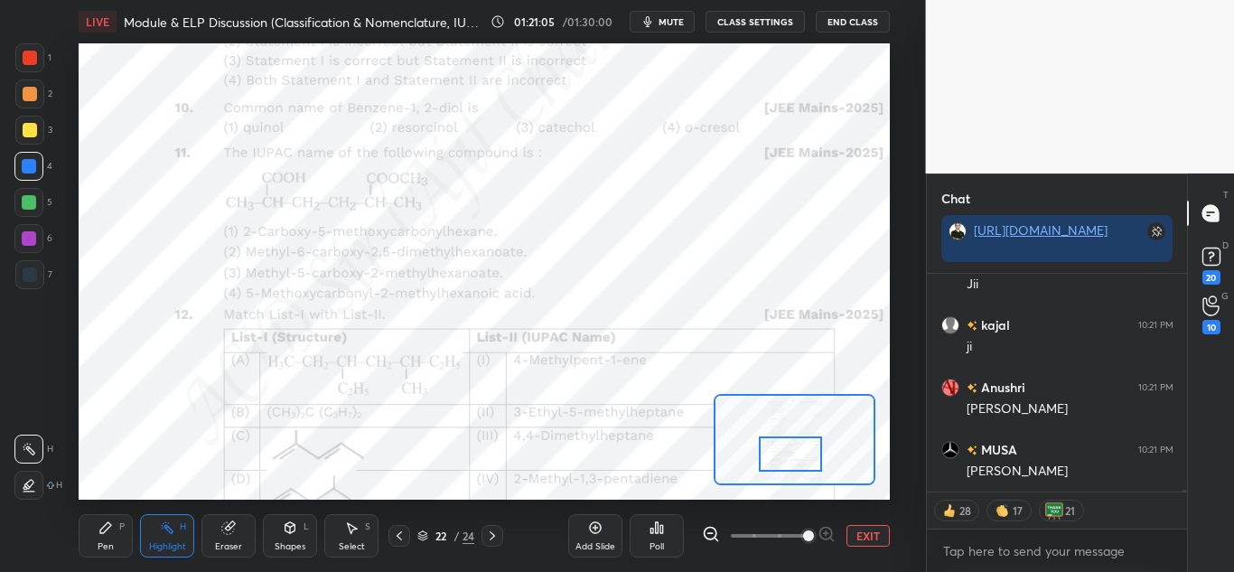
scroll to position [30041, 0]
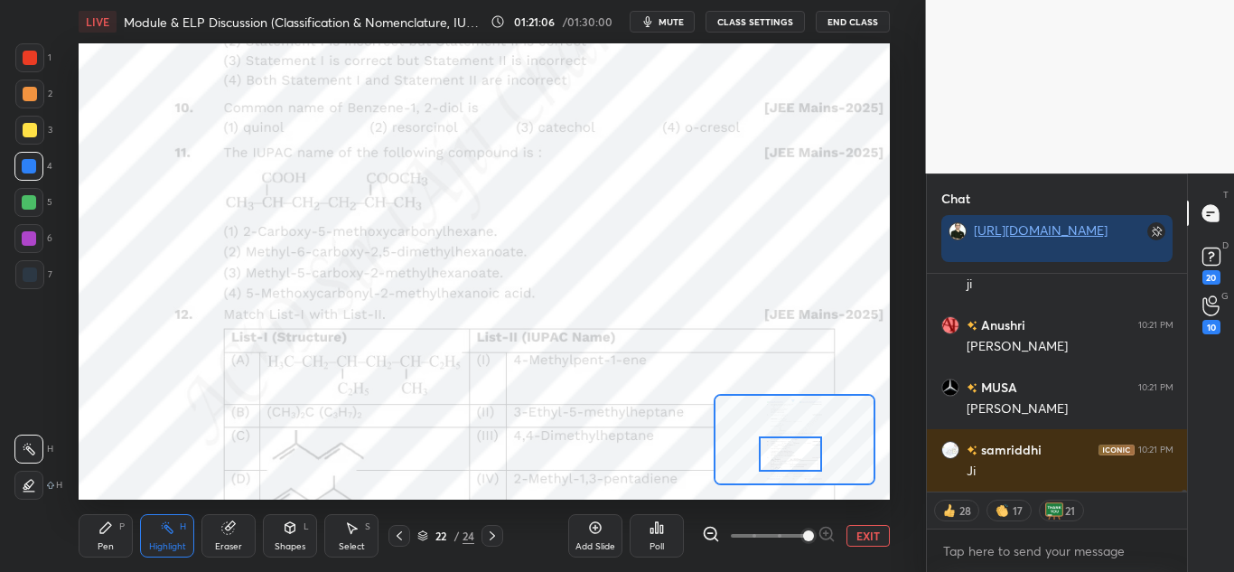
click at [107, 531] on icon at bounding box center [105, 527] width 14 height 14
click at [30, 61] on div at bounding box center [30, 58] width 14 height 14
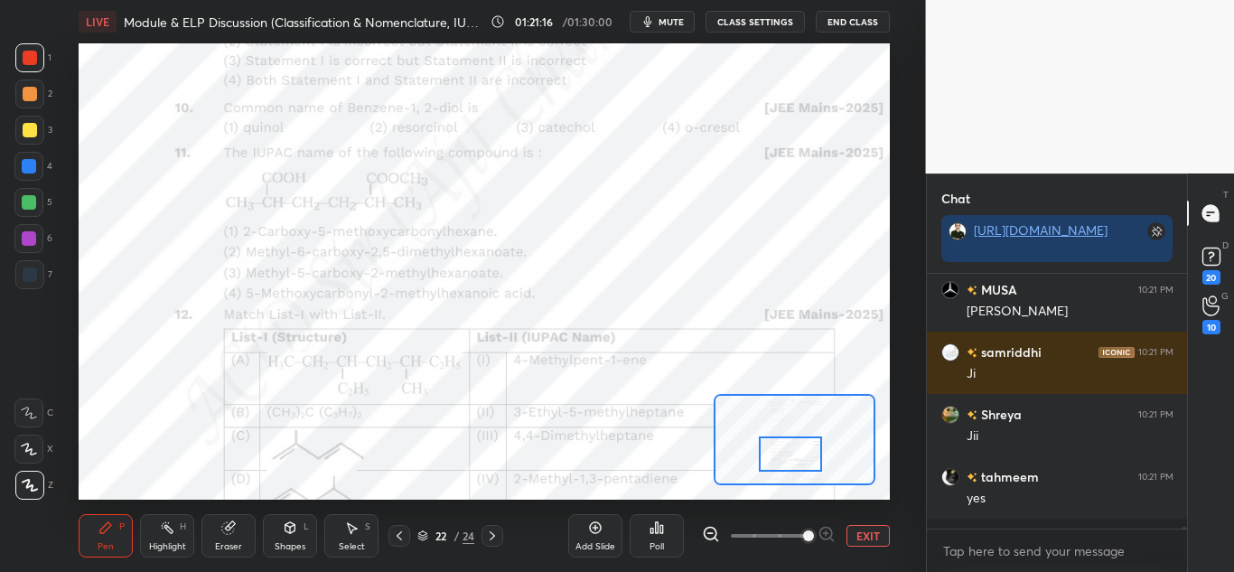
scroll to position [30129, 0]
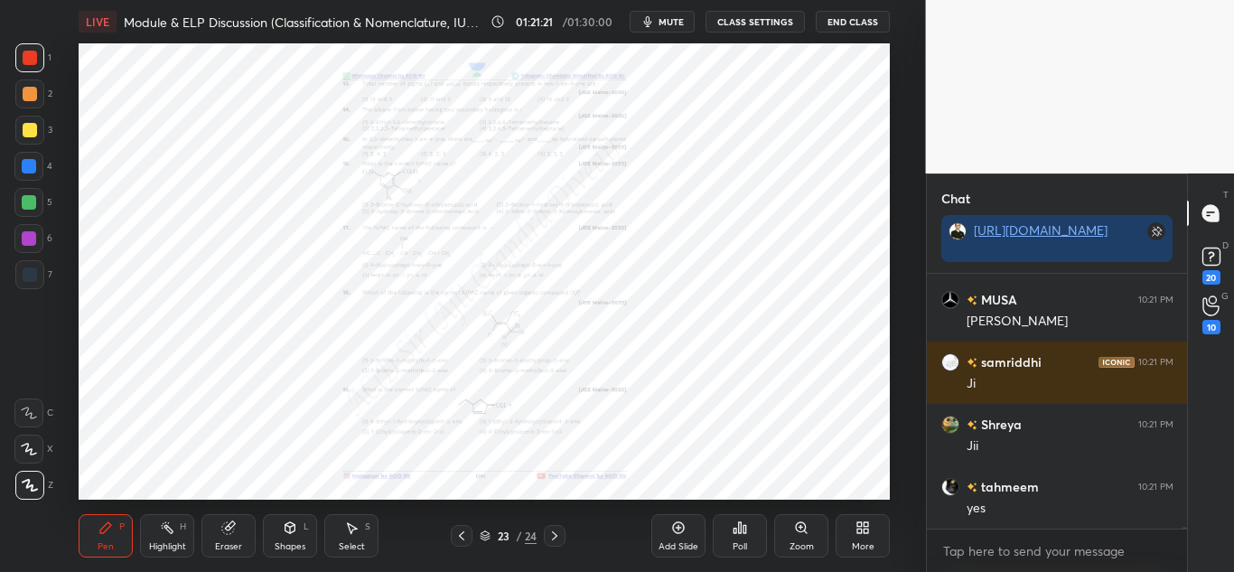
click at [818, 538] on div "Zoom" at bounding box center [801, 535] width 54 height 43
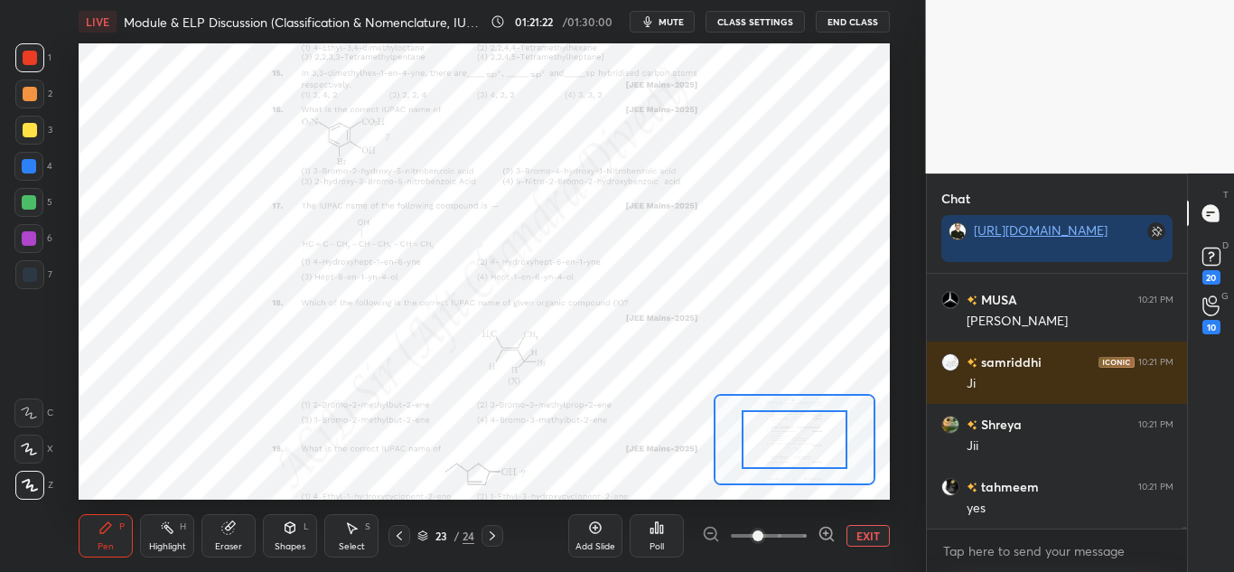
click at [818, 538] on icon at bounding box center [826, 534] width 18 height 18
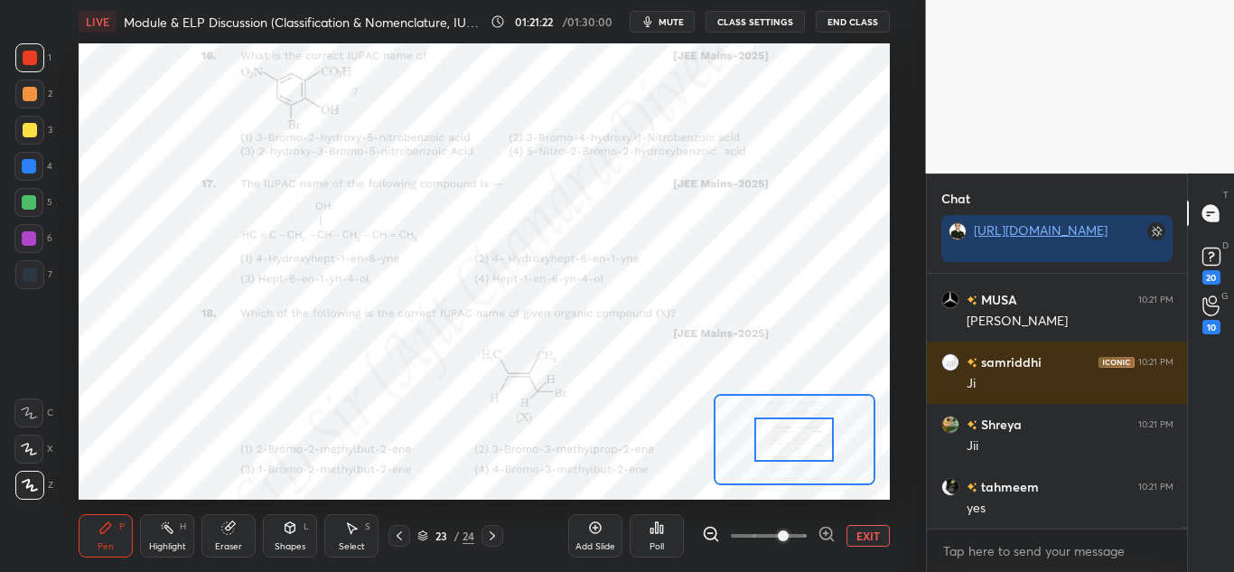
click at [818, 538] on icon at bounding box center [826, 534] width 18 height 18
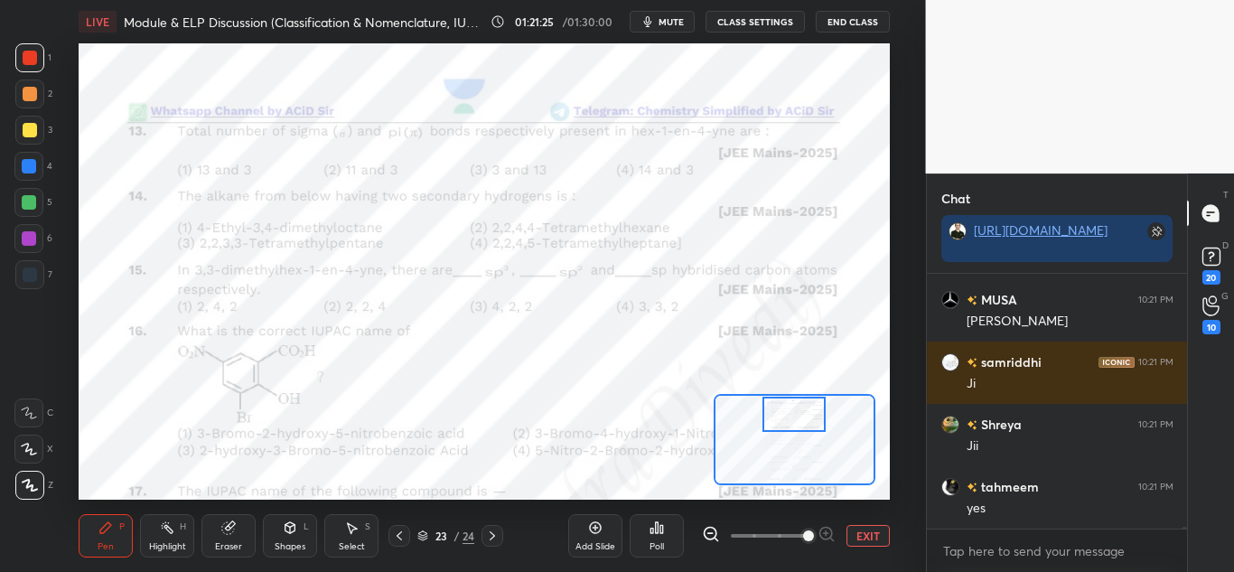
drag, startPoint x: 765, startPoint y: 439, endPoint x: 765, endPoint y: 414, distance: 25.3
click at [765, 414] on div at bounding box center [793, 413] width 63 height 35
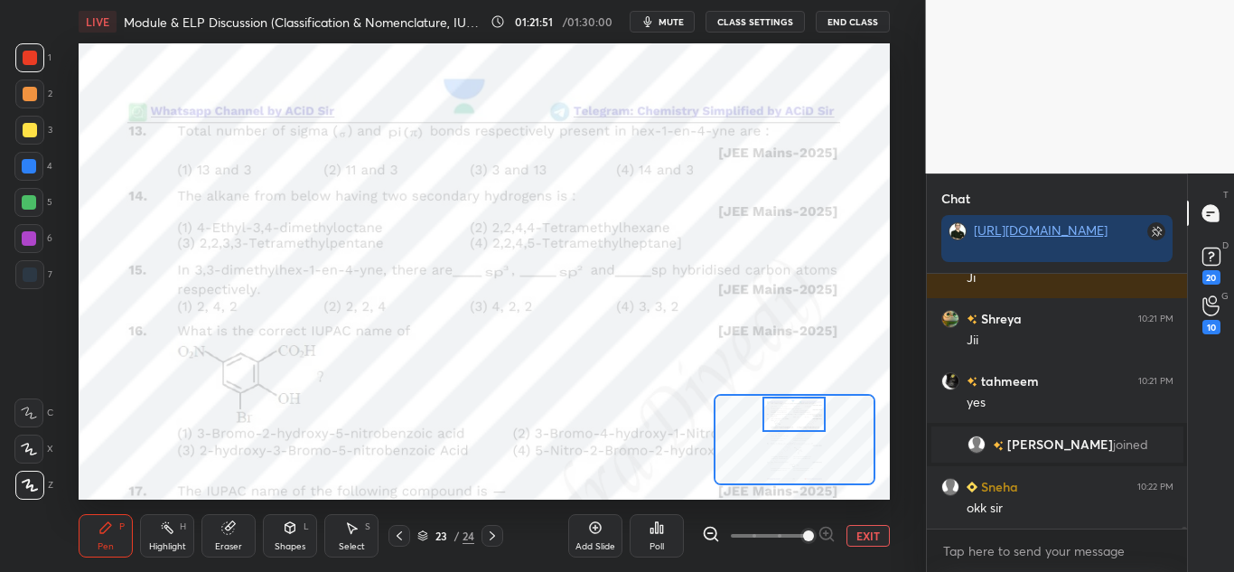
scroll to position [212, 255]
drag, startPoint x: 33, startPoint y: 166, endPoint x: 40, endPoint y: 174, distance: 10.9
click at [34, 165] on div at bounding box center [29, 166] width 14 height 14
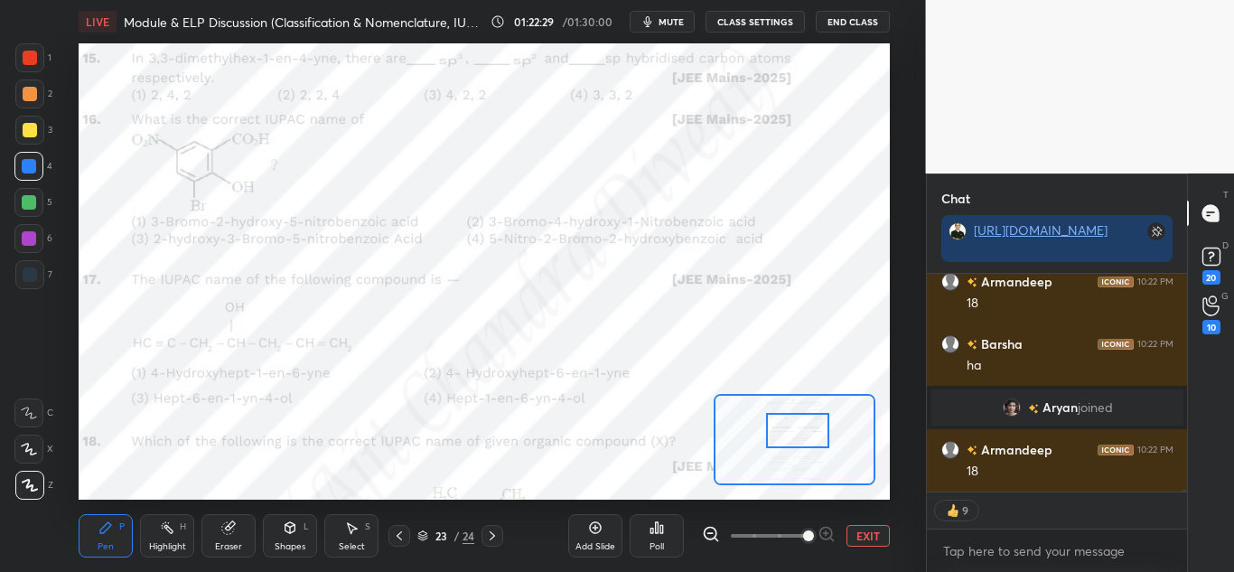
scroll to position [30699, 0]
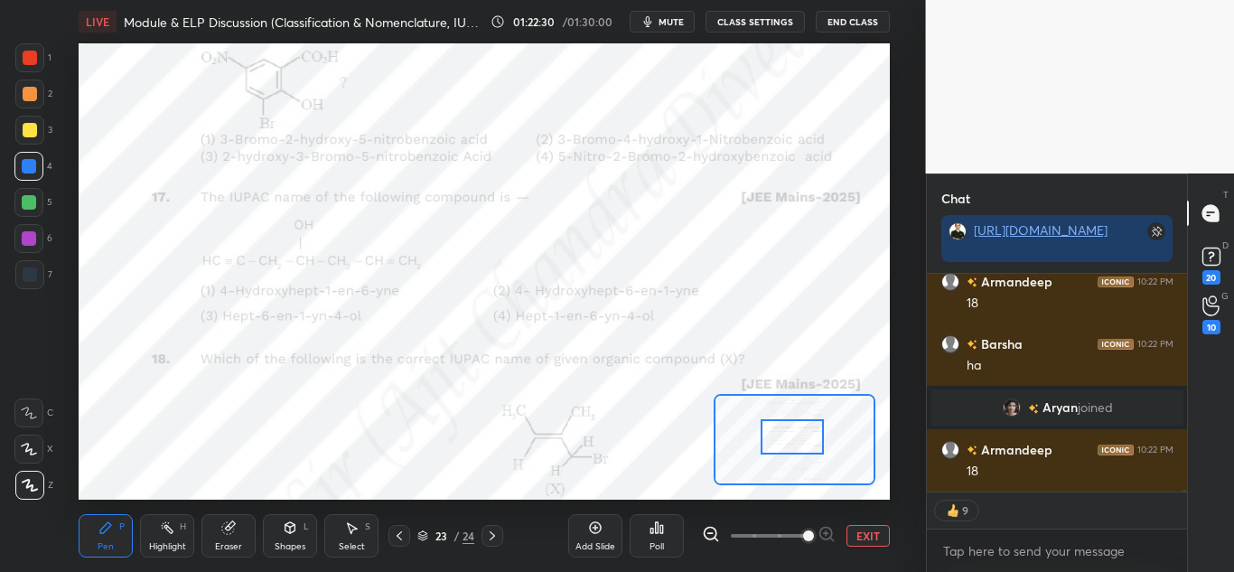
drag, startPoint x: 776, startPoint y: 415, endPoint x: 774, endPoint y: 438, distance: 22.6
click at [774, 438] on div at bounding box center [791, 436] width 63 height 35
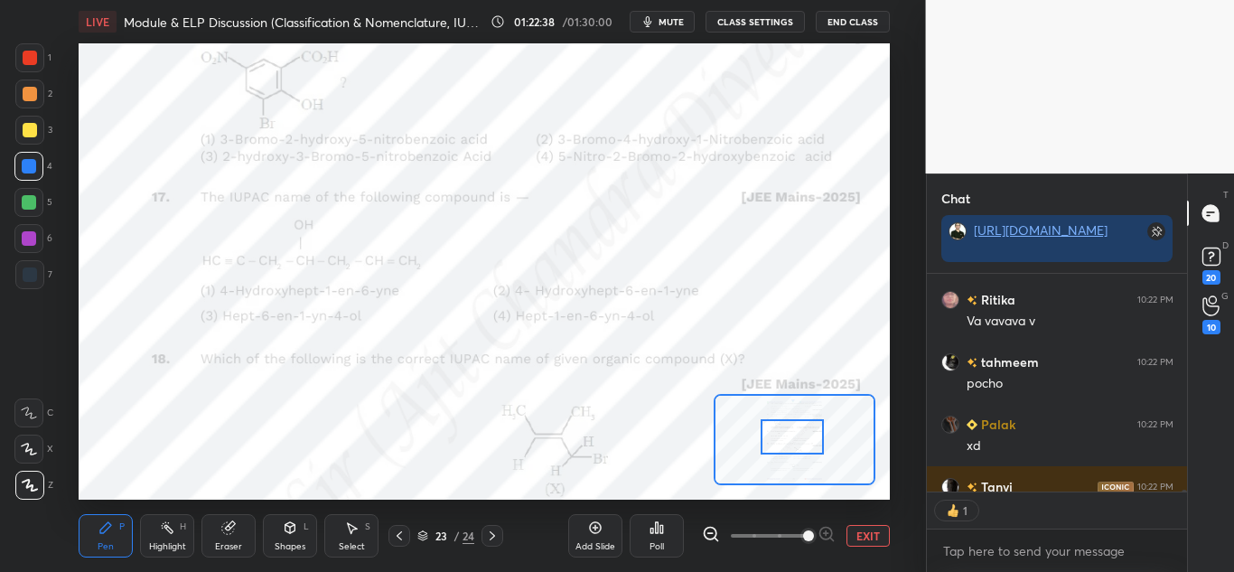
scroll to position [212, 255]
click at [177, 542] on div "Highlight" at bounding box center [167, 546] width 37 height 9
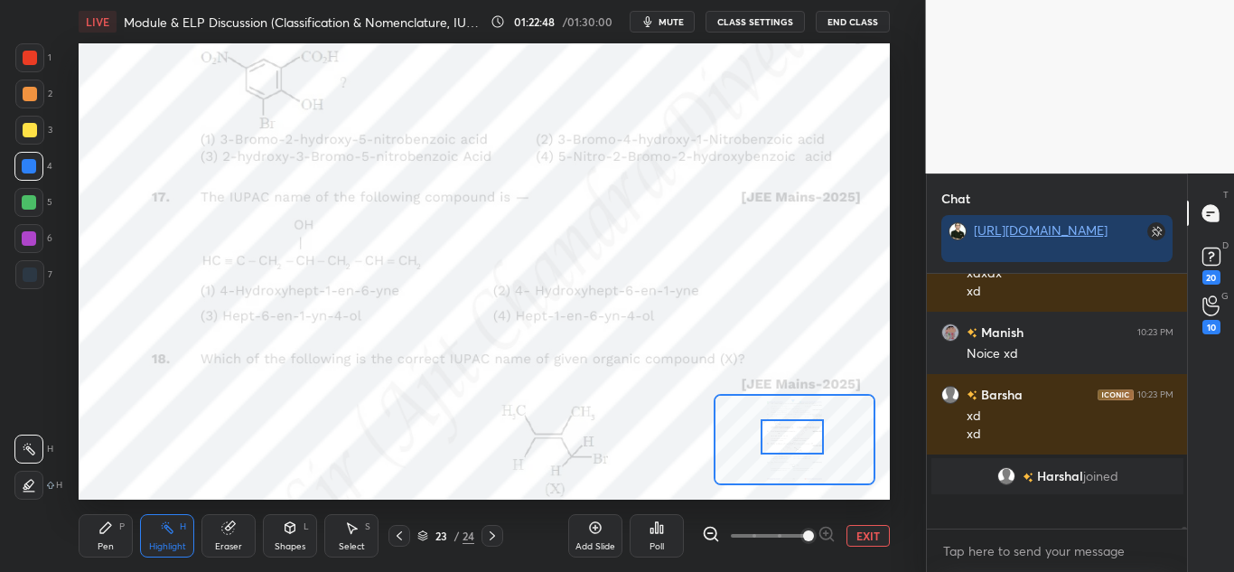
scroll to position [31302, 0]
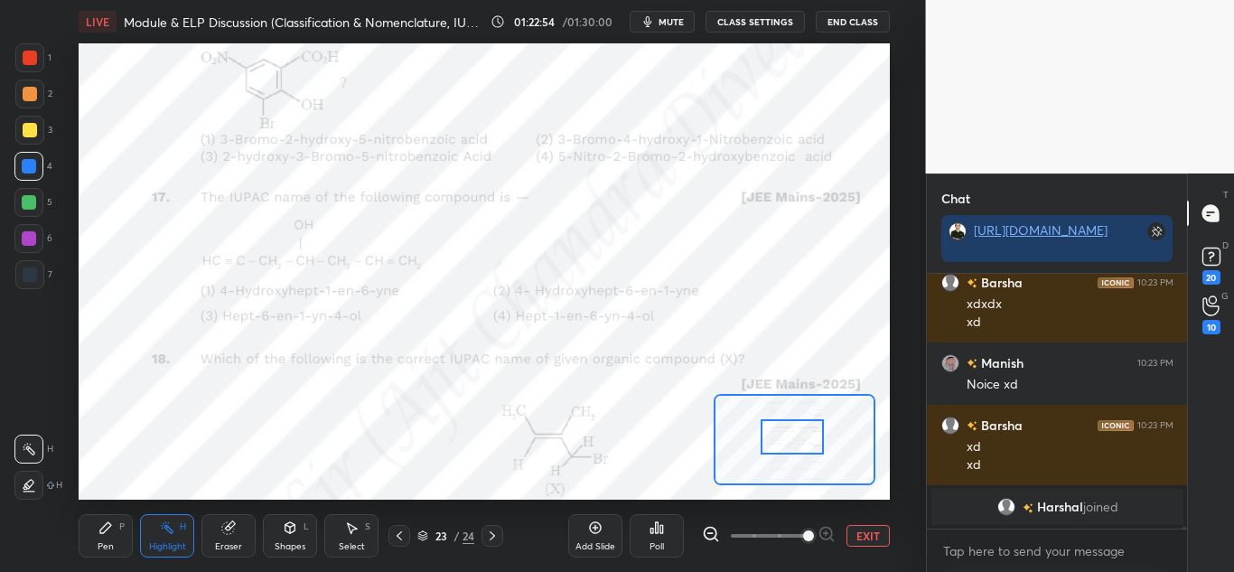
click at [115, 522] on div "Pen P" at bounding box center [106, 535] width 54 height 43
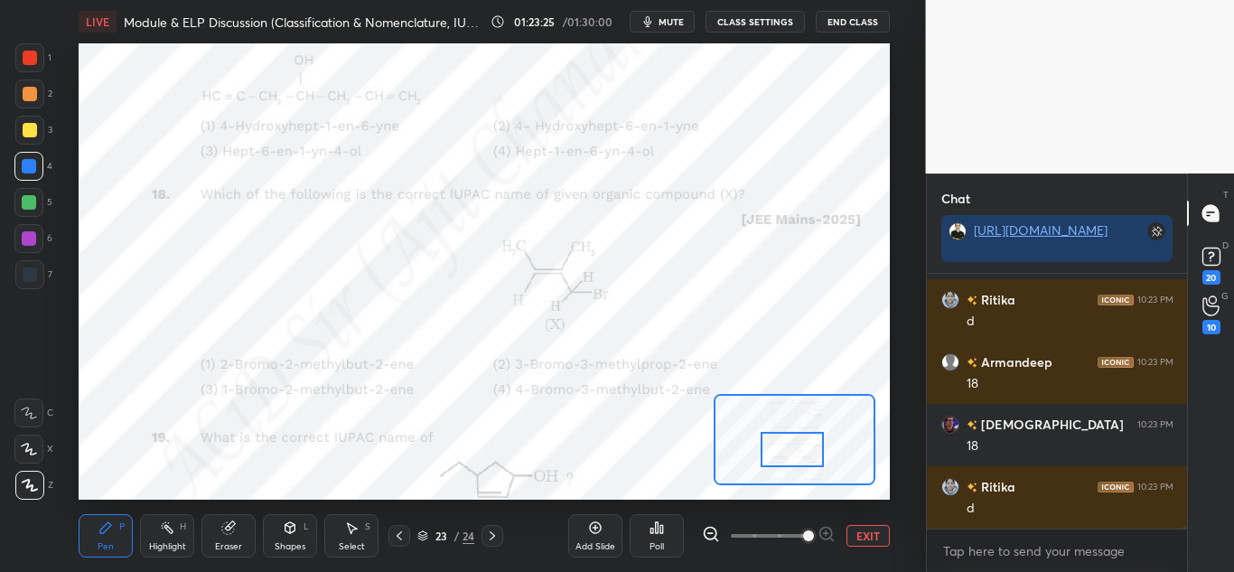
scroll to position [31745, 0]
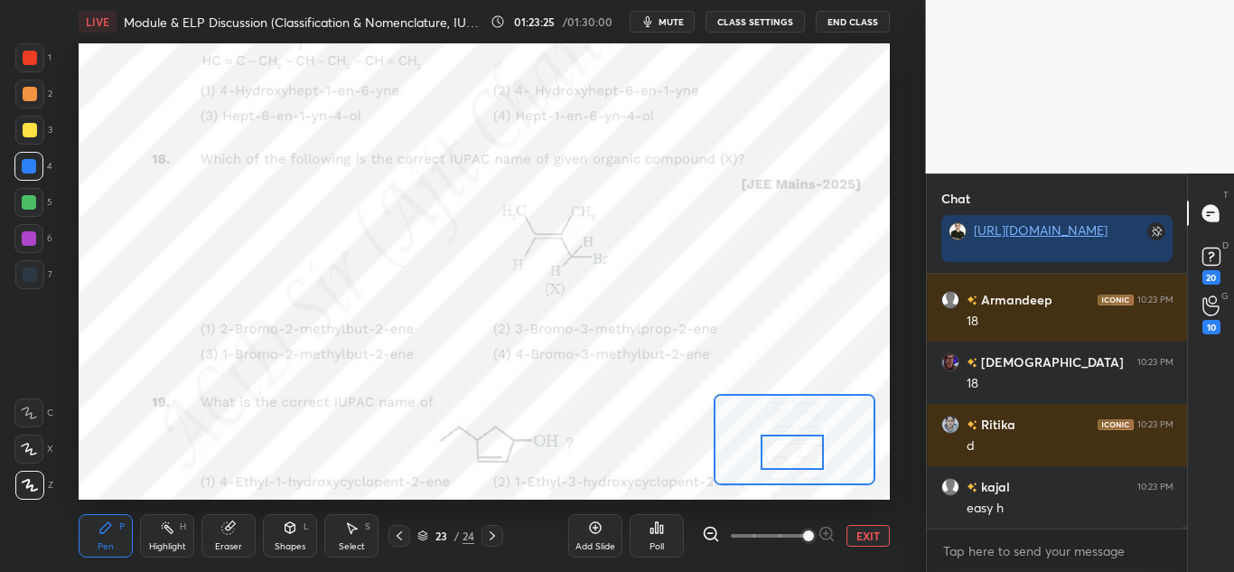
drag, startPoint x: 805, startPoint y: 443, endPoint x: 805, endPoint y: 458, distance: 15.4
click at [805, 458] on div at bounding box center [791, 451] width 63 height 35
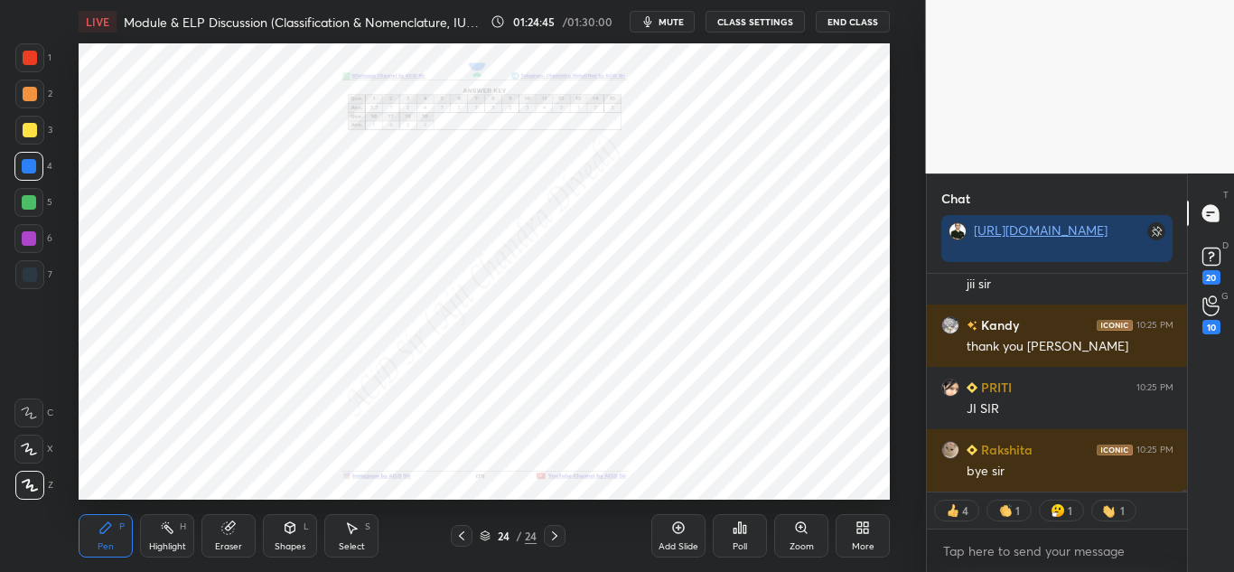
scroll to position [32833, 0]
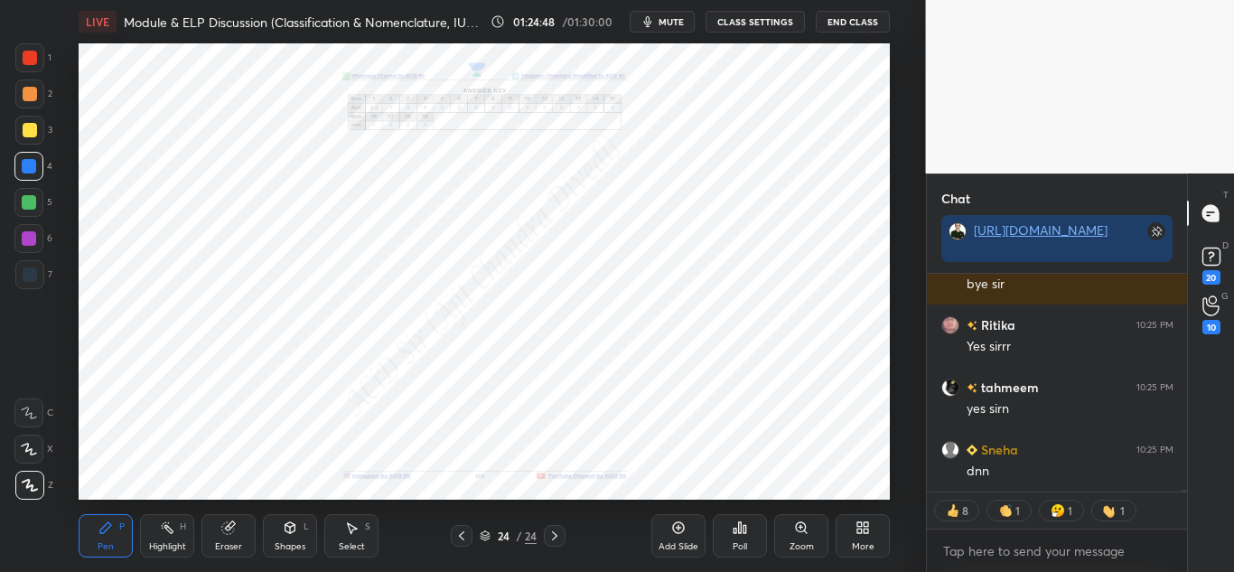
click at [864, 547] on div "More" at bounding box center [863, 546] width 23 height 9
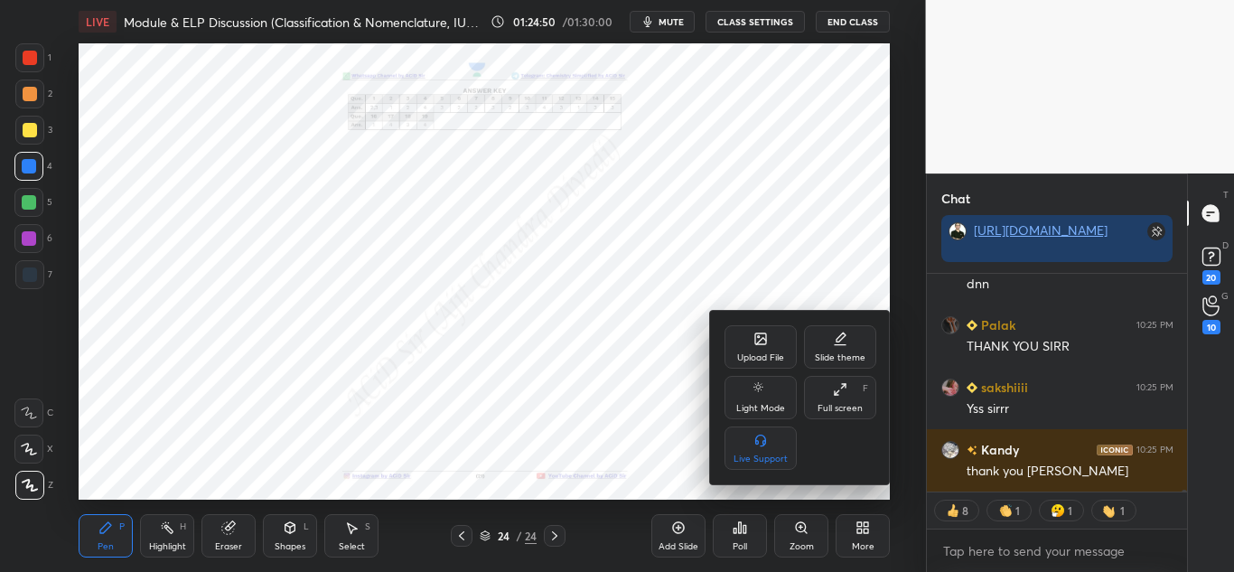
scroll to position [33144, 0]
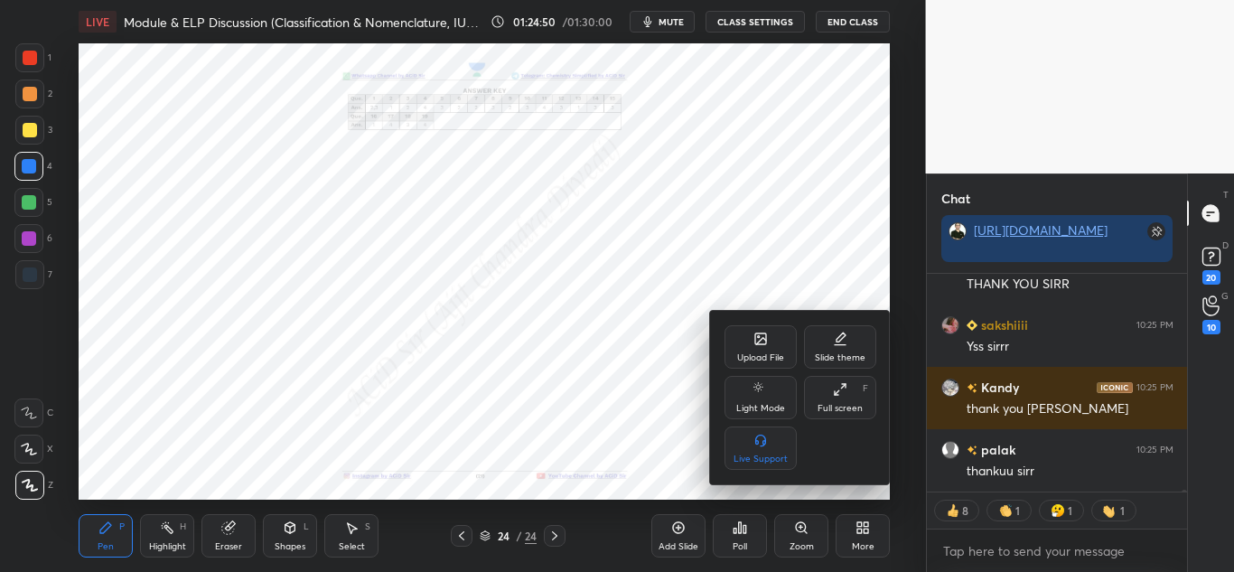
click at [768, 355] on div "Upload File" at bounding box center [760, 357] width 47 height 9
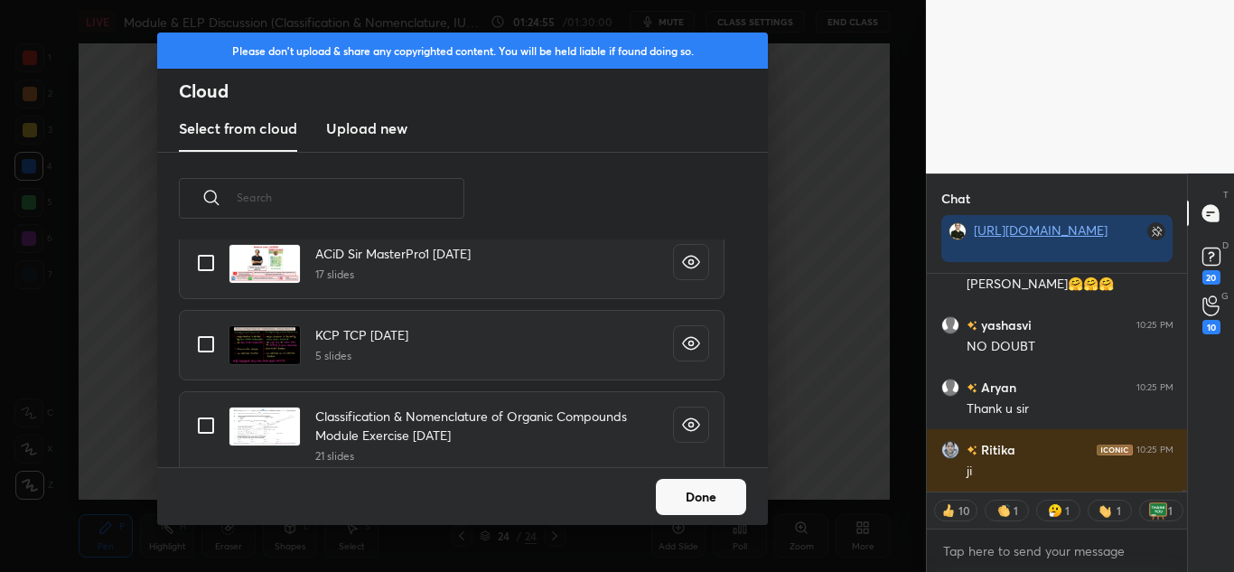
scroll to position [33581, 0]
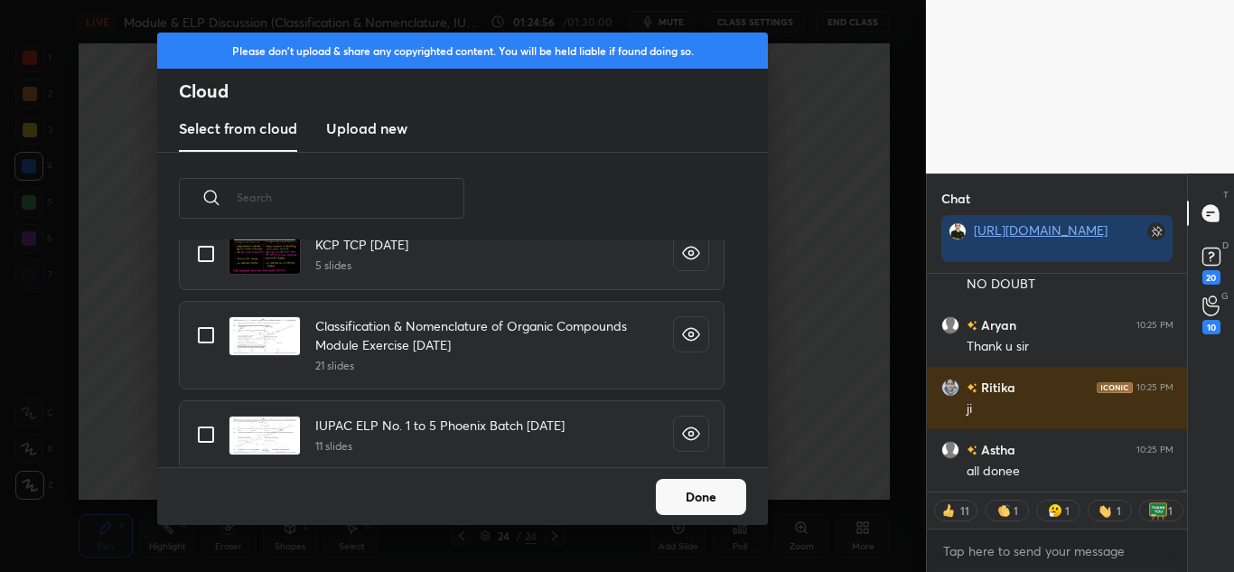
type textarea "x"
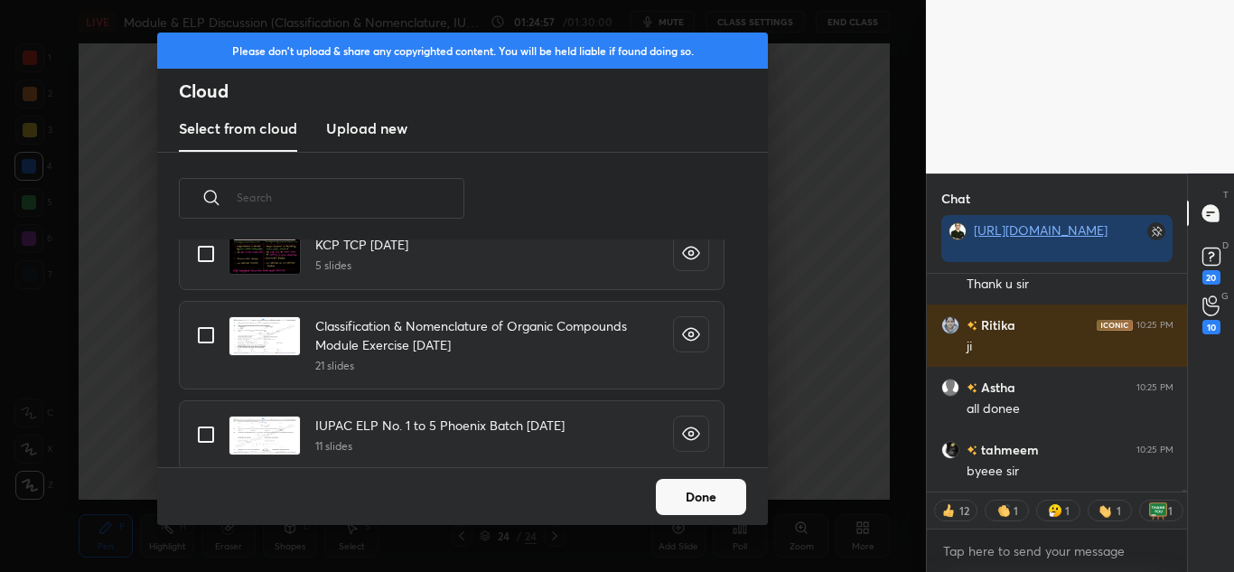
click at [200, 424] on input "grid" at bounding box center [206, 434] width 38 height 38
checkbox input "true"
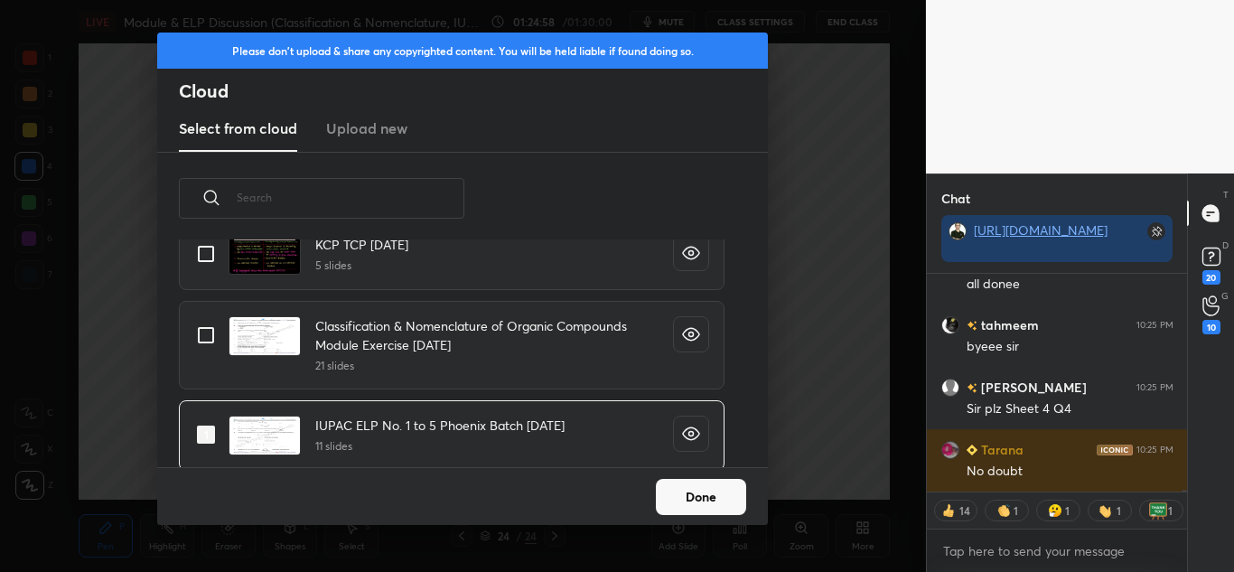
click at [711, 495] on button "Done" at bounding box center [701, 497] width 90 height 36
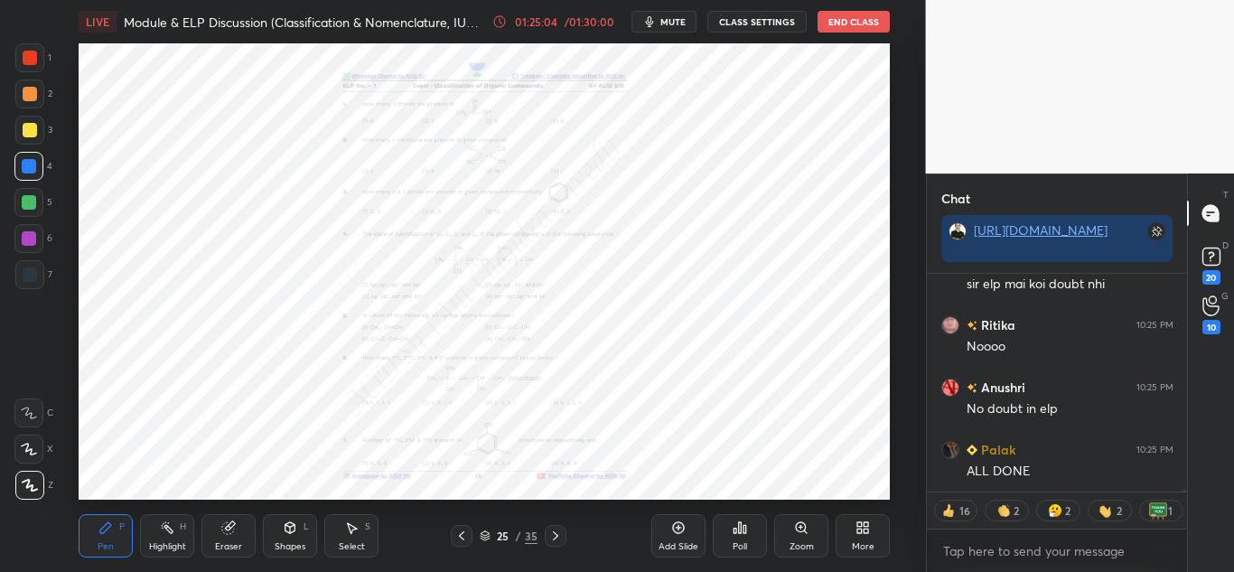
click at [564, 23] on div "/ 01:30:00" at bounding box center [589, 21] width 56 height 11
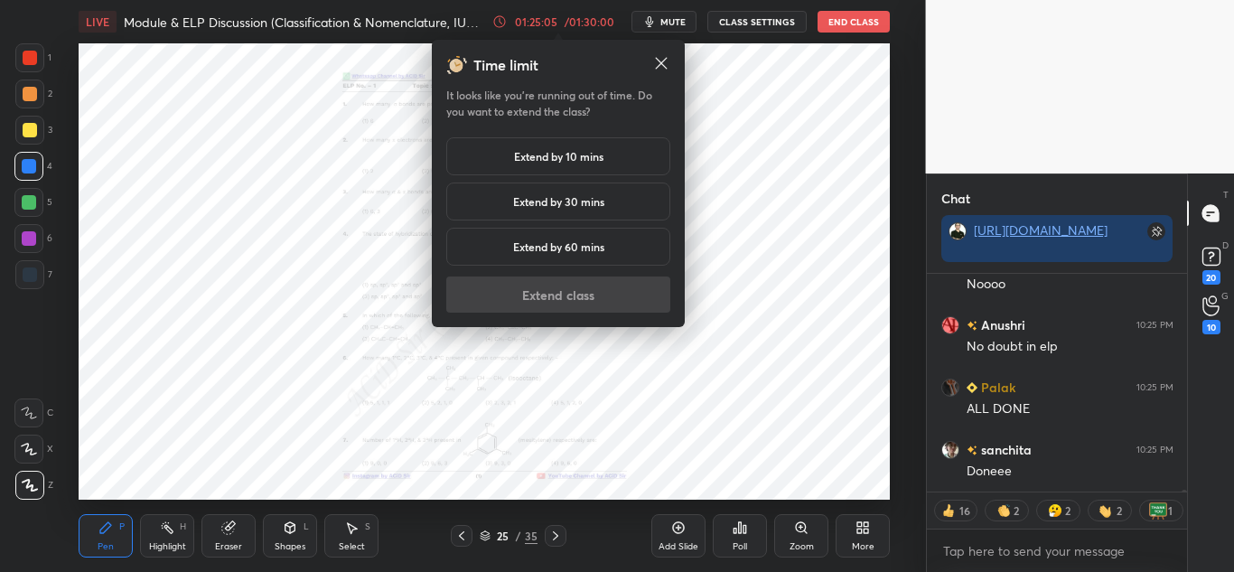
click at [564, 163] on h5 "Extend by 10 mins" at bounding box center [558, 156] width 89 height 16
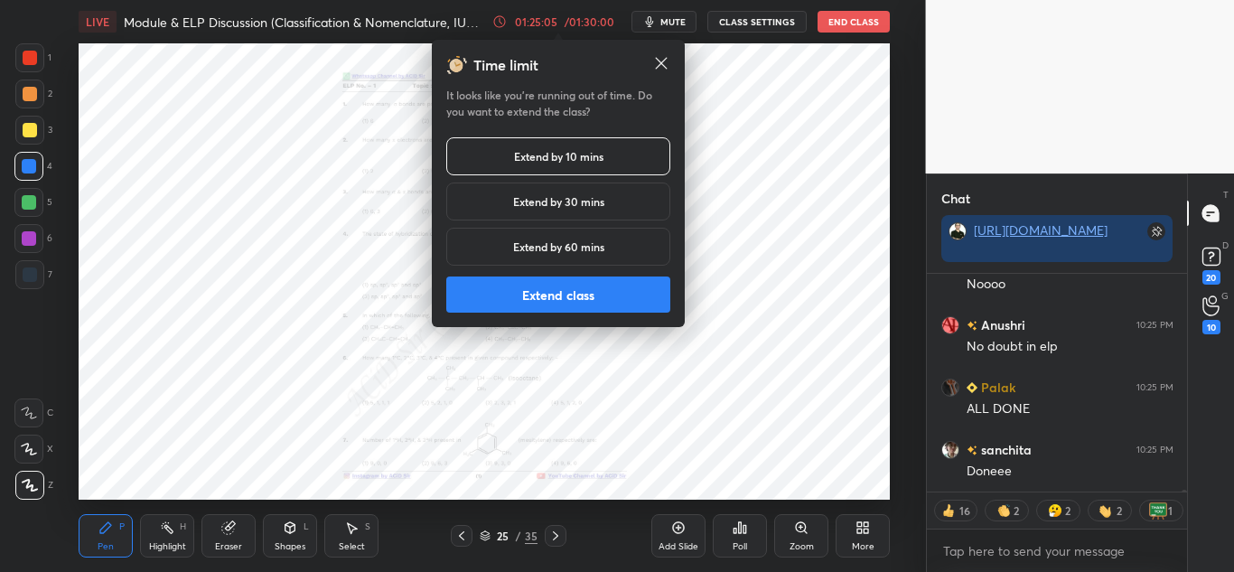
click at [555, 297] on button "Extend class" at bounding box center [558, 294] width 224 height 36
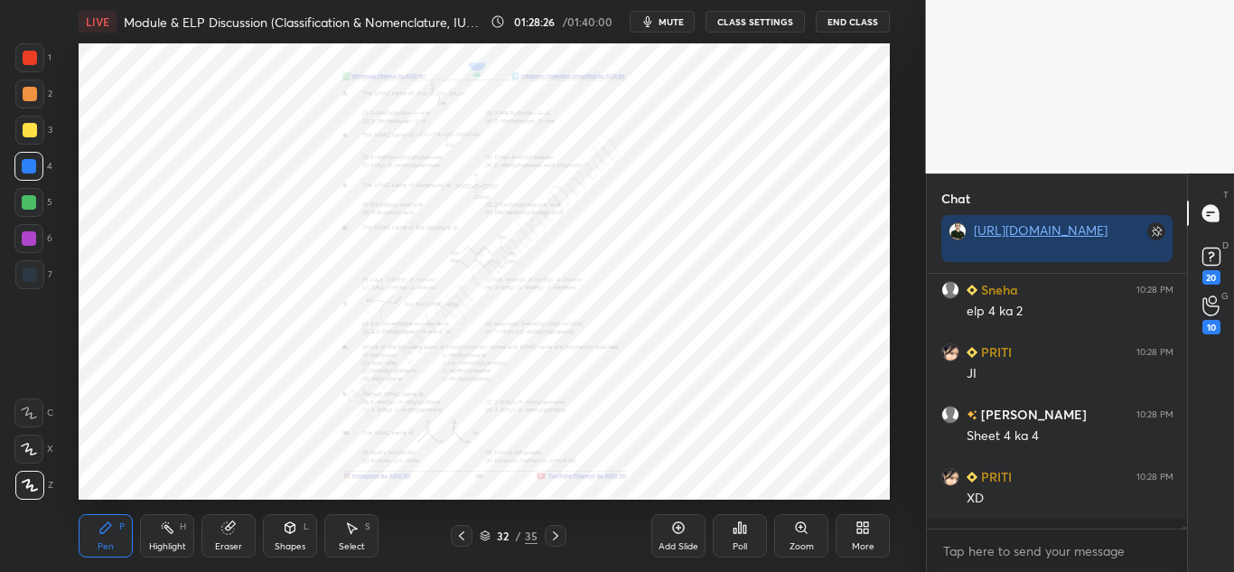
scroll to position [40083, 0]
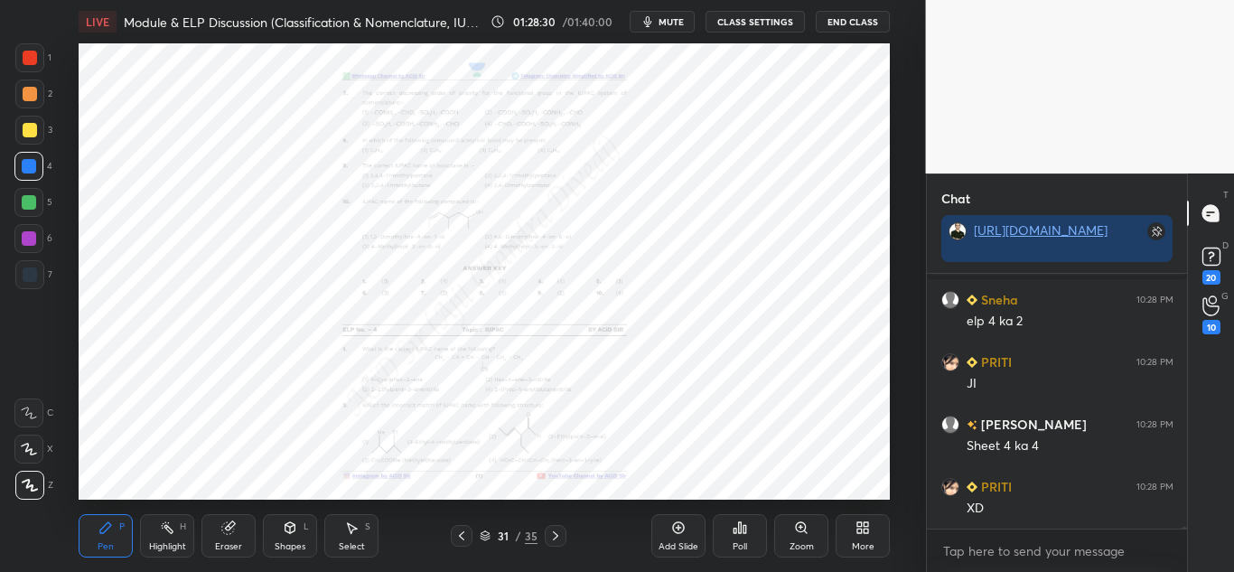
click at [820, 522] on div "Zoom" at bounding box center [801, 535] width 54 height 43
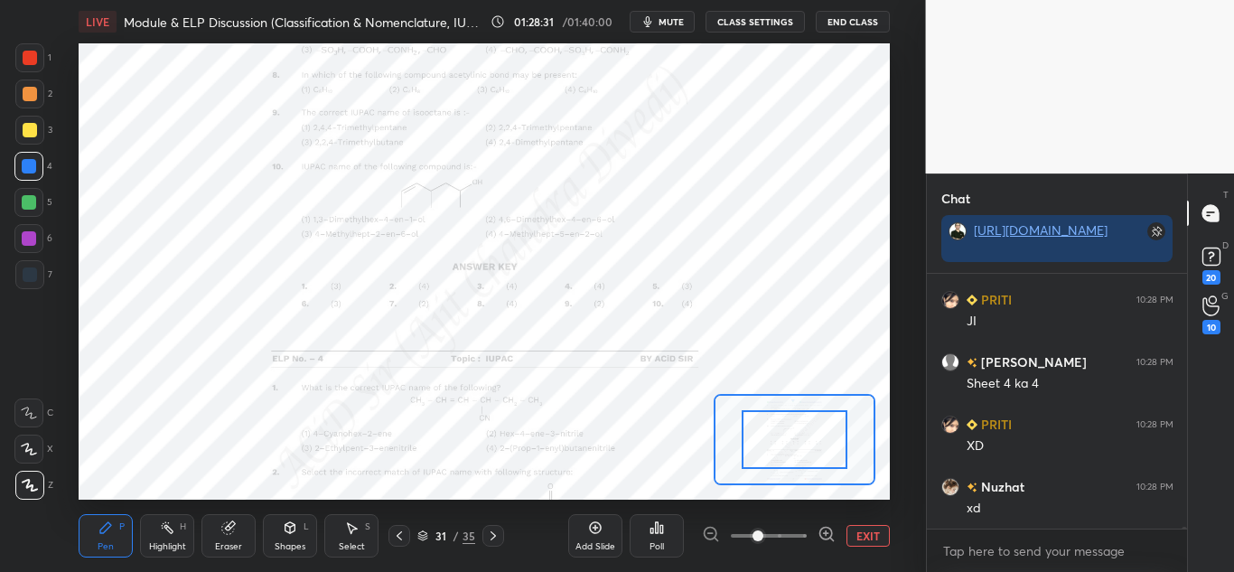
click at [827, 530] on icon at bounding box center [826, 534] width 18 height 18
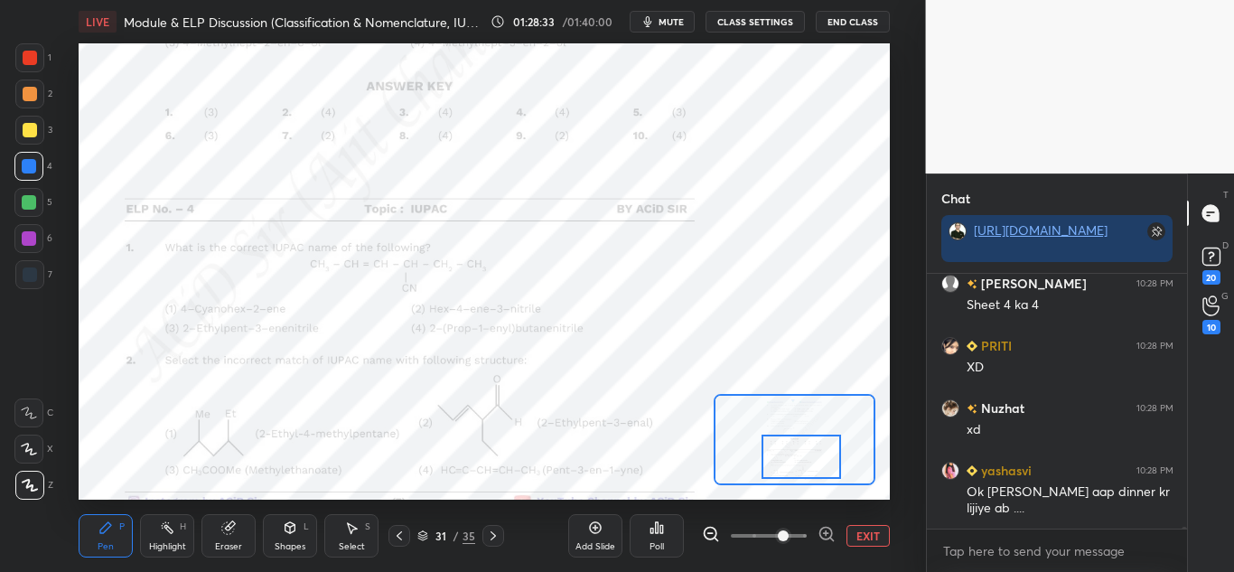
scroll to position [40286, 0]
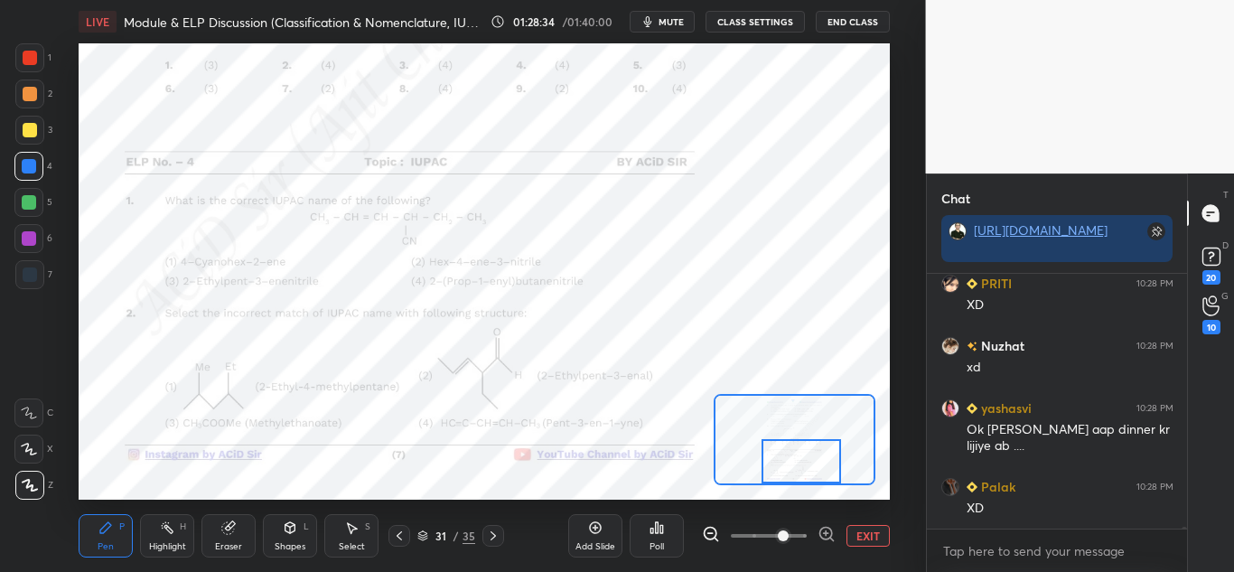
drag, startPoint x: 801, startPoint y: 424, endPoint x: 808, endPoint y: 461, distance: 38.6
click at [808, 461] on div at bounding box center [800, 461] width 79 height 44
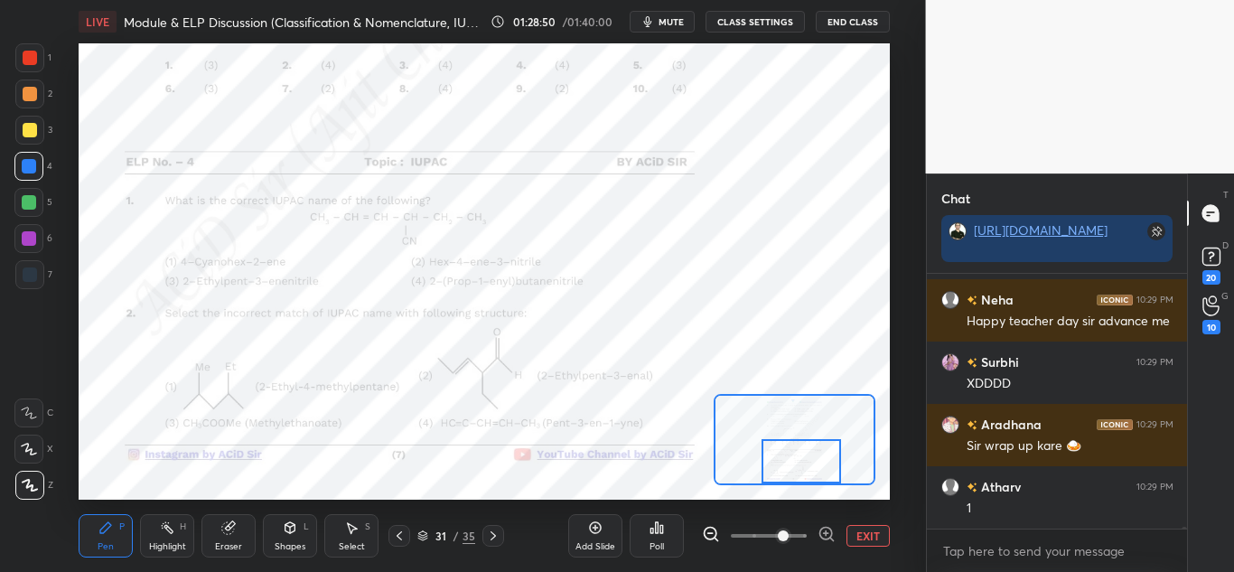
scroll to position [40785, 0]
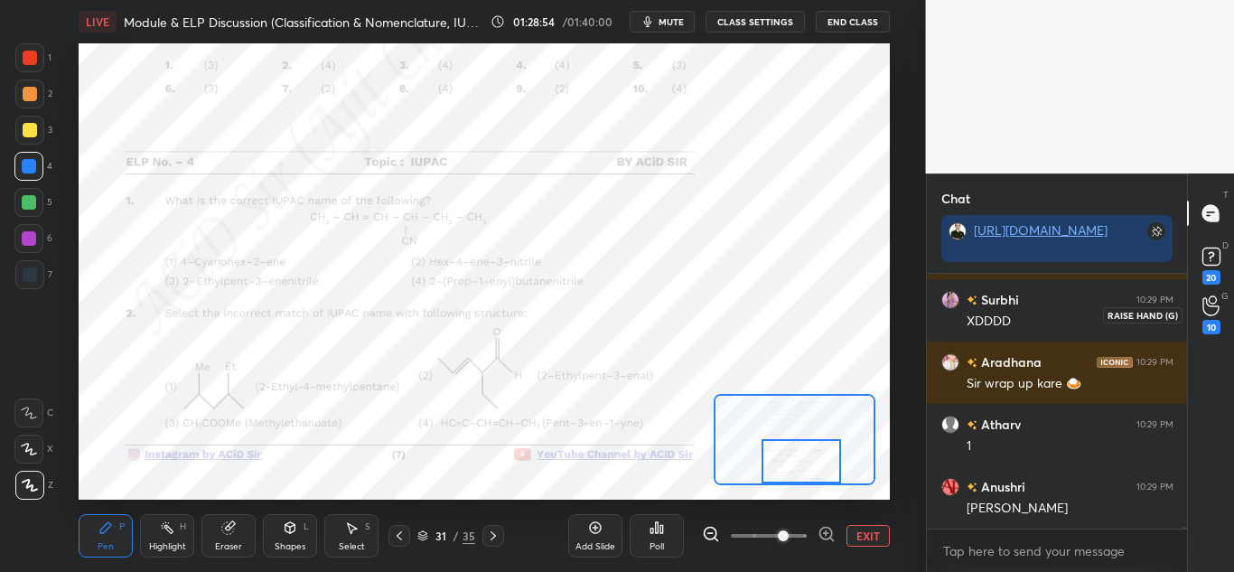
click at [1219, 320] on div "10" at bounding box center [1211, 314] width 18 height 39
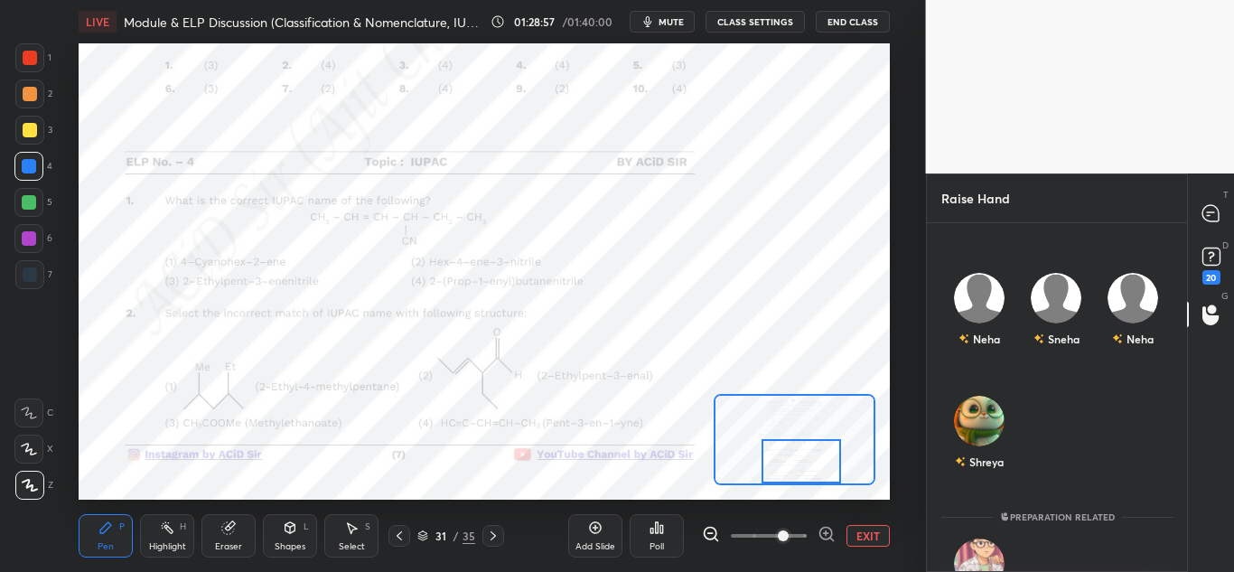
scroll to position [0, 0]
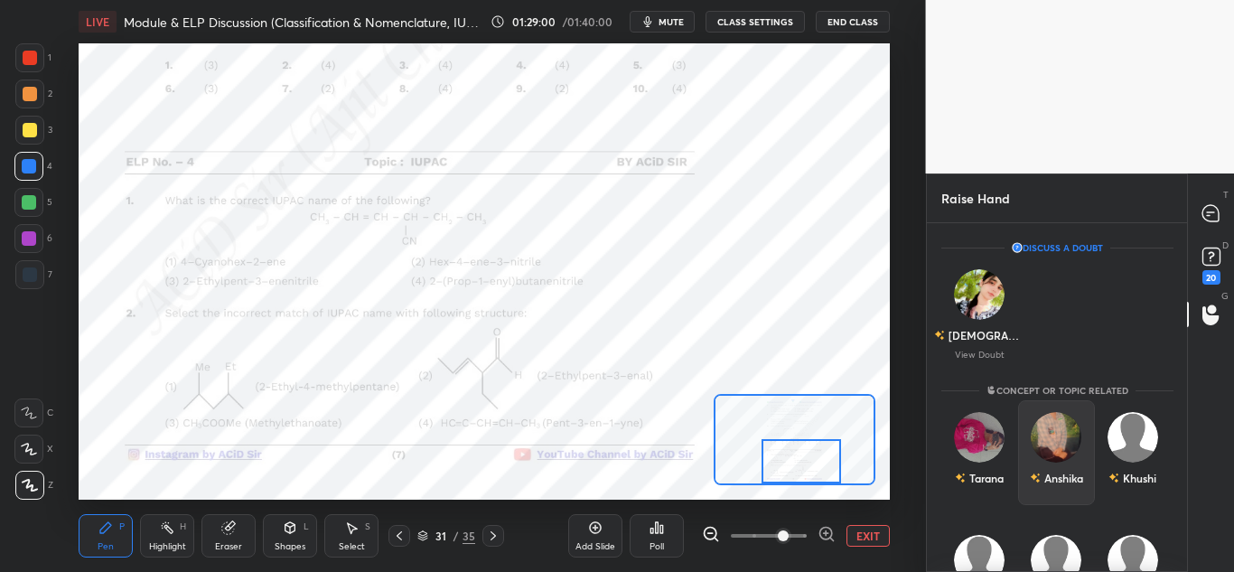
click at [1070, 450] on div "Anshika" at bounding box center [1055, 452] width 77 height 105
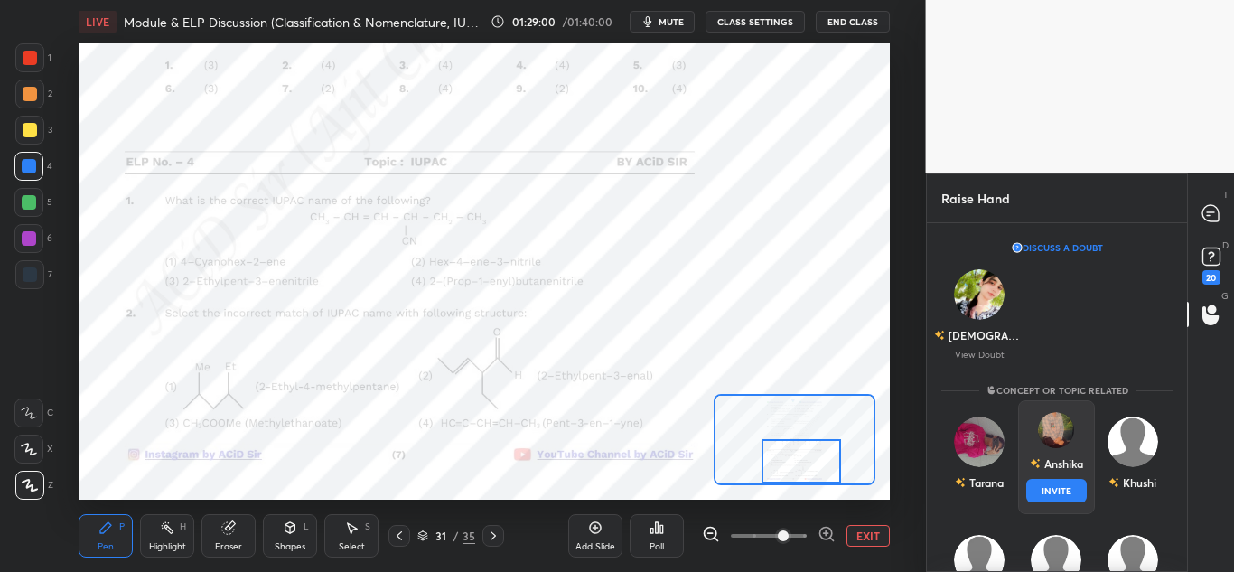
click at [1080, 488] on button "INVITE" at bounding box center [1055, 490] width 61 height 23
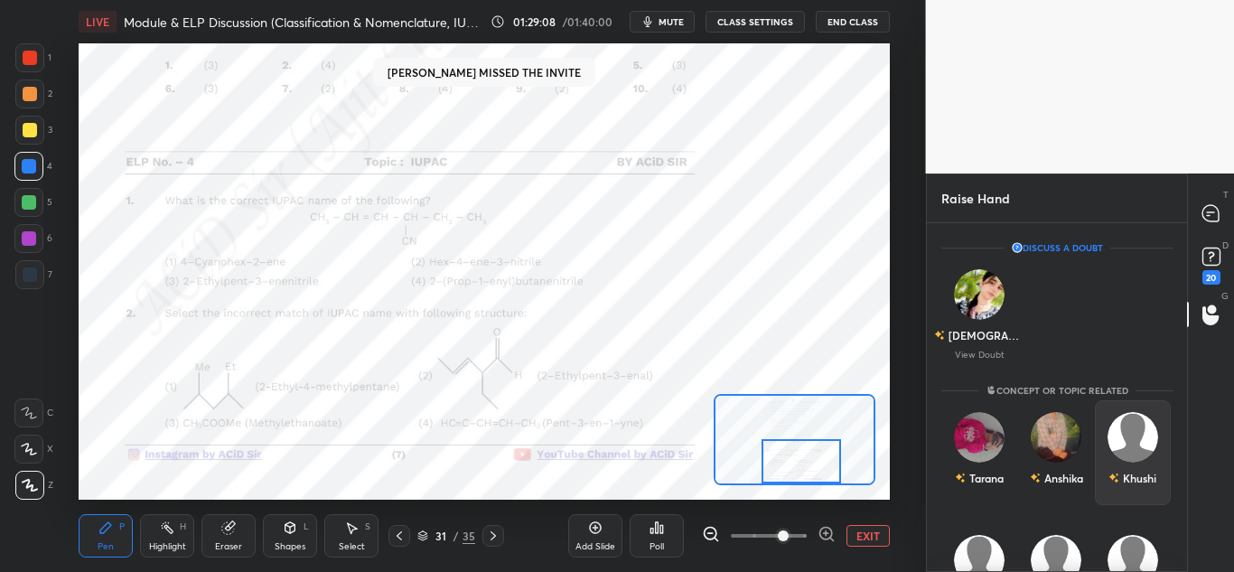
scroll to position [343, 255]
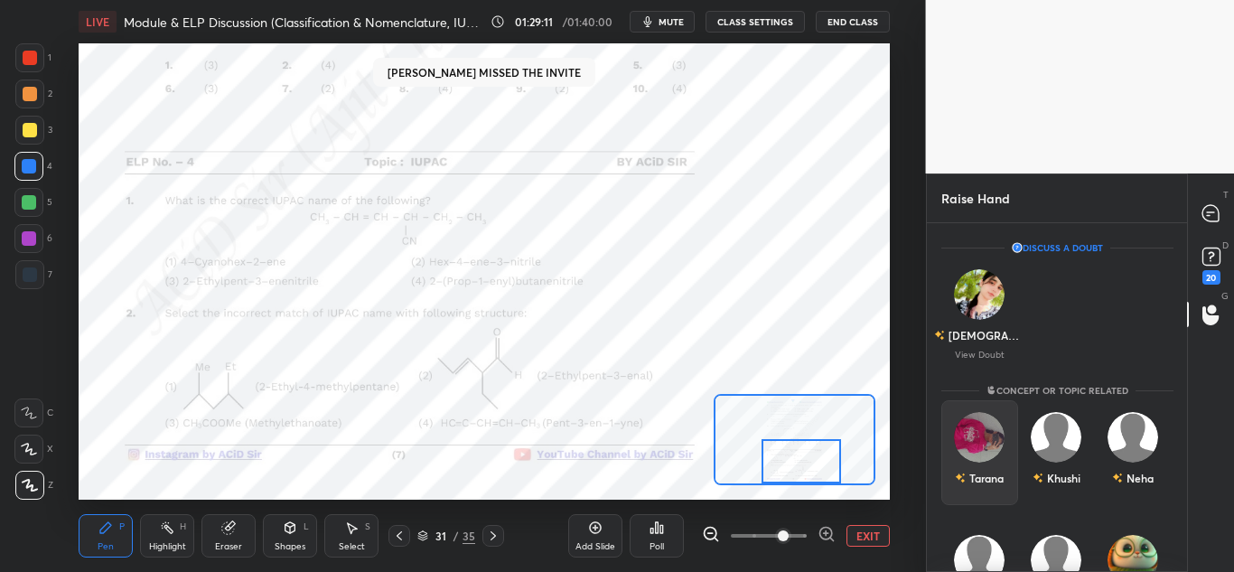
click at [961, 455] on div "Tarana" at bounding box center [979, 452] width 77 height 105
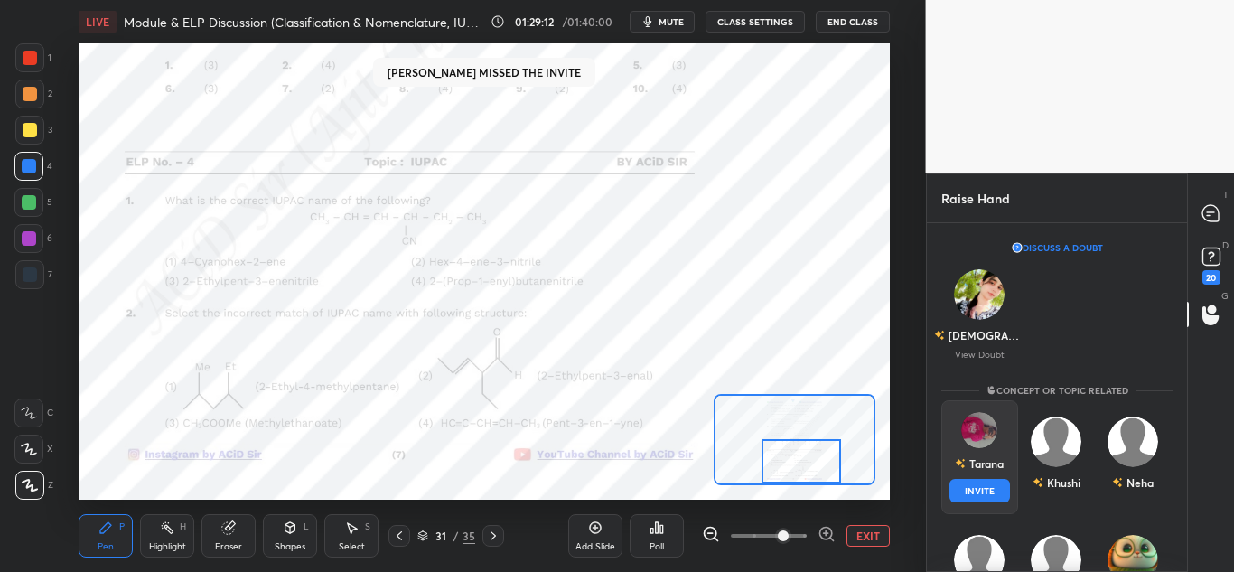
click at [978, 489] on button "INVITE" at bounding box center [979, 490] width 61 height 23
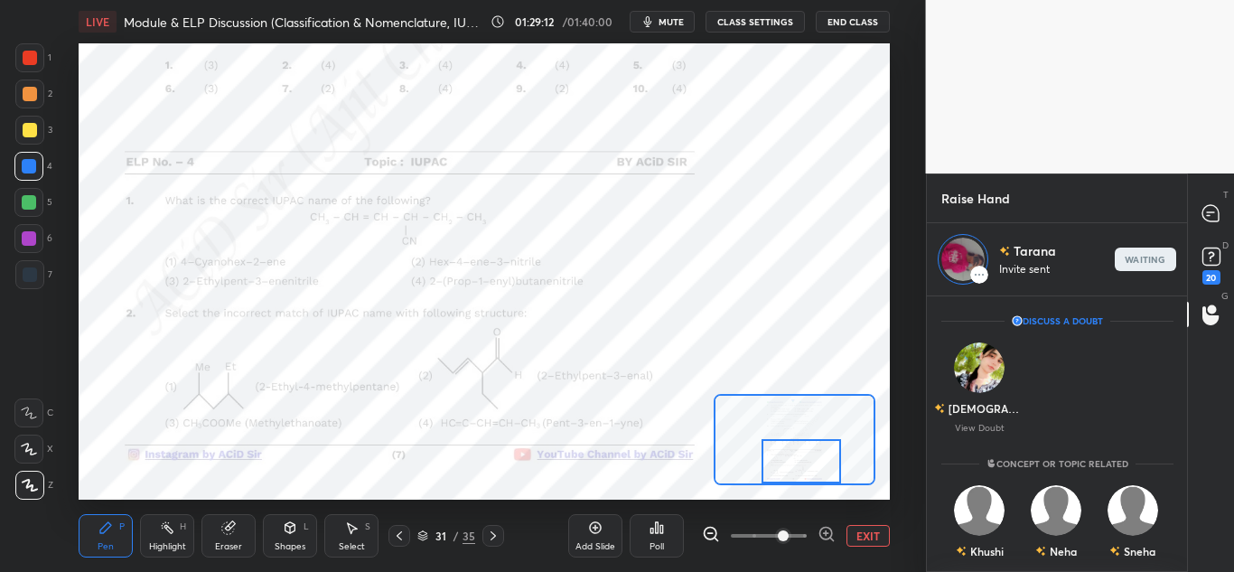
scroll to position [270, 255]
click at [1143, 261] on p "end" at bounding box center [1145, 259] width 20 height 9
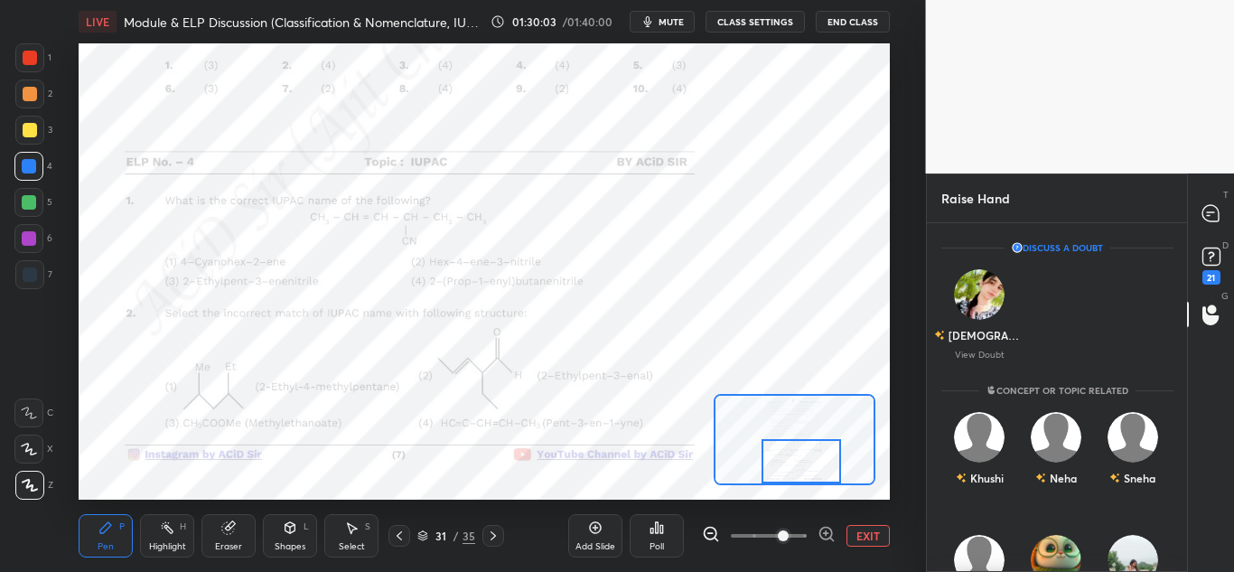
scroll to position [343, 255]
click at [963, 302] on img "grid" at bounding box center [979, 294] width 51 height 51
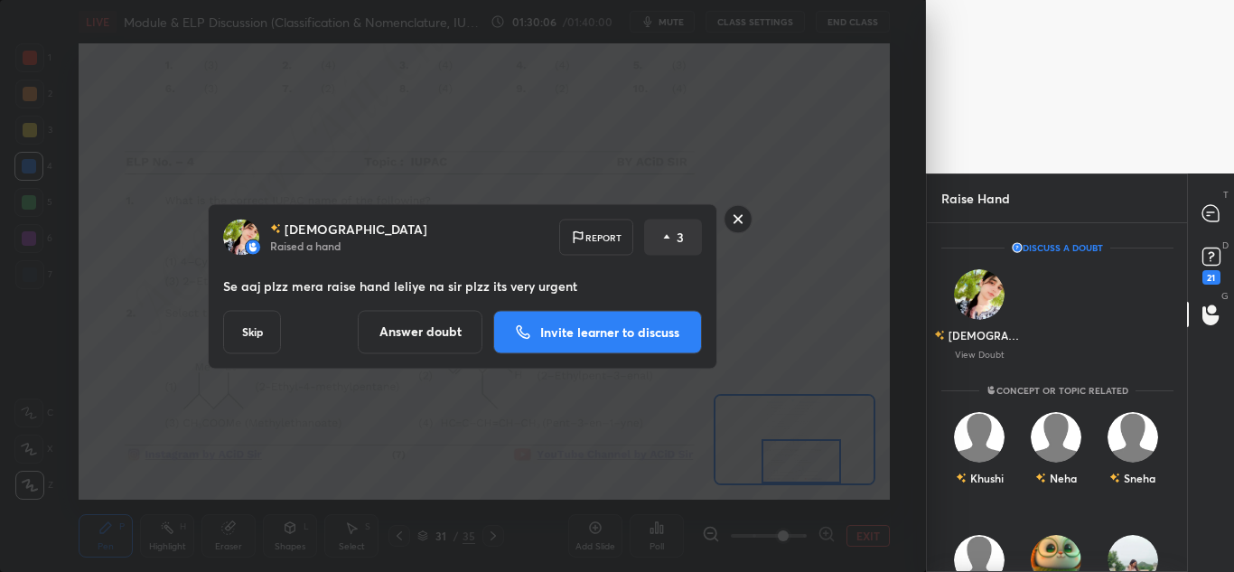
click at [595, 331] on p "Invite learner to discuss" at bounding box center [609, 331] width 139 height 13
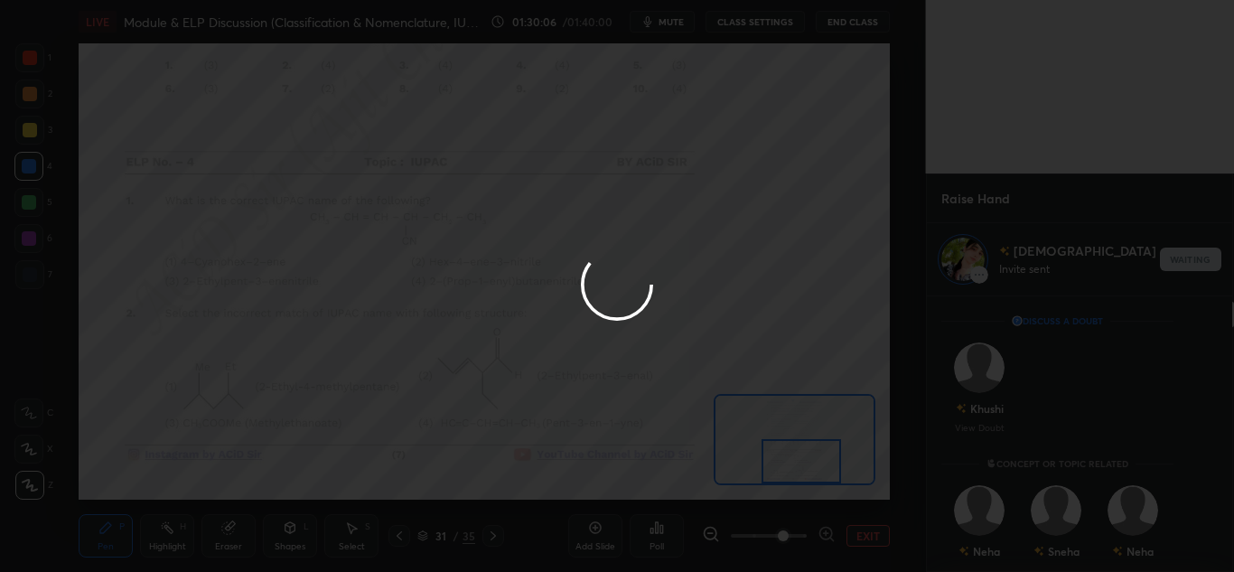
scroll to position [270, 255]
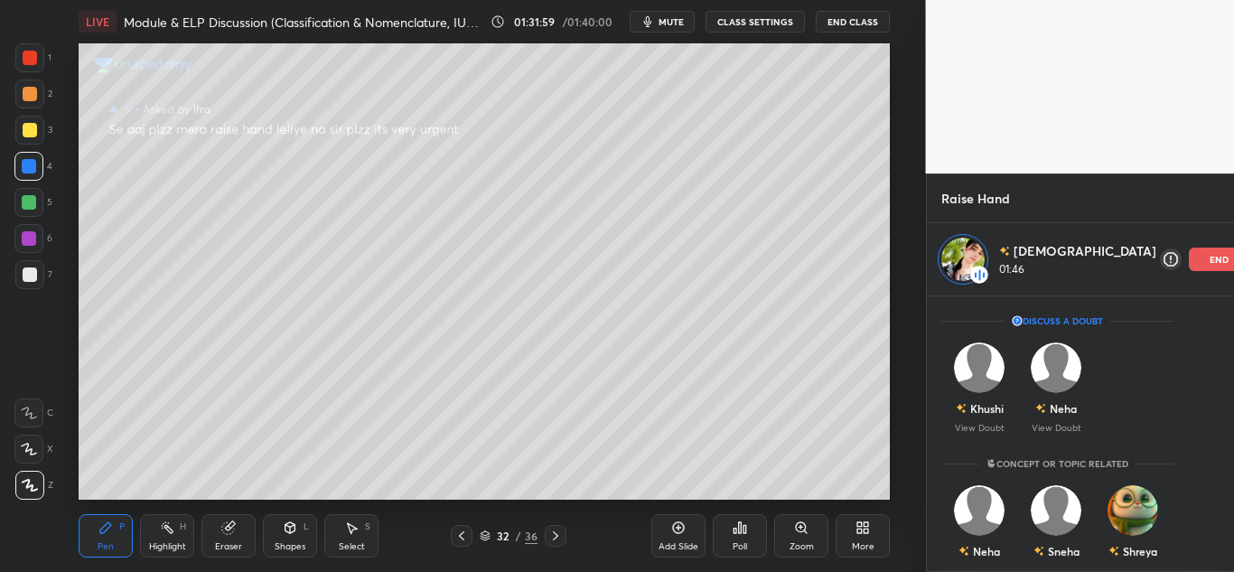
click at [1209, 262] on p "end" at bounding box center [1219, 259] width 20 height 9
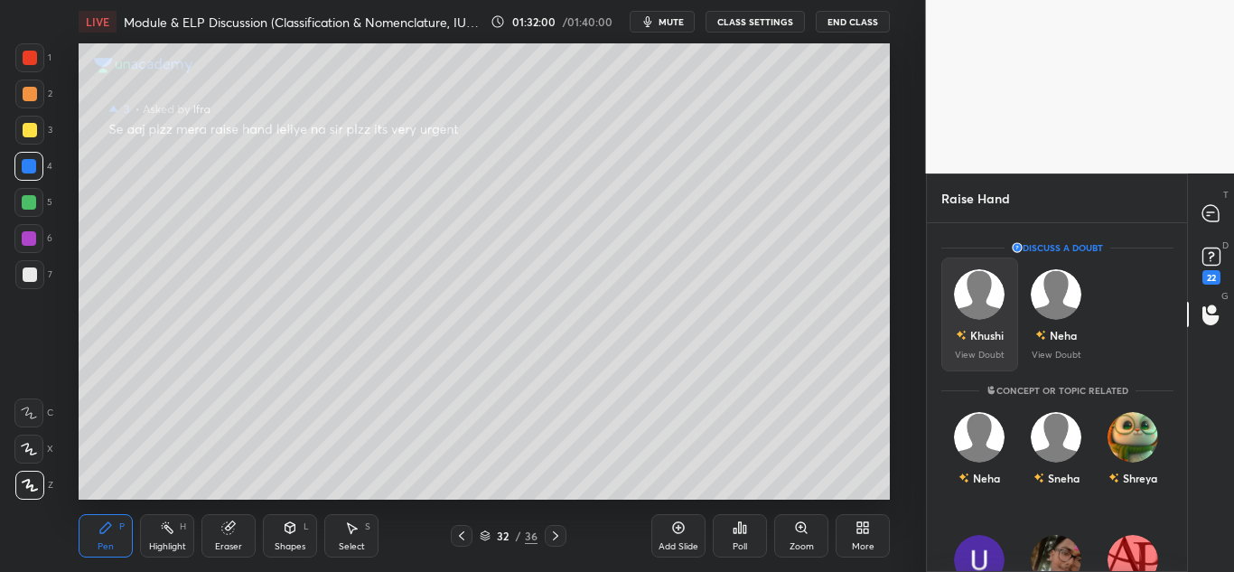
click at [987, 312] on img "grid" at bounding box center [979, 294] width 51 height 51
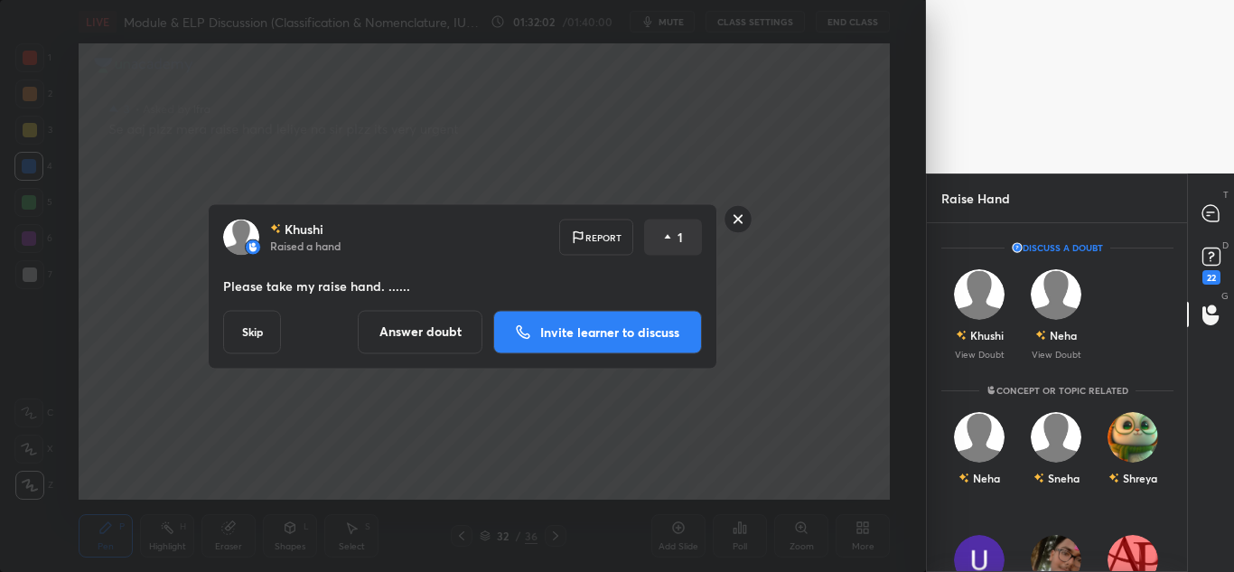
click at [588, 326] on p "Invite learner to discuss" at bounding box center [609, 331] width 139 height 13
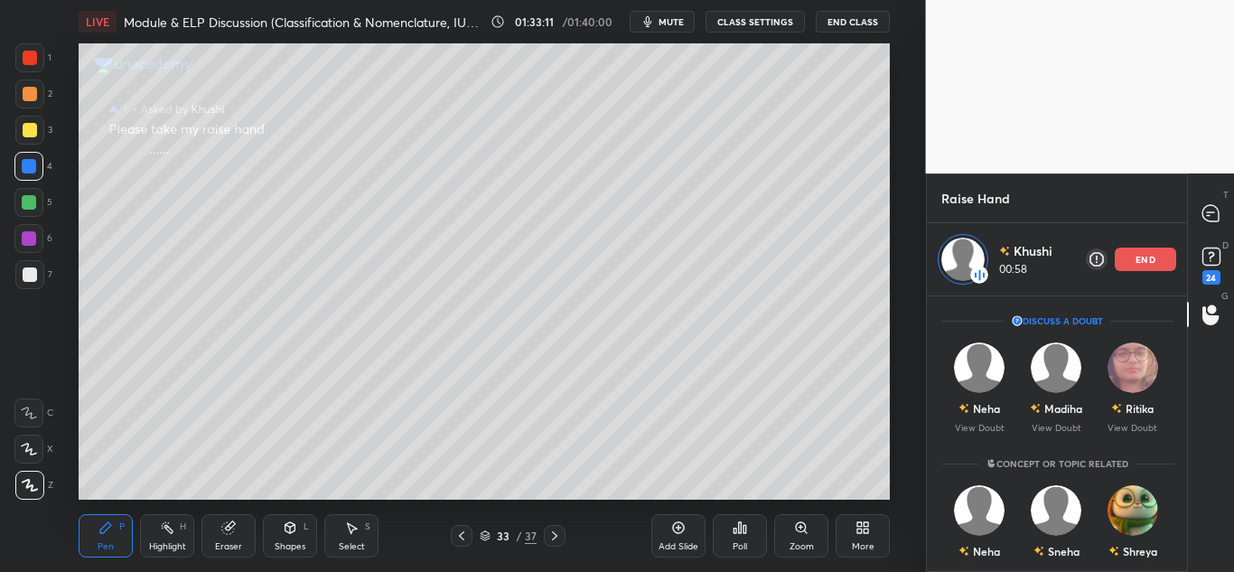
click at [1162, 266] on div "end" at bounding box center [1144, 258] width 61 height 23
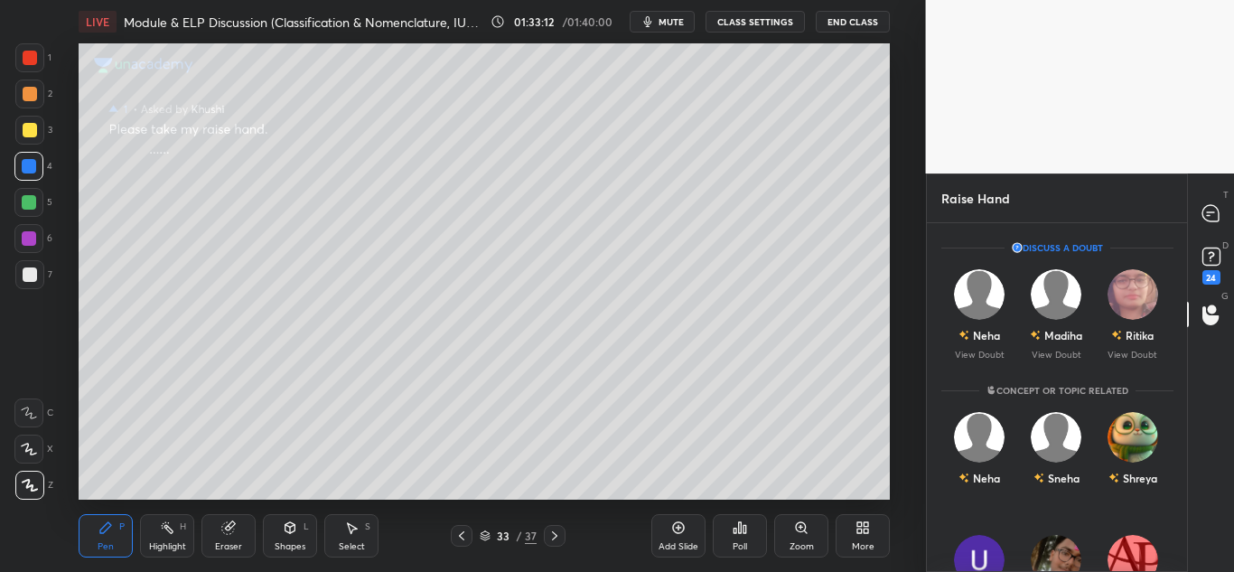
scroll to position [343, 255]
click at [984, 308] on img "grid" at bounding box center [979, 294] width 51 height 51
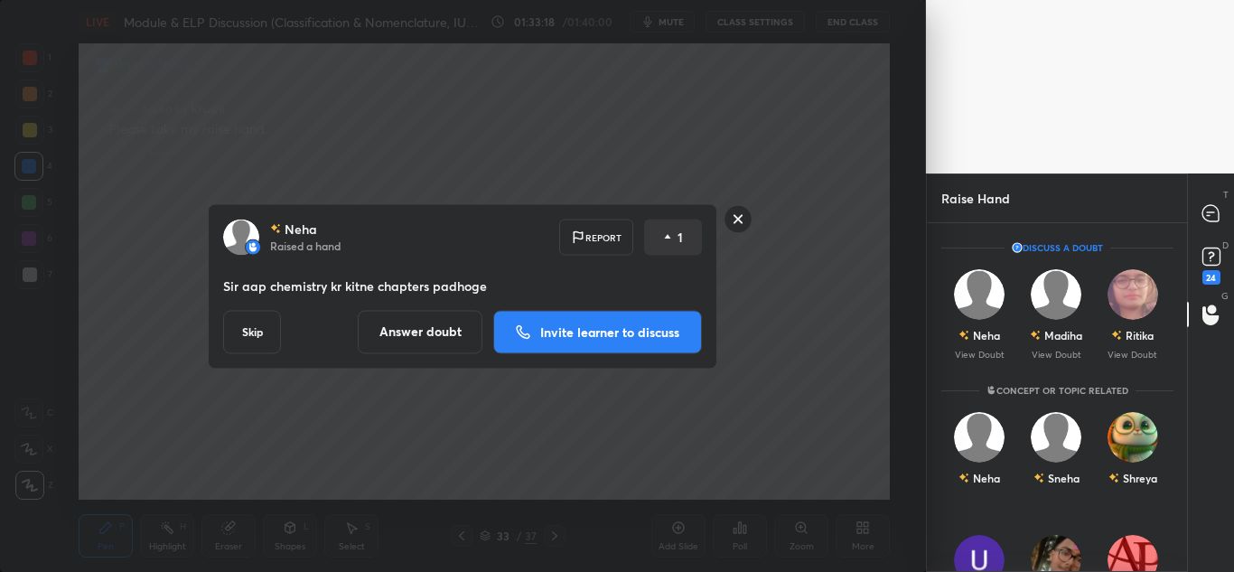
click at [586, 328] on p "Invite learner to discuss" at bounding box center [609, 331] width 139 height 13
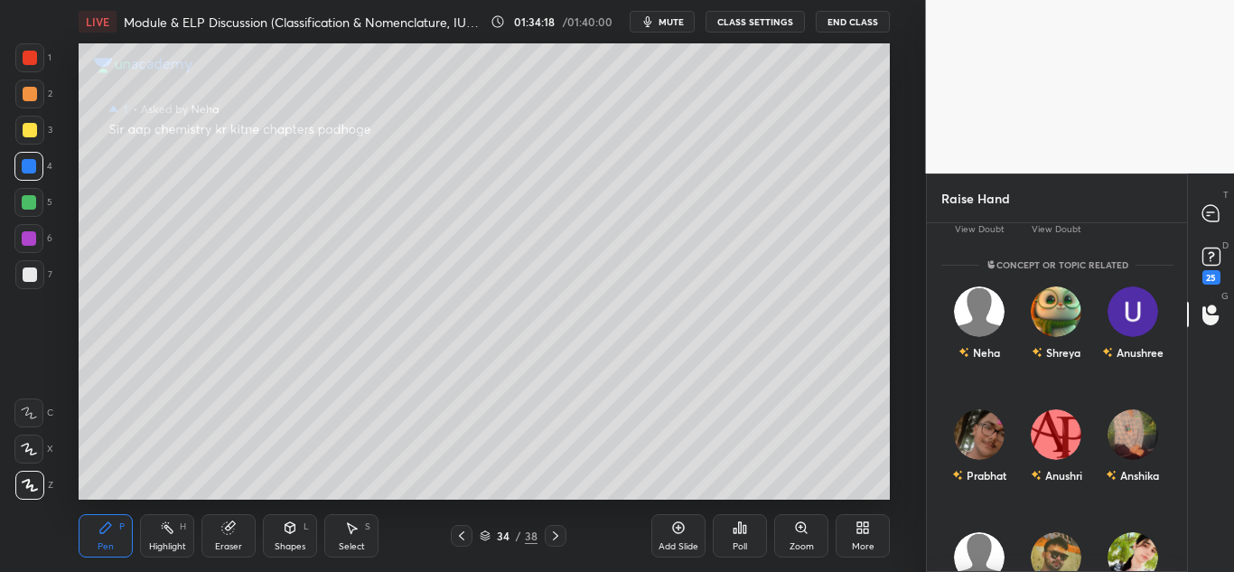
scroll to position [181, 0]
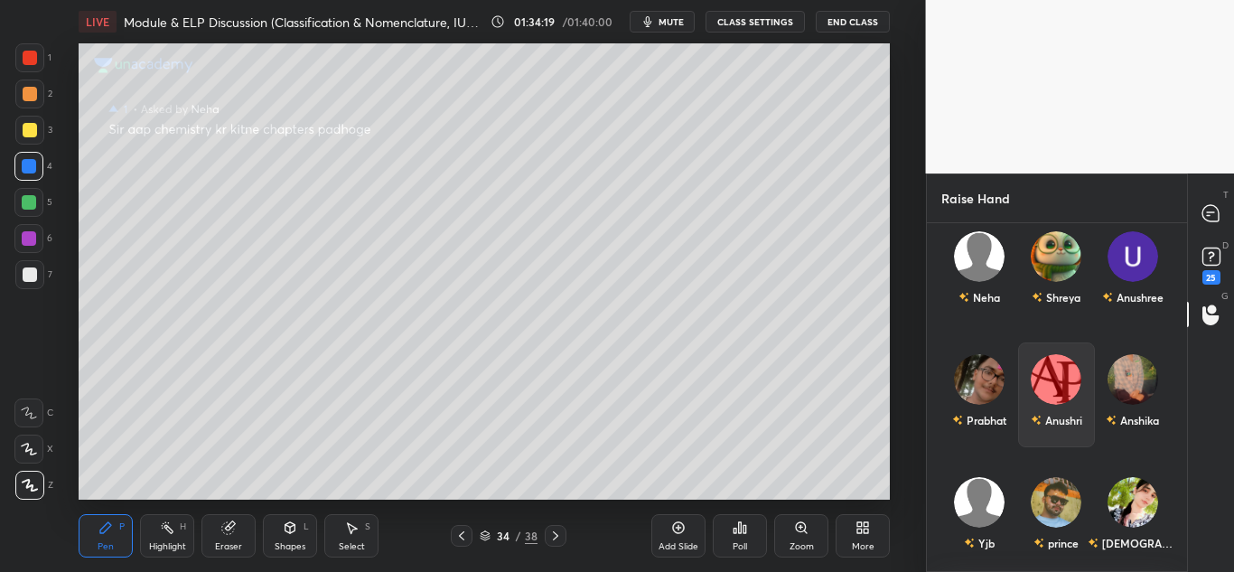
click at [1057, 391] on div "Anushri" at bounding box center [1055, 394] width 77 height 105
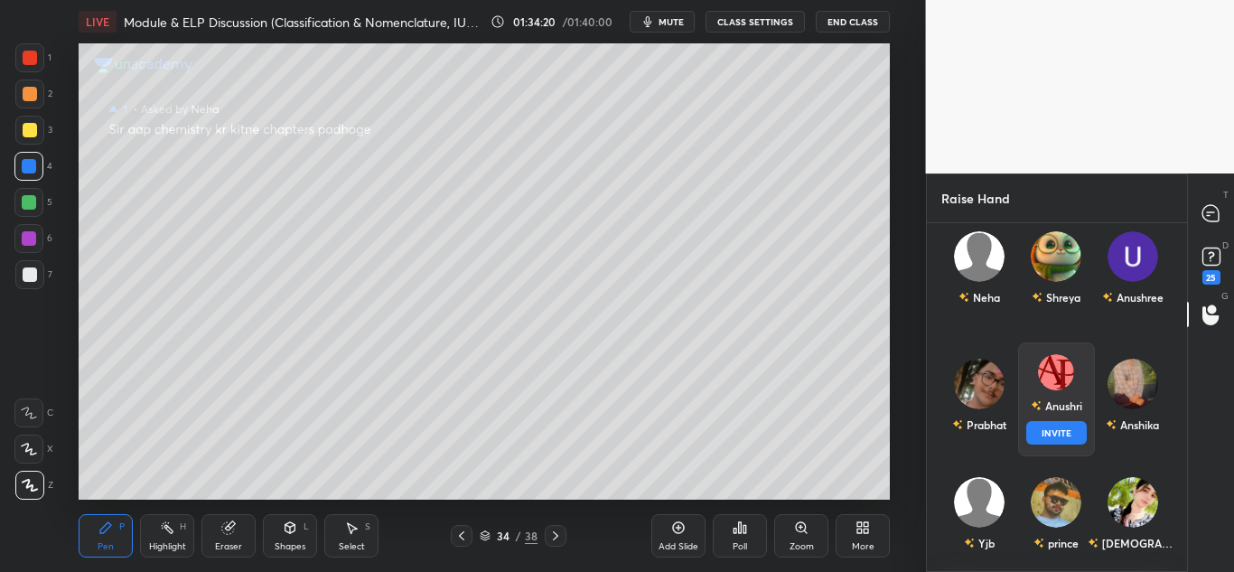
click at [1058, 426] on button "INVITE" at bounding box center [1055, 432] width 61 height 23
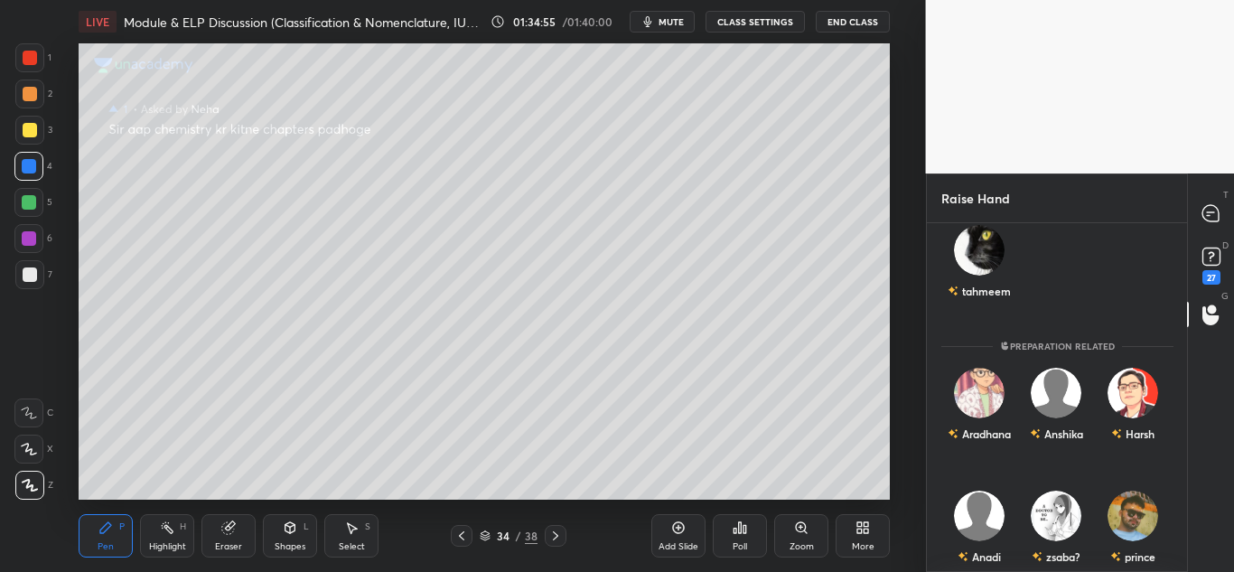
scroll to position [585, 0]
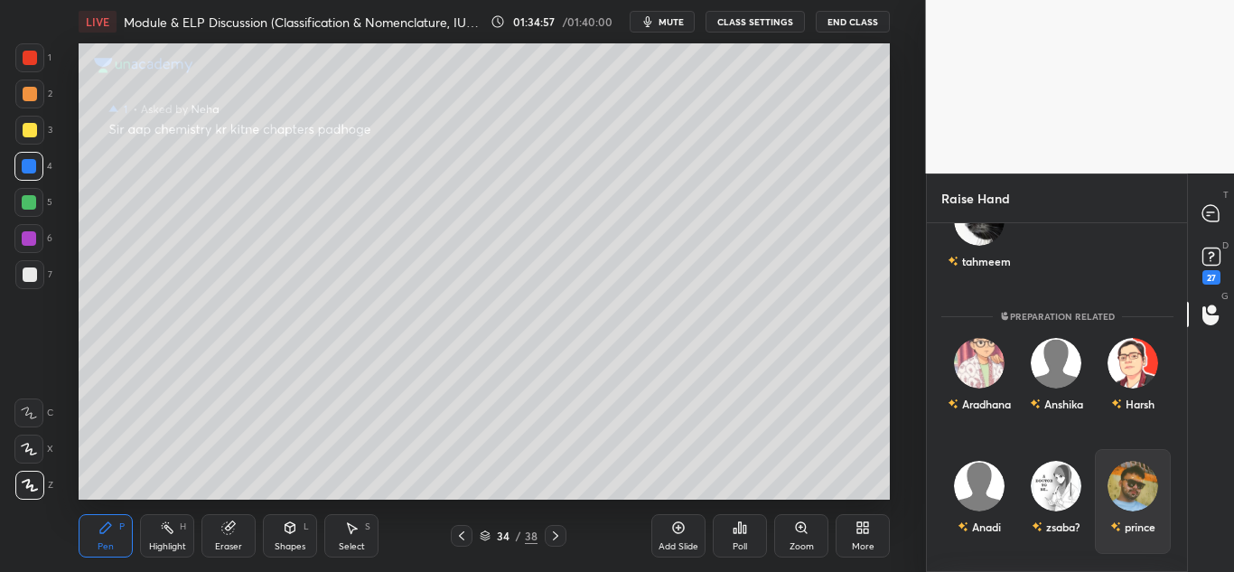
click at [1132, 511] on div "prince" at bounding box center [1131, 526] width 45 height 31
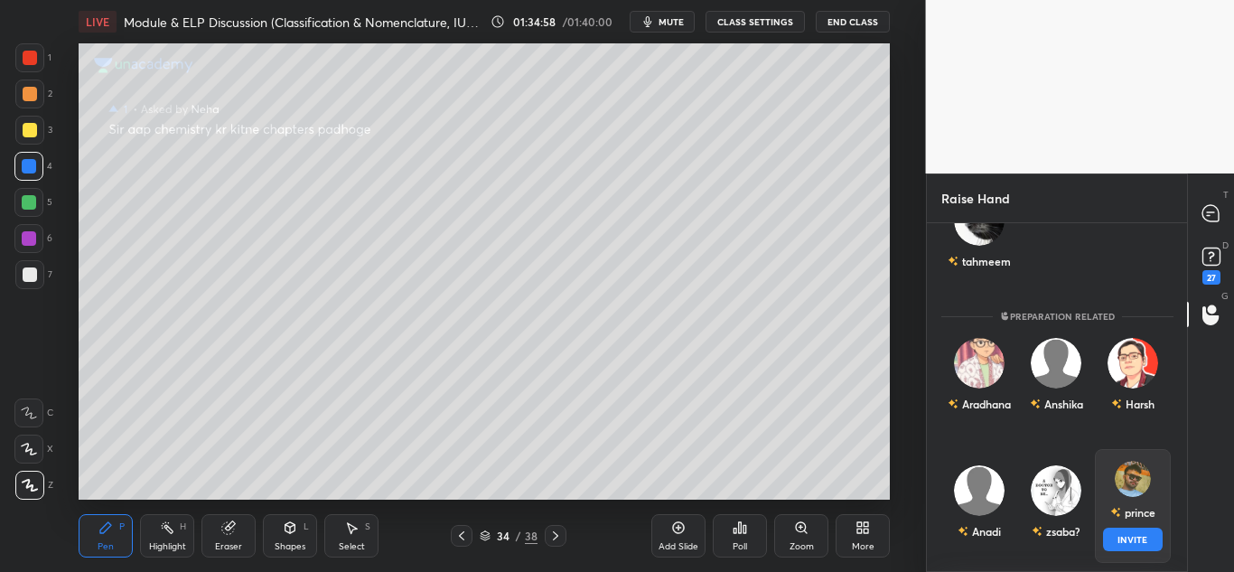
click at [1133, 536] on button "INVITE" at bounding box center [1132, 538] width 61 height 23
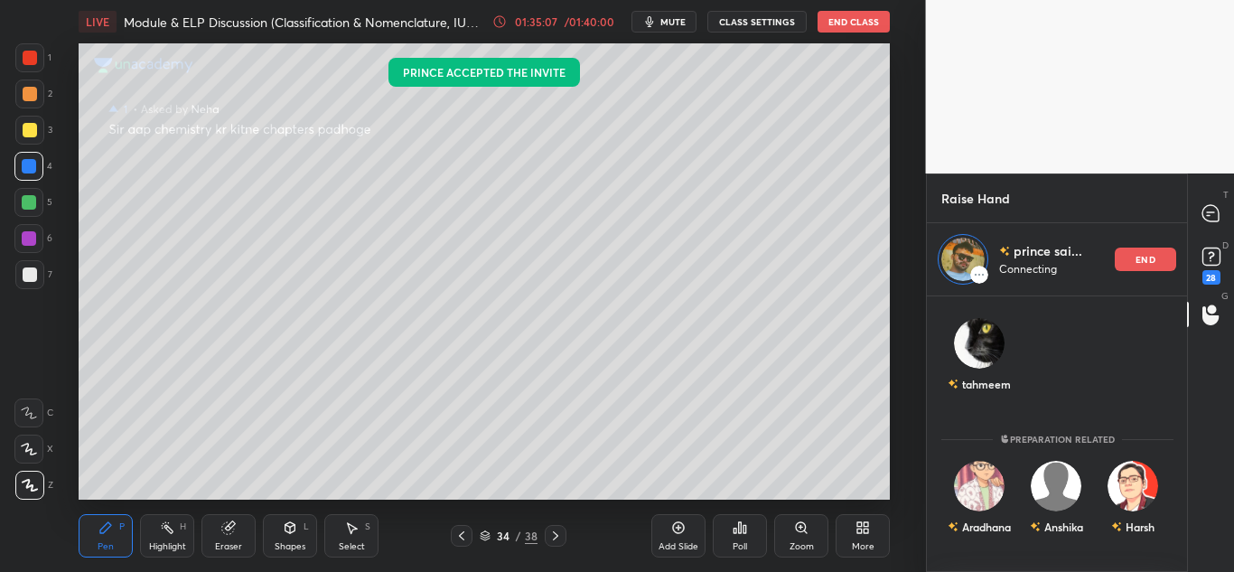
scroll to position [0, 0]
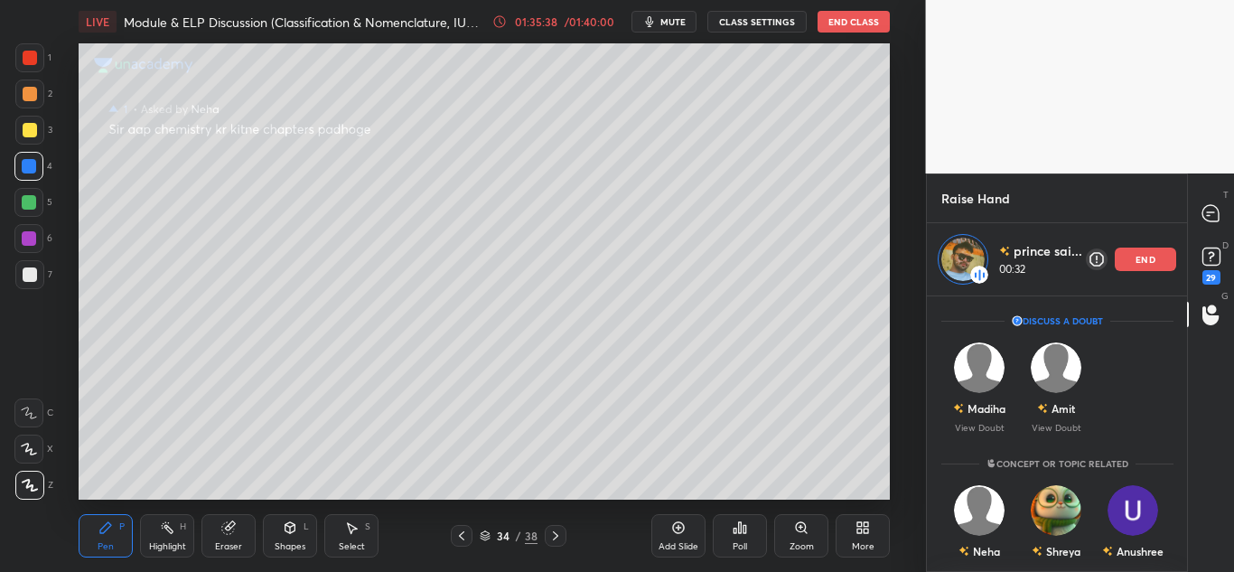
click at [1156, 259] on div "end" at bounding box center [1144, 258] width 61 height 23
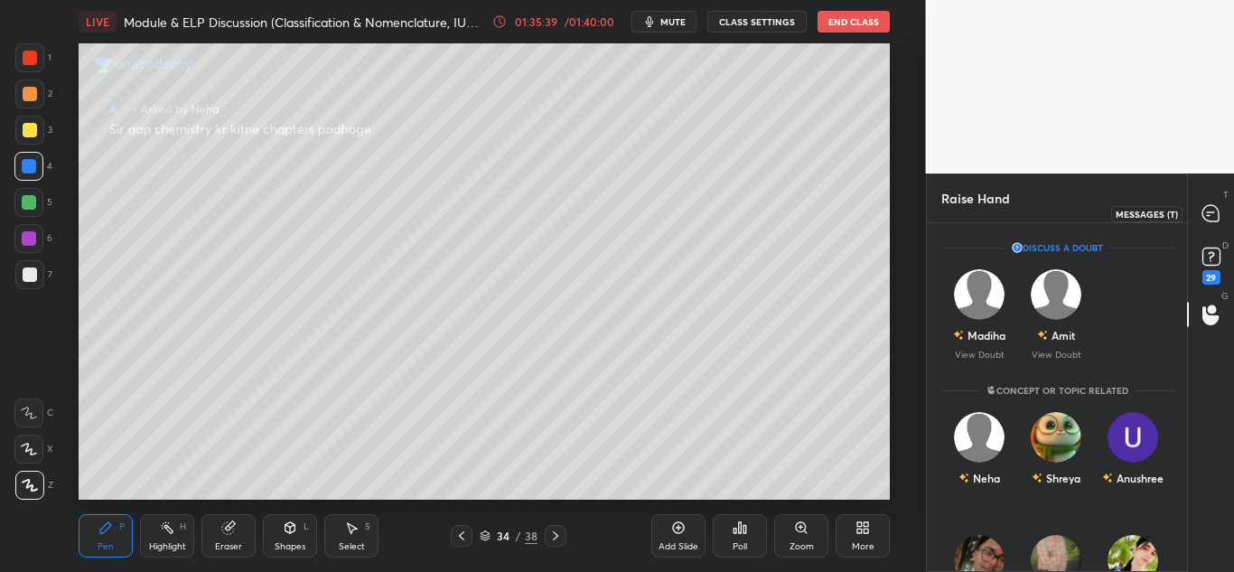
click at [1212, 226] on div at bounding box center [1211, 213] width 36 height 33
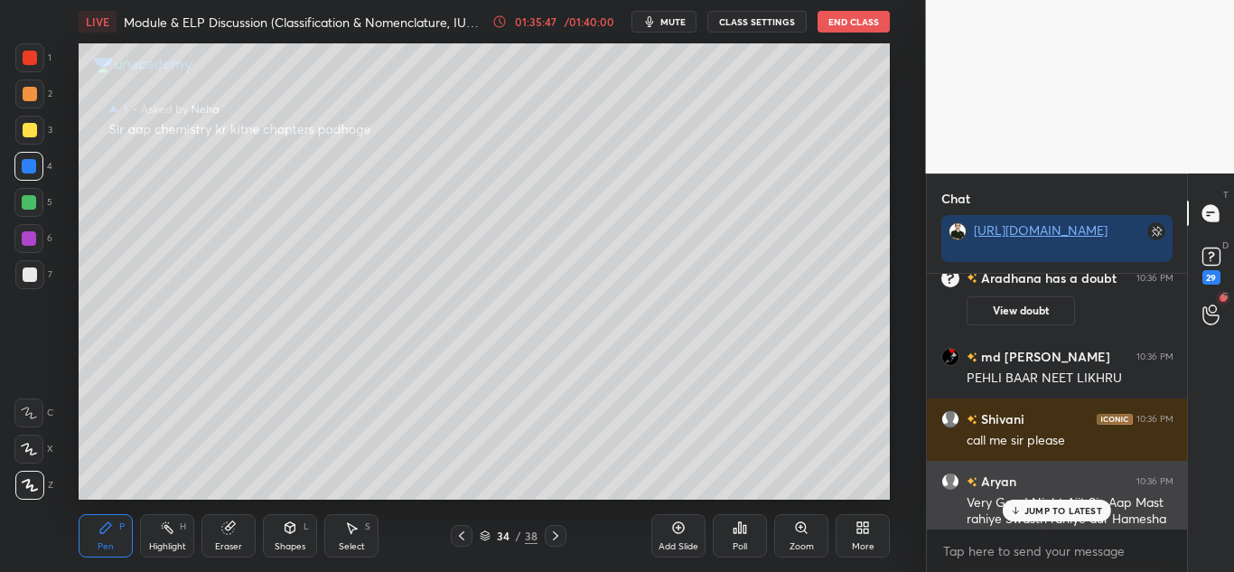
scroll to position [45482, 0]
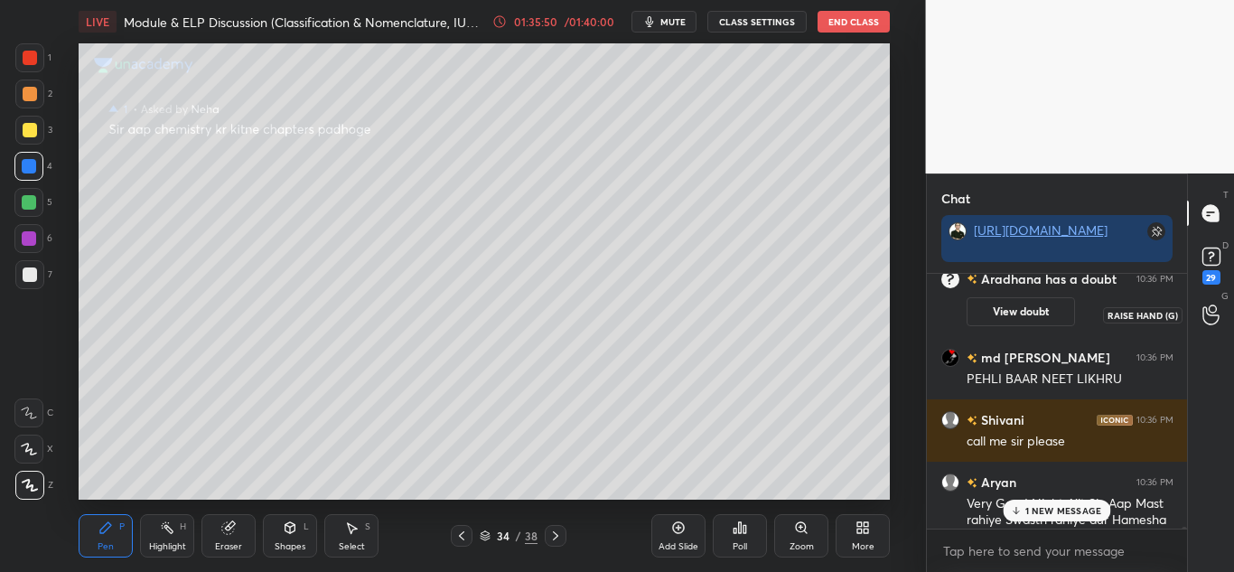
click at [1208, 319] on icon at bounding box center [1210, 314] width 17 height 21
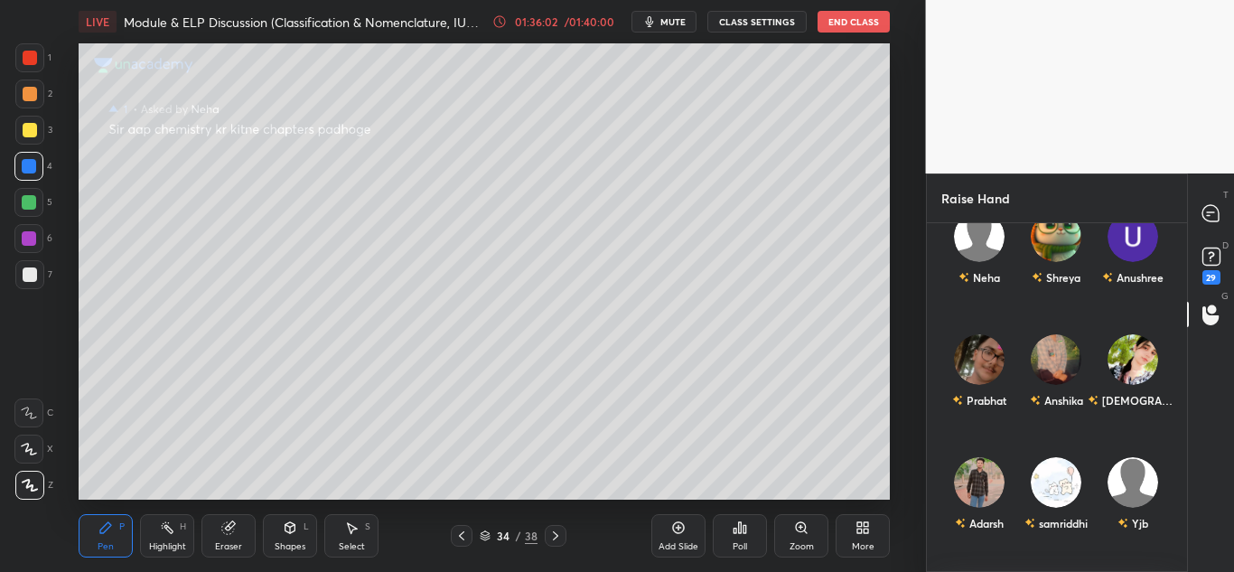
scroll to position [0, 0]
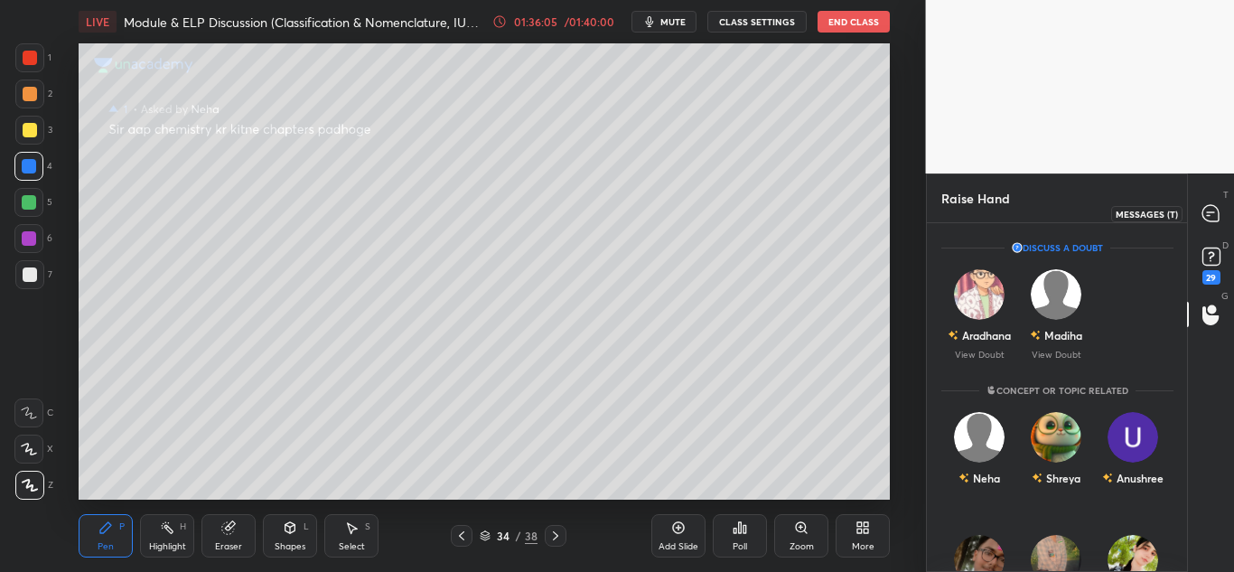
click at [1216, 213] on icon at bounding box center [1210, 213] width 16 height 16
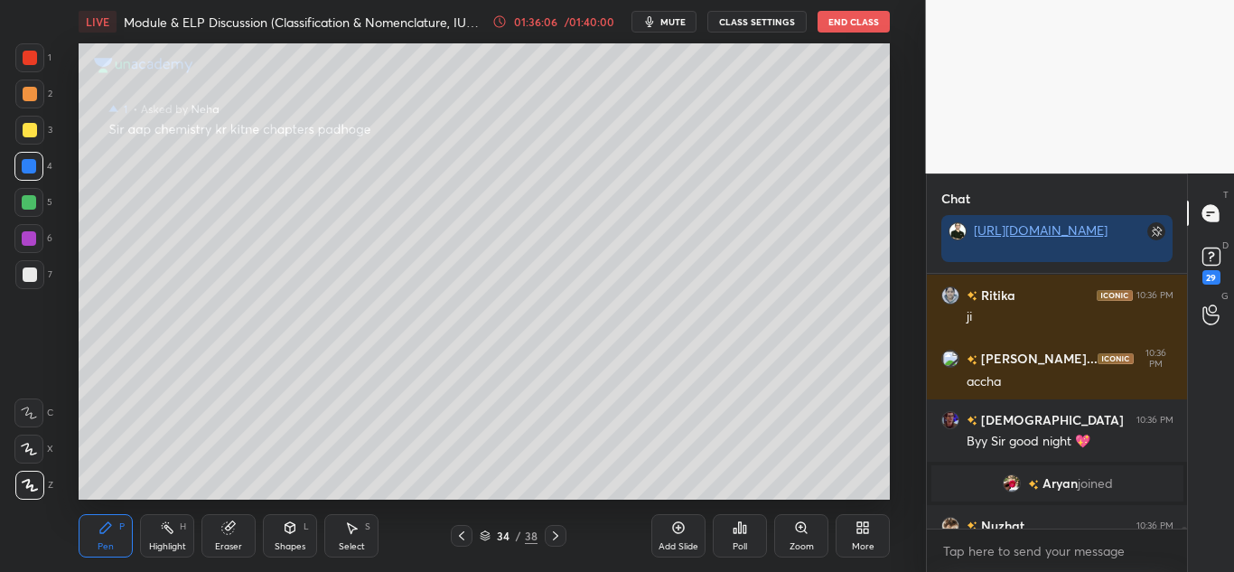
scroll to position [46326, 0]
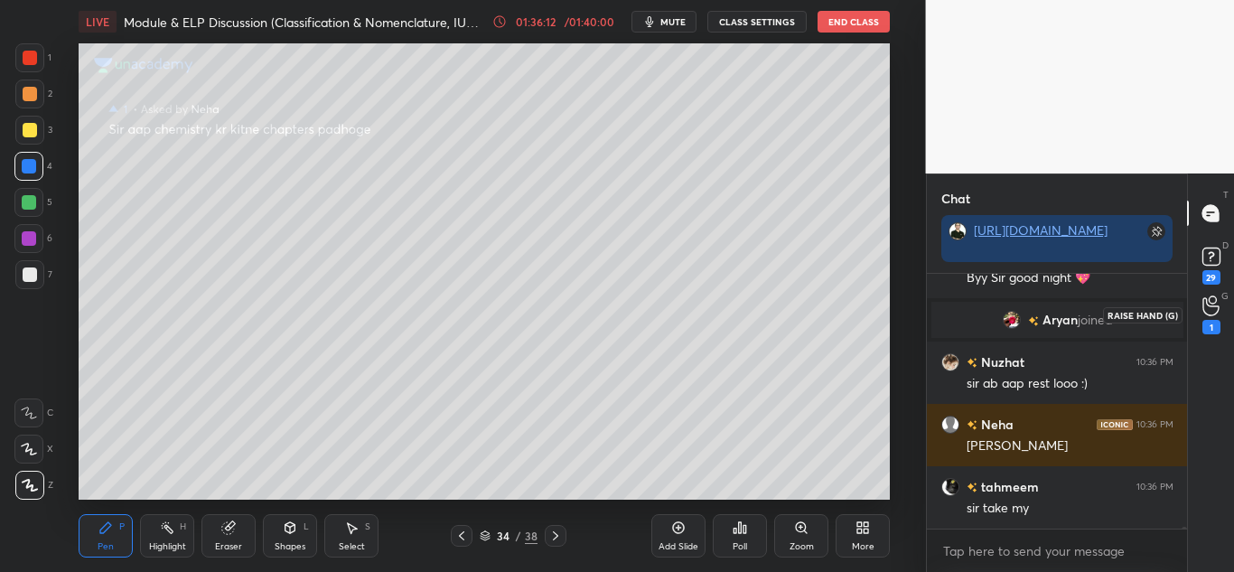
click at [1213, 311] on icon at bounding box center [1210, 305] width 17 height 21
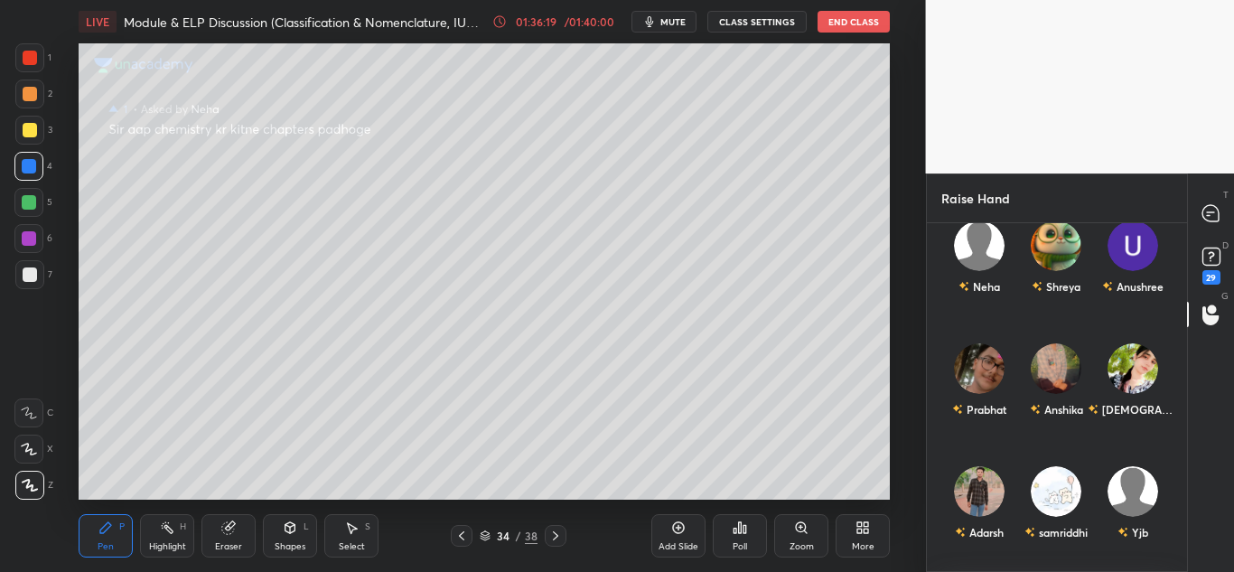
scroll to position [0, 0]
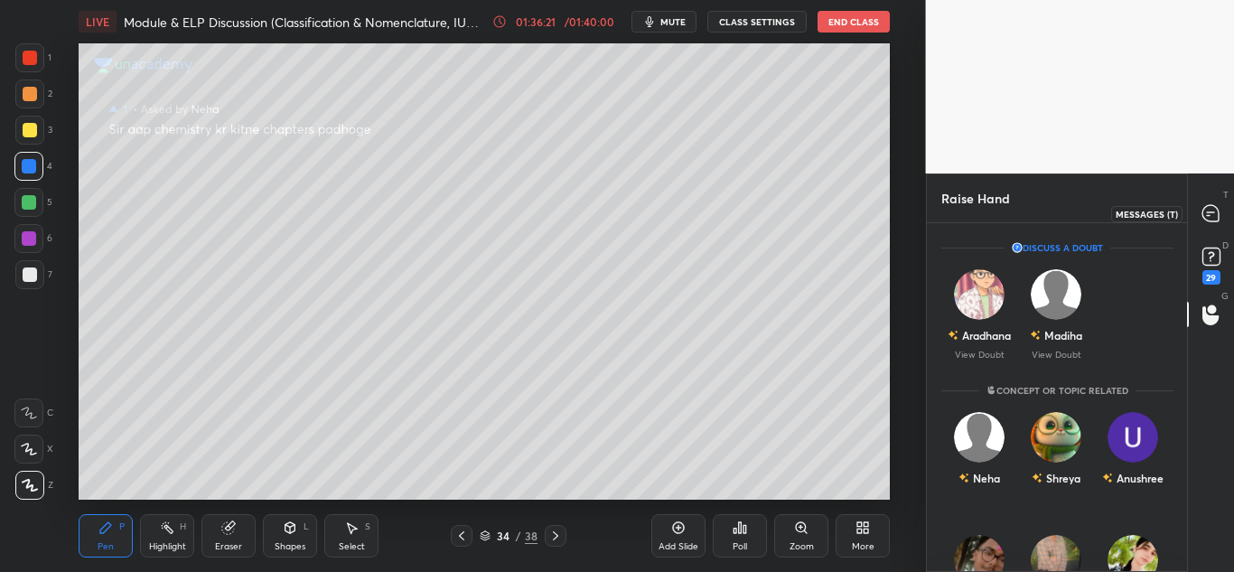
click at [1206, 217] on icon at bounding box center [1210, 213] width 16 height 16
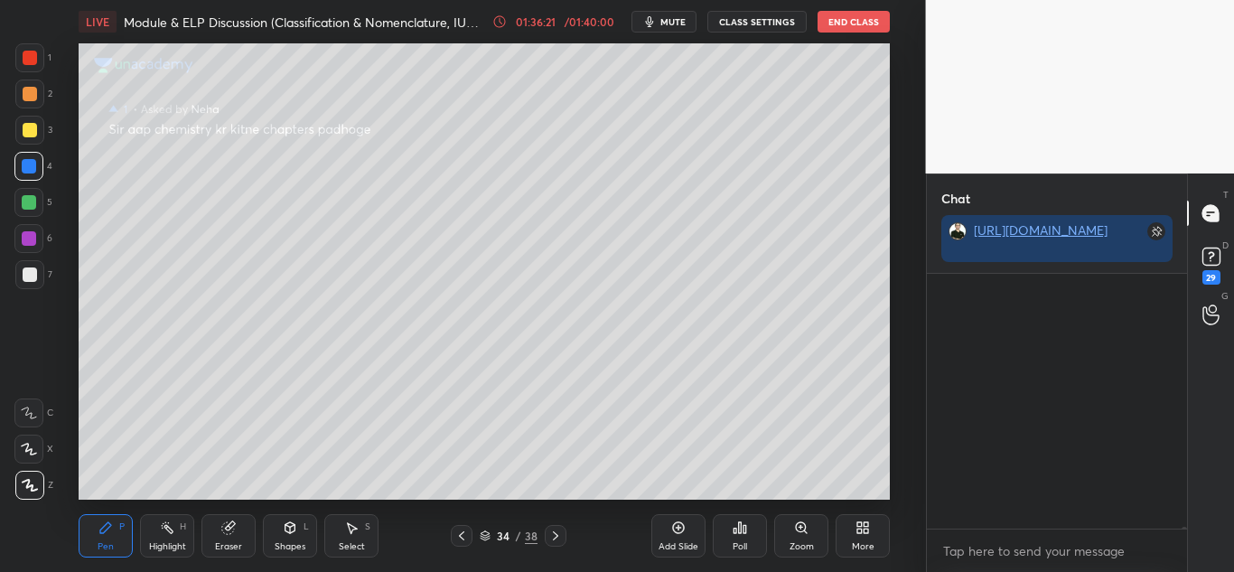
scroll to position [46824, 0]
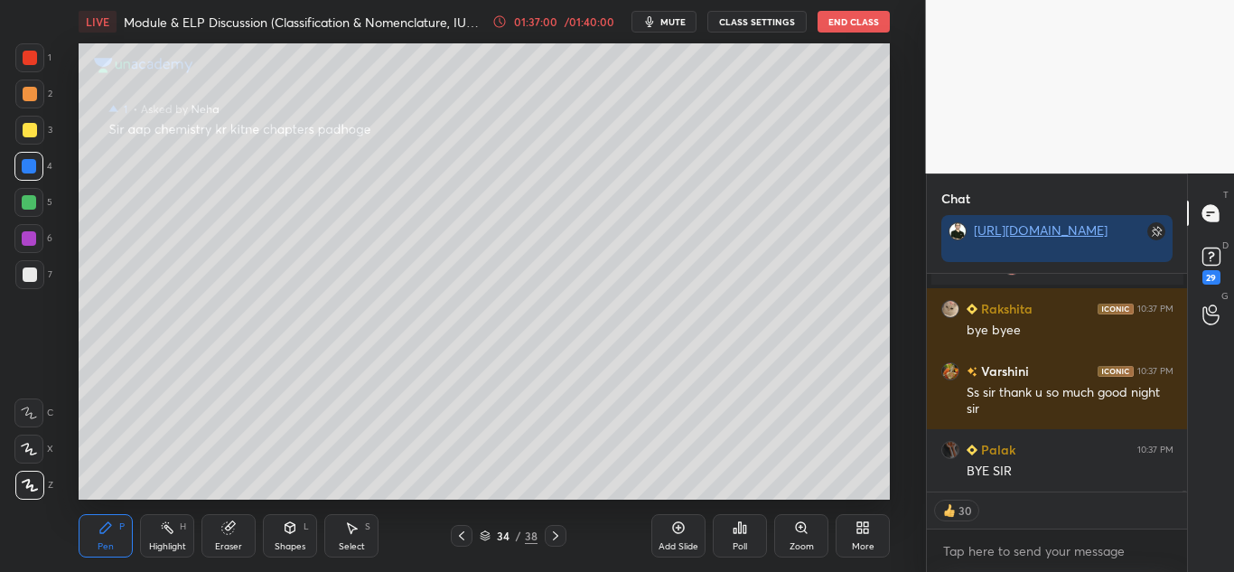
click at [874, 19] on button "End Class" at bounding box center [853, 22] width 72 height 22
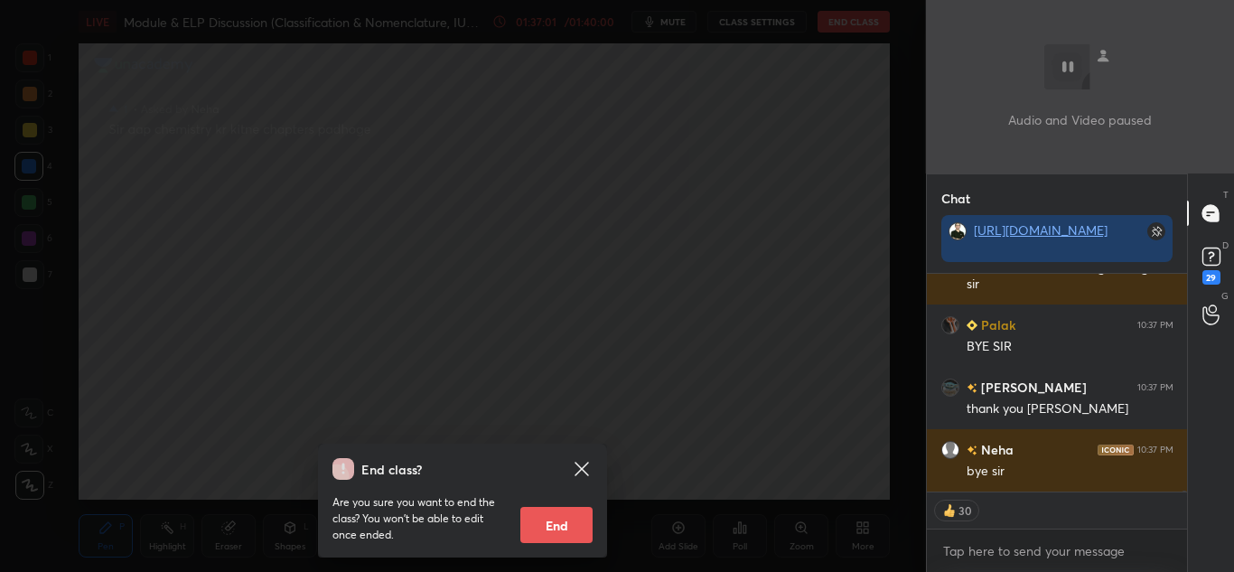
click at [570, 527] on button "End" at bounding box center [556, 525] width 72 height 36
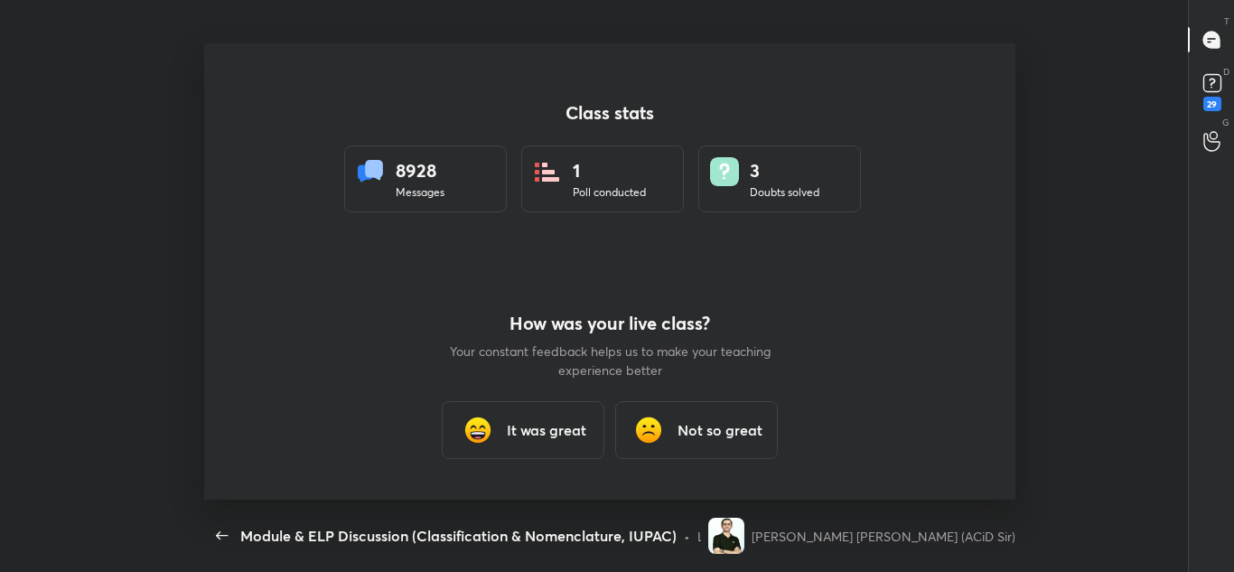
click at [555, 429] on h3 "It was great" at bounding box center [546, 430] width 79 height 22
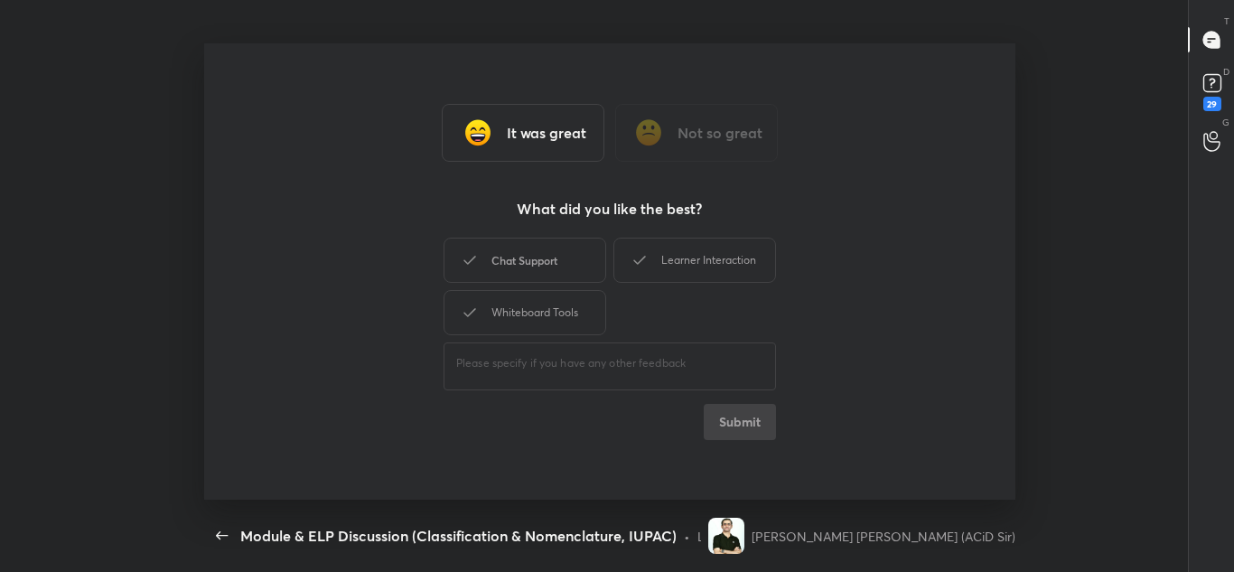
click at [545, 252] on div "Chat Support" at bounding box center [524, 260] width 163 height 45
click at [543, 303] on div "Whiteboard Tools" at bounding box center [524, 312] width 163 height 45
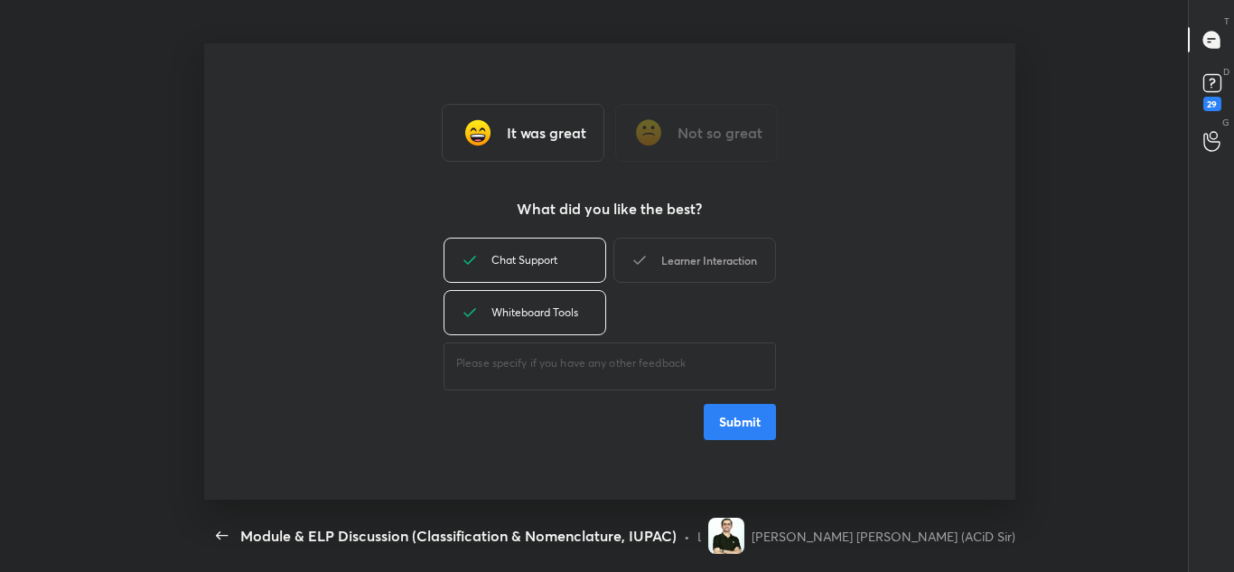
click at [697, 243] on div "Learner Interaction" at bounding box center [694, 260] width 163 height 45
type textarea "x"
click at [732, 415] on button "Submit" at bounding box center [740, 422] width 72 height 36
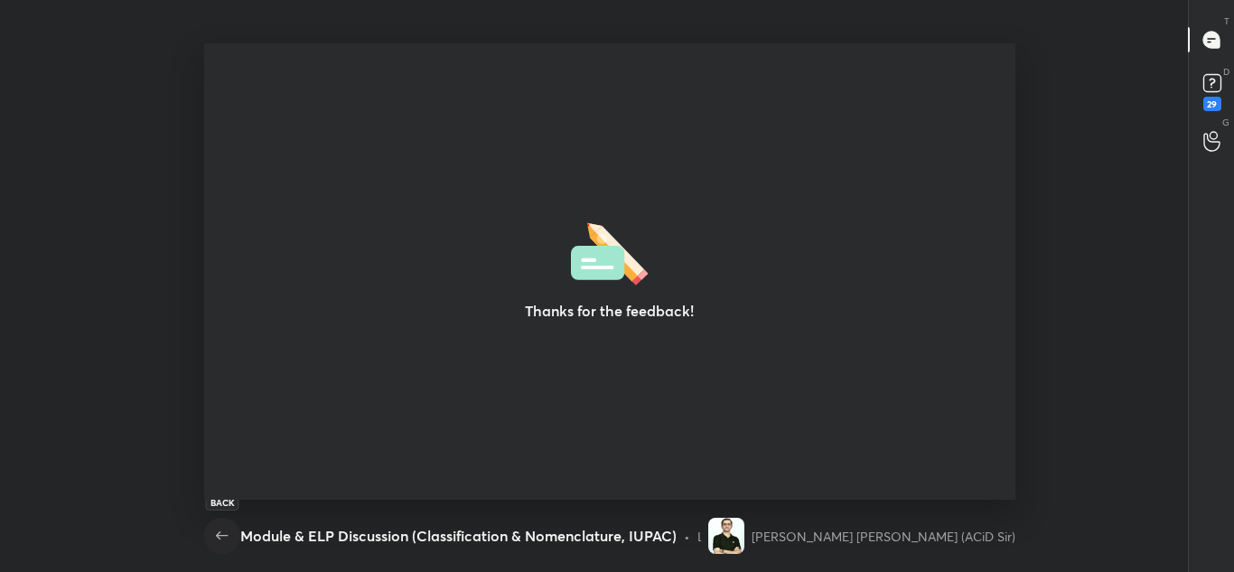
click at [215, 532] on icon "button" at bounding box center [222, 536] width 22 height 22
